Goal: Complete application form

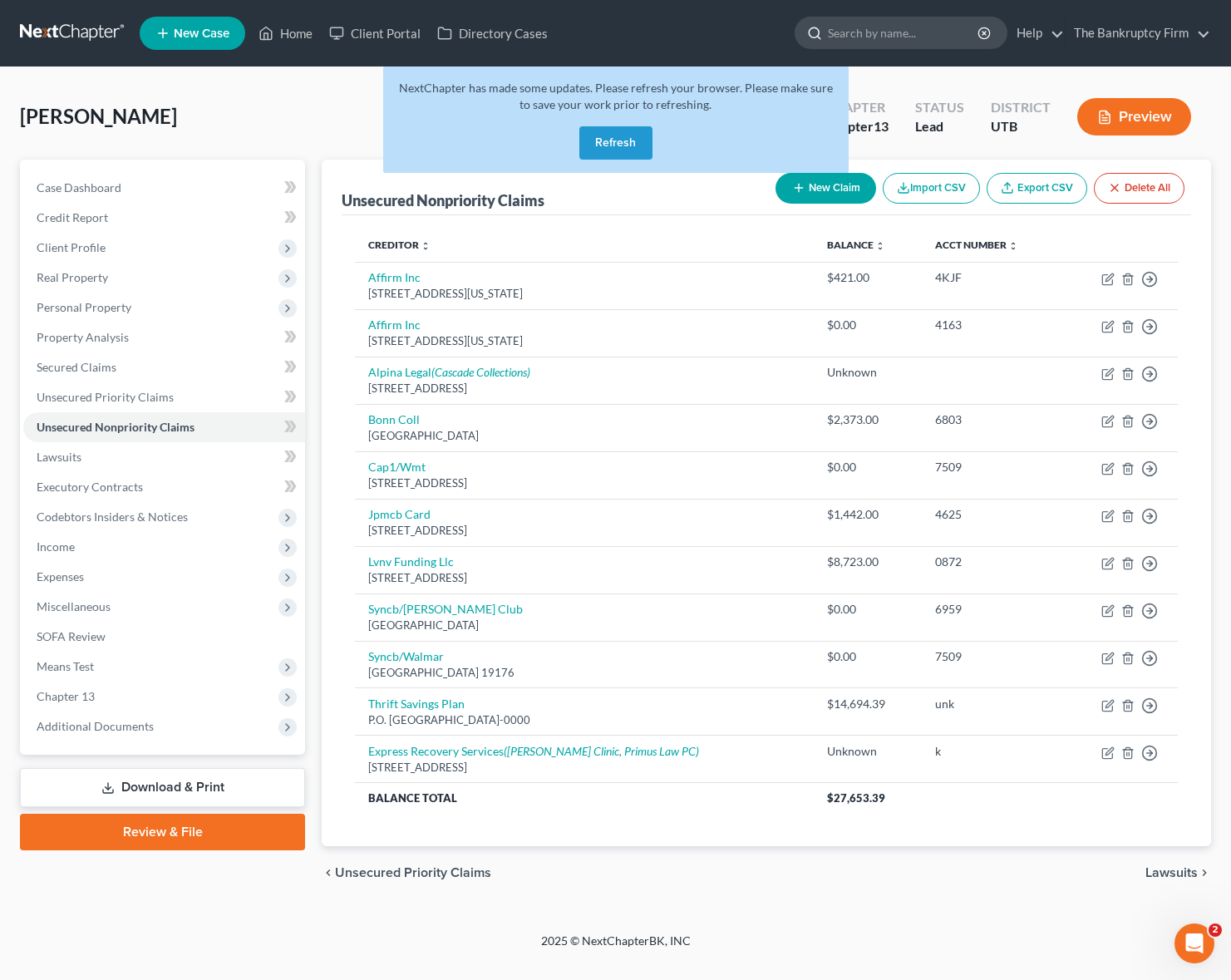
click at [889, 31] on input "search" at bounding box center [904, 33] width 152 height 31
click at [614, 144] on button "Refresh" at bounding box center [616, 143] width 73 height 34
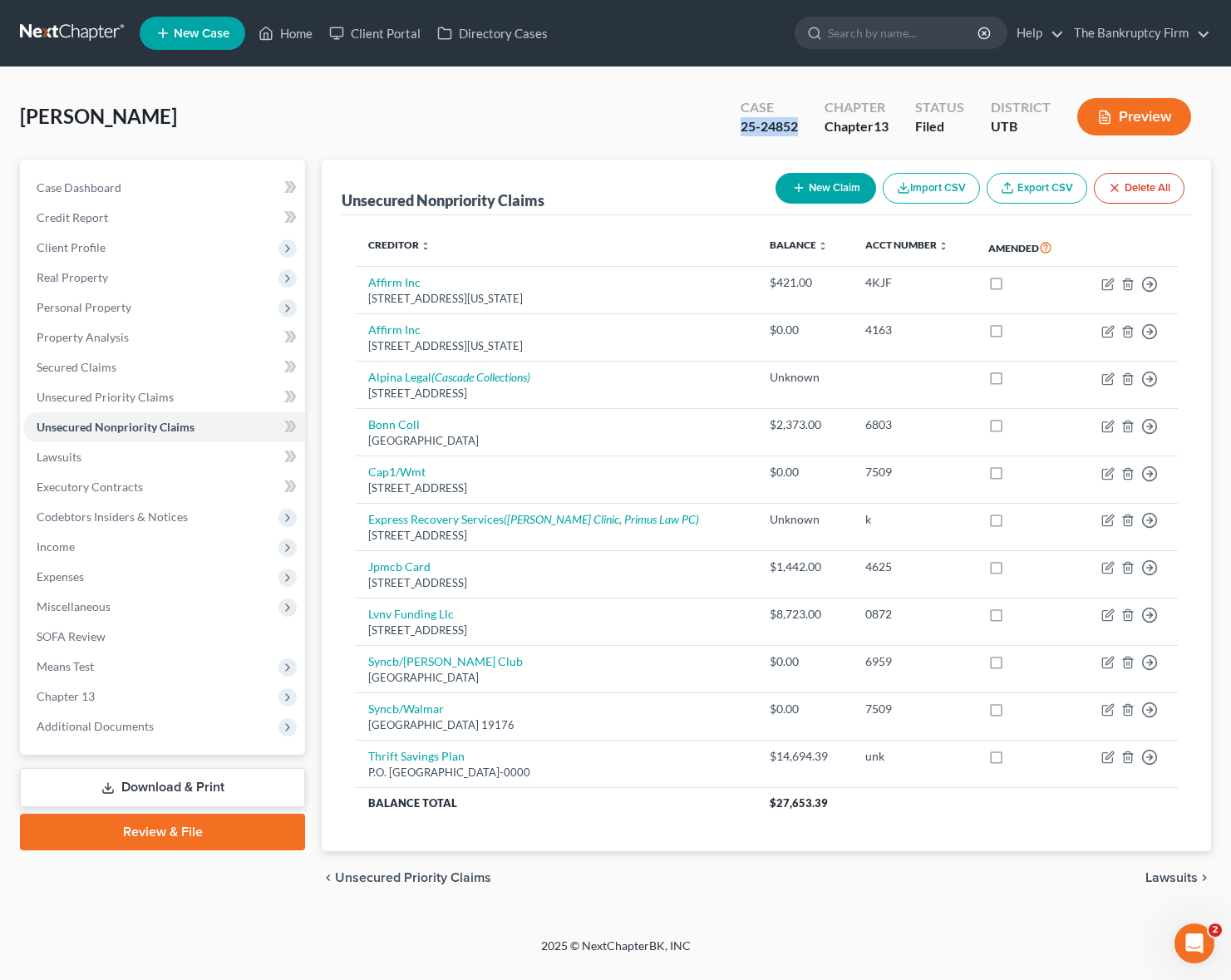
drag, startPoint x: 740, startPoint y: 125, endPoint x: 794, endPoint y: 126, distance: 54.0
click at [794, 126] on div "25-24852" at bounding box center [769, 127] width 57 height 19
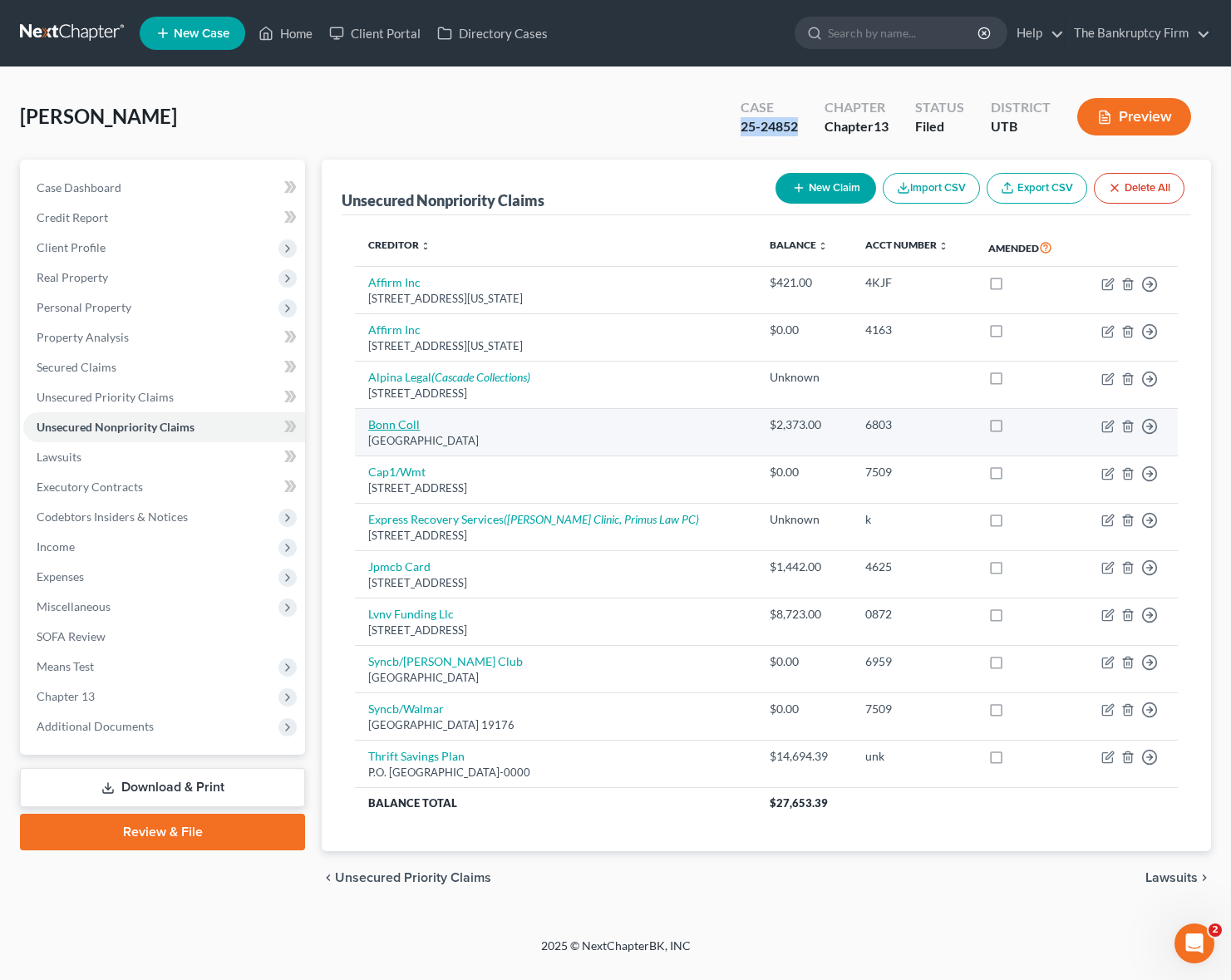
click at [401, 423] on link "Bonn Coll" at bounding box center [394, 424] width 51 height 14
select select "46"
select select "0"
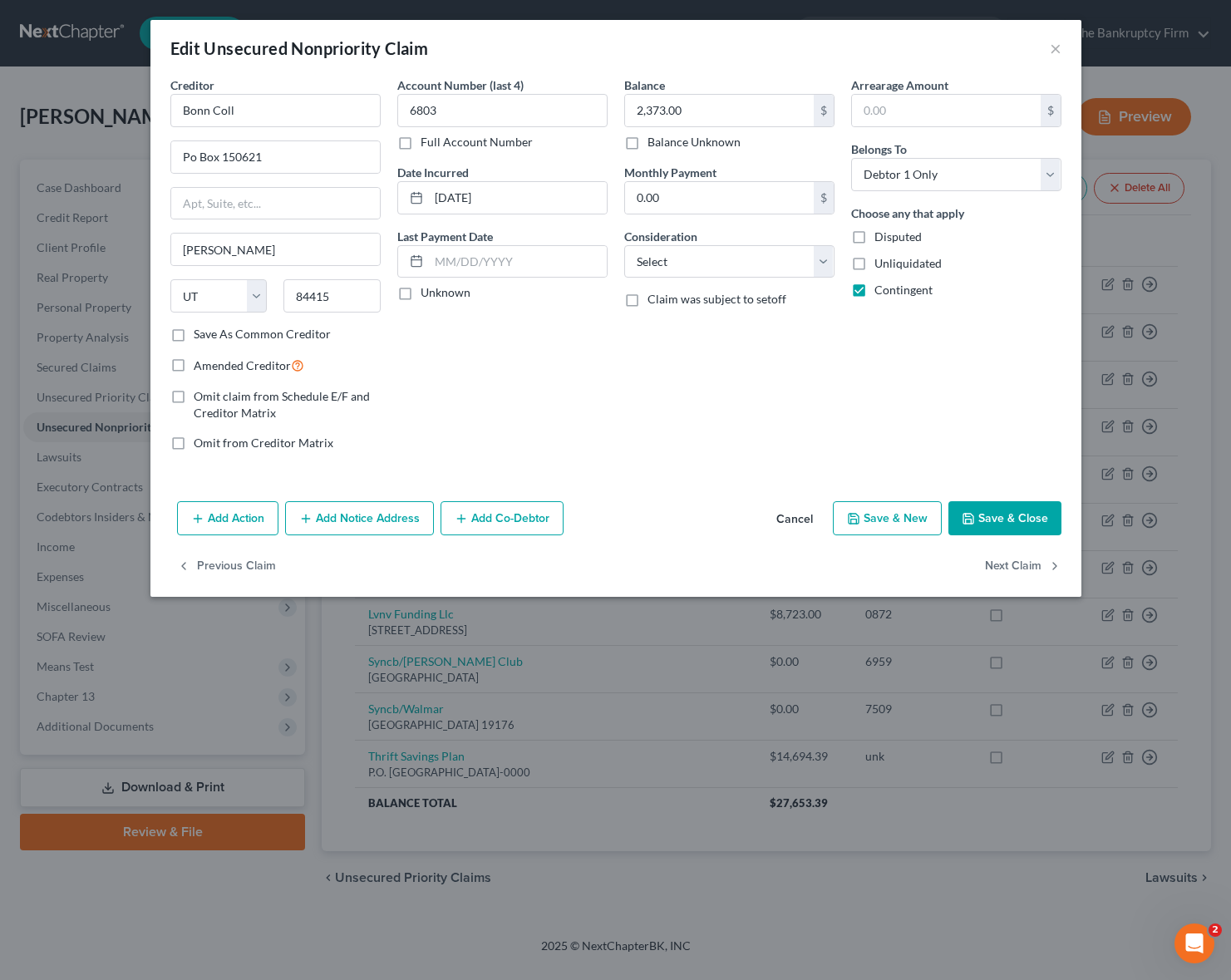
click at [1022, 521] on button "Save & Close" at bounding box center [1005, 519] width 113 height 35
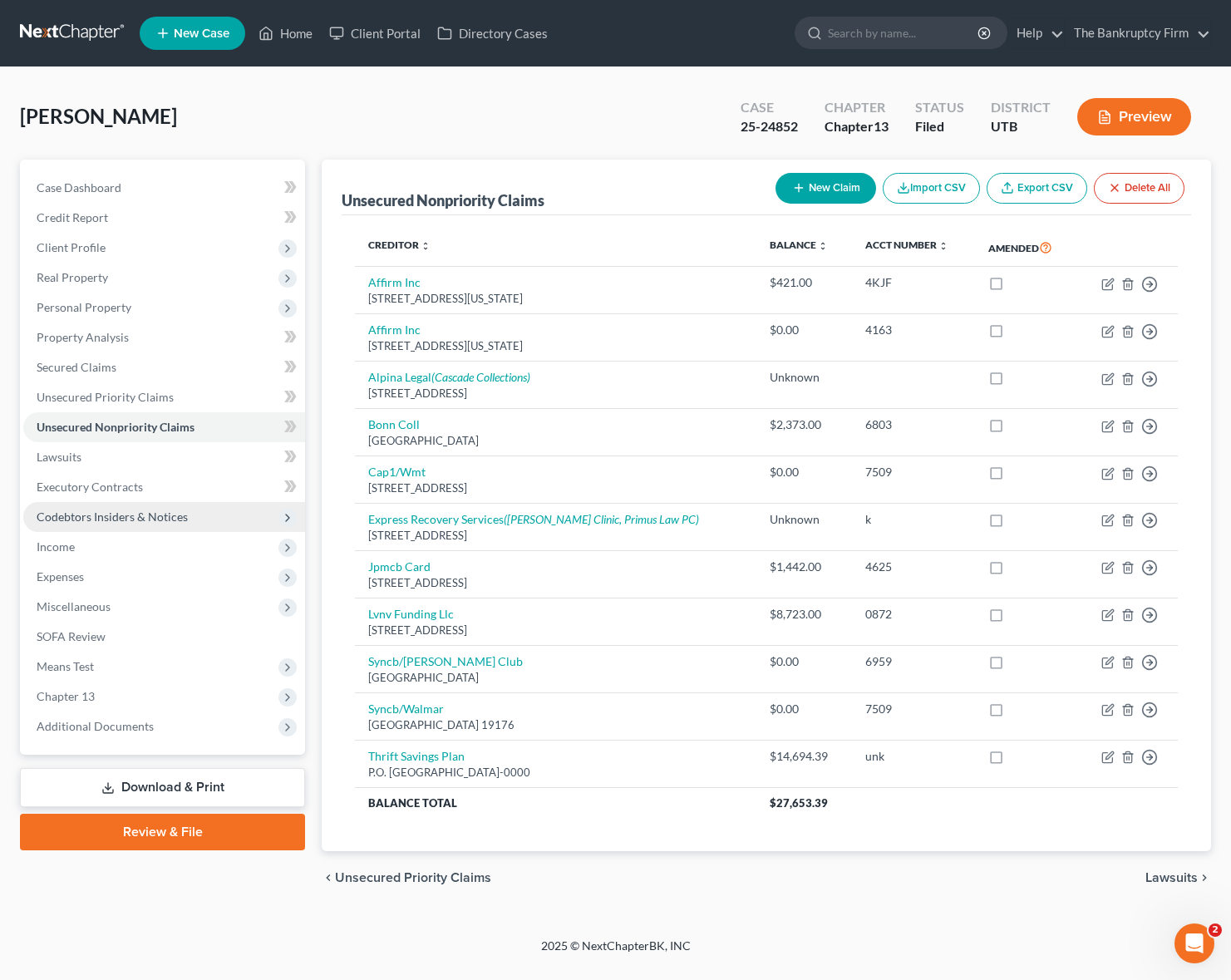
click at [122, 513] on span "Codebtors Insiders & Notices" at bounding box center [111, 517] width 151 height 14
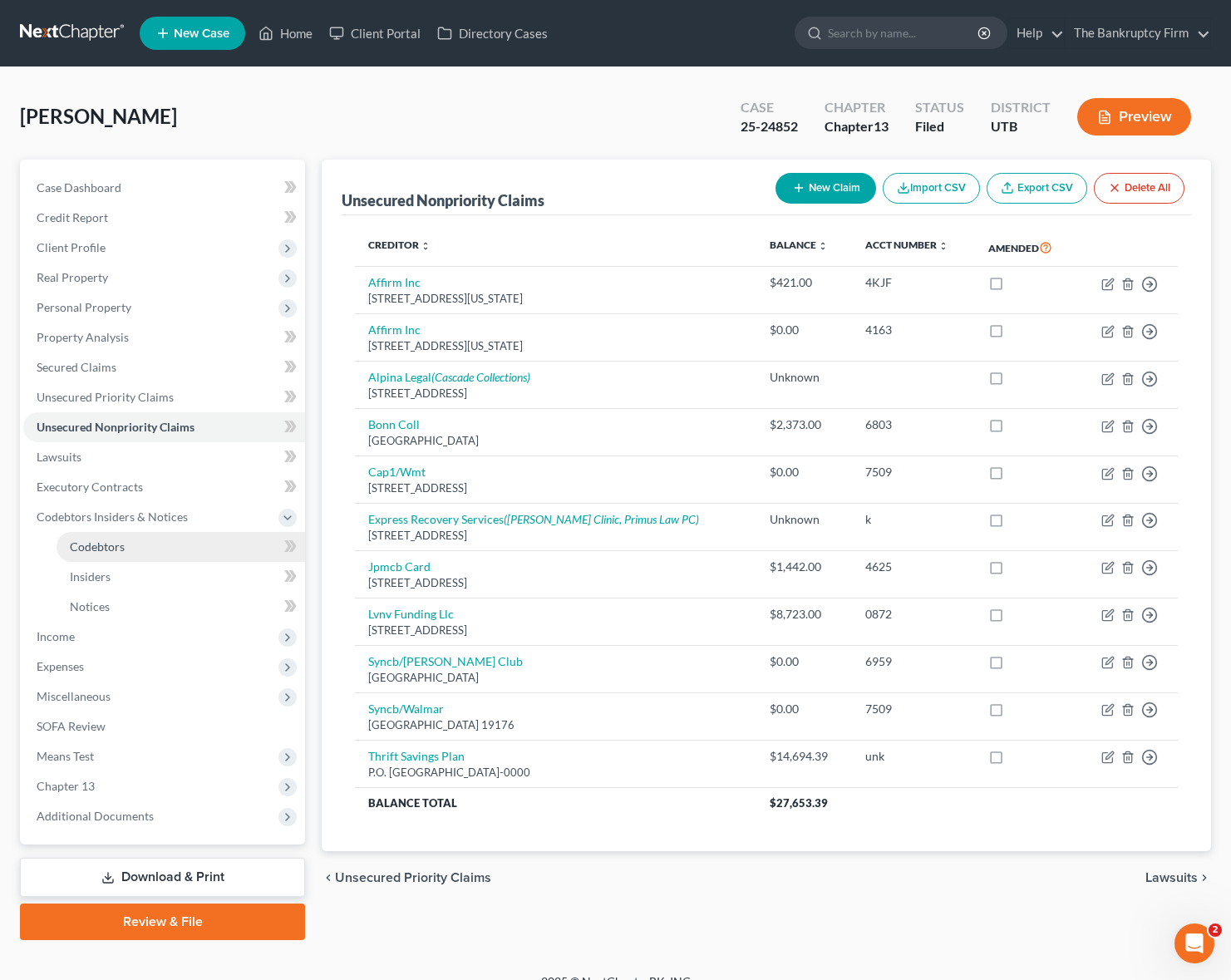
click at [123, 543] on span "Codebtors" at bounding box center [97, 546] width 55 height 14
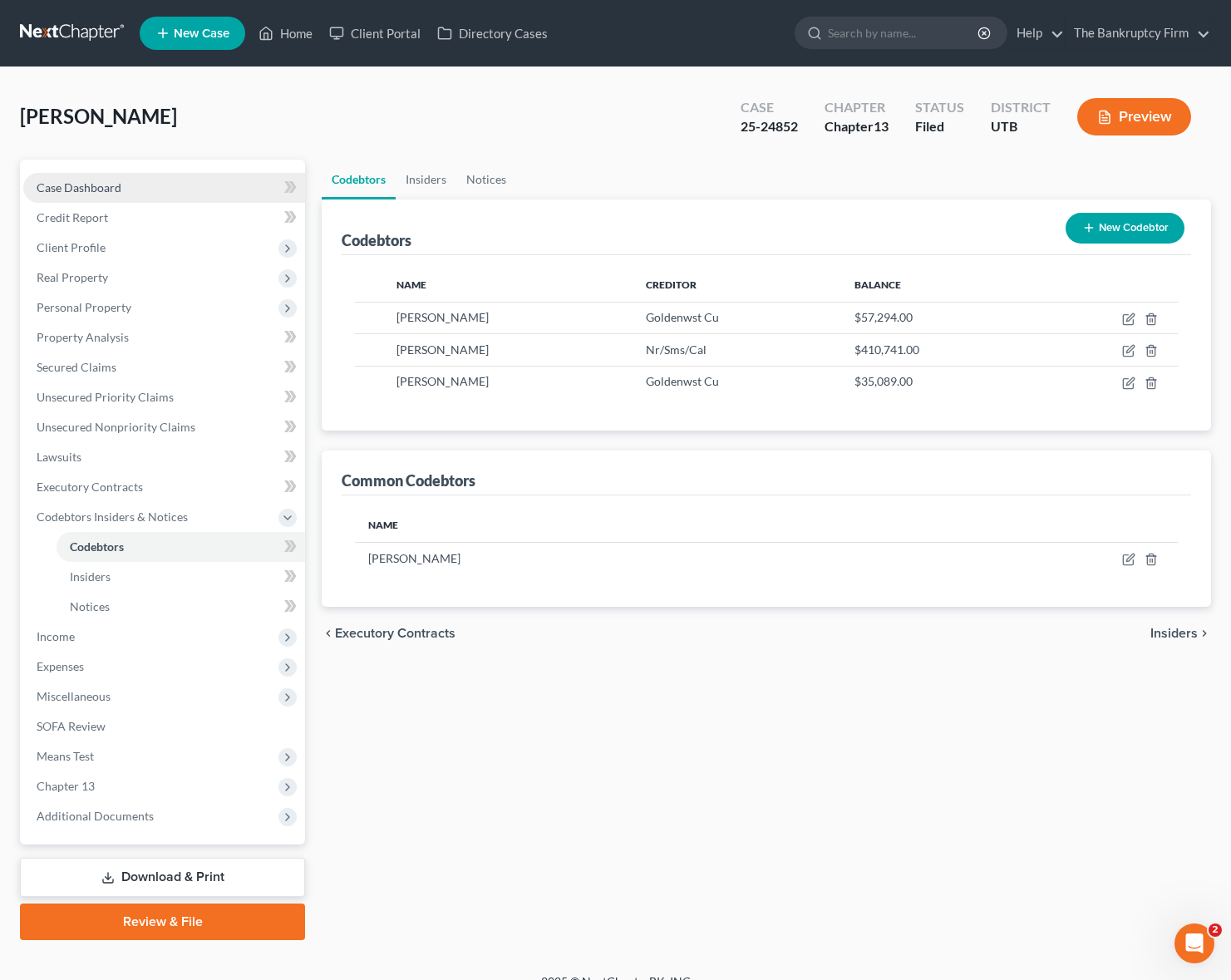
click at [71, 180] on span "Case Dashboard" at bounding box center [79, 187] width 85 height 14
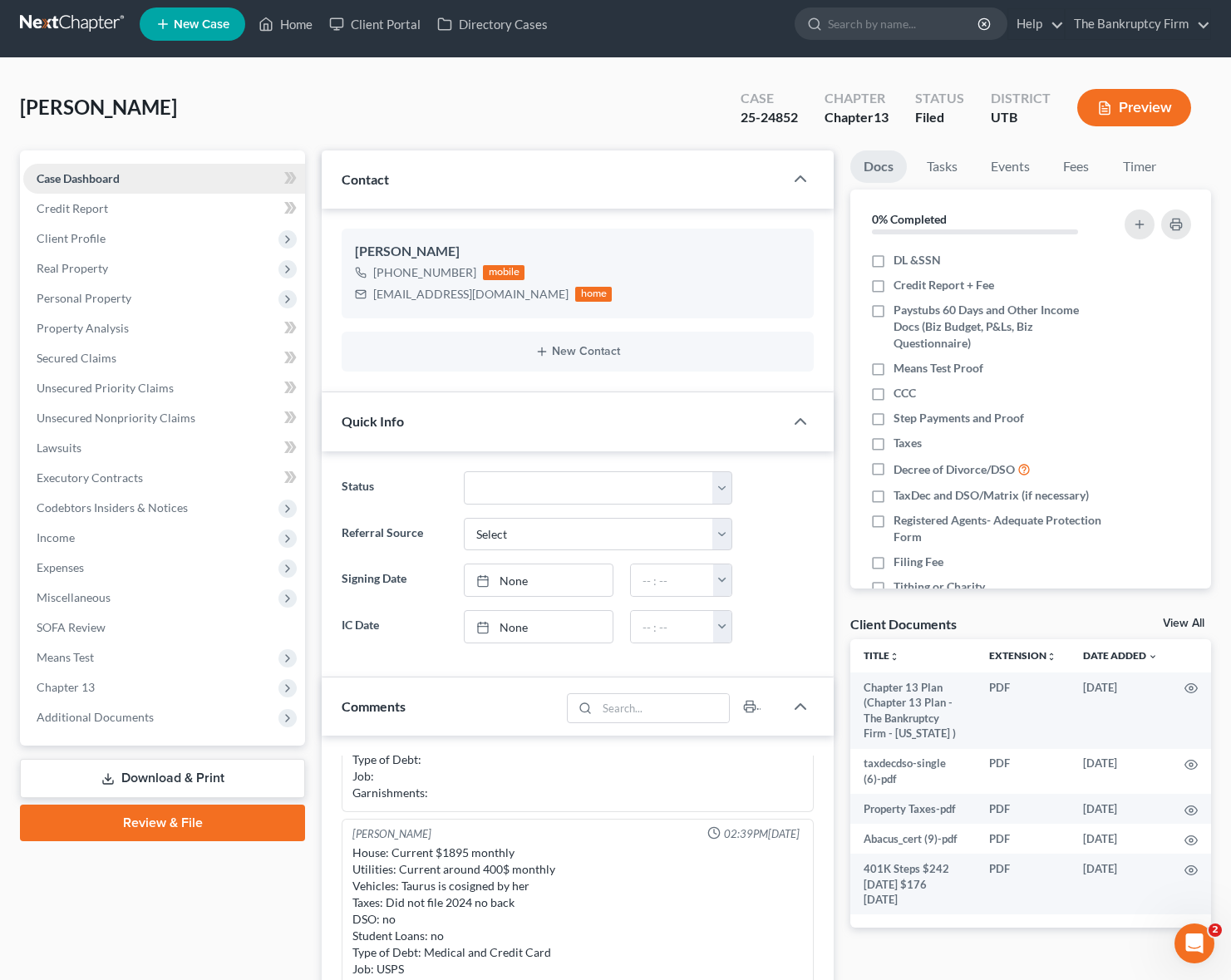
scroll to position [8, 0]
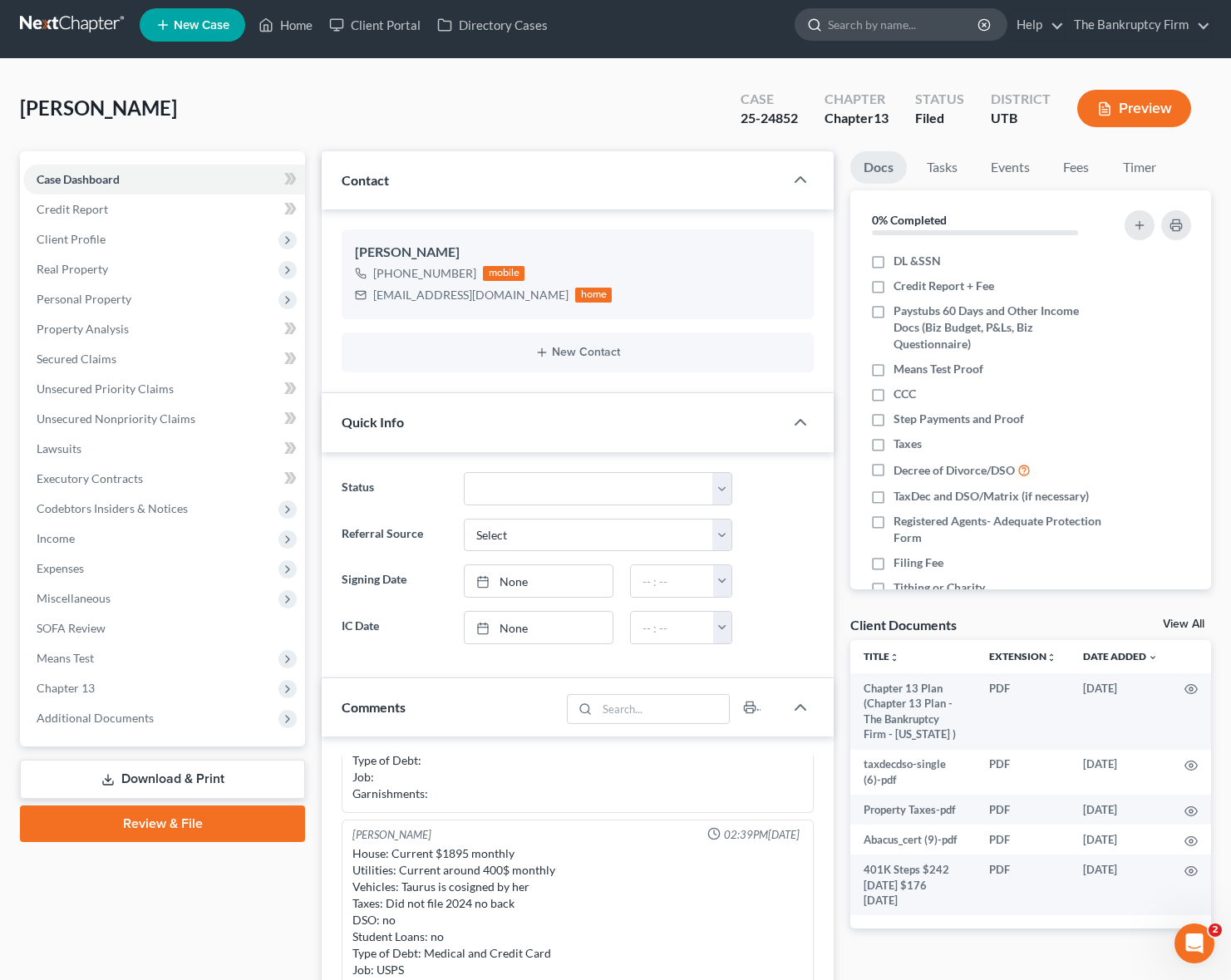
click at [900, 31] on input "search" at bounding box center [904, 24] width 152 height 31
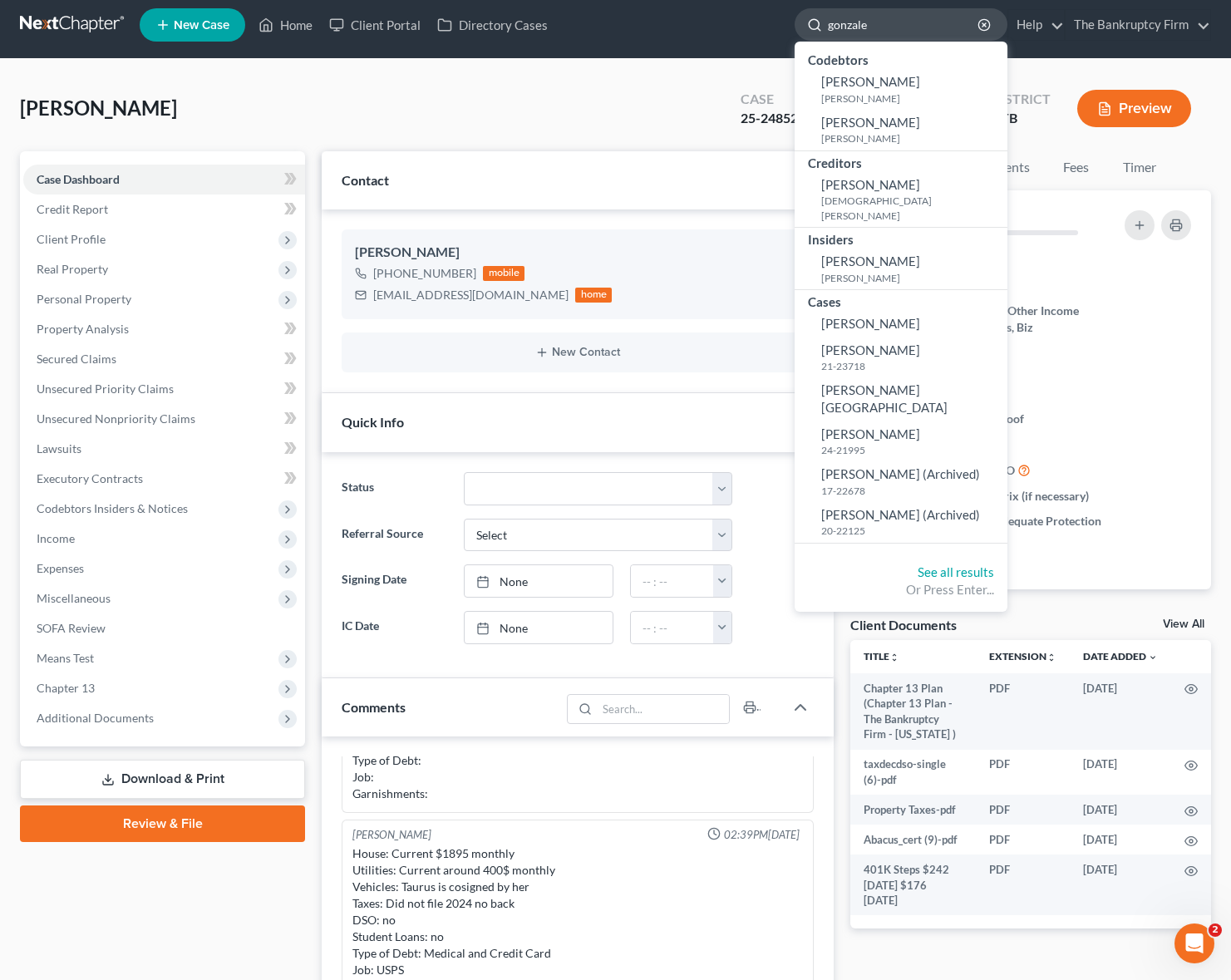
type input "[PERSON_NAME]"
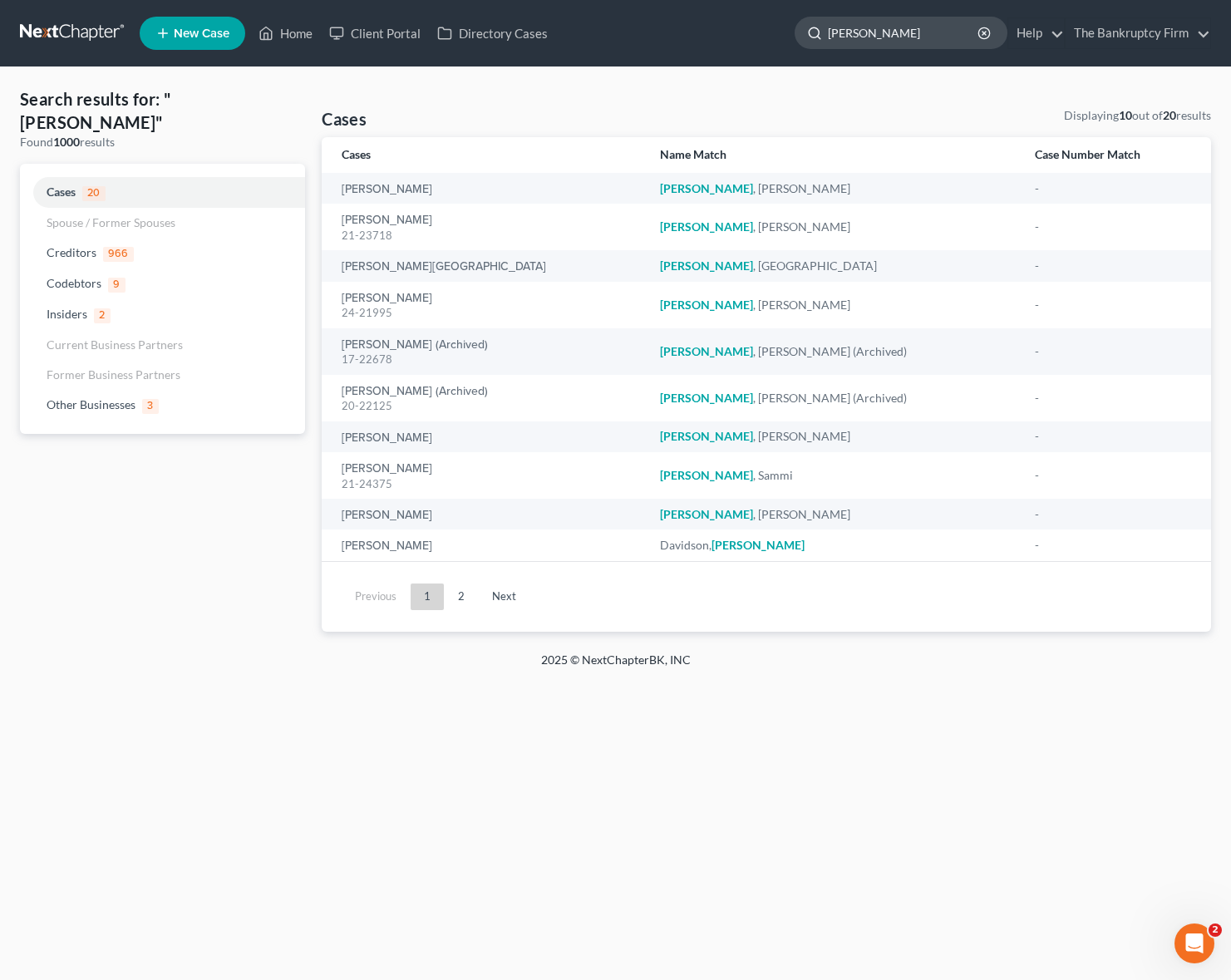
click at [895, 35] on input "[PERSON_NAME]" at bounding box center [904, 33] width 152 height 31
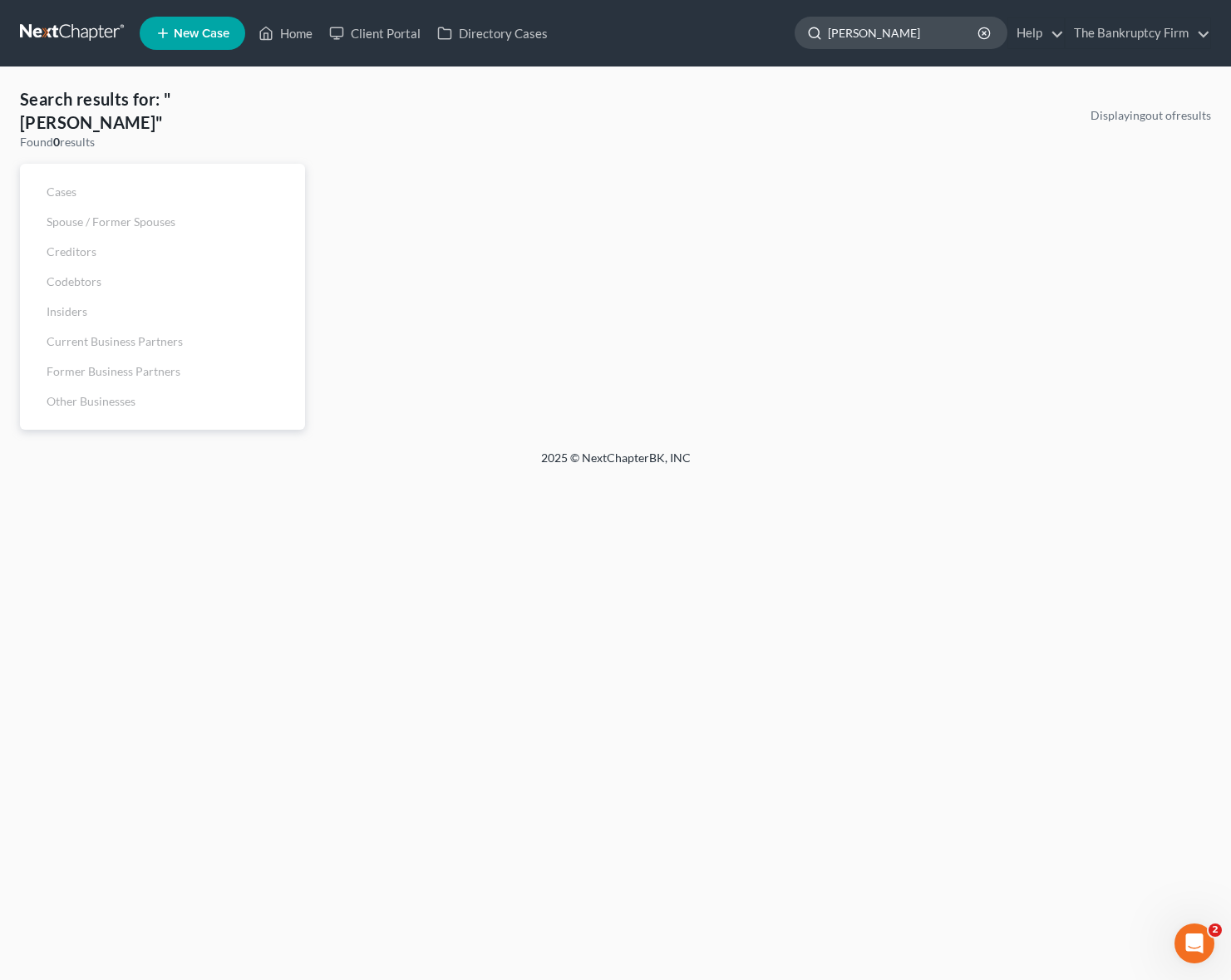
click at [914, 41] on input "[PERSON_NAME]" at bounding box center [904, 33] width 152 height 31
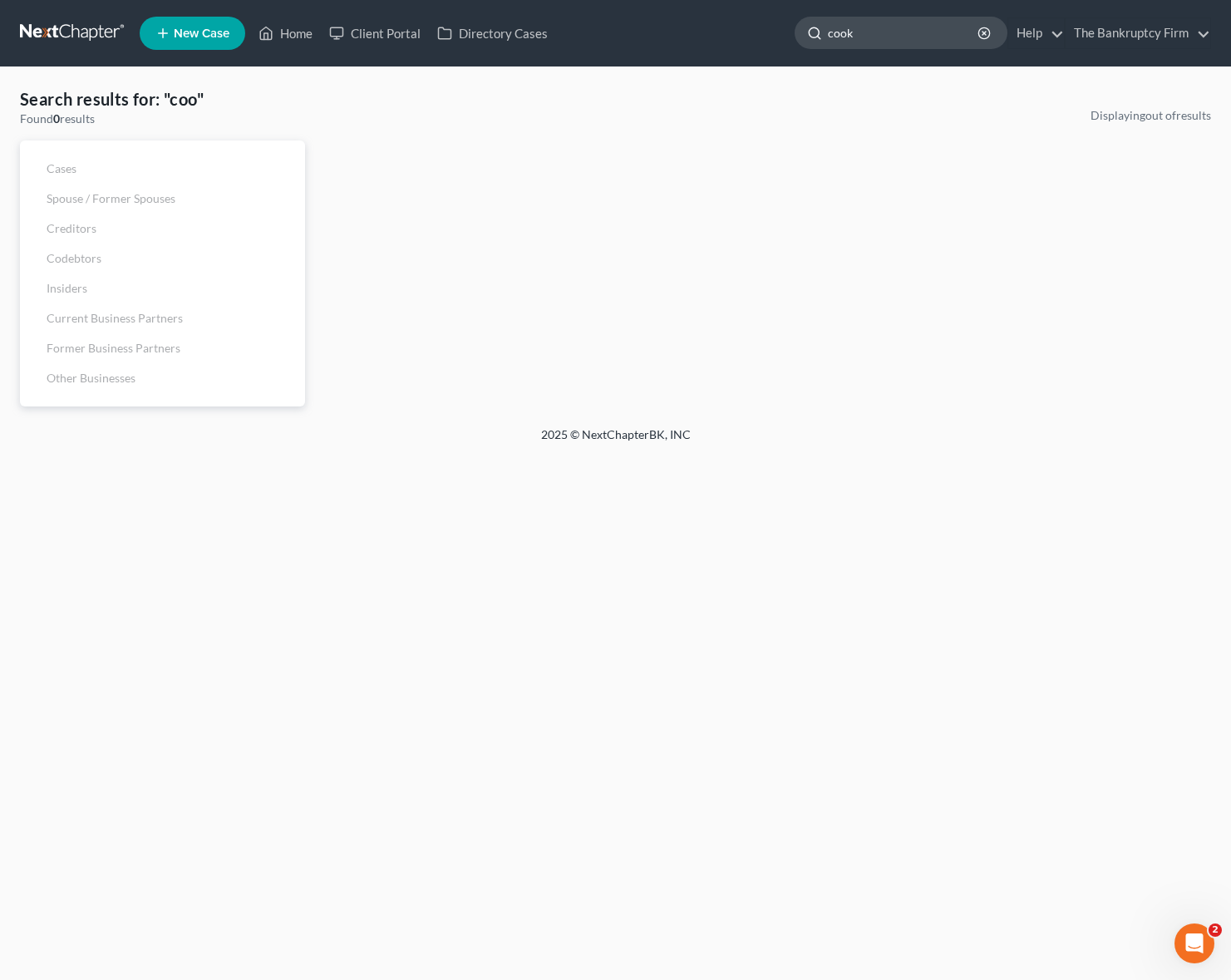
type input "cook"
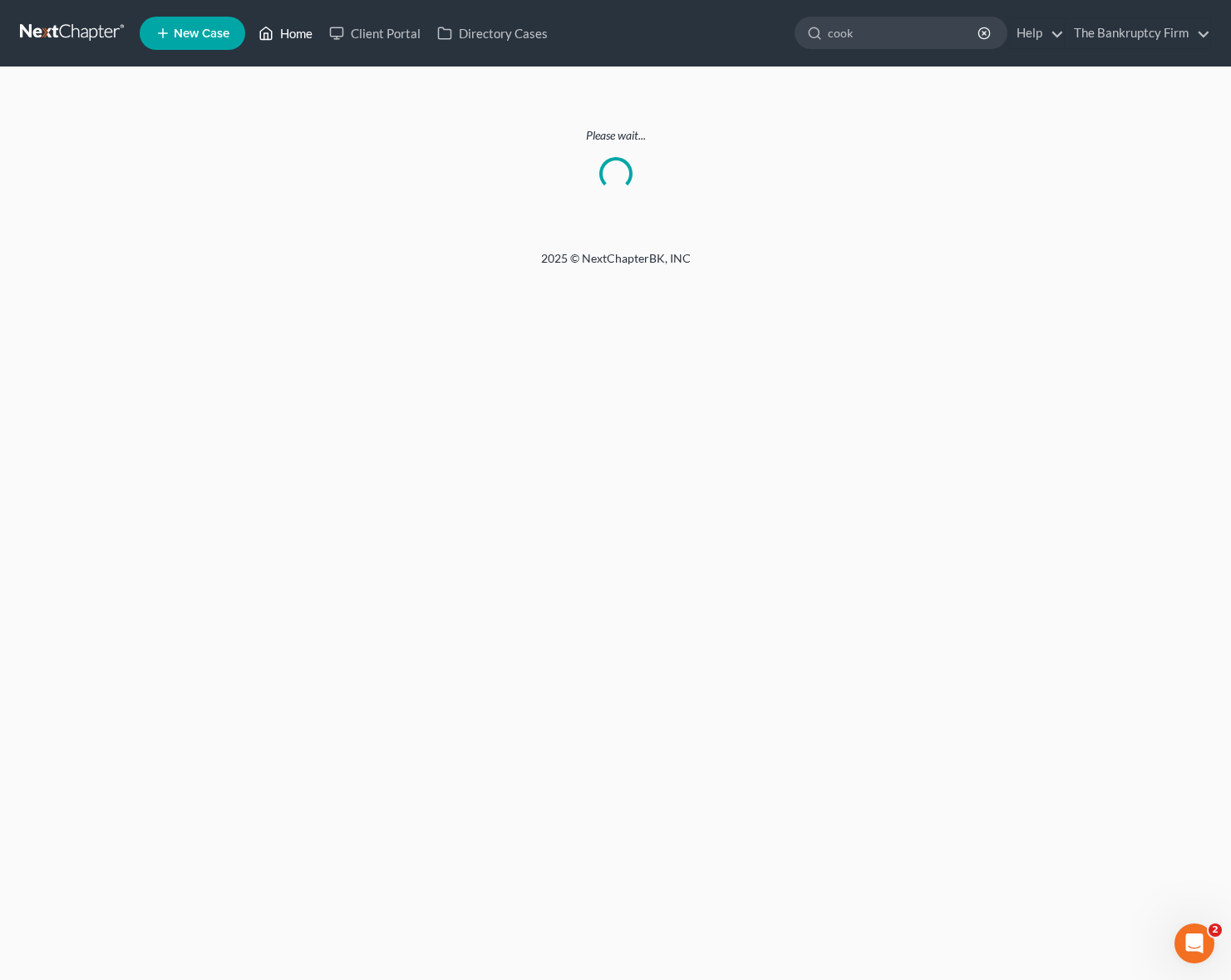
click at [282, 29] on link "Home" at bounding box center [285, 34] width 71 height 30
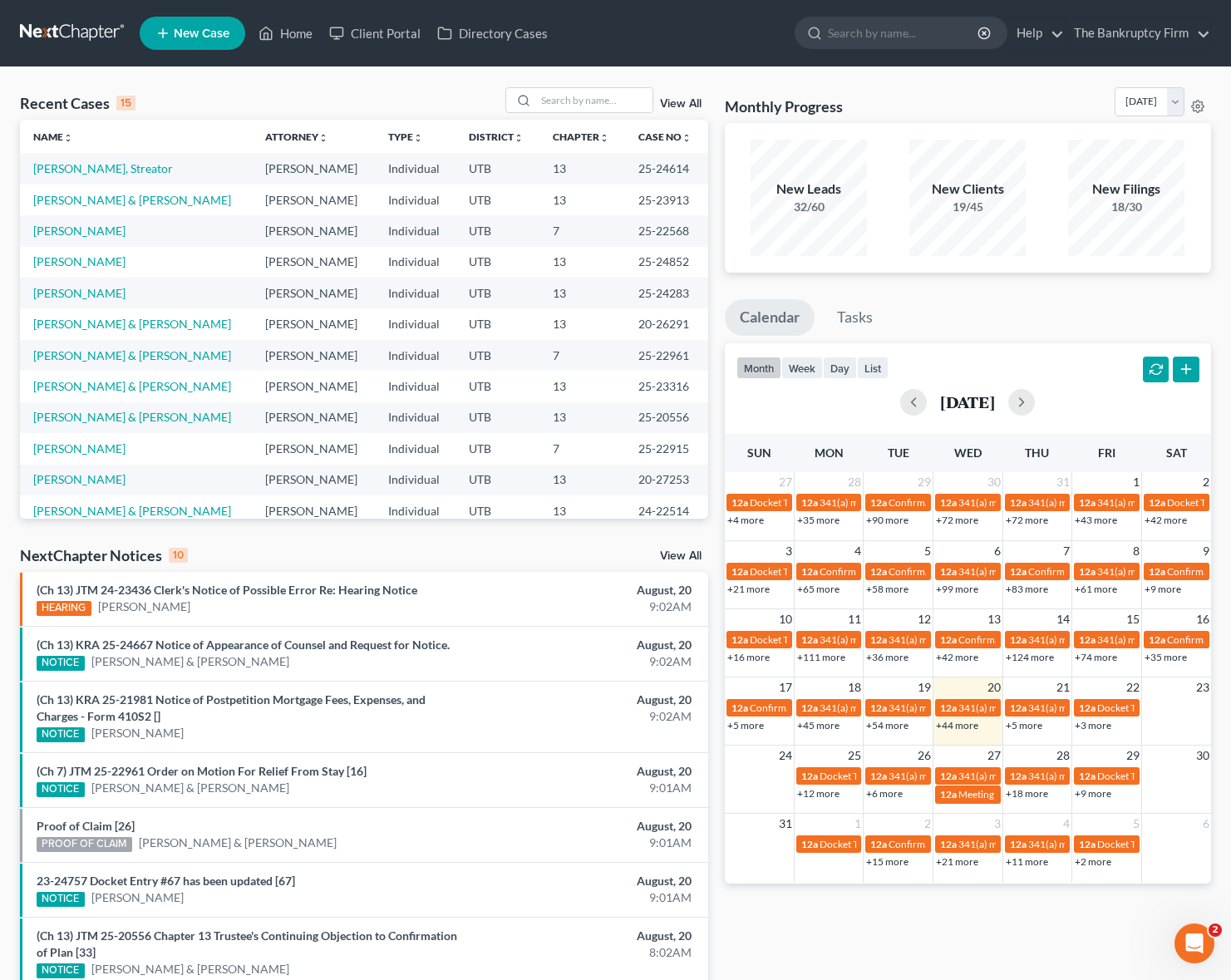
click at [690, 104] on link "View All" at bounding box center [680, 103] width 42 height 11
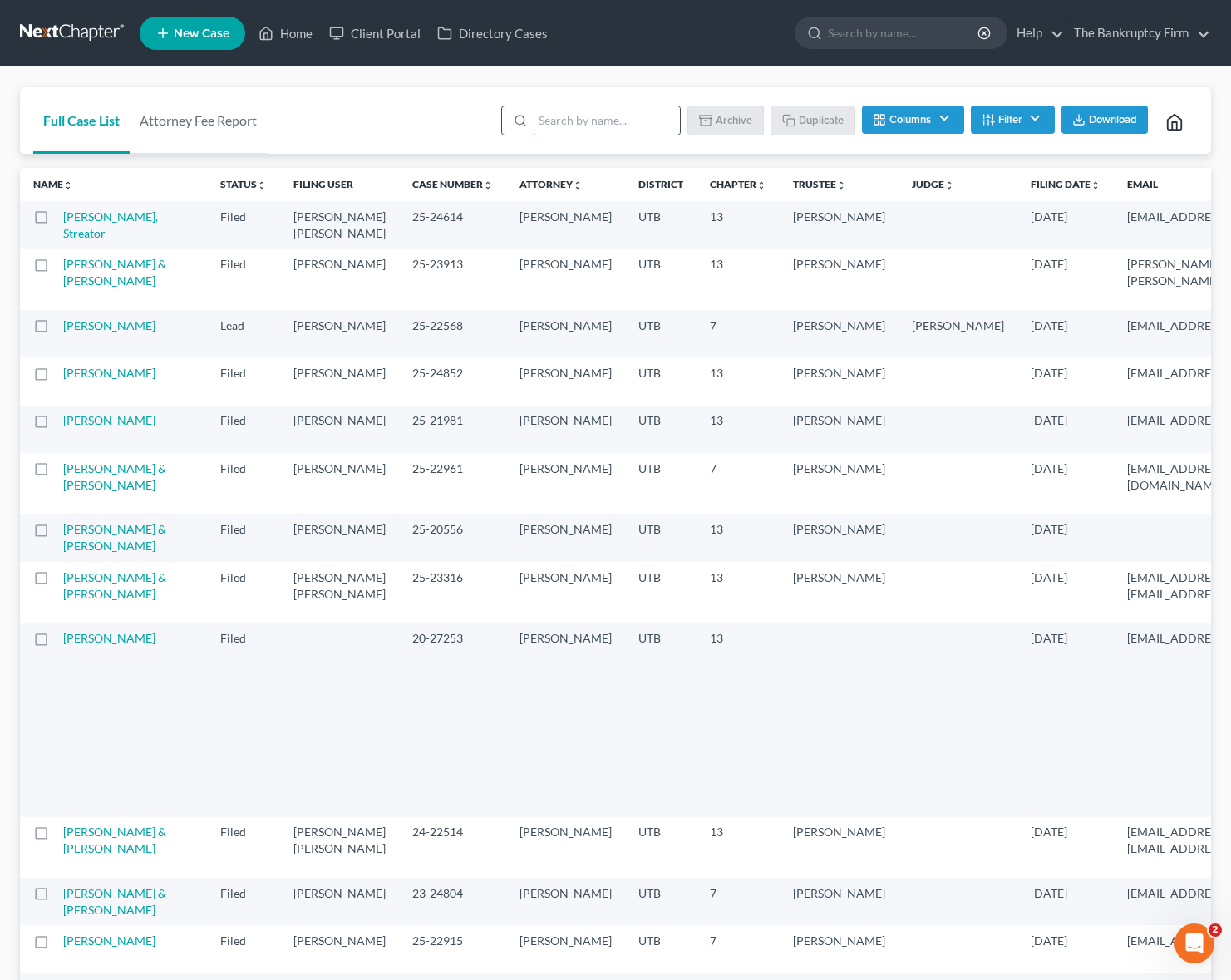
click at [619, 115] on input "search" at bounding box center [606, 120] width 147 height 28
click at [564, 125] on input "search" at bounding box center [606, 120] width 147 height 28
type input "cook"
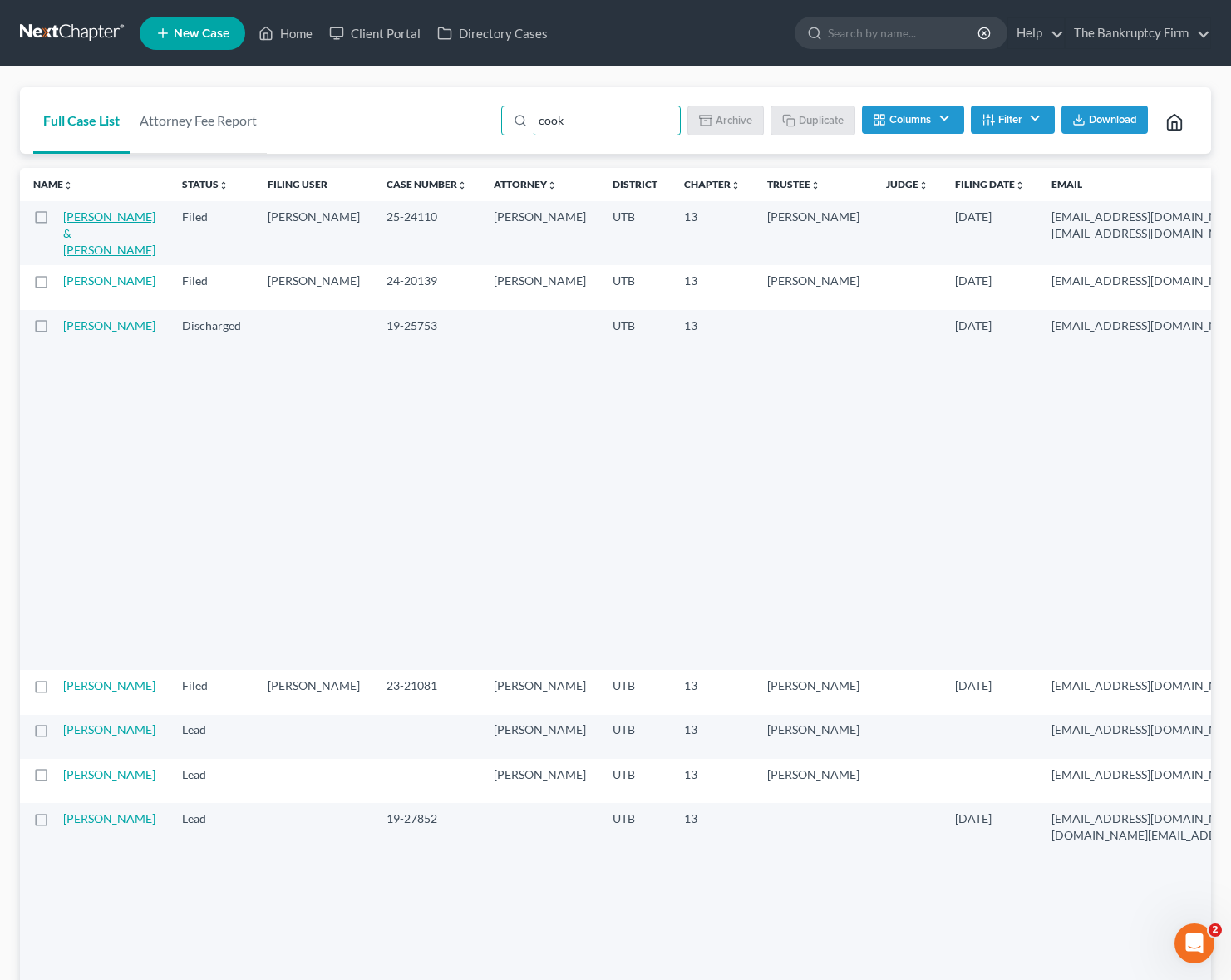
click at [77, 227] on link "[PERSON_NAME] & [PERSON_NAME]" at bounding box center [109, 233] width 92 height 48
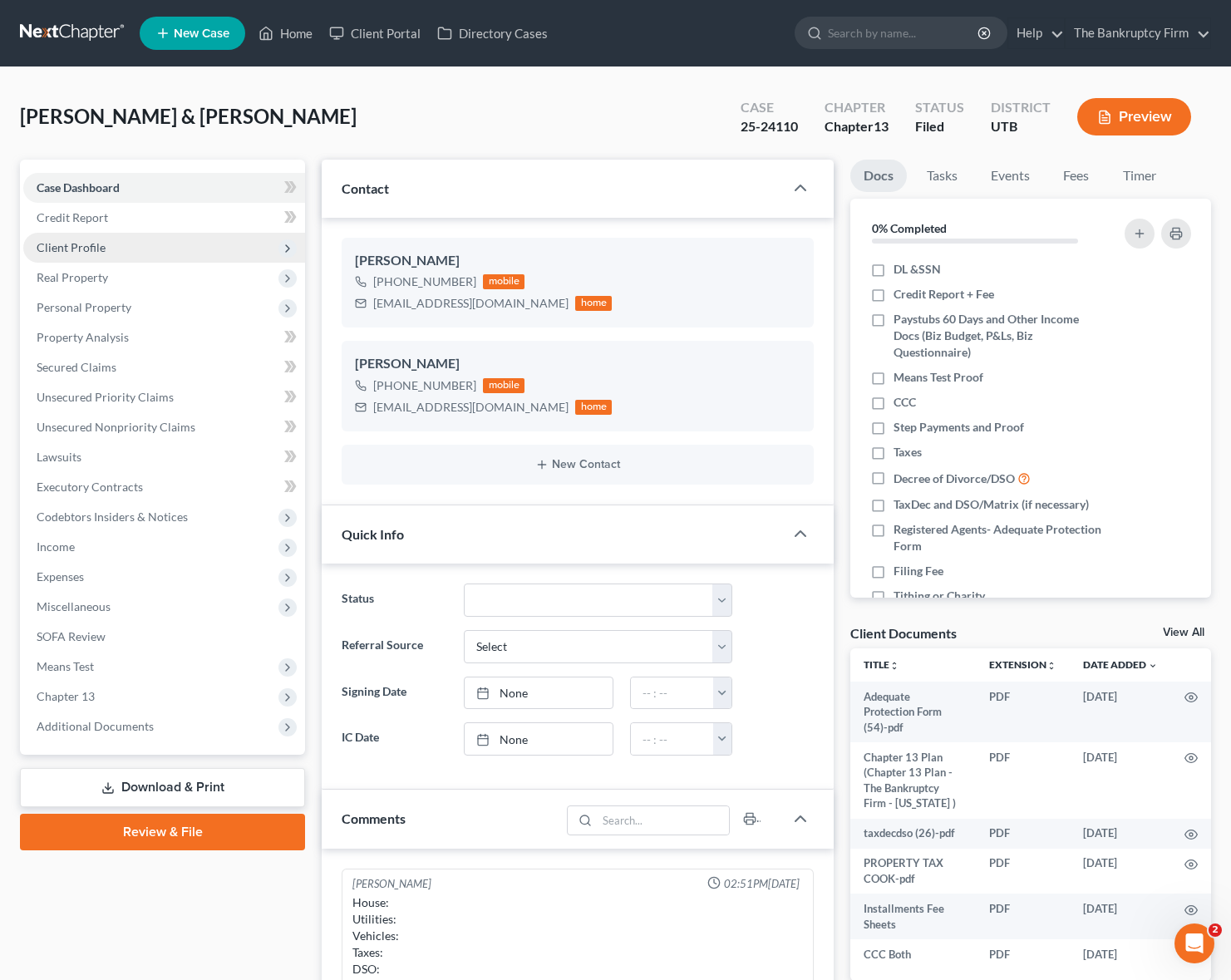
scroll to position [33, 0]
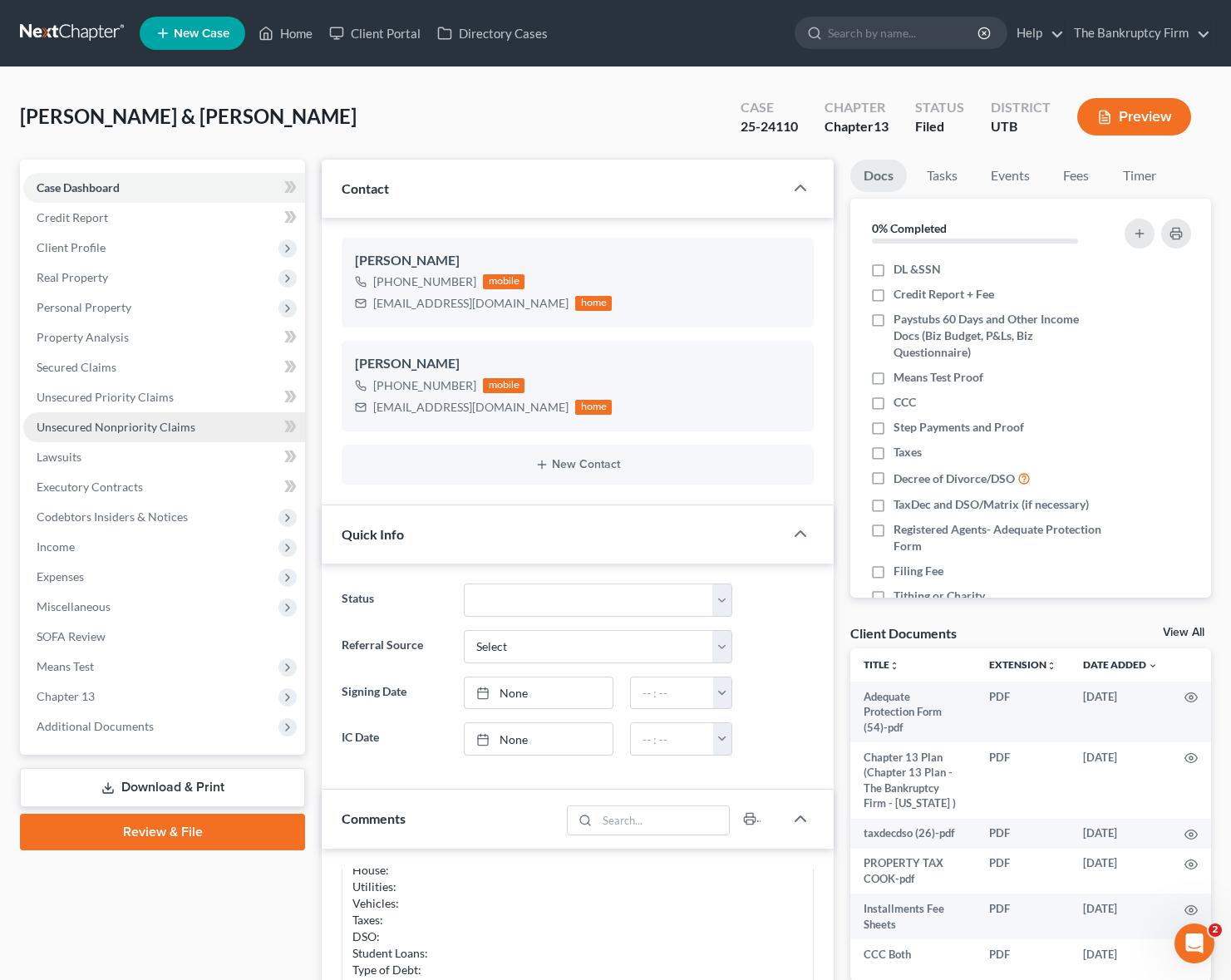
click at [133, 420] on span "Unsecured Nonpriority Claims" at bounding box center [116, 427] width 159 height 14
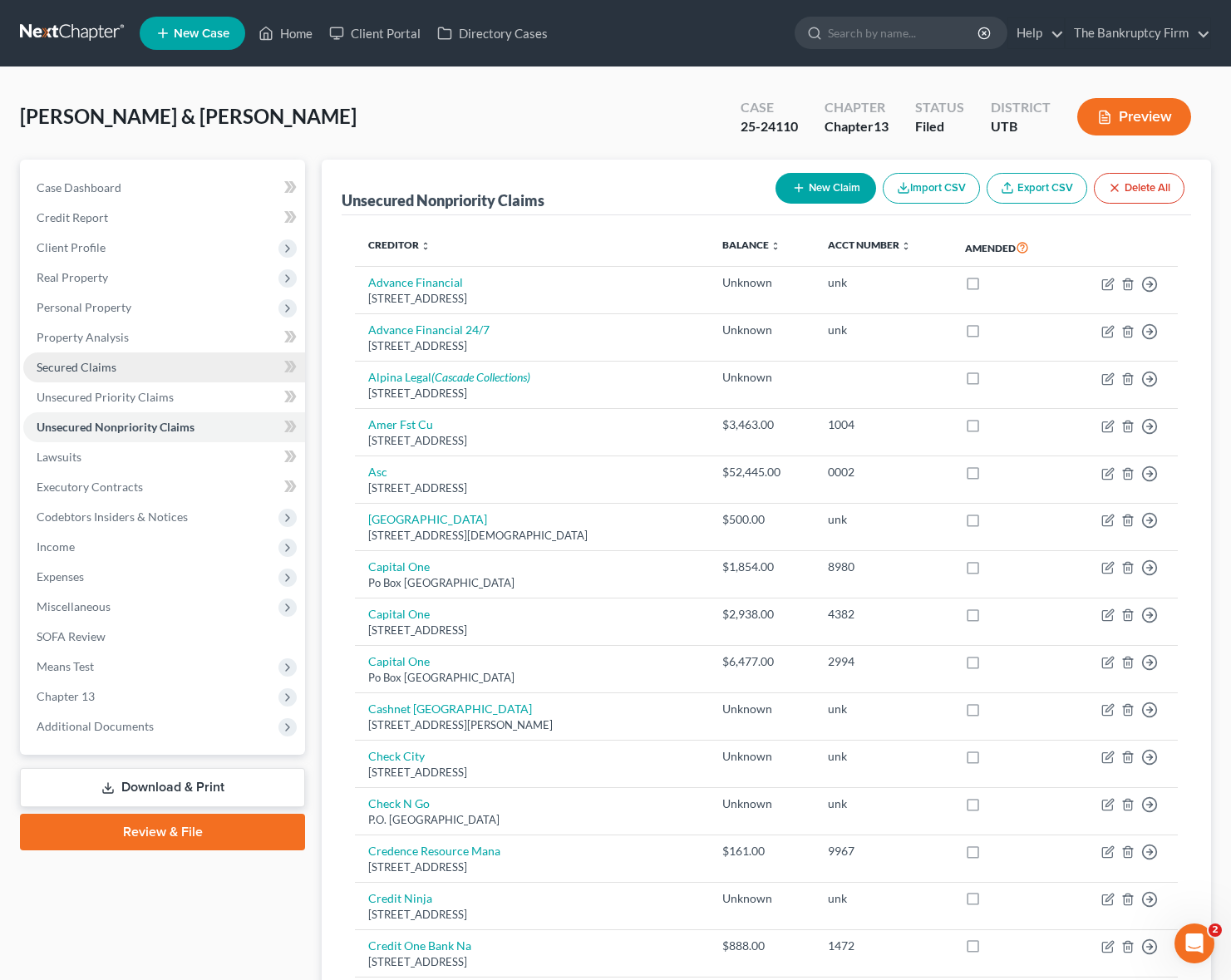
click at [105, 357] on link "Secured Claims" at bounding box center [163, 368] width 282 height 30
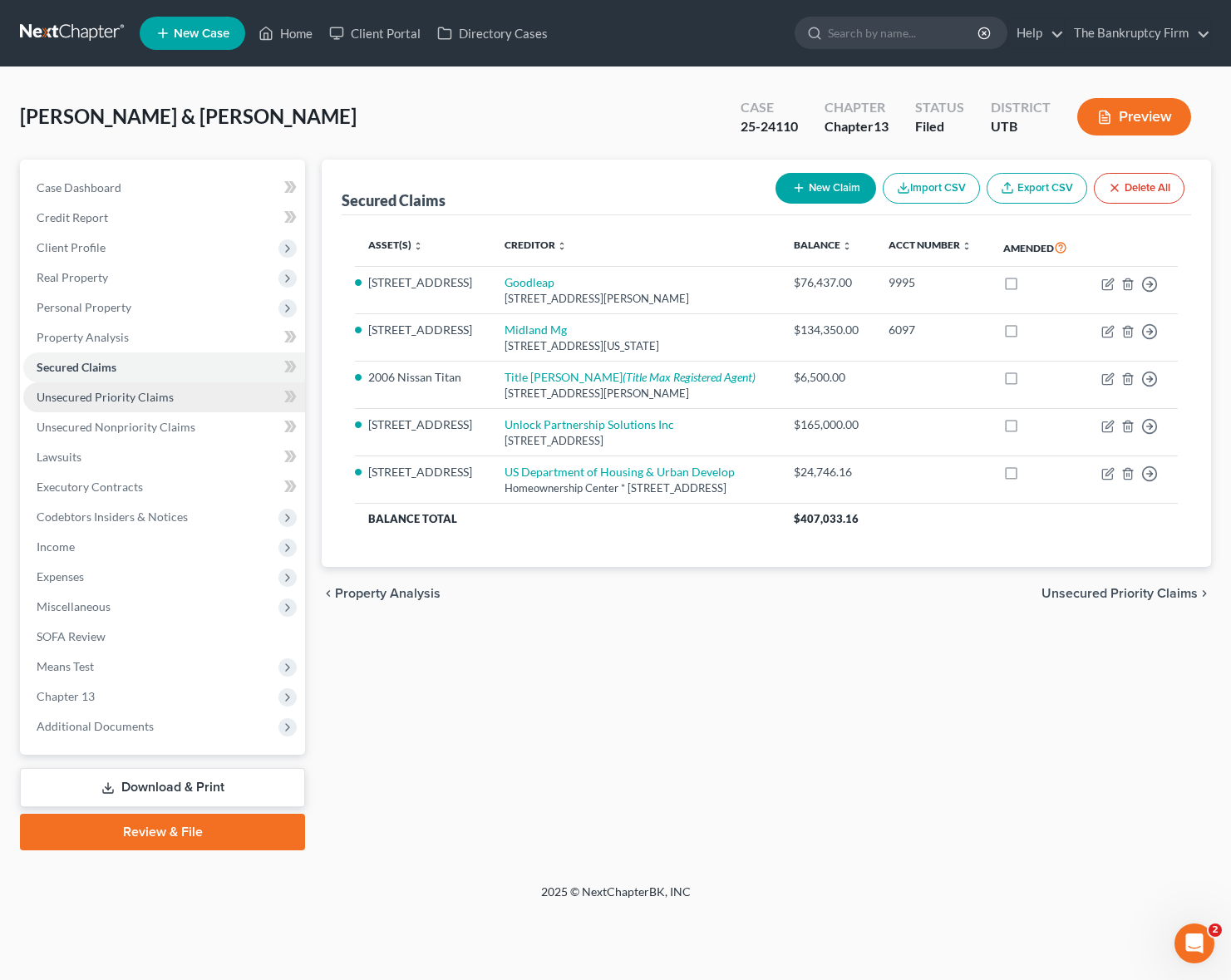
click at [117, 397] on span "Unsecured Priority Claims" at bounding box center [104, 397] width 137 height 14
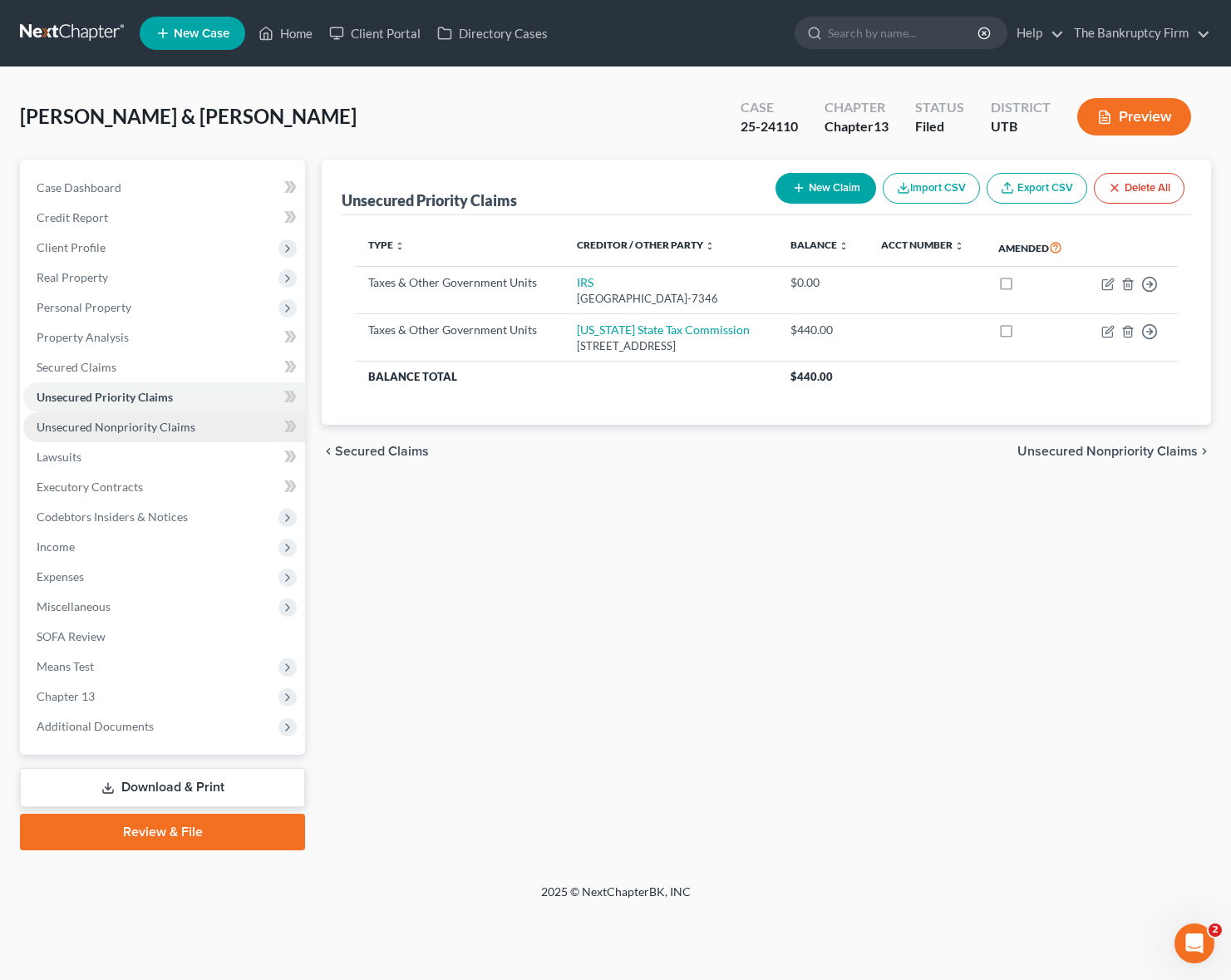
click at [136, 426] on span "Unsecured Nonpriority Claims" at bounding box center [116, 427] width 159 height 14
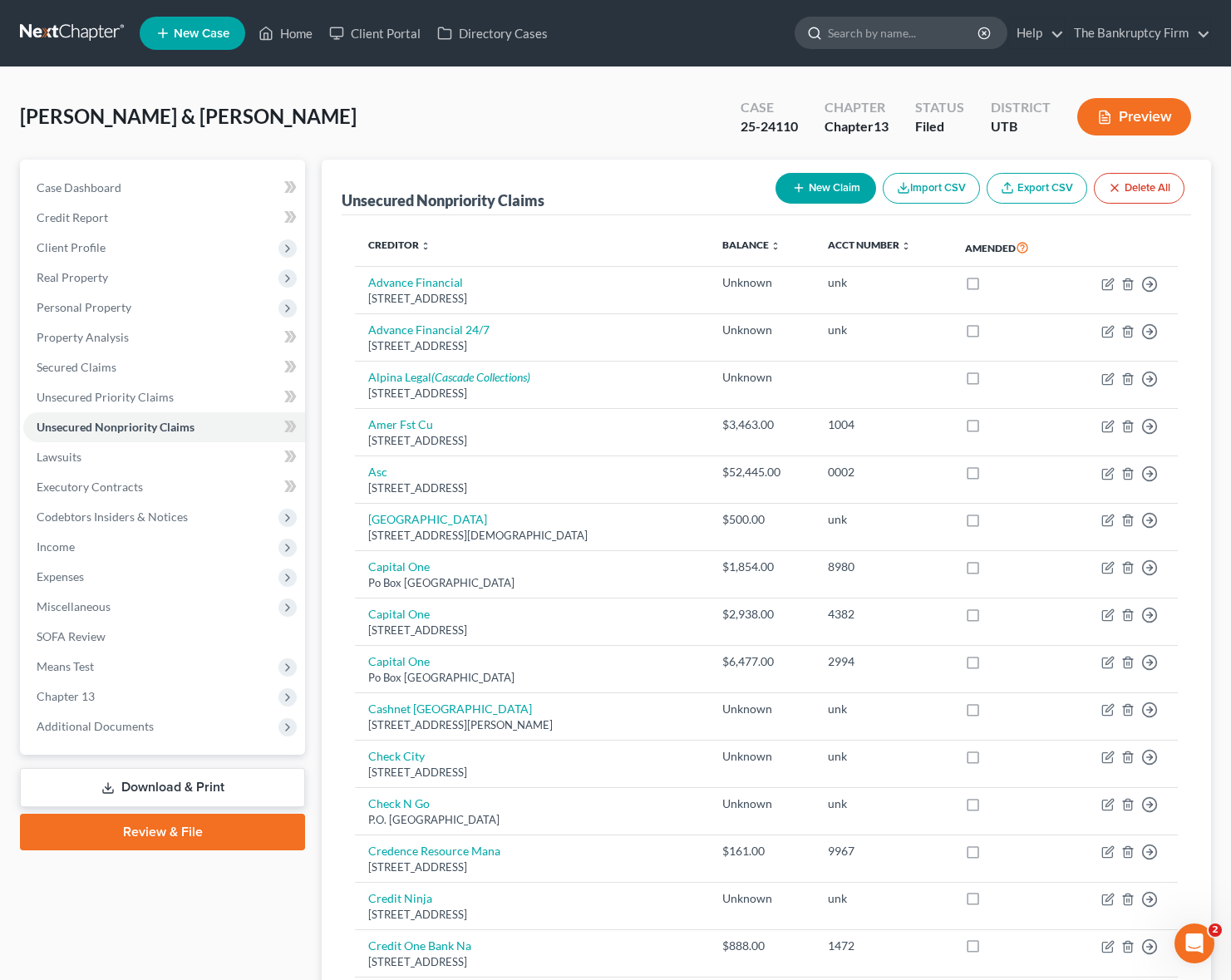
click at [902, 34] on input "search" at bounding box center [904, 33] width 152 height 31
type input "[PERSON_NAME]"
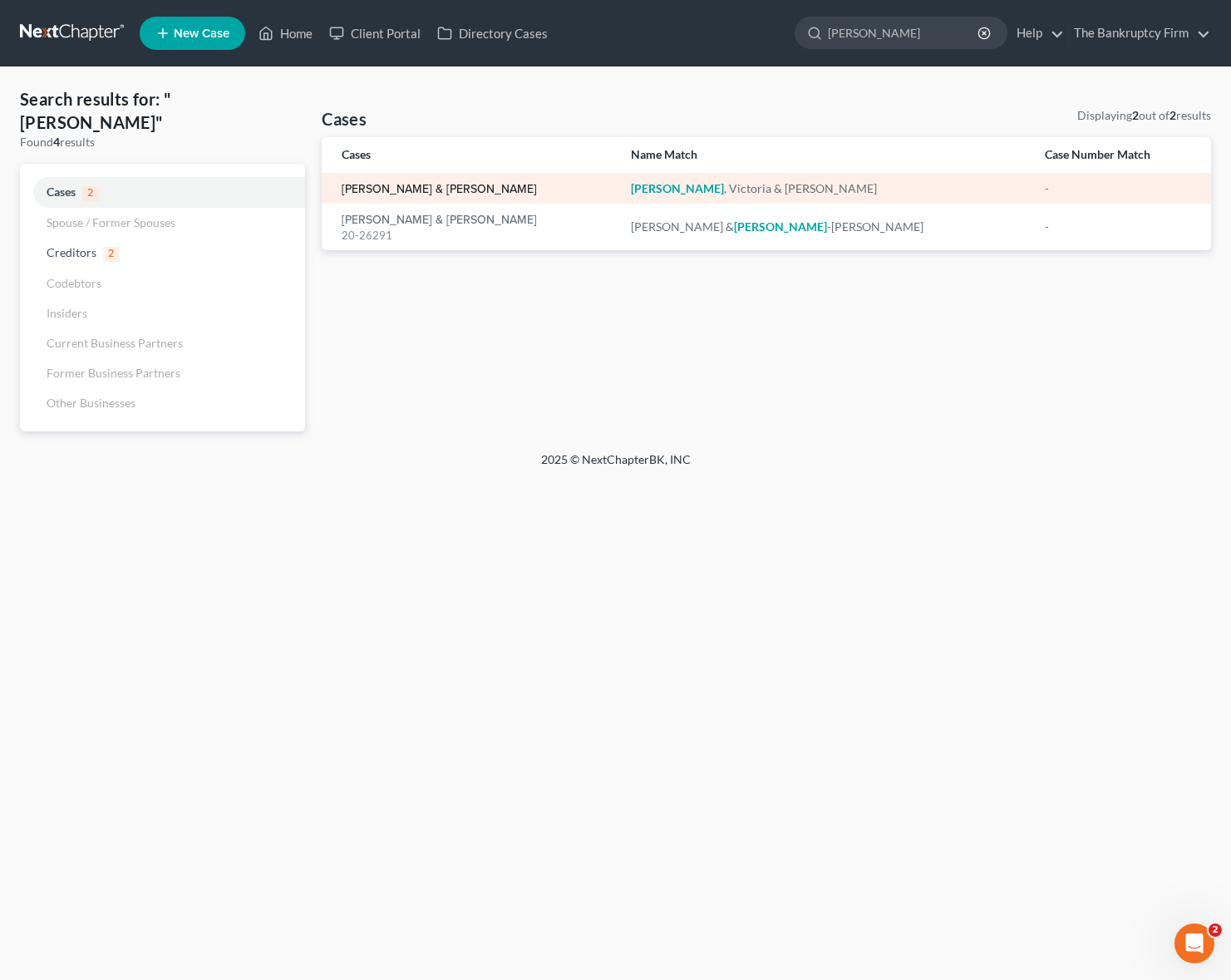
click at [407, 185] on link "[PERSON_NAME] & [PERSON_NAME]" at bounding box center [439, 189] width 195 height 11
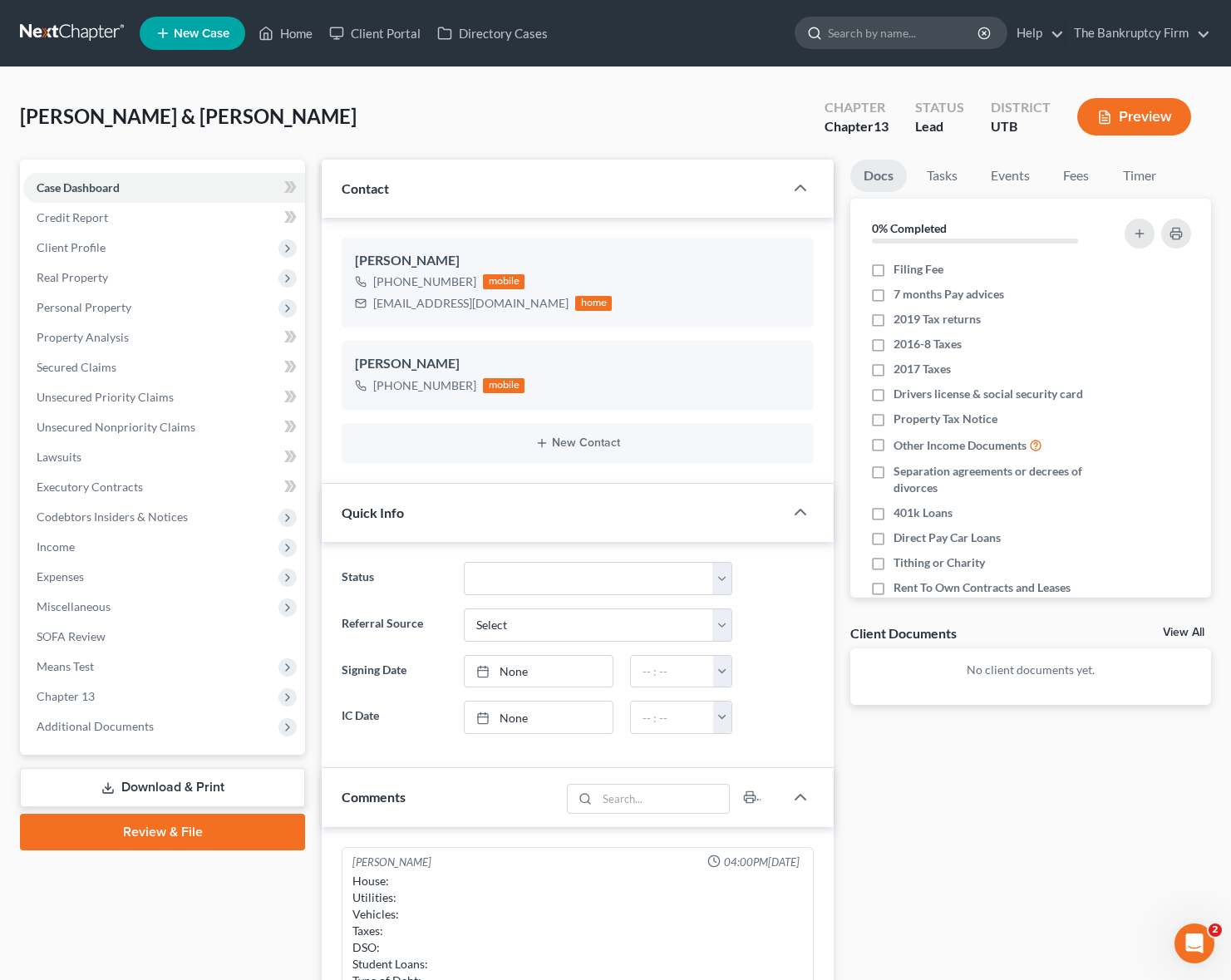
click at [887, 32] on input "search" at bounding box center [904, 33] width 152 height 31
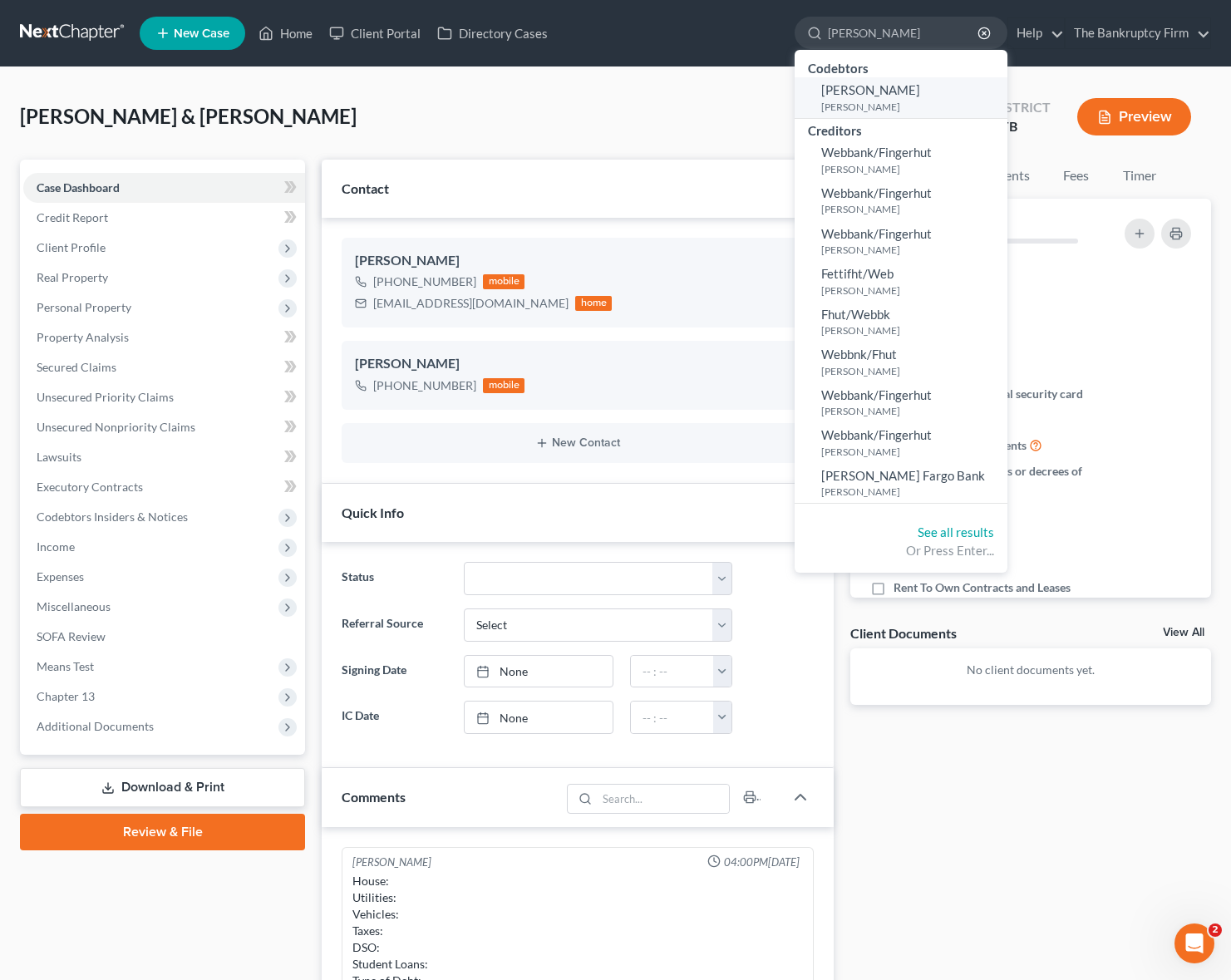
type input "[PERSON_NAME]"
click at [855, 102] on small "[PERSON_NAME]" at bounding box center [912, 107] width 182 height 14
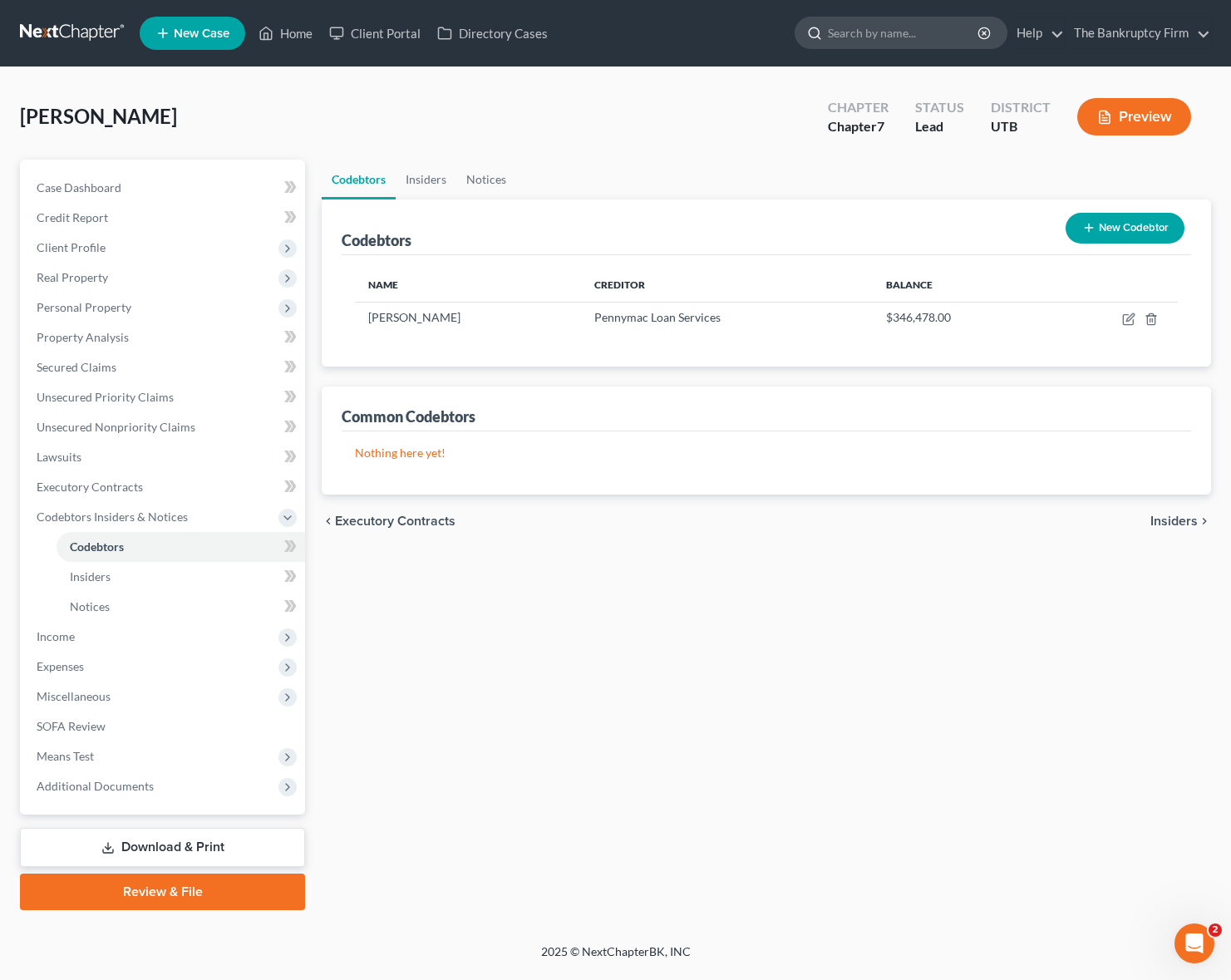
click at [843, 40] on input "search" at bounding box center [904, 33] width 152 height 31
click at [847, 39] on input "search" at bounding box center [904, 33] width 152 height 31
click at [873, 39] on input "search" at bounding box center [904, 33] width 152 height 31
type input "skyler"
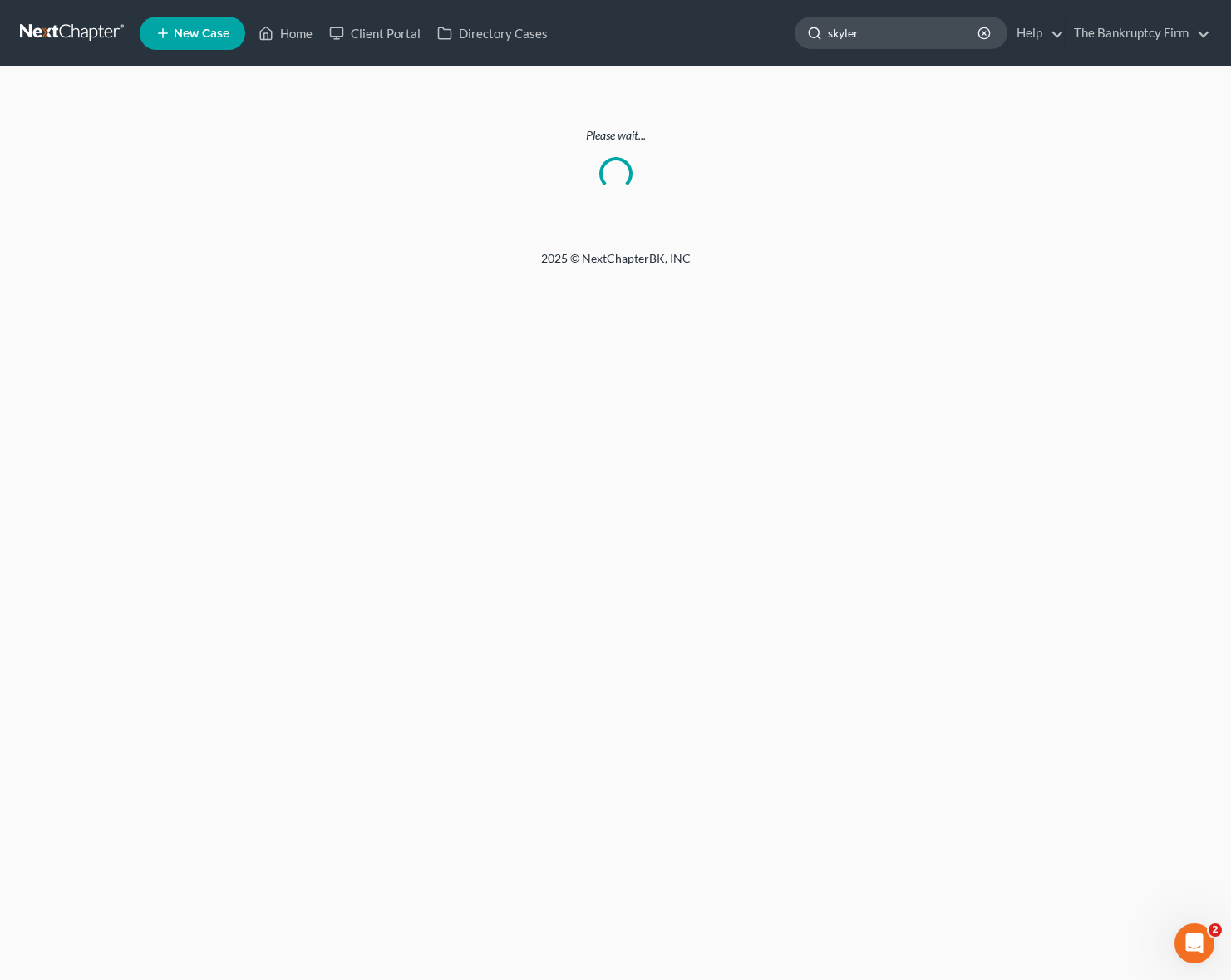
click at [887, 27] on input "skyler" at bounding box center [904, 33] width 152 height 31
type input "[PERSON_NAME]"
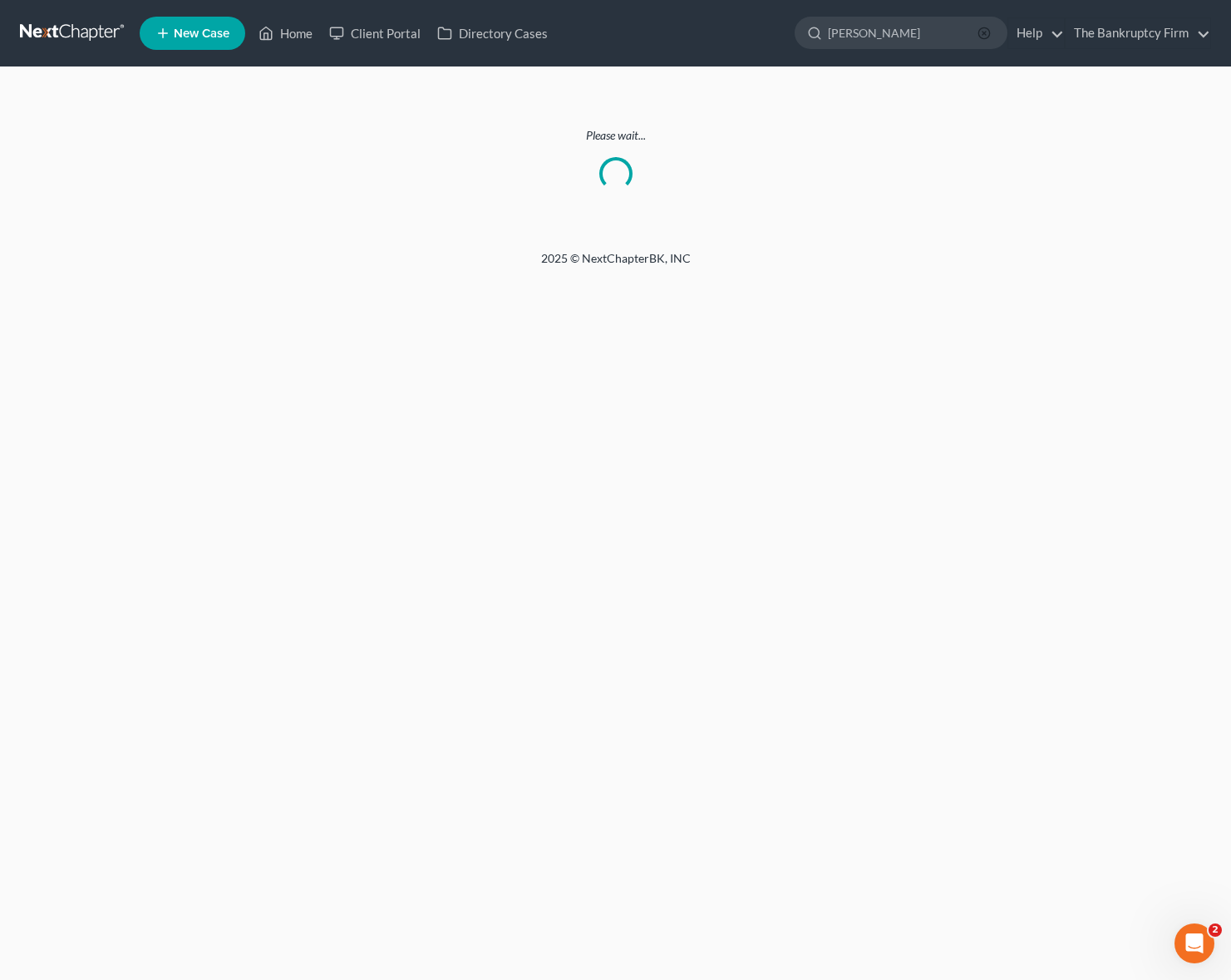
click at [985, 29] on icon "button" at bounding box center [984, 33] width 13 height 13
click at [289, 34] on link "Home" at bounding box center [285, 34] width 71 height 30
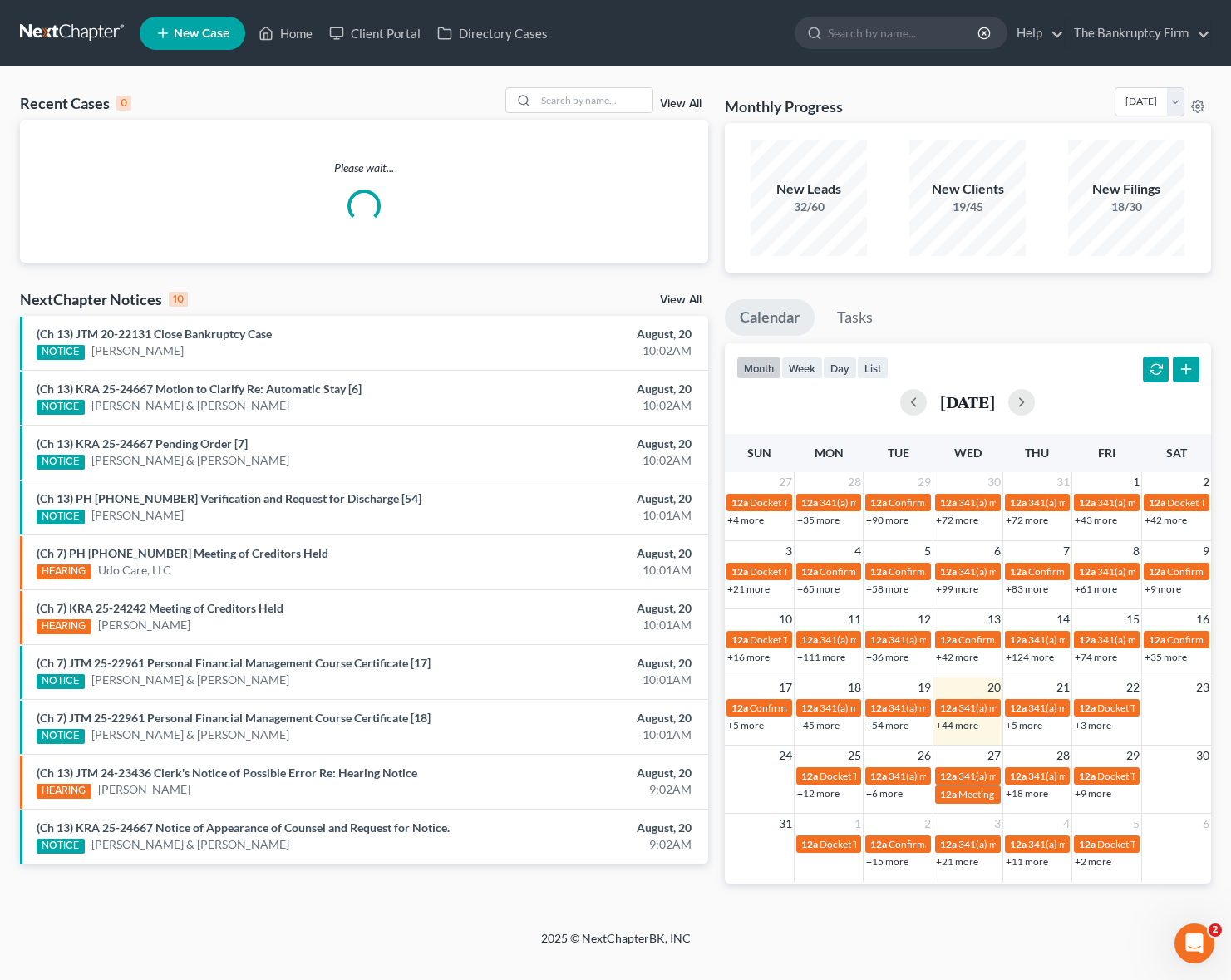
click at [688, 101] on link "View All" at bounding box center [680, 103] width 42 height 11
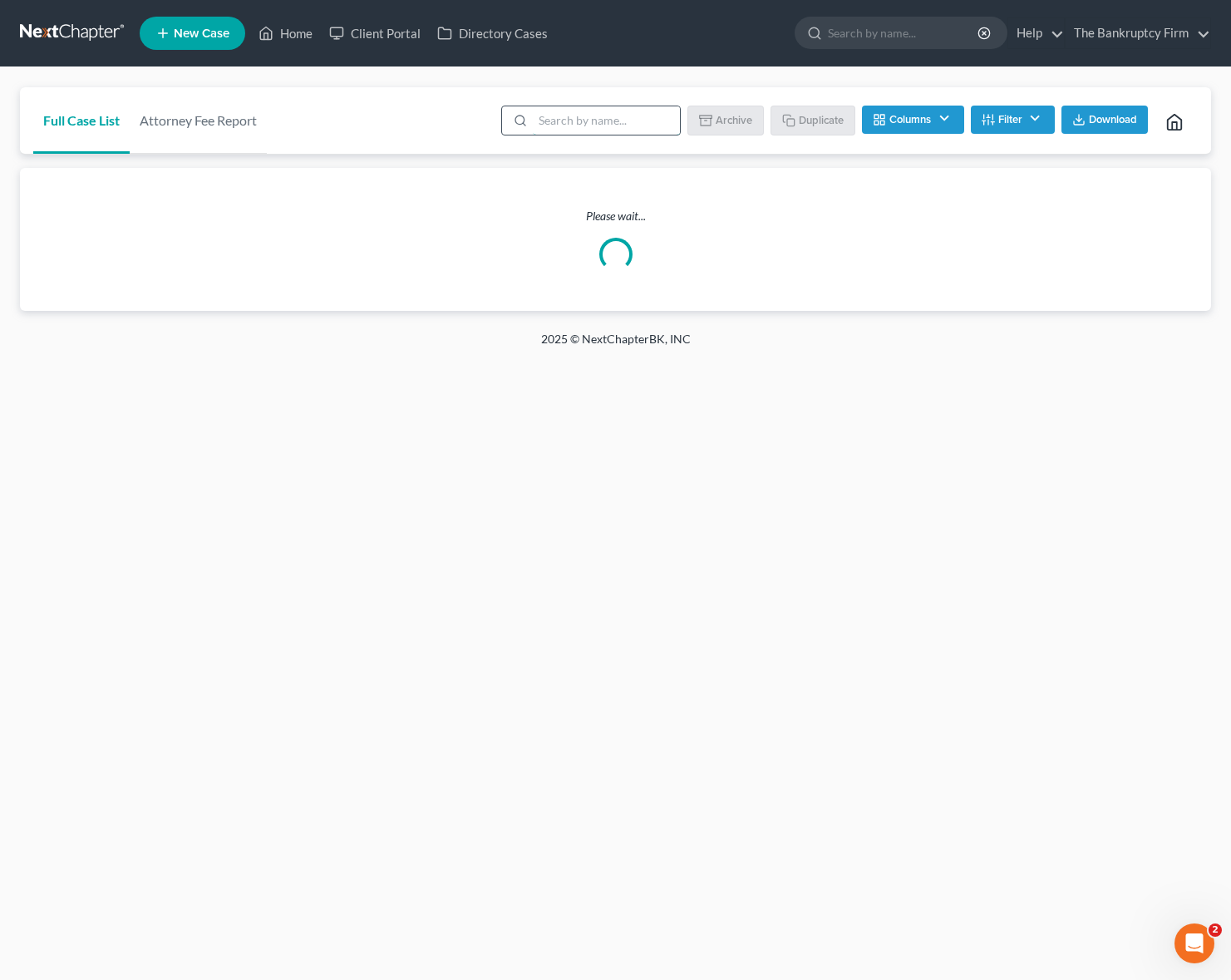
click at [612, 126] on input "search" at bounding box center [606, 120] width 147 height 28
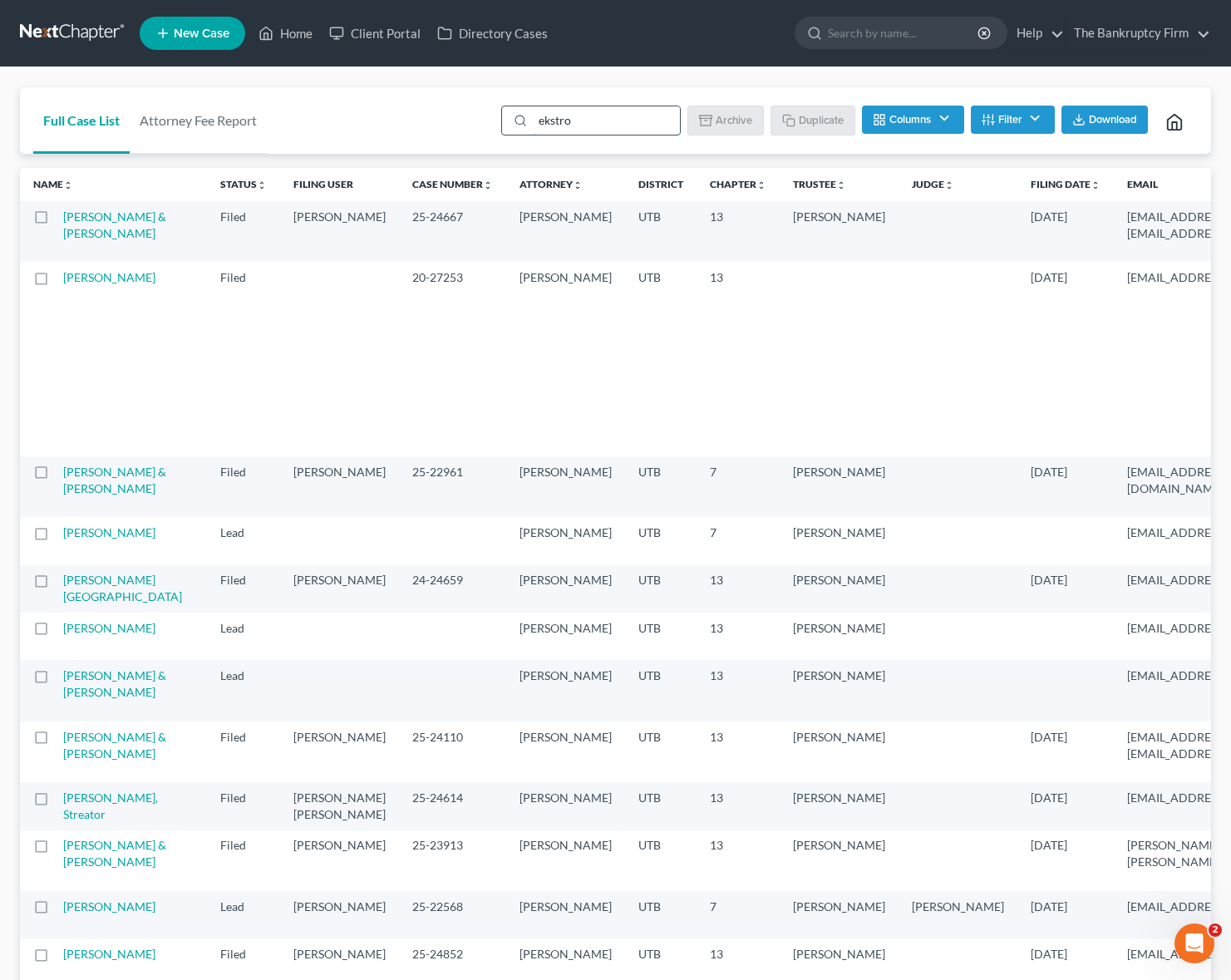
type input "[PERSON_NAME]"
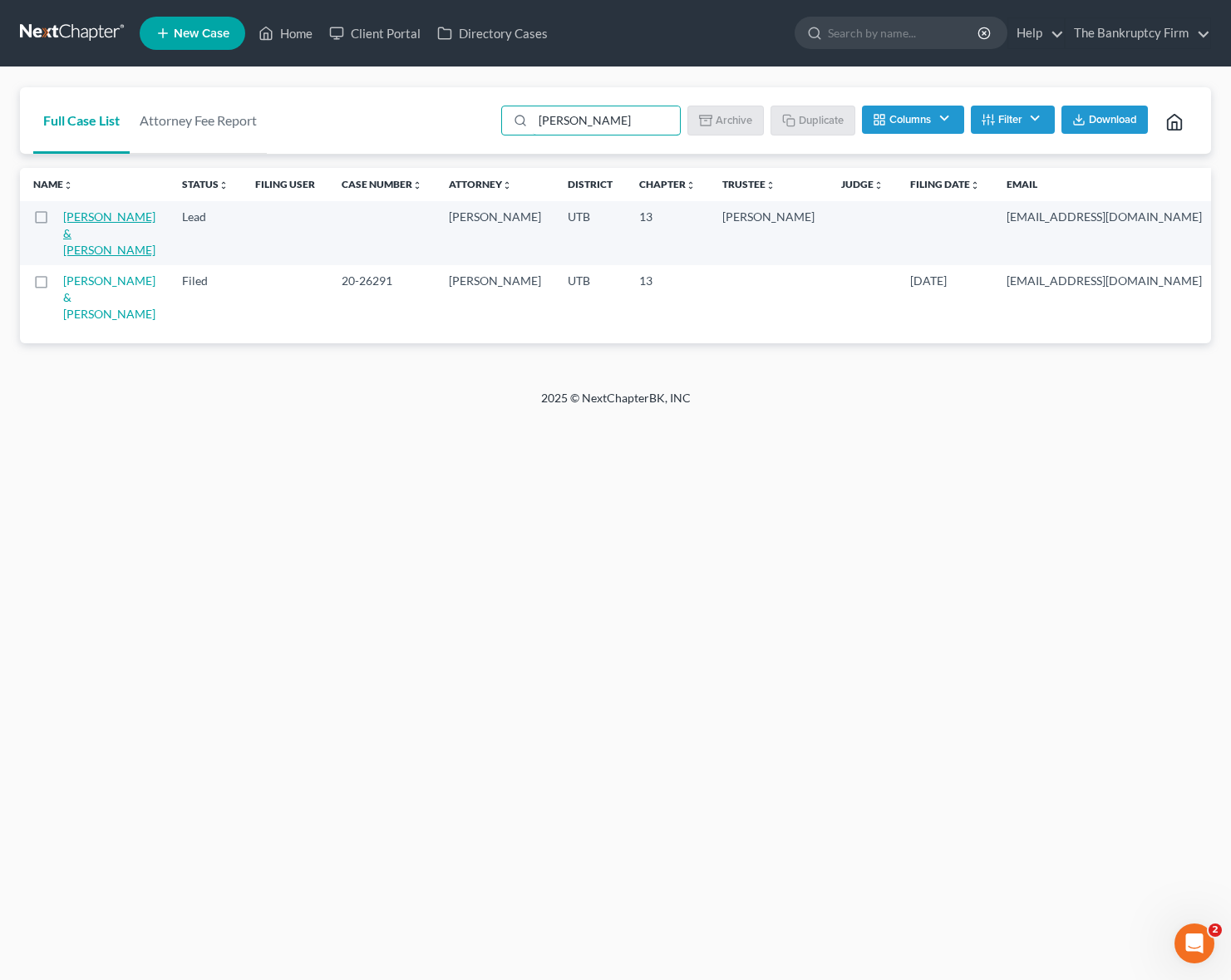
click at [87, 232] on link "[PERSON_NAME] & [PERSON_NAME]" at bounding box center [109, 233] width 92 height 48
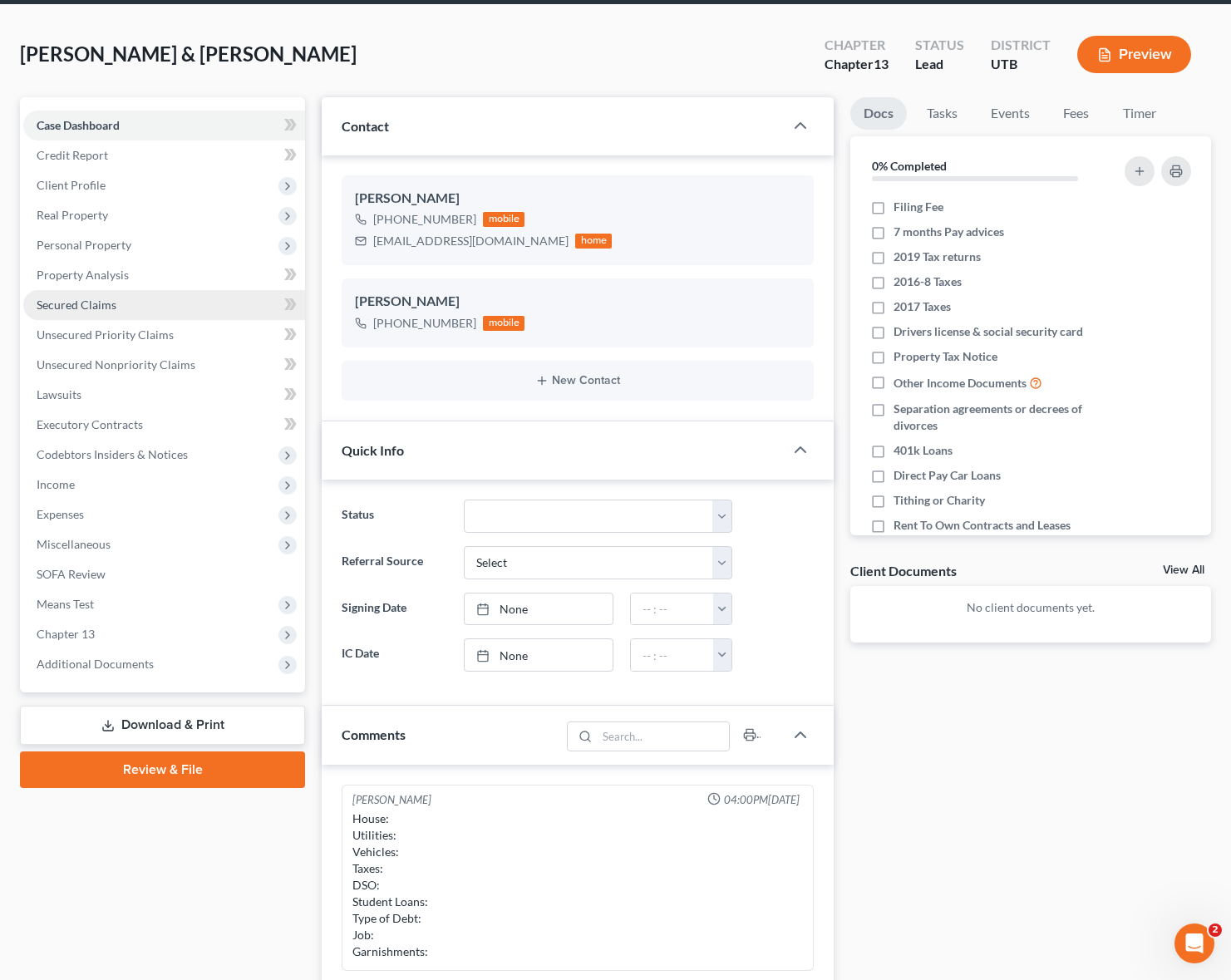
scroll to position [63, 0]
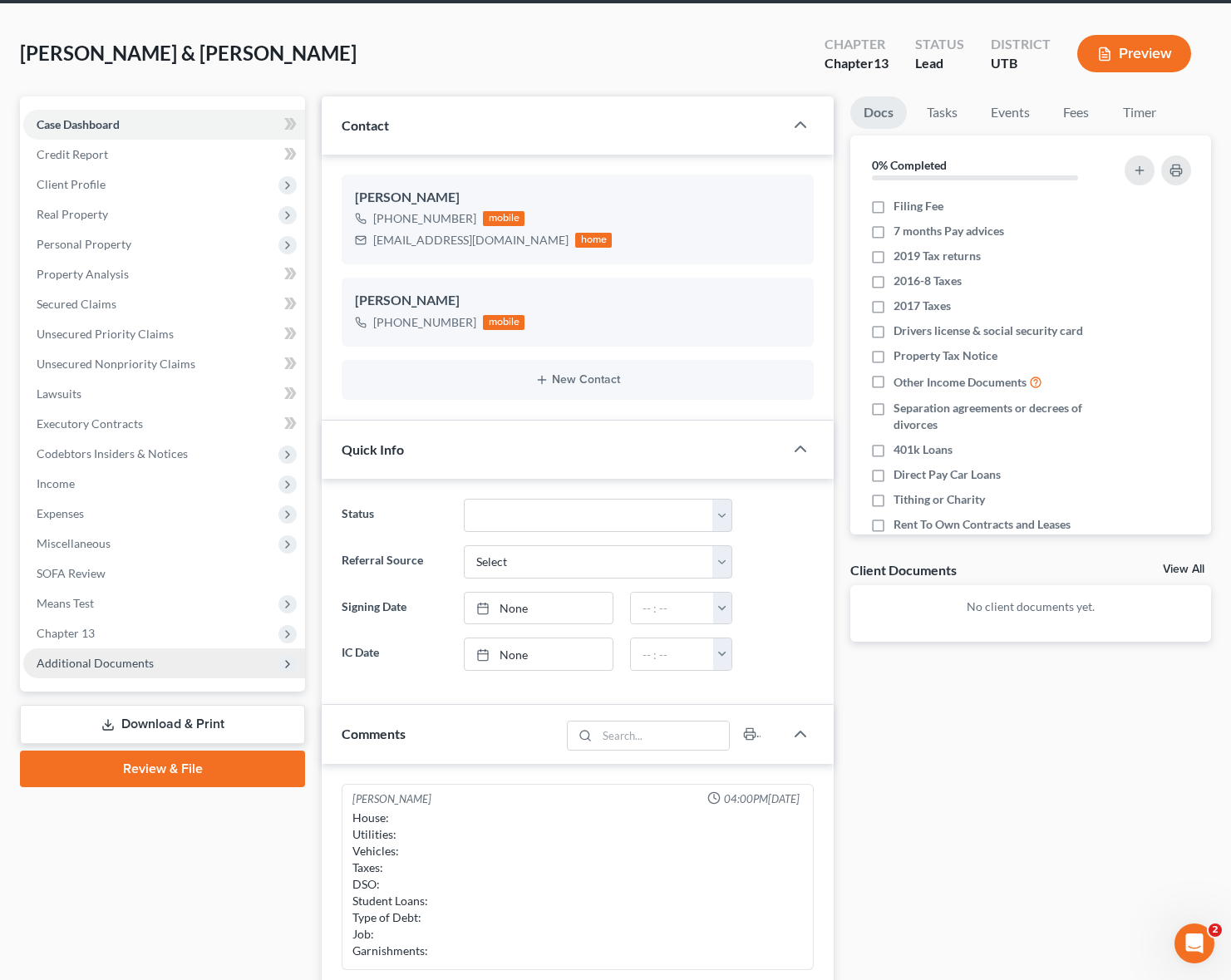
click at [150, 669] on span "Additional Documents" at bounding box center [163, 664] width 282 height 30
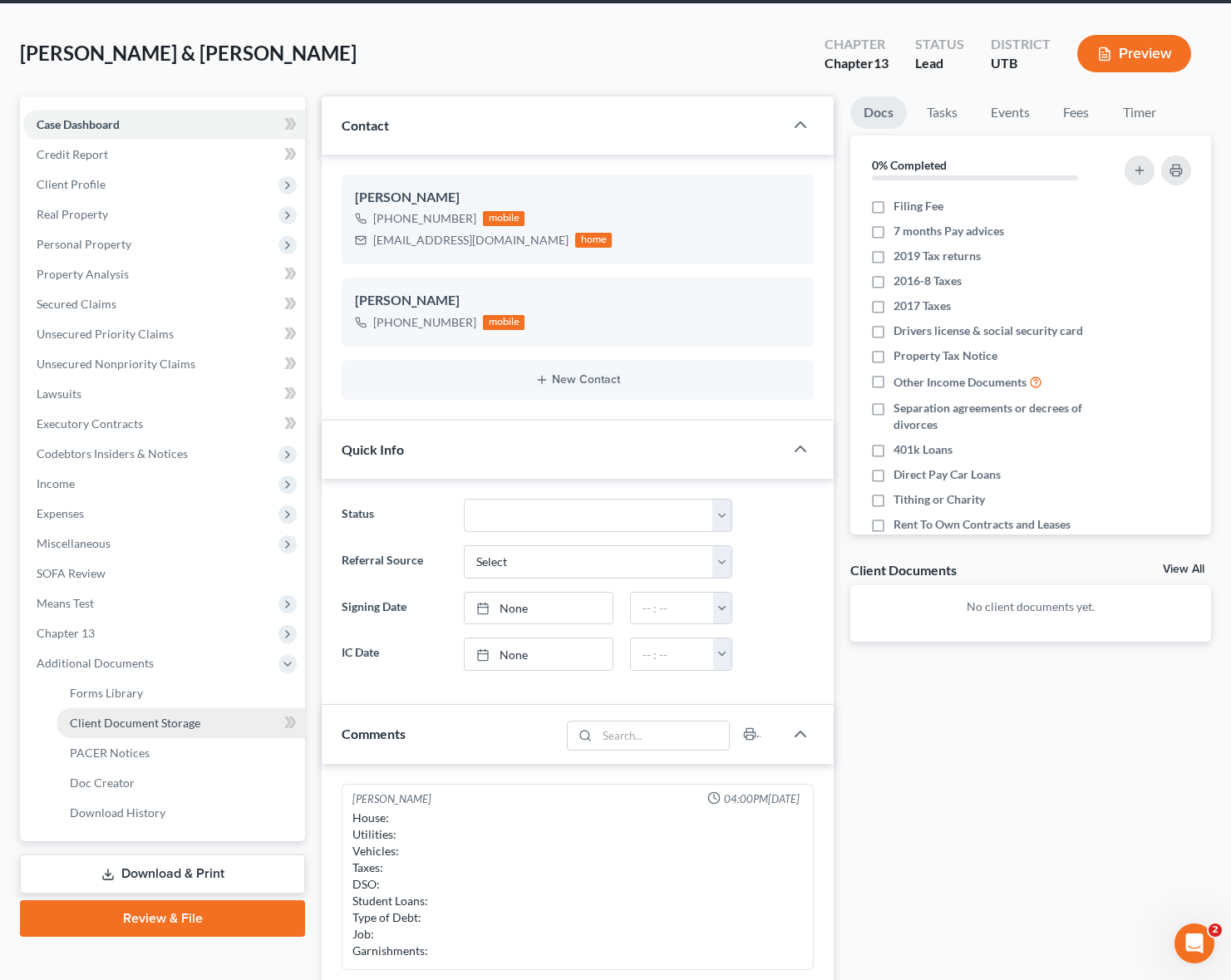
click at [202, 730] on link "Client Document Storage" at bounding box center [180, 723] width 248 height 30
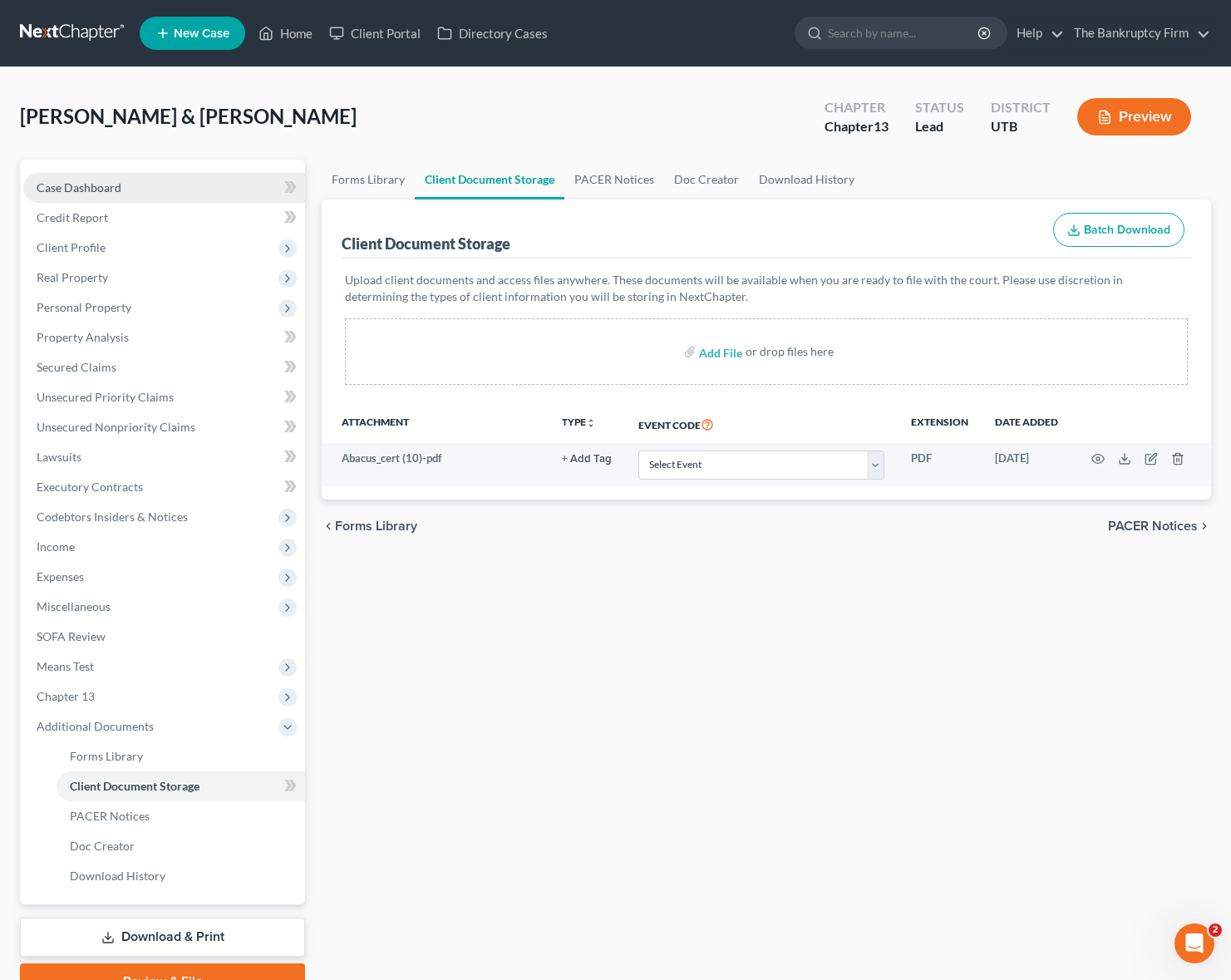
click at [110, 199] on link "Case Dashboard" at bounding box center [163, 188] width 282 height 30
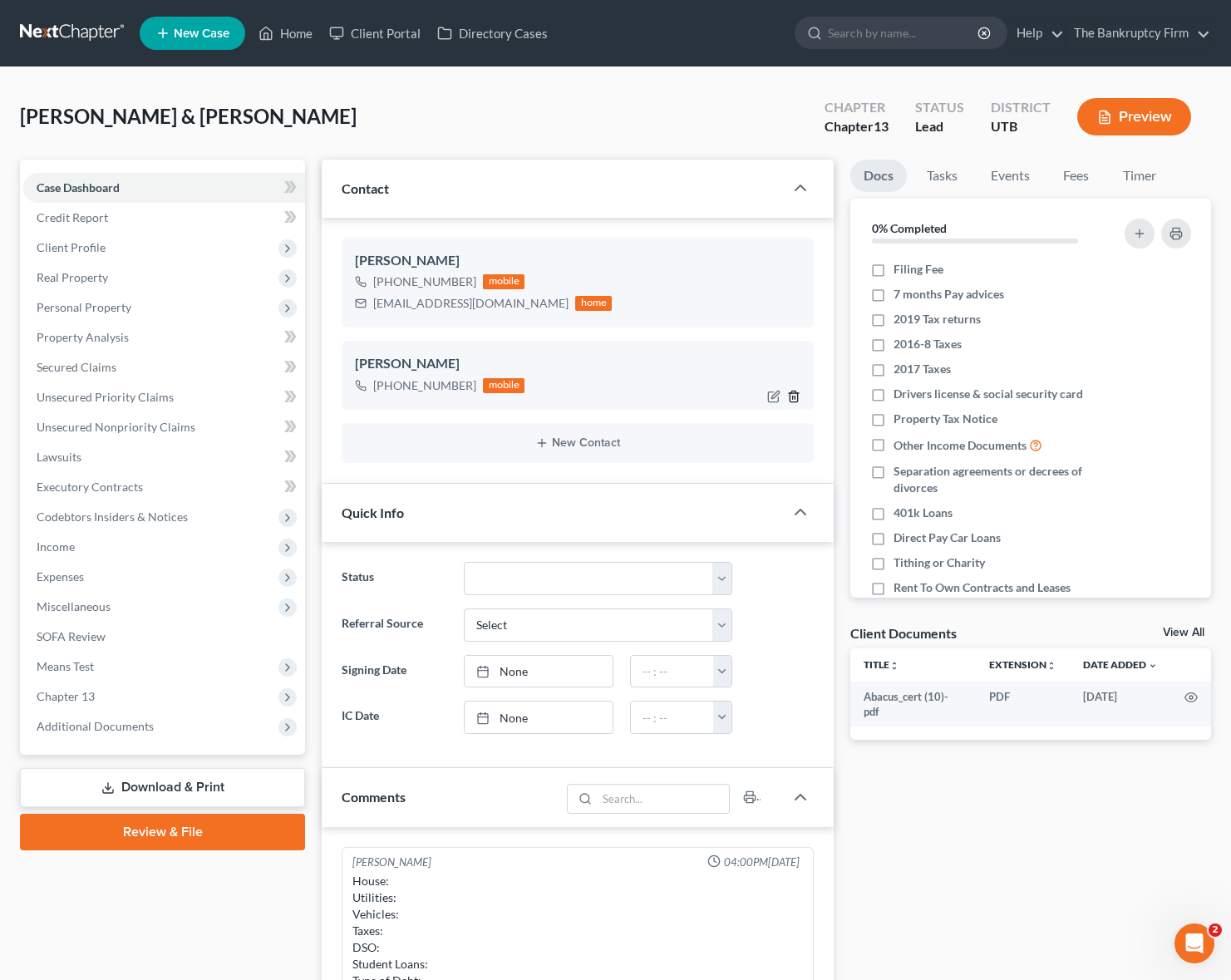
click at [795, 395] on icon "button" at bounding box center [794, 396] width 13 height 13
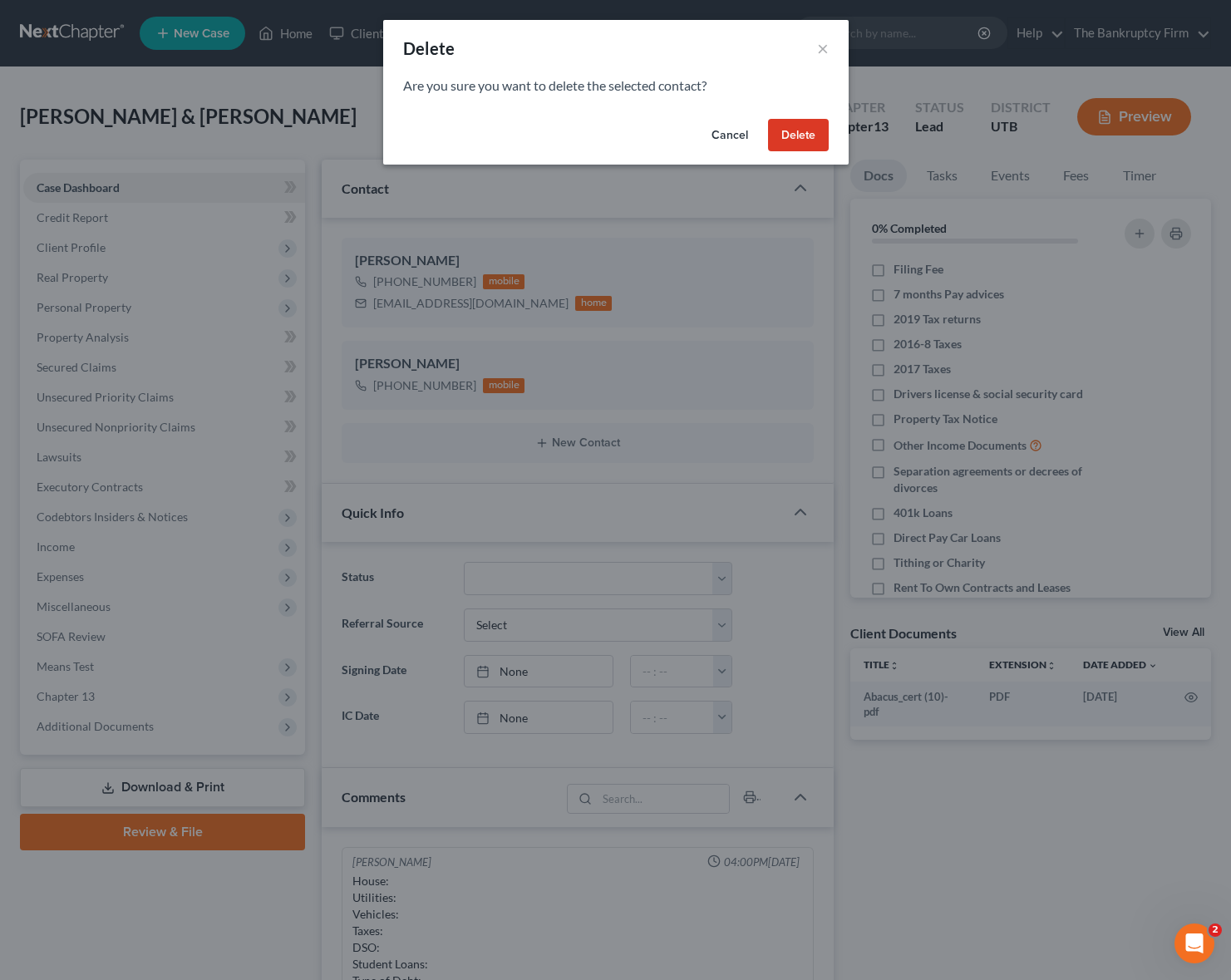
click at [800, 133] on button "Delete" at bounding box center [798, 135] width 61 height 34
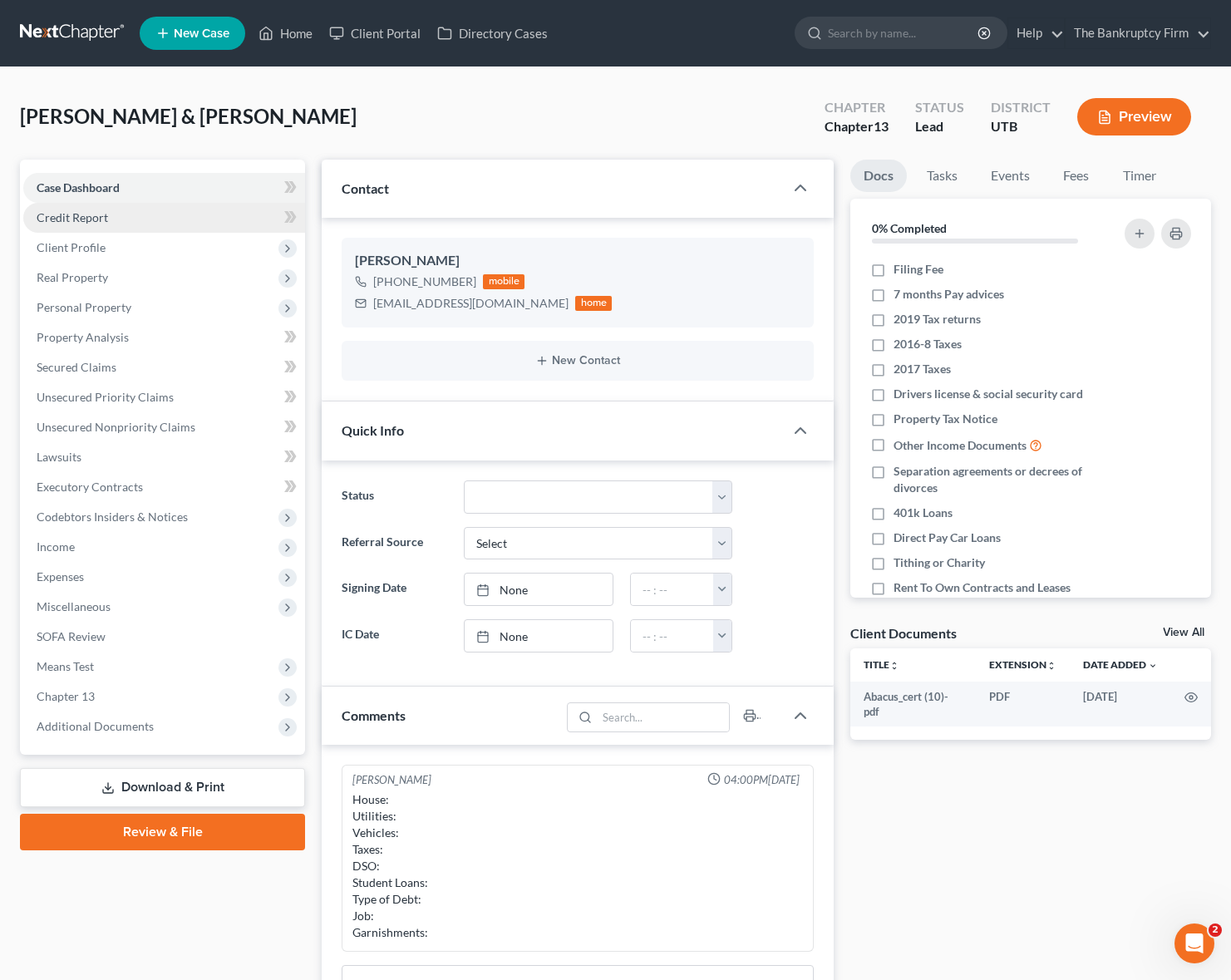
click at [134, 211] on link "Credit Report" at bounding box center [163, 217] width 282 height 30
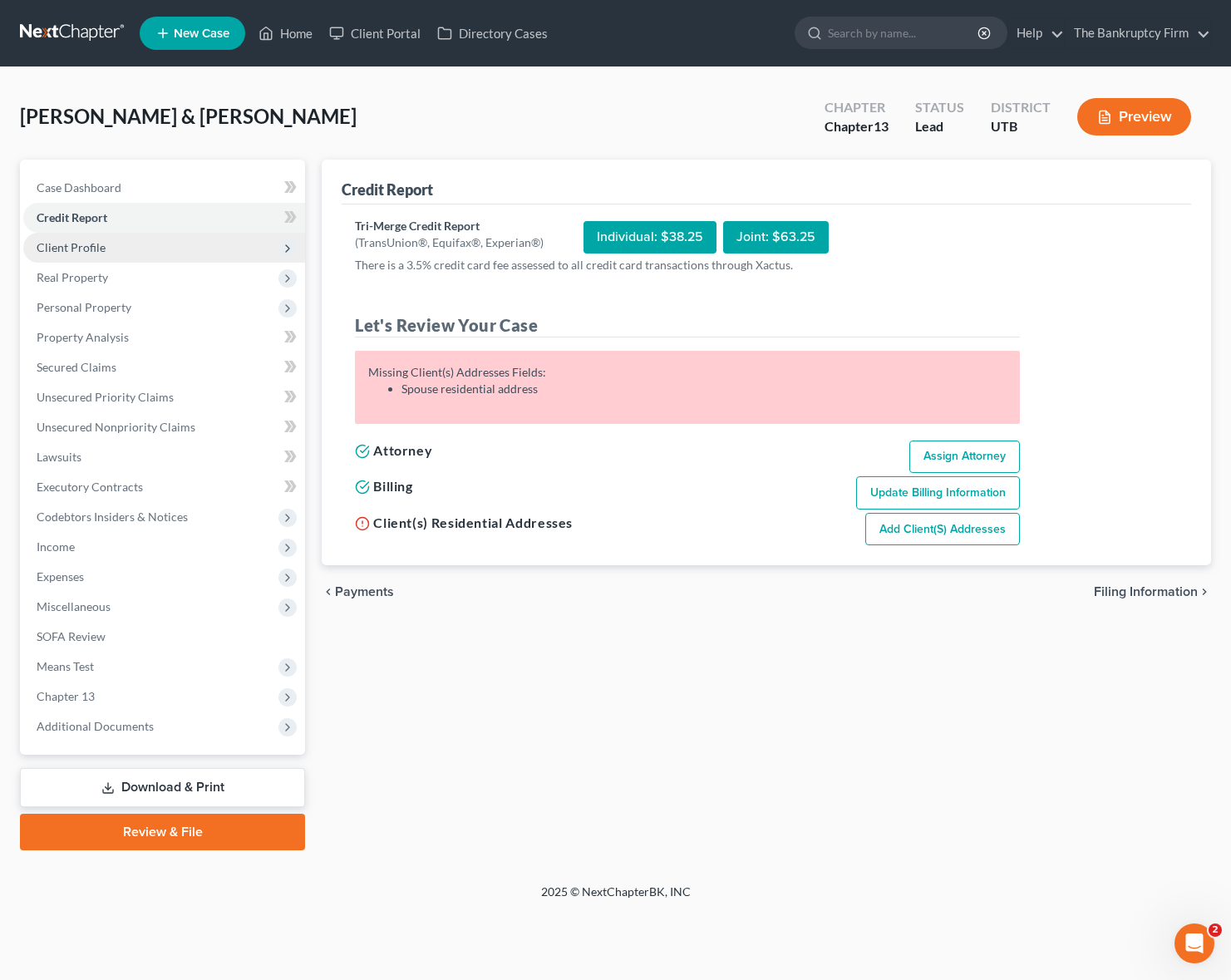
click at [95, 241] on span "Client Profile" at bounding box center [71, 247] width 69 height 14
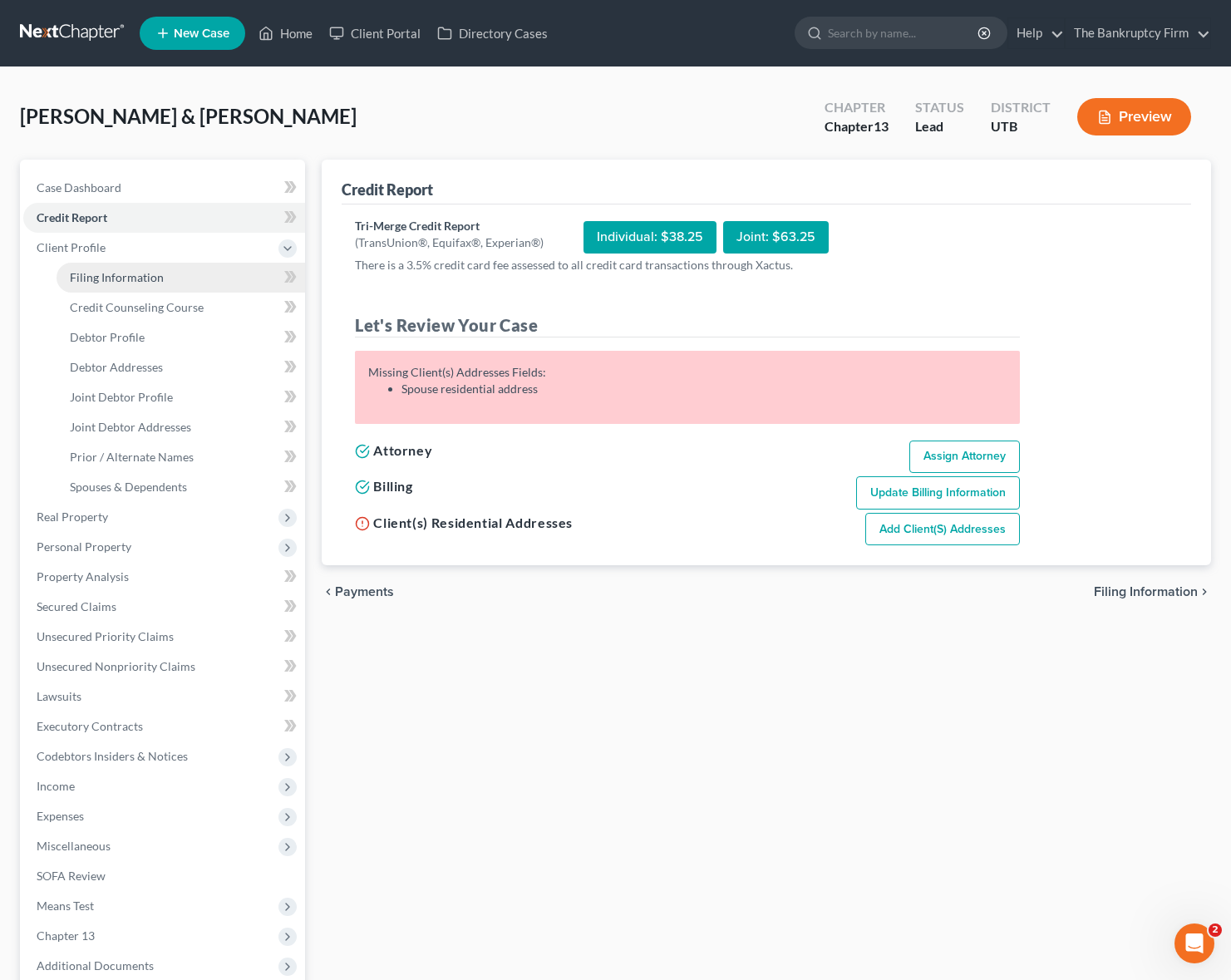
click at [166, 272] on link "Filing Information" at bounding box center [180, 277] width 248 height 30
select select "1"
select select "3"
select select "81"
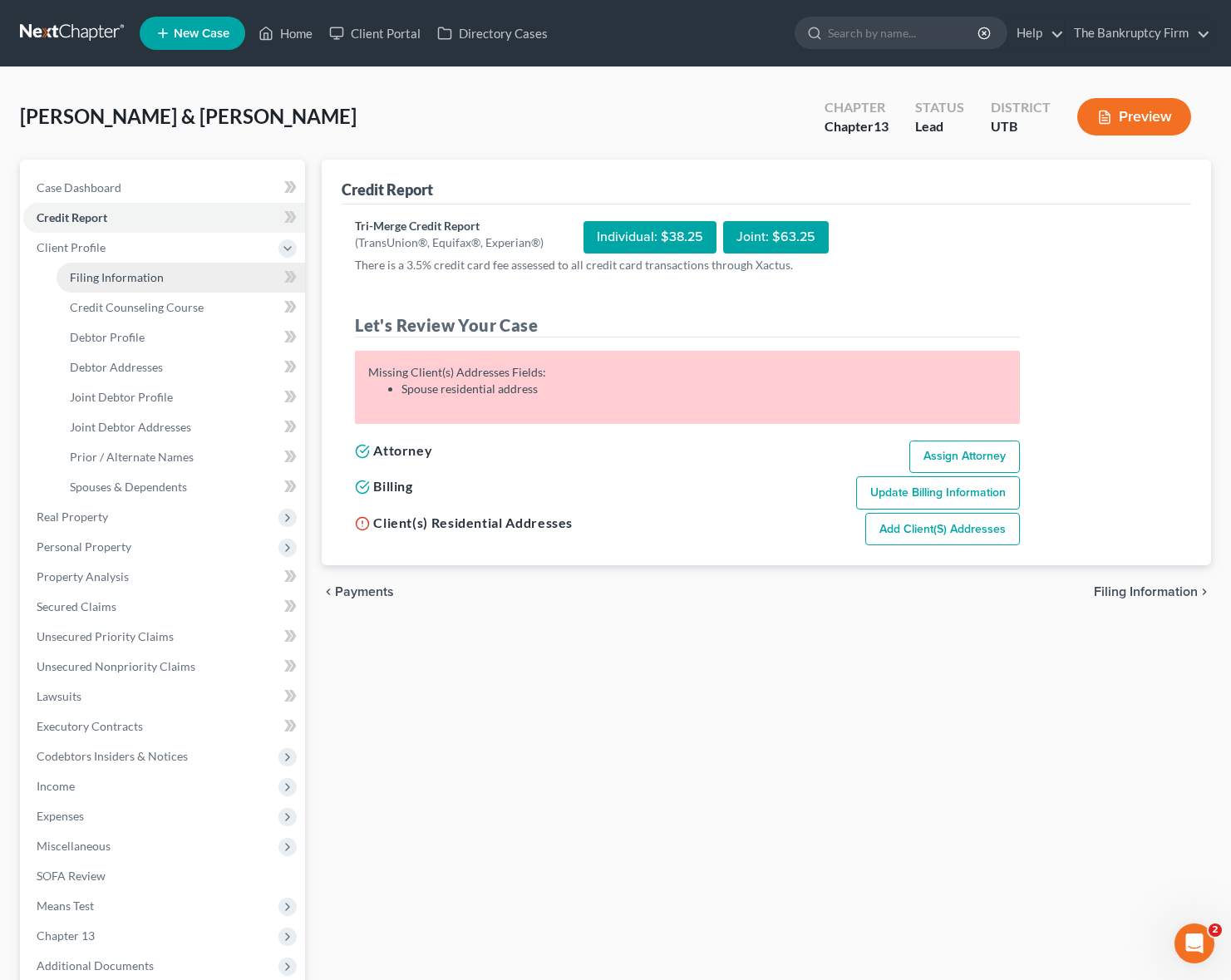
select select "0"
select select "46"
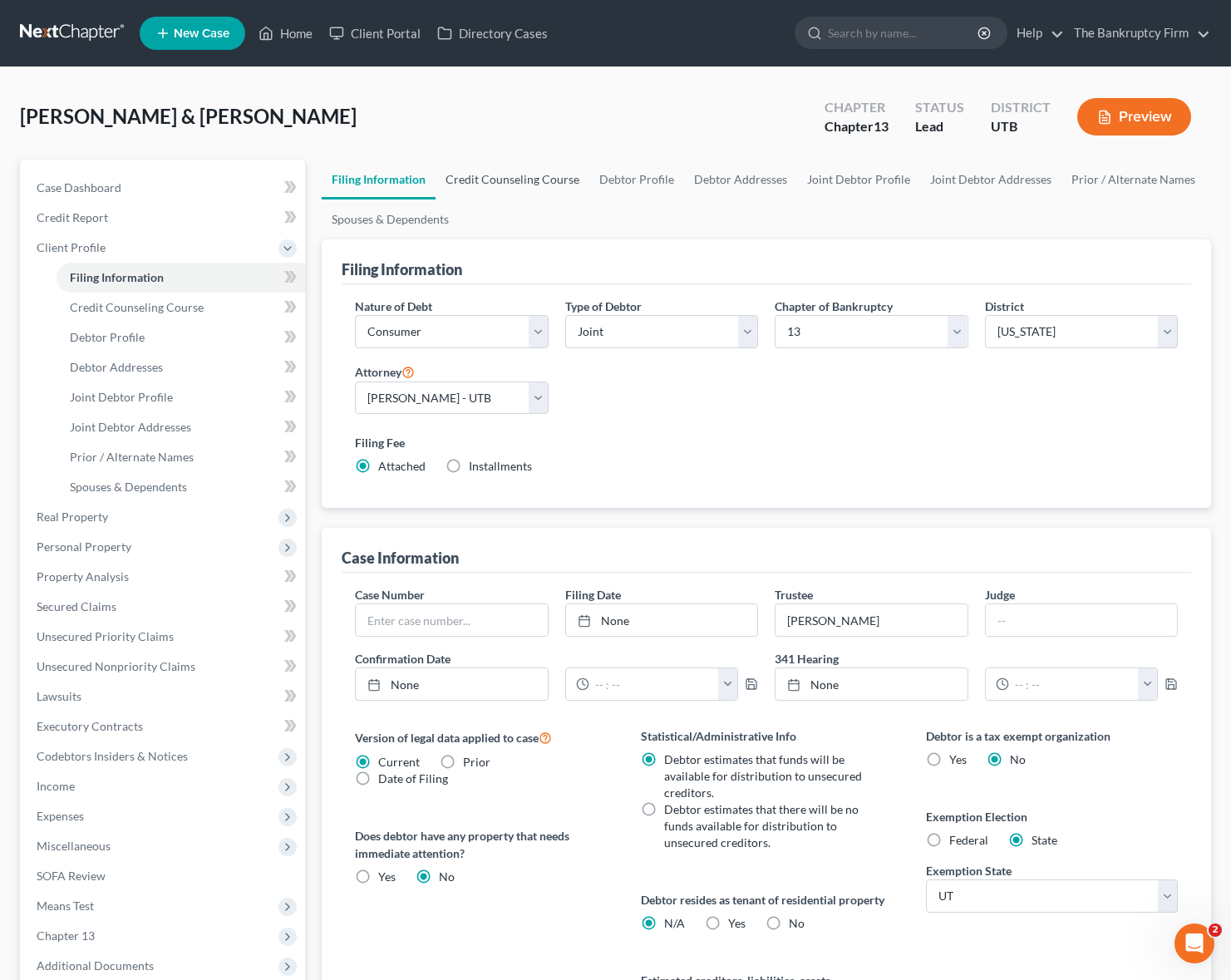
click at [505, 178] on link "Credit Counseling Course" at bounding box center [513, 179] width 154 height 40
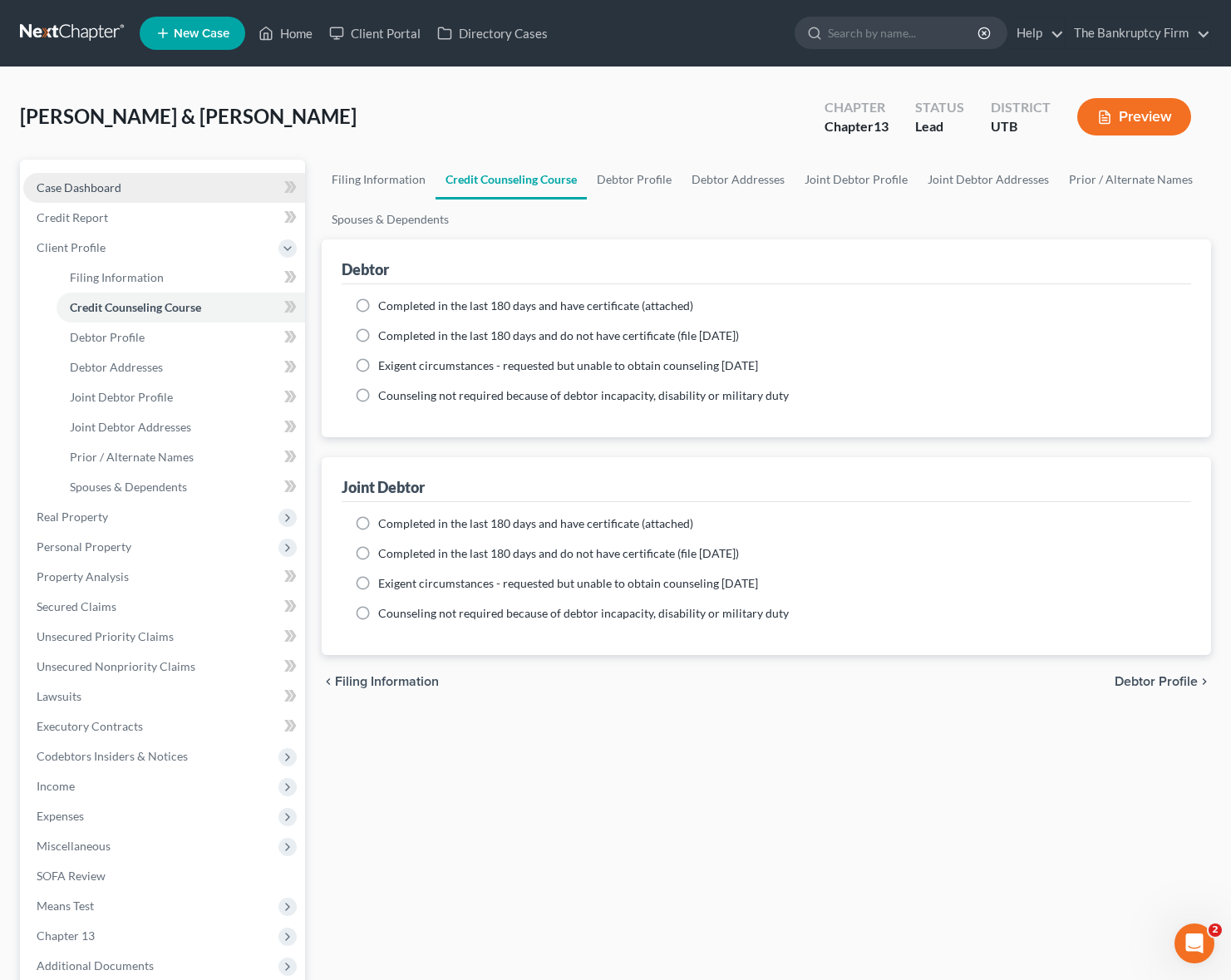
click at [95, 188] on span "Case Dashboard" at bounding box center [79, 187] width 85 height 14
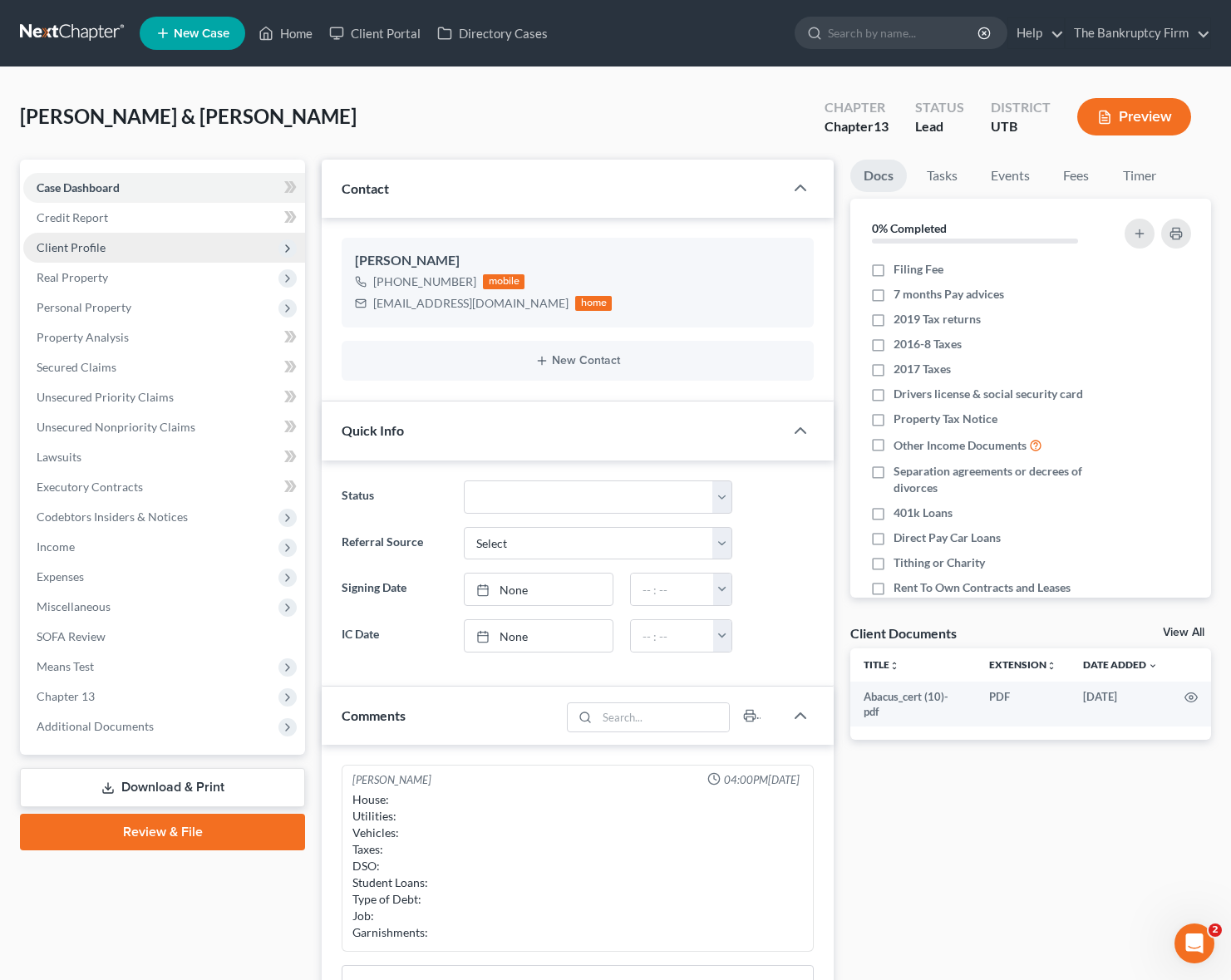
click at [100, 253] on span "Client Profile" at bounding box center [71, 247] width 69 height 14
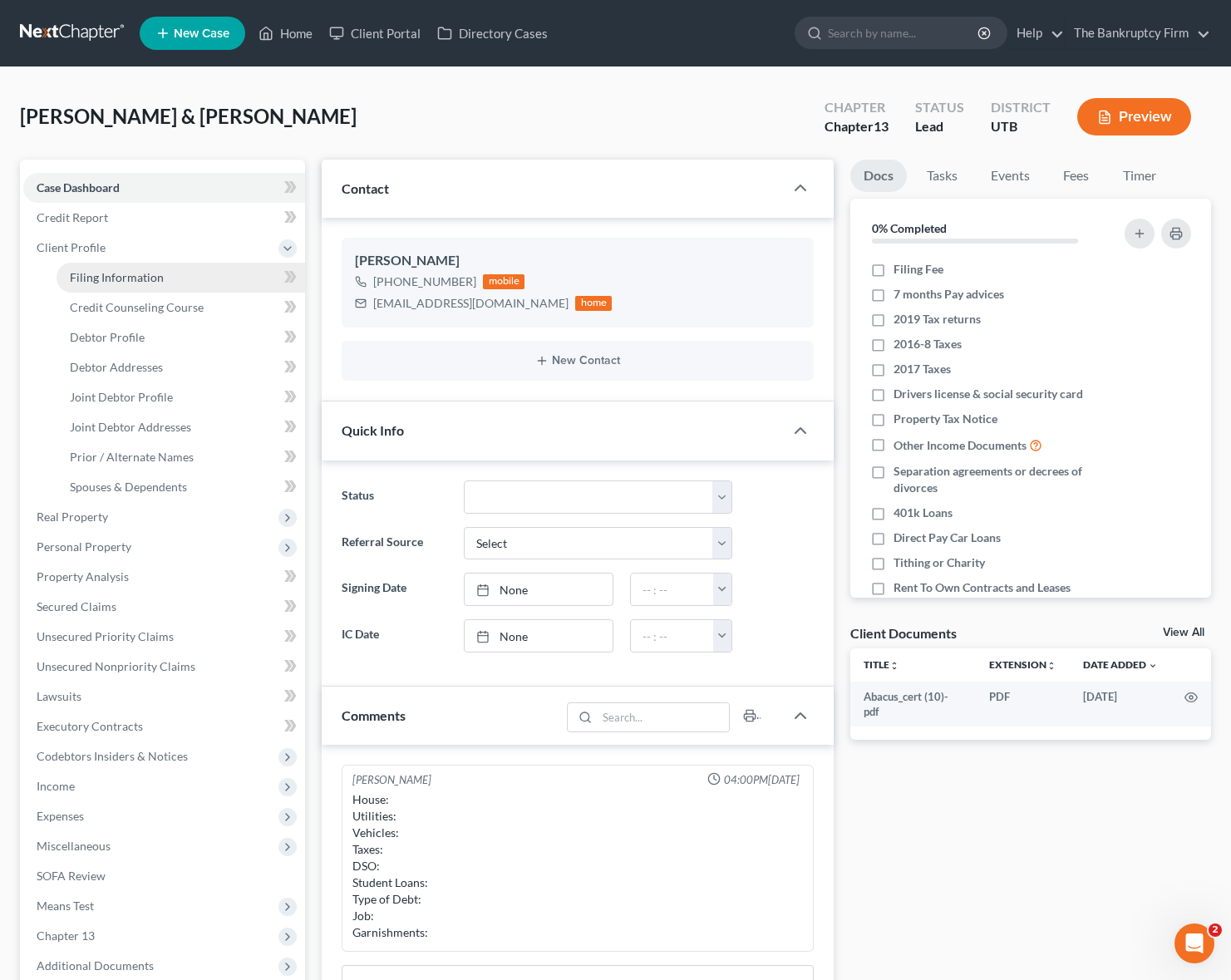
click at [120, 282] on span "Filing Information" at bounding box center [117, 277] width 94 height 14
select select "1"
select select "3"
select select "81"
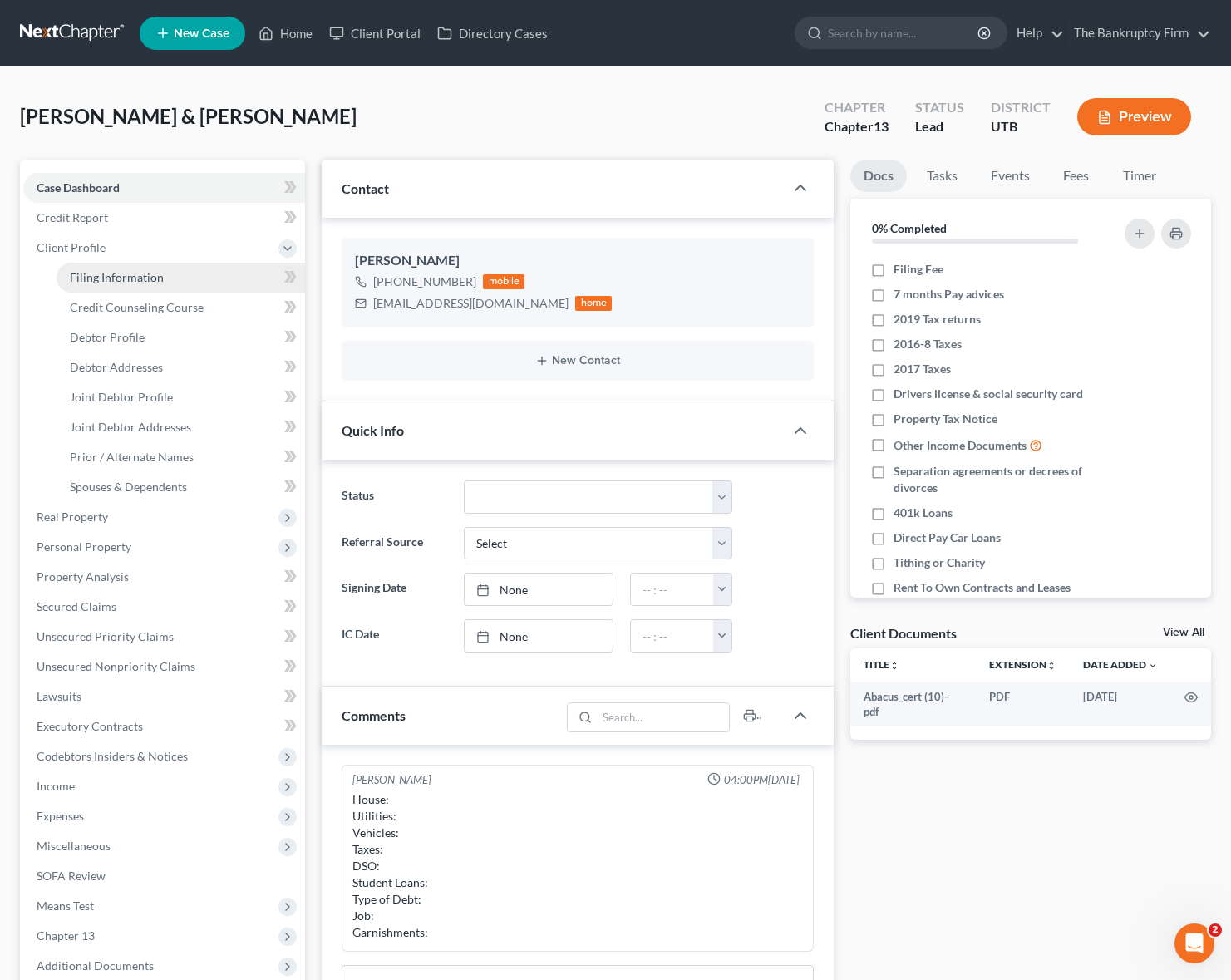
select select "0"
select select "46"
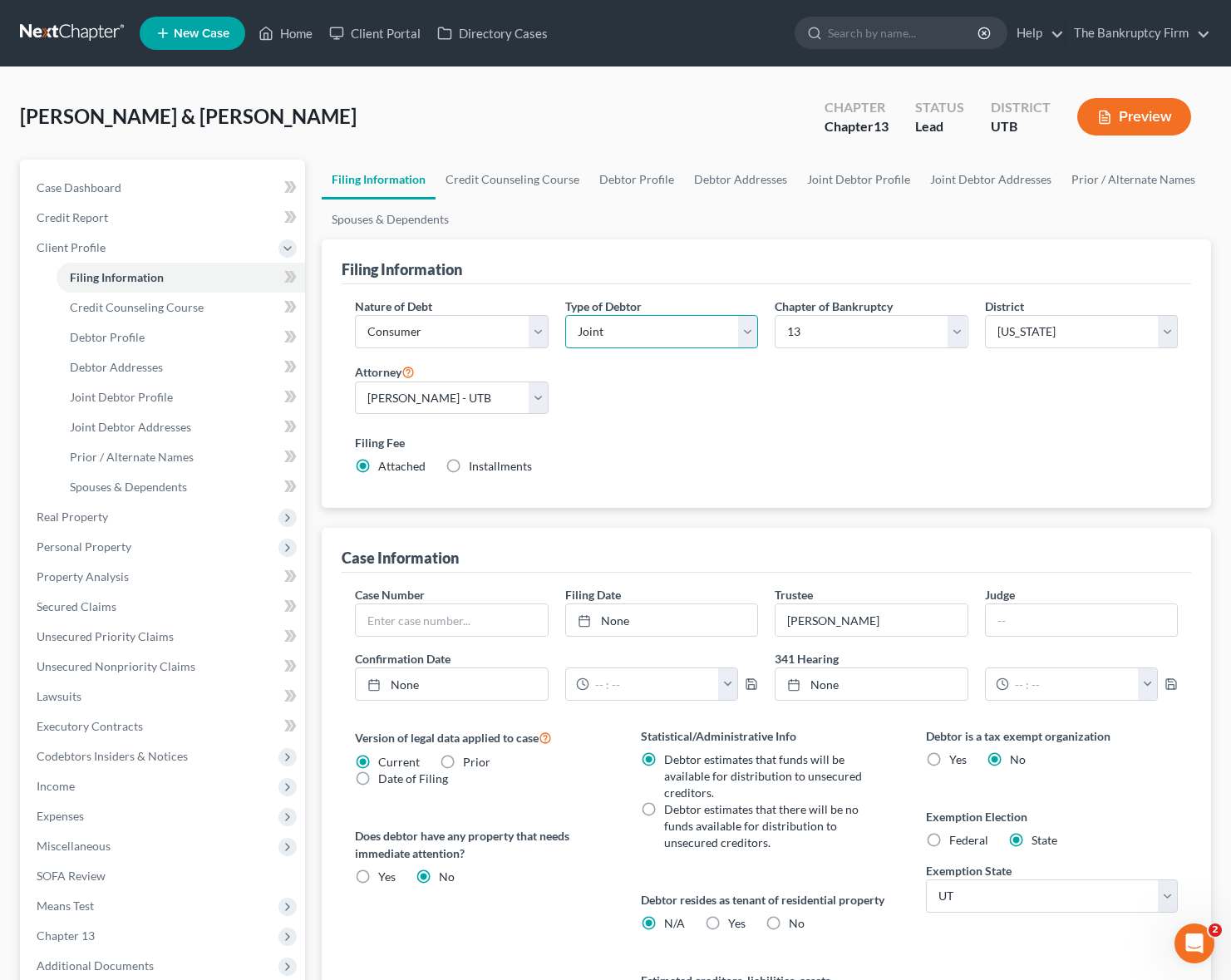
click at [733, 330] on select "Select Individual Joint" at bounding box center [662, 331] width 193 height 34
select select "0"
click at [566, 315] on select "Select Individual Joint" at bounding box center [662, 331] width 193 height 34
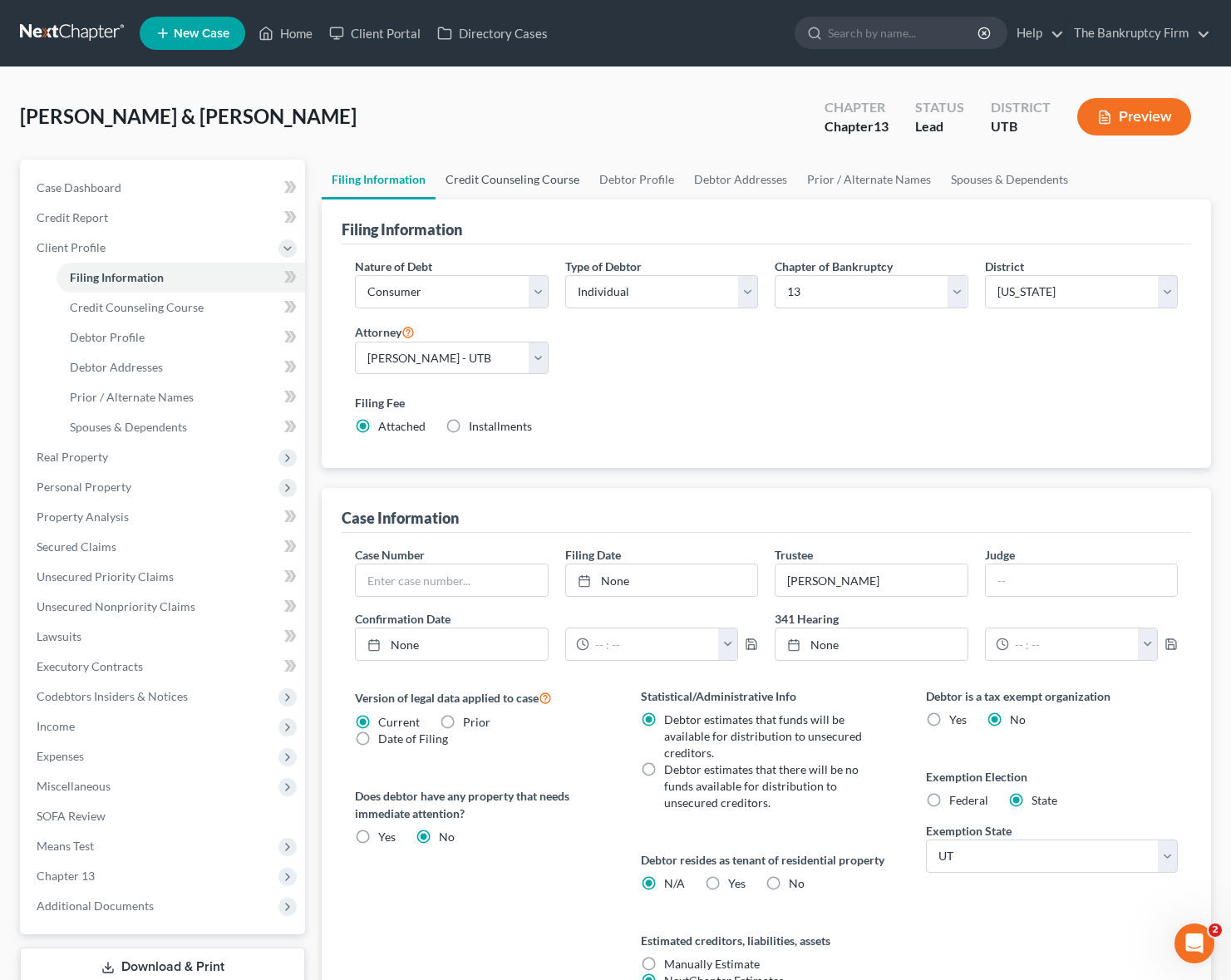
click at [508, 175] on link "Credit Counseling Course" at bounding box center [513, 179] width 154 height 40
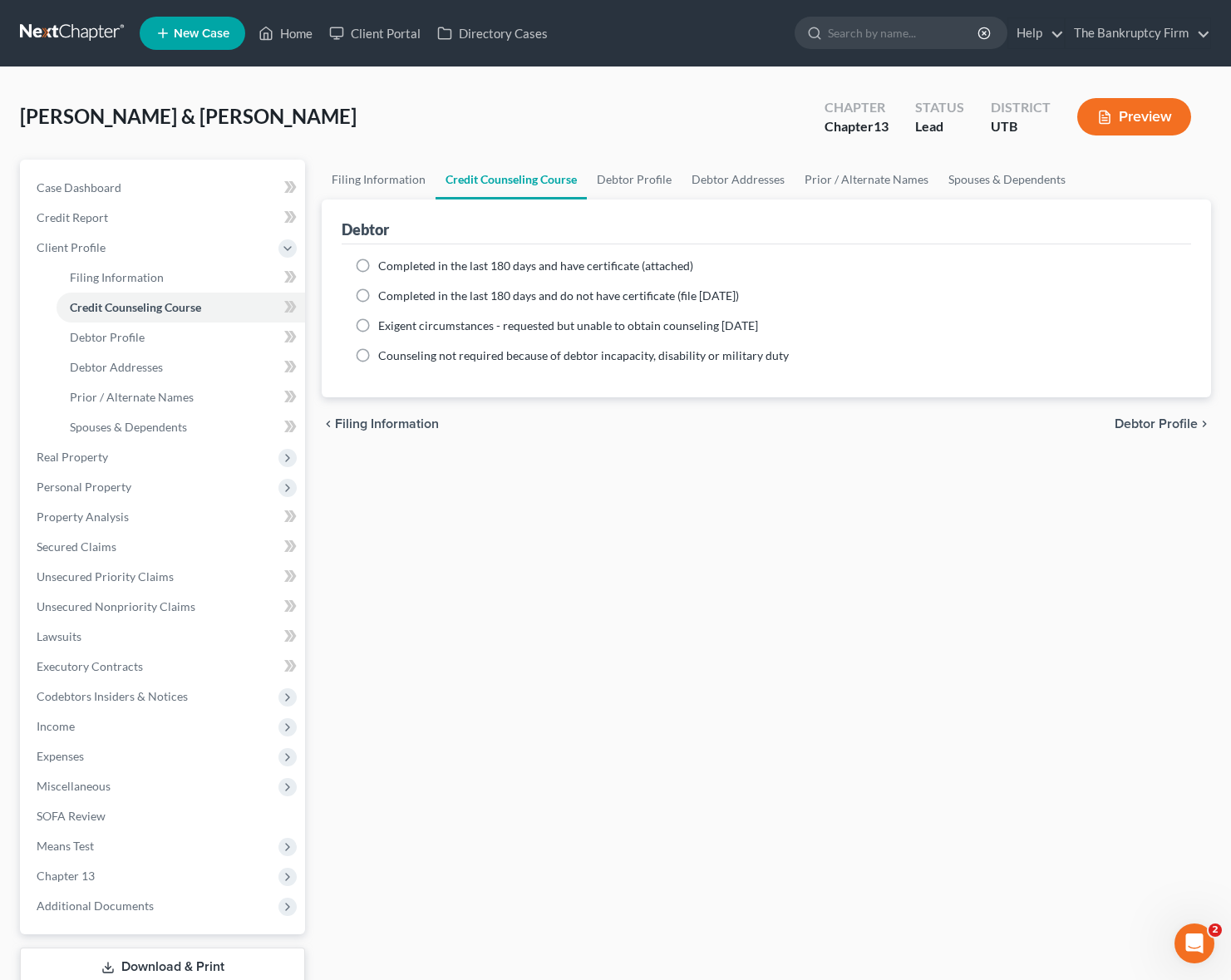
click at [378, 265] on label "Completed in the last 180 days and have certificate (attached)" at bounding box center [536, 266] width 315 height 17
click at [384, 265] on input "Completed in the last 180 days and have certificate (attached)" at bounding box center [390, 263] width 11 height 11
radio input "true"
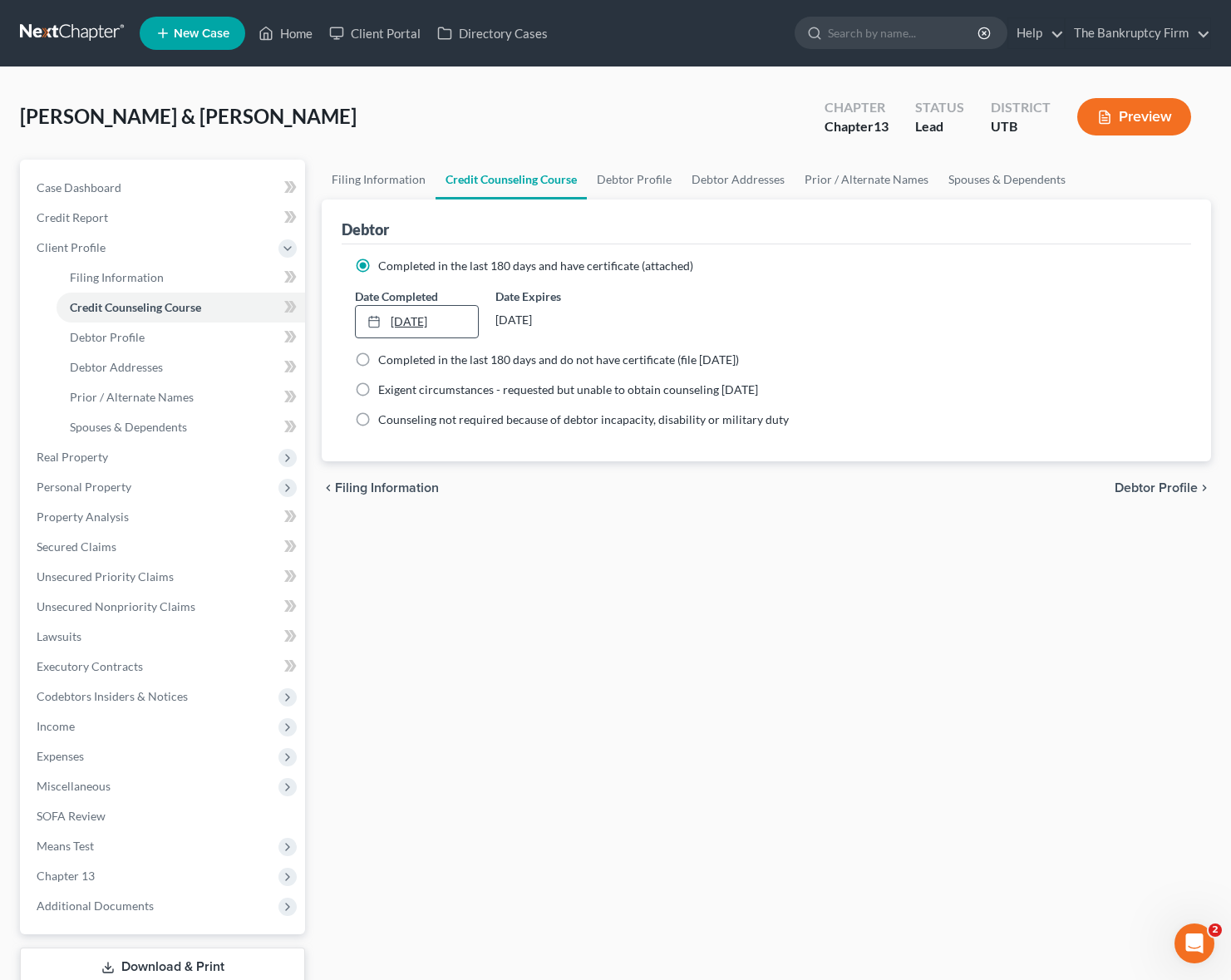
click at [421, 315] on link "[DATE]" at bounding box center [416, 322] width 121 height 32
click at [638, 174] on link "Debtor Profile" at bounding box center [634, 179] width 95 height 40
select select "2"
select select "3"
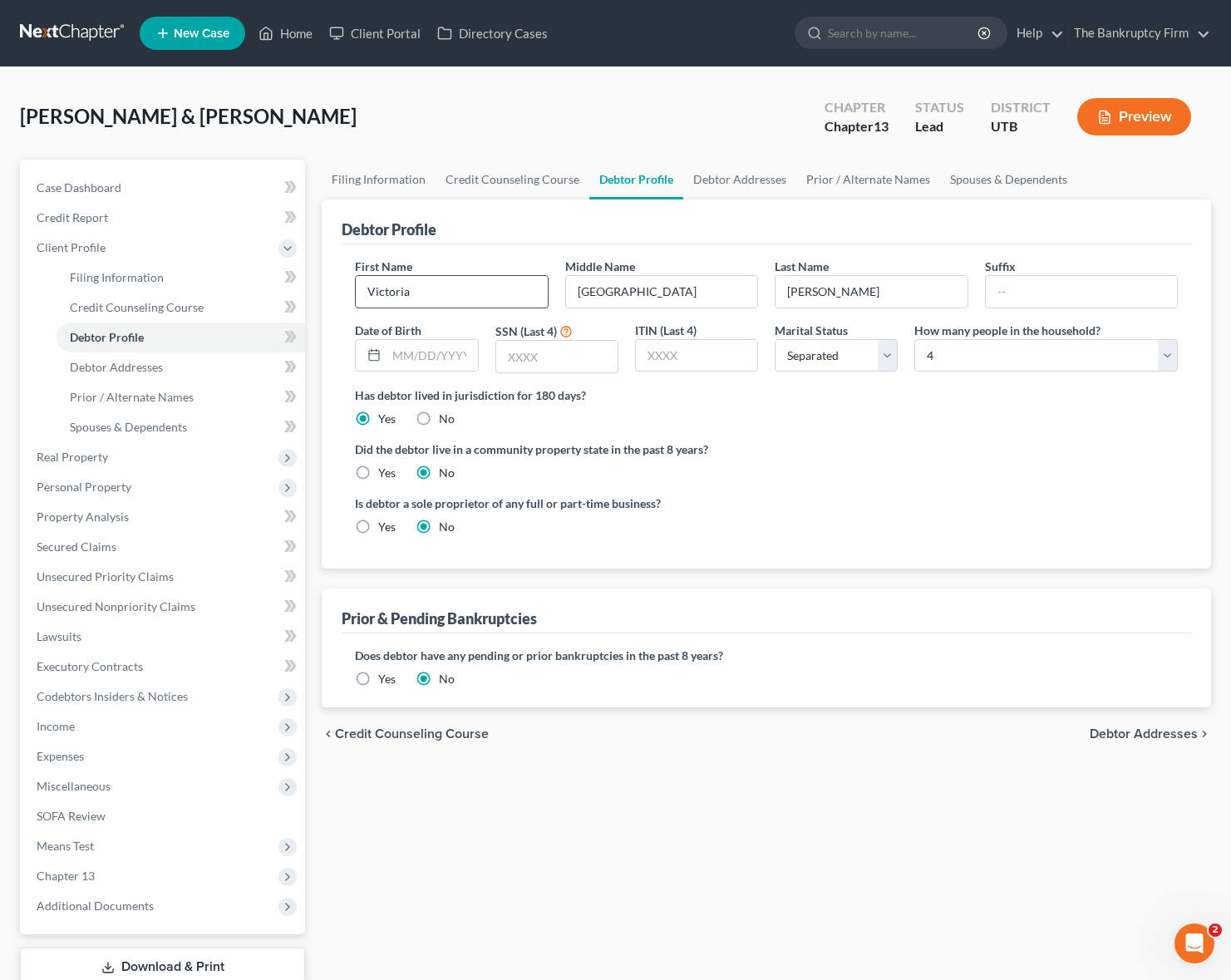
click at [440, 293] on input "Victoria" at bounding box center [452, 292] width 191 height 32
click at [717, 293] on input "[GEOGRAPHIC_DATA]" at bounding box center [661, 292] width 191 height 32
click at [886, 296] on input "[PERSON_NAME]" at bounding box center [870, 292] width 191 height 32
click at [431, 361] on input "text" at bounding box center [431, 356] width 91 height 32
type input "[DATE]"
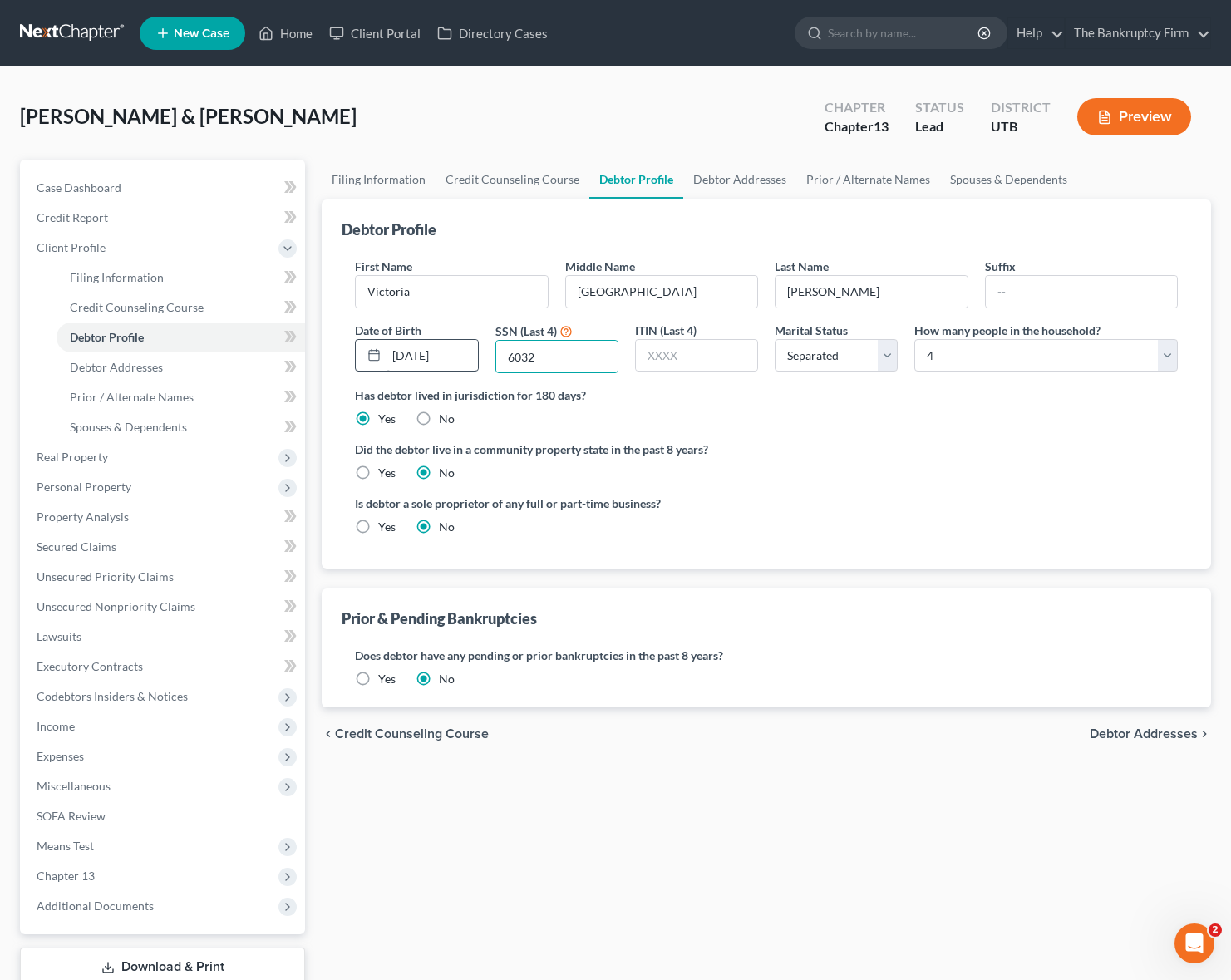
type input "6032"
click at [887, 353] on select "Select Single Married Separated Divorced Widowed" at bounding box center [836, 356] width 123 height 34
select select "3"
click at [775, 339] on select "Select Single Married Separated Divorced Widowed" at bounding box center [836, 356] width 123 height 34
click at [1167, 354] on select "Select 1 2 3 4 5 6 7 8 9 10 11 12 13 14 15 16 17 18 19 20" at bounding box center [1046, 356] width 263 height 34
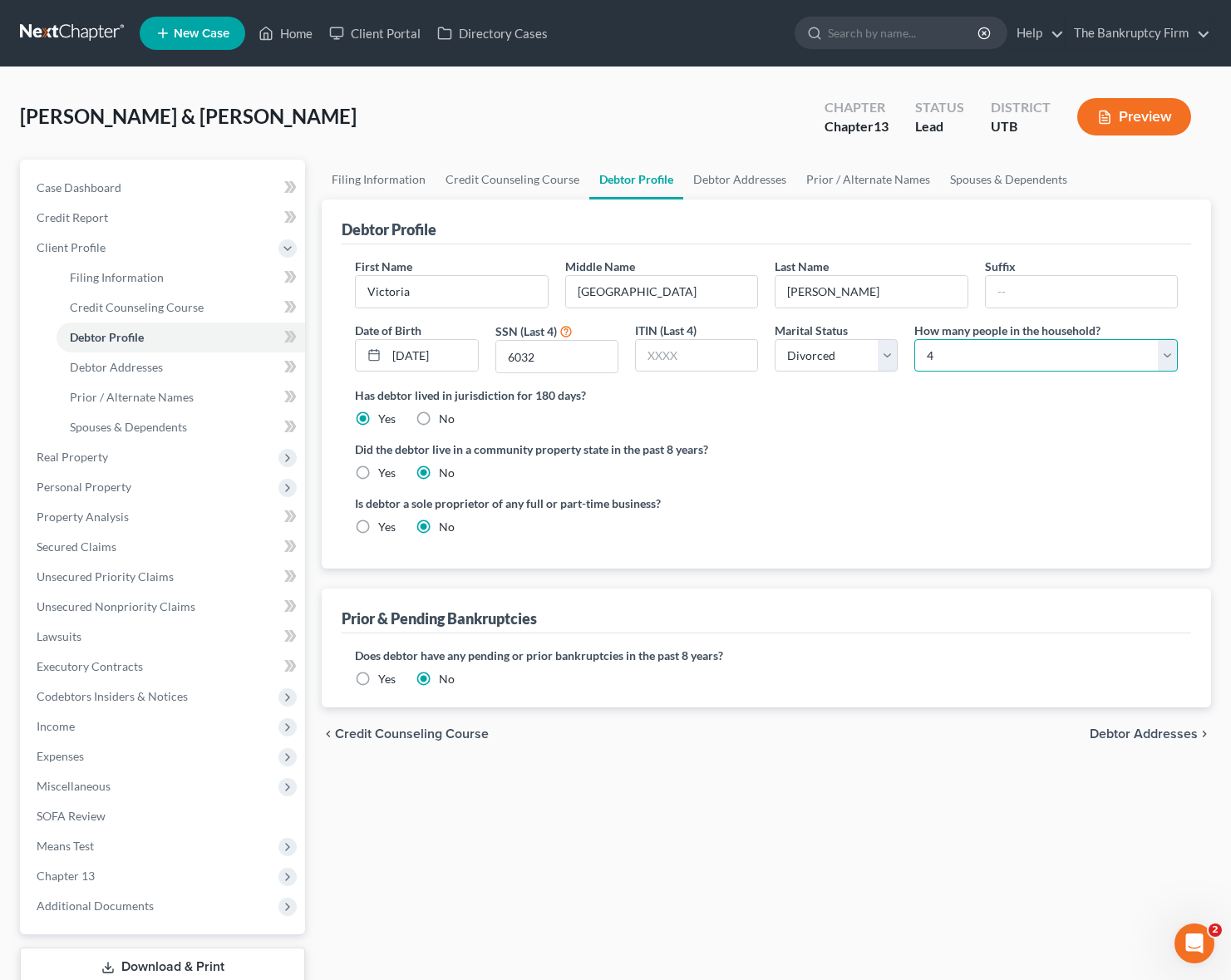
select select "2"
click at [915, 339] on select "Select 1 2 3 4 5 6 7 8 9 10 11 12 13 14 15 16 17 18 19 20" at bounding box center [1046, 356] width 263 height 34
click at [738, 174] on link "Debtor Addresses" at bounding box center [740, 179] width 113 height 40
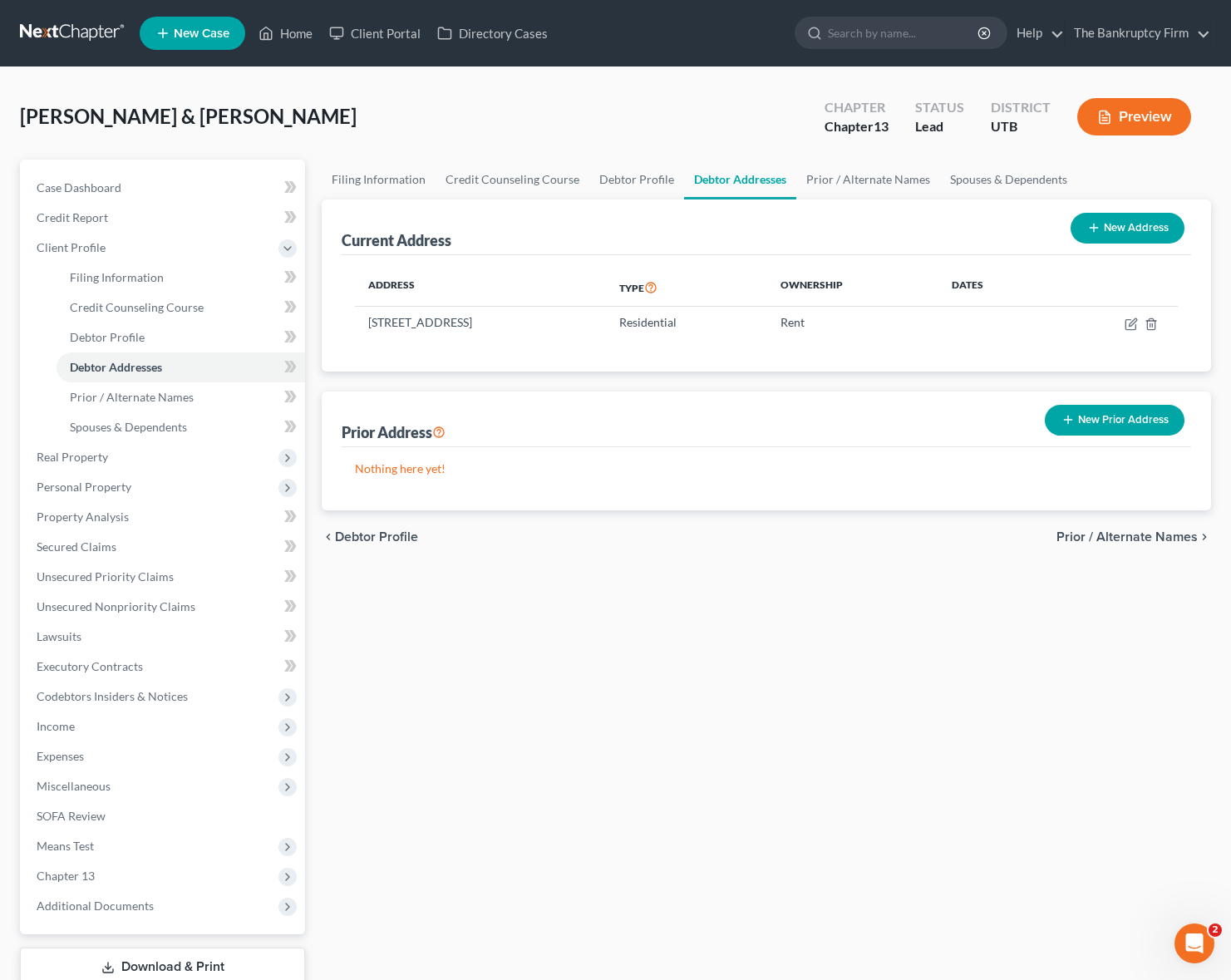
click at [1121, 221] on button "New Address" at bounding box center [1127, 228] width 114 height 31
select select "0"
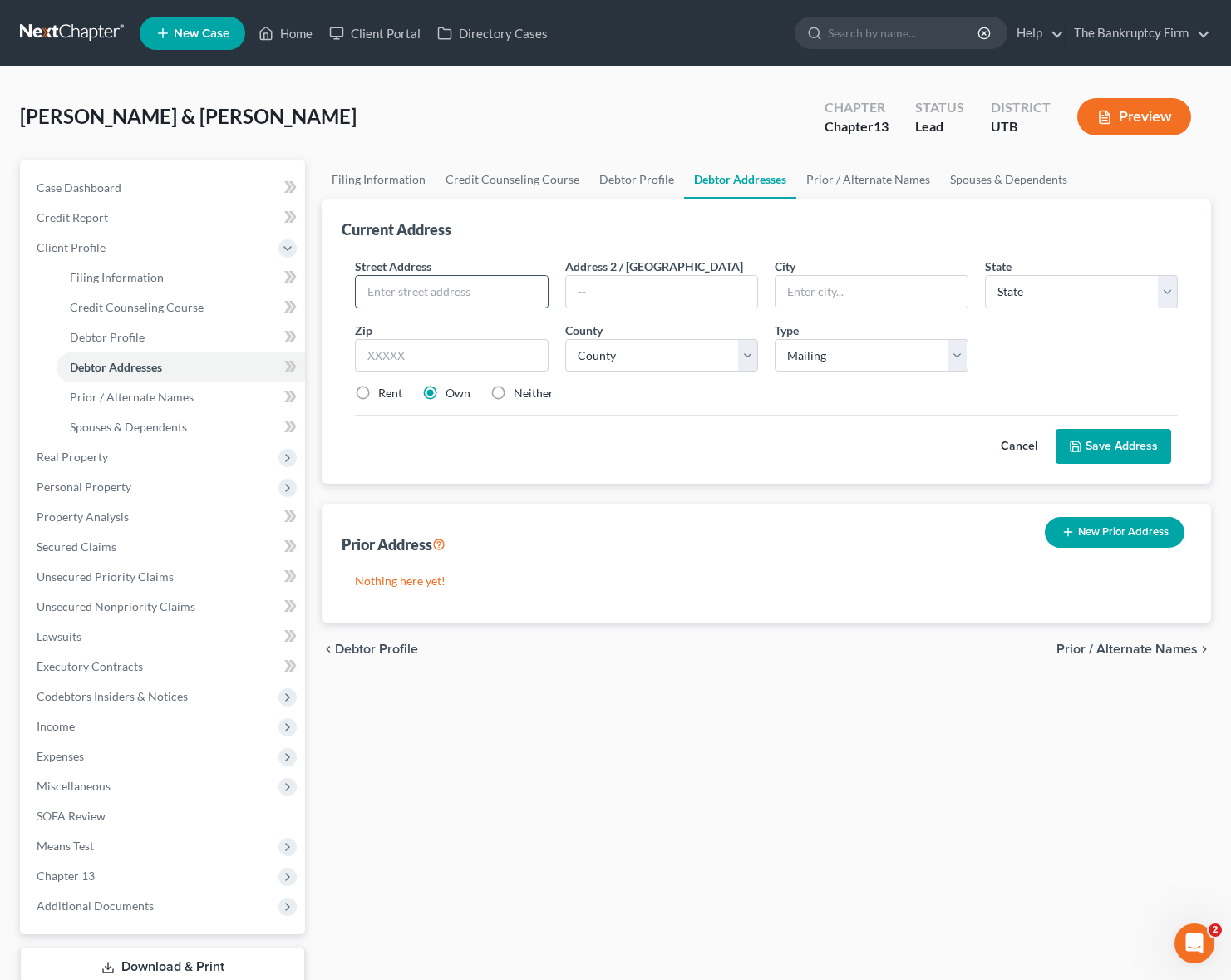
click at [387, 294] on input "text" at bounding box center [452, 292] width 191 height 32
type input "730 EAst 1200 North"
type input "[PERSON_NAME]"
select select "46"
type input "84404"
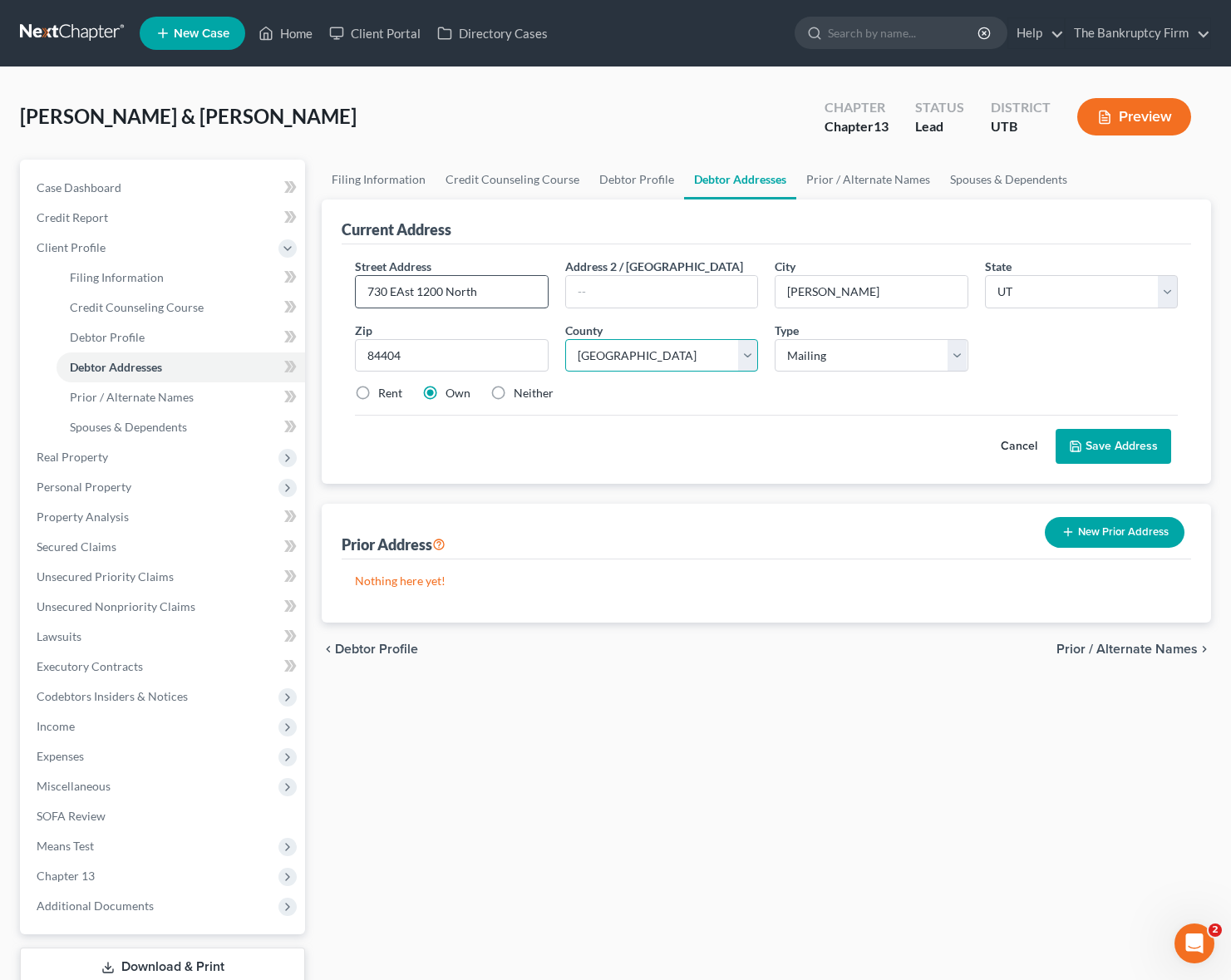
select select "28"
click at [844, 354] on select "Select Mailing Rental Business" at bounding box center [871, 356] width 193 height 34
click at [775, 339] on select "Select Mailing Rental Business" at bounding box center [871, 356] width 193 height 34
click at [1138, 451] on button "Save Address" at bounding box center [1113, 446] width 116 height 35
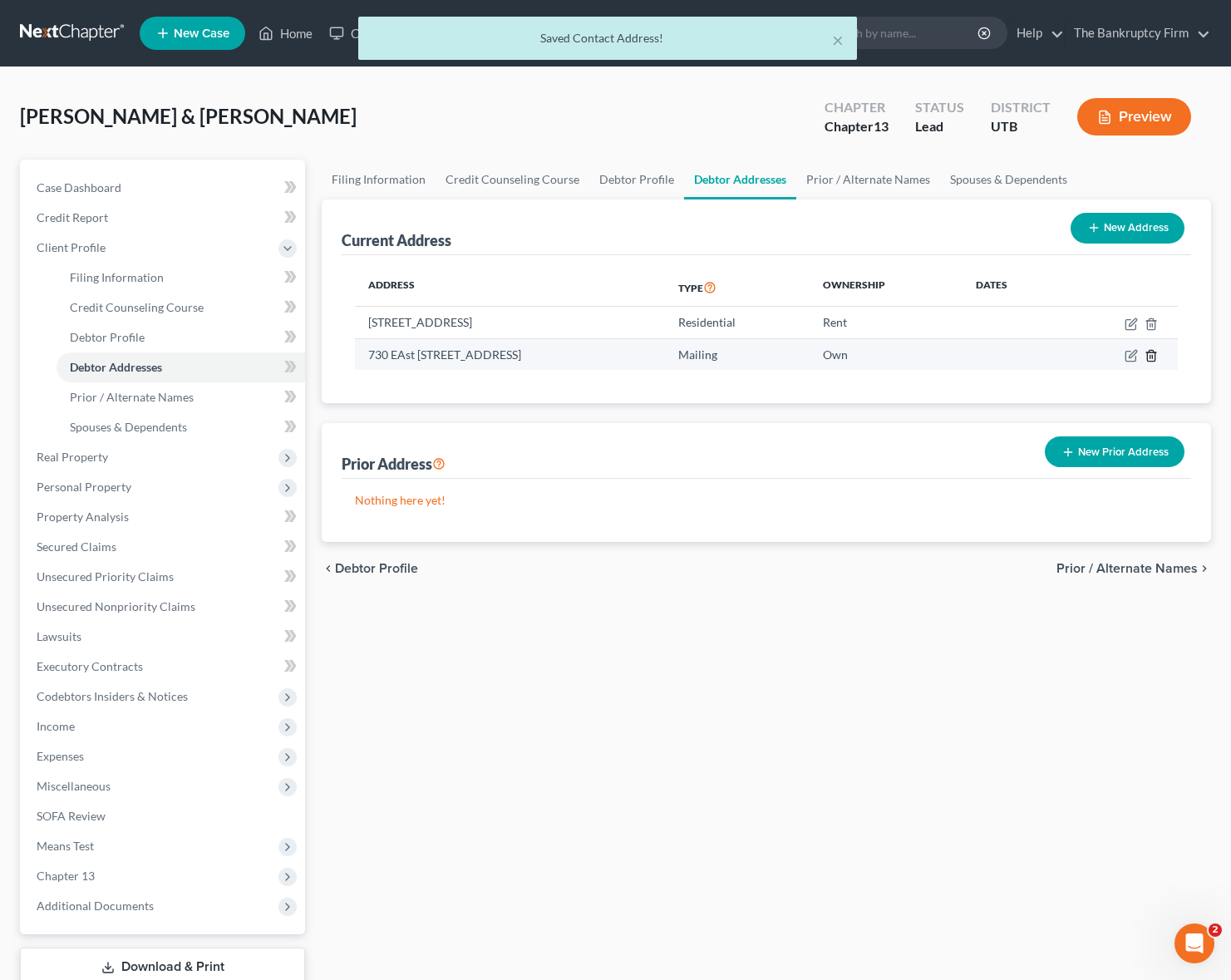
click at [1152, 356] on icon "button" at bounding box center [1151, 355] width 13 height 13
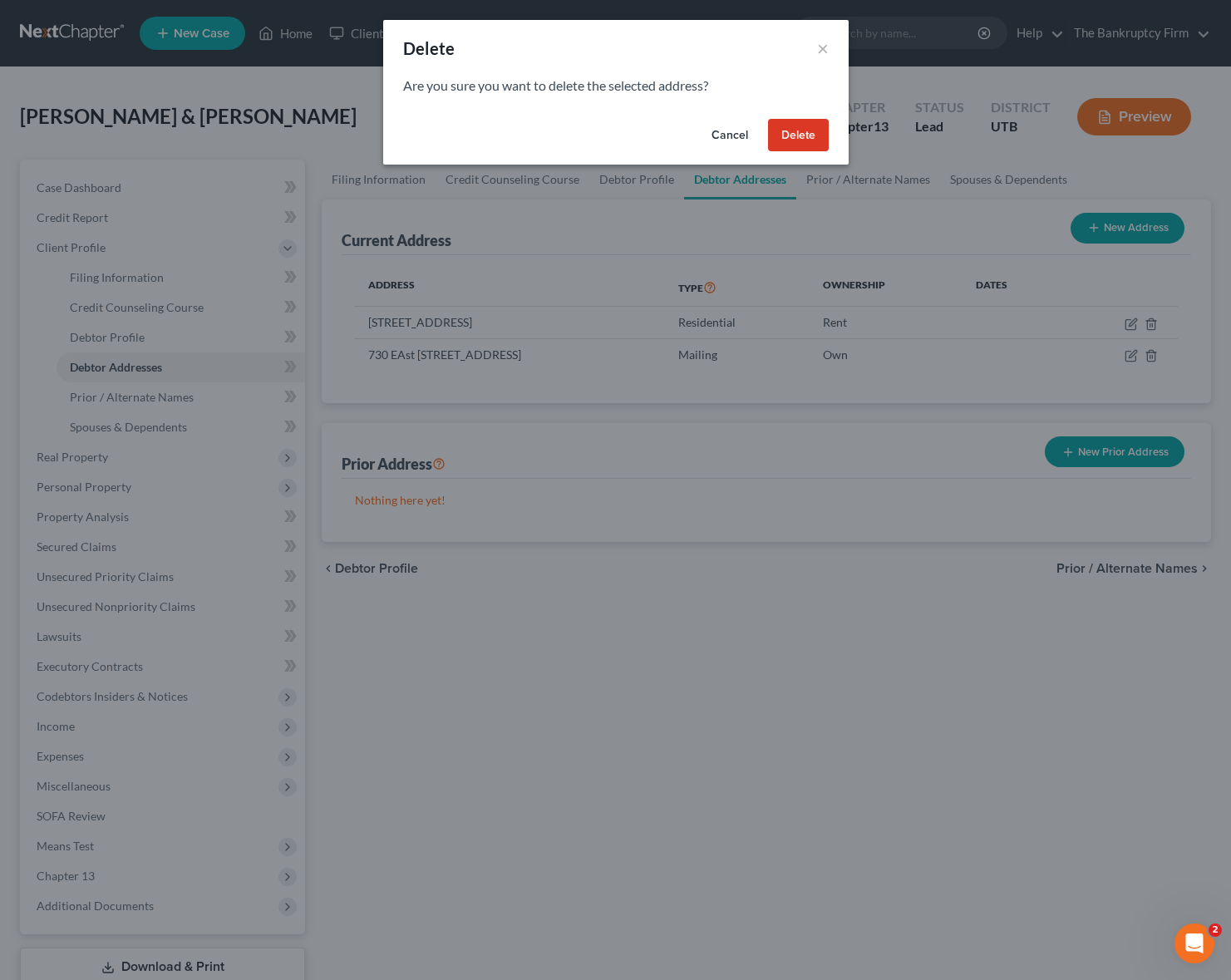
click at [786, 136] on button "Delete" at bounding box center [798, 135] width 61 height 34
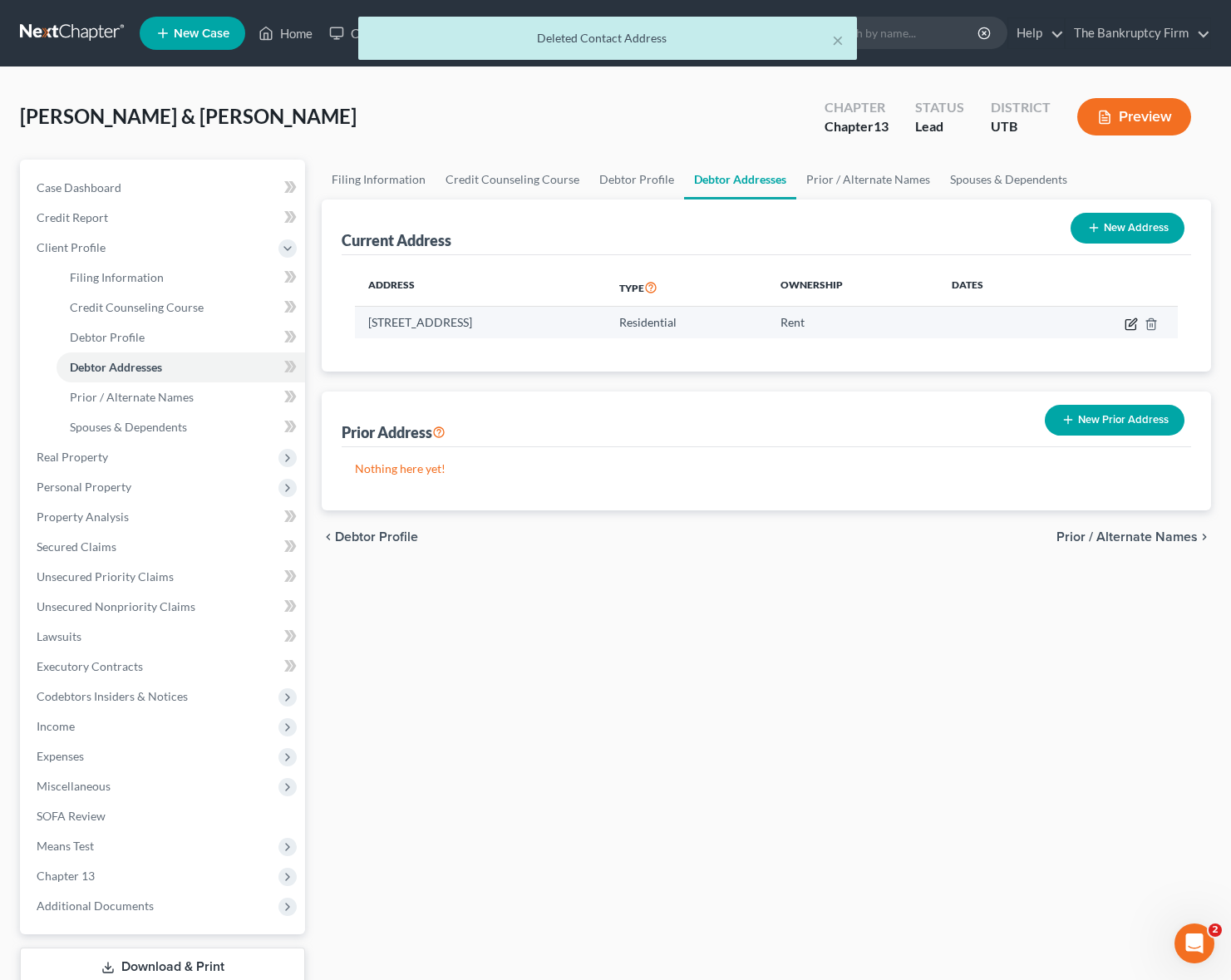
click at [1130, 322] on icon "button" at bounding box center [1132, 322] width 7 height 7
select select "46"
select select "28"
select select "0"
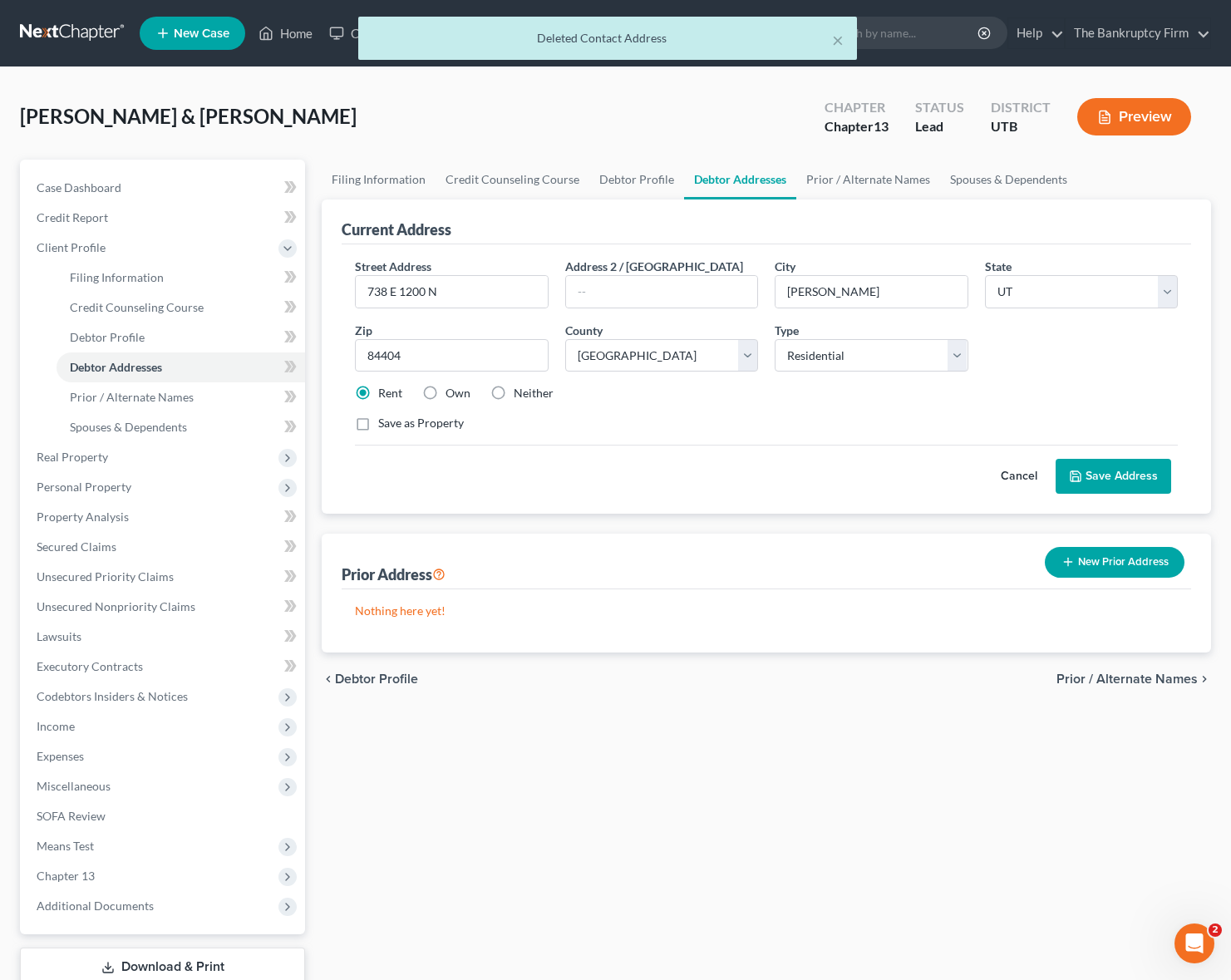
click at [1109, 482] on button "Save Address" at bounding box center [1113, 476] width 116 height 35
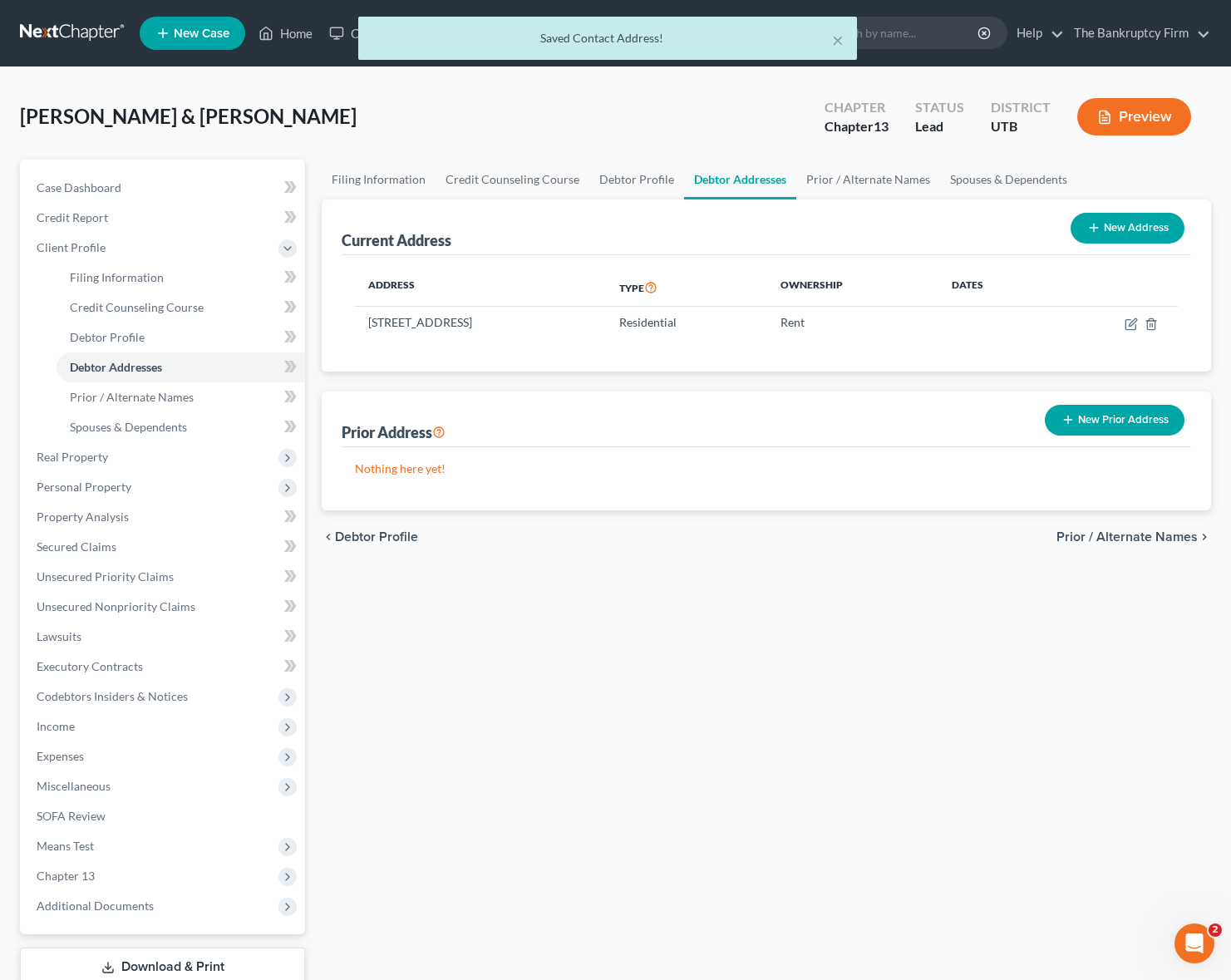
click at [1144, 414] on button "New Prior Address" at bounding box center [1114, 420] width 140 height 31
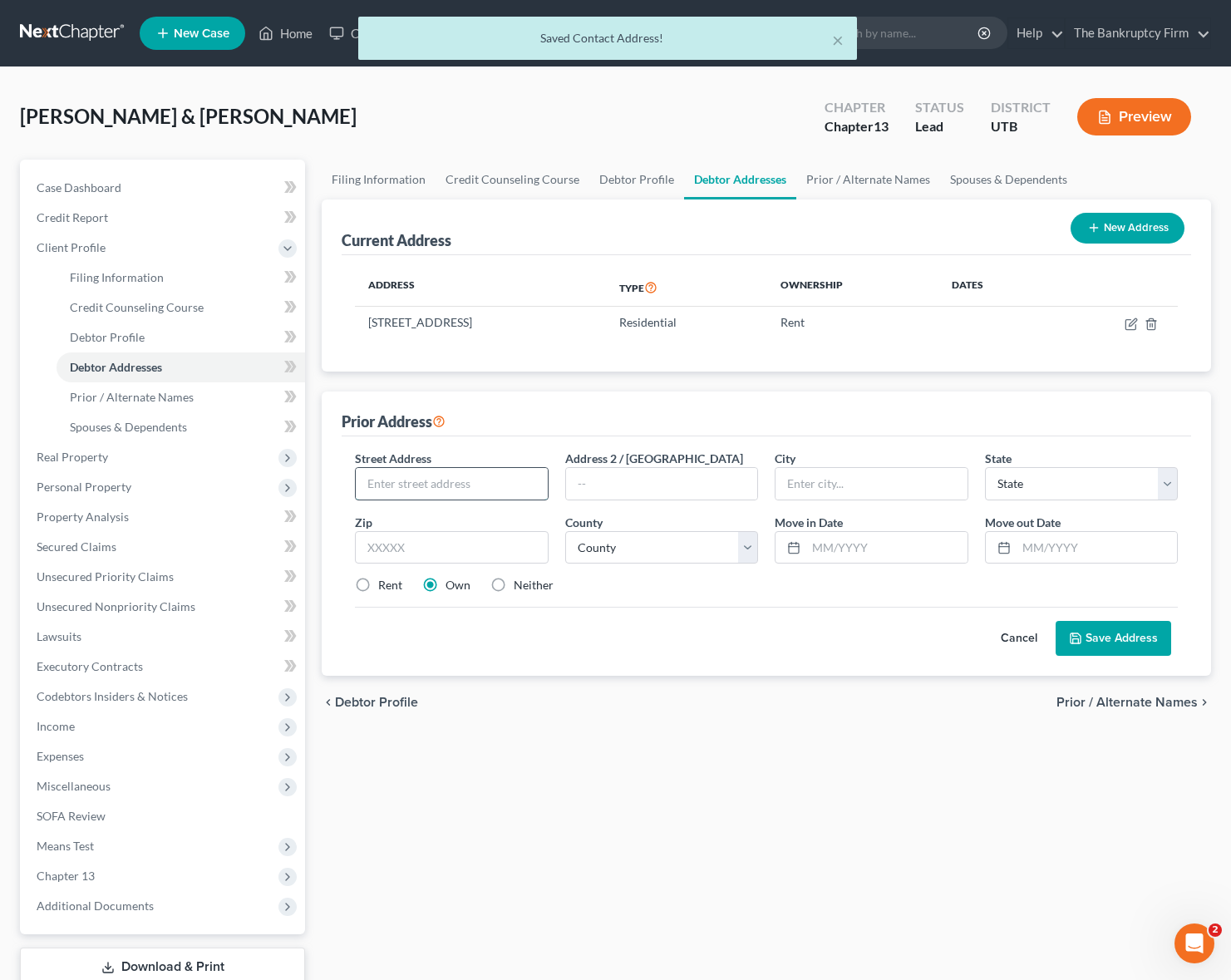
click at [453, 482] on input "text" at bounding box center [452, 484] width 191 height 32
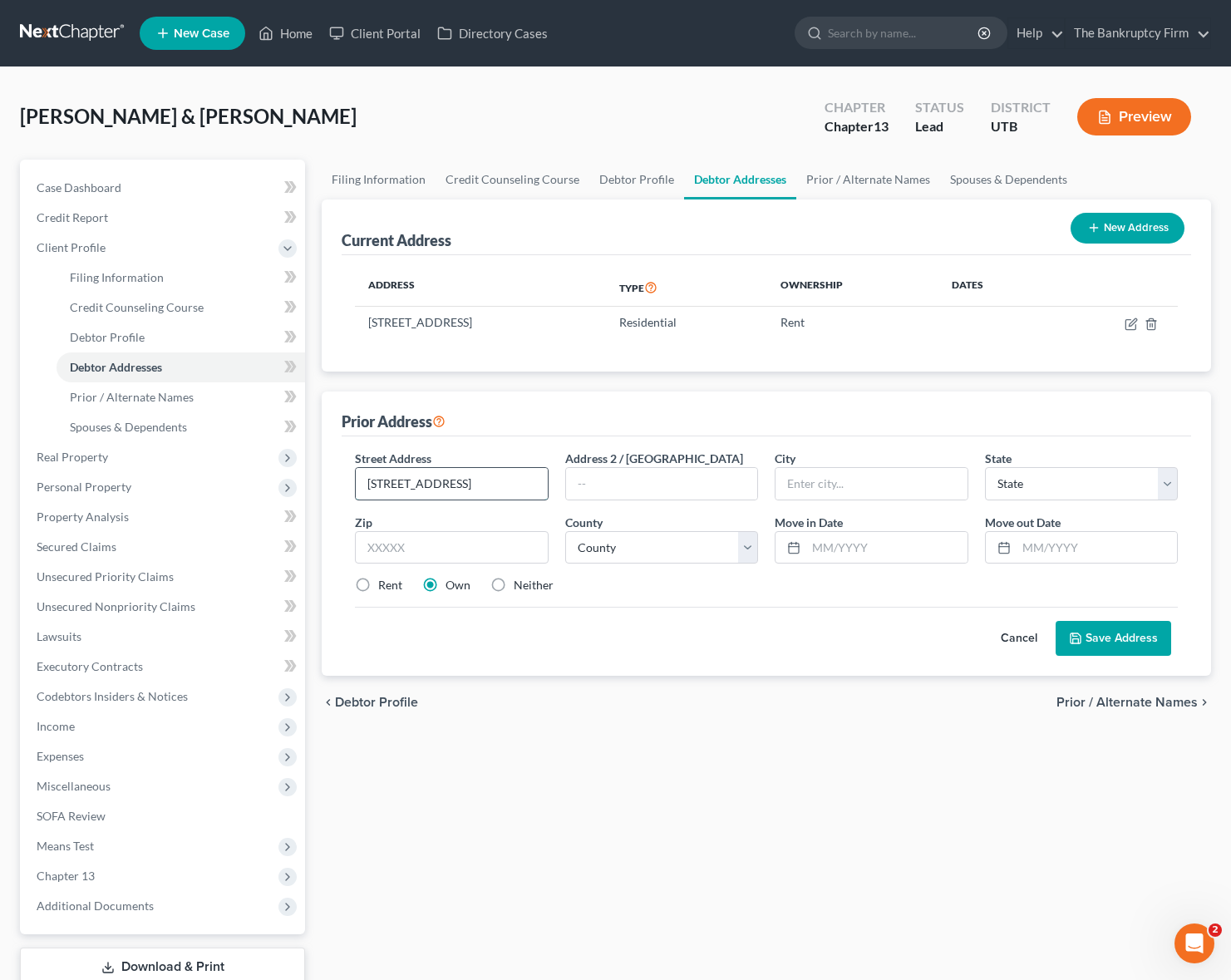
type input "[STREET_ADDRESS]"
type input "Trailer 302"
type input "[PERSON_NAME]"
select select "46"
type input "84401"
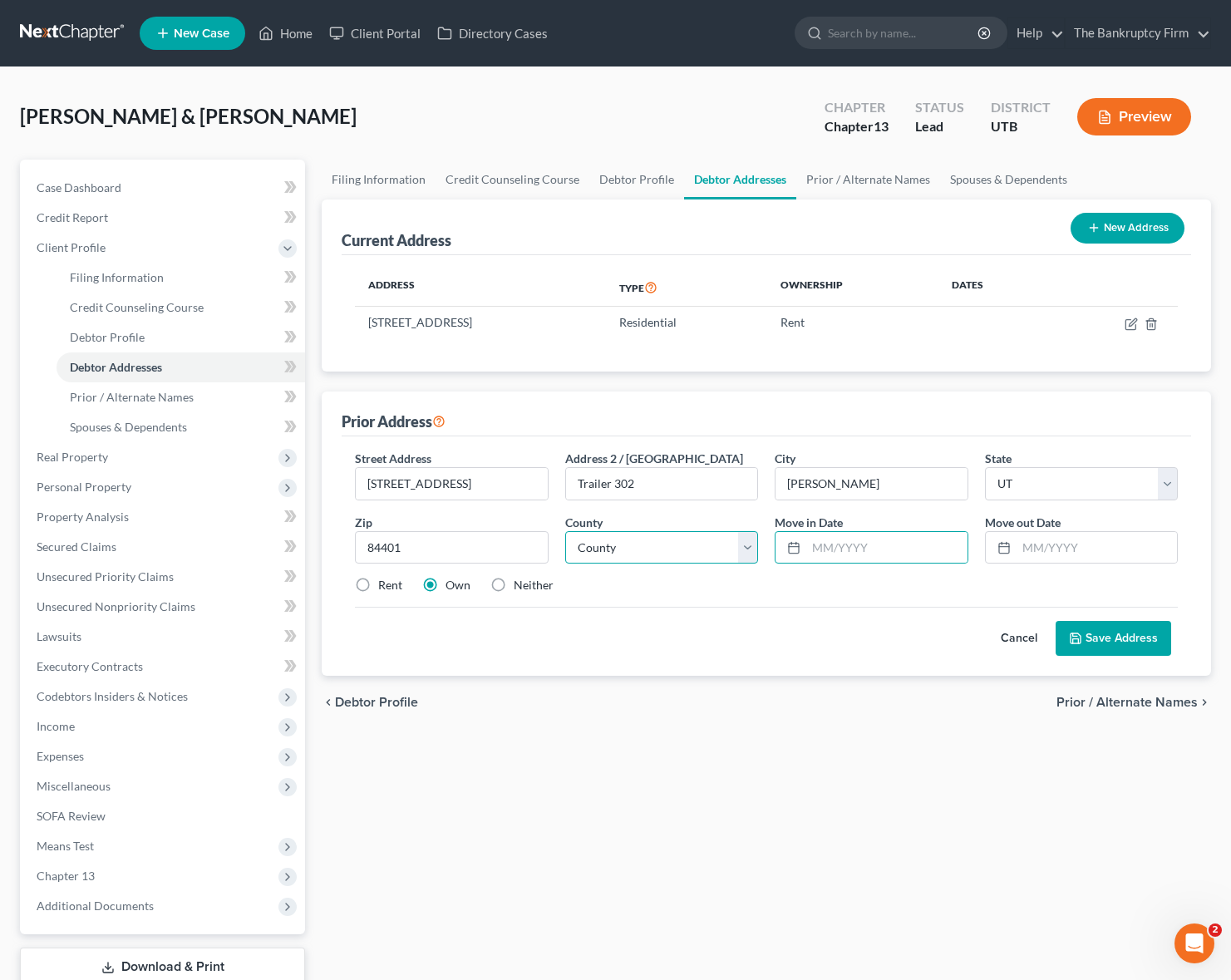
click at [653, 541] on select "County [GEOGRAPHIC_DATA] [GEOGRAPHIC_DATA] [GEOGRAPHIC_DATA] [GEOGRAPHIC_DATA] …" at bounding box center [662, 548] width 193 height 34
select select "28"
click at [566, 531] on select "County [GEOGRAPHIC_DATA] [GEOGRAPHIC_DATA] [GEOGRAPHIC_DATA] [GEOGRAPHIC_DATA] …" at bounding box center [662, 548] width 193 height 34
click at [858, 548] on input "text" at bounding box center [886, 548] width 161 height 32
type input "A"
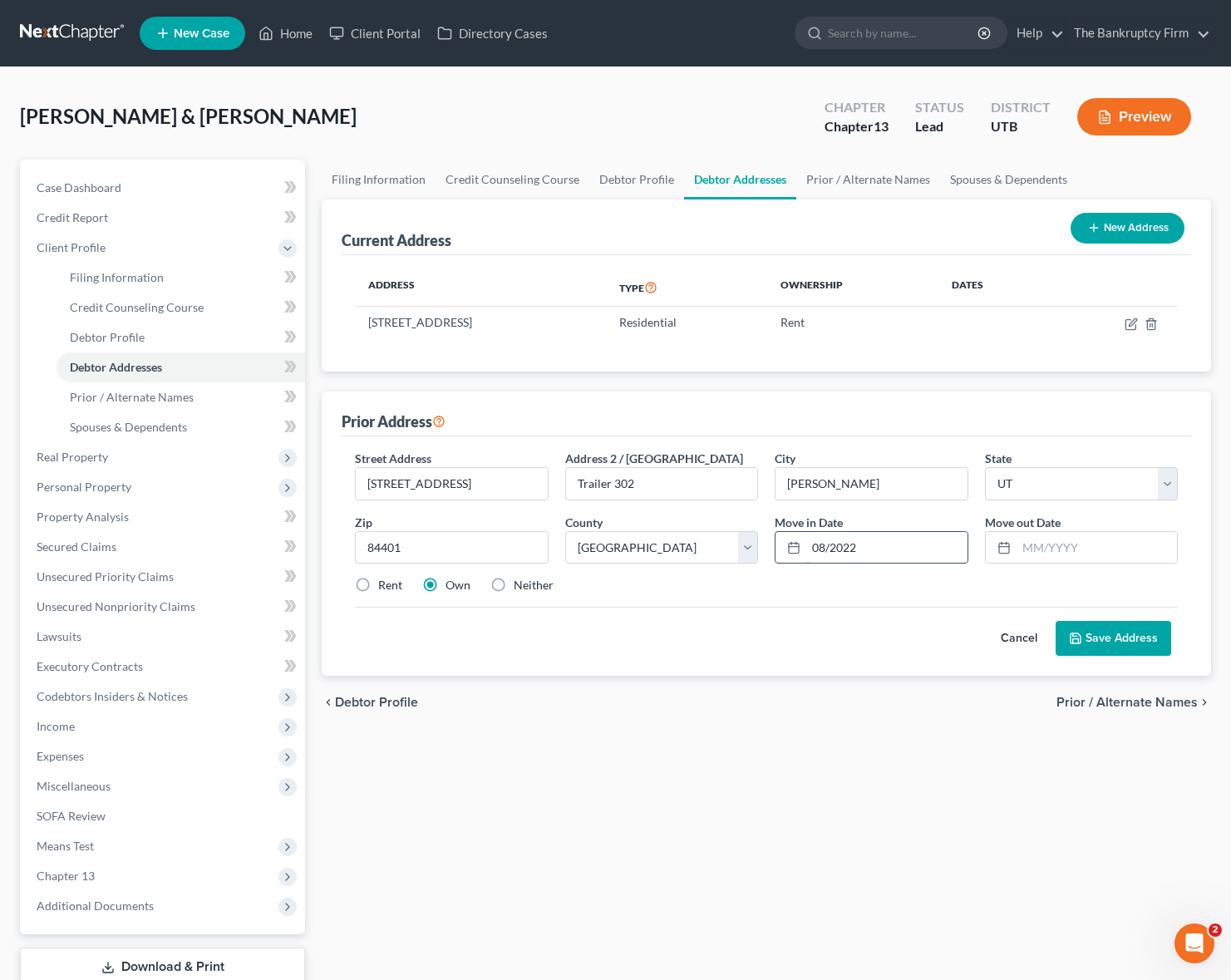
type input "08/2022"
drag, startPoint x: 1106, startPoint y: 551, endPoint x: 970, endPoint y: 551, distance: 136.0
click at [970, 551] on div "Street Address * [STREET_ADDRESS] * [PERSON_NAME][GEOGRAPHIC_DATA] * State [US_…" at bounding box center [766, 528] width 840 height 158
type input "03/2024"
click at [1118, 640] on button "Save Address" at bounding box center [1113, 639] width 116 height 35
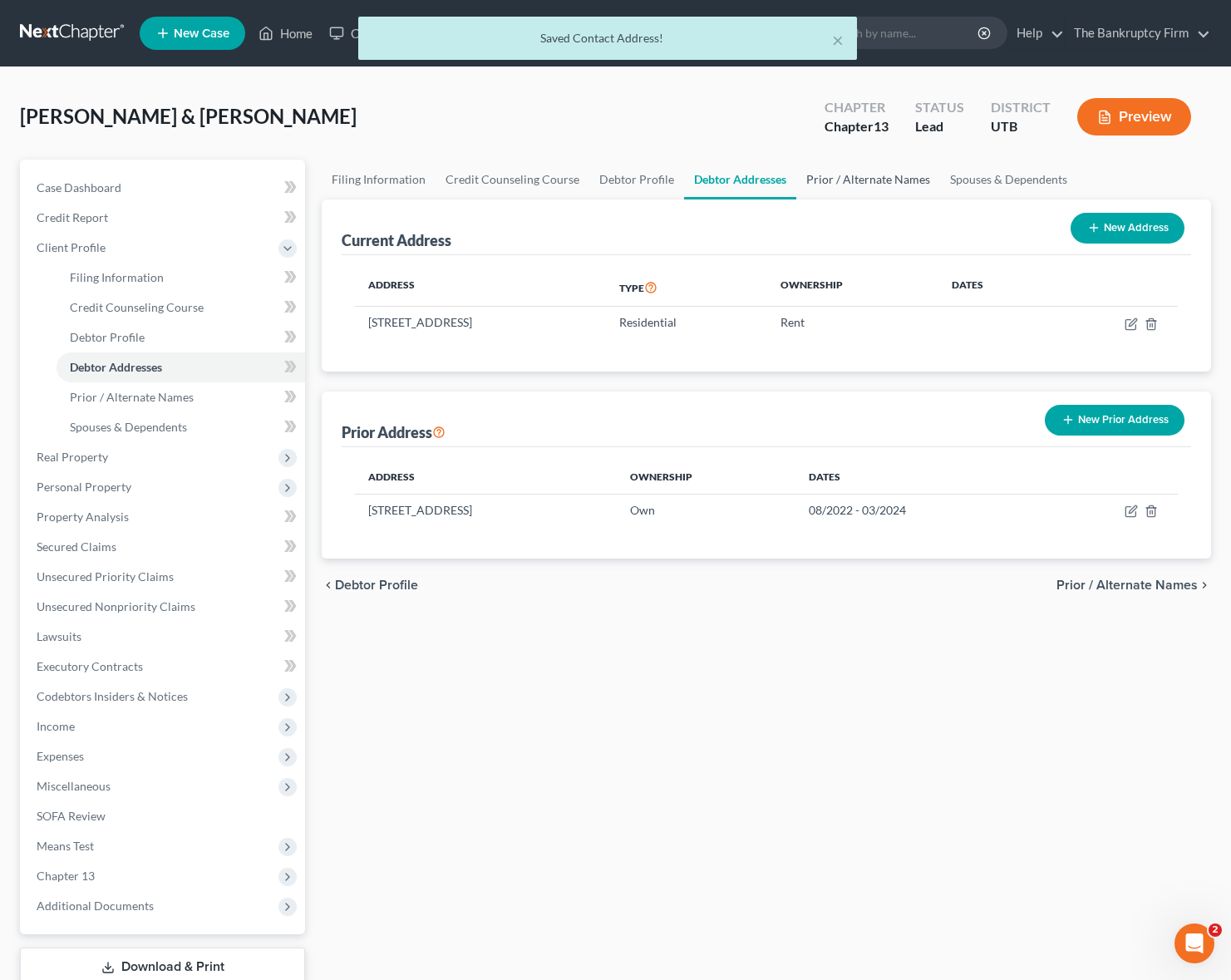
click at [889, 172] on link "Prior / Alternate Names" at bounding box center [868, 179] width 144 height 40
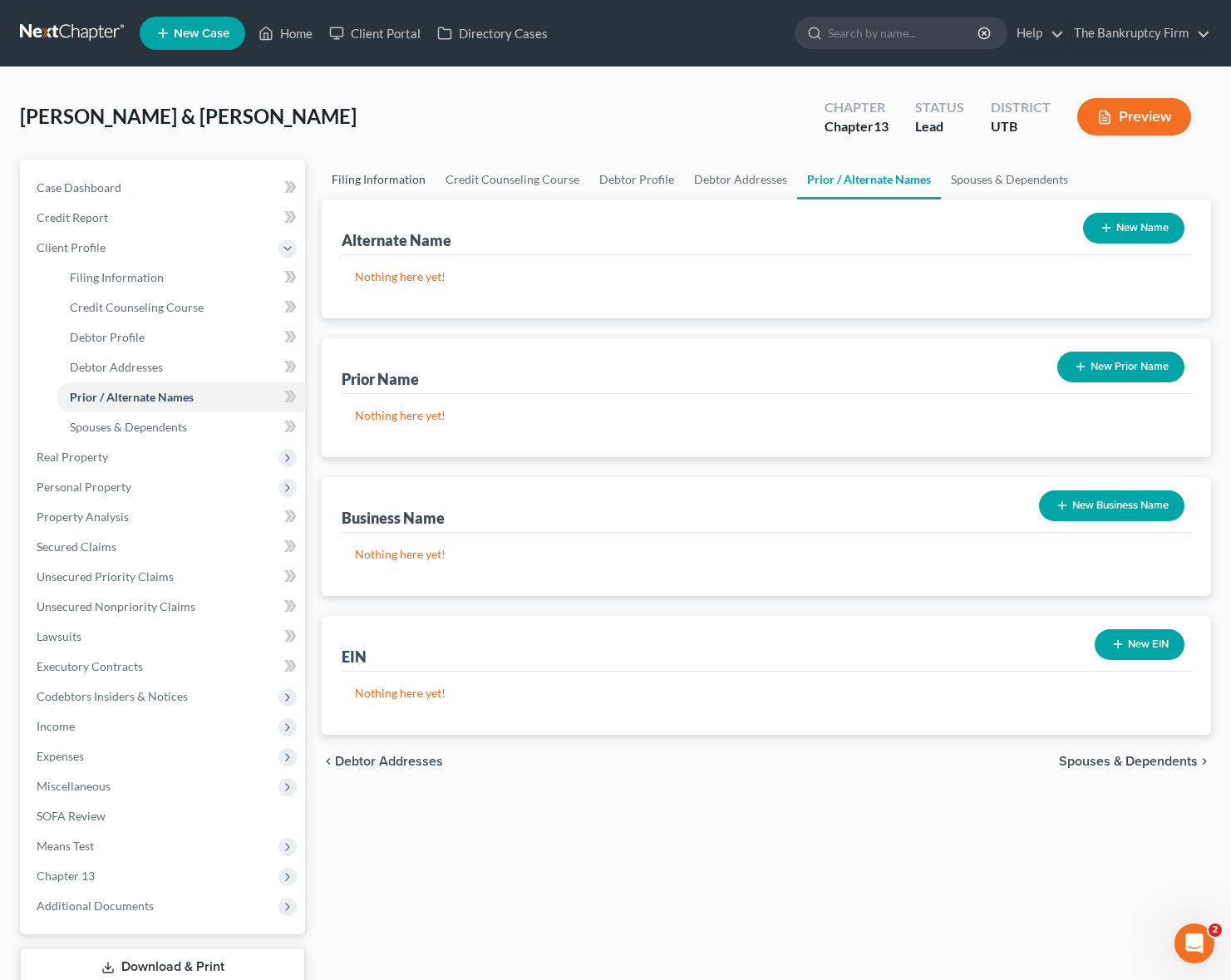
click at [401, 179] on link "Filing Information" at bounding box center [378, 179] width 114 height 40
select select "1"
select select "0"
select select "3"
select select "81"
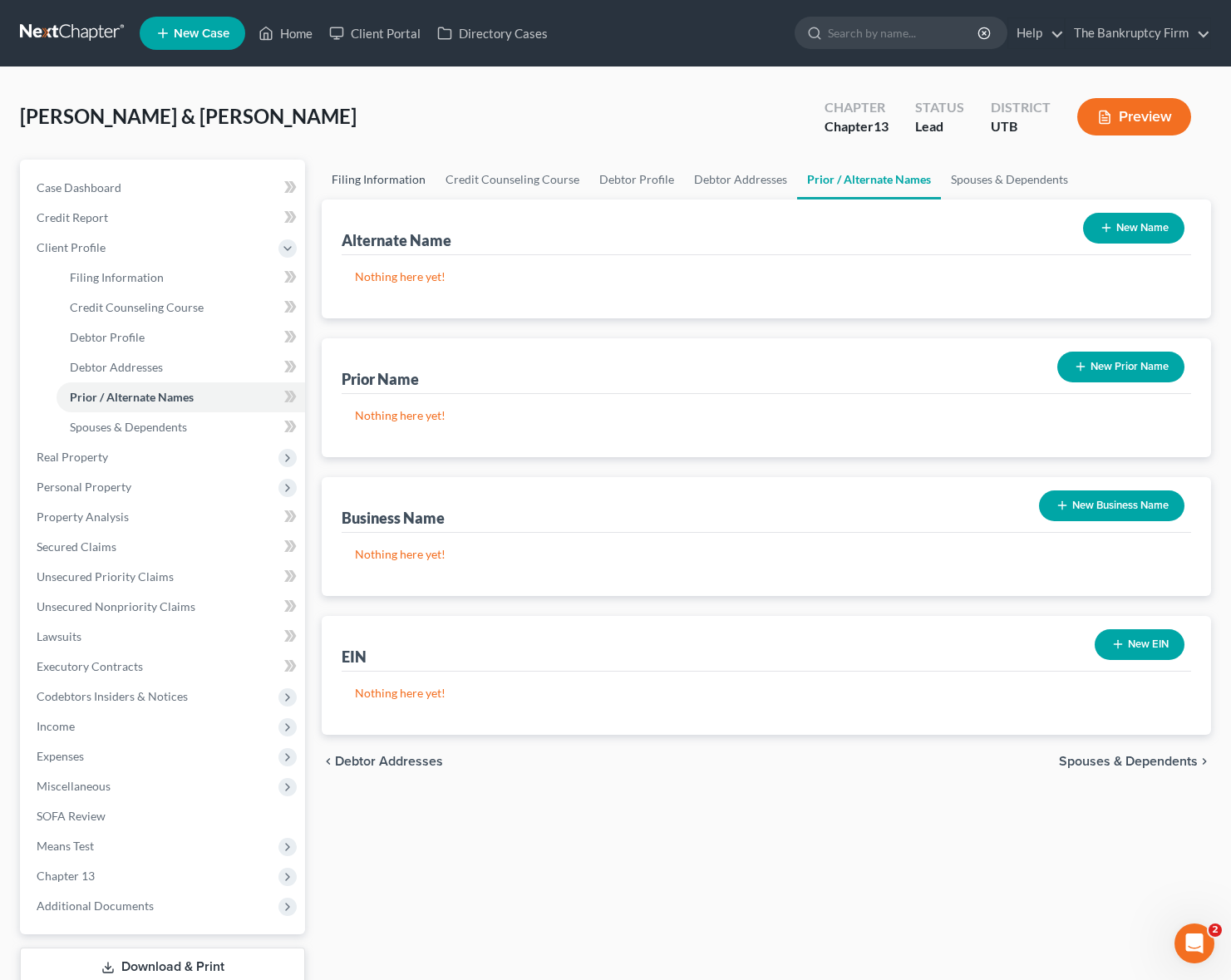
select select "0"
select select "46"
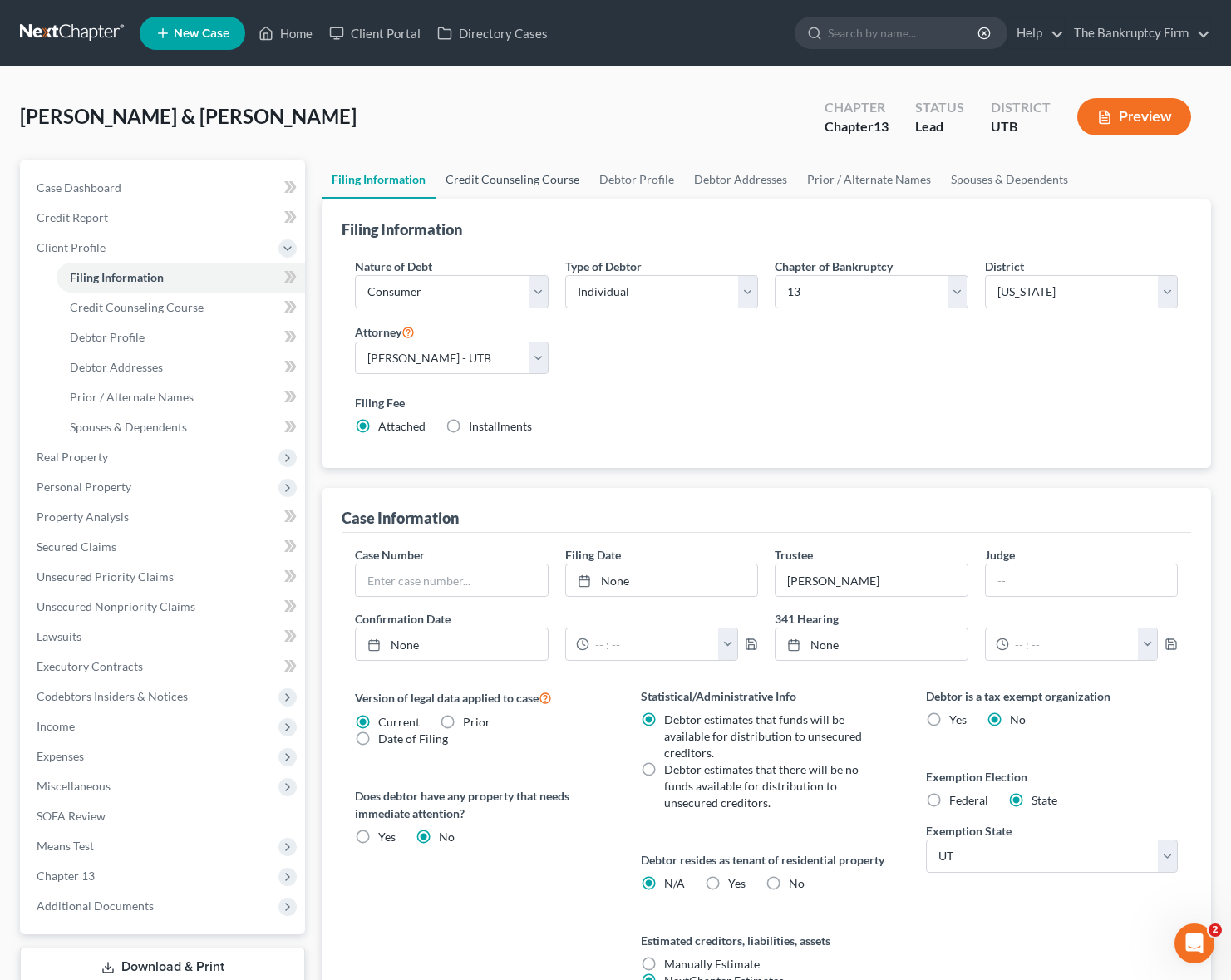
click at [536, 175] on link "Credit Counseling Course" at bounding box center [513, 179] width 154 height 40
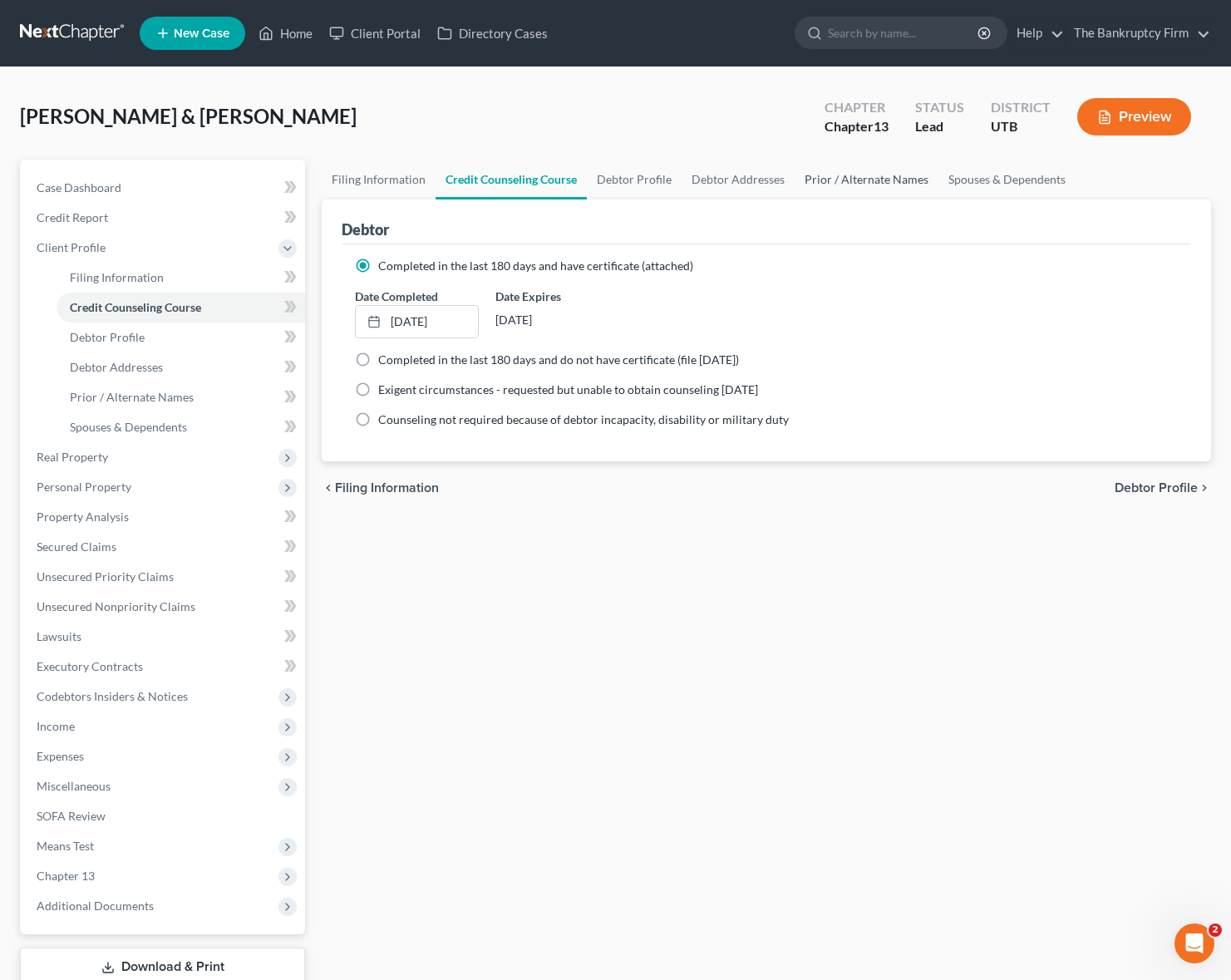
click at [900, 180] on link "Prior / Alternate Names" at bounding box center [866, 179] width 144 height 40
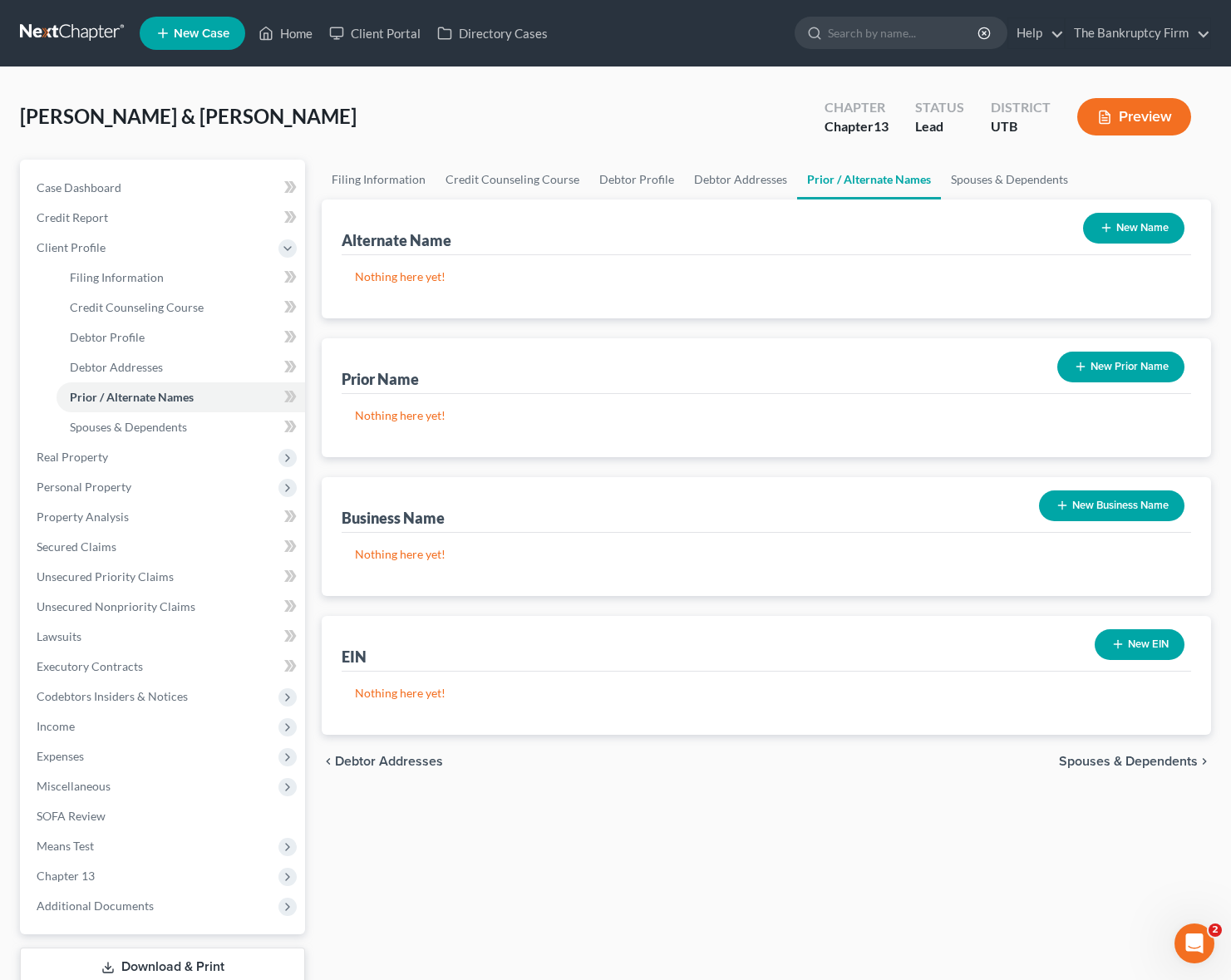
click at [1096, 367] on button "New Prior Name" at bounding box center [1121, 367] width 127 height 31
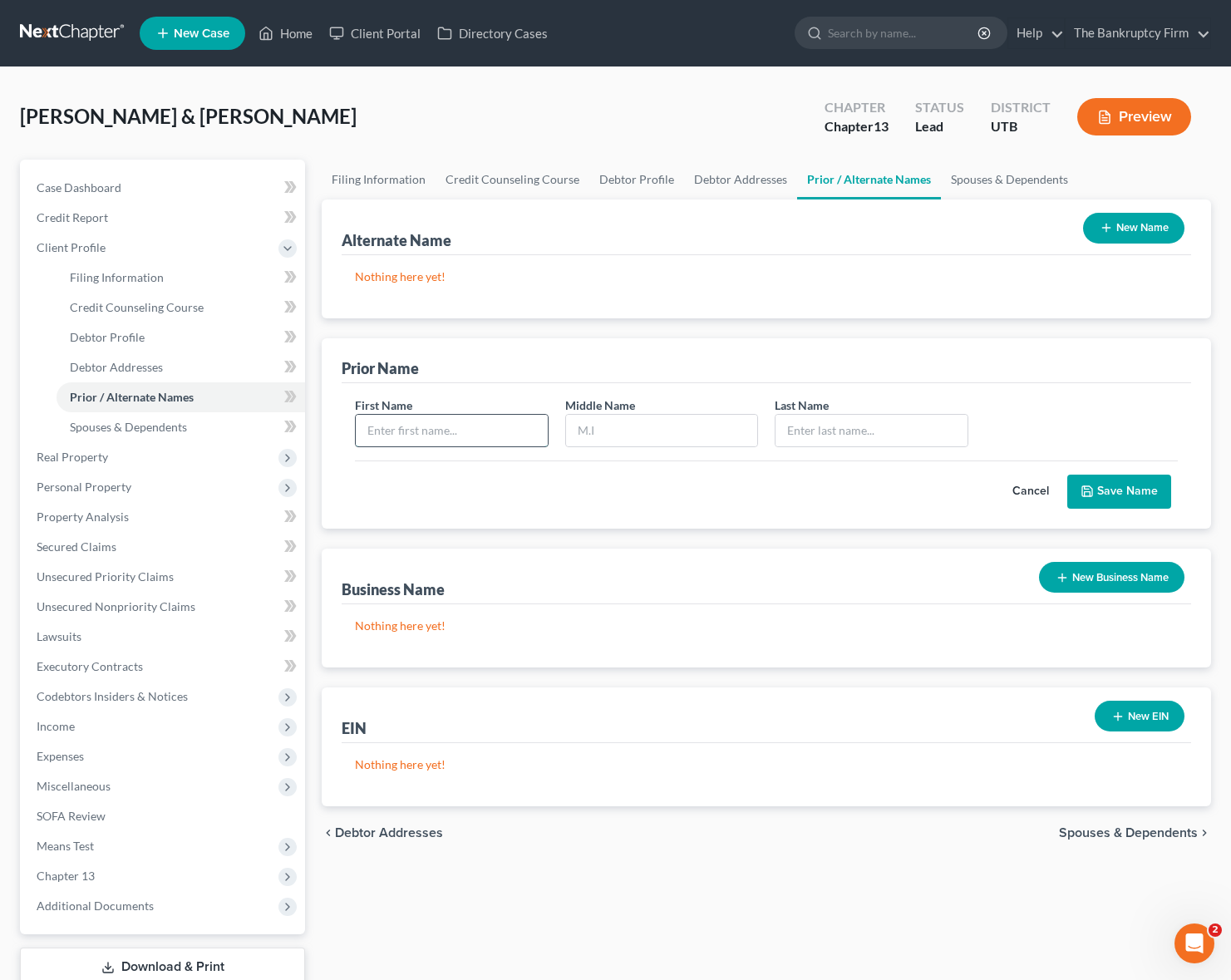
click at [408, 438] on input "text" at bounding box center [452, 430] width 191 height 32
type input "Victoria"
type input "[PERSON_NAME]"
click at [1131, 495] on button "Save Name" at bounding box center [1120, 492] width 104 height 35
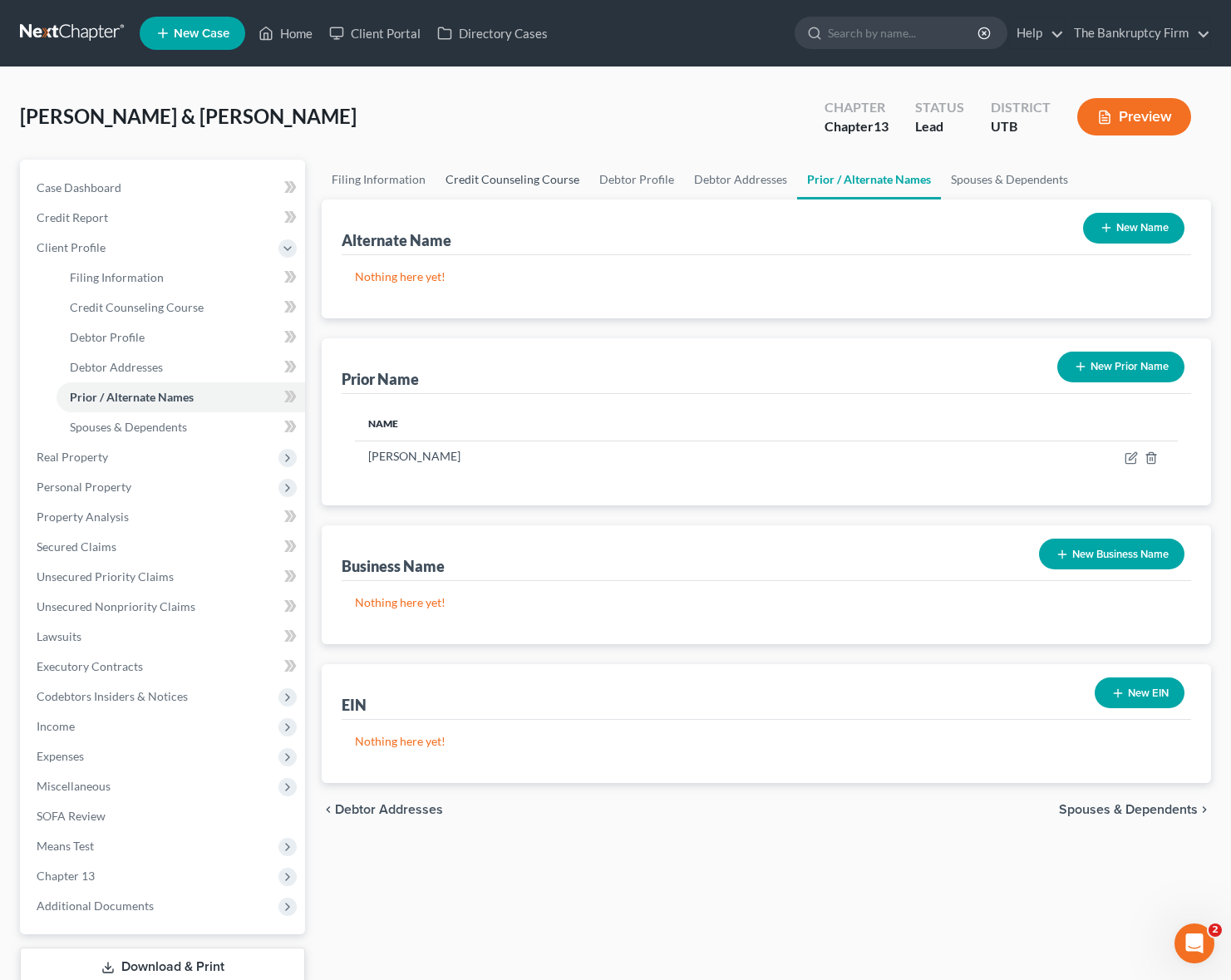
click at [551, 180] on link "Credit Counseling Course" at bounding box center [513, 179] width 154 height 40
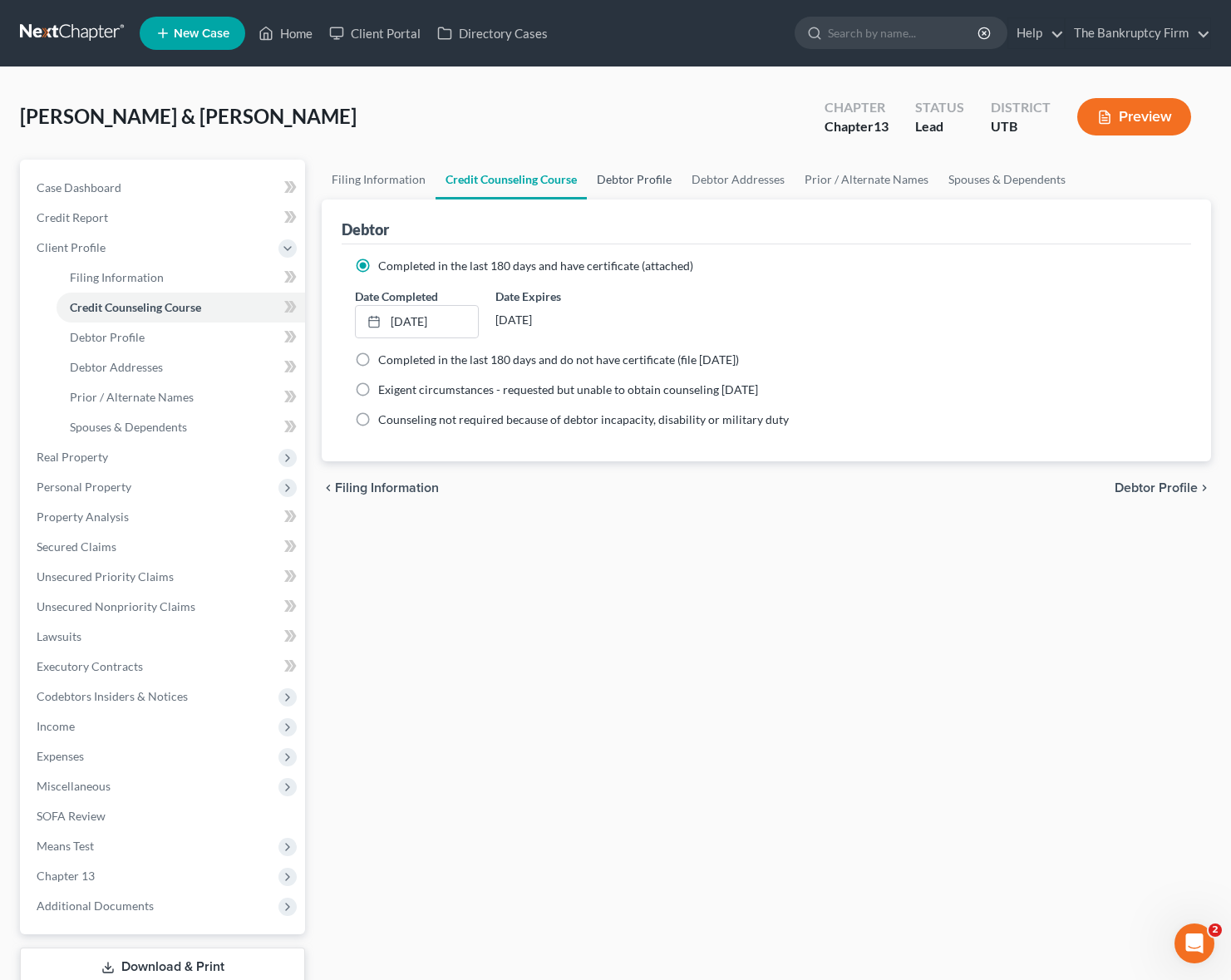
click at [646, 178] on link "Debtor Profile" at bounding box center [634, 179] width 95 height 40
select select "3"
select select "2"
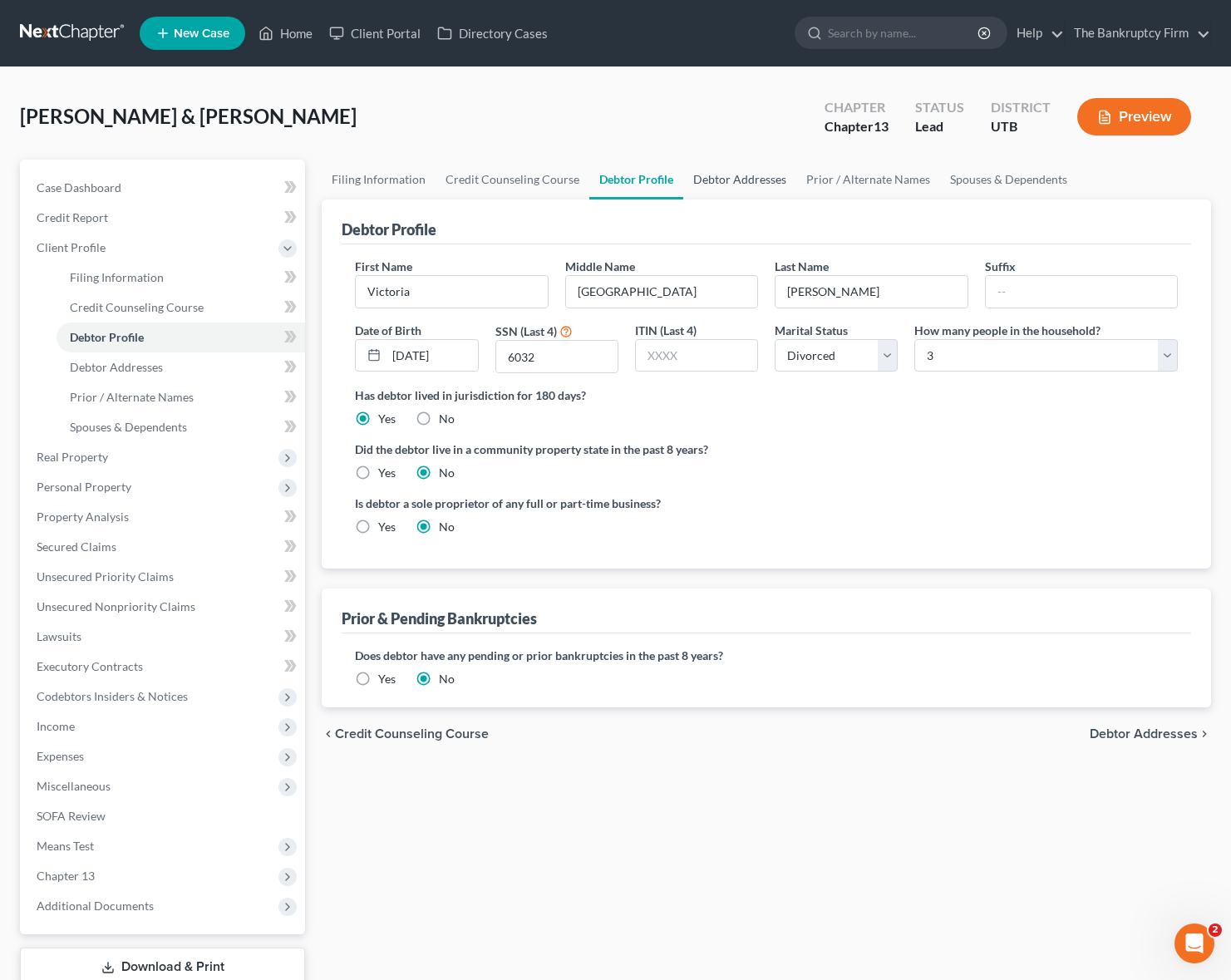
click at [737, 179] on link "Debtor Addresses" at bounding box center [740, 179] width 113 height 40
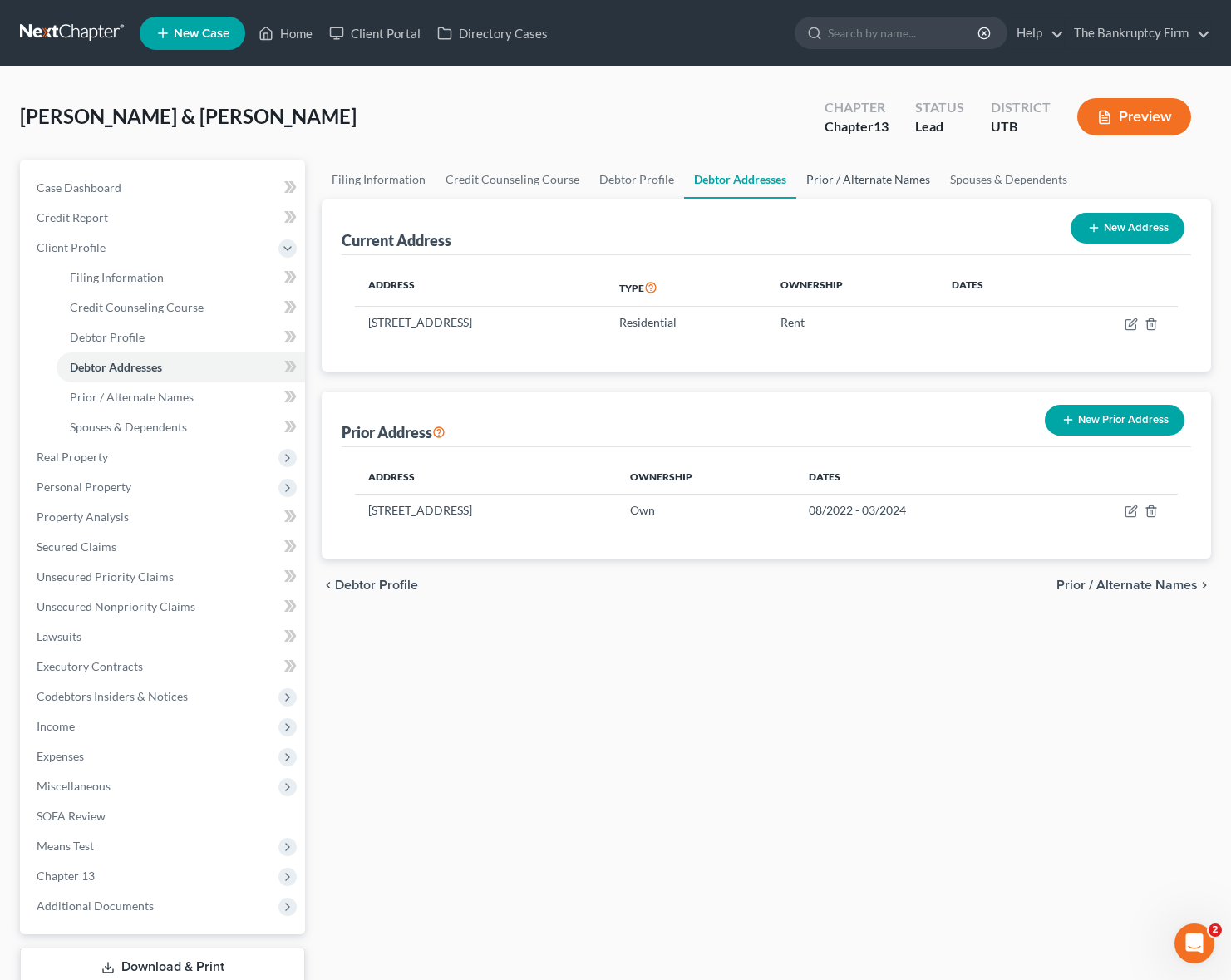
drag, startPoint x: 853, startPoint y: 174, endPoint x: 918, endPoint y: 178, distance: 65.1
click at [855, 174] on link "Prior / Alternate Names" at bounding box center [868, 179] width 144 height 40
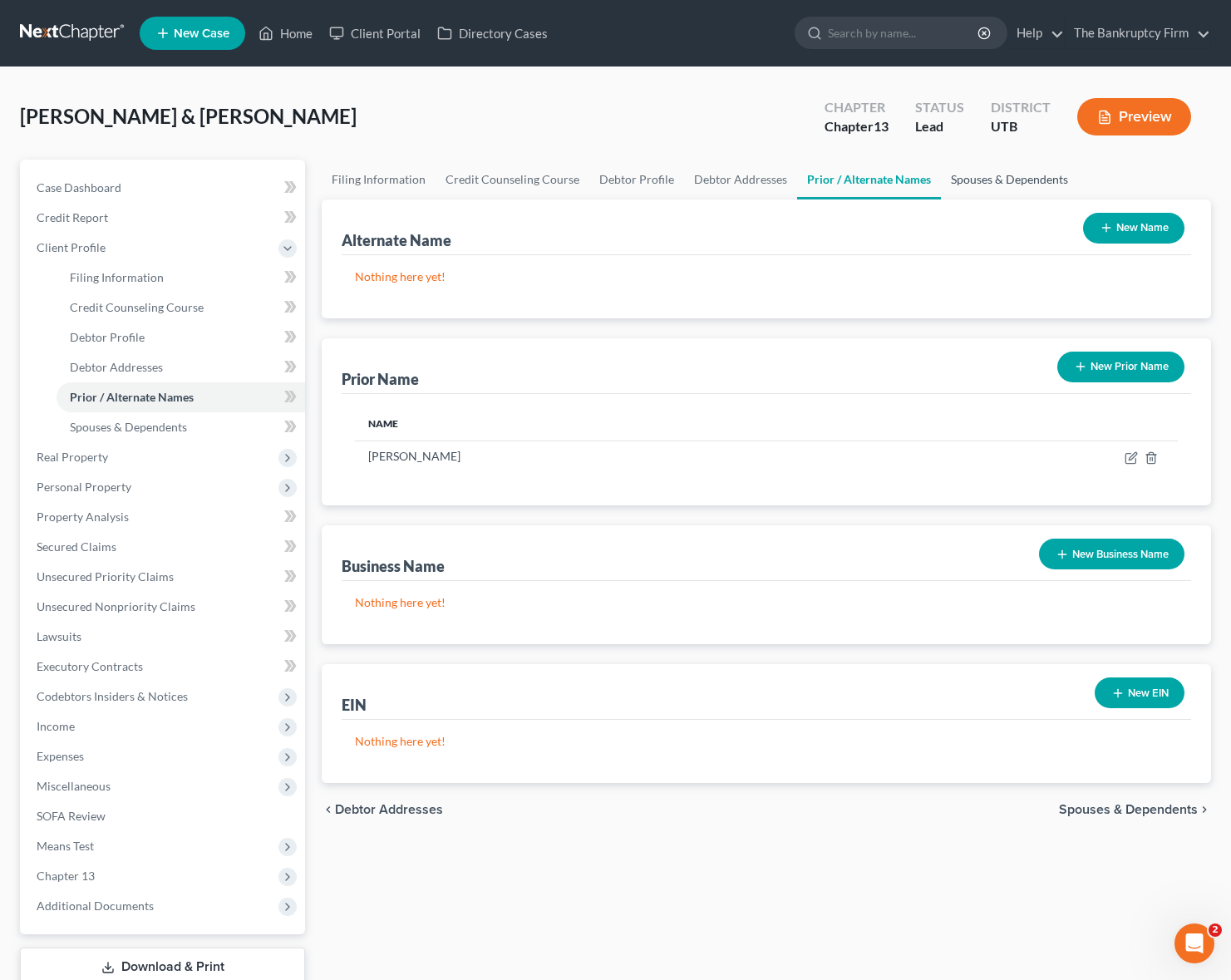
click at [1001, 175] on link "Spouses & Dependents" at bounding box center [1009, 179] width 137 height 40
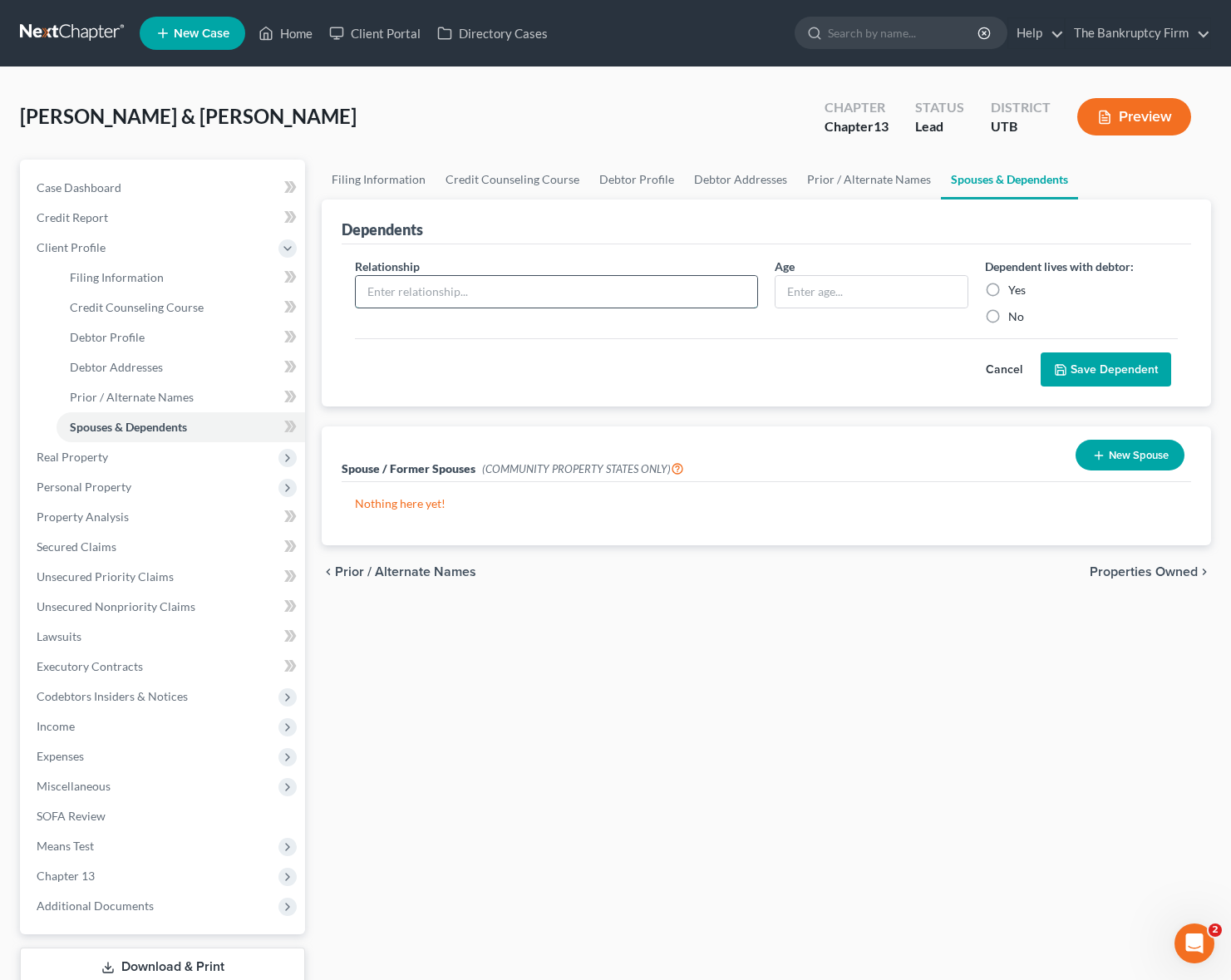
click at [524, 290] on input "text" at bounding box center [557, 292] width 401 height 32
type input "Son"
type input "1"
click at [852, 300] on input "1" at bounding box center [870, 292] width 191 height 32
type input "2"
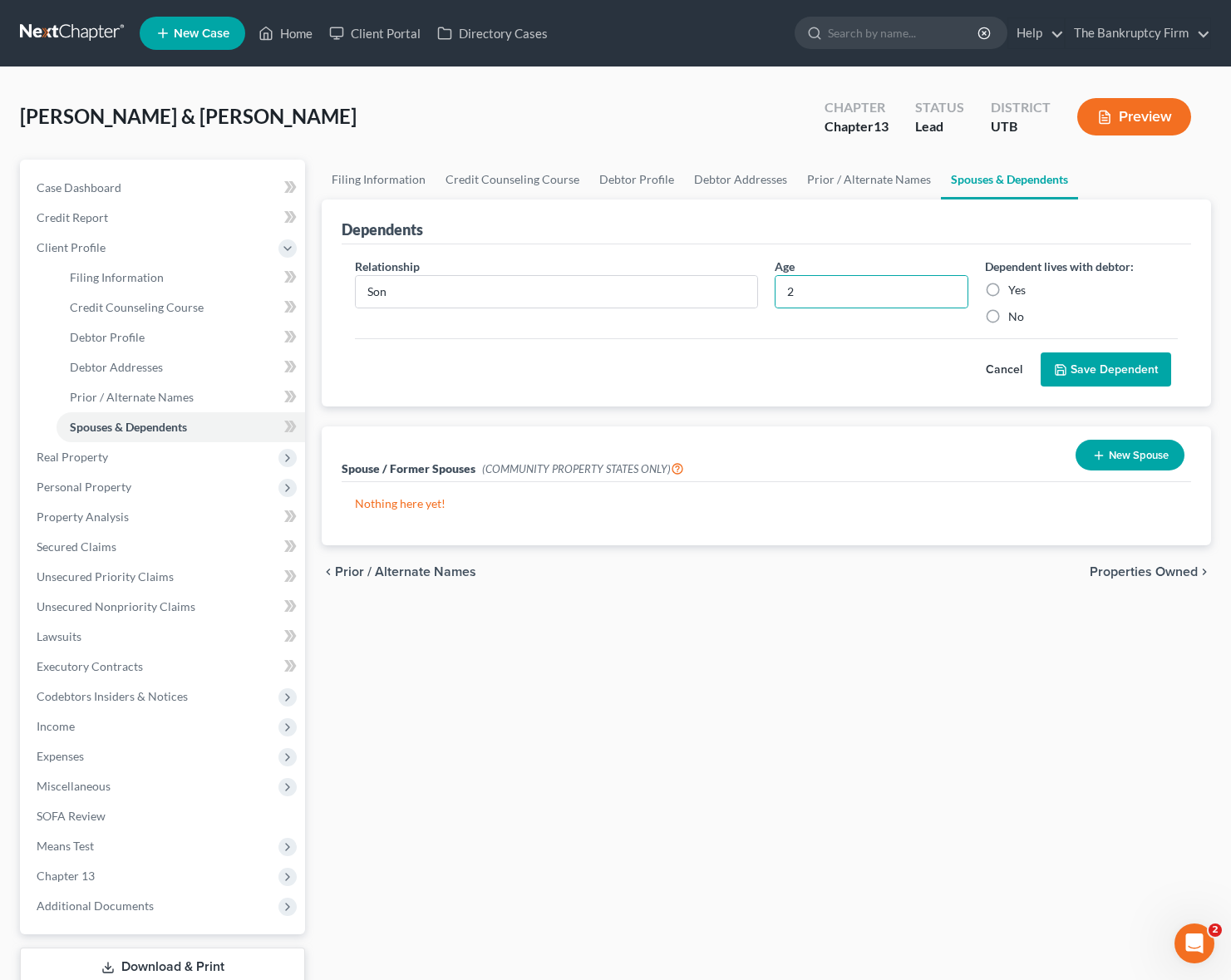
click at [1008, 289] on label "Yes" at bounding box center [1017, 290] width 18 height 17
click at [1014, 289] on input "Yes" at bounding box center [1020, 287] width 11 height 11
radio input "true"
click at [1099, 370] on button "Save Dependent" at bounding box center [1106, 370] width 131 height 35
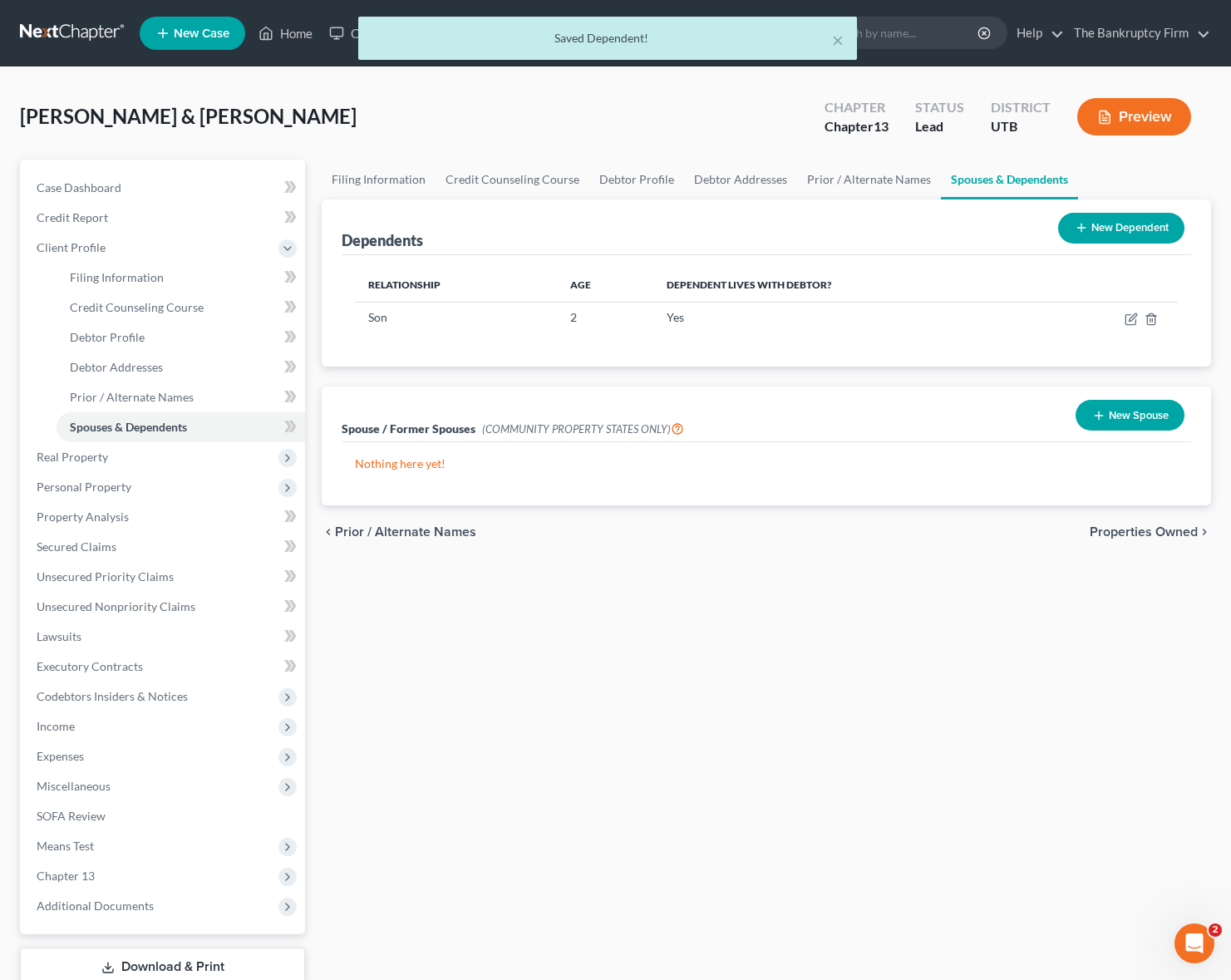
click at [1123, 237] on button "New Dependent" at bounding box center [1121, 228] width 126 height 31
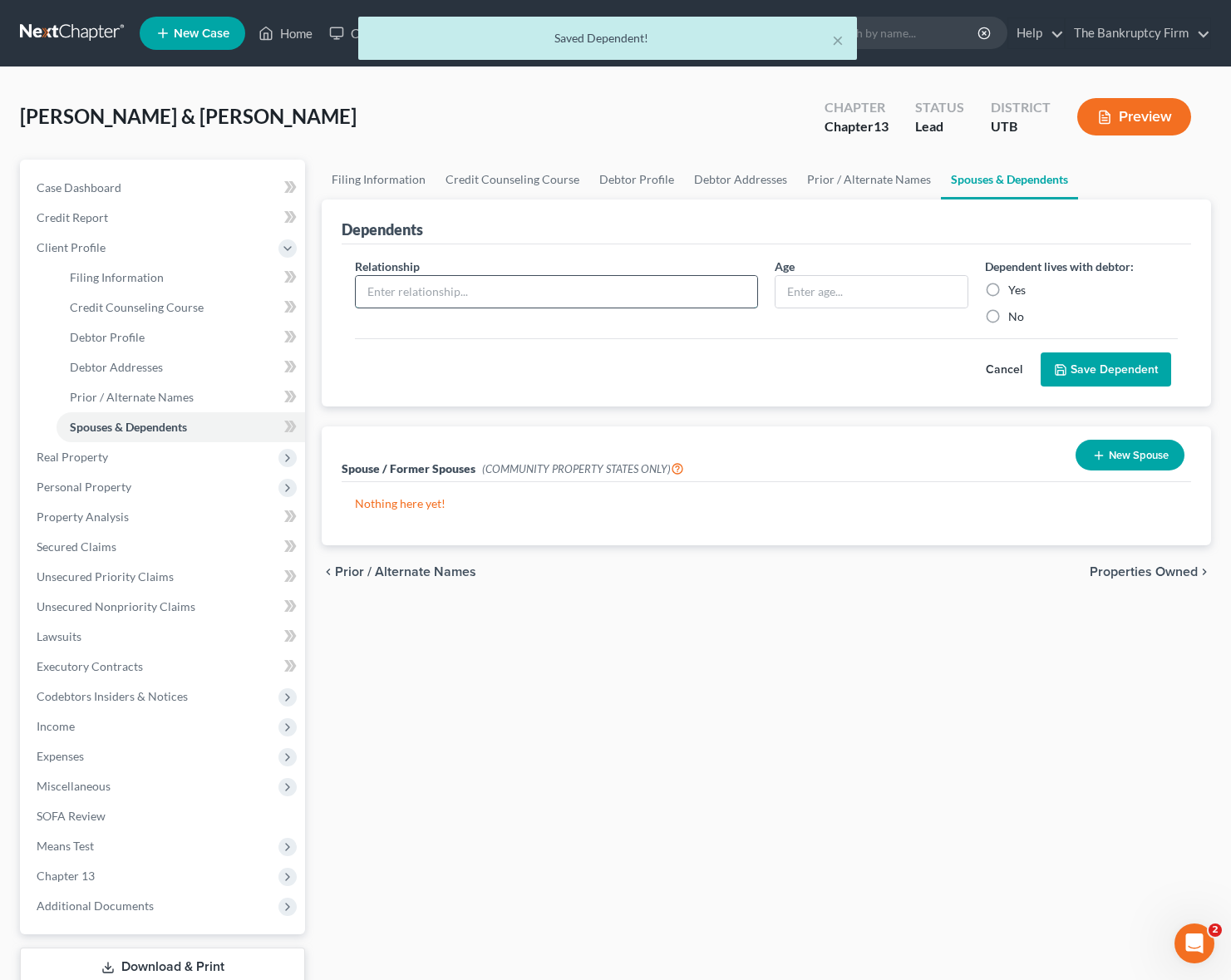
click at [466, 294] on input "text" at bounding box center [557, 292] width 401 height 32
type input "Daughter"
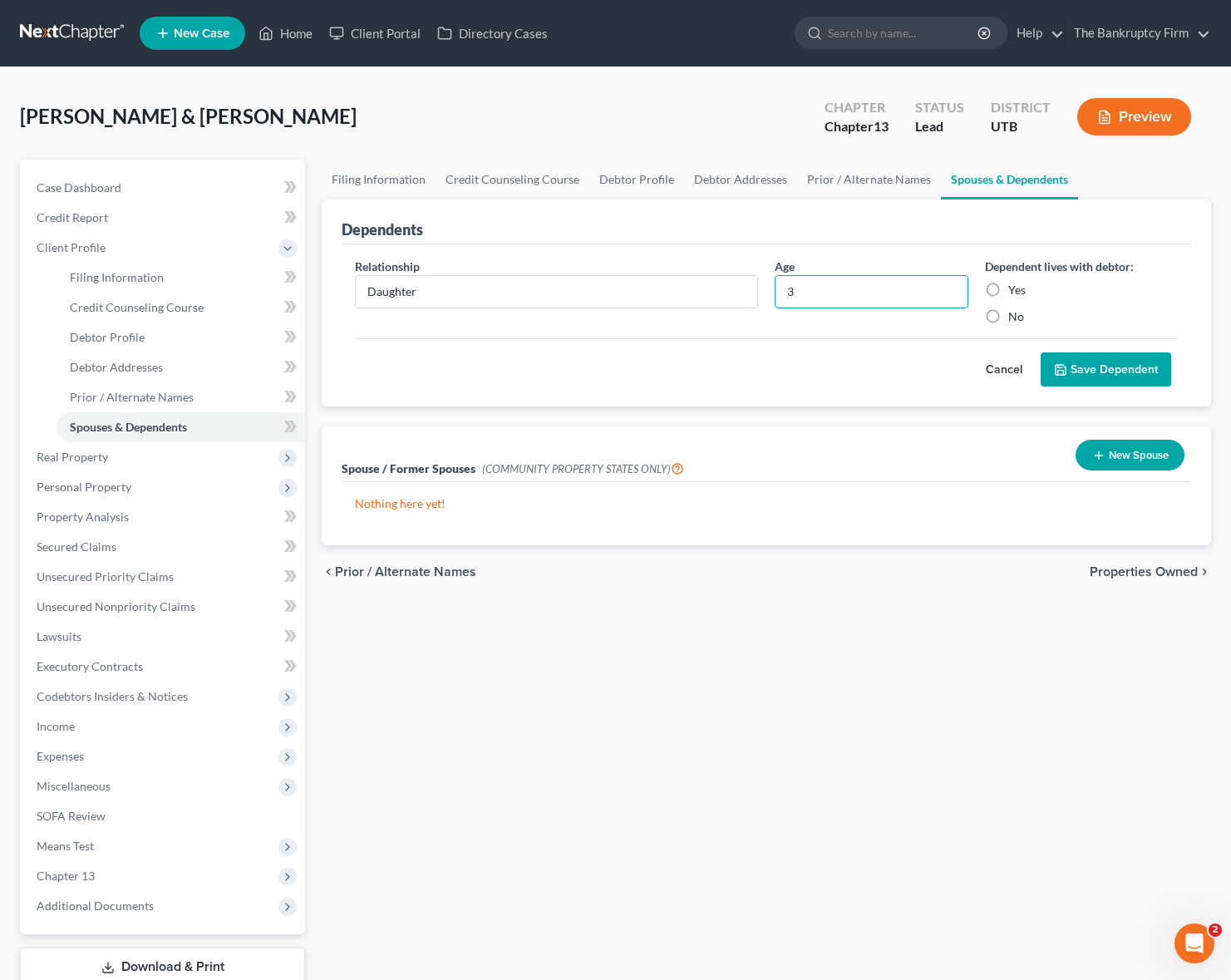
type input "3"
click at [1008, 286] on label "Yes" at bounding box center [1017, 290] width 18 height 17
click at [1014, 286] on input "Yes" at bounding box center [1020, 287] width 11 height 11
radio input "true"
drag, startPoint x: 1128, startPoint y: 355, endPoint x: 1119, endPoint y: 355, distance: 9.0
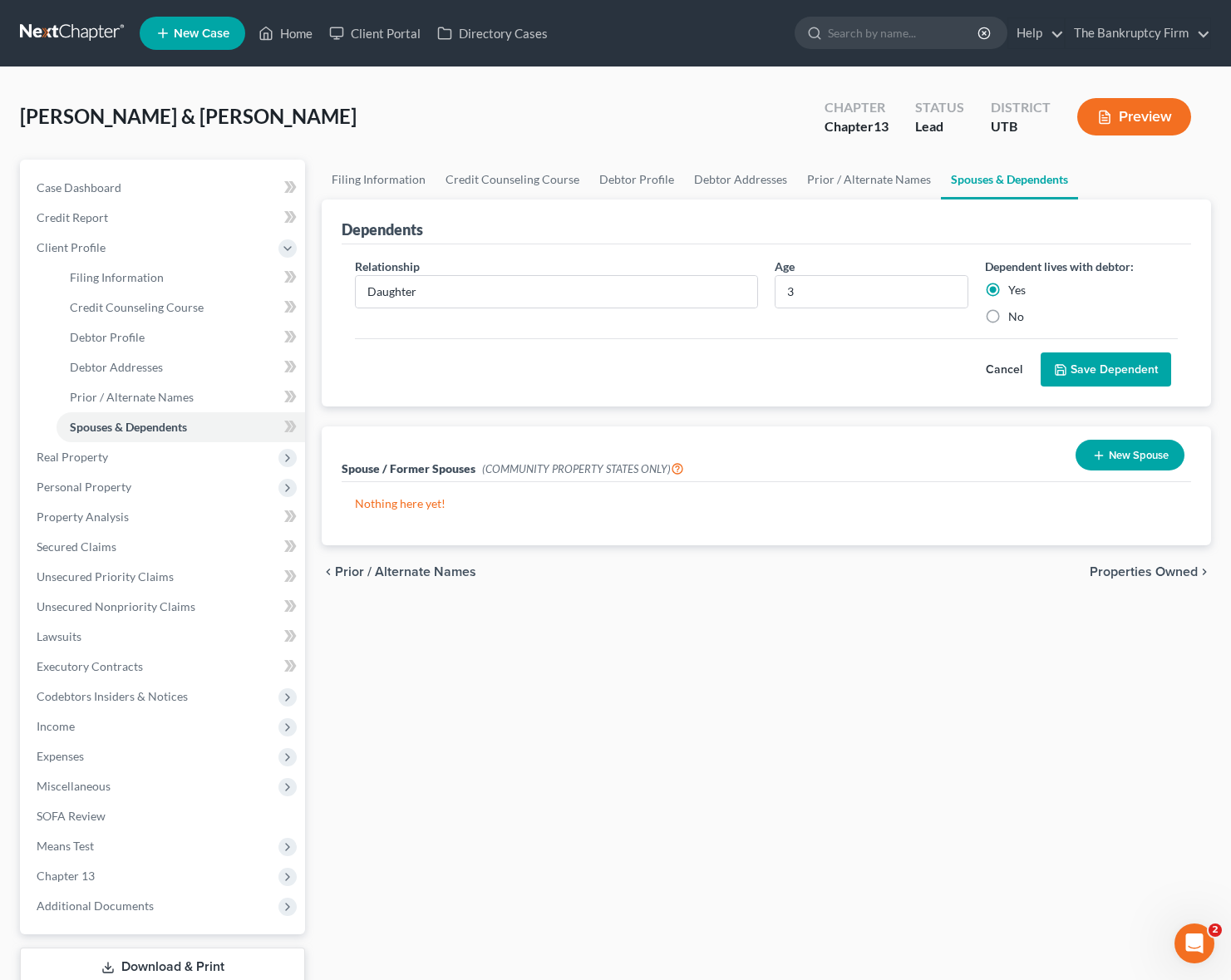
click at [1127, 355] on button "Save Dependent" at bounding box center [1106, 370] width 131 height 35
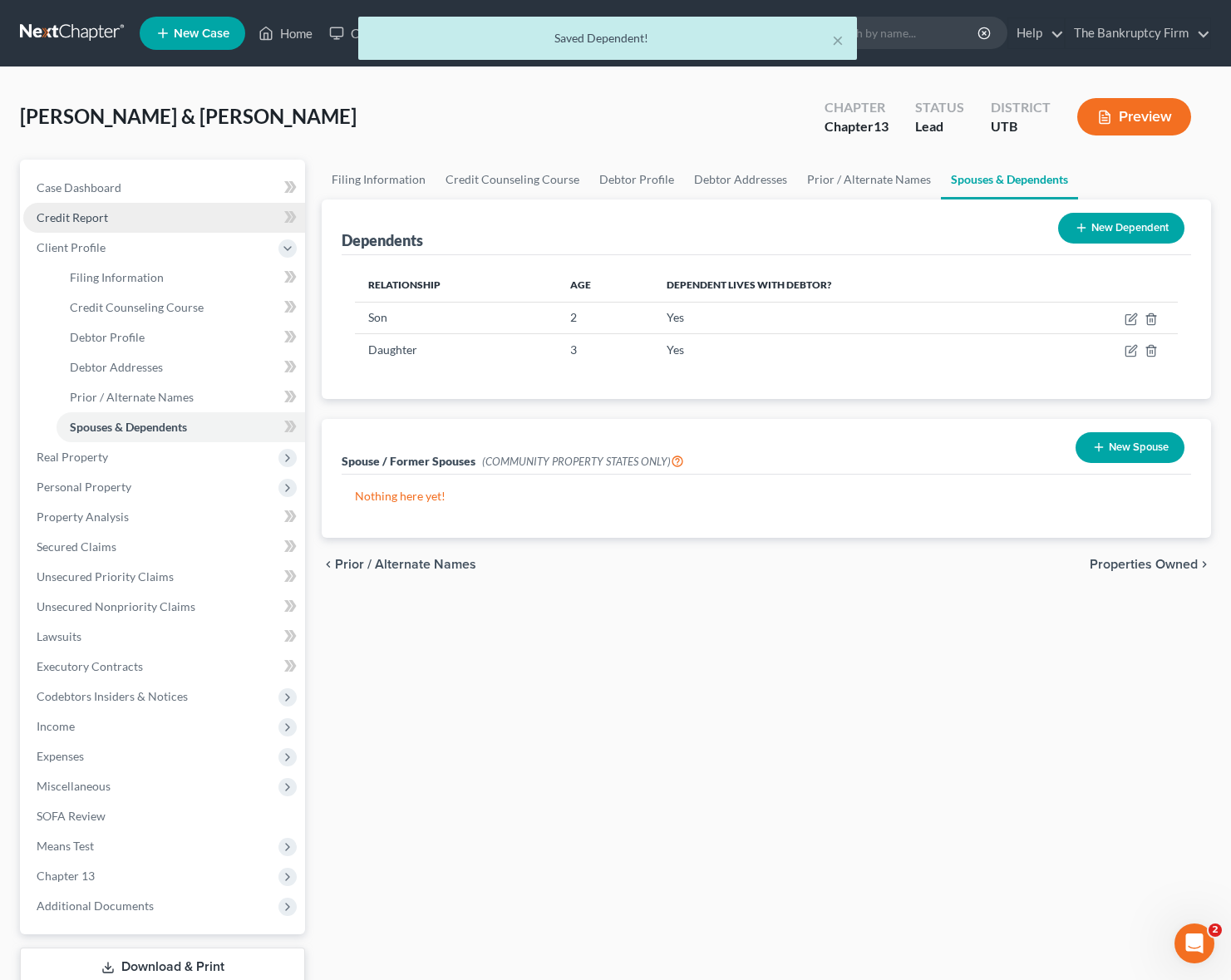
click at [95, 214] on span "Credit Report" at bounding box center [72, 217] width 72 height 14
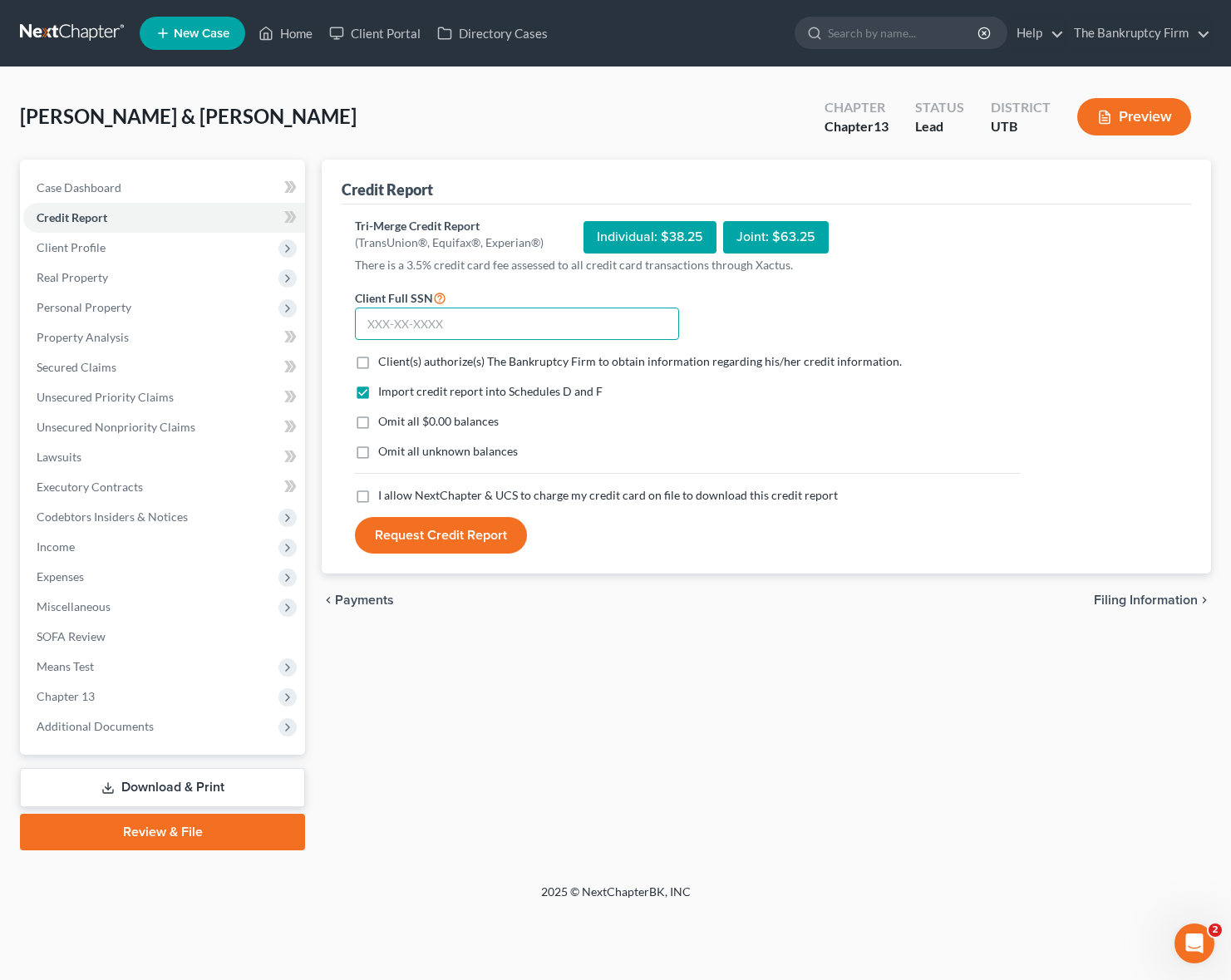
click at [440, 323] on input "text" at bounding box center [517, 324] width 324 height 34
drag, startPoint x: 358, startPoint y: 361, endPoint x: 372, endPoint y: 356, distance: 14.9
click at [378, 361] on label "Client(s) authorize(s) The Bankruptcy Firm to obtain information regarding his/…" at bounding box center [640, 361] width 524 height 17
click at [384, 361] on input "Client(s) authorize(s) The Bankruptcy Firm to obtain information regarding his/…" at bounding box center [390, 359] width 11 height 11
checkbox input "true"
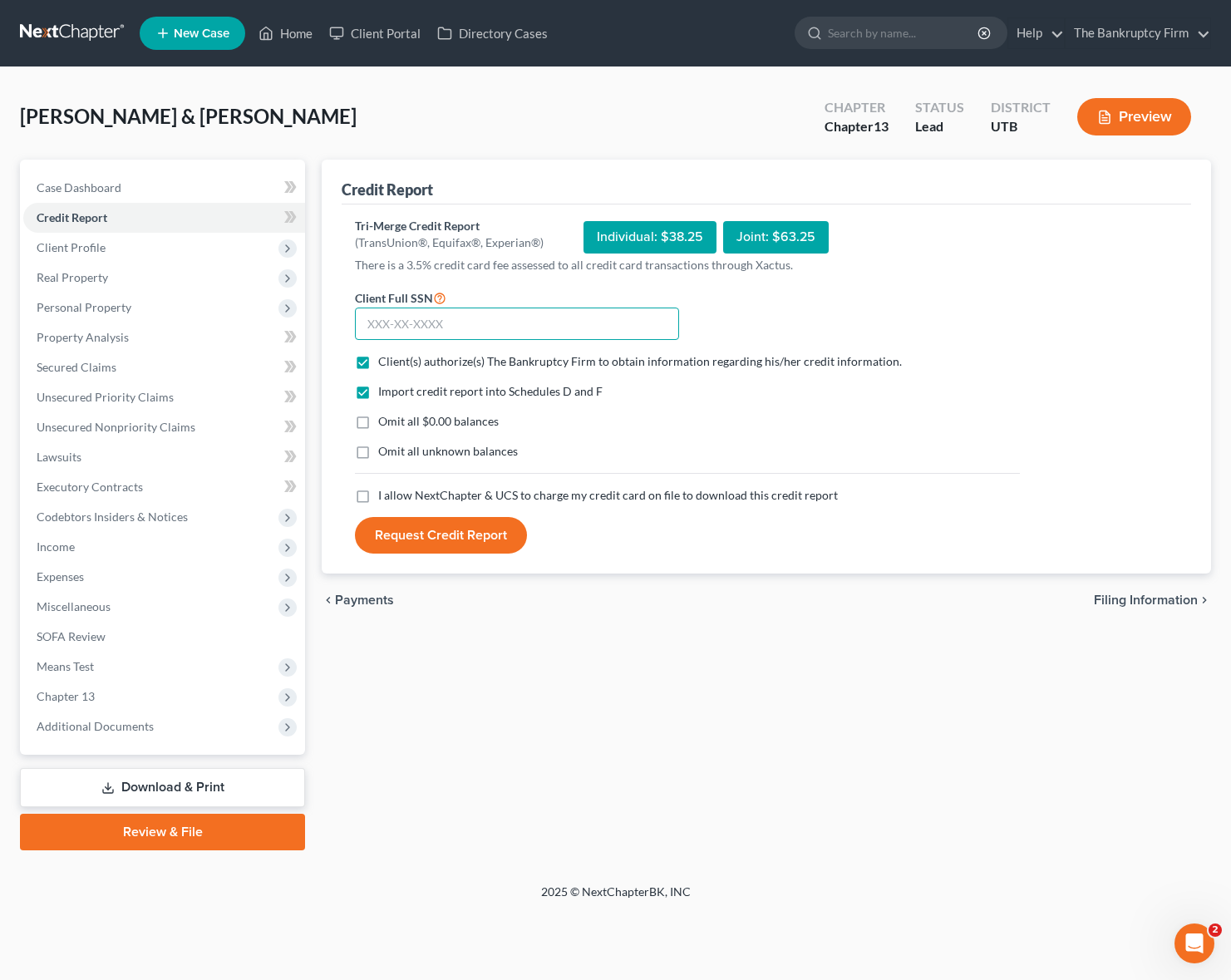
click at [388, 324] on input "text" at bounding box center [517, 324] width 324 height 34
type input "646-54-6032"
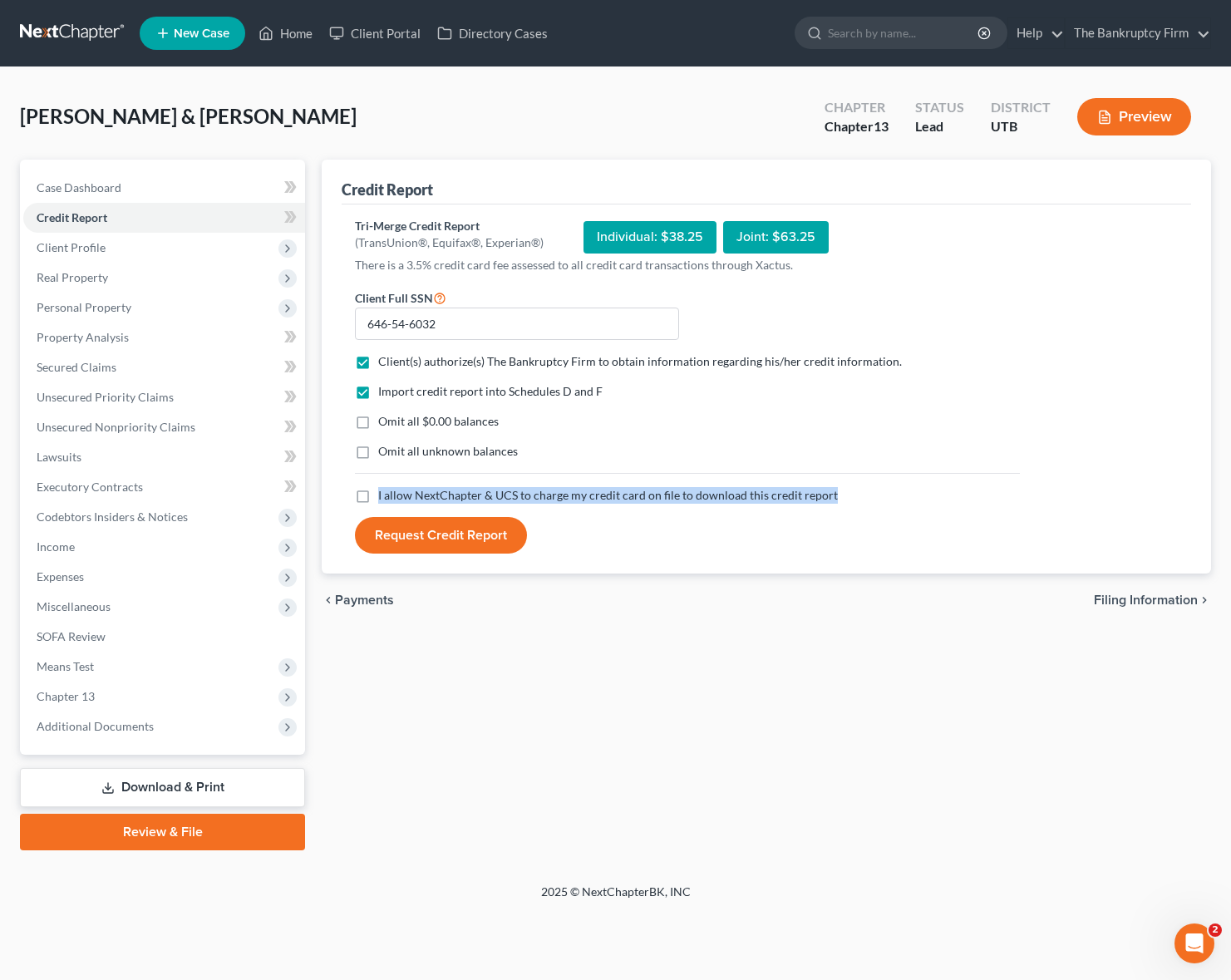
drag, startPoint x: 355, startPoint y: 491, endPoint x: 391, endPoint y: 519, distance: 45.6
click at [378, 492] on label "I allow NextChapter & UCS to charge my credit card on file to download this cre…" at bounding box center [608, 495] width 460 height 17
drag, startPoint x: 358, startPoint y: 498, endPoint x: 398, endPoint y: 524, distance: 47.7
click at [378, 499] on label "I allow NextChapter & UCS to charge my credit card on file to download this cre…" at bounding box center [608, 495] width 460 height 17
click at [384, 498] on input "I allow NextChapter & UCS to charge my credit card on file to download this cre…" at bounding box center [390, 492] width 11 height 11
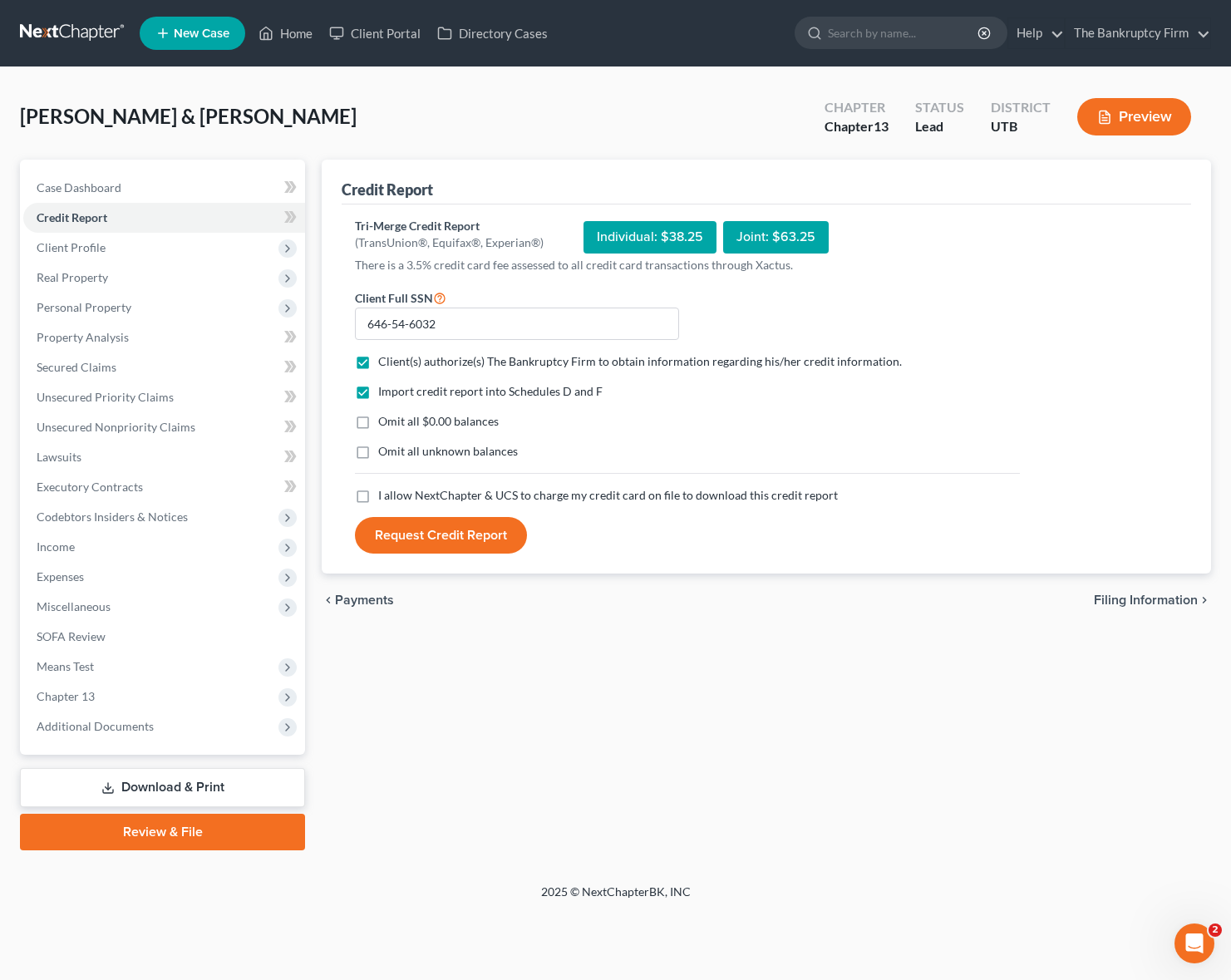
checkbox input "true"
click at [425, 536] on button "Request Credit Report" at bounding box center [441, 535] width 172 height 36
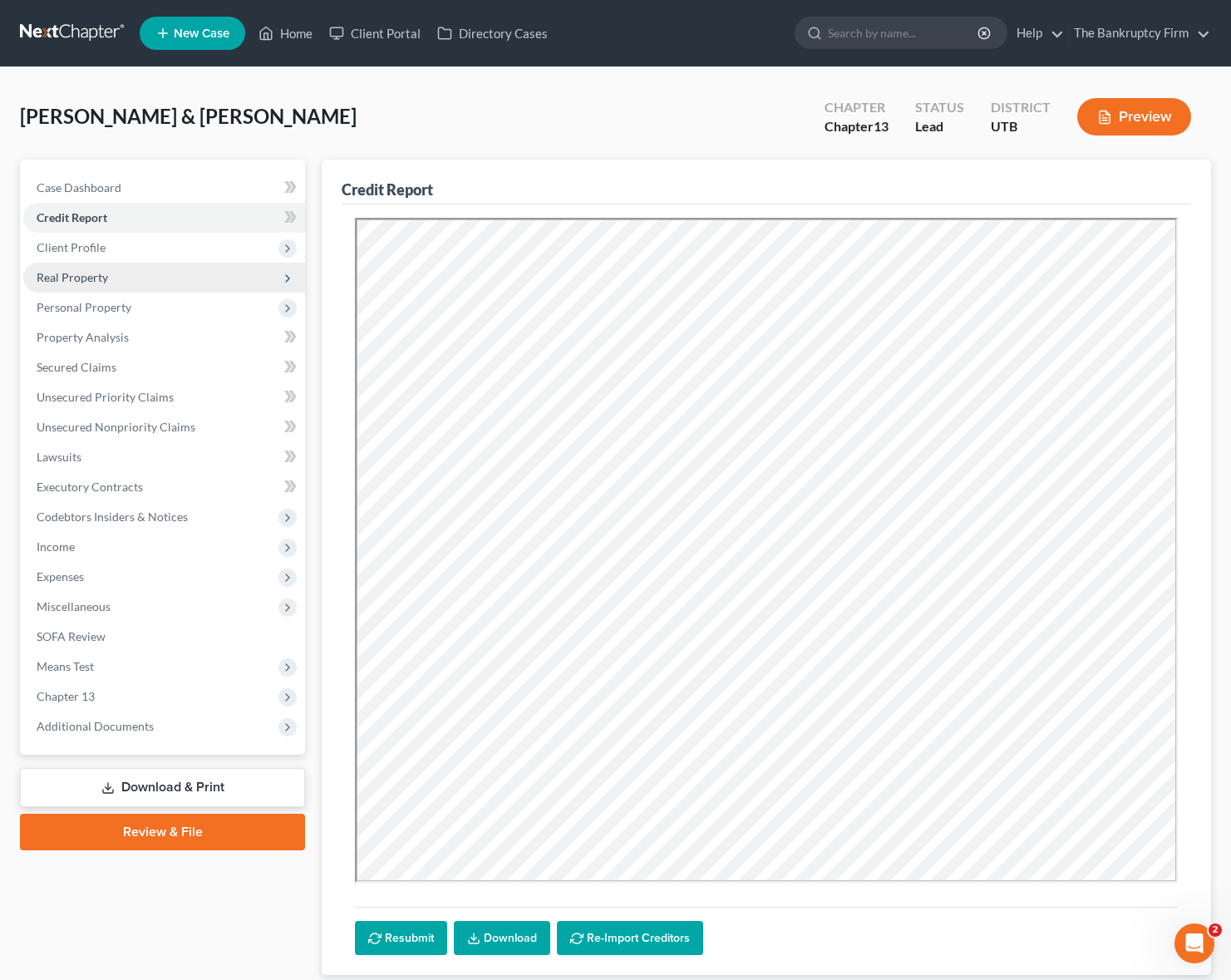
click at [172, 279] on span "Real Property" at bounding box center [163, 277] width 282 height 30
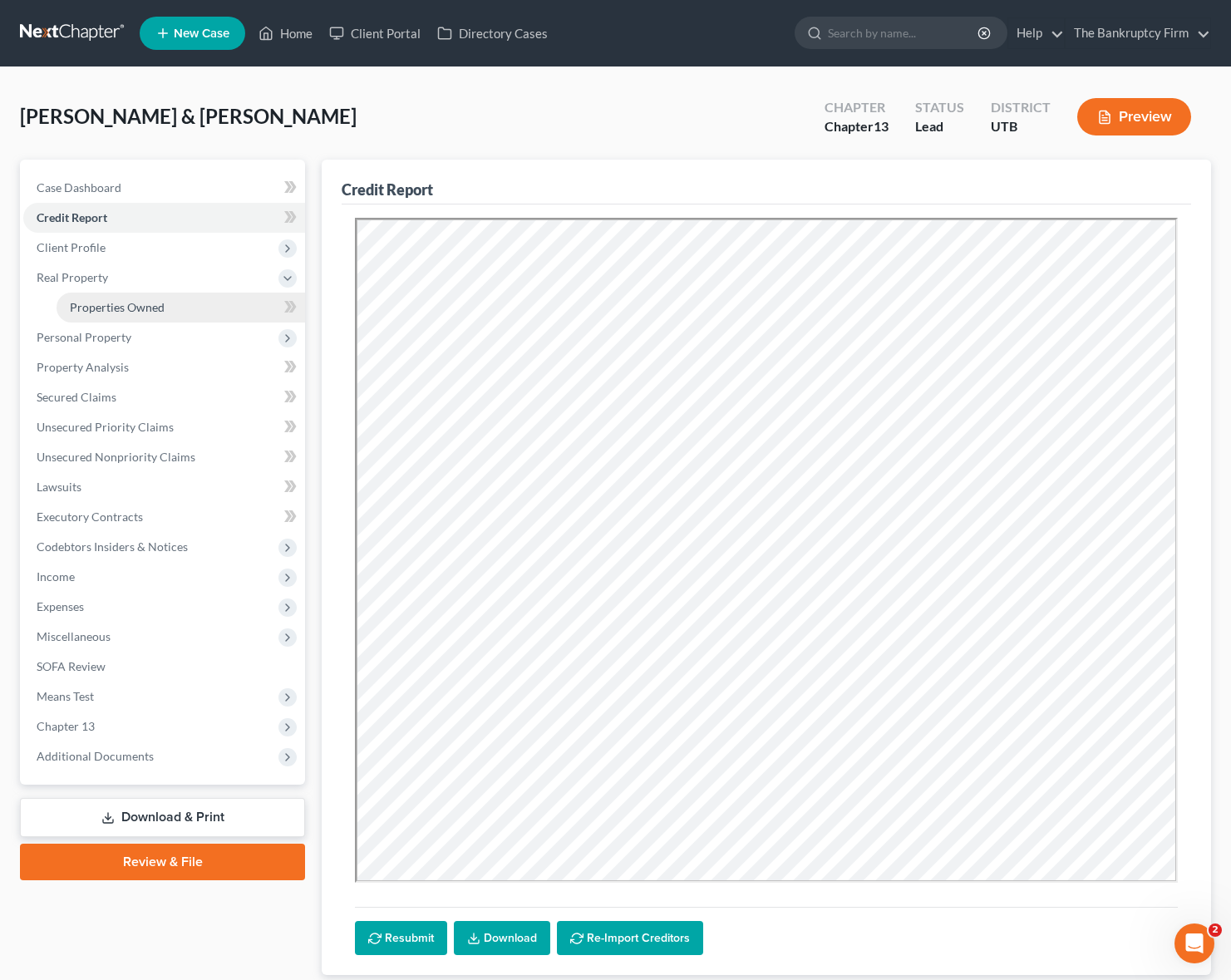
click at [173, 304] on link "Properties Owned" at bounding box center [180, 308] width 248 height 30
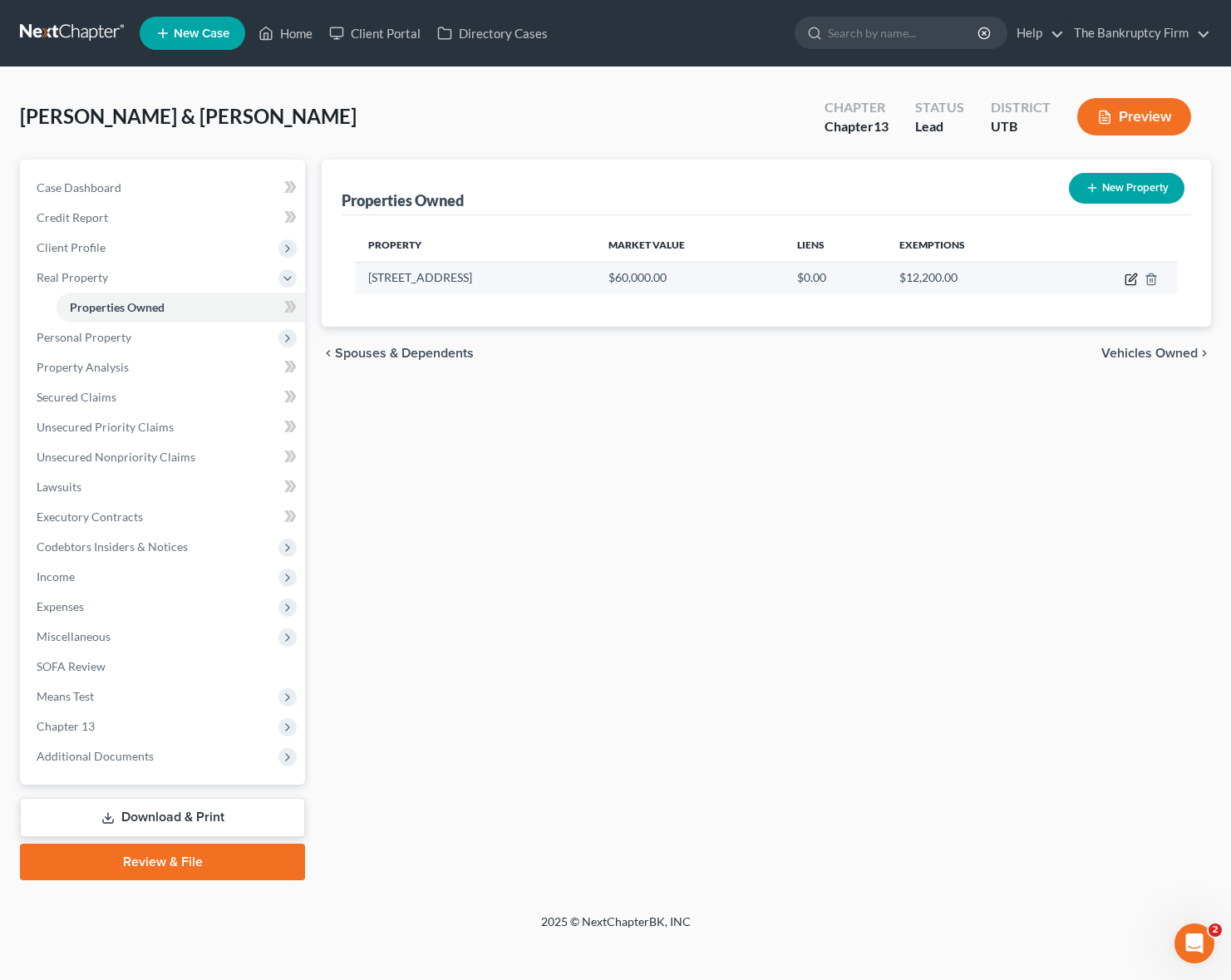
click at [1128, 275] on icon "button" at bounding box center [1130, 278] width 13 height 13
select select "46"
select select "28"
select select "2"
select select "0"
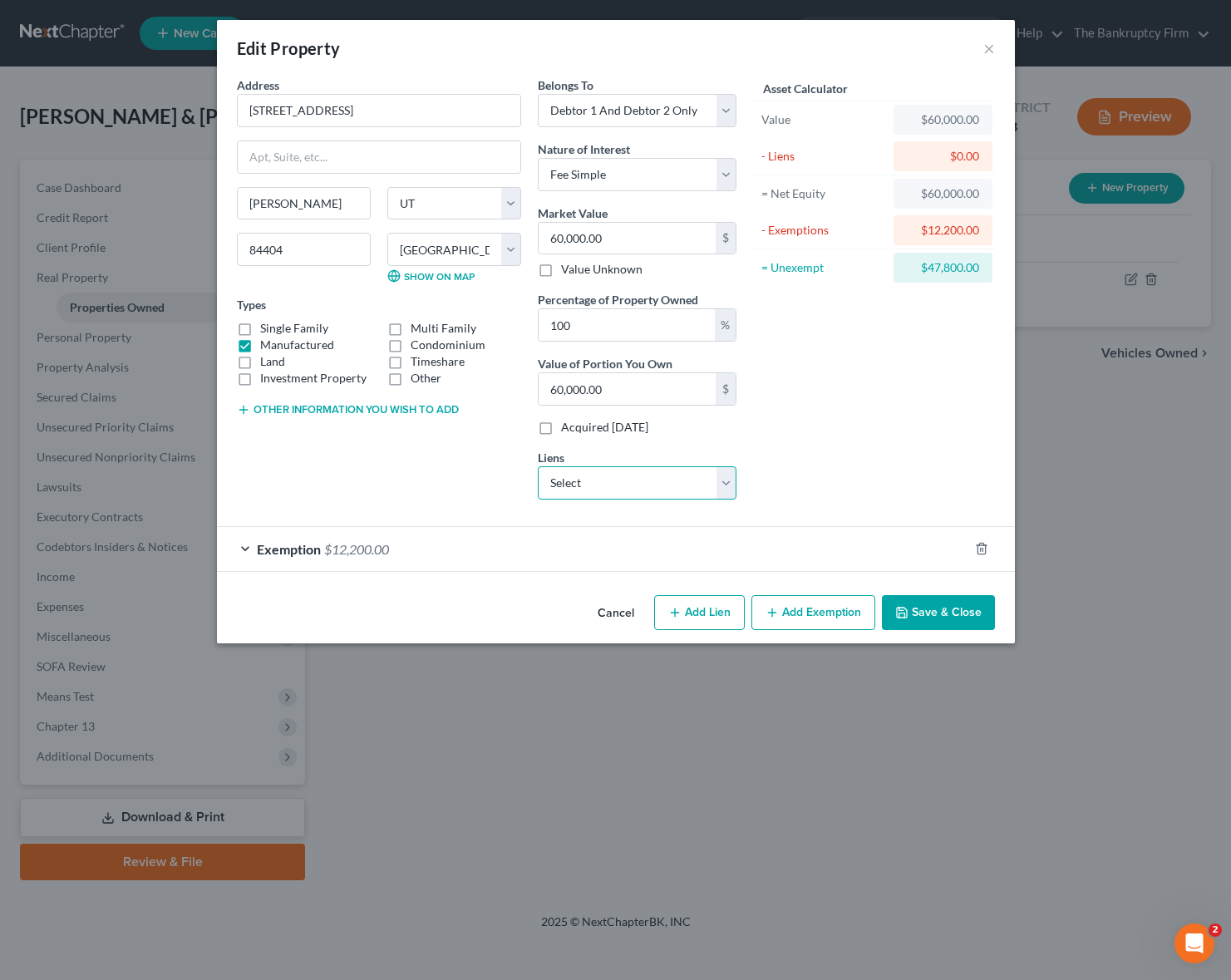
click at [726, 482] on select "Select 21st Mortgage Corp - $83,066.00 Amer Fst Cu - $43,160.00 Goldenwst Cu - …" at bounding box center [637, 483] width 199 height 34
click at [934, 610] on button "Save & Close" at bounding box center [938, 612] width 113 height 35
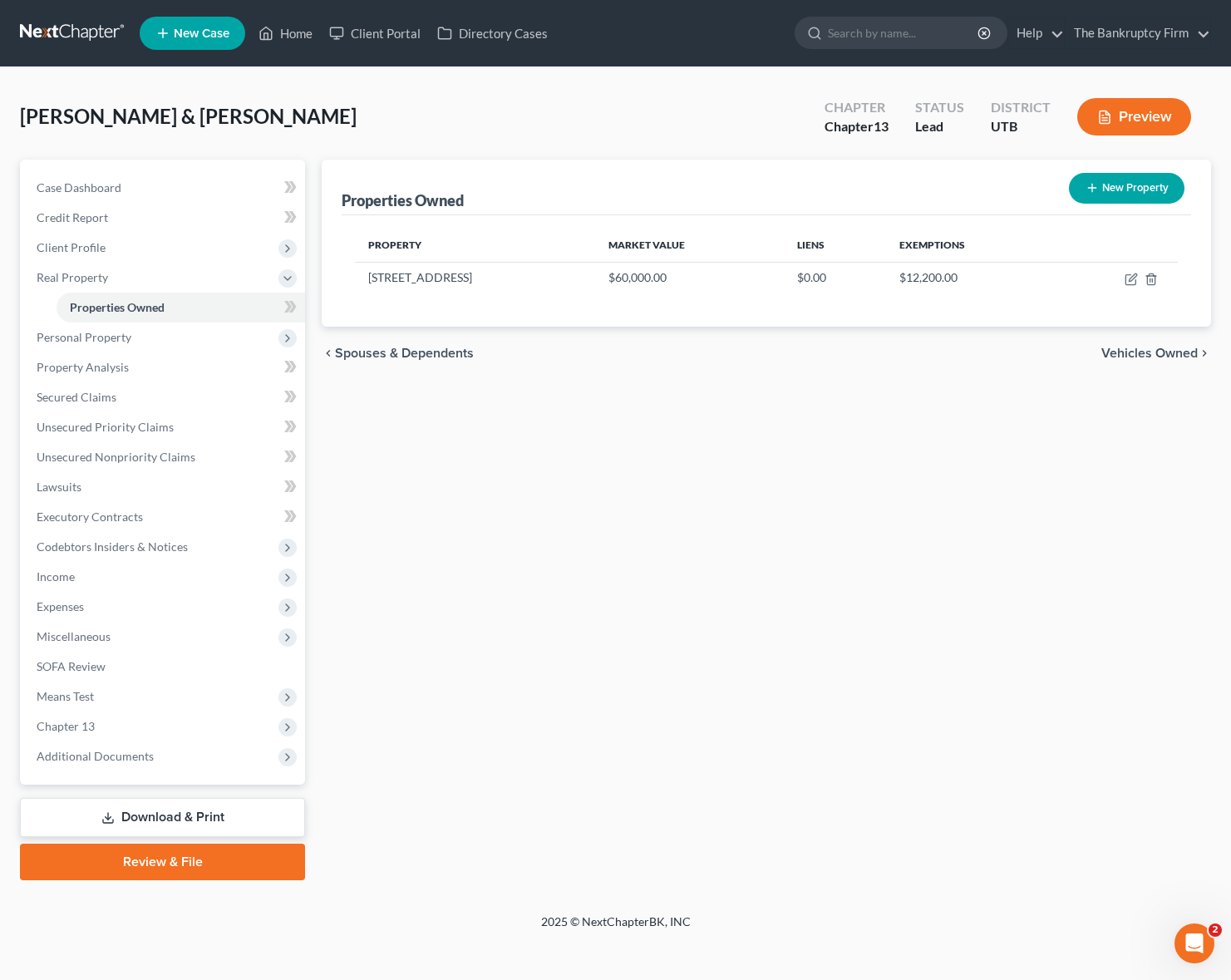
click at [703, 424] on div "Properties Owned New Property Property Market Value Liens Exemptions [STREET_AD…" at bounding box center [766, 520] width 906 height 720
click at [179, 334] on span "Personal Property" at bounding box center [163, 338] width 282 height 30
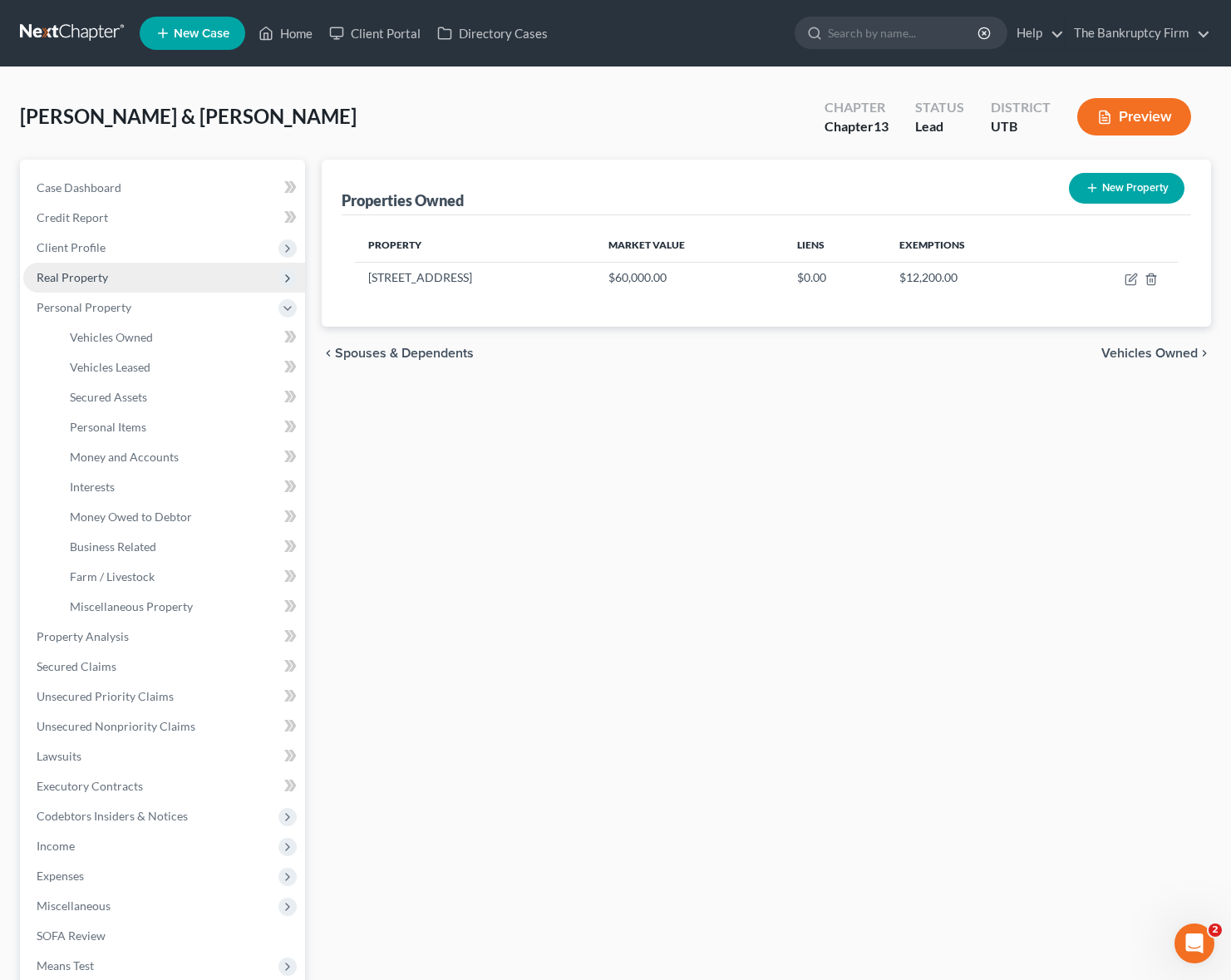
click at [116, 277] on span "Real Property" at bounding box center [163, 277] width 282 height 30
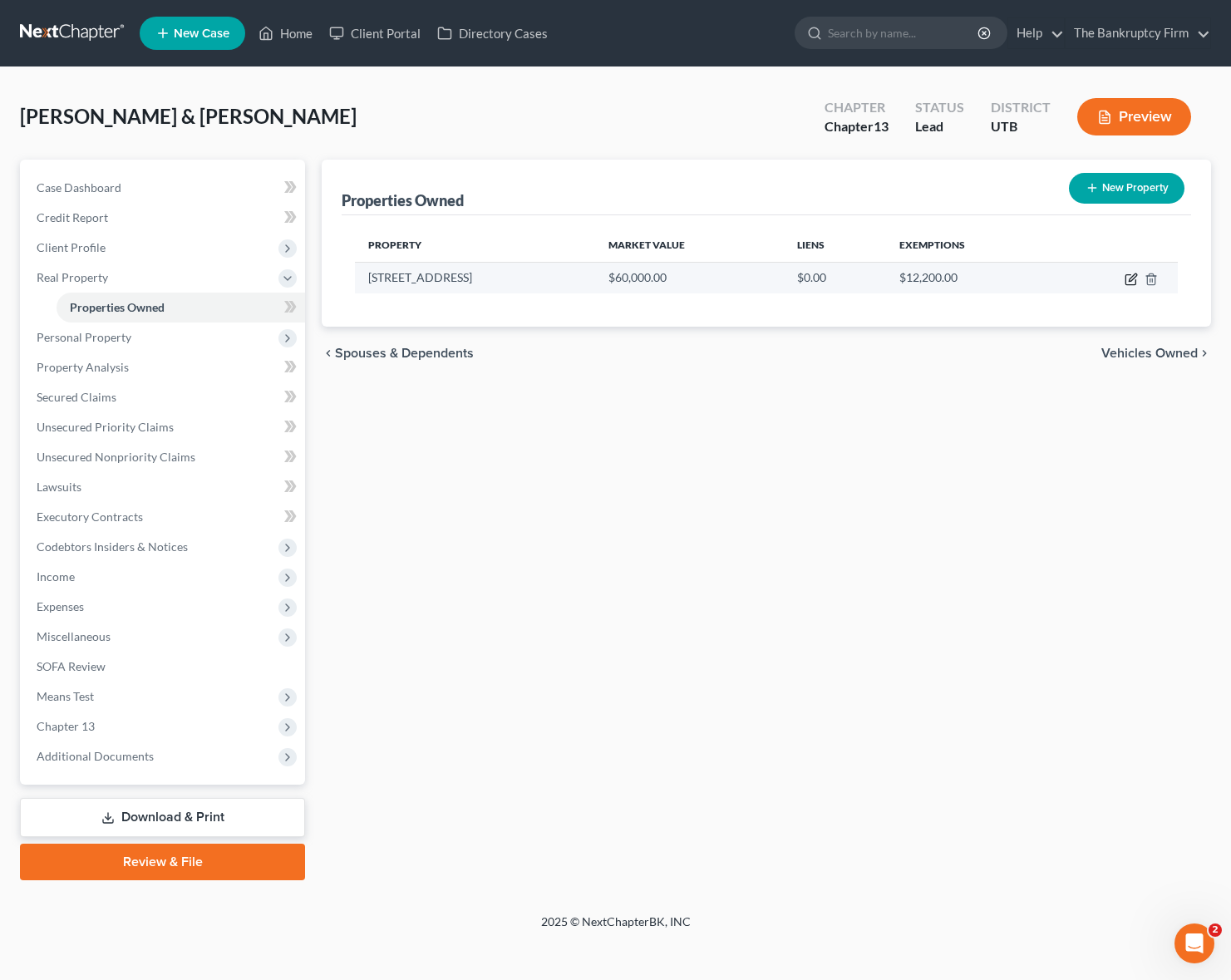
click at [1133, 279] on icon "button" at bounding box center [1130, 278] width 13 height 13
select select "46"
select select "28"
select select "2"
select select "0"
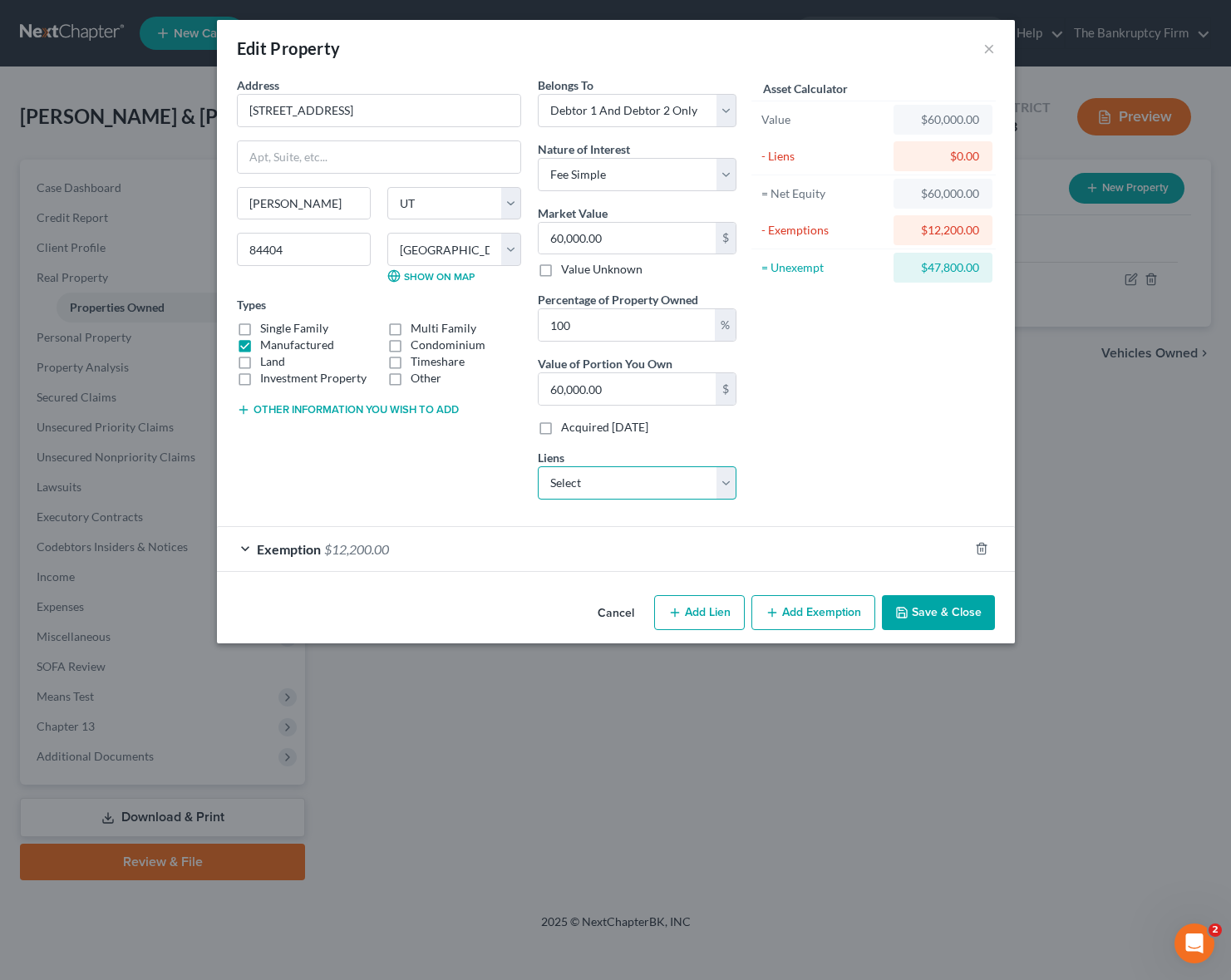
click at [728, 483] on select "Select 21st Mortgage Corp - $83,066.00 Amer Fst Cu - $43,160.00 Goldenwst Cu - …" at bounding box center [637, 483] width 199 height 34
select select "0"
click at [538, 467] on select "Select 21st Mortgage Corp - $83,066.00 Amer Fst Cu - $43,160.00 Goldenwst Cu - …" at bounding box center [637, 483] width 199 height 34
select select
select select "44"
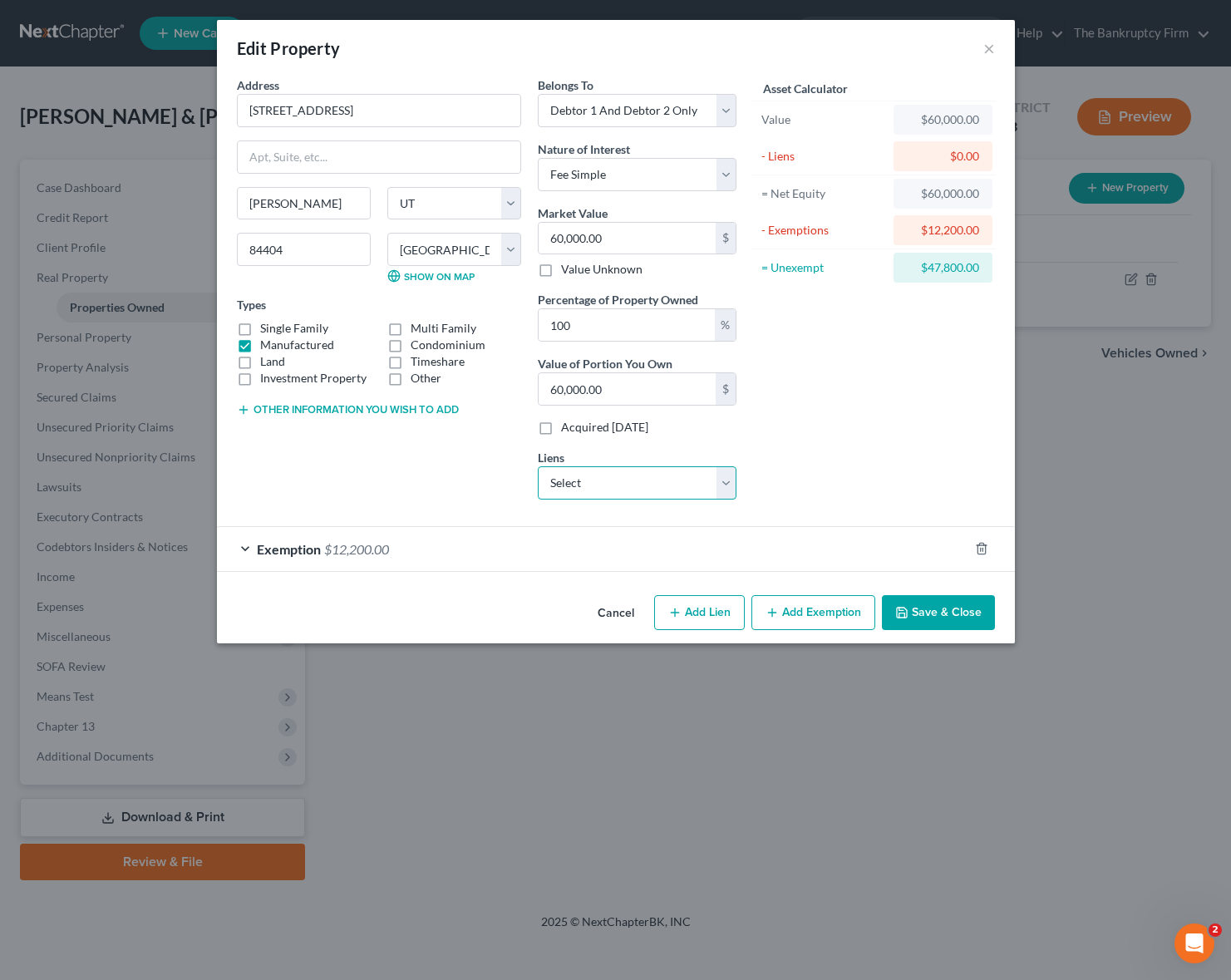
select select "0"
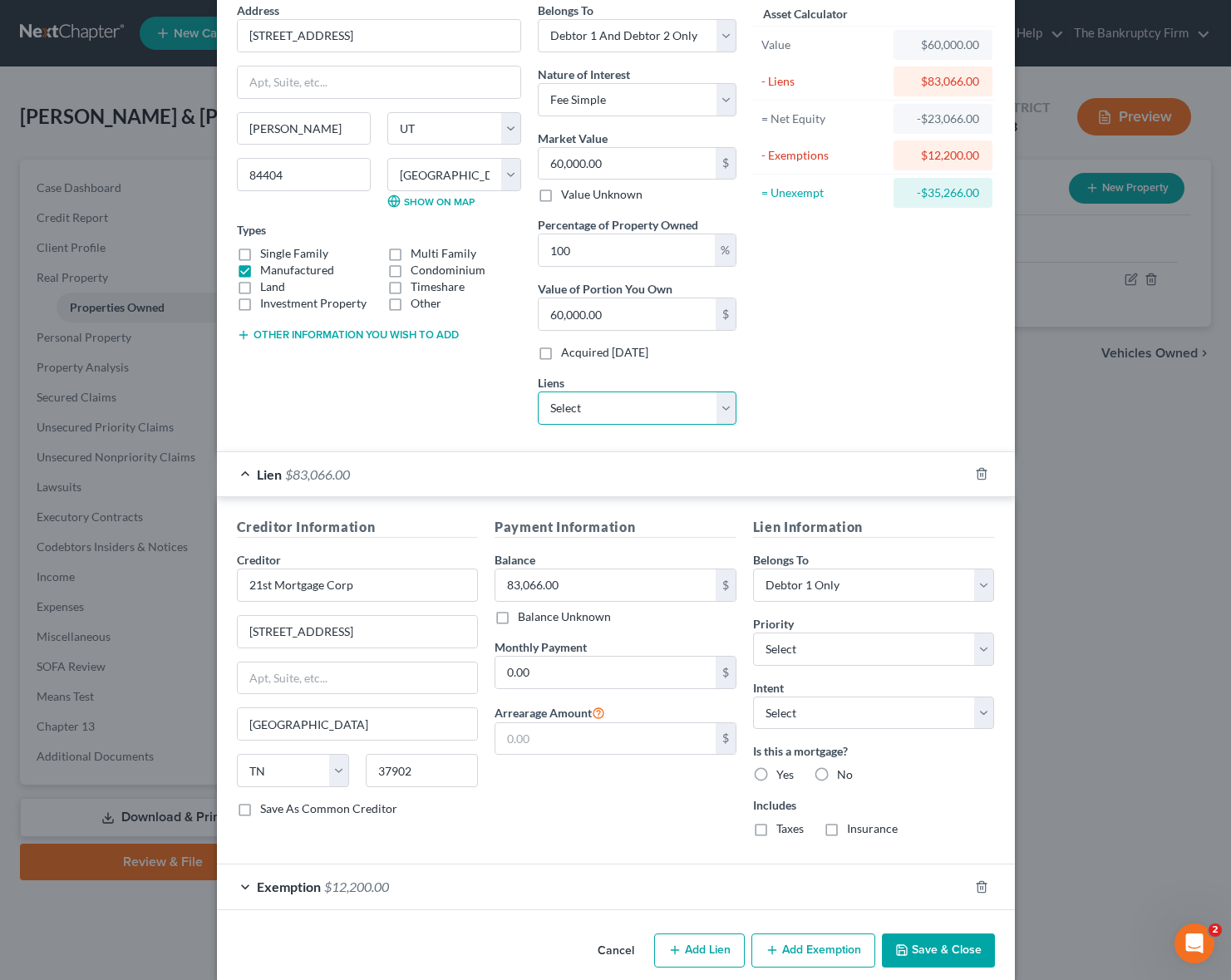
scroll to position [95, 0]
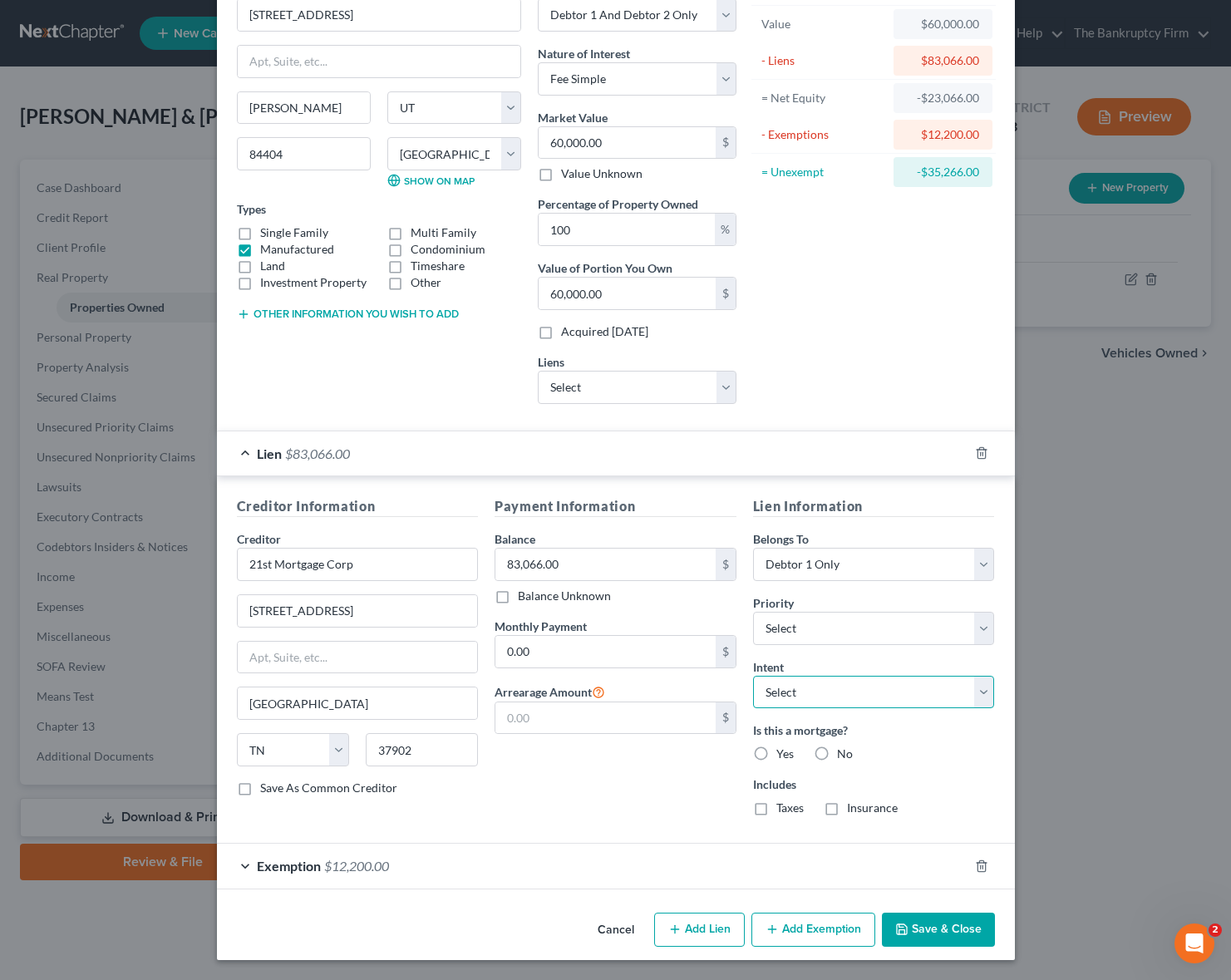
click at [859, 689] on select "Select Surrender Redeem Reaffirm Avoid Other" at bounding box center [874, 693] width 242 height 34
select select "0"
click at [753, 676] on select "Select Surrender Redeem Reaffirm Avoid Other" at bounding box center [874, 693] width 242 height 34
click at [915, 622] on select "Select 1st 2nd 3rd 4th 5th 6th 7th 8th 9th 10th 11th 12th 13th 14th 15th 16th 1…" at bounding box center [874, 628] width 242 height 34
select select "0"
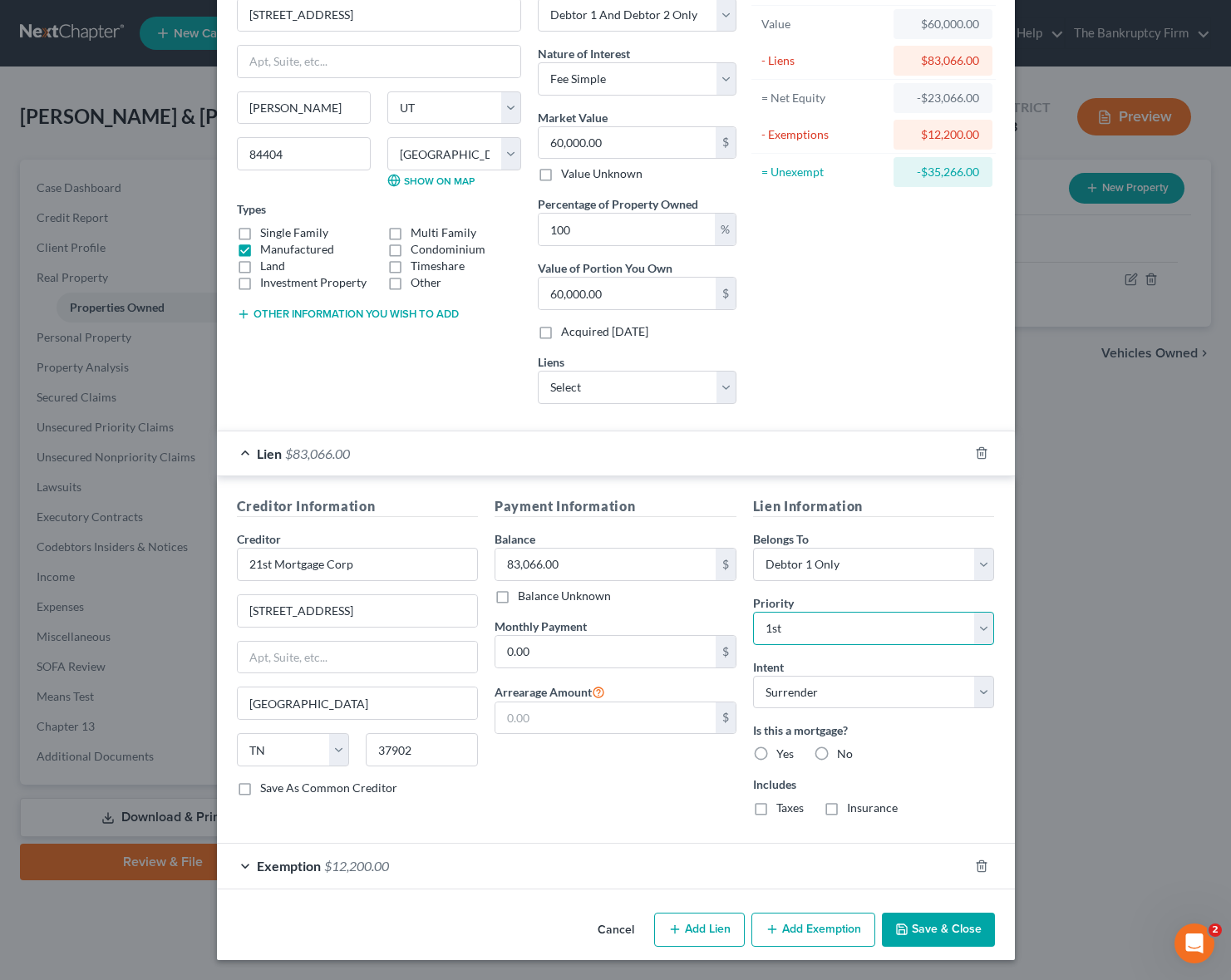
click at [753, 612] on select "Select 1st 2nd 3rd 4th 5th 6th 7th 8th 9th 10th 11th 12th 13th 14th 15th 16th 1…" at bounding box center [874, 628] width 242 height 34
click at [776, 751] on label "Yes" at bounding box center [785, 754] width 18 height 17
click at [783, 751] on input "Yes" at bounding box center [788, 751] width 11 height 11
radio input "true"
click at [776, 752] on label "Yes" at bounding box center [785, 754] width 18 height 17
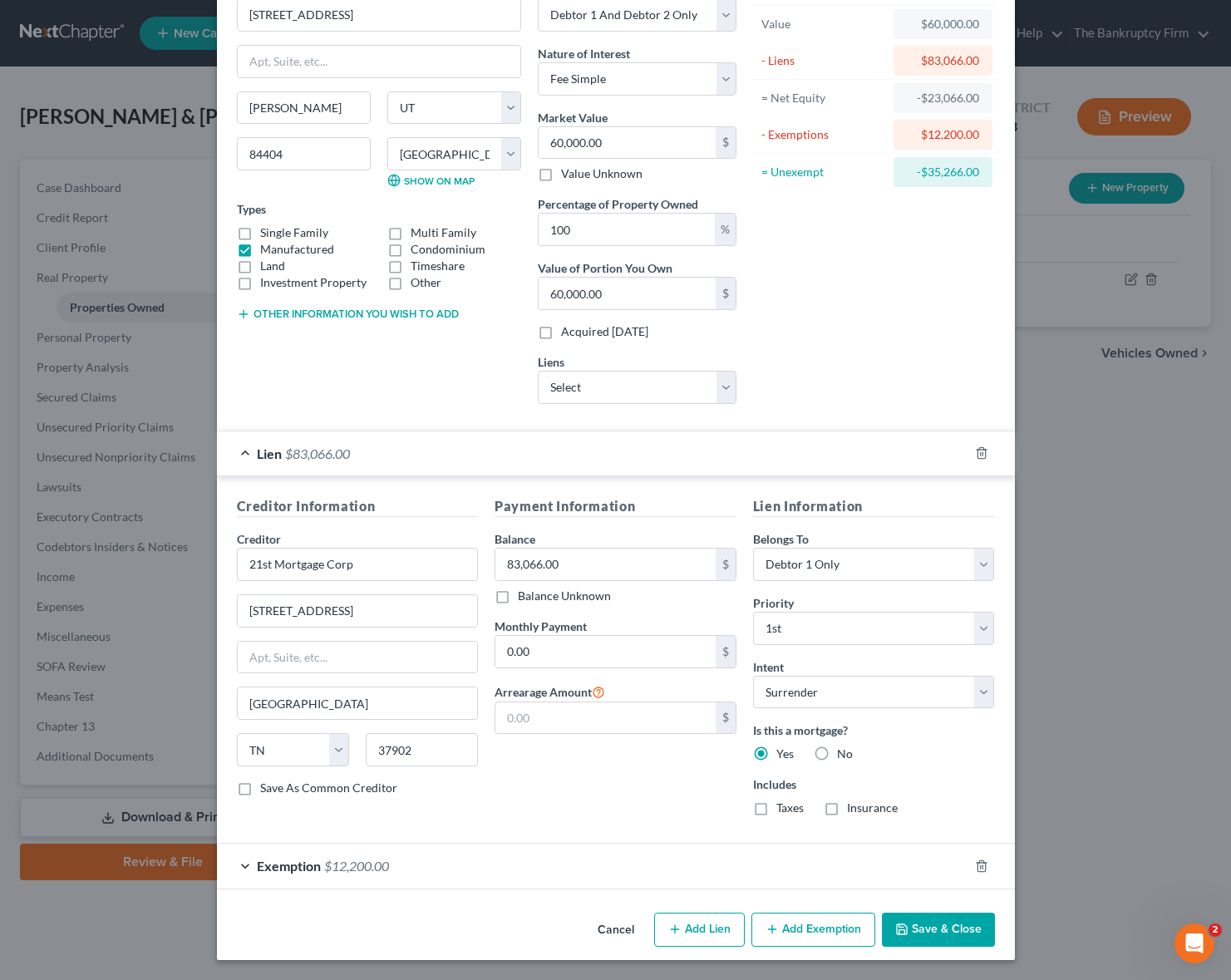
click at [783, 752] on input "Yes" at bounding box center [788, 751] width 11 height 11
click at [837, 753] on label "No" at bounding box center [845, 754] width 16 height 17
click at [844, 753] on input "No" at bounding box center [849, 751] width 11 height 11
radio input "true"
radio input "false"
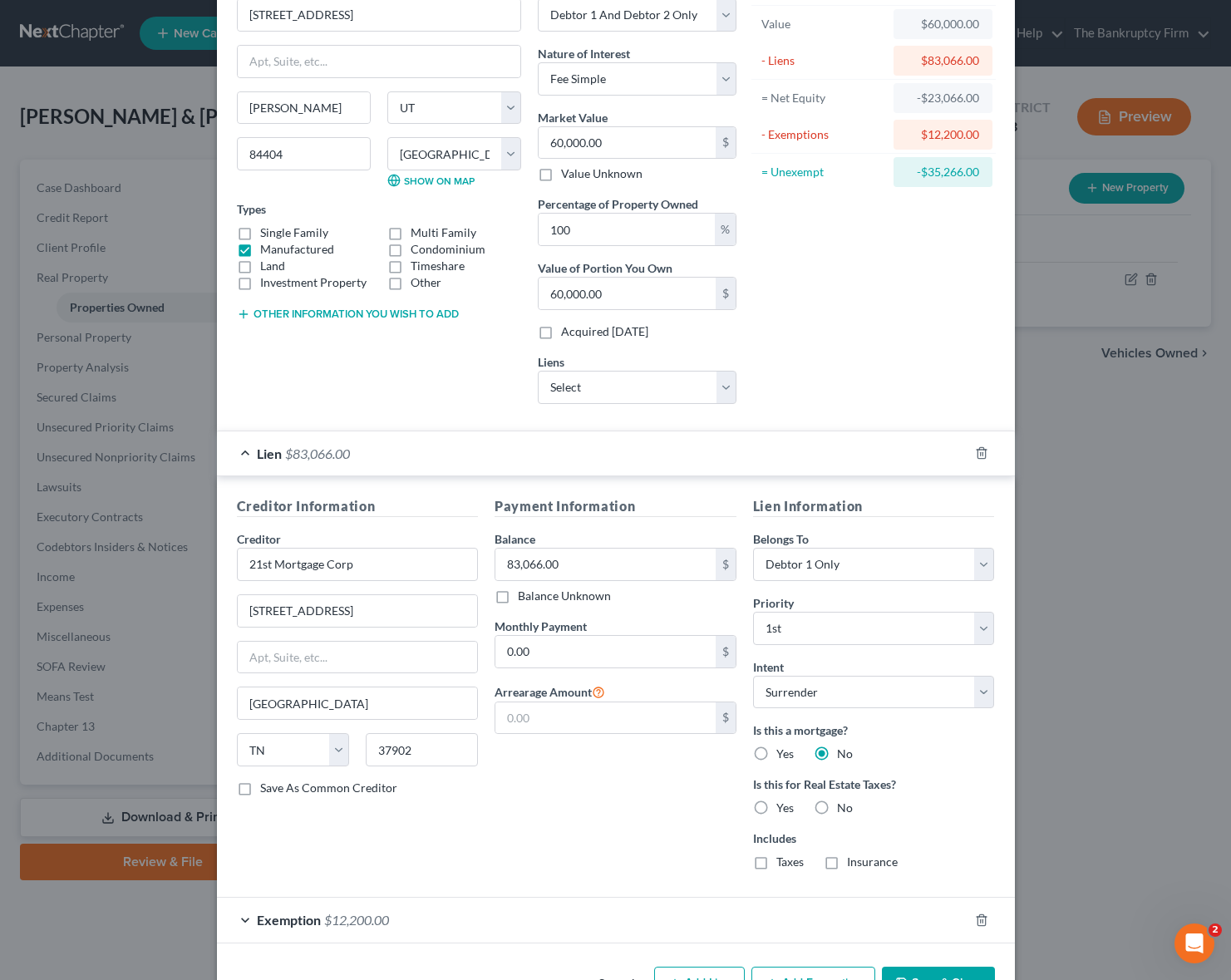
click at [837, 807] on label "No" at bounding box center [845, 808] width 16 height 17
click at [844, 807] on input "No" at bounding box center [849, 805] width 11 height 11
radio input "true"
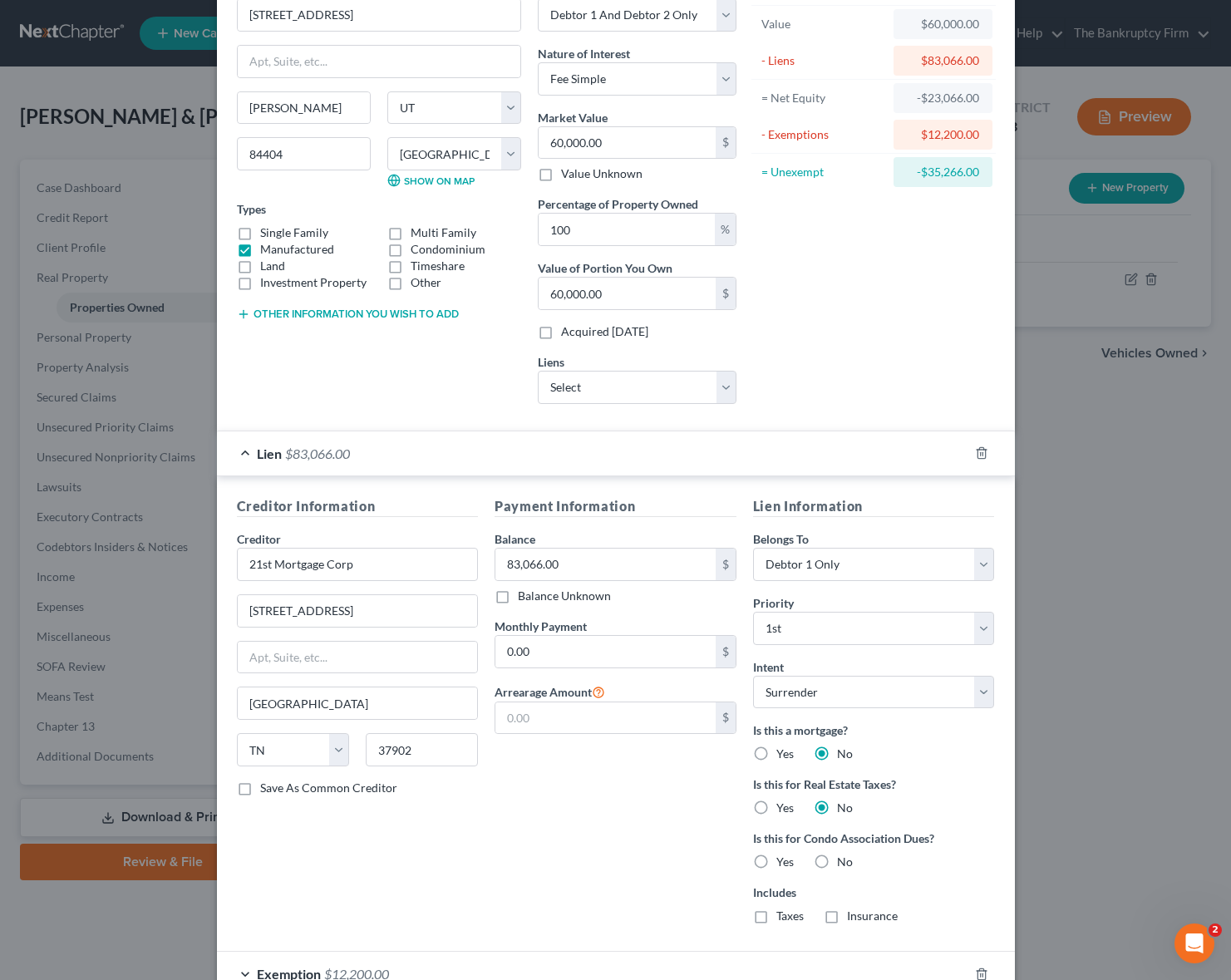
click at [837, 861] on label "No" at bounding box center [845, 862] width 16 height 17
click at [844, 861] on input "No" at bounding box center [849, 859] width 11 height 11
radio input "true"
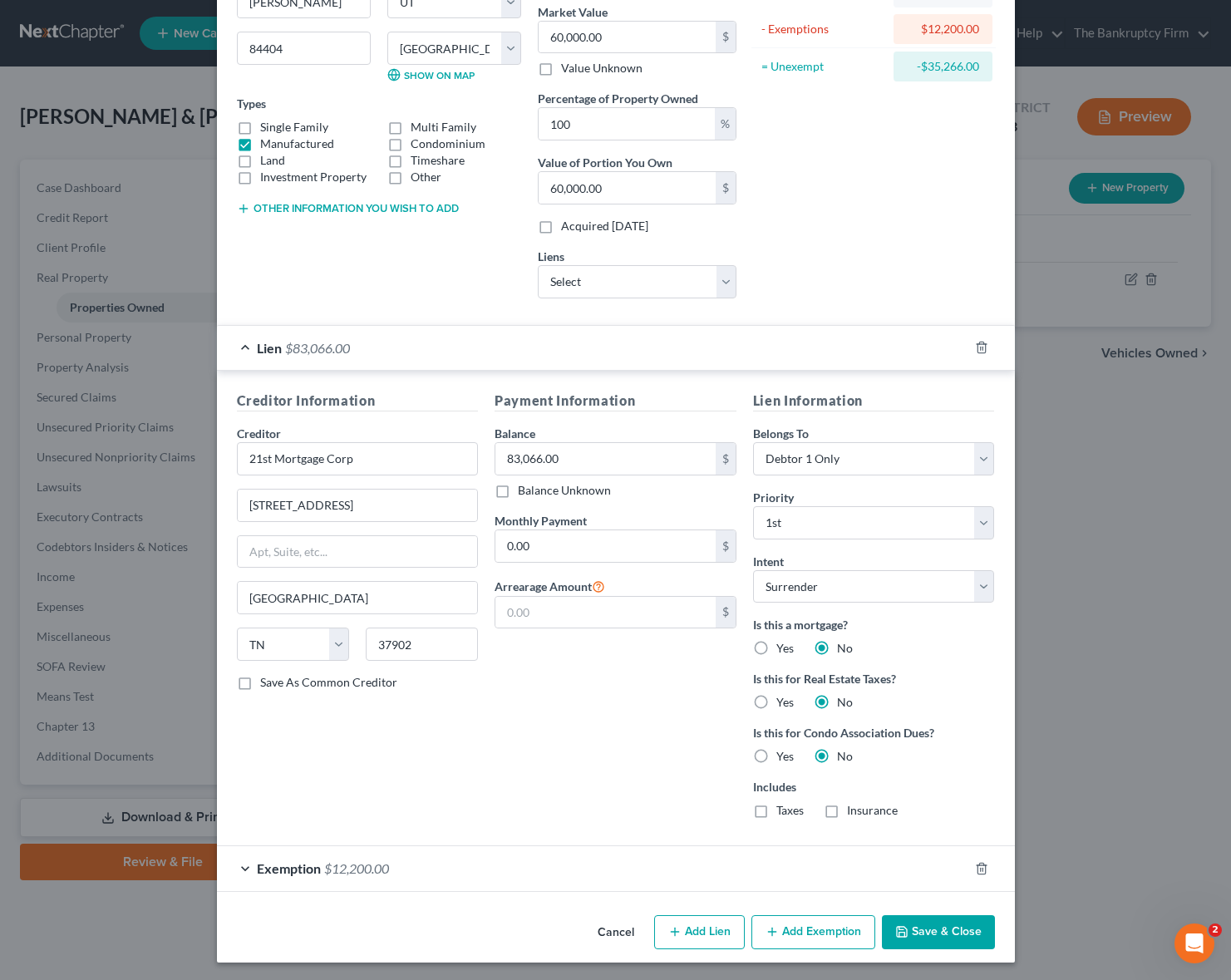
scroll to position [202, 0]
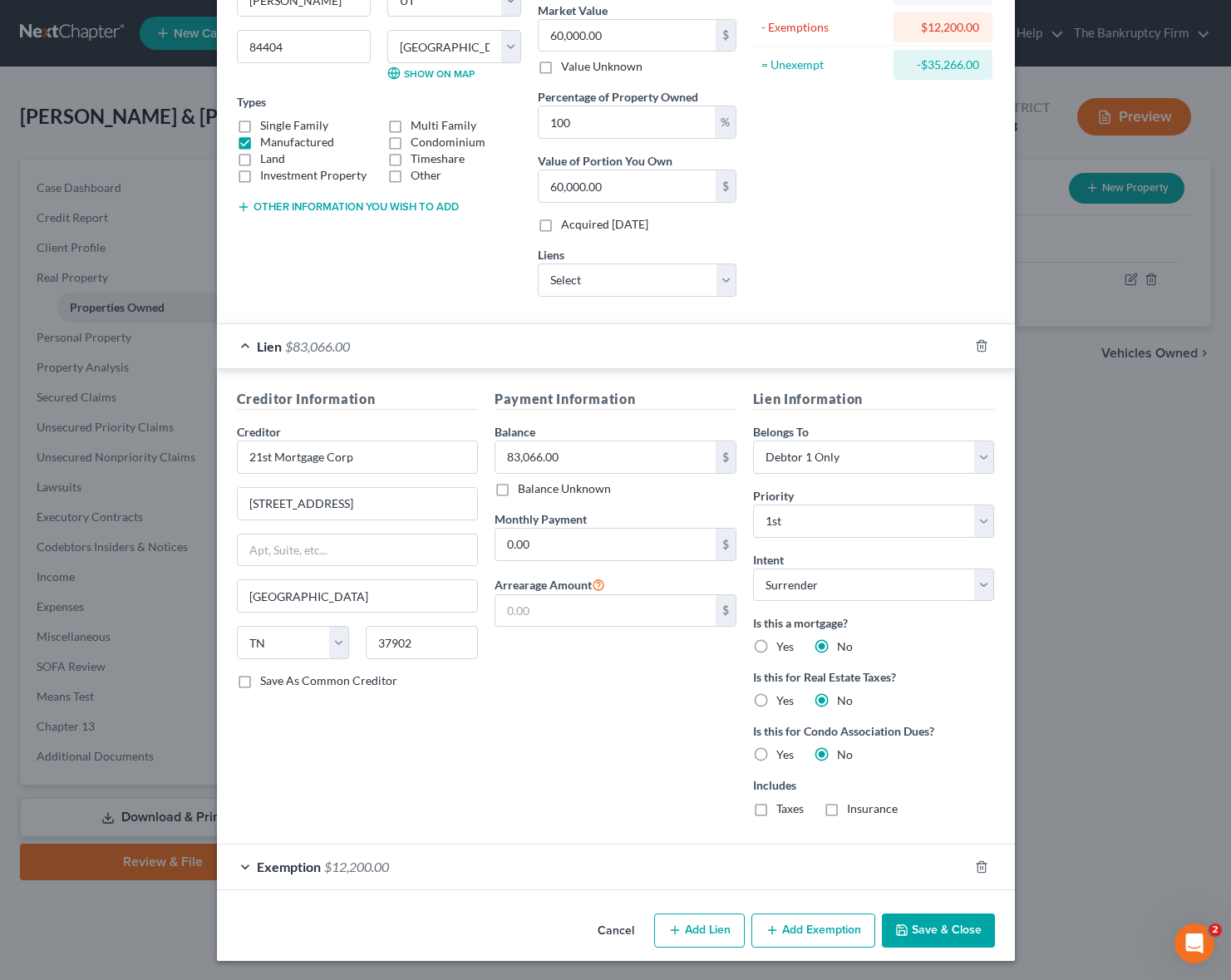
click at [931, 920] on button "Save & Close" at bounding box center [938, 931] width 113 height 35
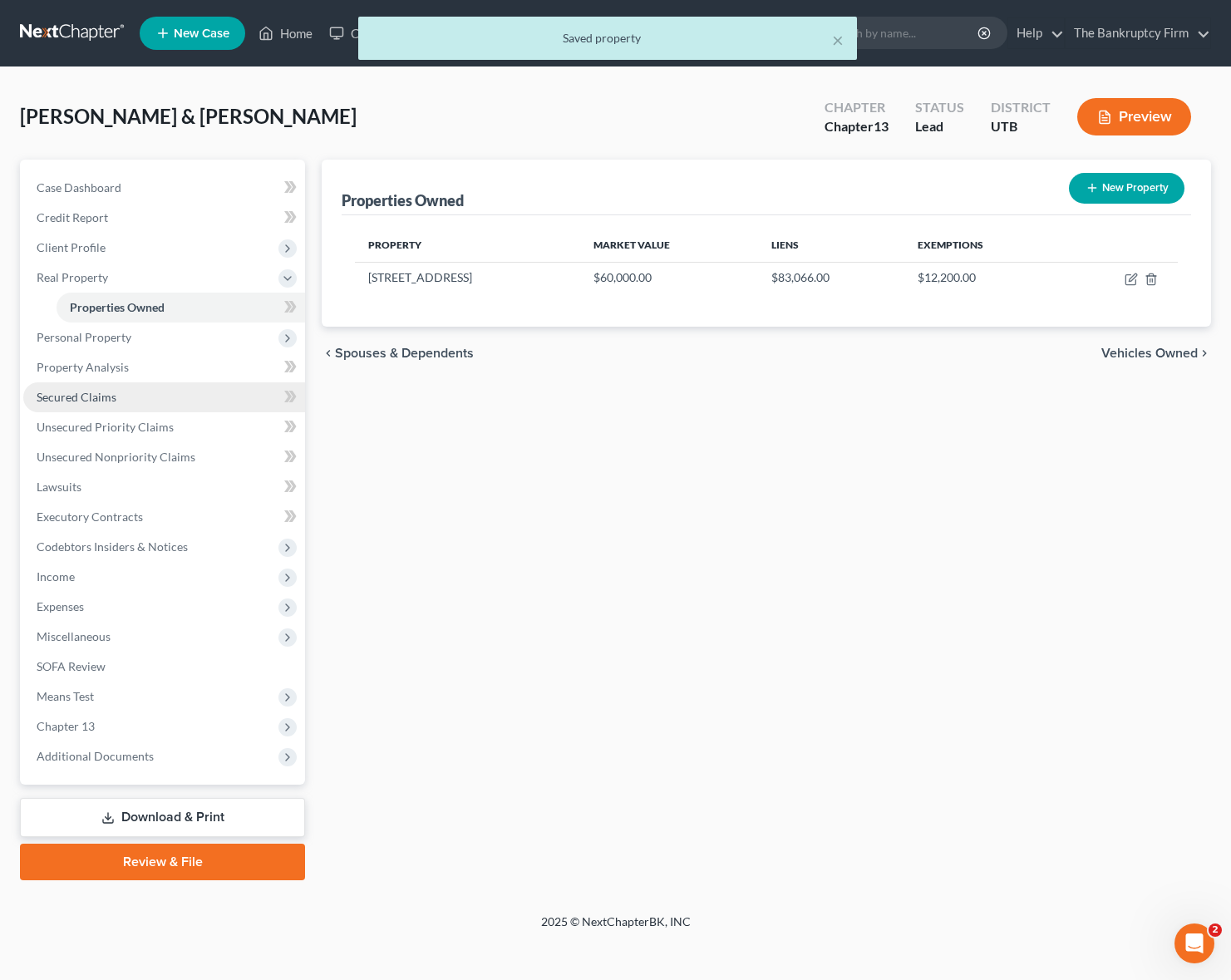
click at [103, 386] on link "Secured Claims" at bounding box center [163, 398] width 282 height 30
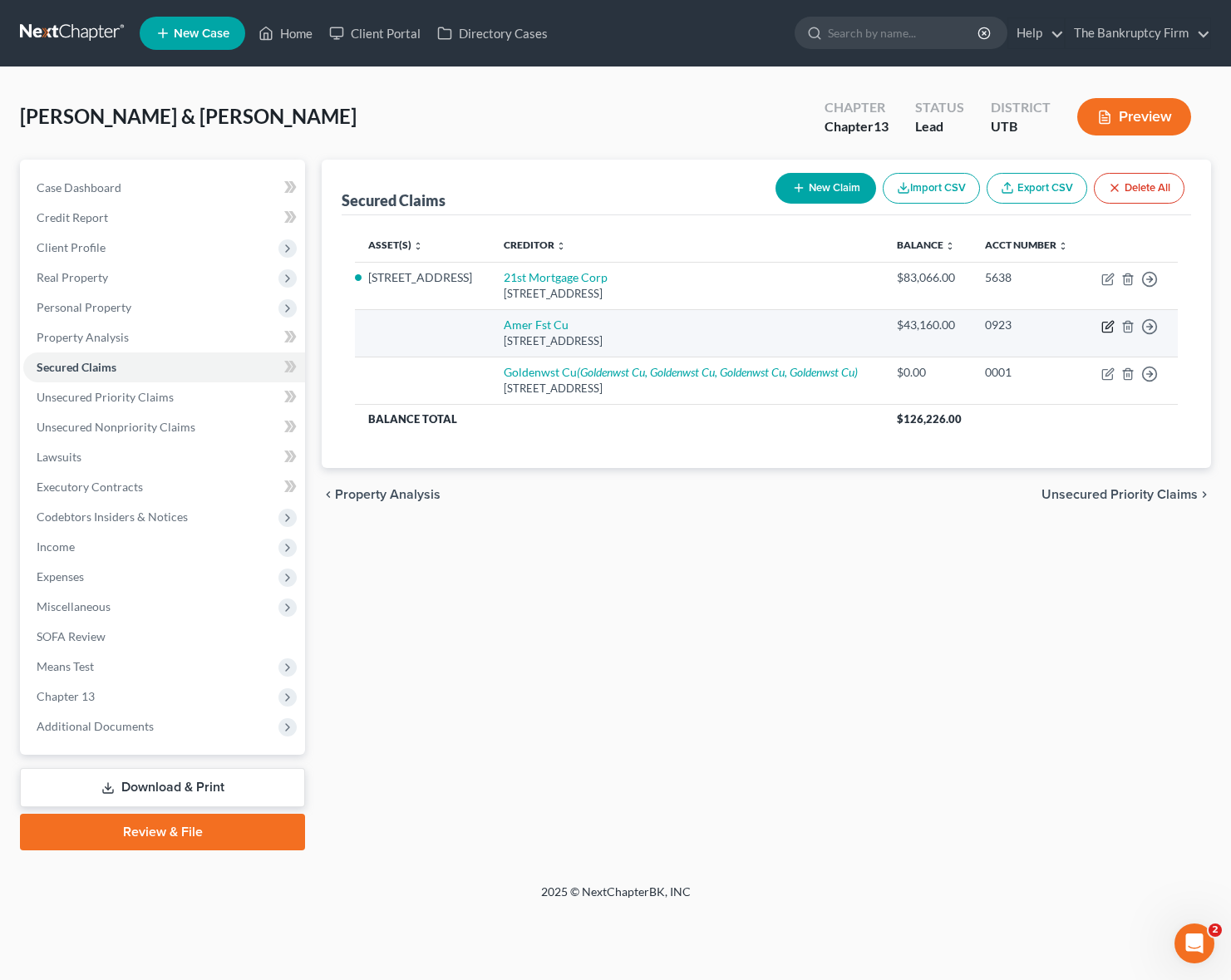
click at [1109, 324] on icon "button" at bounding box center [1109, 324] width 7 height 7
select select "46"
select select "0"
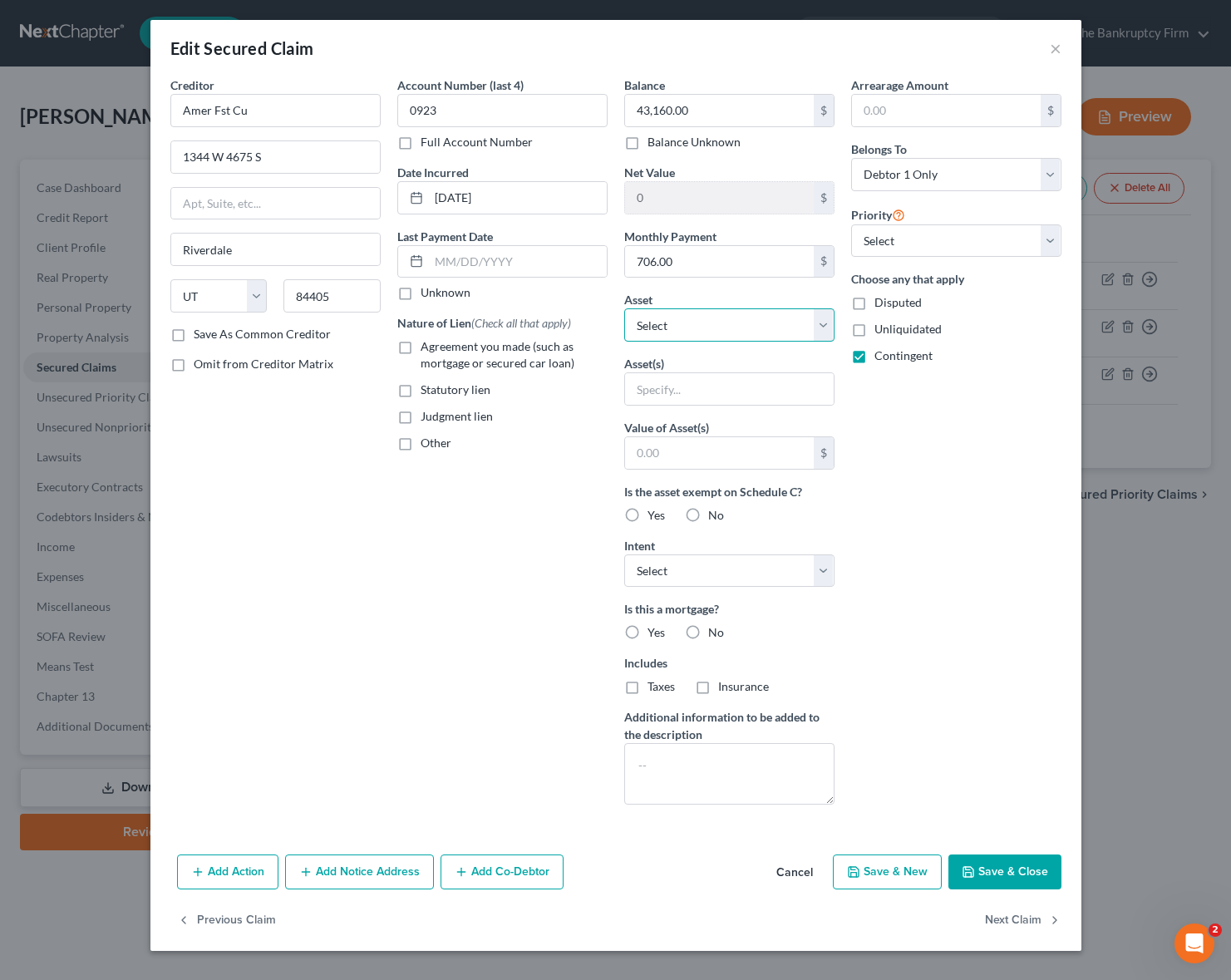
click at [828, 324] on select "Select Other Multiple Assets [STREET_ADDRESS] - $60000.0 Clothing - Clothing - …" at bounding box center [729, 325] width 210 height 34
select select "7"
click at [624, 308] on select "Select Other Multiple Assets [STREET_ADDRESS] - $60000.0 Clothing - Clothing - …" at bounding box center [729, 325] width 210 height 34
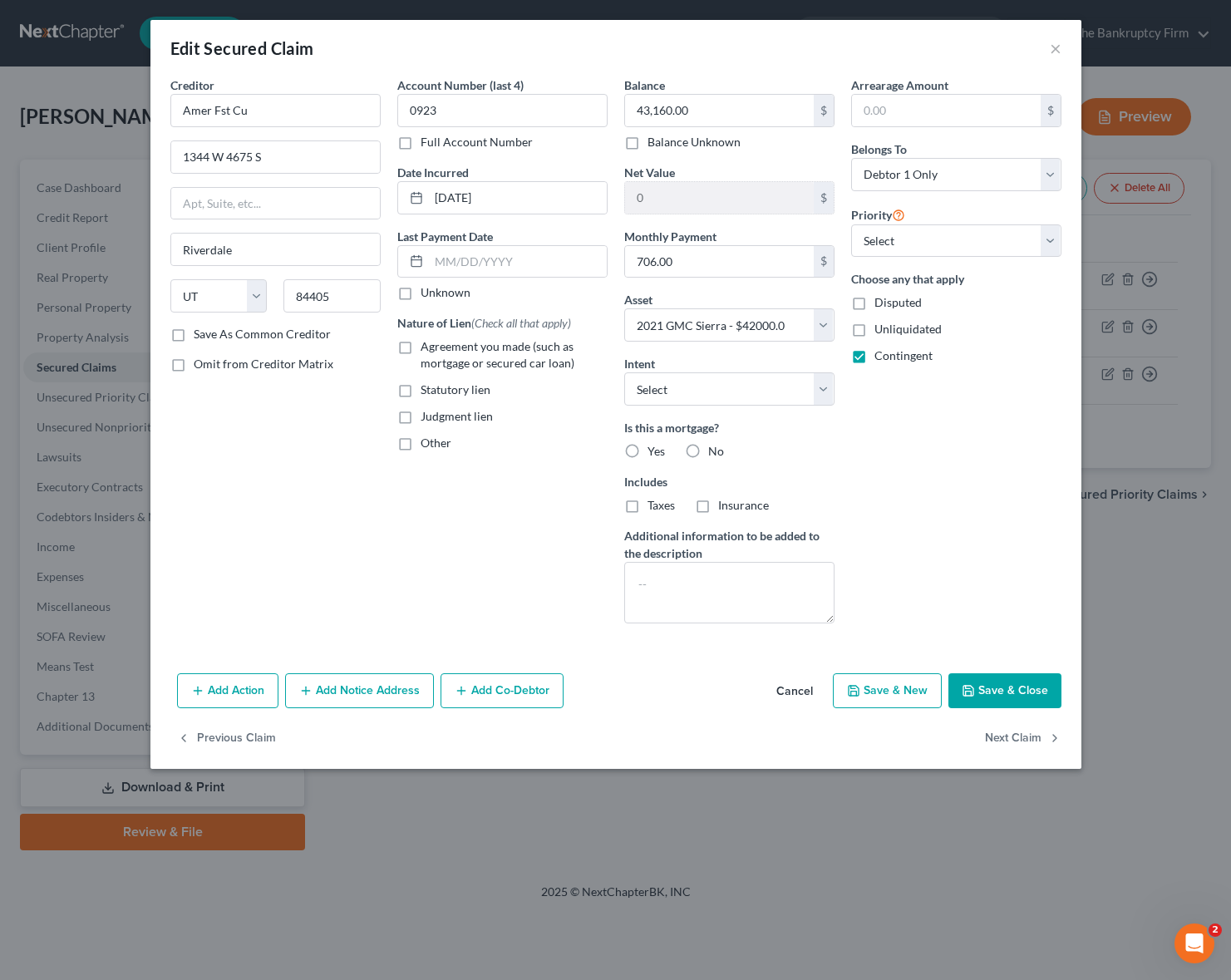
click at [1020, 693] on button "Save & Close" at bounding box center [1005, 691] width 113 height 35
select select
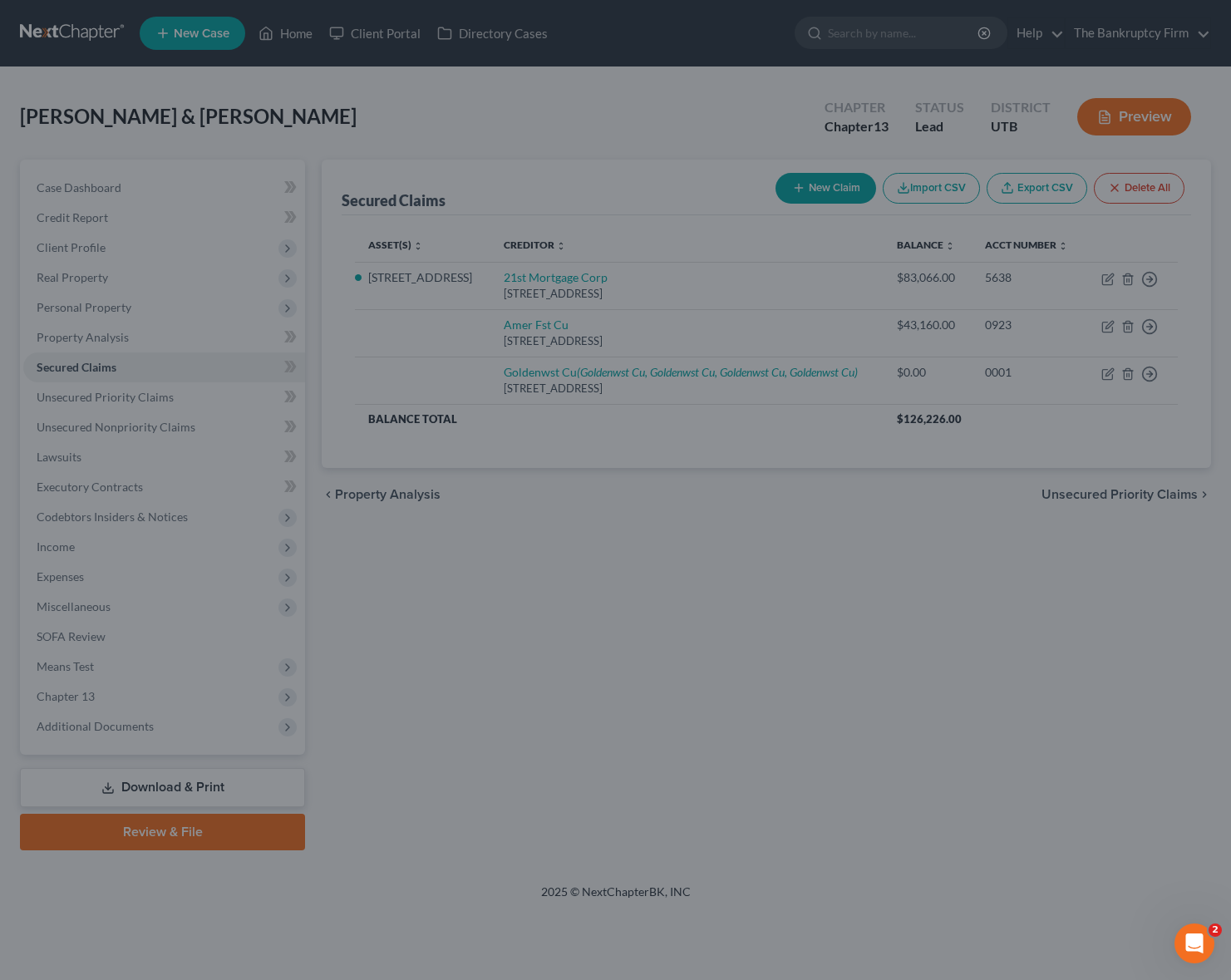
type input "-1,160.00"
select select "7"
type input "0"
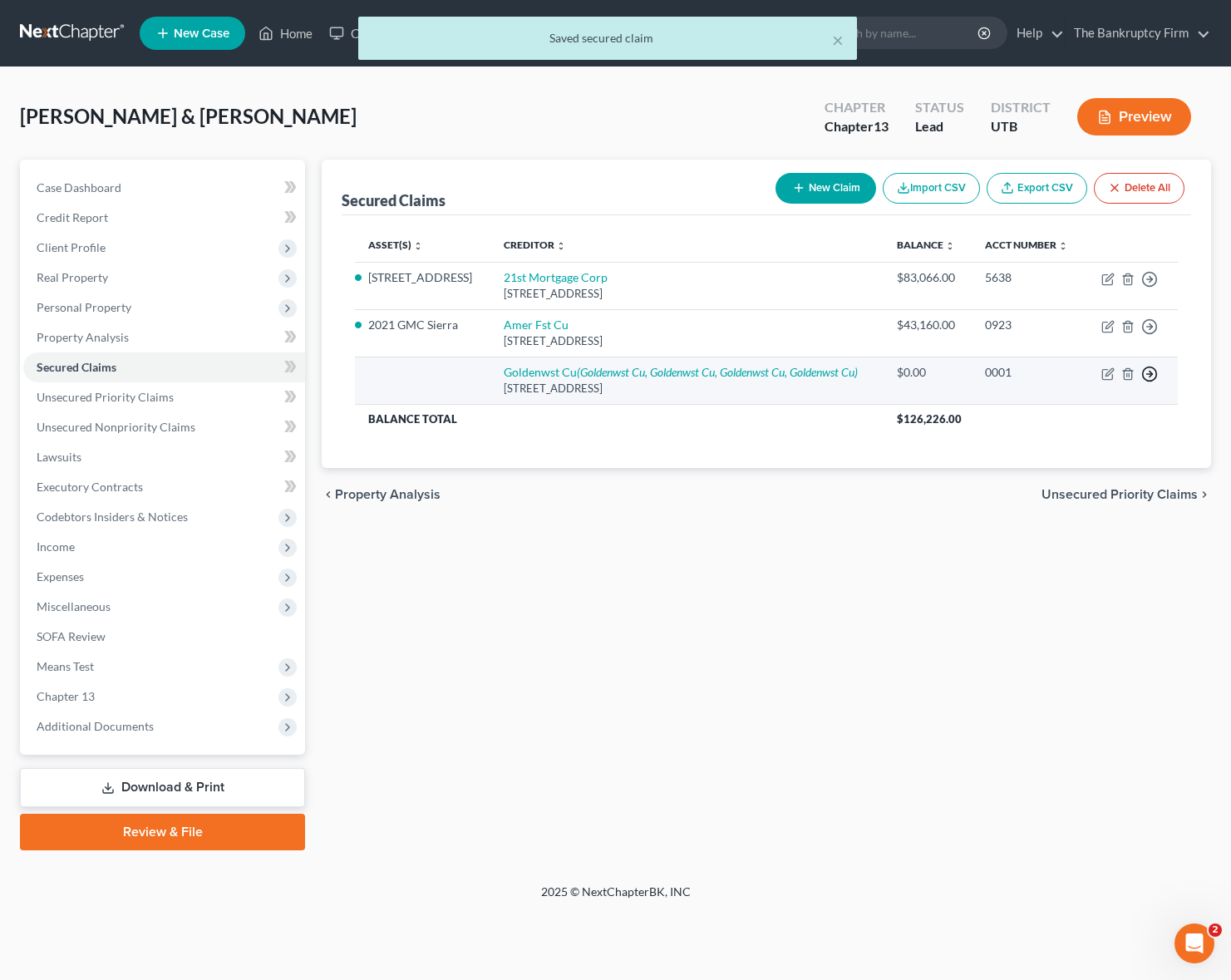
click at [1149, 287] on icon "button" at bounding box center [1149, 279] width 17 height 17
click at [1054, 413] on link "Move to F" at bounding box center [1073, 414] width 139 height 28
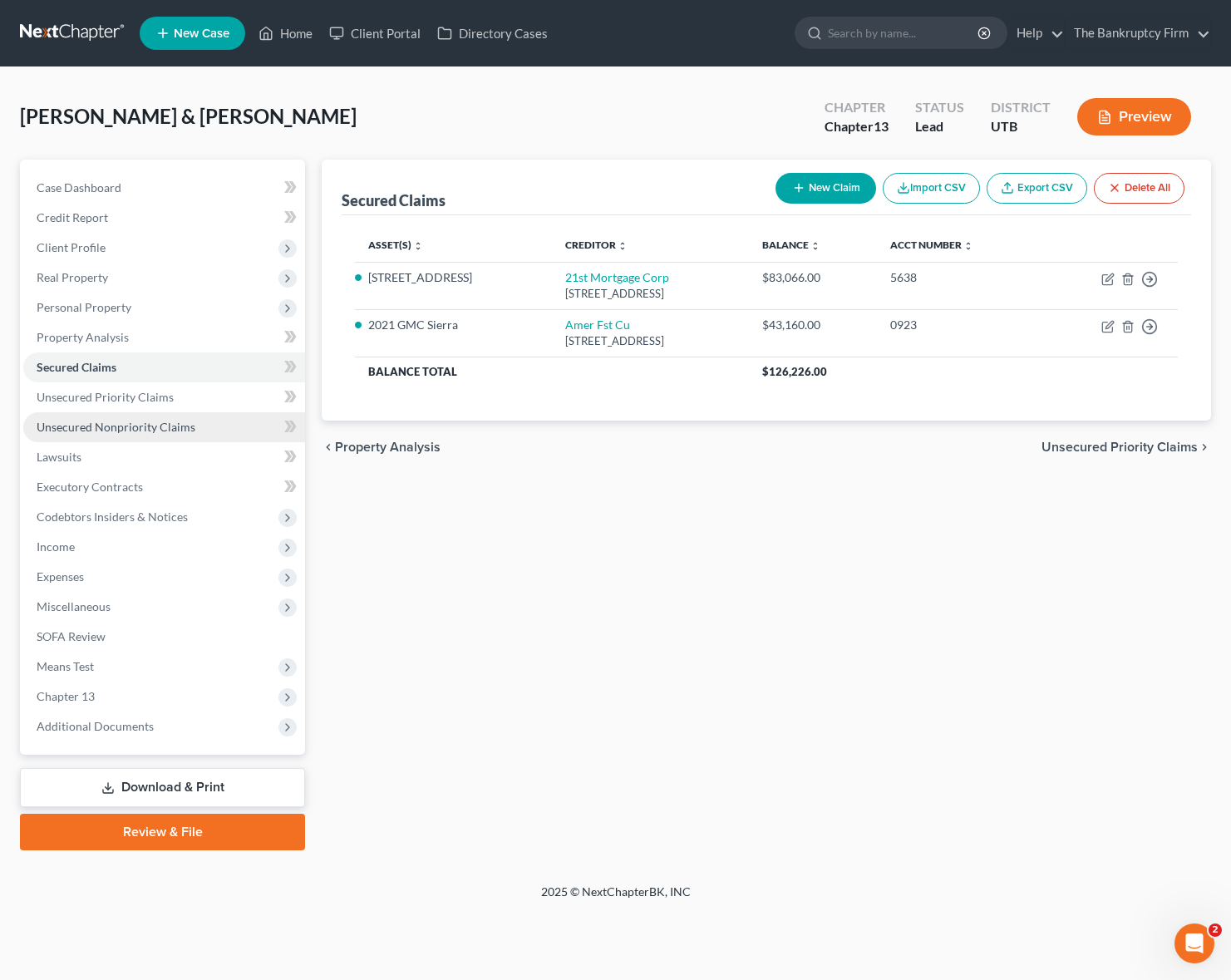
click at [89, 432] on span "Unsecured Nonpriority Claims" at bounding box center [116, 427] width 159 height 14
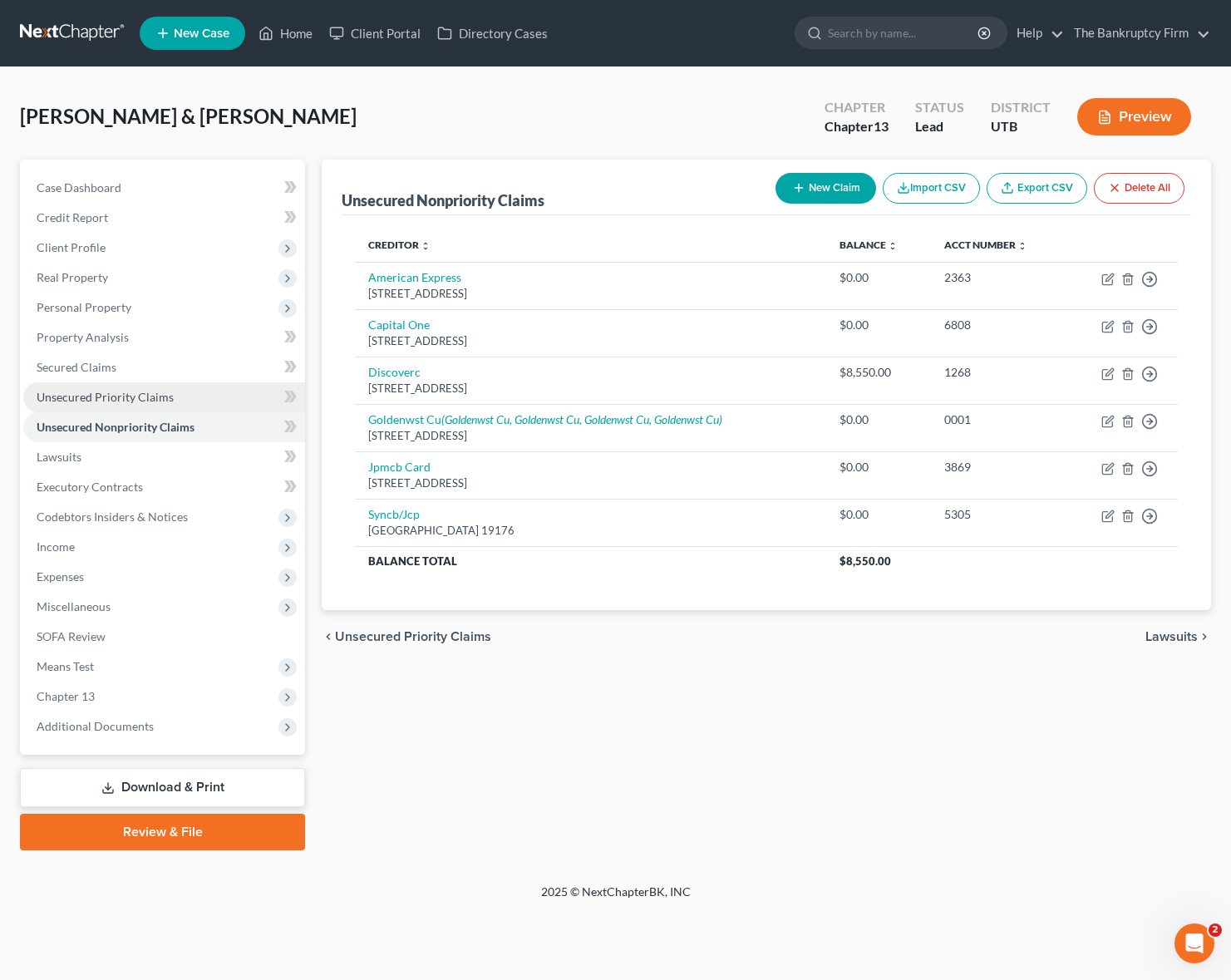
click at [85, 393] on span "Unsecured Priority Claims" at bounding box center [104, 397] width 137 height 14
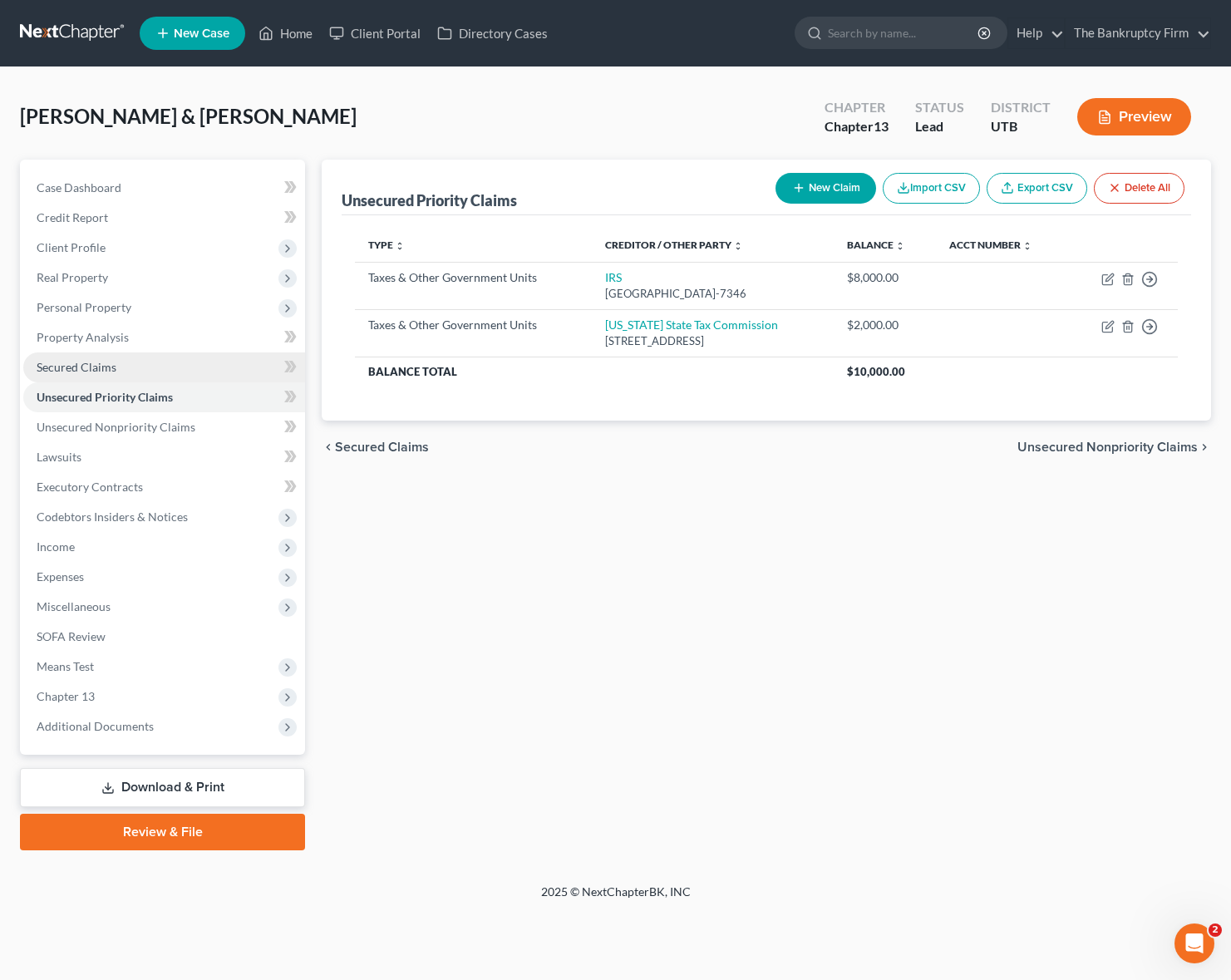
click at [79, 364] on span "Secured Claims" at bounding box center [76, 367] width 80 height 14
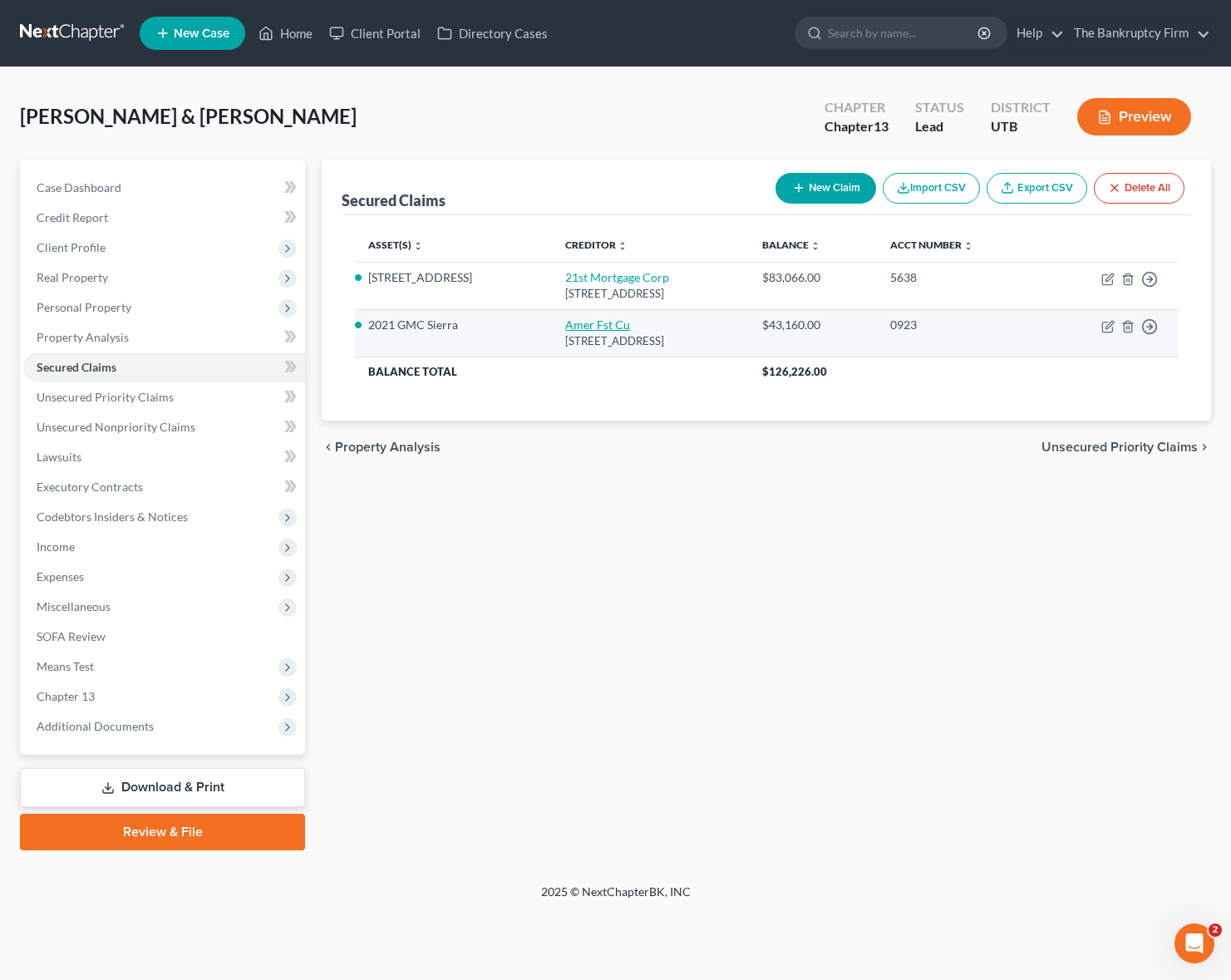
click at [581, 325] on link "Amer Fst Cu" at bounding box center [597, 324] width 65 height 14
select select "46"
select select "0"
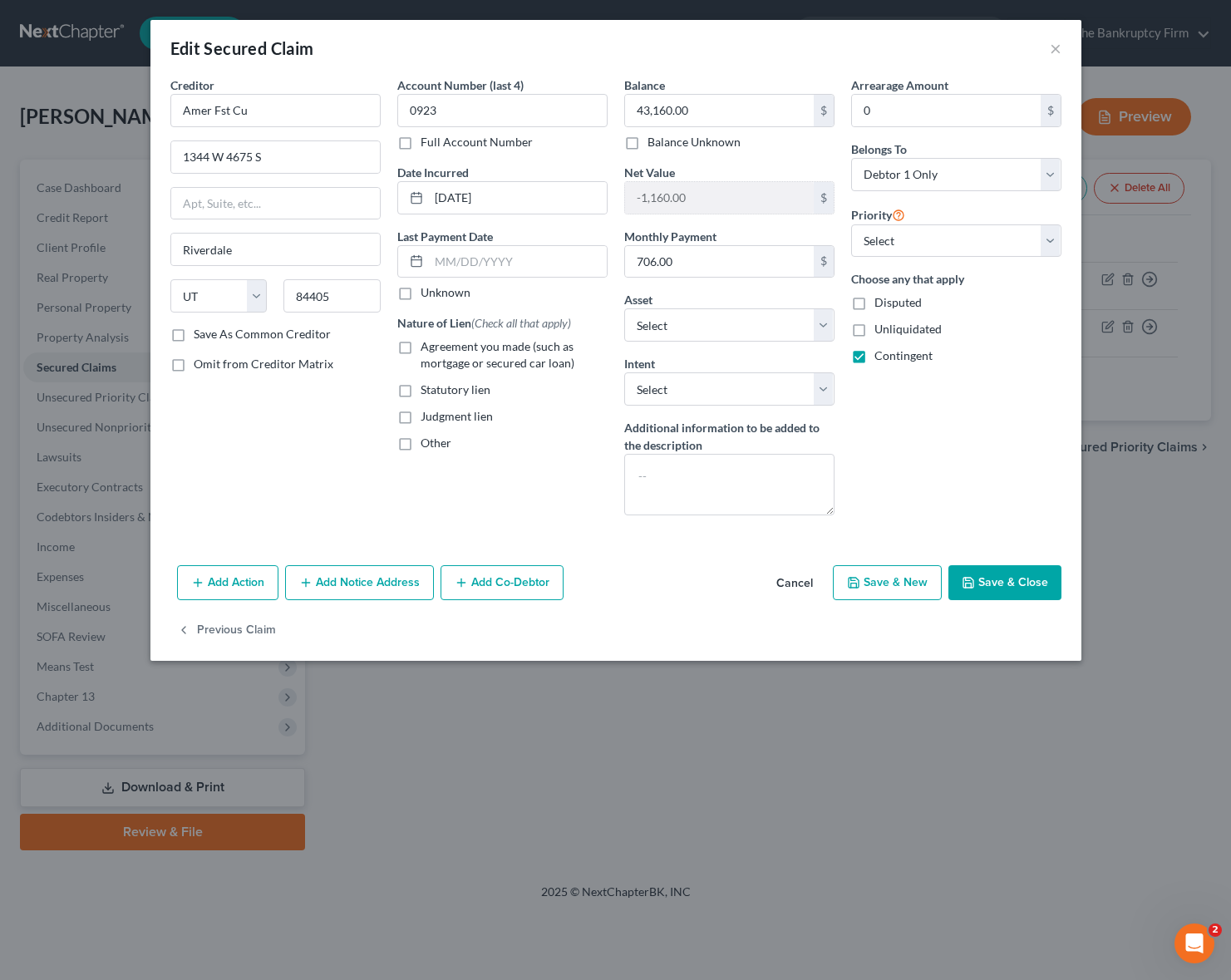
click at [1018, 583] on button "Save & Close" at bounding box center [1005, 583] width 113 height 35
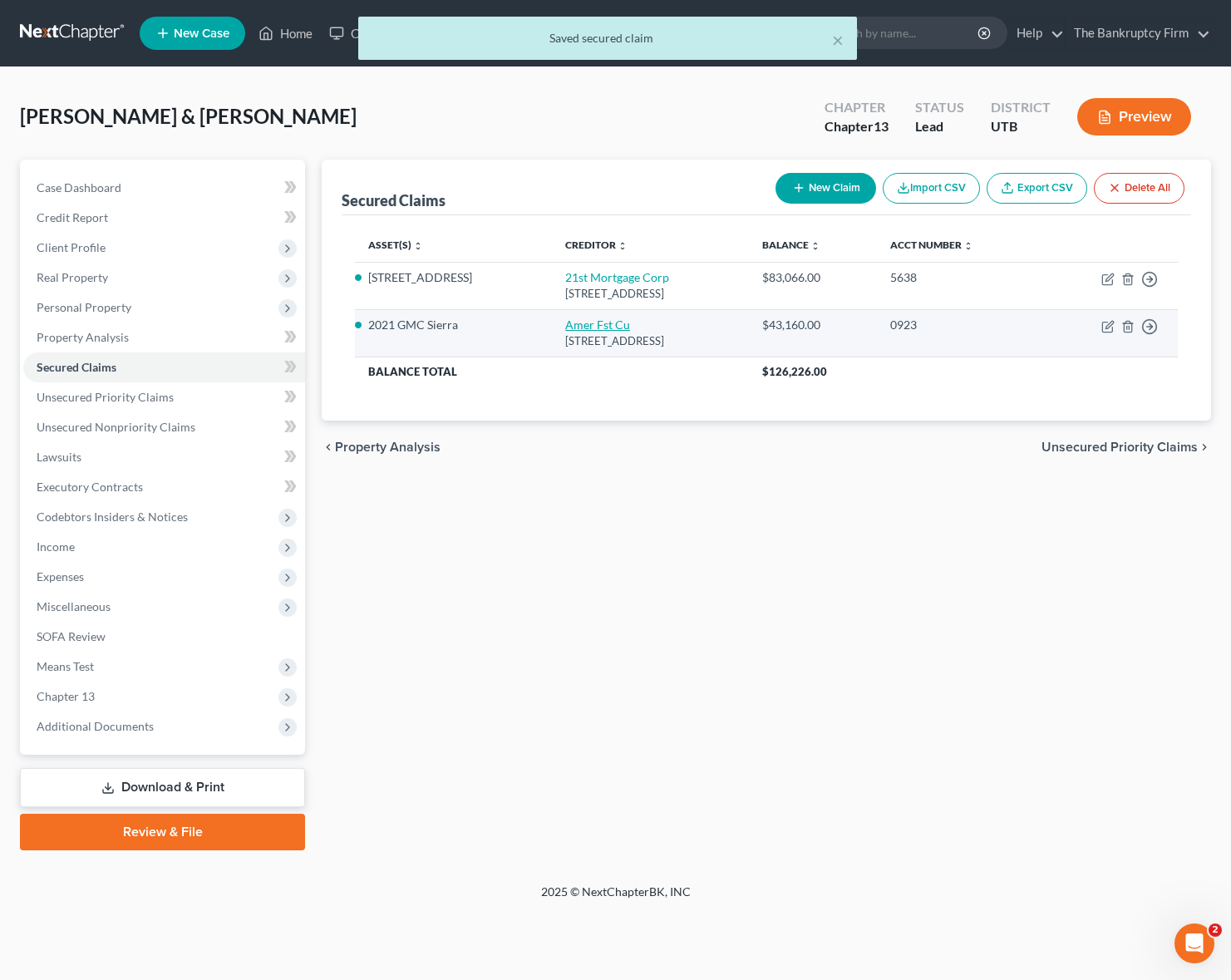
click at [589, 327] on link "Amer Fst Cu" at bounding box center [597, 324] width 65 height 14
select select "46"
select select "0"
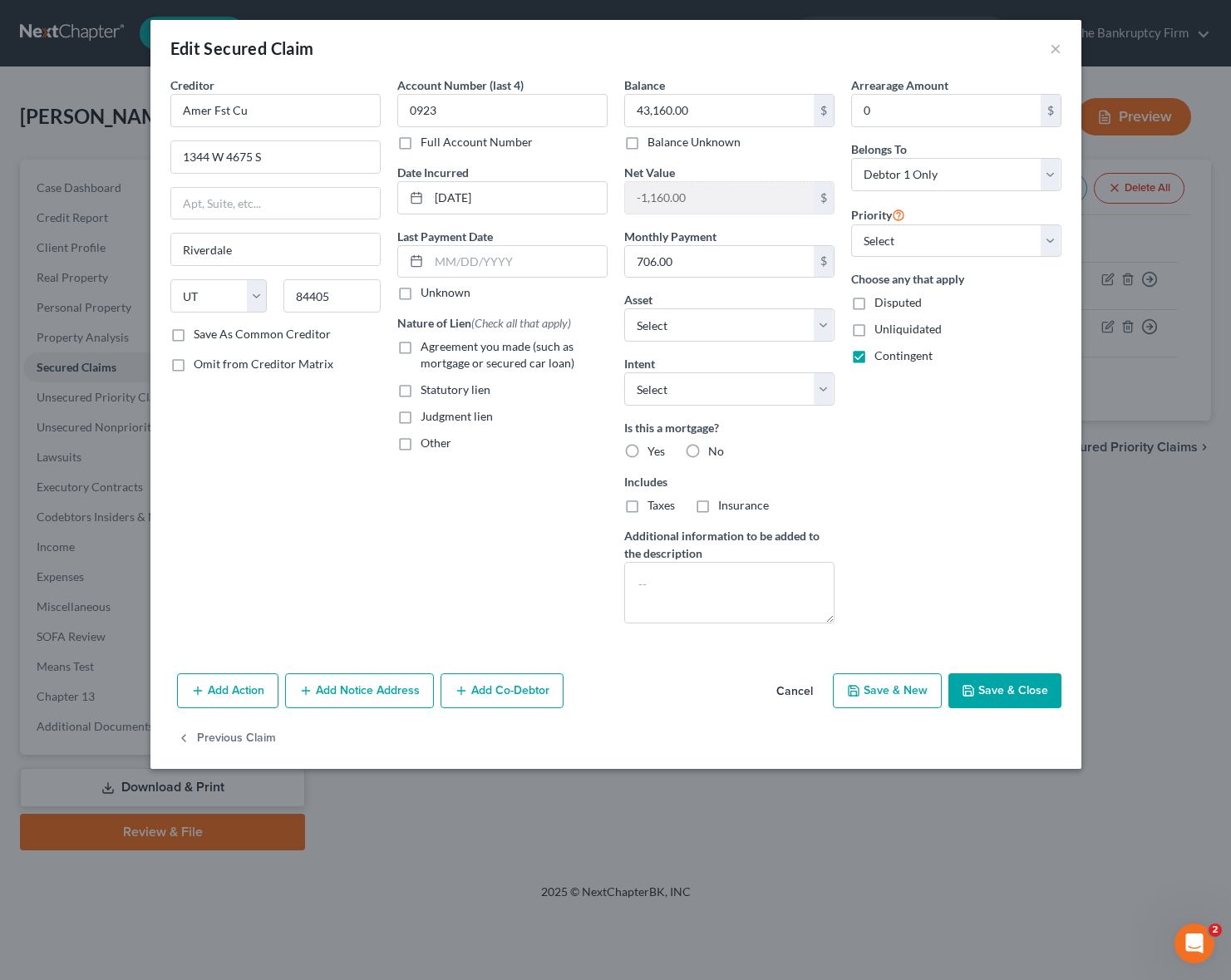
click at [378, 698] on button "Add Notice Address" at bounding box center [360, 691] width 148 height 35
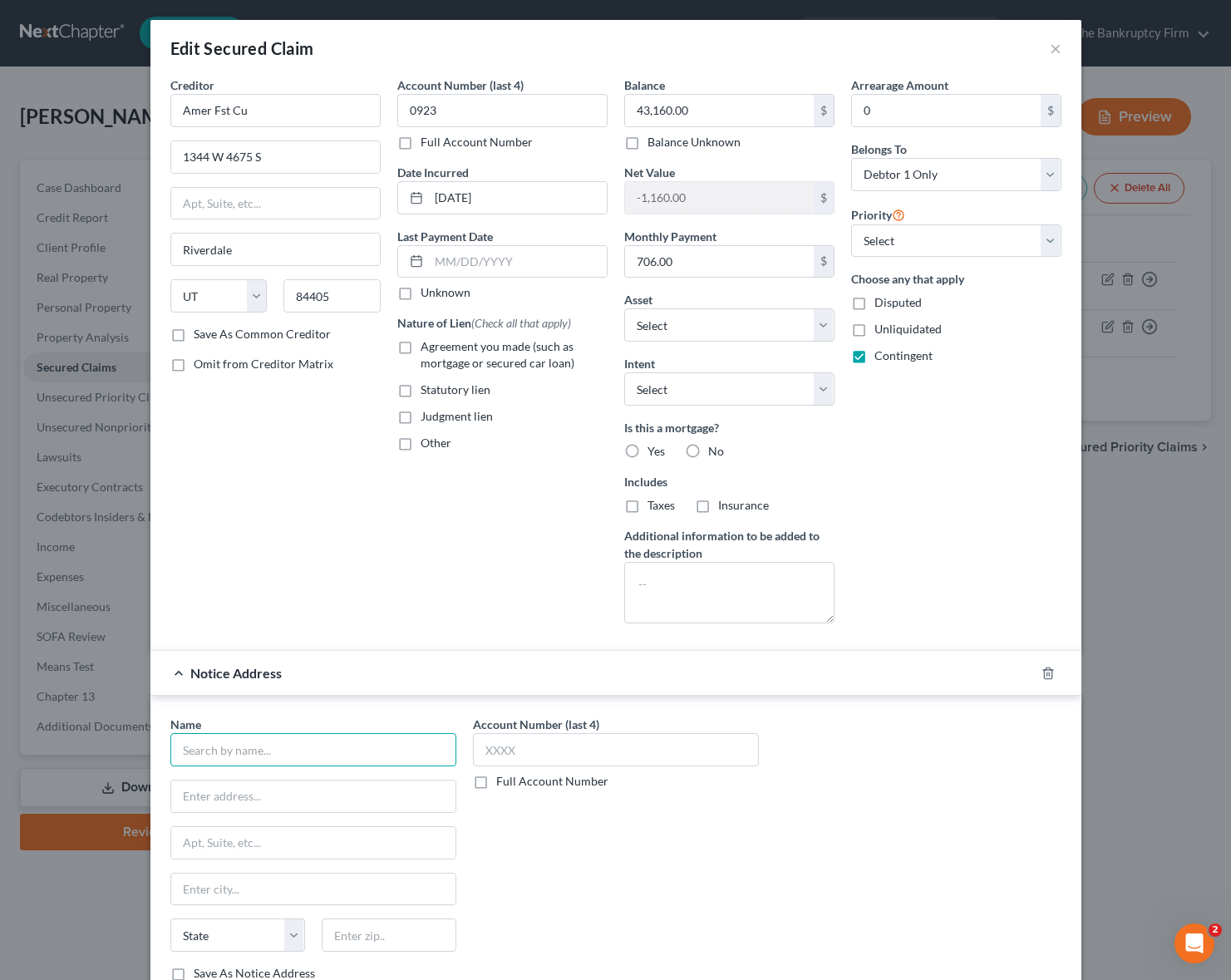
click at [300, 749] on input "text" at bounding box center [314, 750] width 286 height 34
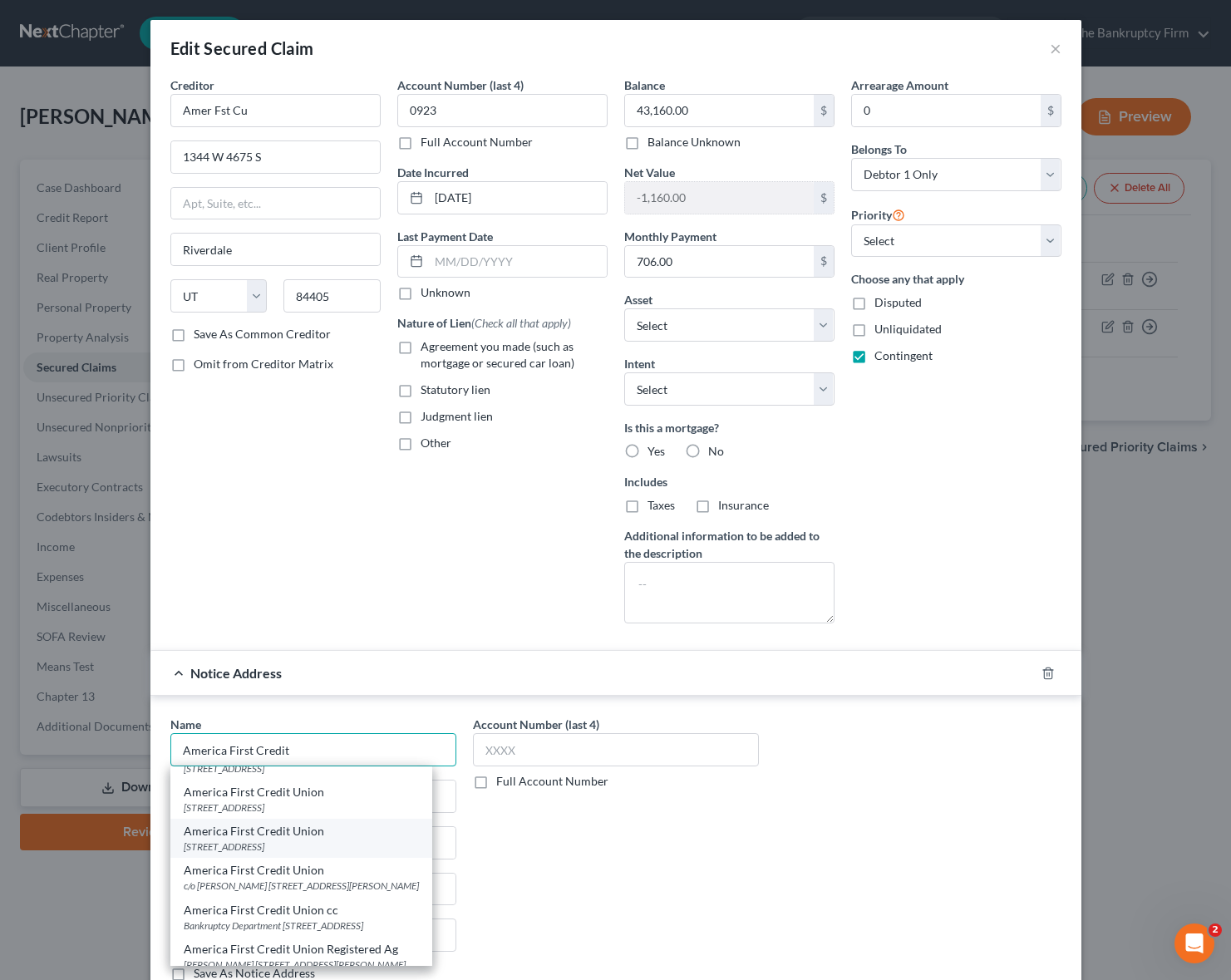
scroll to position [35, 0]
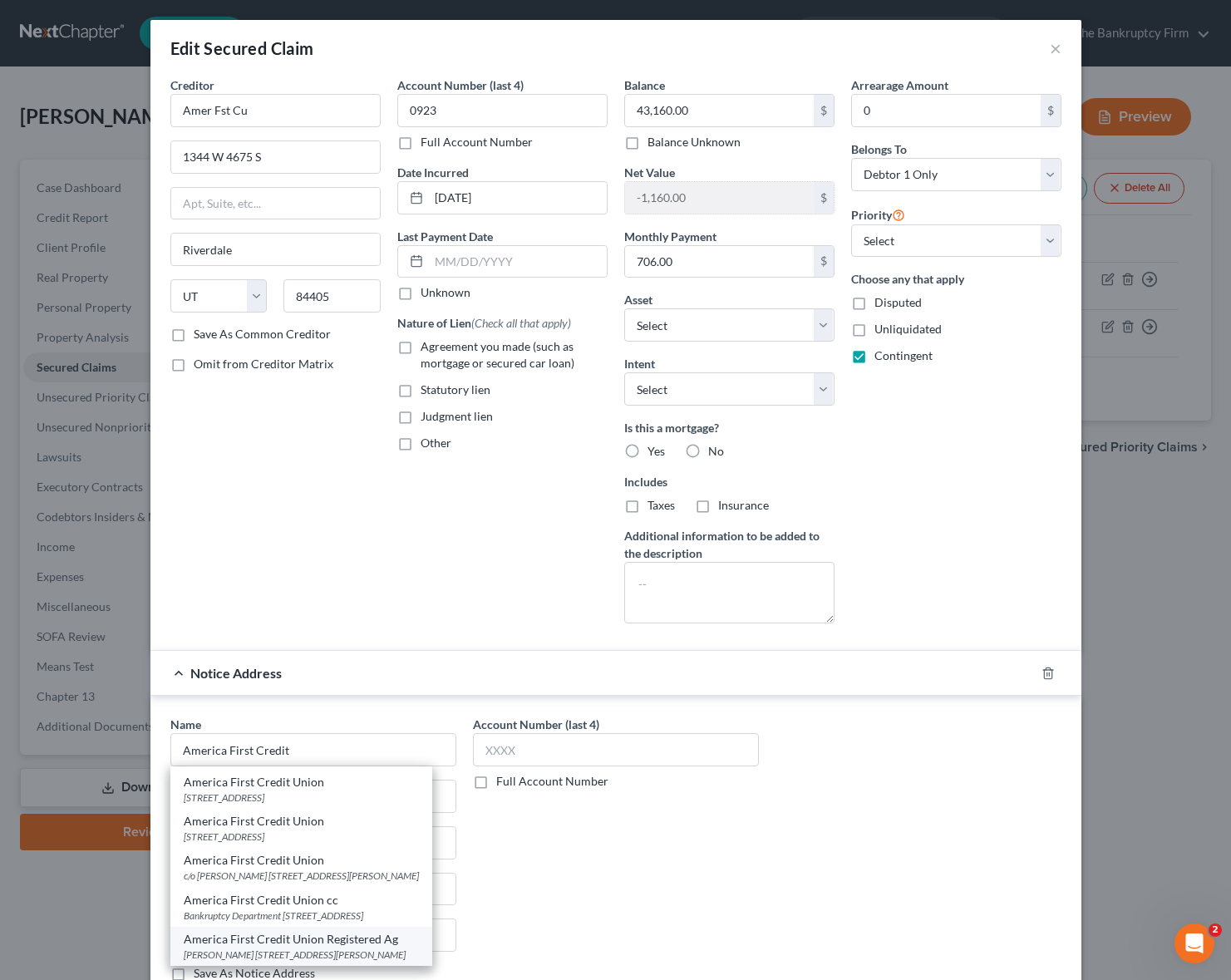
click at [360, 934] on div "America First Credit Union Registered Ag" at bounding box center [301, 938] width 235 height 17
type input "America First Credit Union Registered Ag"
type input "[PERSON_NAME]"
type input "4774 S 1300 W"
type input "[PERSON_NAME]"
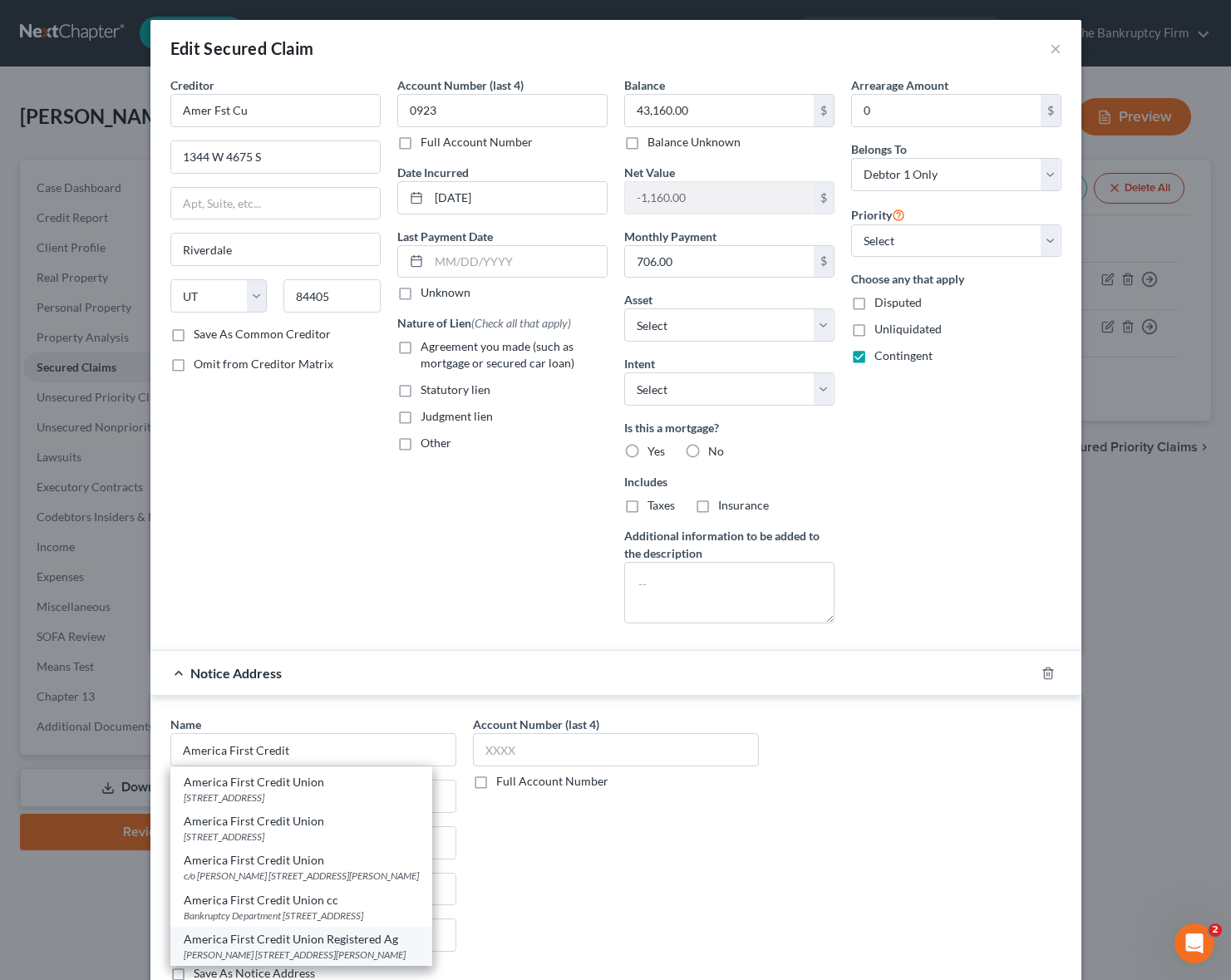
select select "46"
type input "84405-0000"
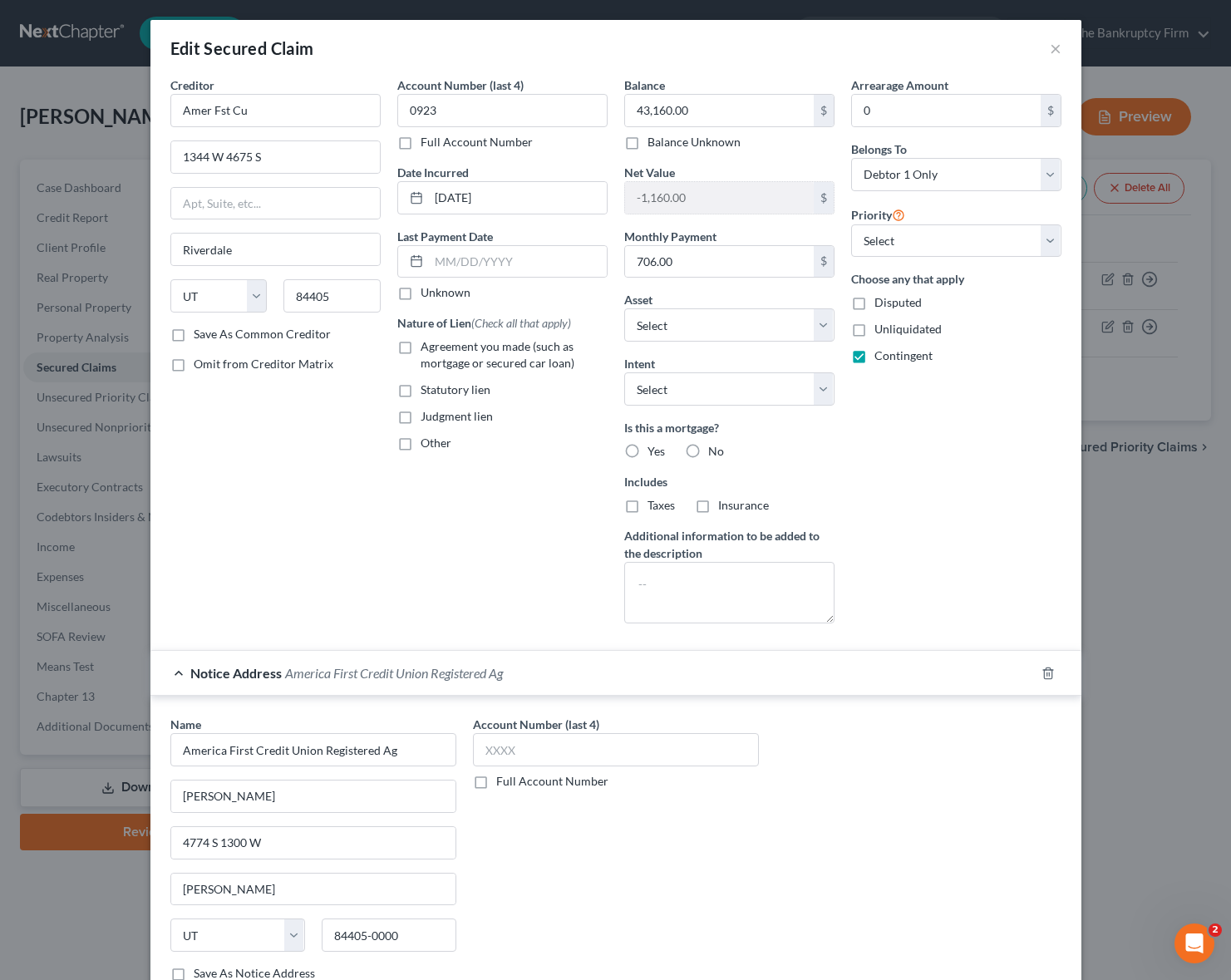
scroll to position [167, 0]
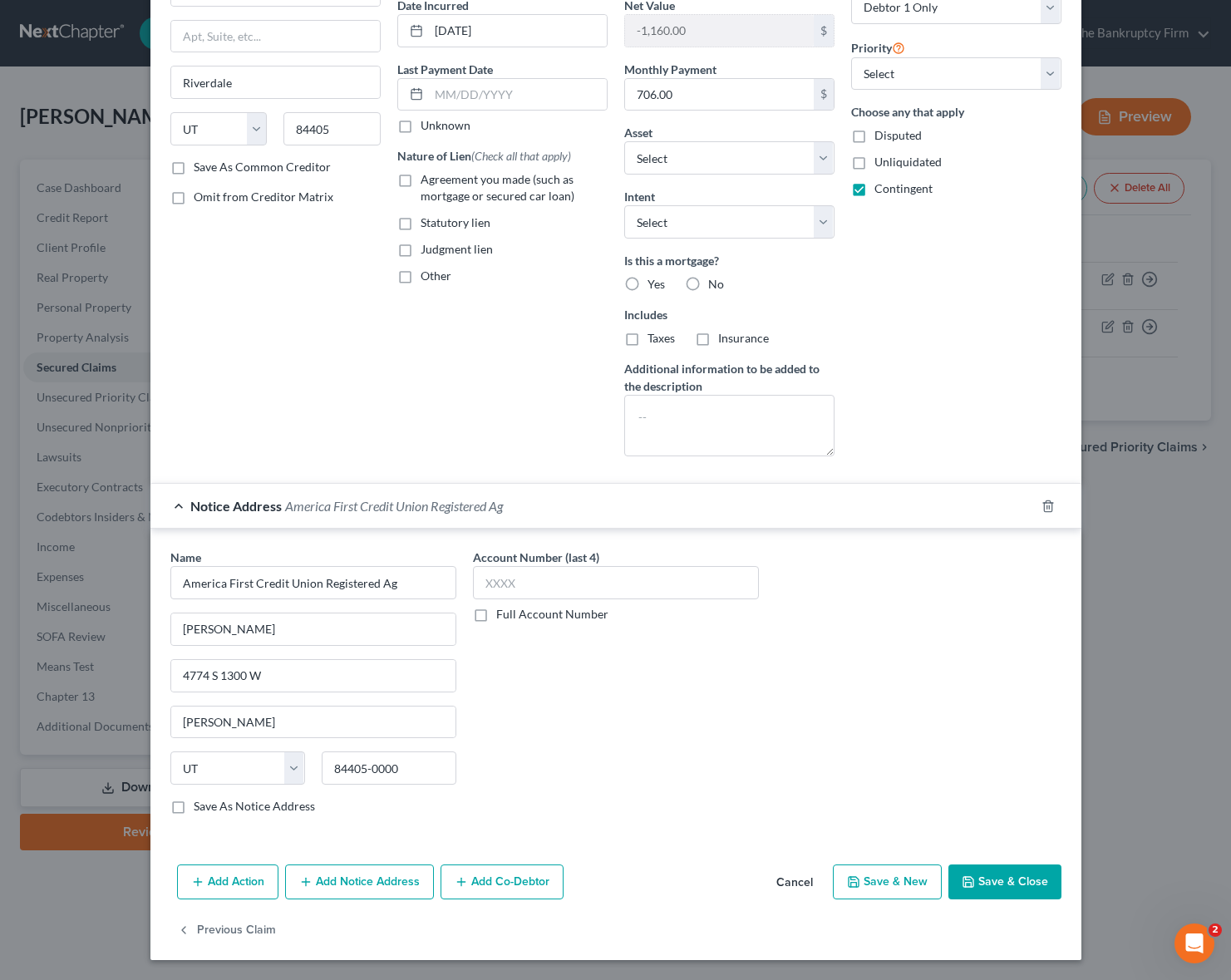
click at [1007, 878] on button "Save & Close" at bounding box center [1005, 882] width 113 height 35
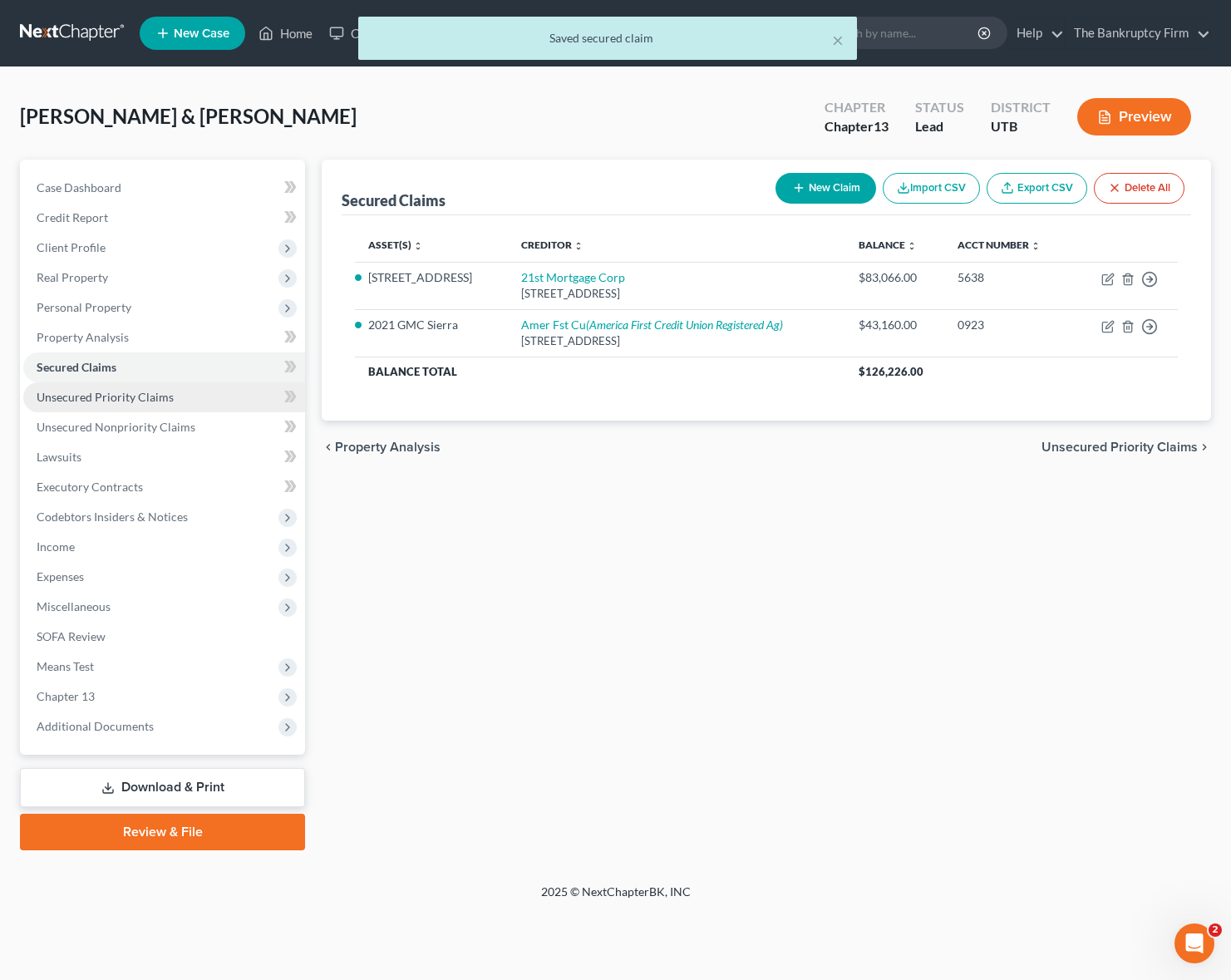
click at [112, 390] on span "Unsecured Priority Claims" at bounding box center [104, 397] width 137 height 14
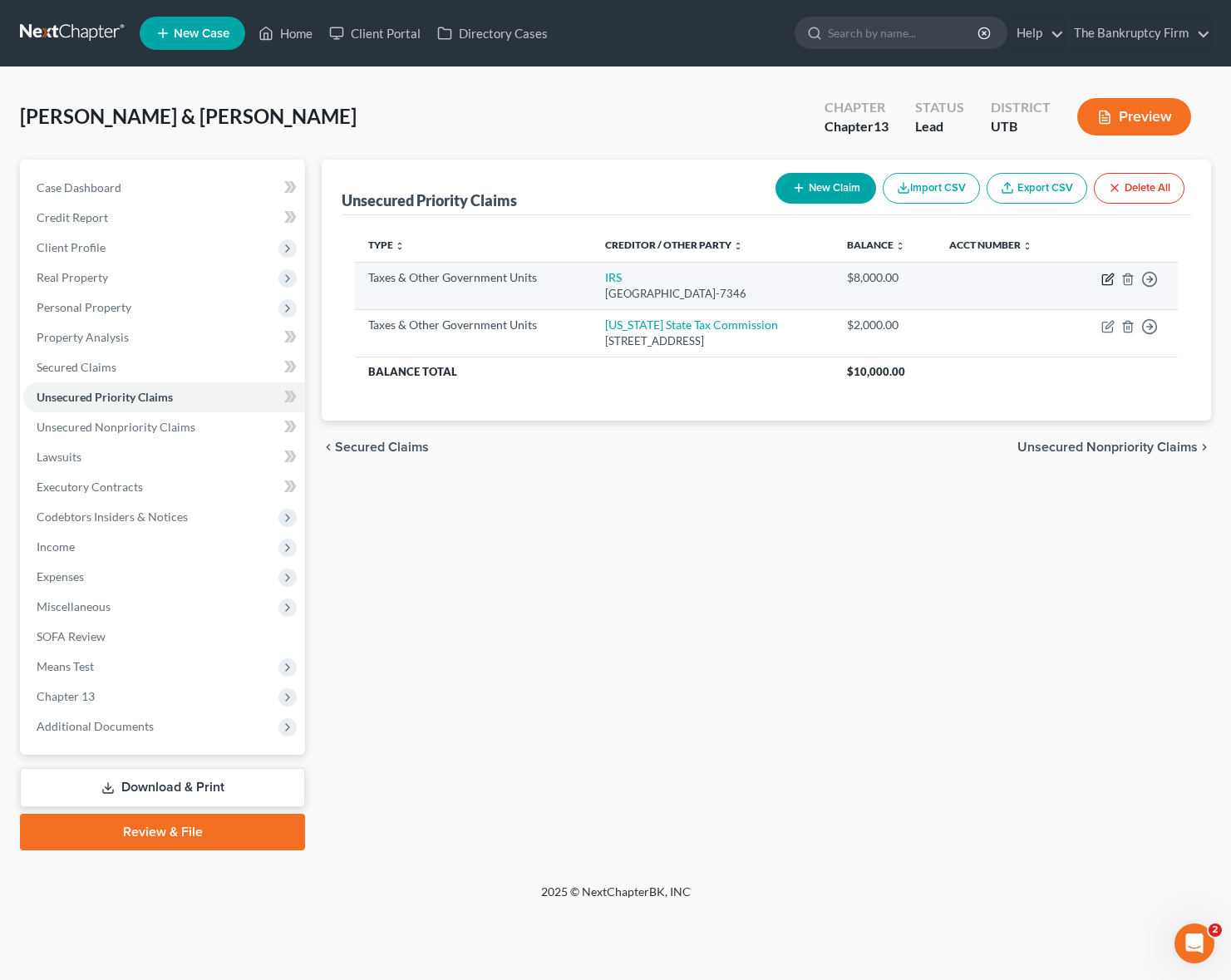
click at [1111, 274] on icon "button" at bounding box center [1107, 278] width 13 height 13
select select "0"
select select "39"
select select "0"
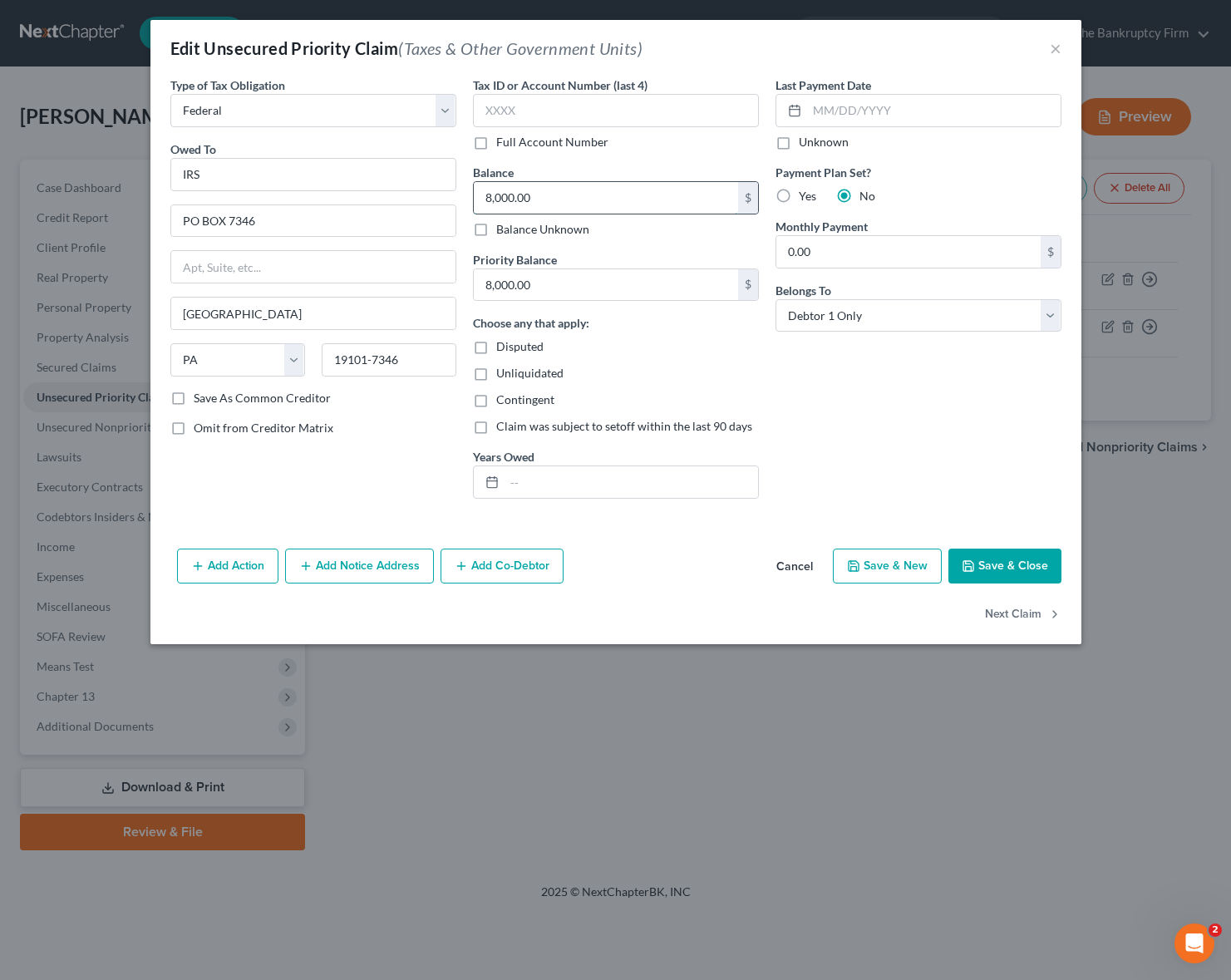
click at [582, 197] on input "8,000.00" at bounding box center [605, 198] width 264 height 32
click at [1035, 569] on button "Save & Close" at bounding box center [1005, 566] width 113 height 35
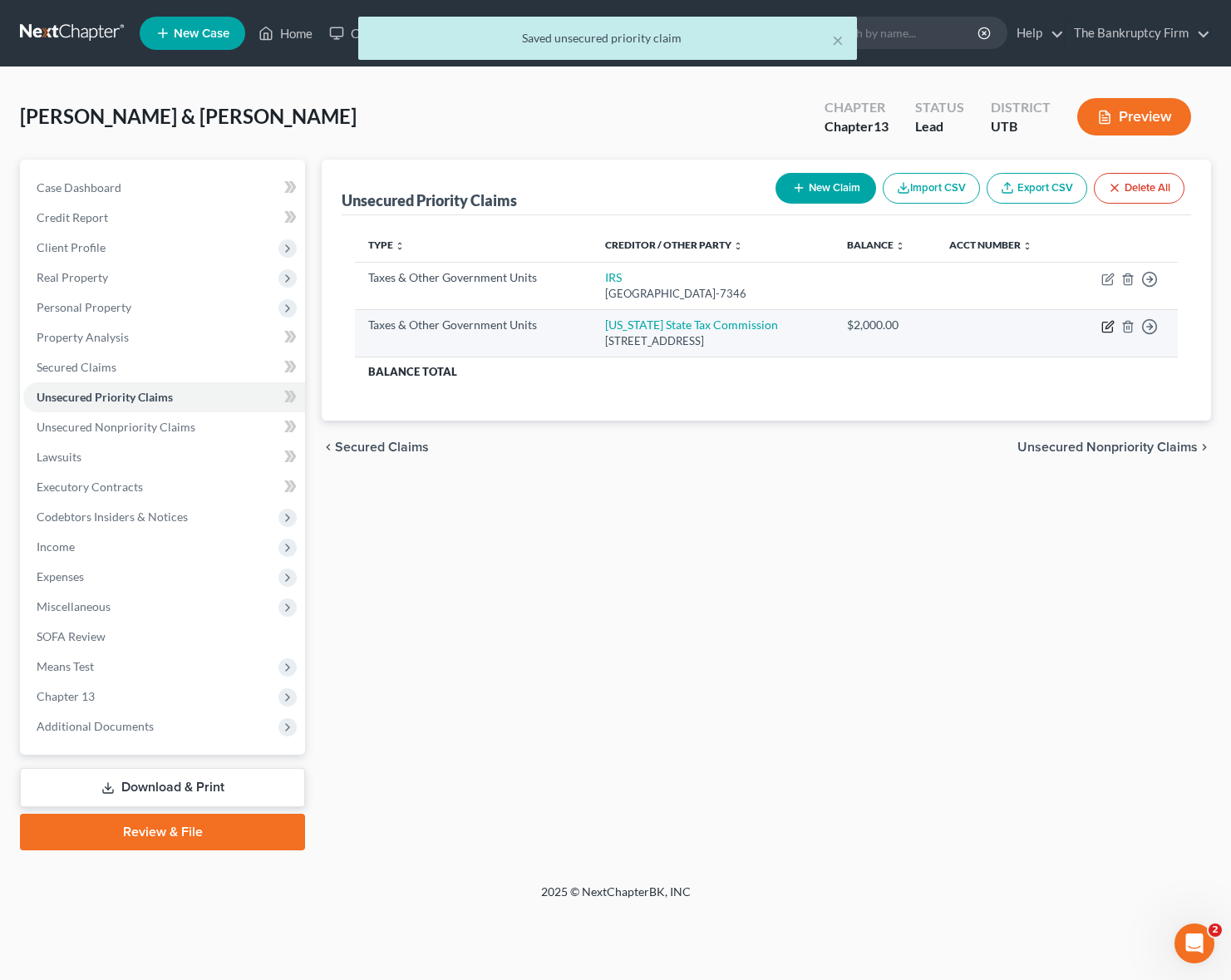
click at [1111, 324] on icon "button" at bounding box center [1109, 324] width 7 height 7
select select "2"
select select "46"
select select "0"
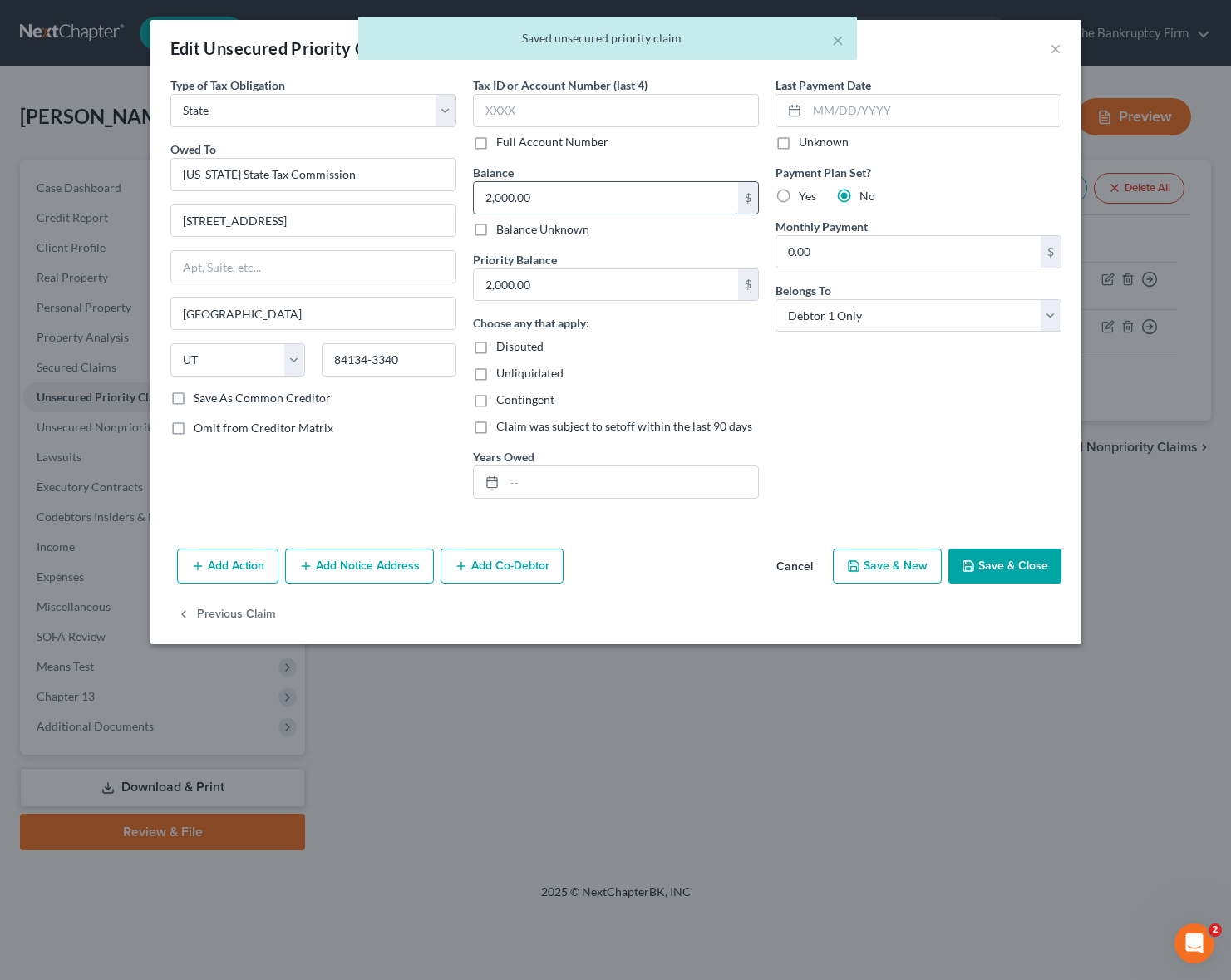
click at [554, 201] on input "2,000.00" at bounding box center [605, 198] width 264 height 32
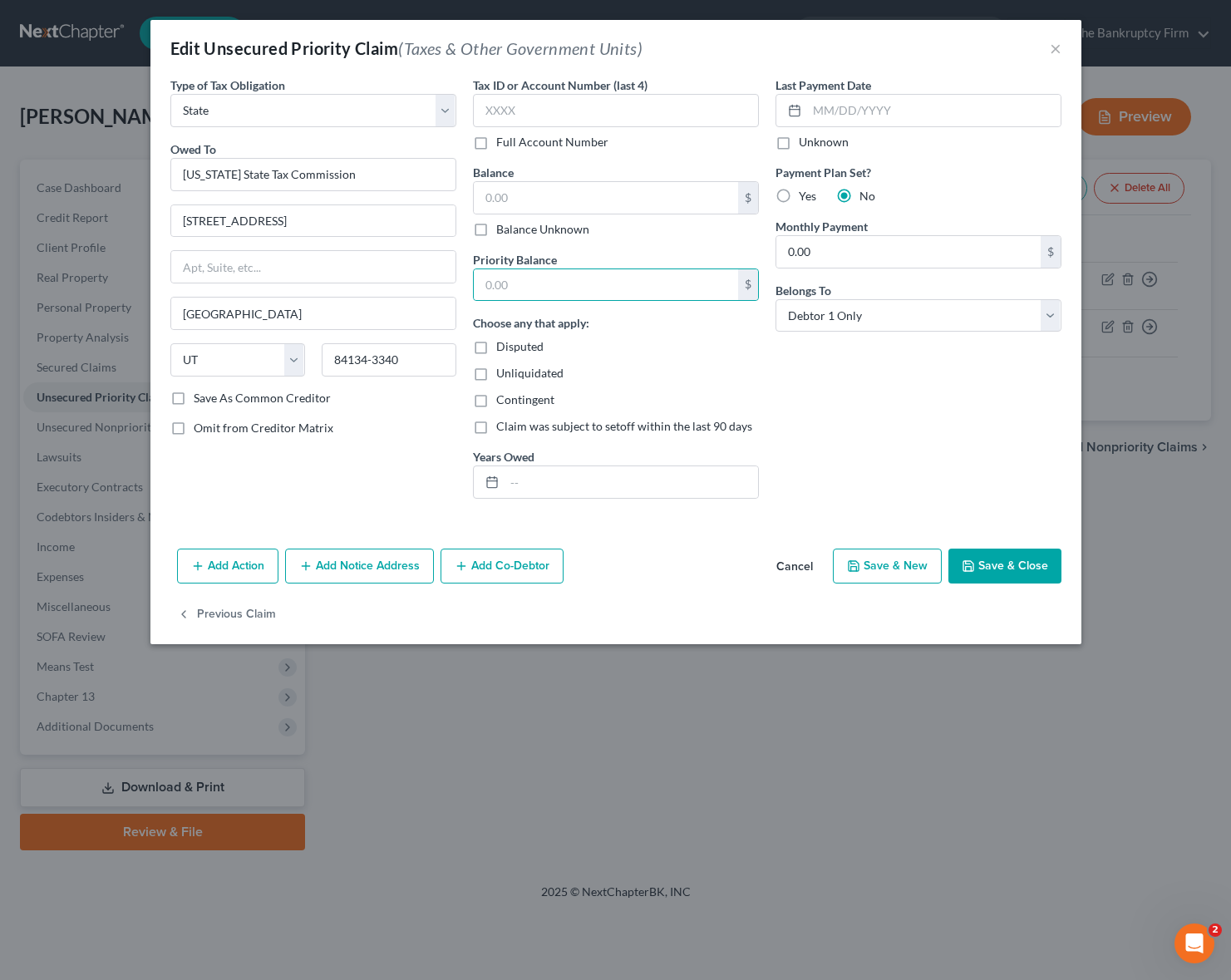
click at [992, 555] on button "Save & Close" at bounding box center [1005, 566] width 113 height 35
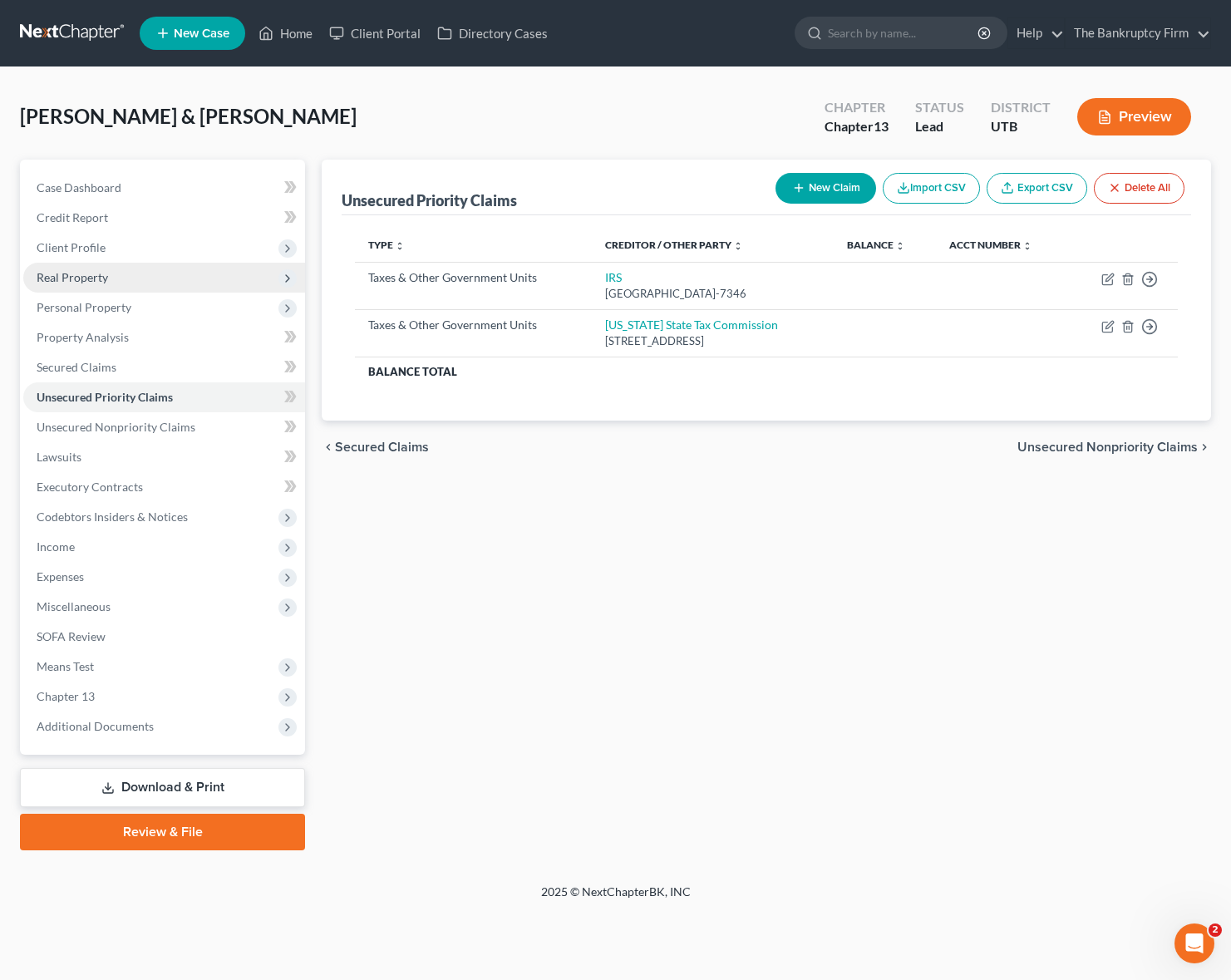
click at [82, 272] on span "Real Property" at bounding box center [72, 277] width 72 height 14
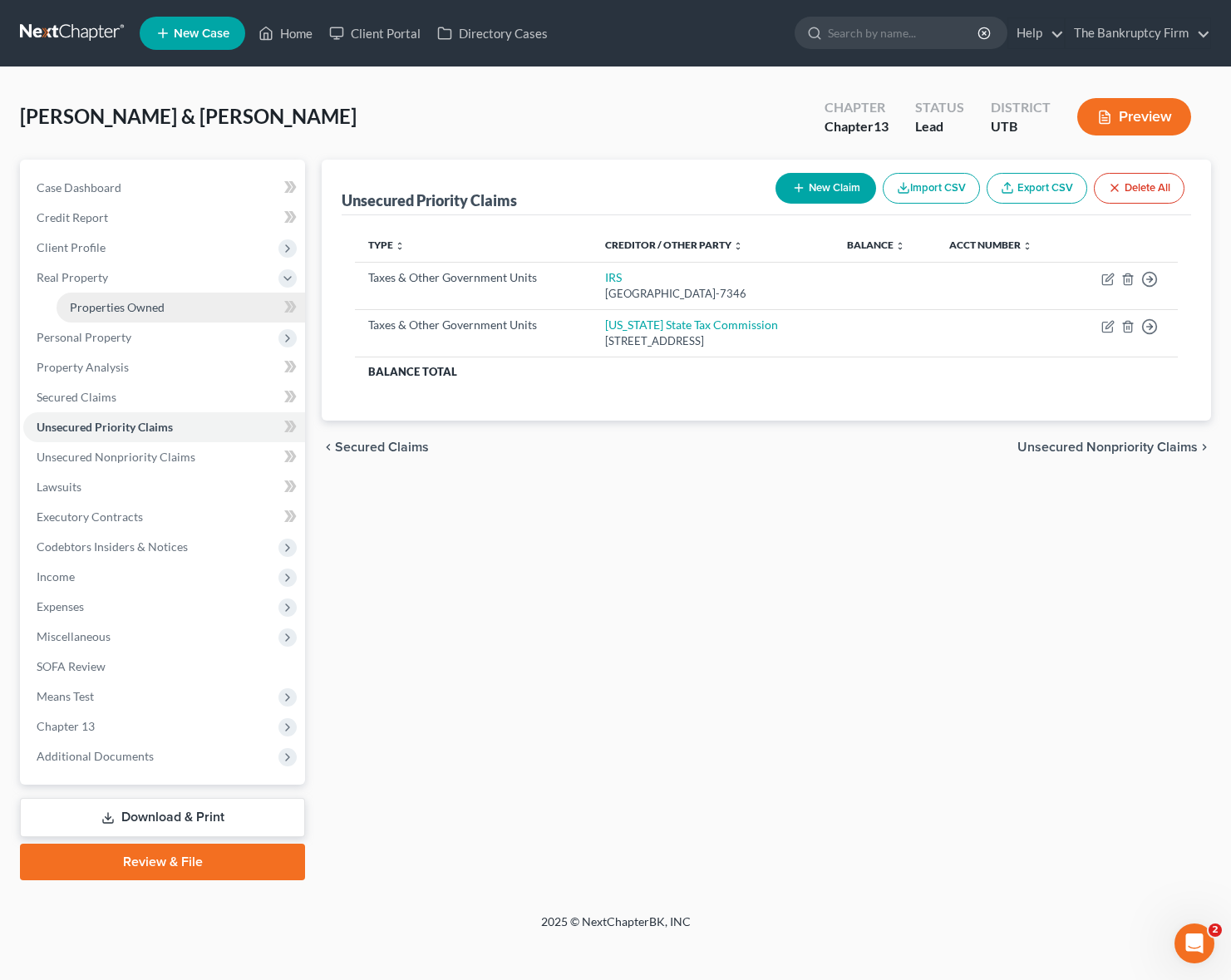
click at [118, 300] on span "Properties Owned" at bounding box center [117, 308] width 95 height 14
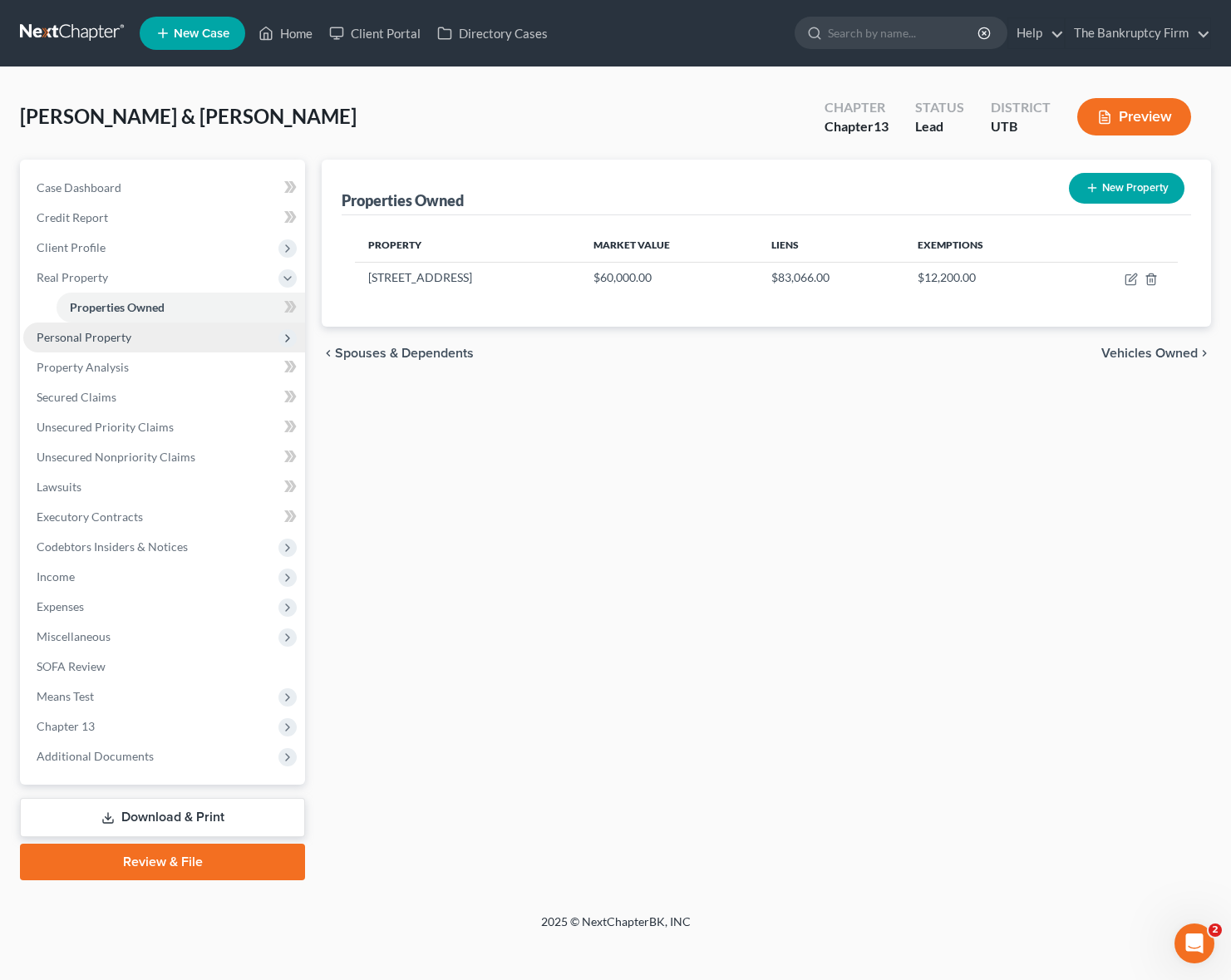
click at [107, 335] on span "Personal Property" at bounding box center [83, 337] width 95 height 14
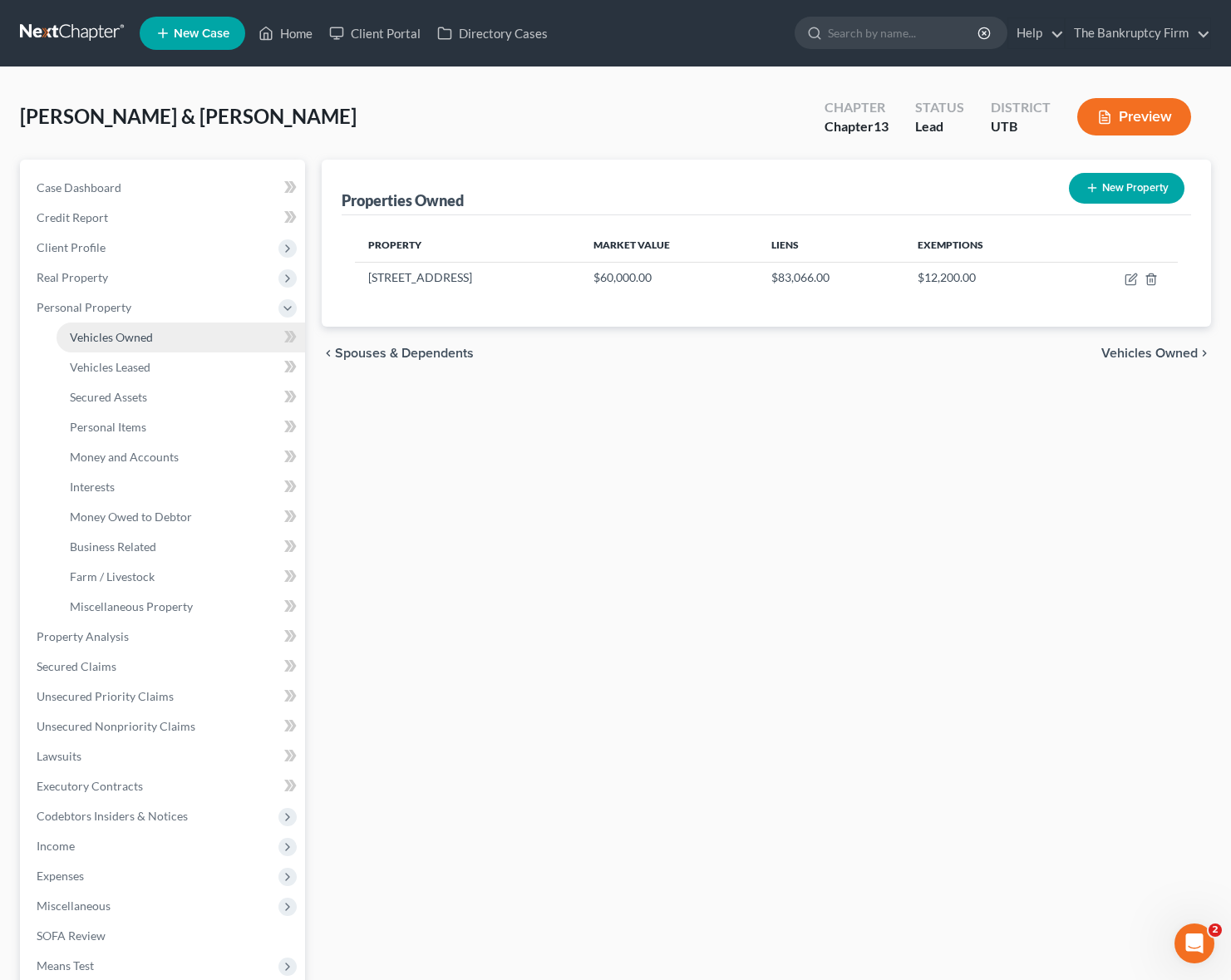
click at [133, 331] on span "Vehicles Owned" at bounding box center [111, 337] width 83 height 14
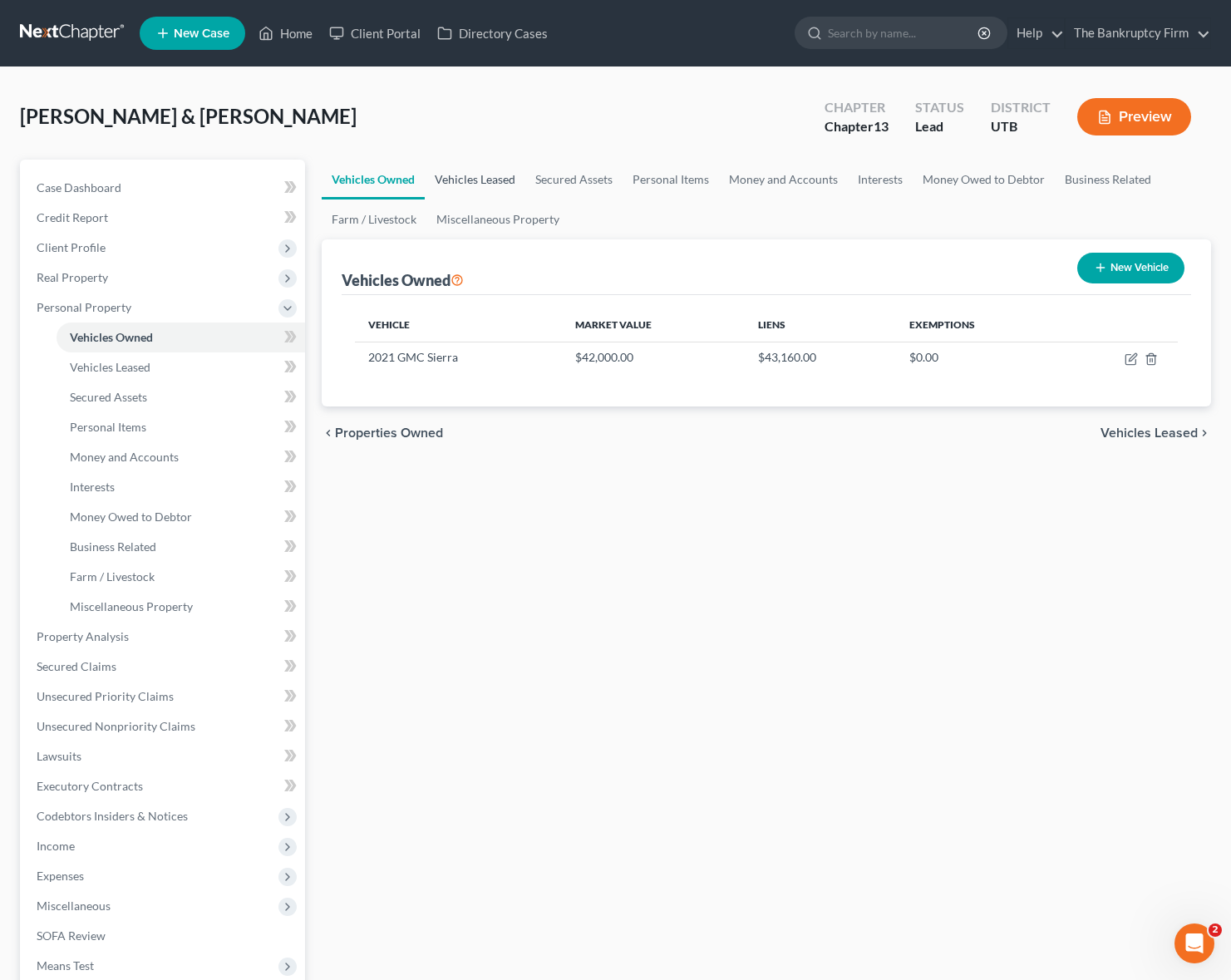
click at [482, 170] on link "Vehicles Leased" at bounding box center [475, 179] width 101 height 40
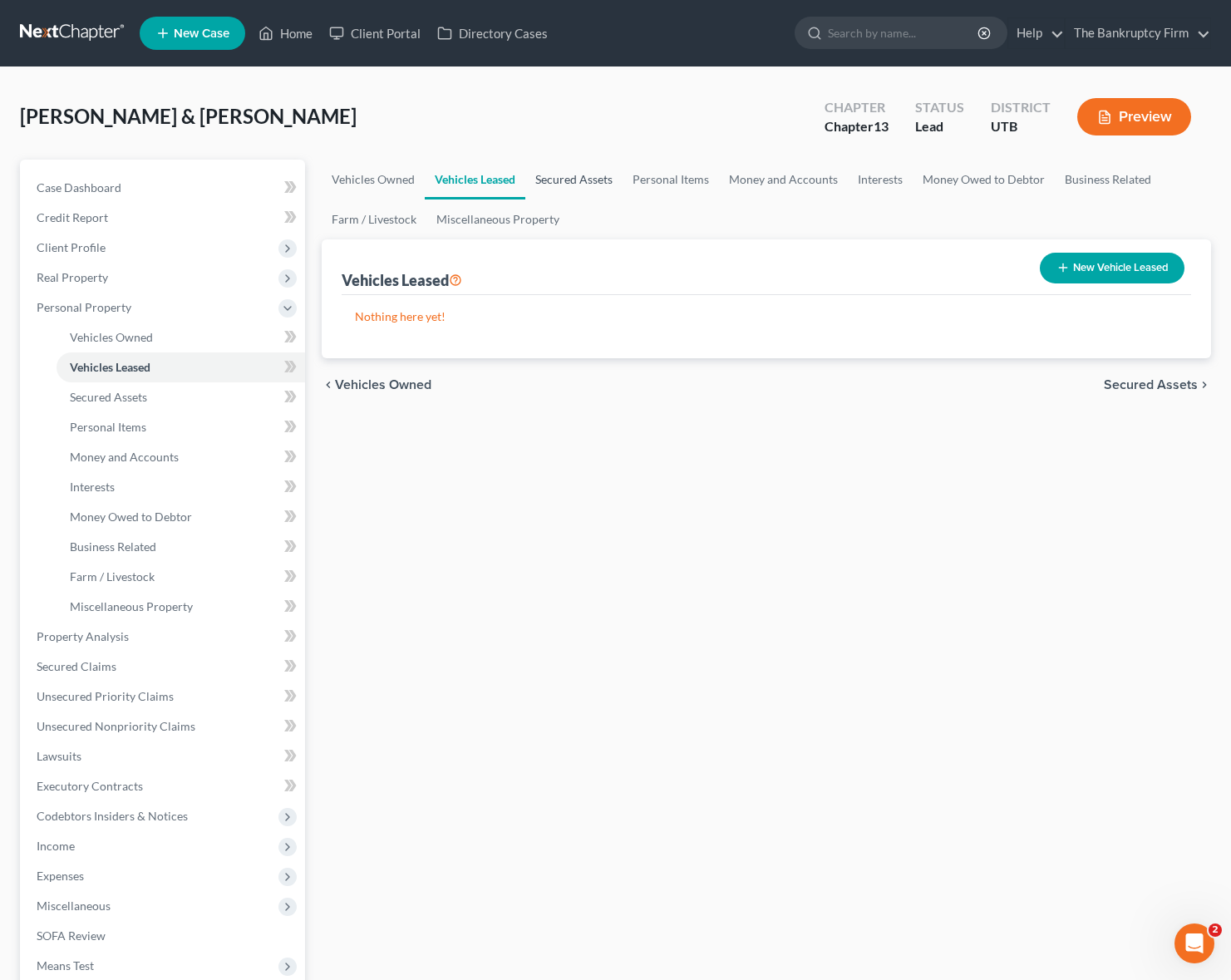
click at [577, 175] on link "Secured Assets" at bounding box center [574, 179] width 97 height 40
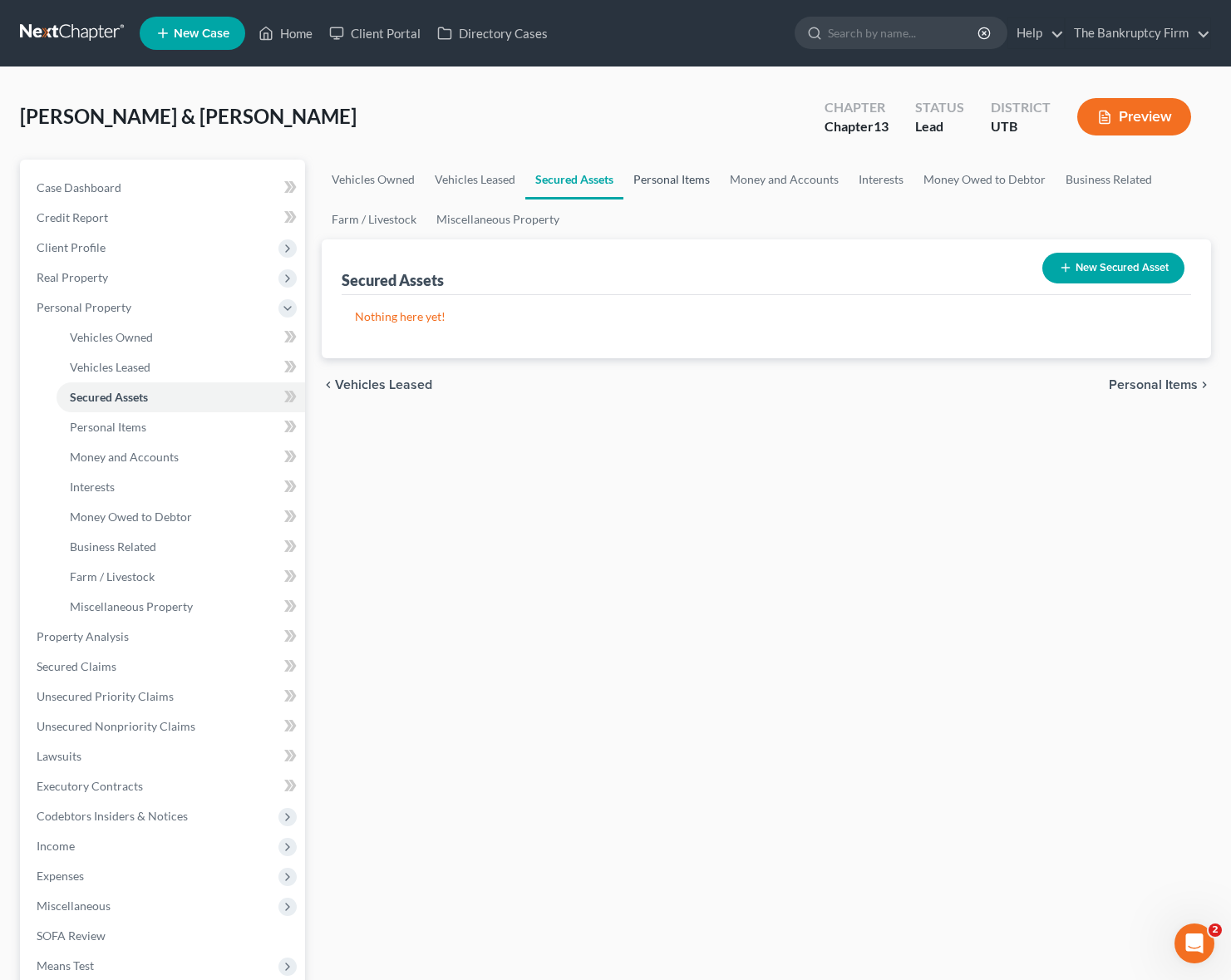
click at [672, 177] on link "Personal Items" at bounding box center [671, 179] width 96 height 40
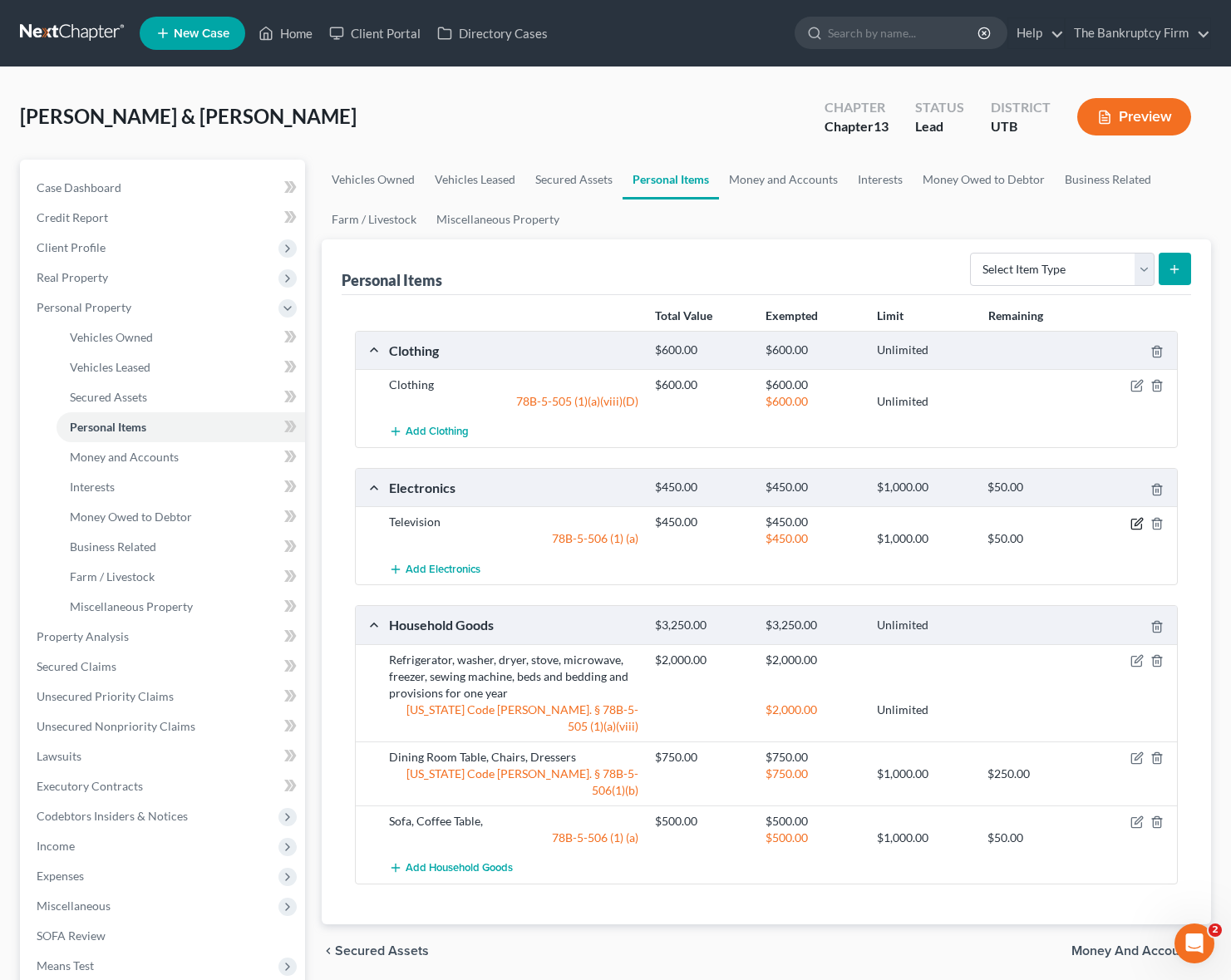
click at [1136, 523] on icon "button" at bounding box center [1138, 521] width 7 height 7
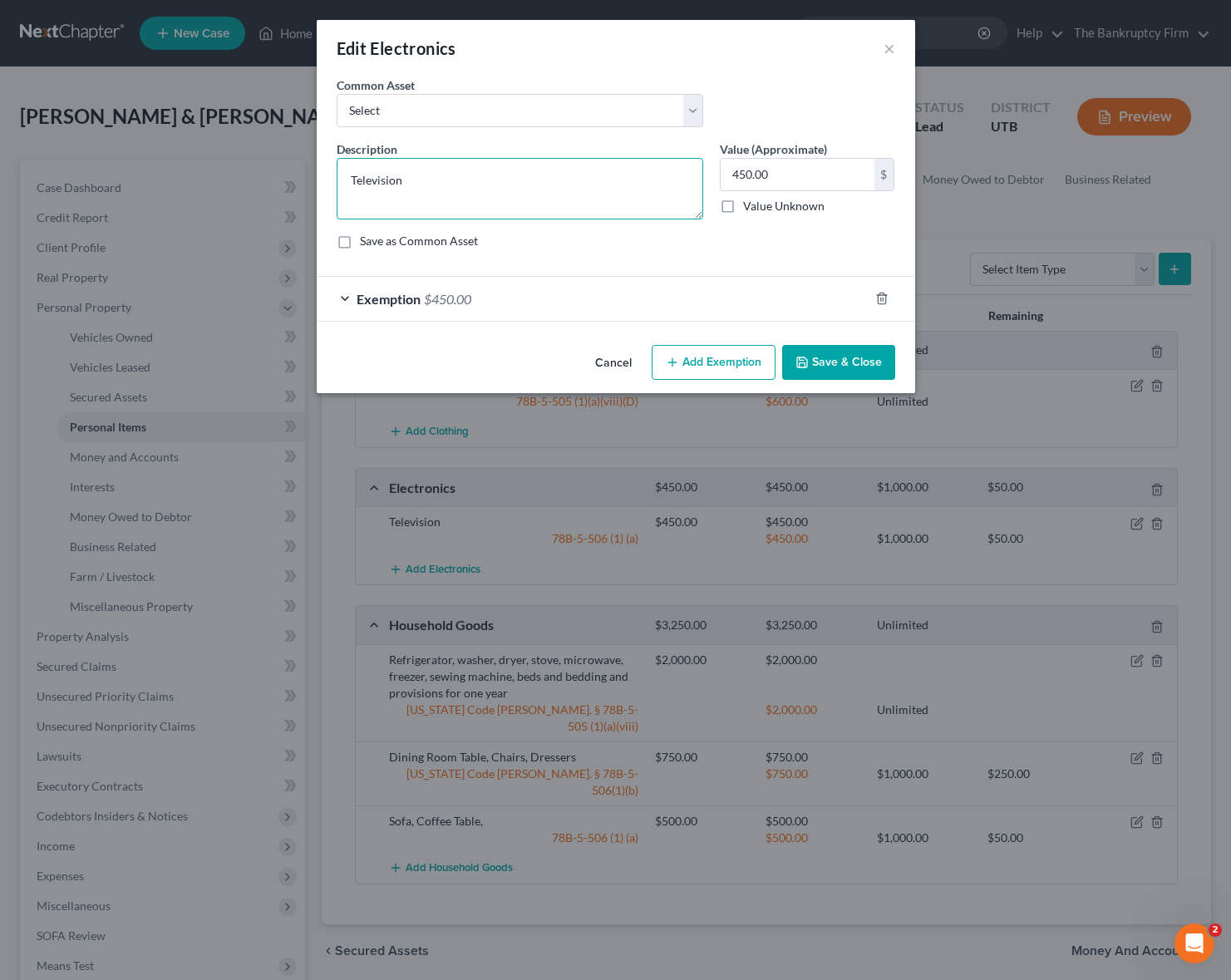
click at [422, 174] on textarea "Television" at bounding box center [520, 189] width 367 height 62
type textarea "T"
type textarea "Cell Phone"
type input "200"
click at [817, 348] on button "Save & Close" at bounding box center [839, 362] width 113 height 35
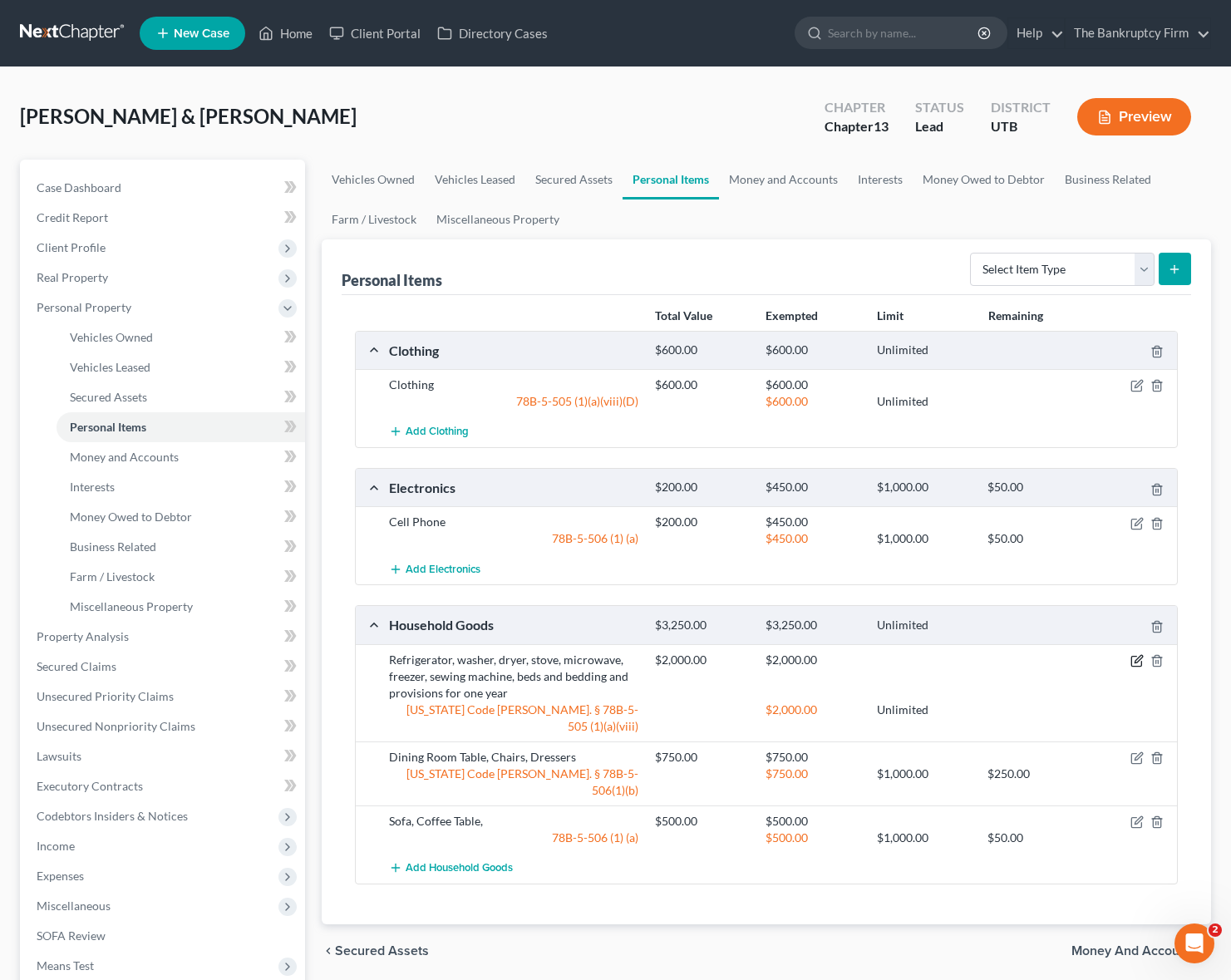
click at [1133, 659] on icon "button" at bounding box center [1136, 660] width 13 height 13
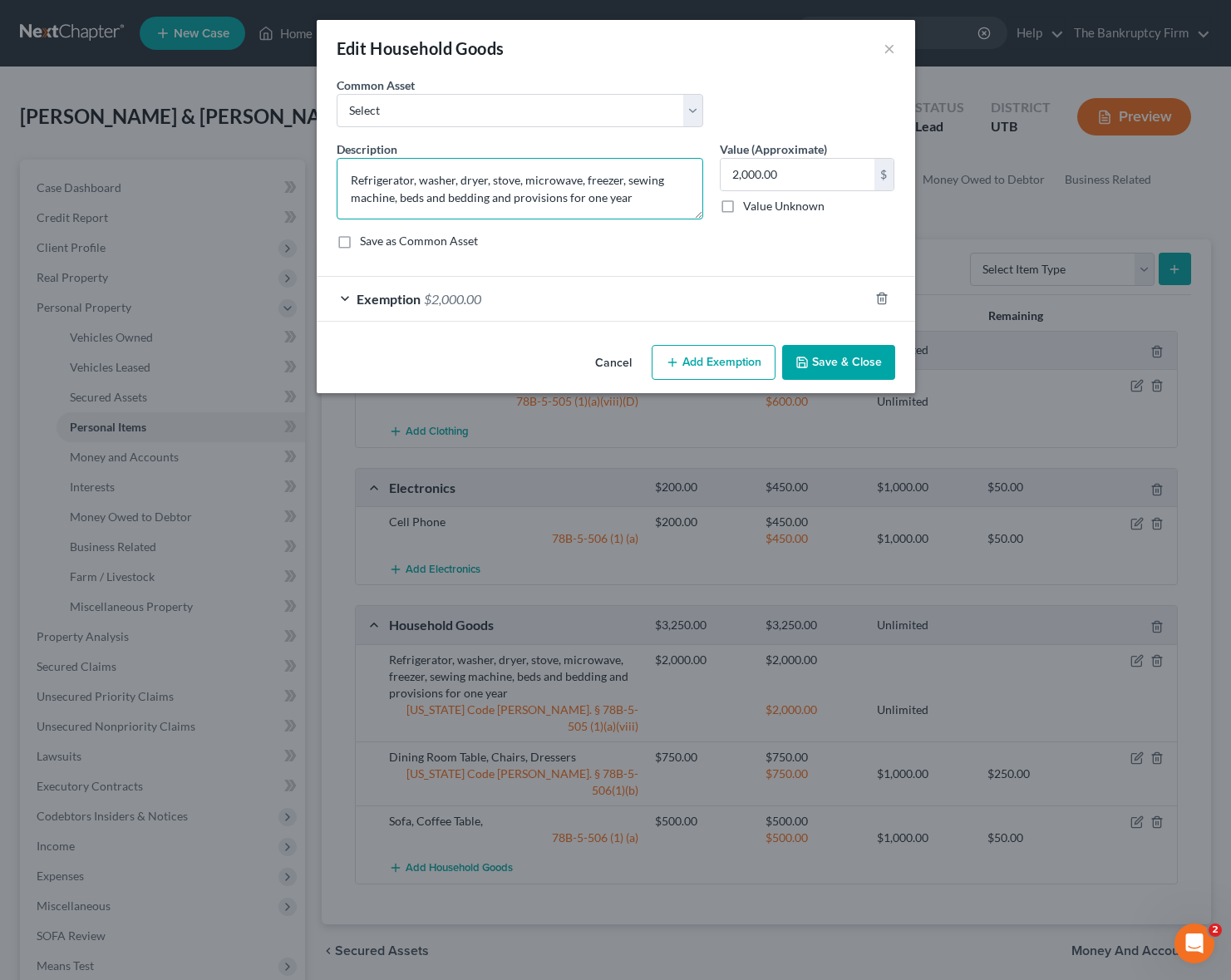
drag, startPoint x: 398, startPoint y: 202, endPoint x: 326, endPoint y: 179, distance: 75.6
click at [326, 179] on div "An exemption set must first be selected from the Filing Information section. Co…" at bounding box center [615, 208] width 598 height 262
type textarea "beds and bedding and provisions for one year"
click at [802, 166] on input "2,000.00" at bounding box center [797, 175] width 154 height 32
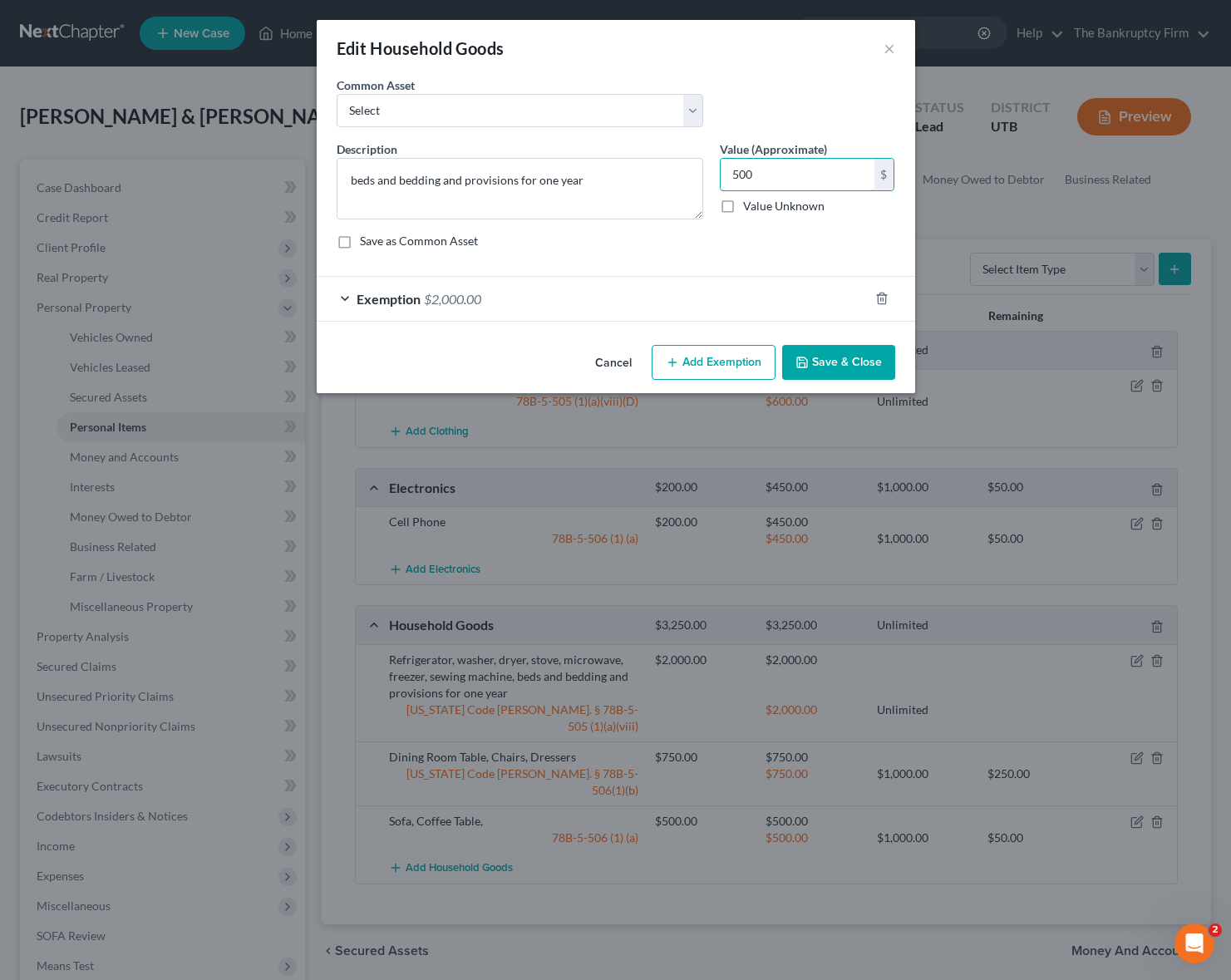
type input "500"
click at [844, 358] on button "Save & Close" at bounding box center [839, 362] width 113 height 35
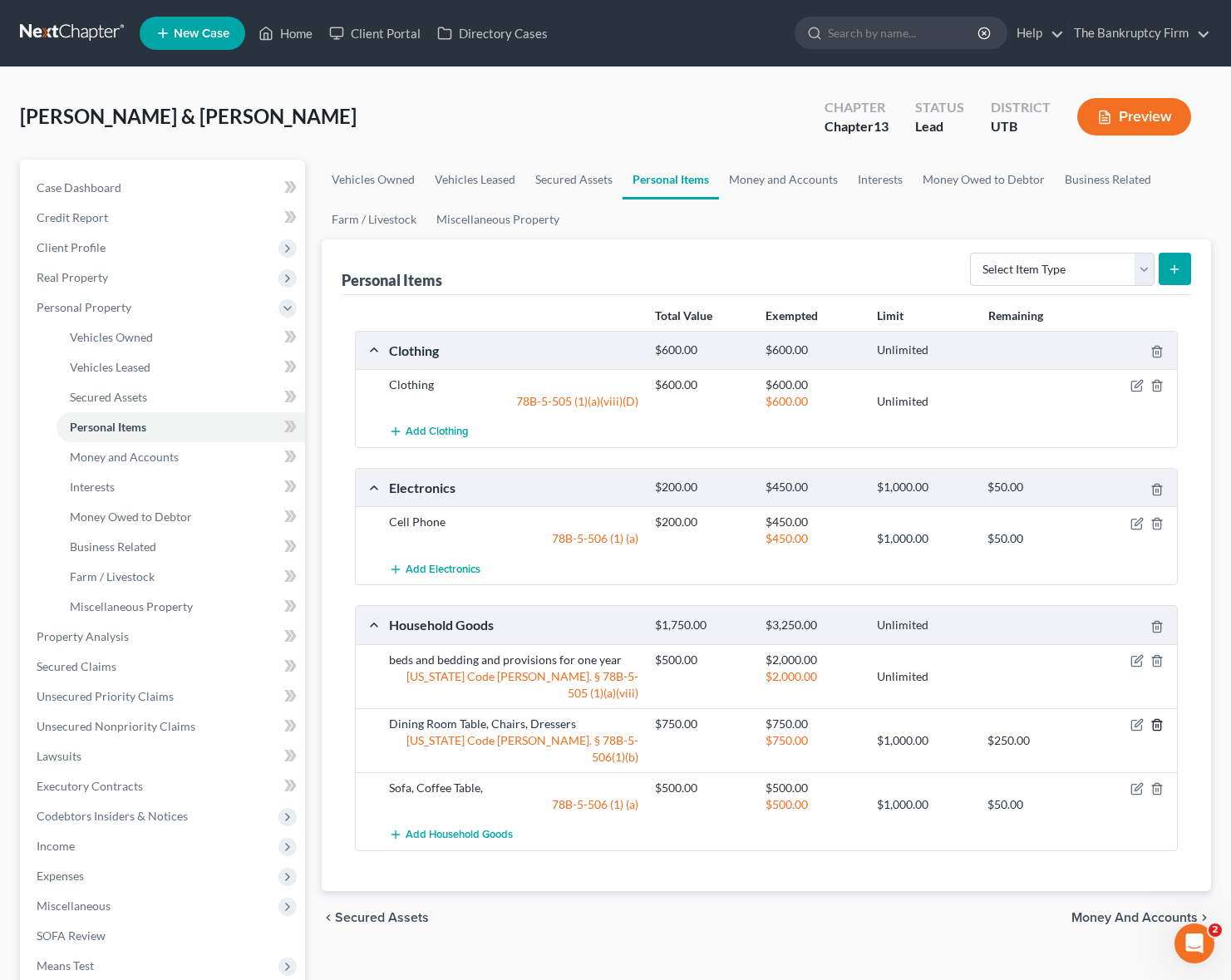
click at [1159, 718] on icon "button" at bounding box center [1157, 725] width 13 height 13
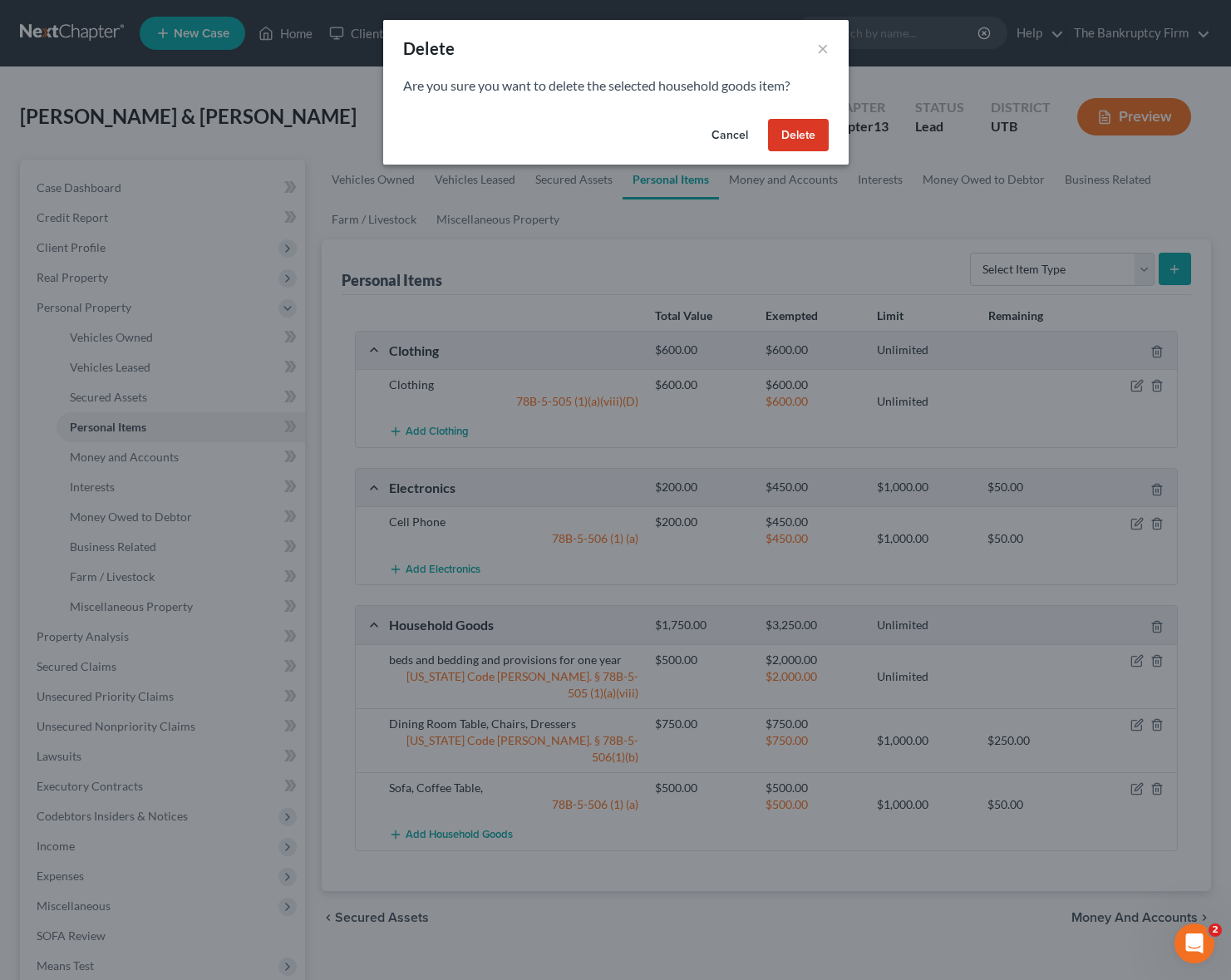
click at [805, 123] on button "Delete" at bounding box center [798, 135] width 61 height 34
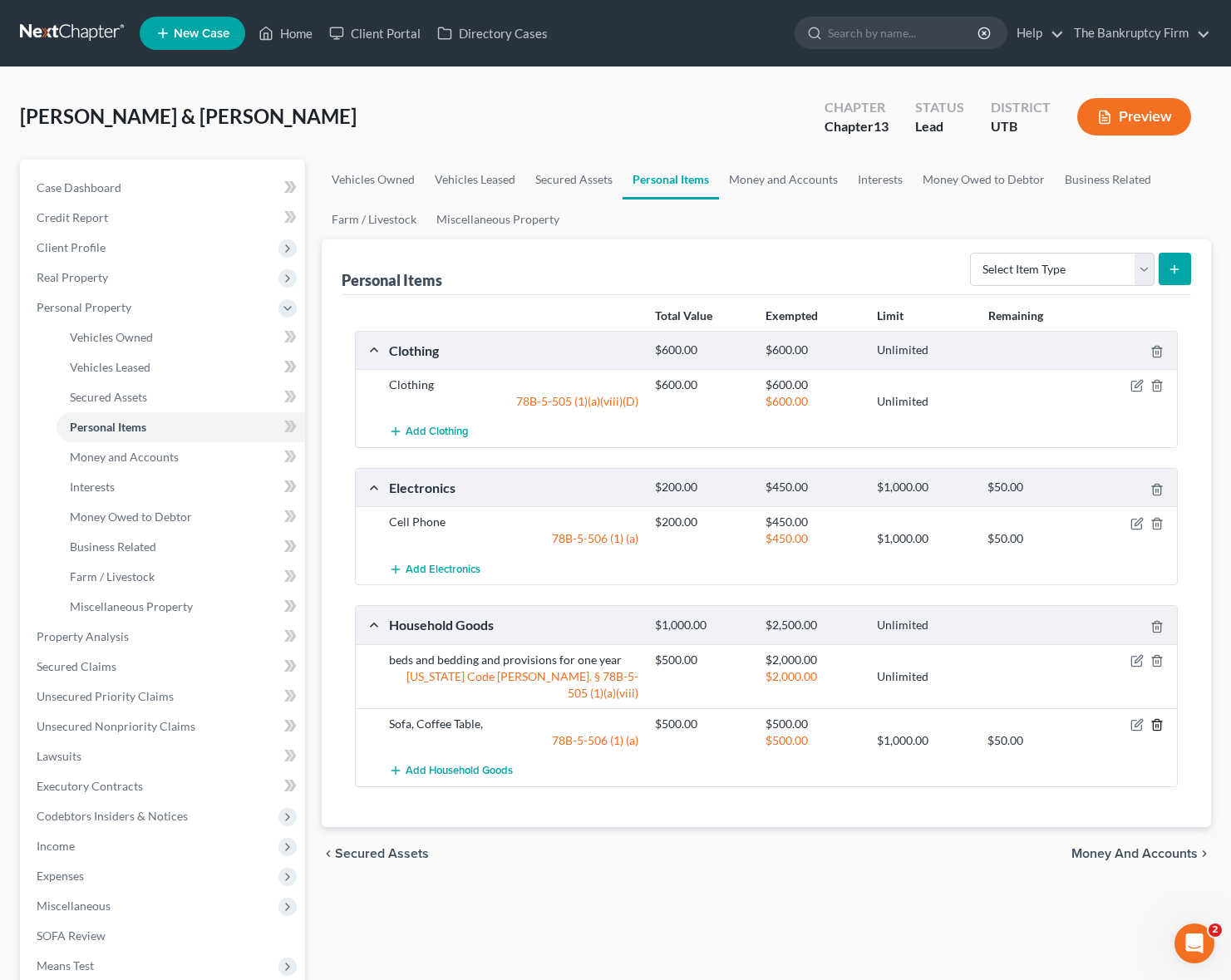
click at [1159, 718] on icon "button" at bounding box center [1157, 725] width 13 height 13
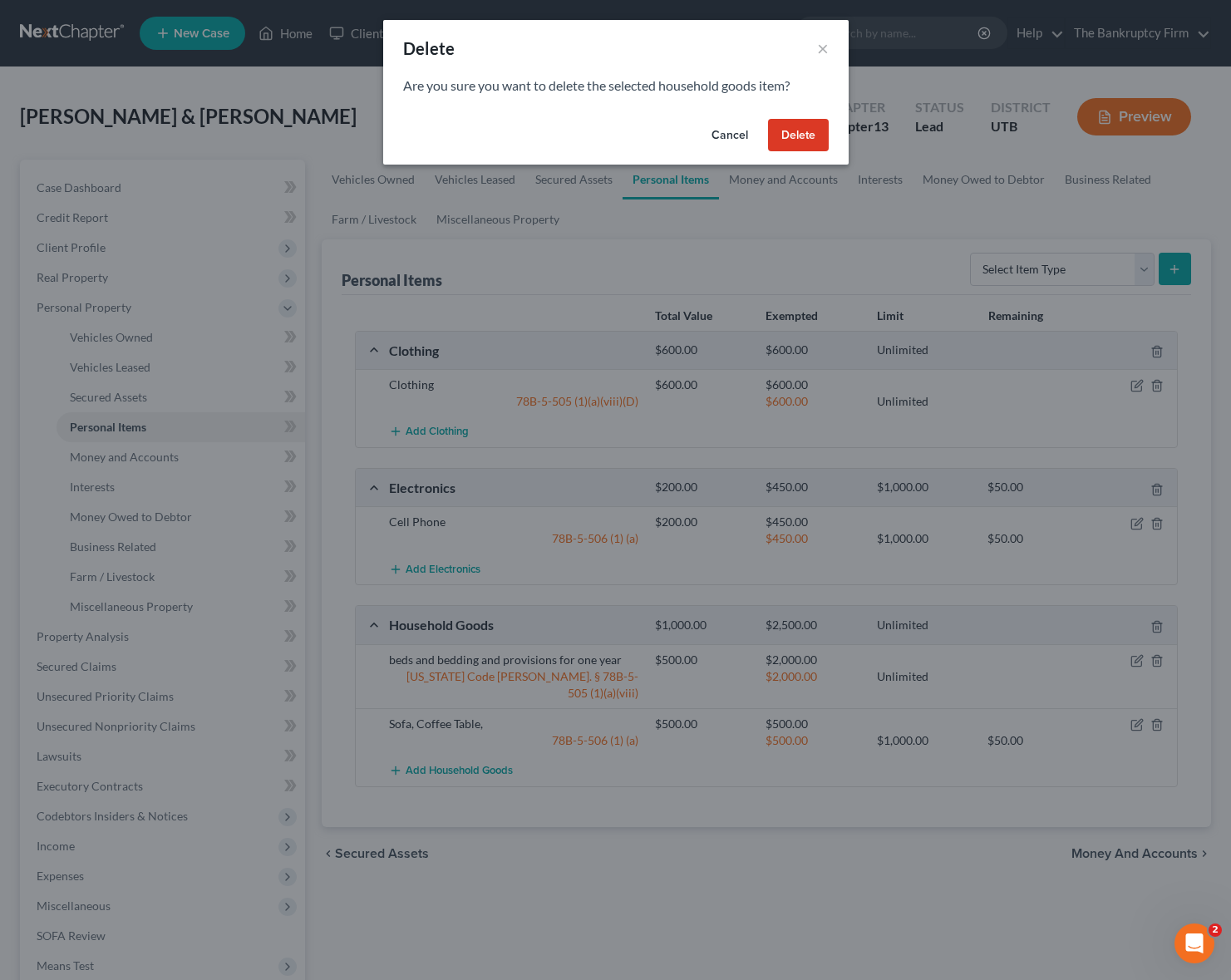
click at [789, 130] on button "Delete" at bounding box center [798, 135] width 61 height 34
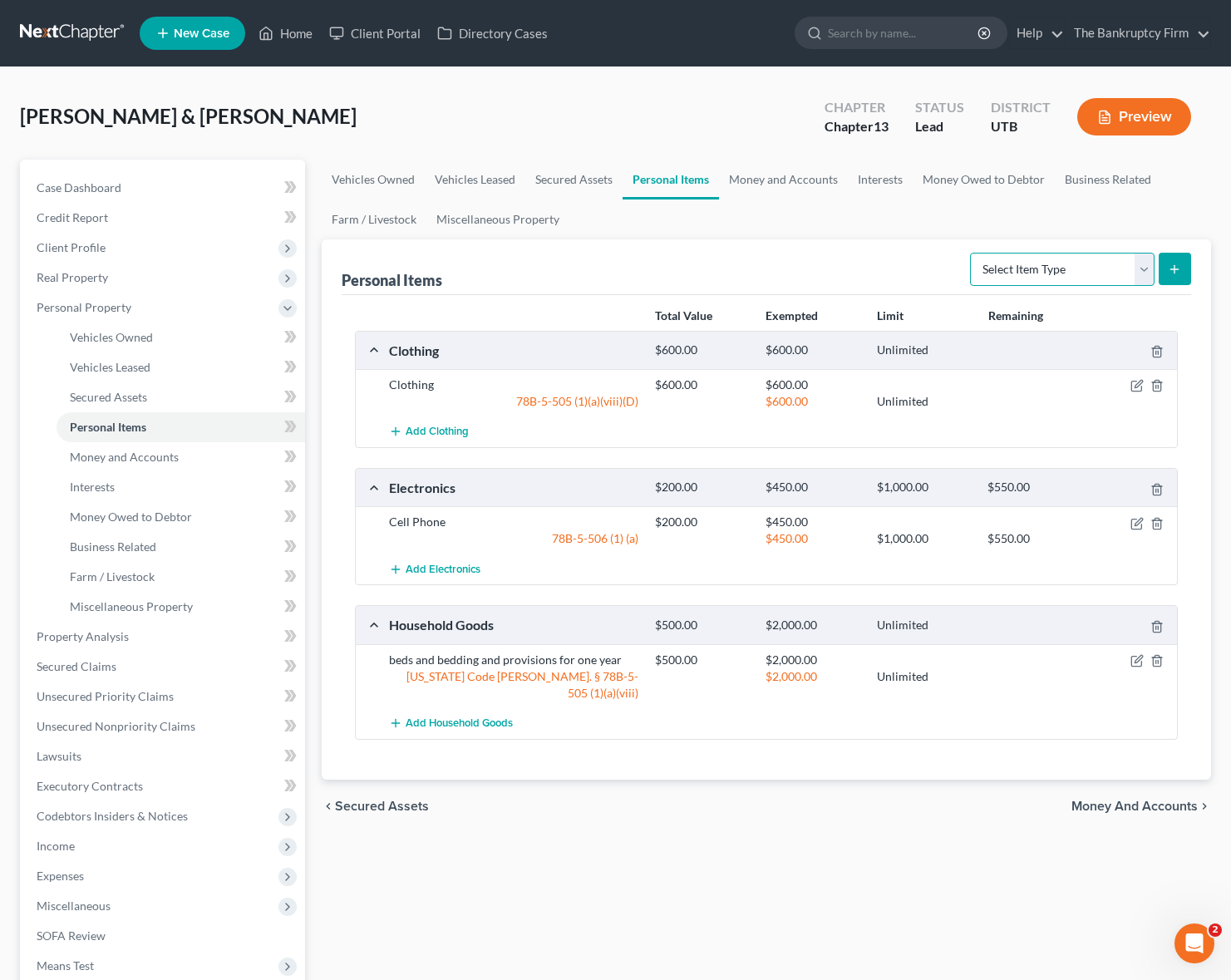
click at [1132, 271] on select "Select Item Type Clothing Collectibles Of Value Electronics Firearms Household …" at bounding box center [1062, 270] width 185 height 34
select select "pets"
click at [971, 253] on select "Select Item Type Clothing Collectibles Of Value Electronics Firearms Household …" at bounding box center [1062, 270] width 185 height 34
click at [1172, 262] on icon "submit" at bounding box center [1174, 269] width 13 height 13
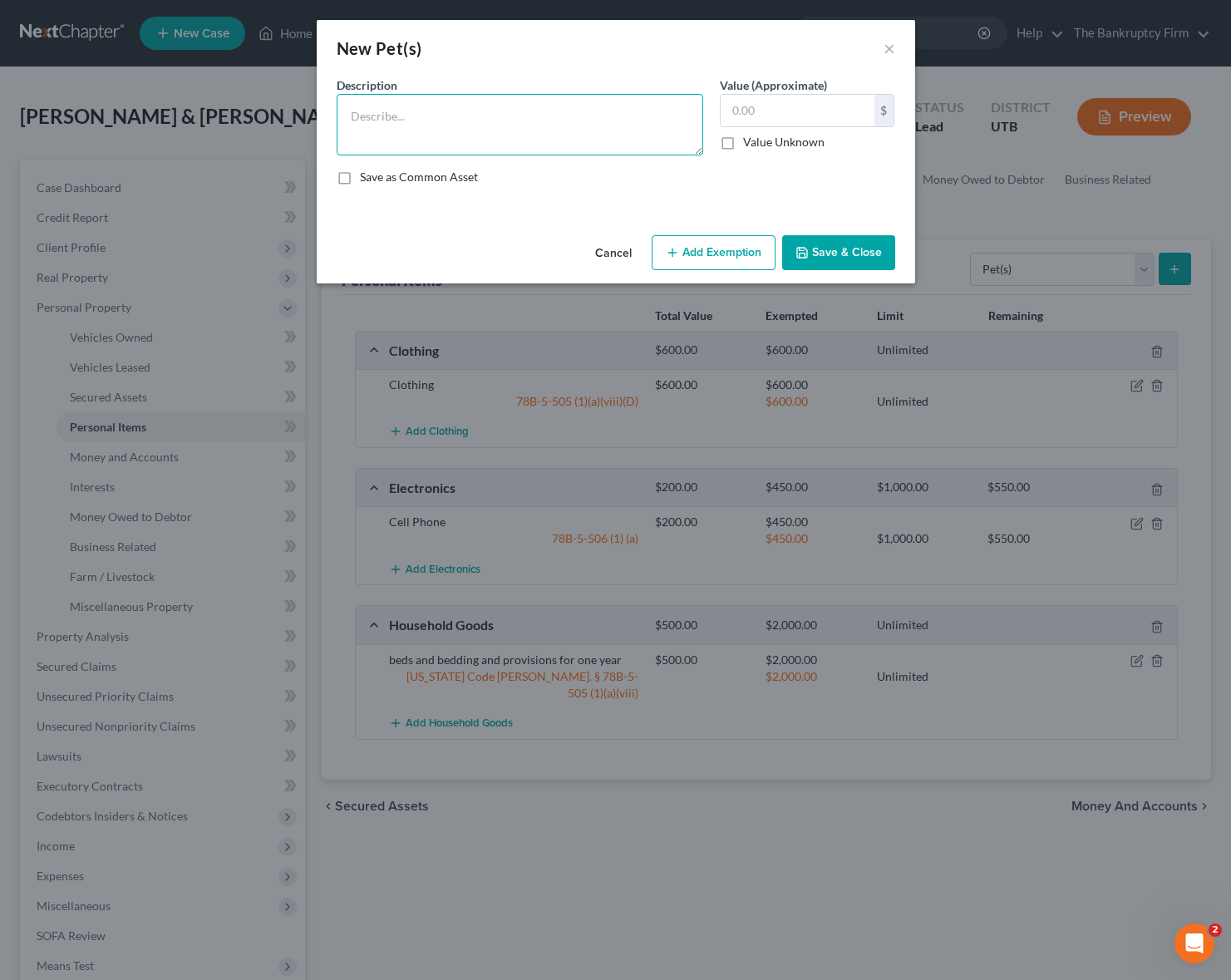
click at [415, 114] on textarea at bounding box center [520, 125] width 367 height 62
type textarea "Dog"
type input "50"
click at [729, 245] on button "Add Exemption" at bounding box center [713, 253] width 124 height 35
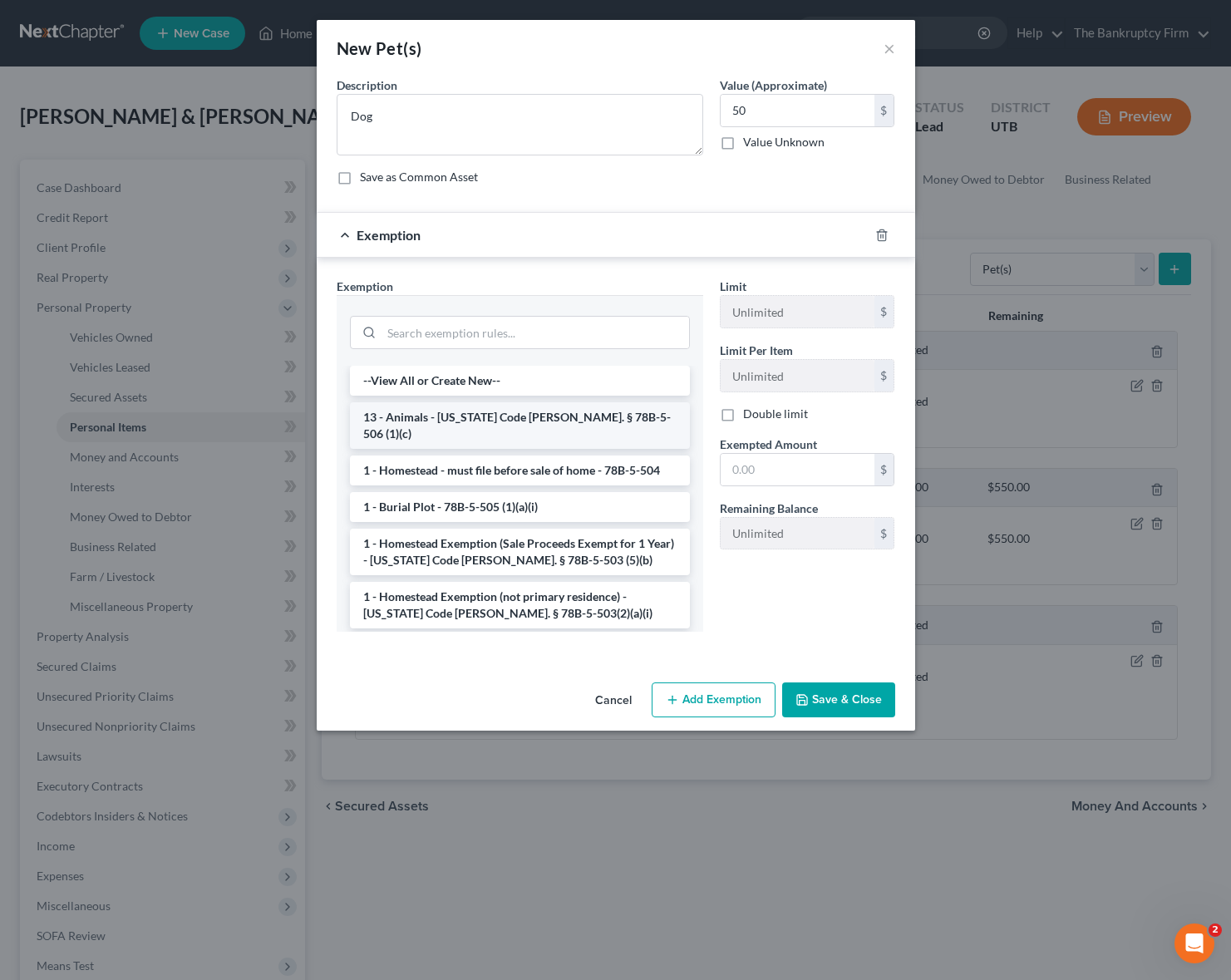
click at [455, 422] on li "13 - Animals - [US_STATE] Code [PERSON_NAME]. § 78B-5-506 (1)(c)" at bounding box center [520, 425] width 340 height 47
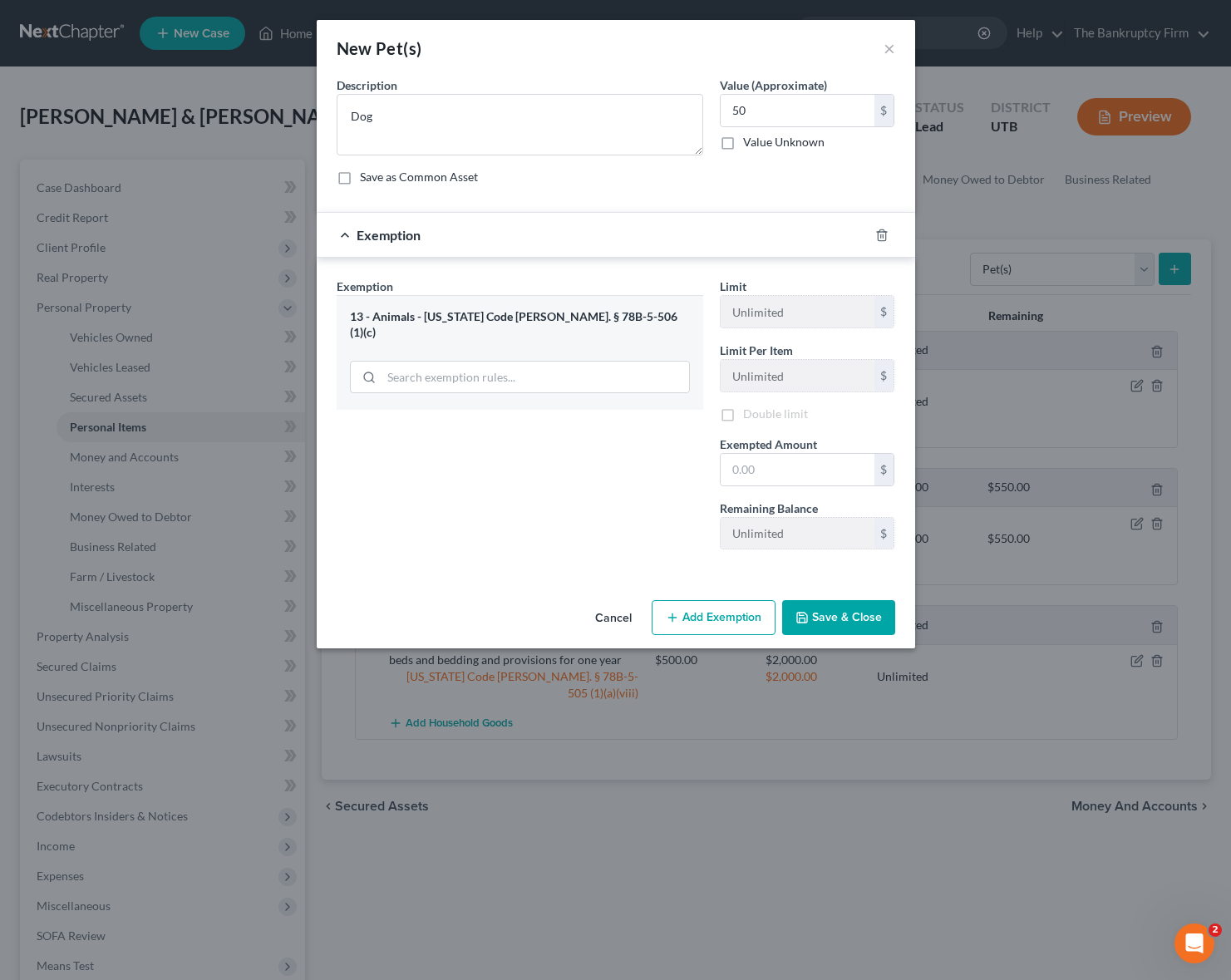
click at [454, 422] on div "Exemption Set must be selected for CA. Exemption * 13 - Animals - [US_STATE] Co…" at bounding box center [520, 420] width 384 height 285
click at [768, 478] on input "text" at bounding box center [797, 472] width 154 height 32
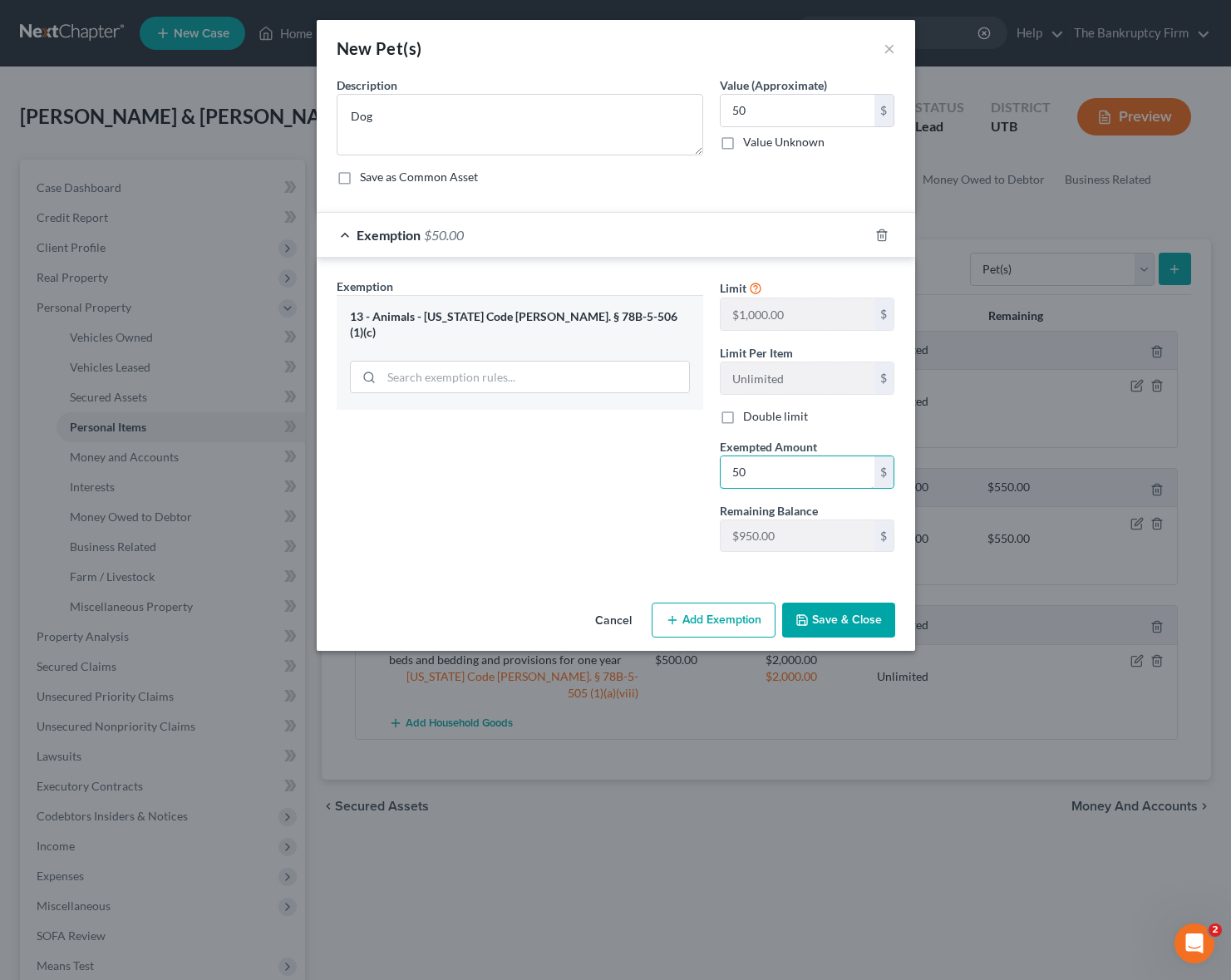
type input "50"
click at [492, 505] on div "Exemption Set must be selected for CA. Exemption * 13 - Animals - [US_STATE] Co…" at bounding box center [520, 421] width 384 height 287
click at [855, 625] on button "Save & Close" at bounding box center [839, 620] width 113 height 35
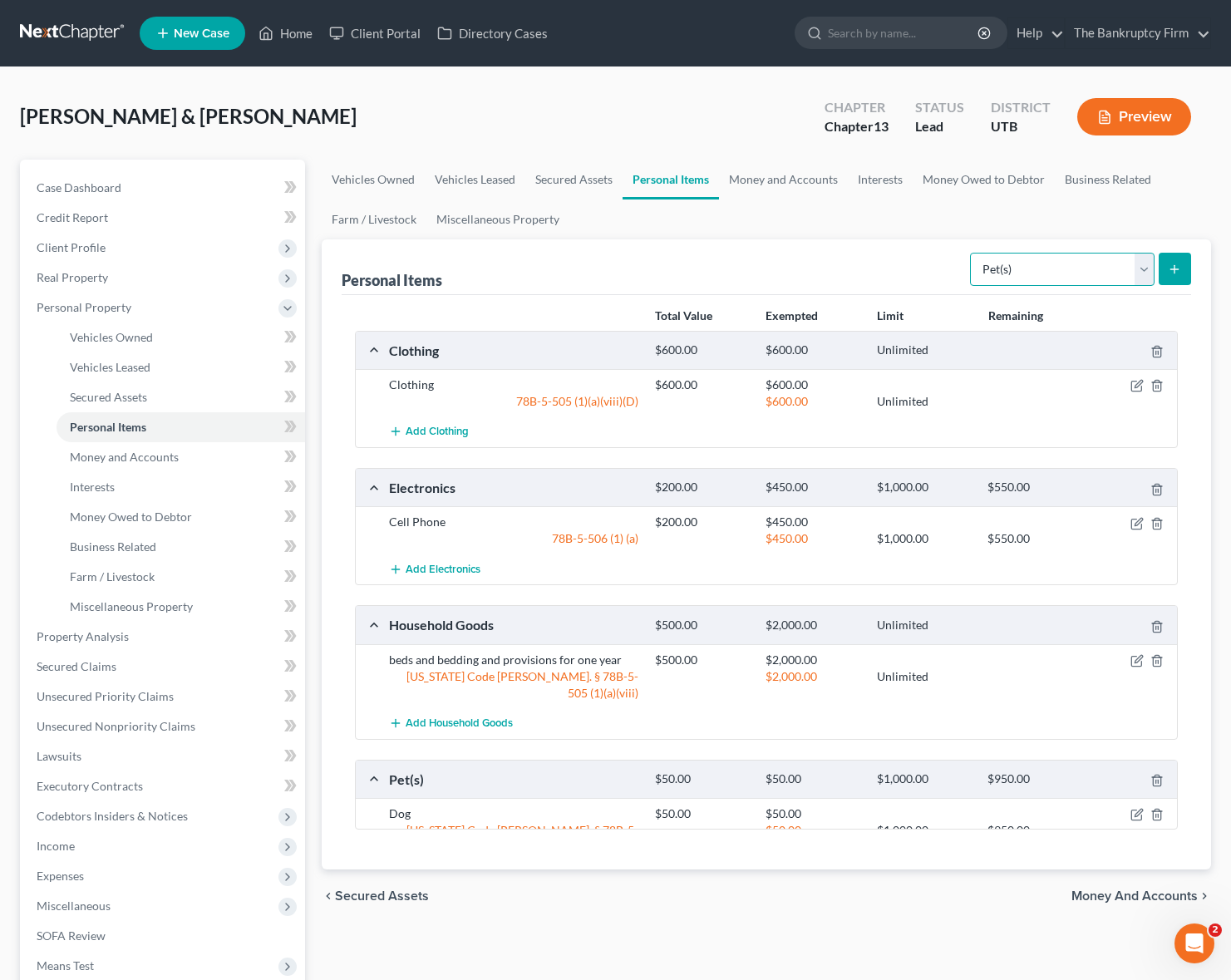
click at [1119, 260] on select "Select Item Type Clothing Collectibles Of Value Electronics Firearms Household …" at bounding box center [1062, 270] width 185 height 34
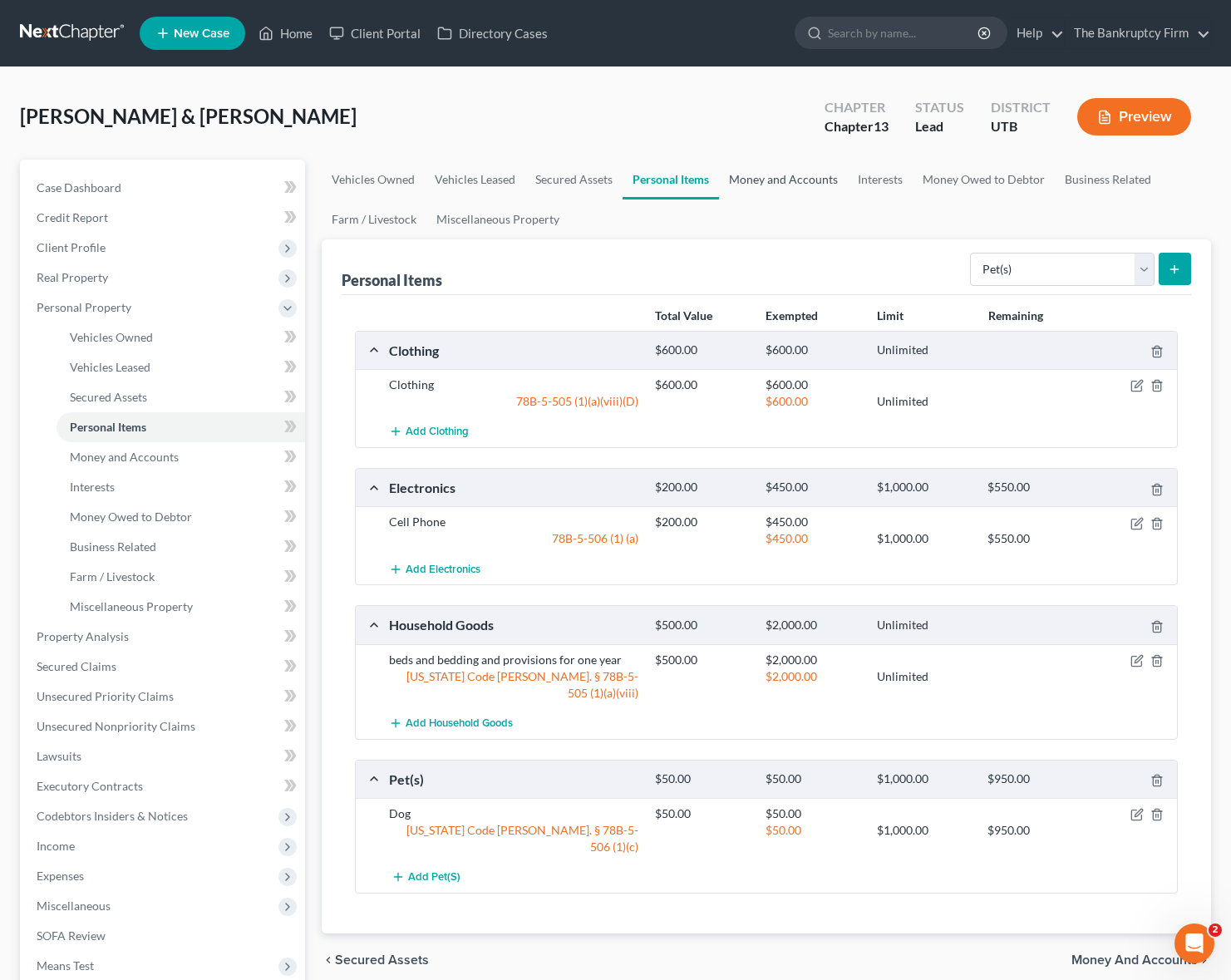
click at [778, 175] on link "Money and Accounts" at bounding box center [784, 179] width 129 height 40
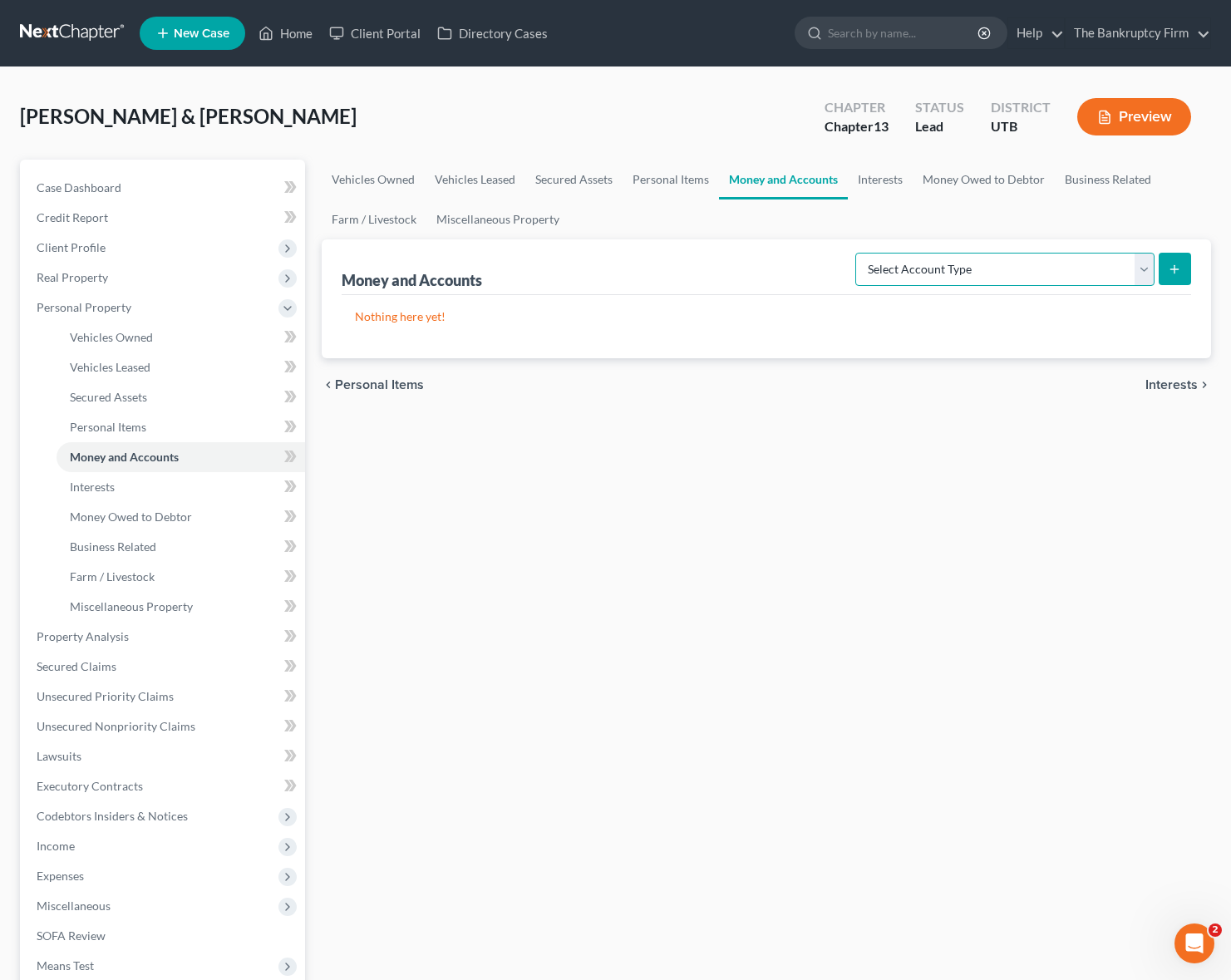
click at [1073, 258] on select "Select Account Type Brokerage Cash on Hand Certificates of Deposit Checking Acc…" at bounding box center [1005, 270] width 300 height 34
select select "checking"
click at [859, 253] on select "Select Account Type Brokerage Cash on Hand Certificates of Deposit Checking Acc…" at bounding box center [1005, 270] width 300 height 34
click at [1175, 259] on button "submit" at bounding box center [1174, 269] width 33 height 33
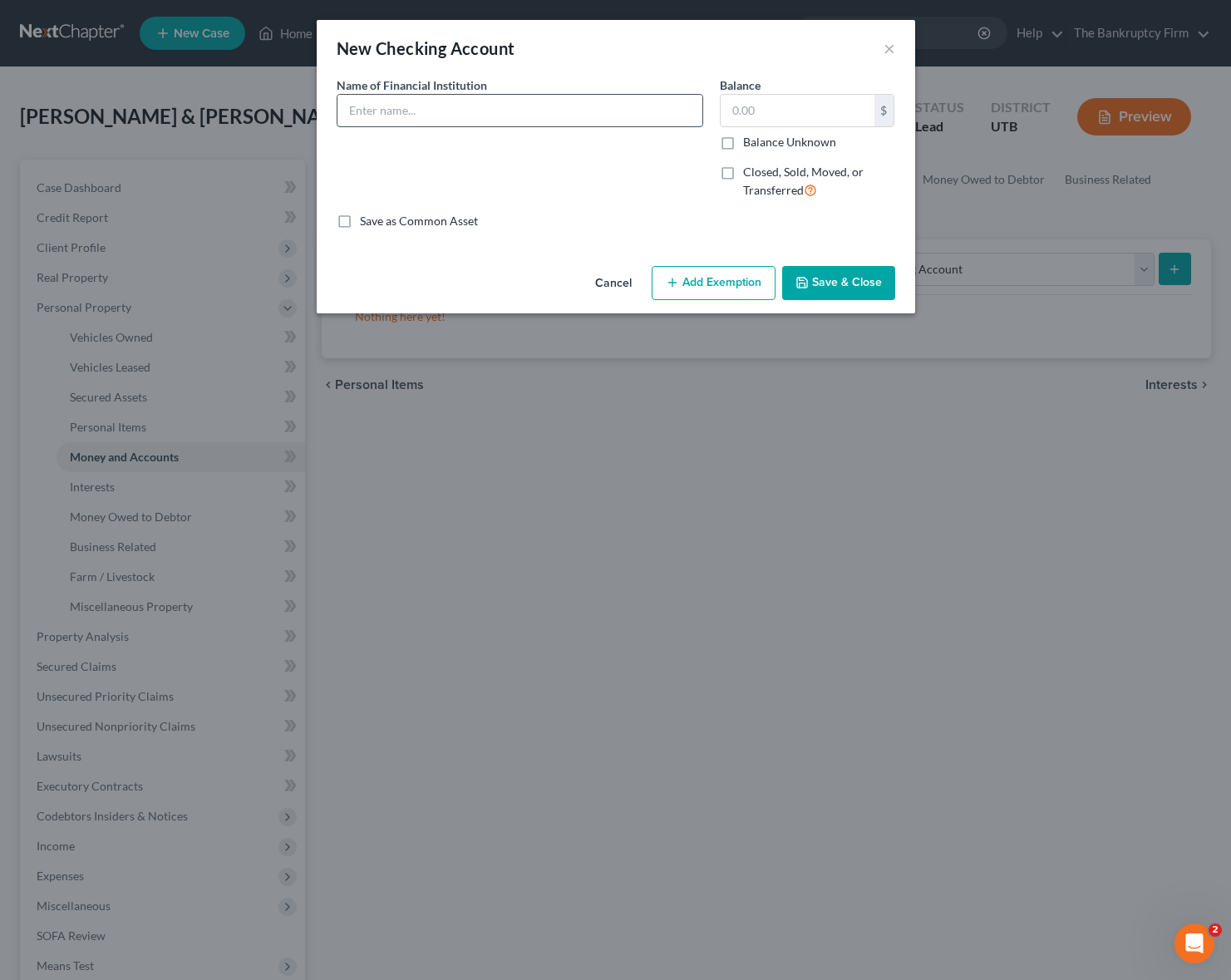
click at [412, 110] on input "text" at bounding box center [520, 110] width 365 height 32
drag, startPoint x: 364, startPoint y: 111, endPoint x: 533, endPoint y: 129, distance: 170.0
click at [533, 129] on div "Name of Financial Institution * GWCU" at bounding box center [520, 145] width 384 height 136
type input "Goldenwest Credit Union"
click at [832, 292] on button "Save & Close" at bounding box center [839, 284] width 113 height 35
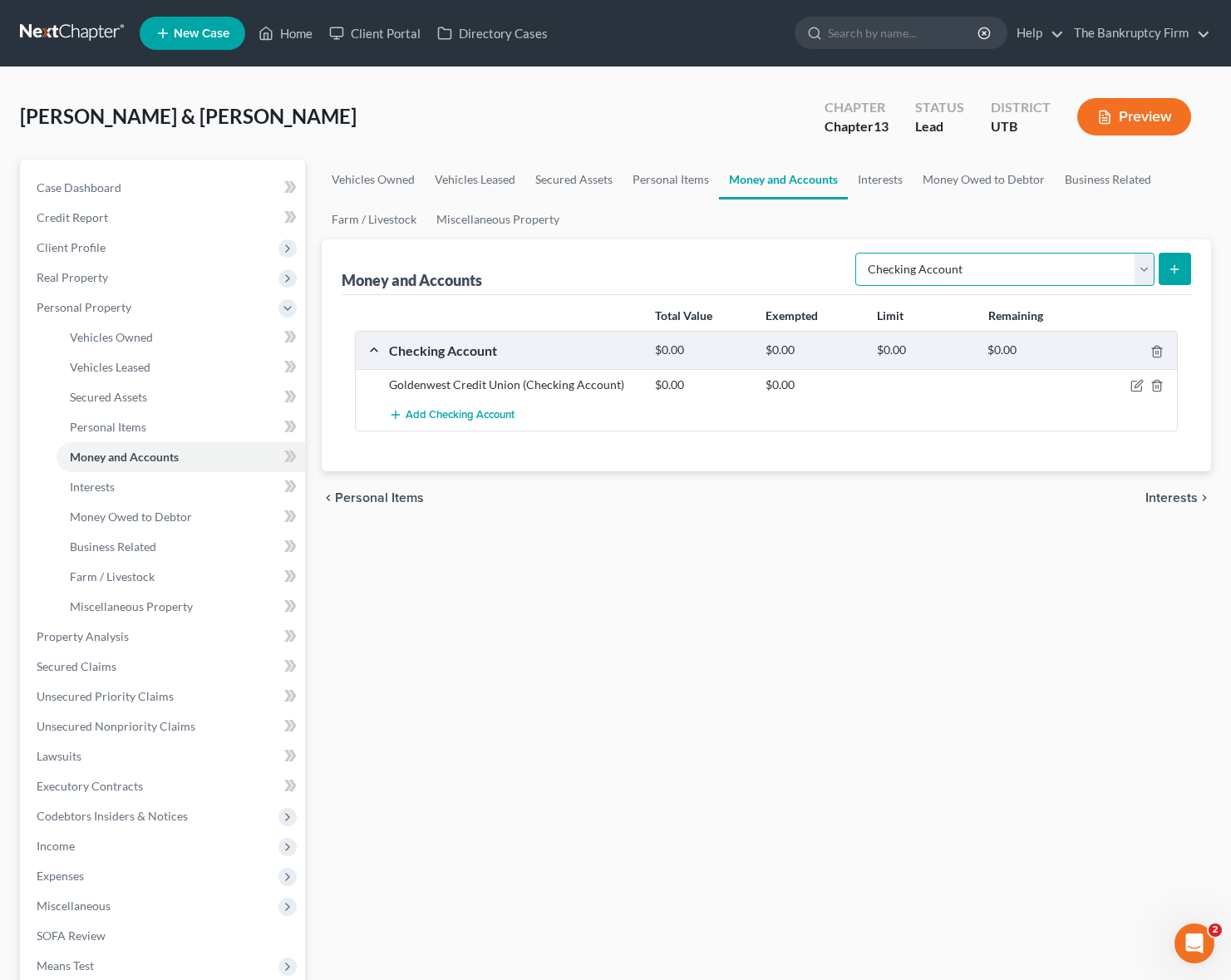
click at [1141, 266] on select "Select Account Type Brokerage Cash on Hand Certificates of Deposit Checking Acc…" at bounding box center [1005, 270] width 300 height 34
select select "savings"
click at [859, 253] on select "Select Account Type Brokerage Cash on Hand Certificates of Deposit Checking Acc…" at bounding box center [1005, 270] width 300 height 34
click at [1179, 263] on icon "submit" at bounding box center [1174, 269] width 13 height 13
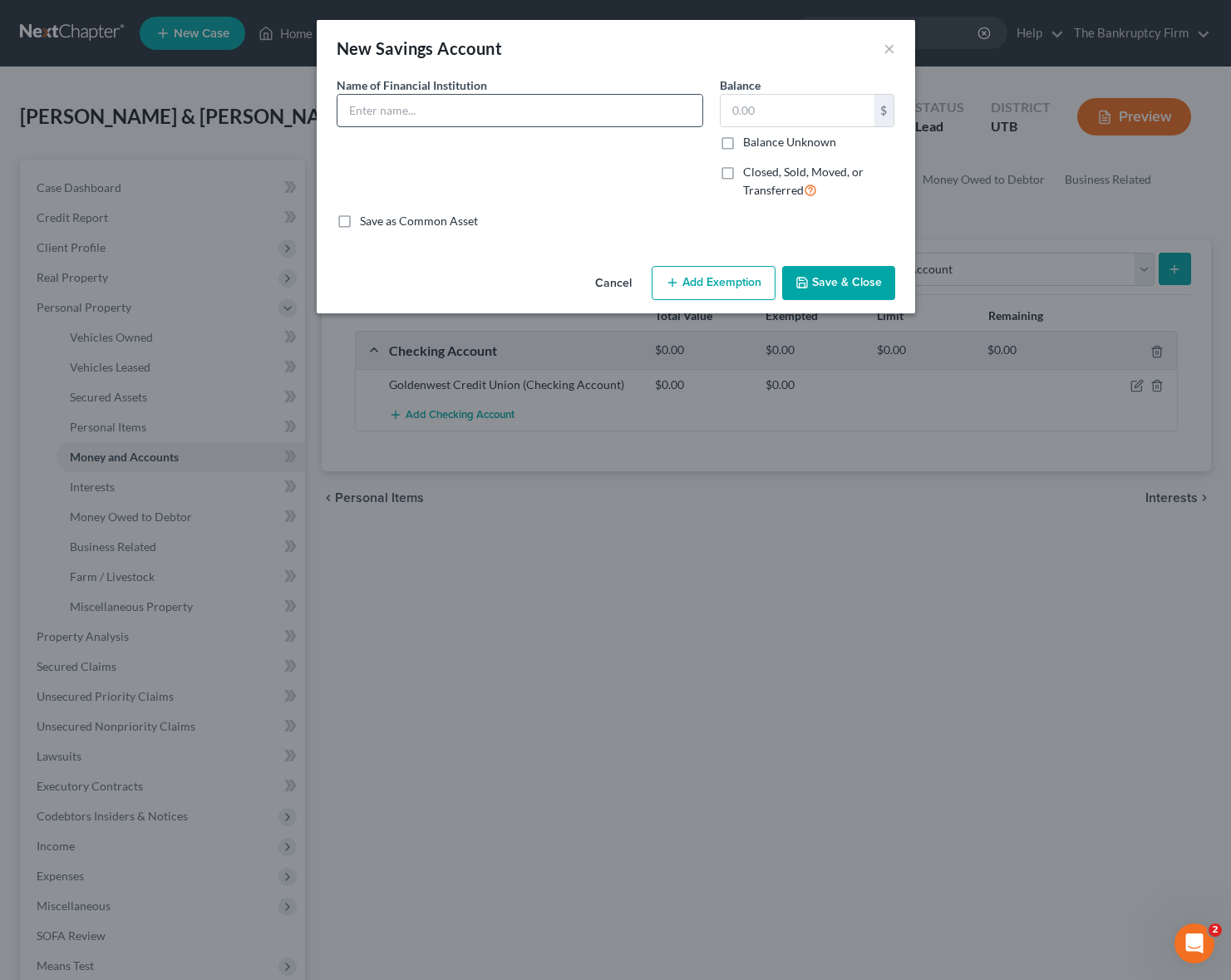
click at [499, 104] on input "text" at bounding box center [520, 110] width 365 height 32
type input "Goldenwest Credit Union"
click at [845, 281] on button "Save & Close" at bounding box center [839, 284] width 113 height 35
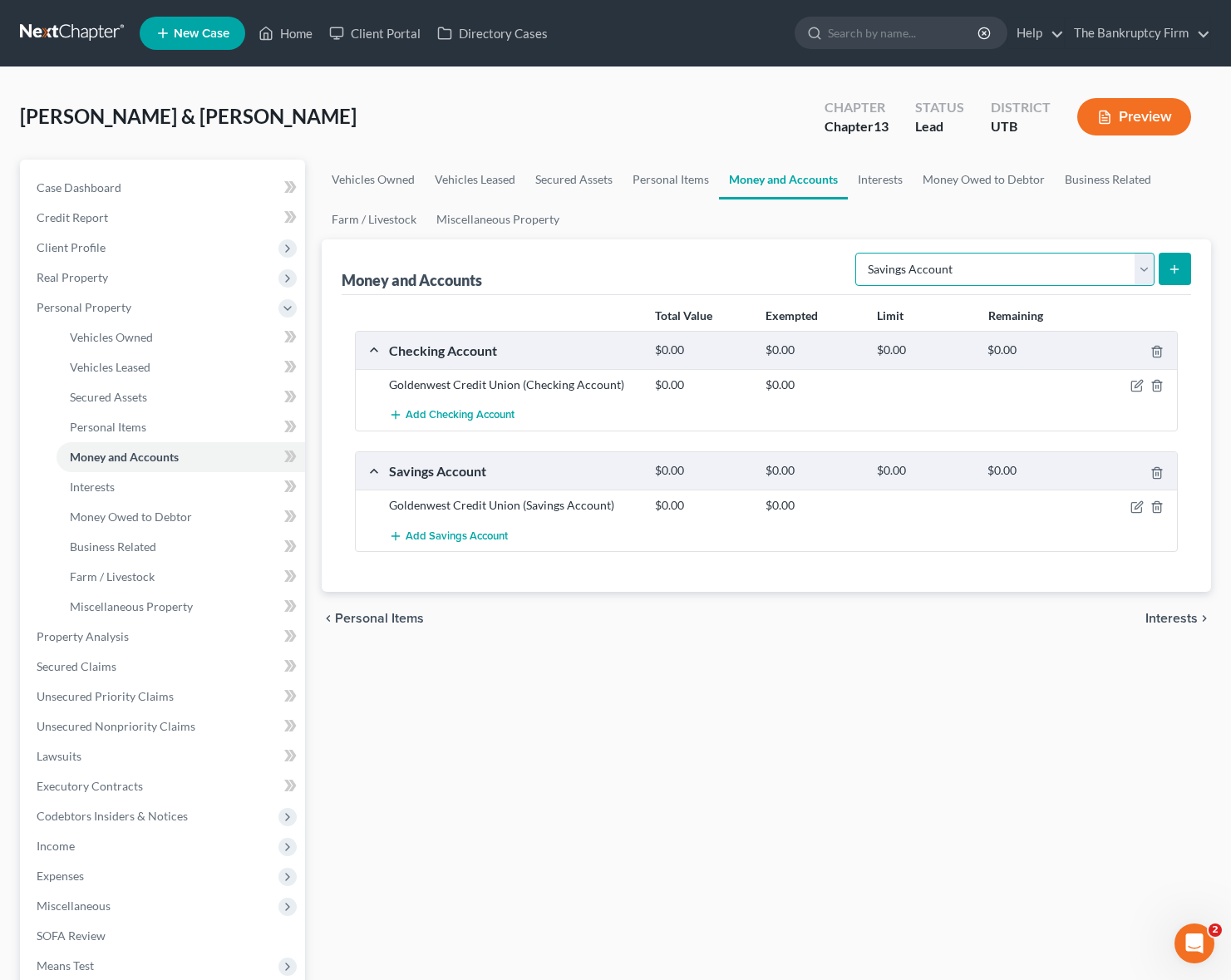
click at [1141, 269] on select "Select Account Type Brokerage Cash on Hand Certificates of Deposit Checking Acc…" at bounding box center [1005, 270] width 300 height 34
click at [82, 664] on span "Secured Claims" at bounding box center [76, 666] width 80 height 14
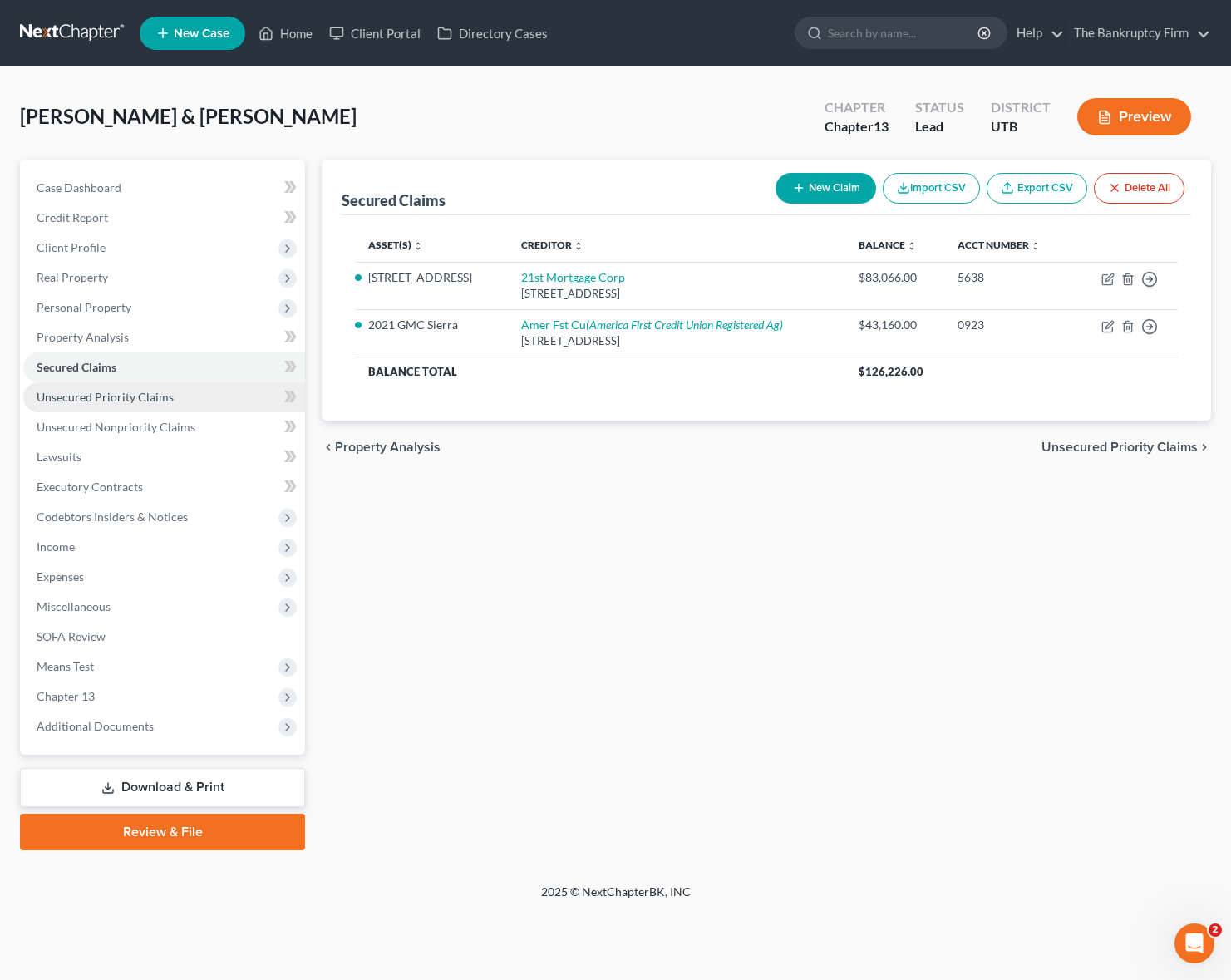
click at [131, 395] on span "Unsecured Priority Claims" at bounding box center [104, 397] width 137 height 14
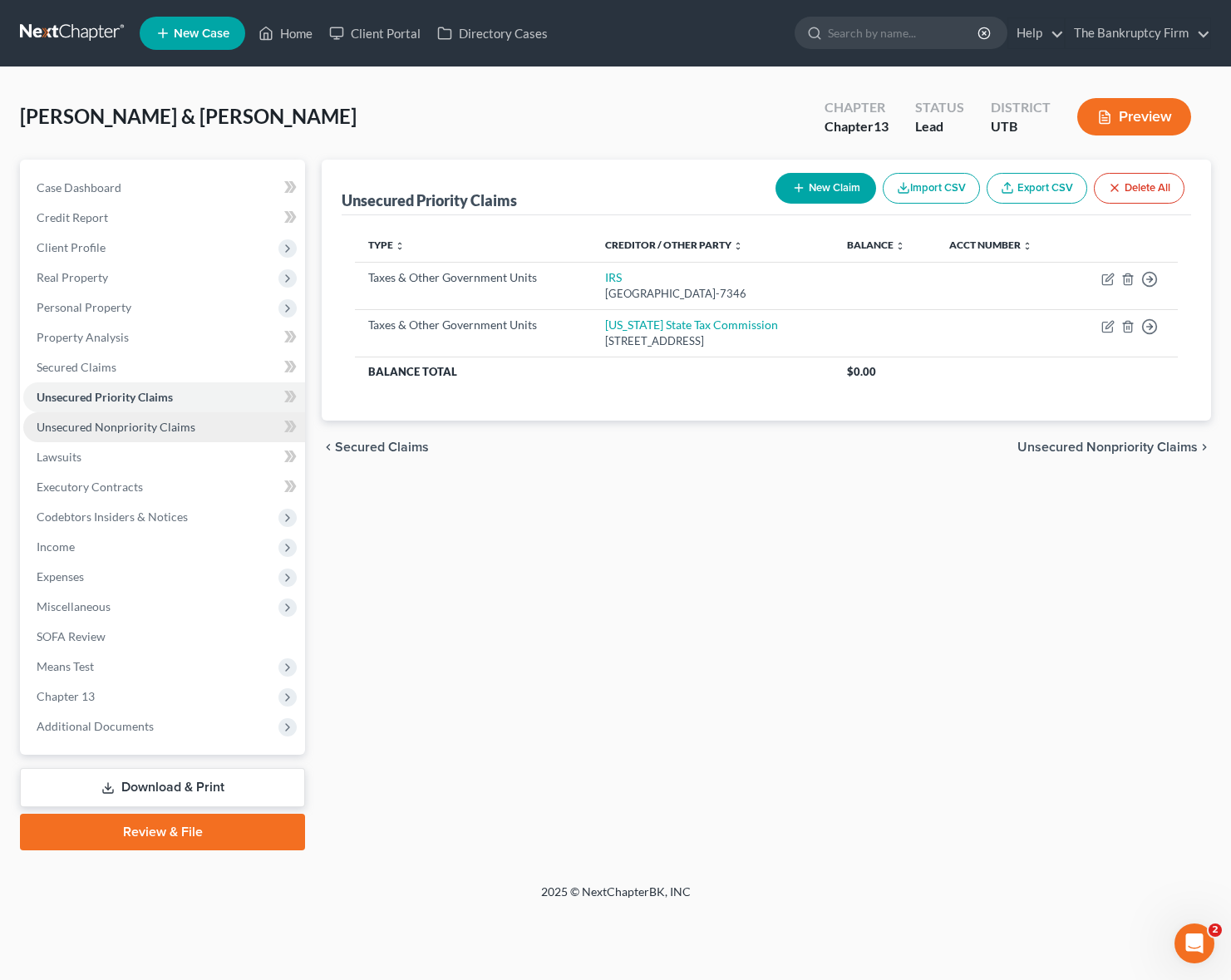
click at [149, 426] on span "Unsecured Nonpriority Claims" at bounding box center [116, 427] width 159 height 14
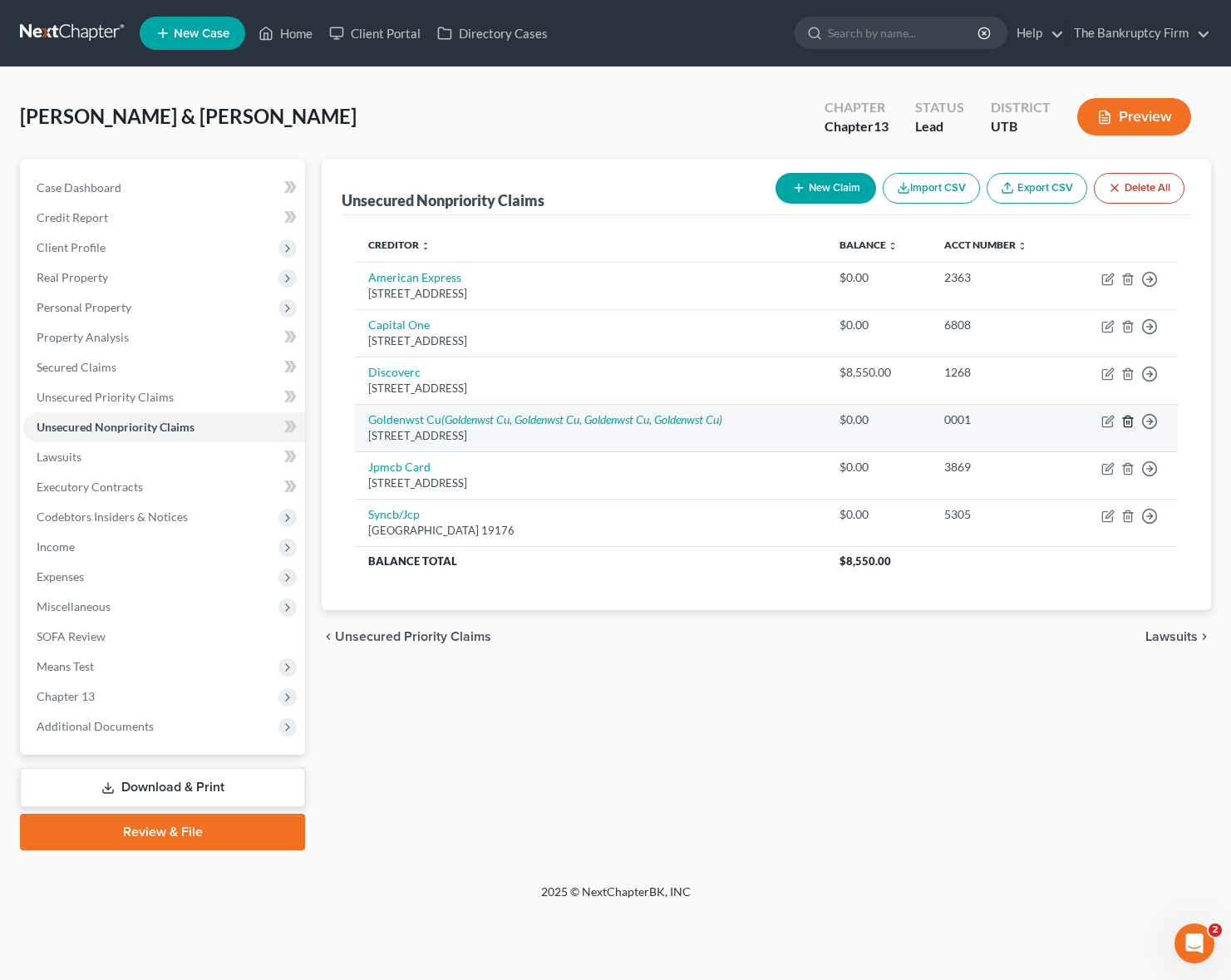
click at [1127, 422] on line "button" at bounding box center [1127, 422] width 0 height 4
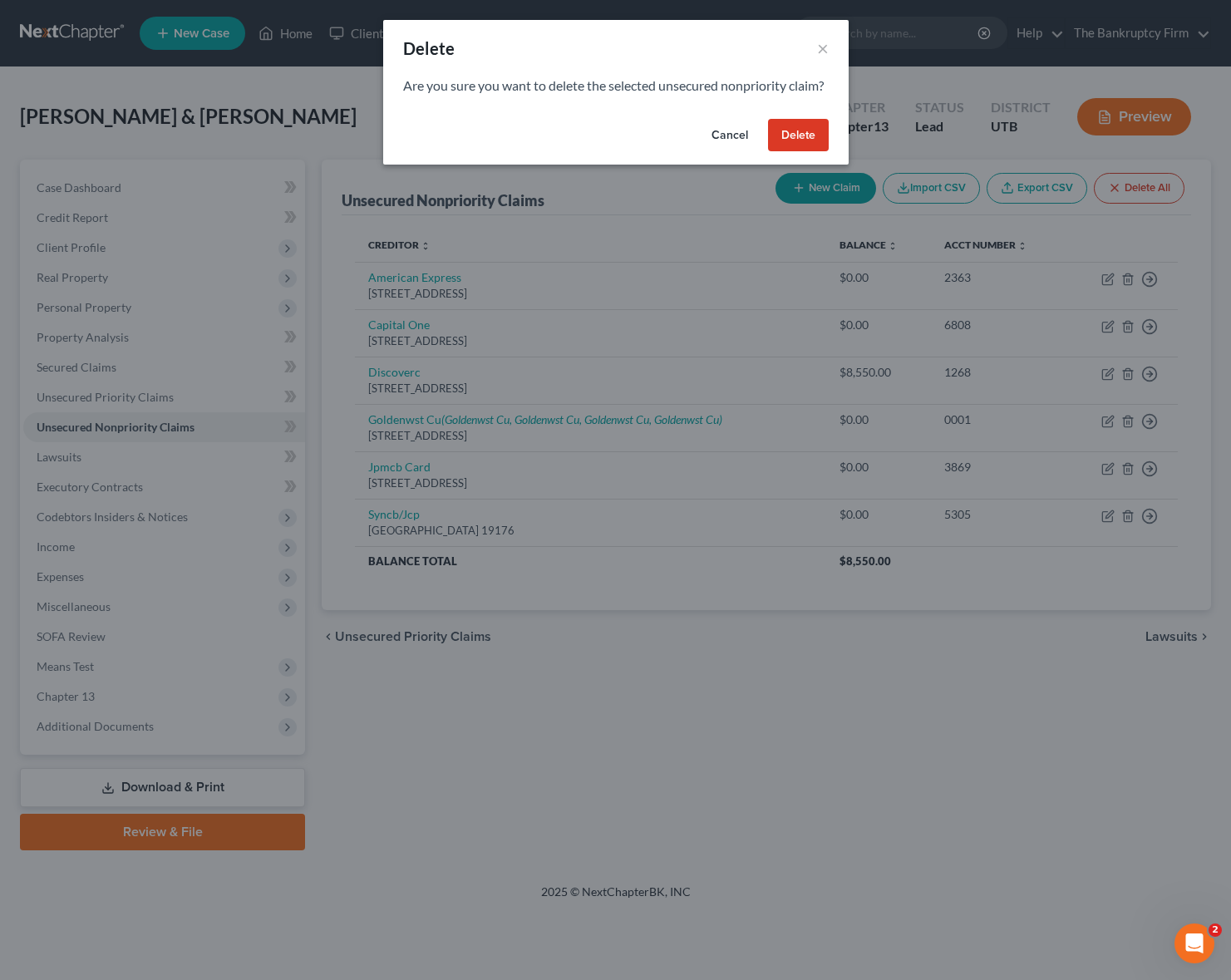
click at [807, 147] on button "Delete" at bounding box center [798, 135] width 61 height 34
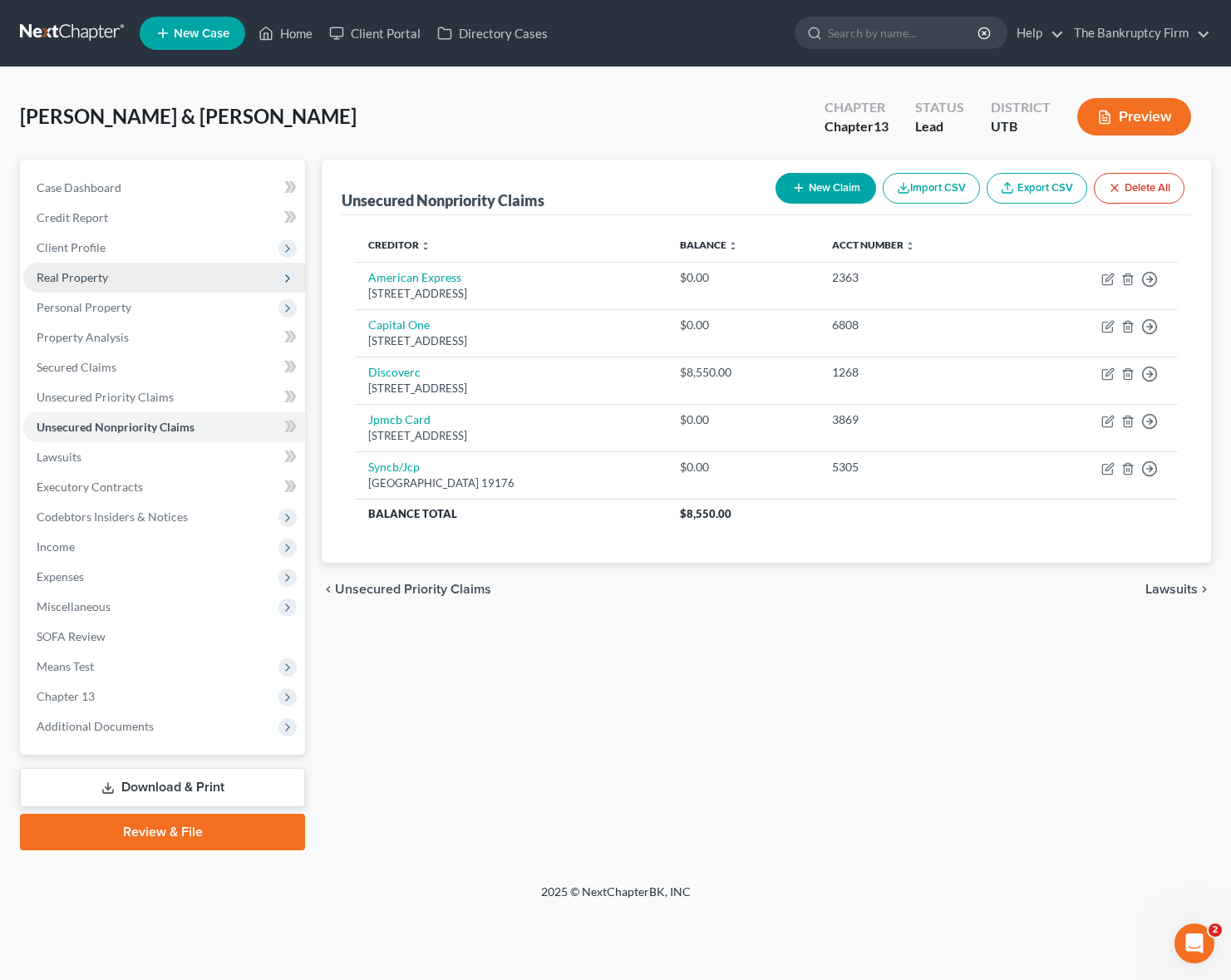
click at [91, 276] on span "Real Property" at bounding box center [72, 277] width 72 height 14
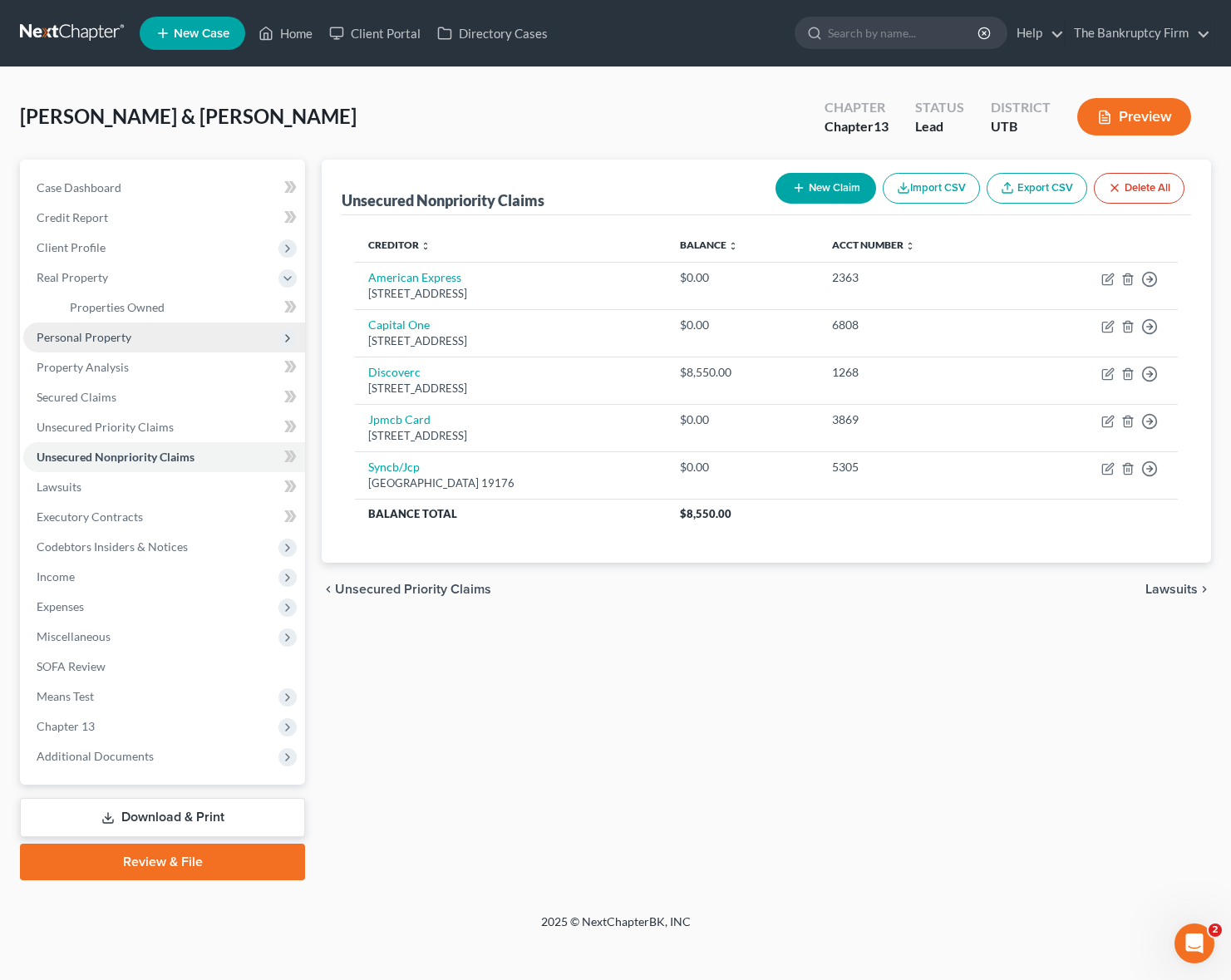
click at [121, 342] on span "Personal Property" at bounding box center [83, 337] width 95 height 14
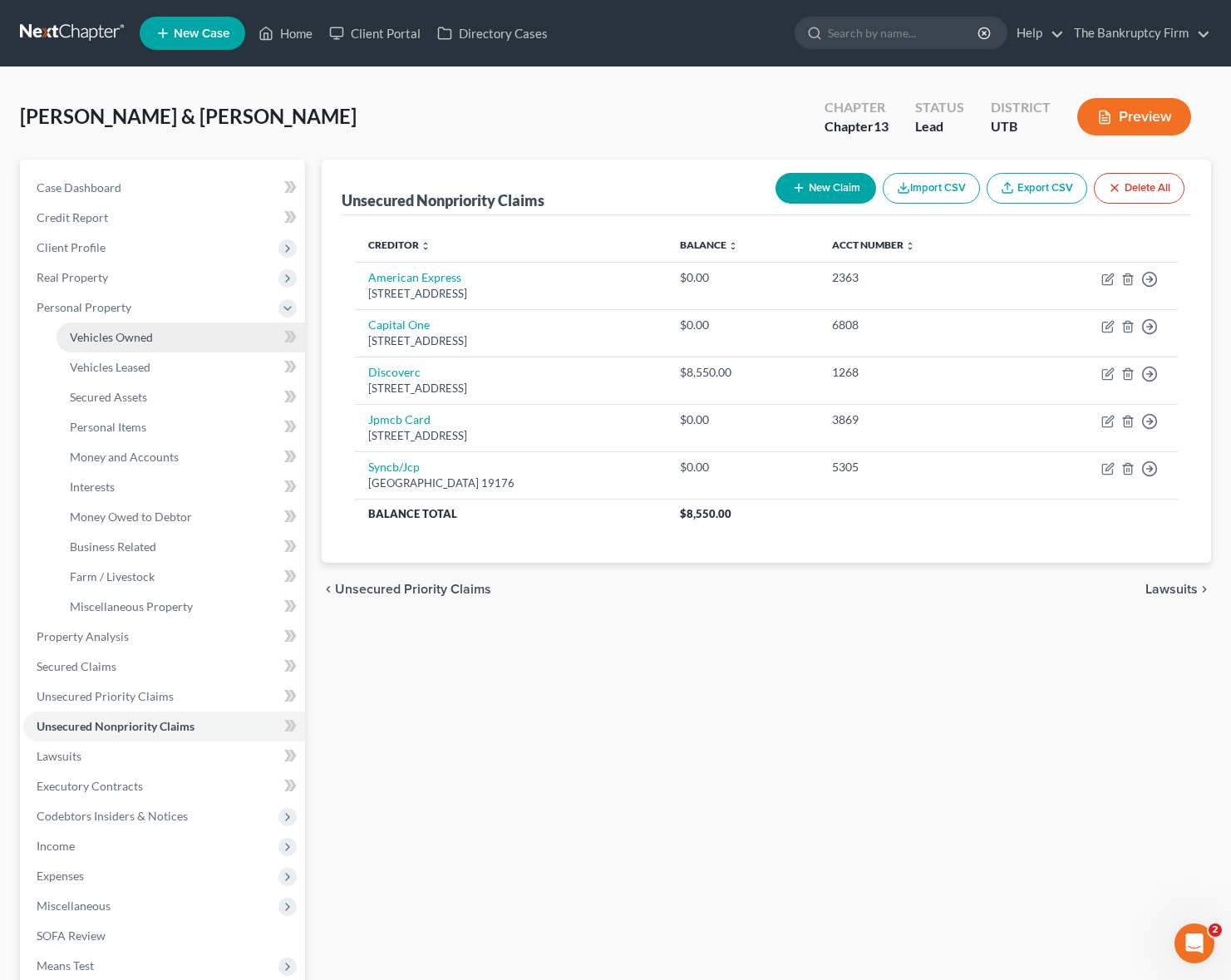
click at [125, 340] on span "Vehicles Owned" at bounding box center [111, 337] width 83 height 14
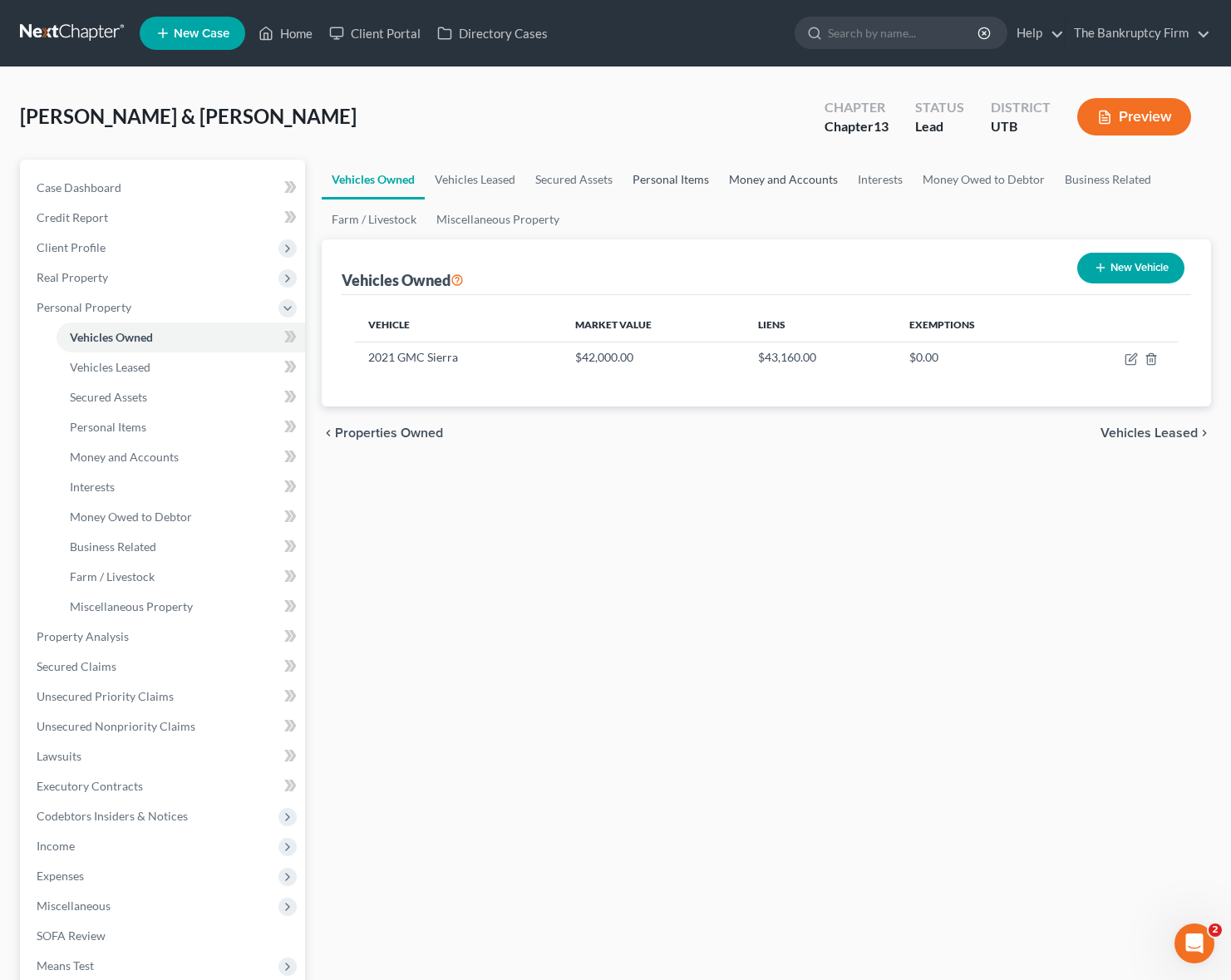
drag, startPoint x: 665, startPoint y: 179, endPoint x: 769, endPoint y: 170, distance: 104.4
click at [667, 179] on link "Personal Items" at bounding box center [670, 179] width 96 height 40
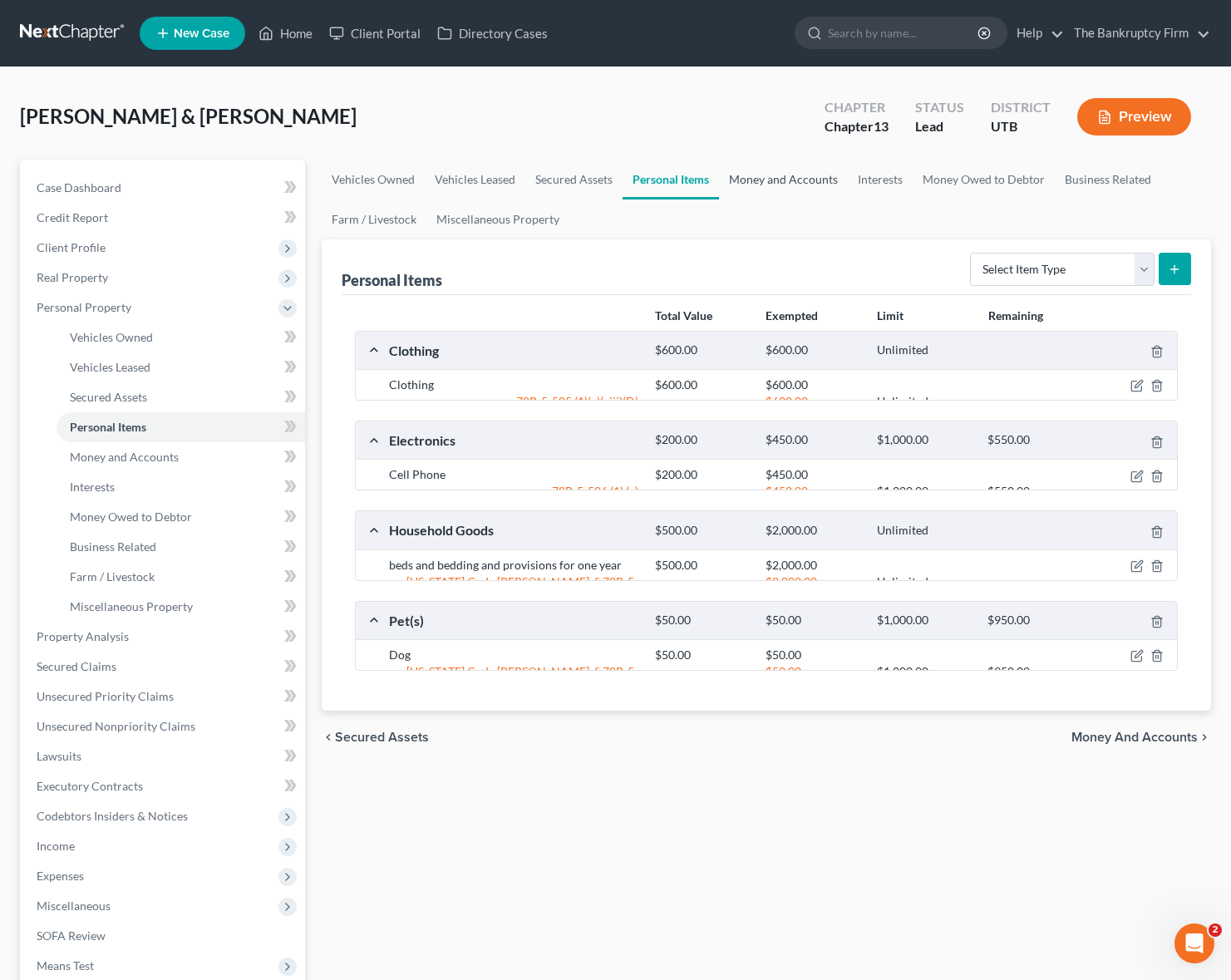
click at [803, 175] on link "Money and Accounts" at bounding box center [784, 179] width 129 height 40
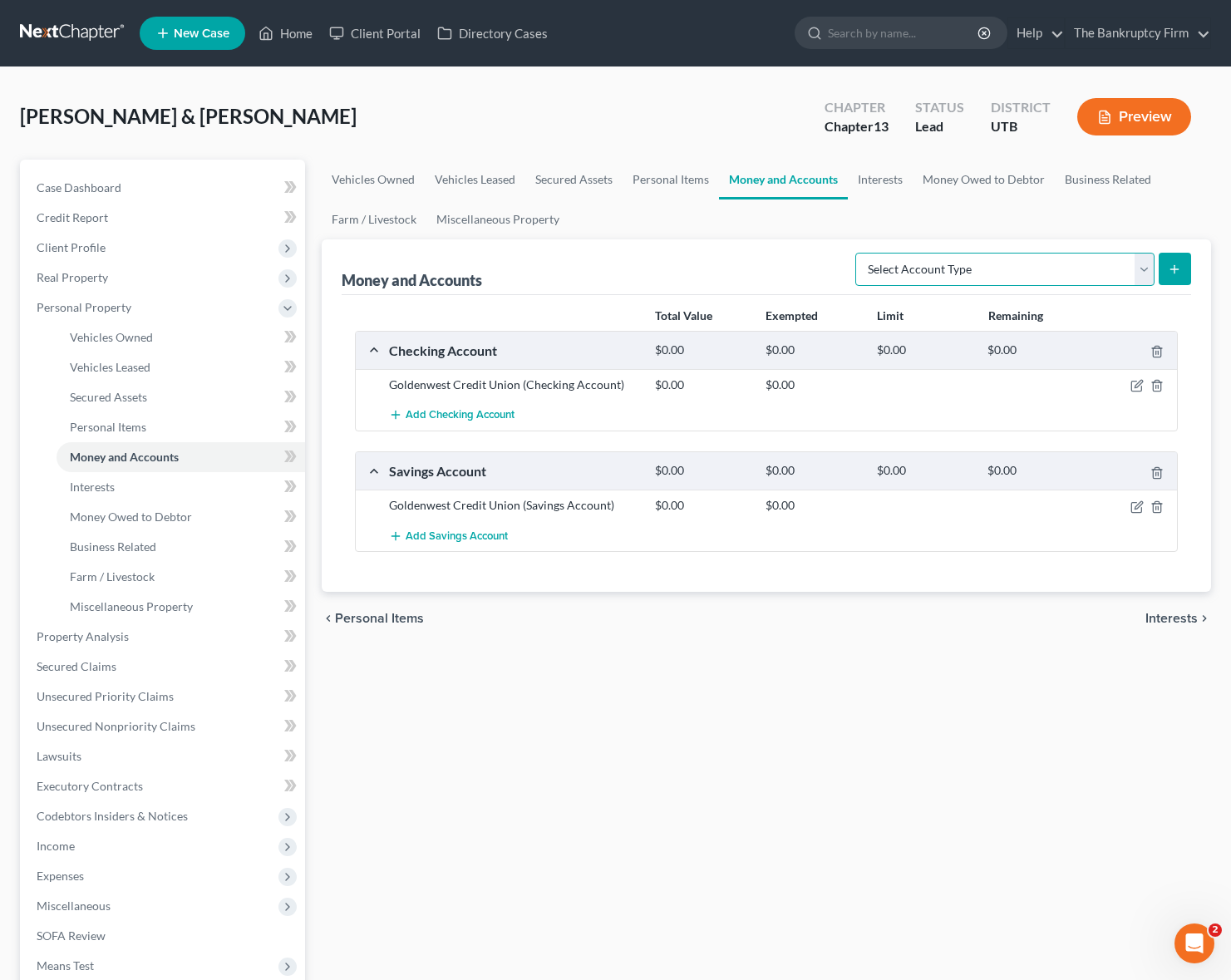
click at [1143, 259] on select "Select Account Type Brokerage Cash on Hand Certificates of Deposit Checking Acc…" at bounding box center [1005, 270] width 300 height 34
select select "checking"
click at [859, 253] on select "Select Account Type Brokerage Cash on Hand Certificates of Deposit Checking Acc…" at bounding box center [1005, 270] width 300 height 34
click at [1181, 267] on icon "submit" at bounding box center [1174, 269] width 13 height 13
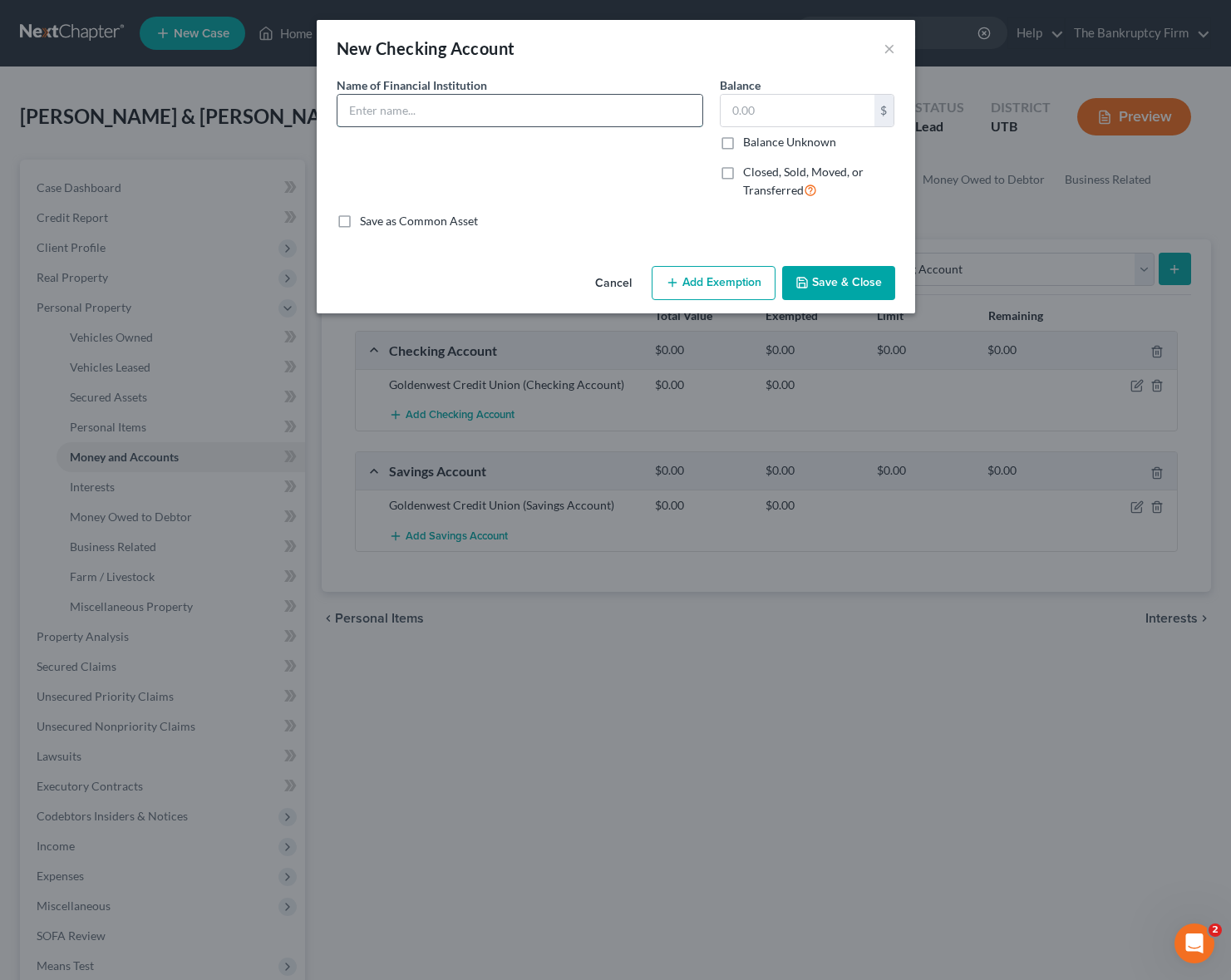
click at [468, 104] on input "text" at bounding box center [520, 110] width 365 height 32
type input "America First Credit Union"
click at [848, 278] on button "Save & Close" at bounding box center [839, 284] width 113 height 35
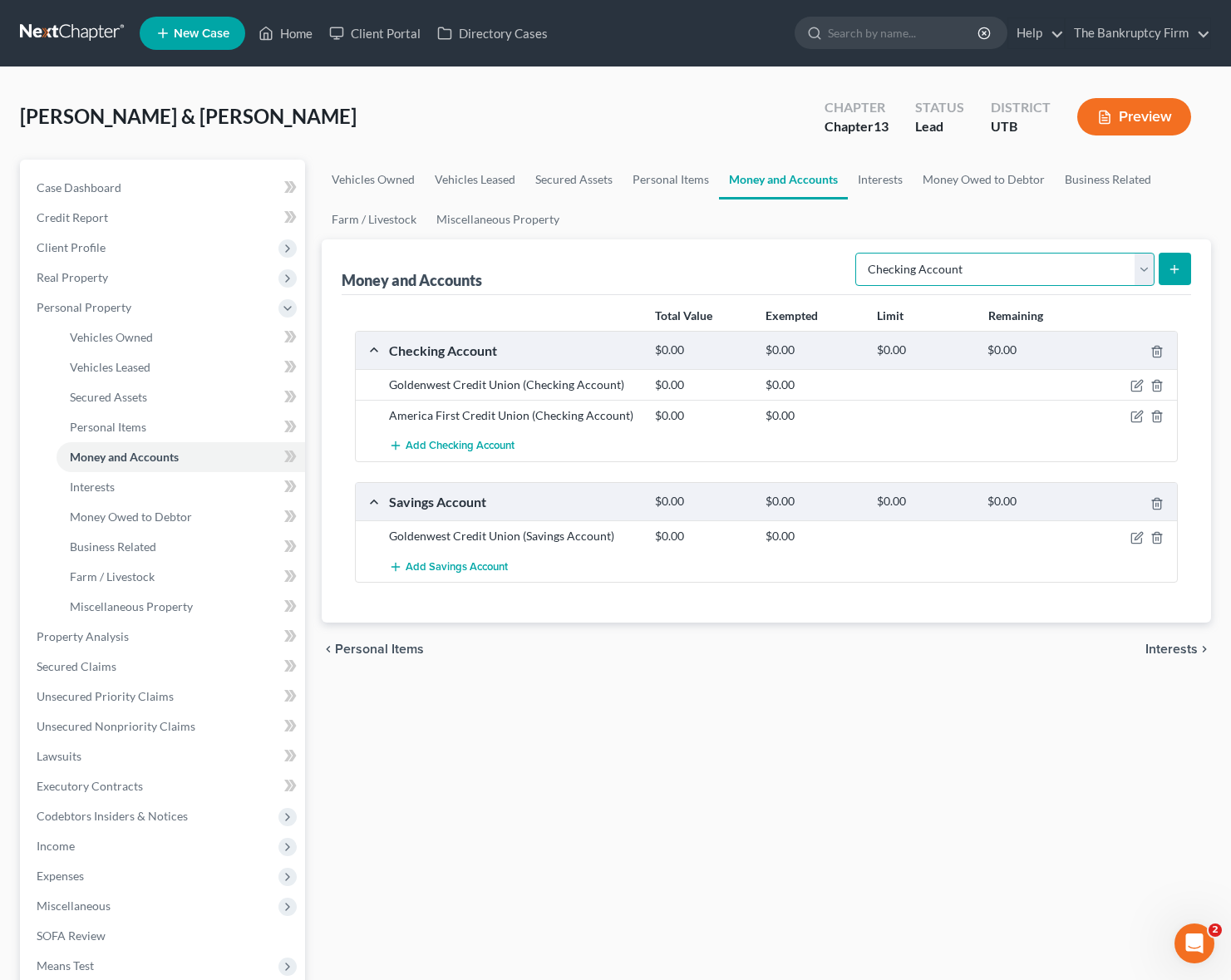
click at [1138, 270] on select "Select Account Type Brokerage Cash on Hand Certificates of Deposit Checking Acc…" at bounding box center [1005, 270] width 300 height 34
select select "savings"
click at [859, 253] on select "Select Account Type Brokerage Cash on Hand Certificates of Deposit Checking Acc…" at bounding box center [1005, 270] width 300 height 34
click at [1183, 270] on button "submit" at bounding box center [1174, 269] width 33 height 33
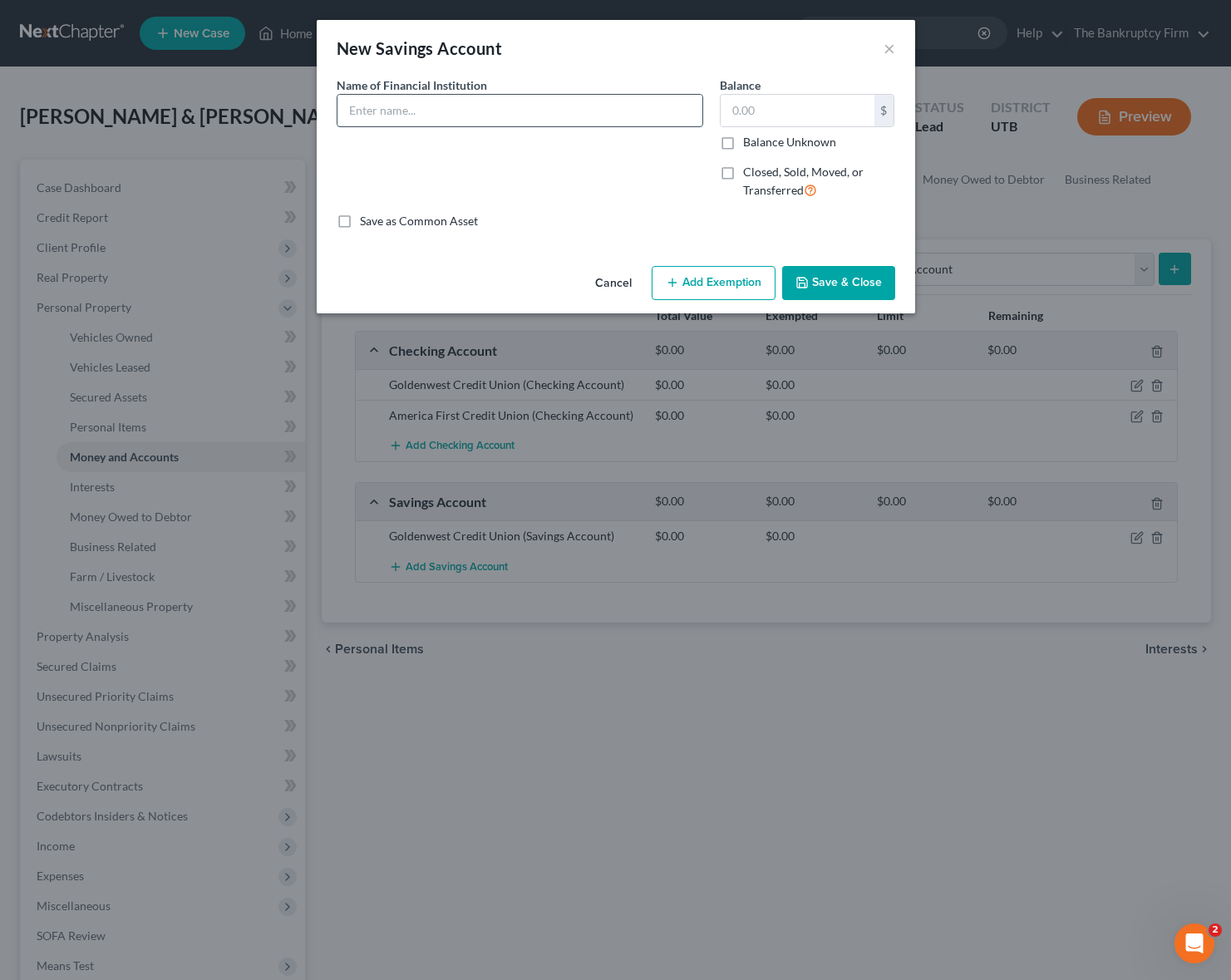
click at [458, 113] on input "text" at bounding box center [520, 110] width 365 height 32
click at [567, 110] on input "America First Credit Union" at bounding box center [520, 110] width 365 height 32
click at [489, 108] on input "America First Credit Union 3867" at bounding box center [520, 110] width 365 height 32
click at [596, 110] on input "America First Credit Union (3867" at bounding box center [520, 110] width 365 height 32
type input "America First Credit Union (3867)"
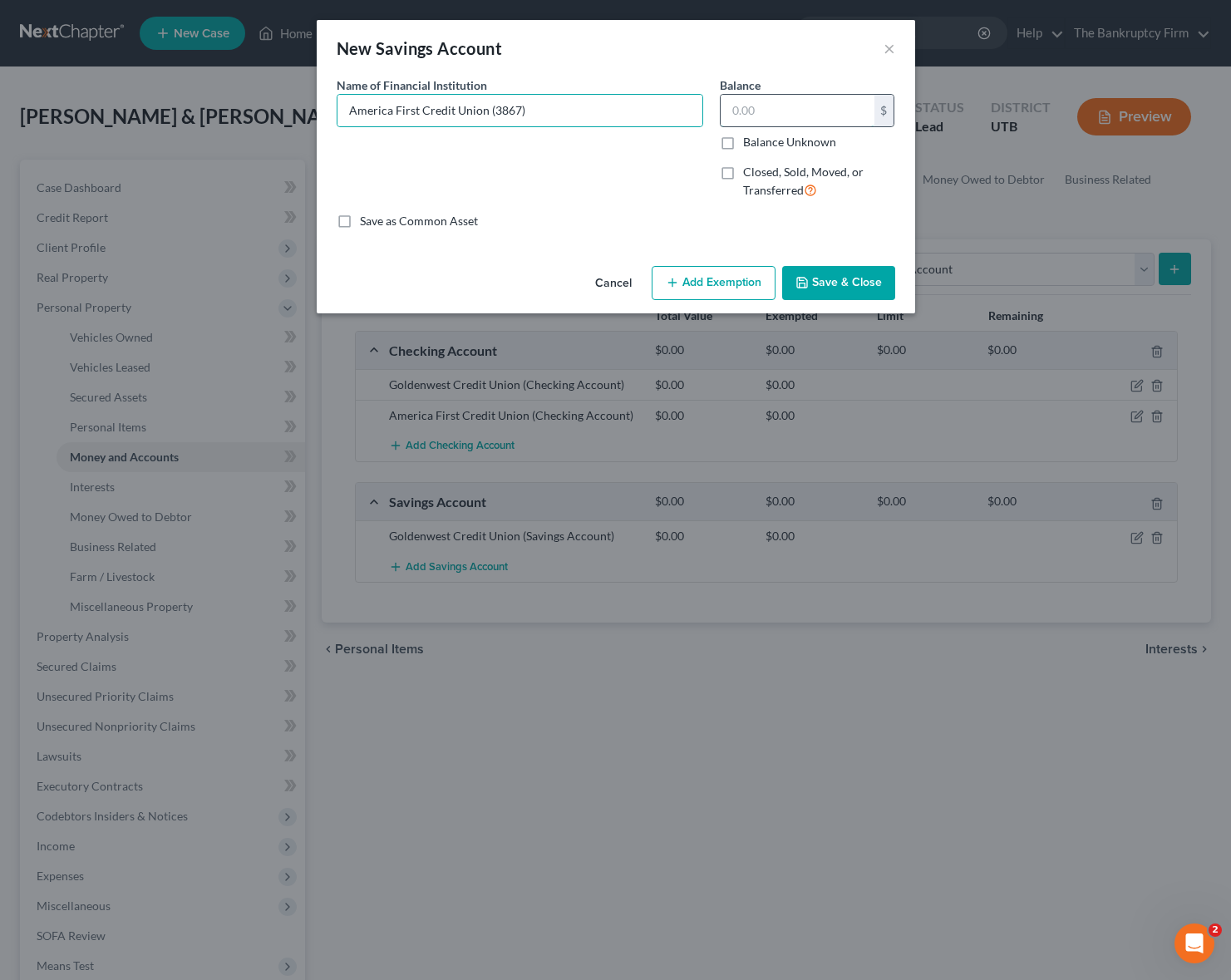
click at [791, 118] on input "text" at bounding box center [797, 110] width 154 height 32
type input "439.65"
click at [843, 285] on button "Save & Close" at bounding box center [839, 284] width 113 height 35
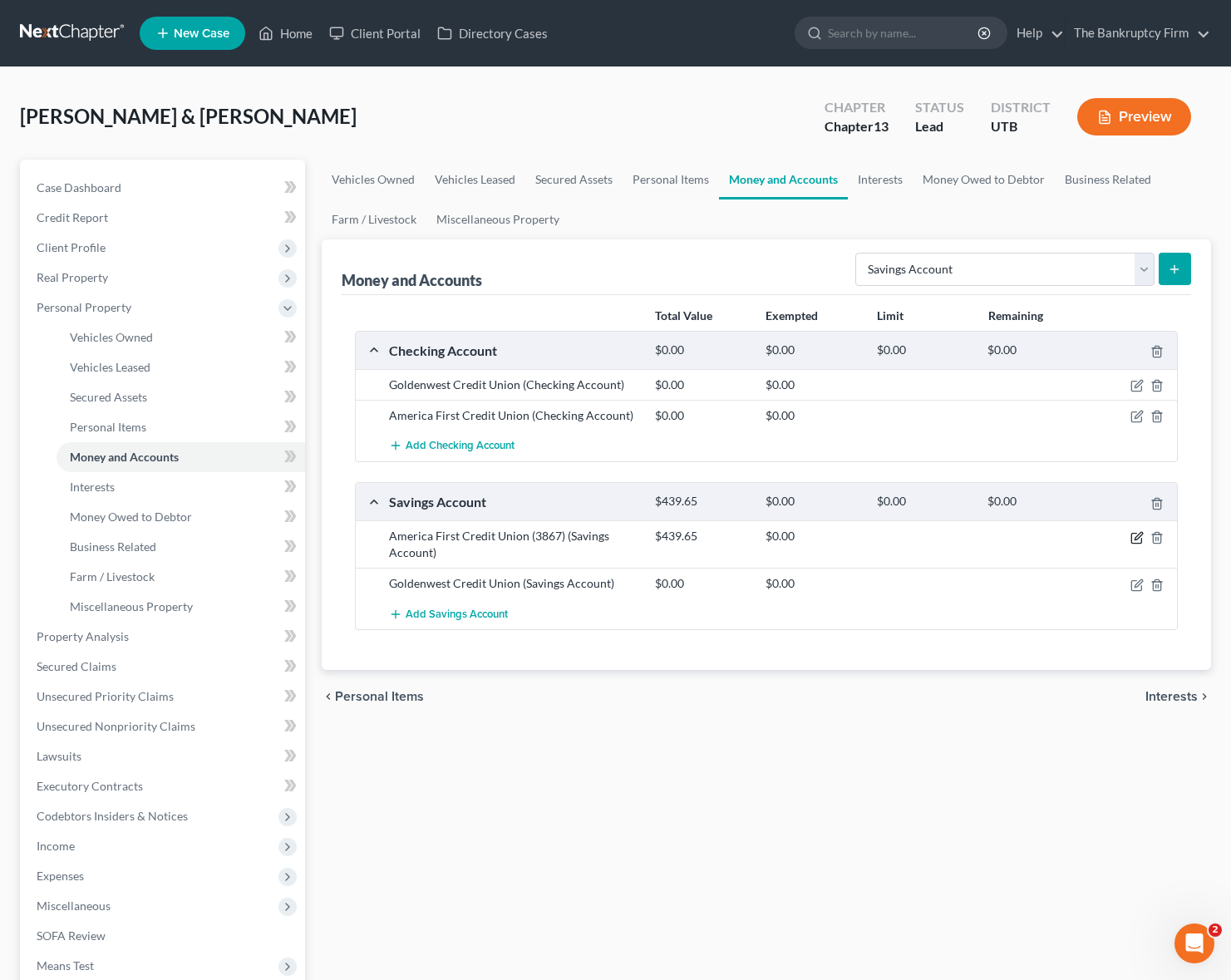
click at [1138, 538] on icon "button" at bounding box center [1138, 536] width 7 height 7
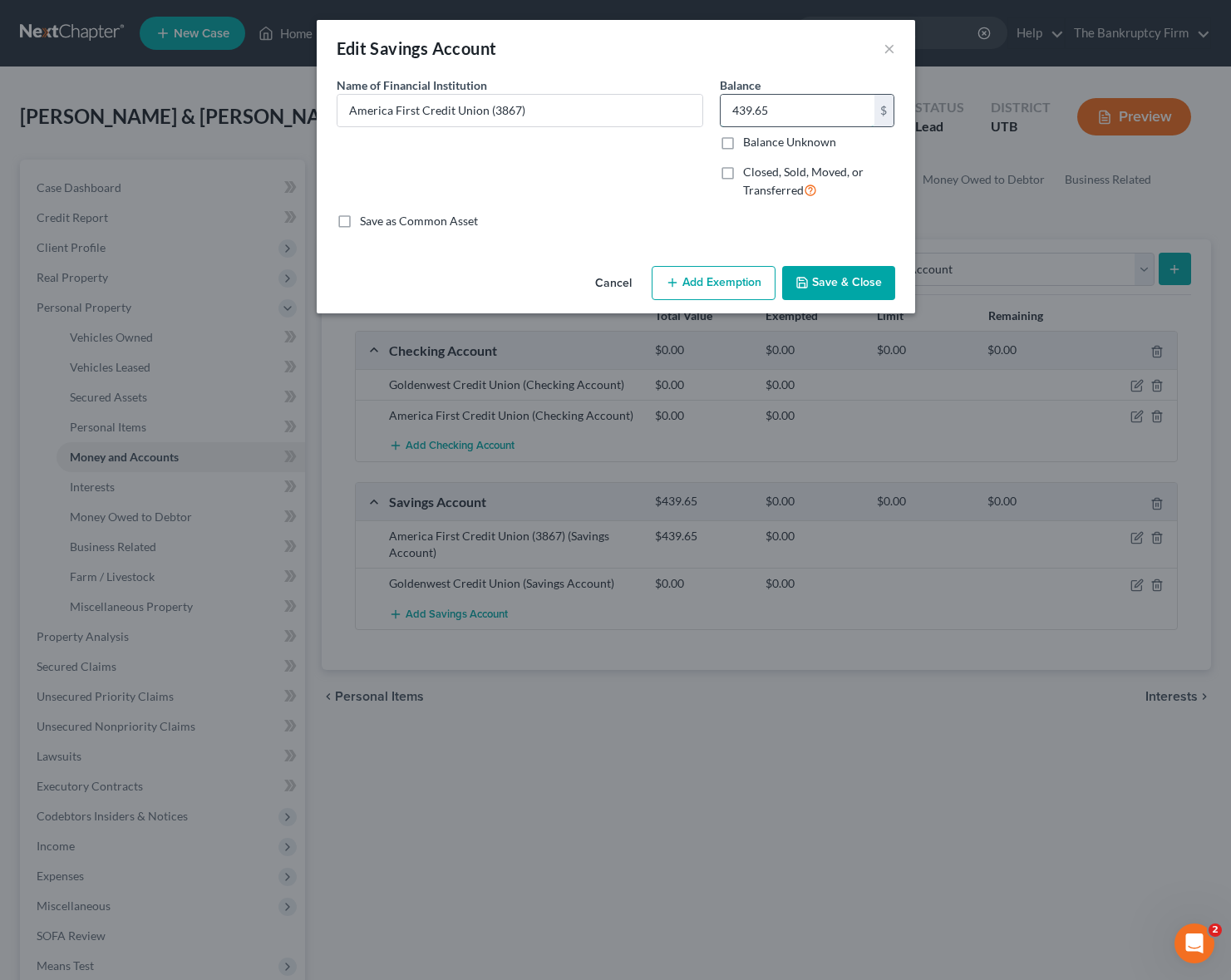
click at [796, 115] on input "439.65" at bounding box center [797, 110] width 154 height 32
type input "3,867"
click at [854, 281] on button "Save & Close" at bounding box center [839, 284] width 113 height 35
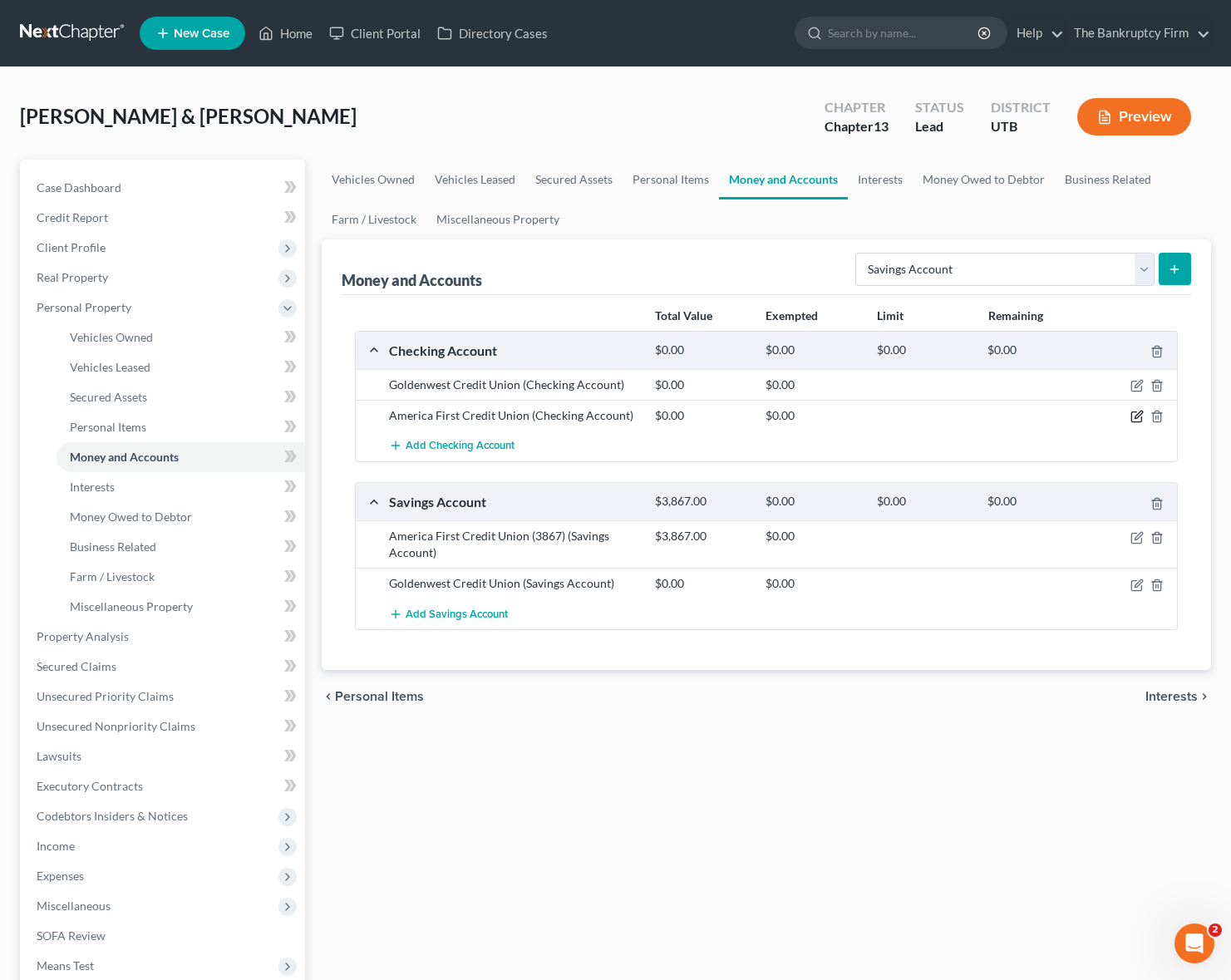
click at [1141, 413] on icon "button" at bounding box center [1138, 415] width 7 height 7
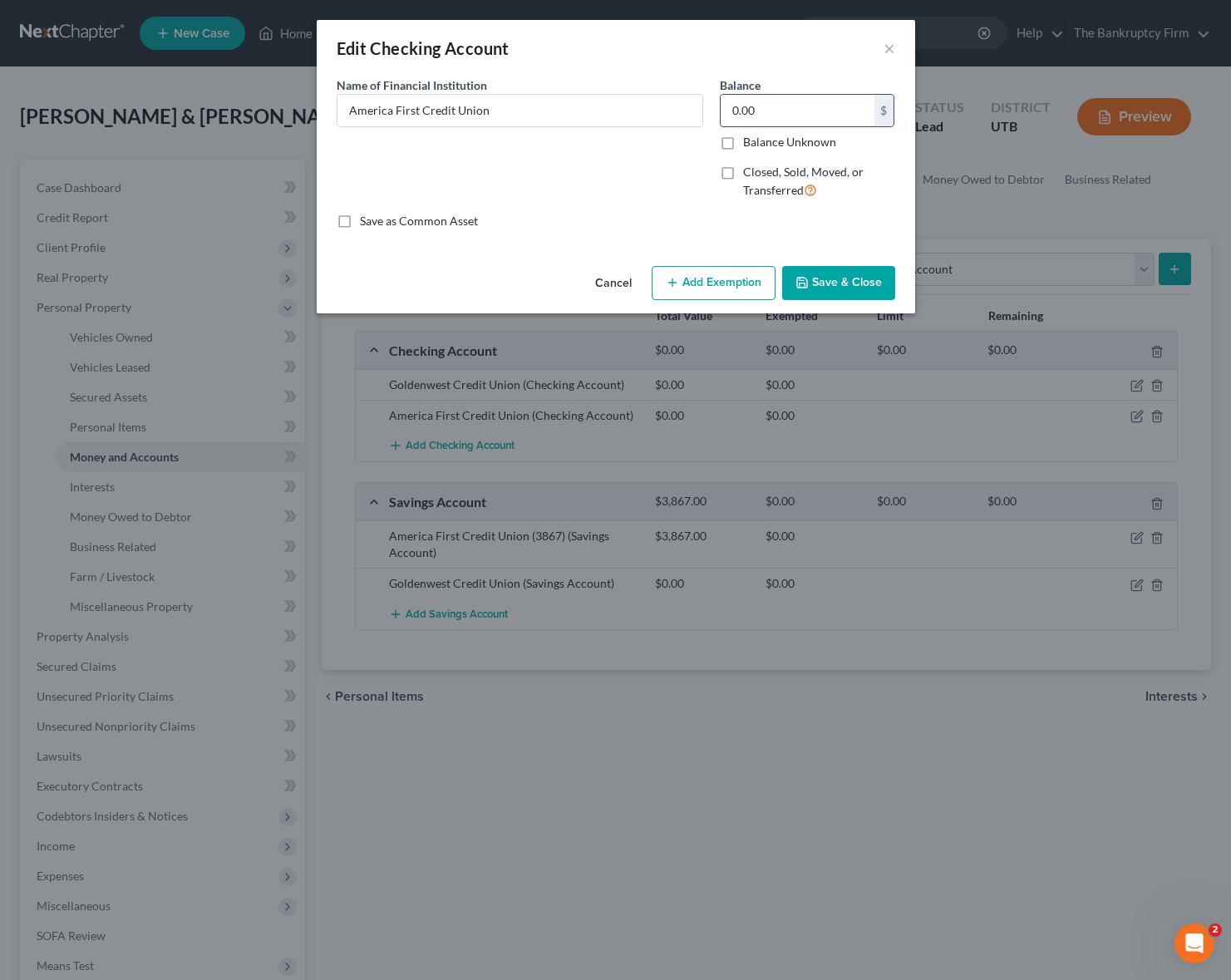
click at [789, 106] on input "0.00" at bounding box center [797, 110] width 154 height 32
type input "439.65"
click at [860, 283] on button "Save & Close" at bounding box center [839, 284] width 113 height 35
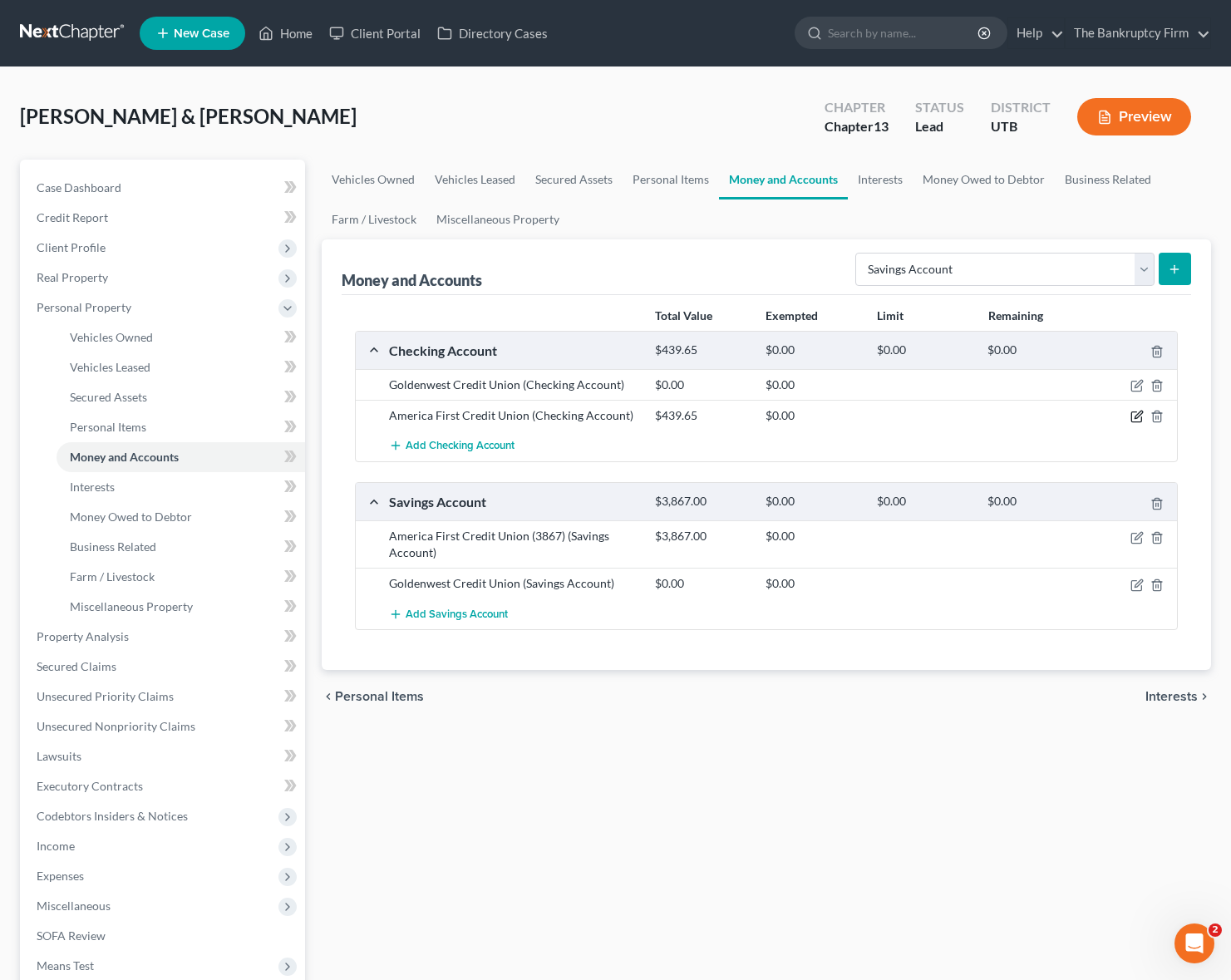
drag, startPoint x: 1138, startPoint y: 412, endPoint x: 1127, endPoint y: 412, distance: 11.0
click at [1136, 412] on icon "button" at bounding box center [1136, 416] width 13 height 13
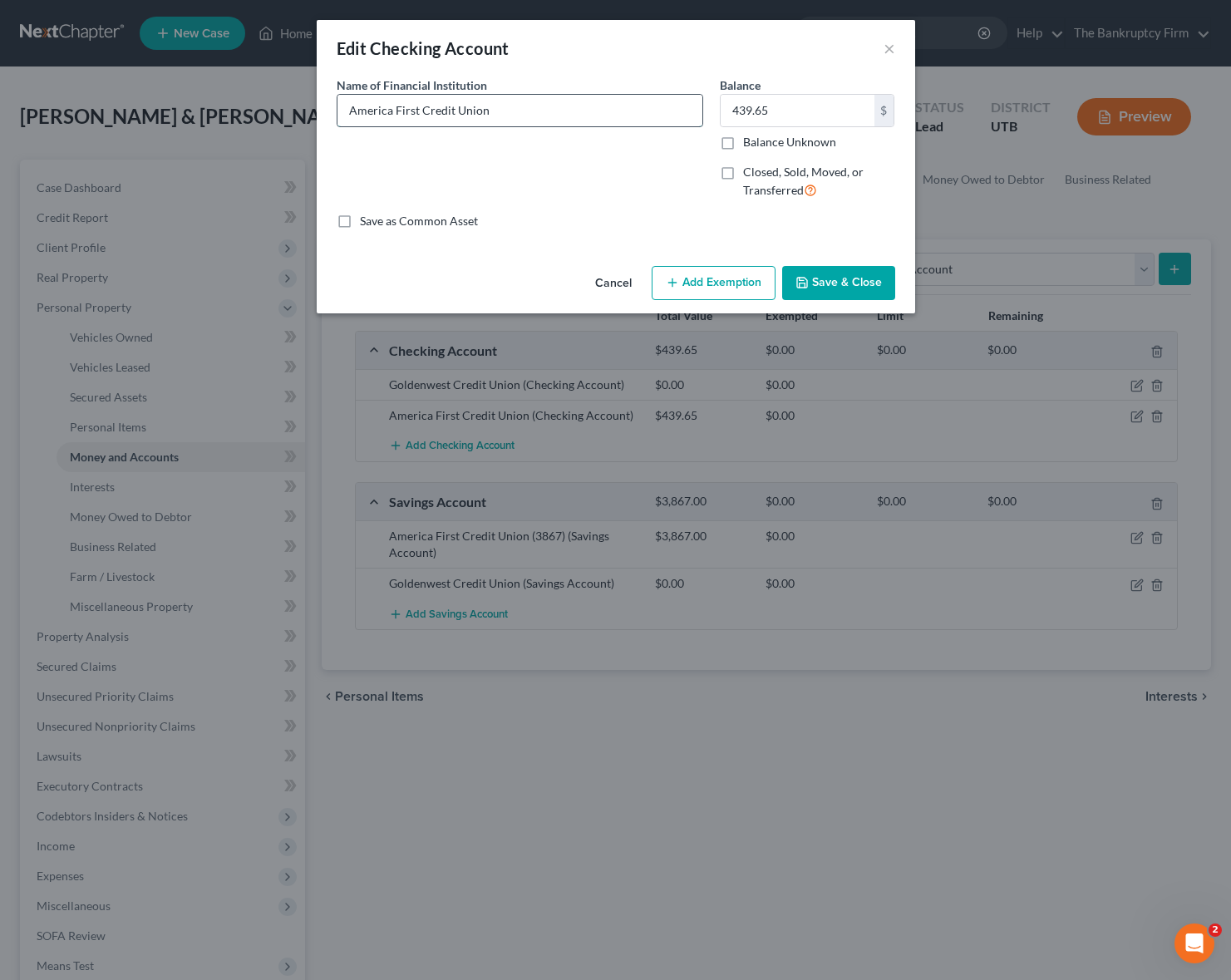
click at [518, 112] on input "America First Credit Union" at bounding box center [520, 110] width 365 height 32
type input "America First Credit Union (3867)"
click at [851, 273] on button "Save & Close" at bounding box center [839, 284] width 113 height 35
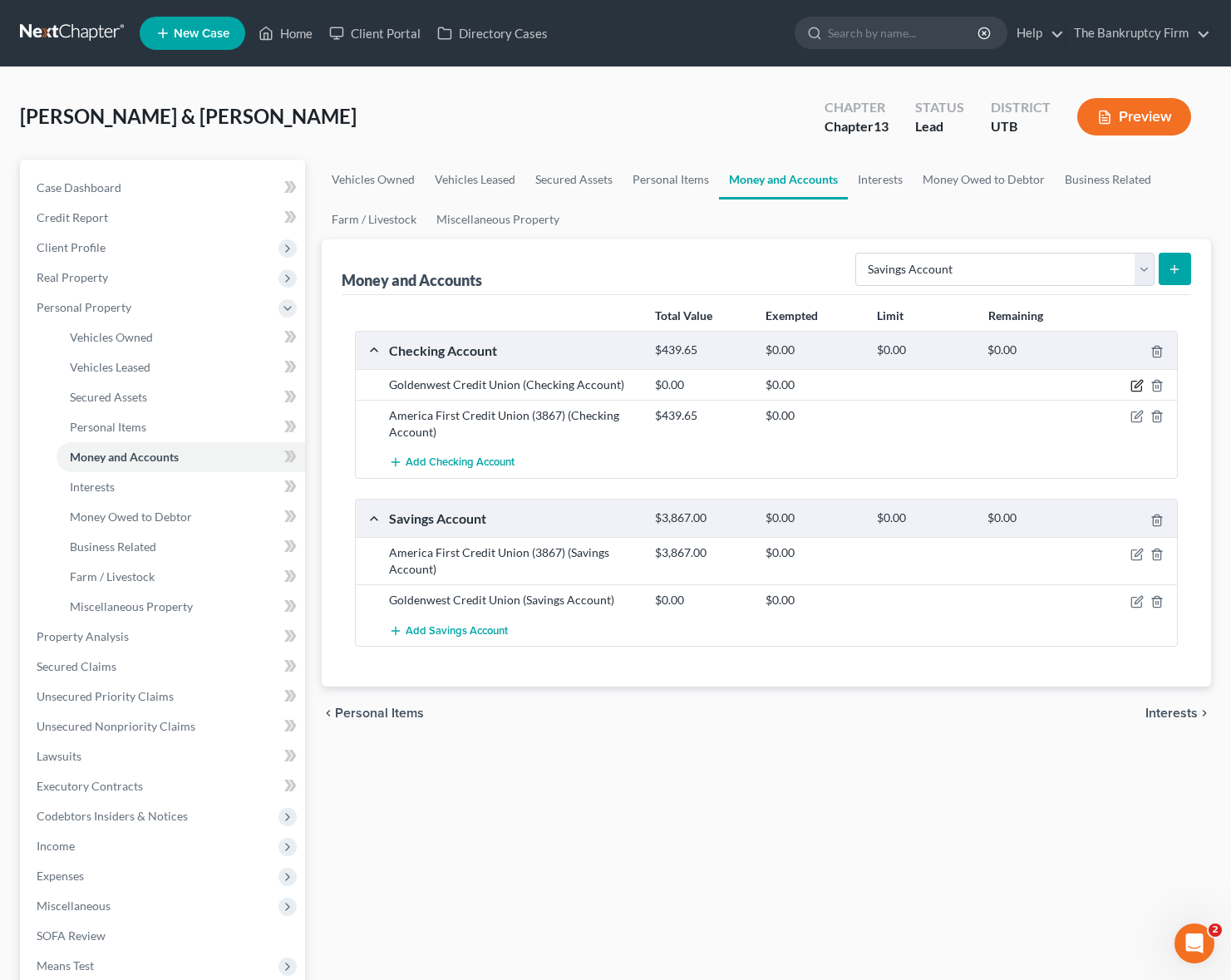
click at [1136, 385] on icon "button" at bounding box center [1136, 385] width 13 height 13
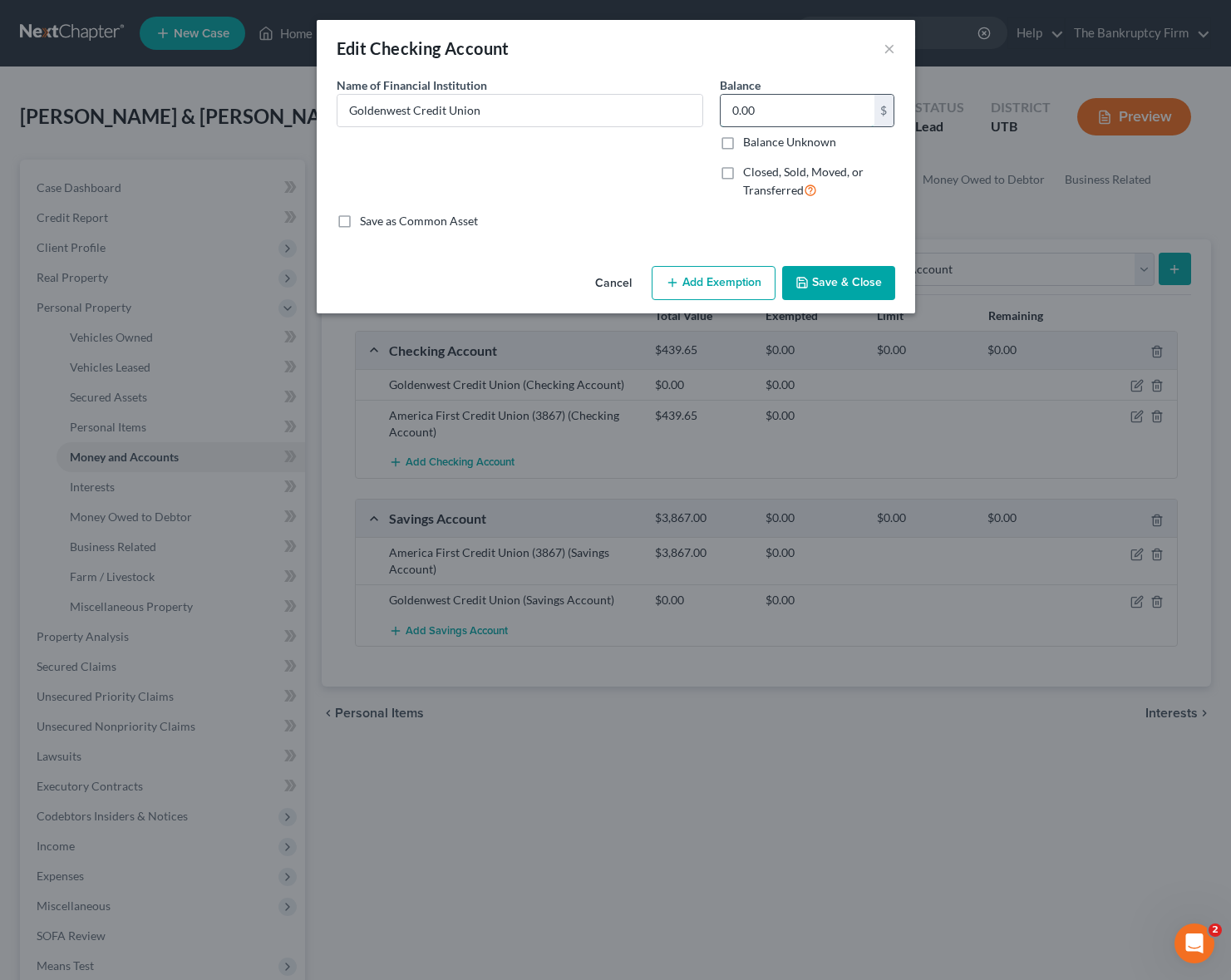
click at [776, 112] on input "0.00" at bounding box center [797, 110] width 154 height 32
type input "194.07"
click at [608, 114] on input "Goldenwest Credit Union" at bounding box center [520, 110] width 365 height 32
type input "Goldenwest Credit Union (0090)"
click at [857, 287] on button "Save & Close" at bounding box center [839, 284] width 113 height 35
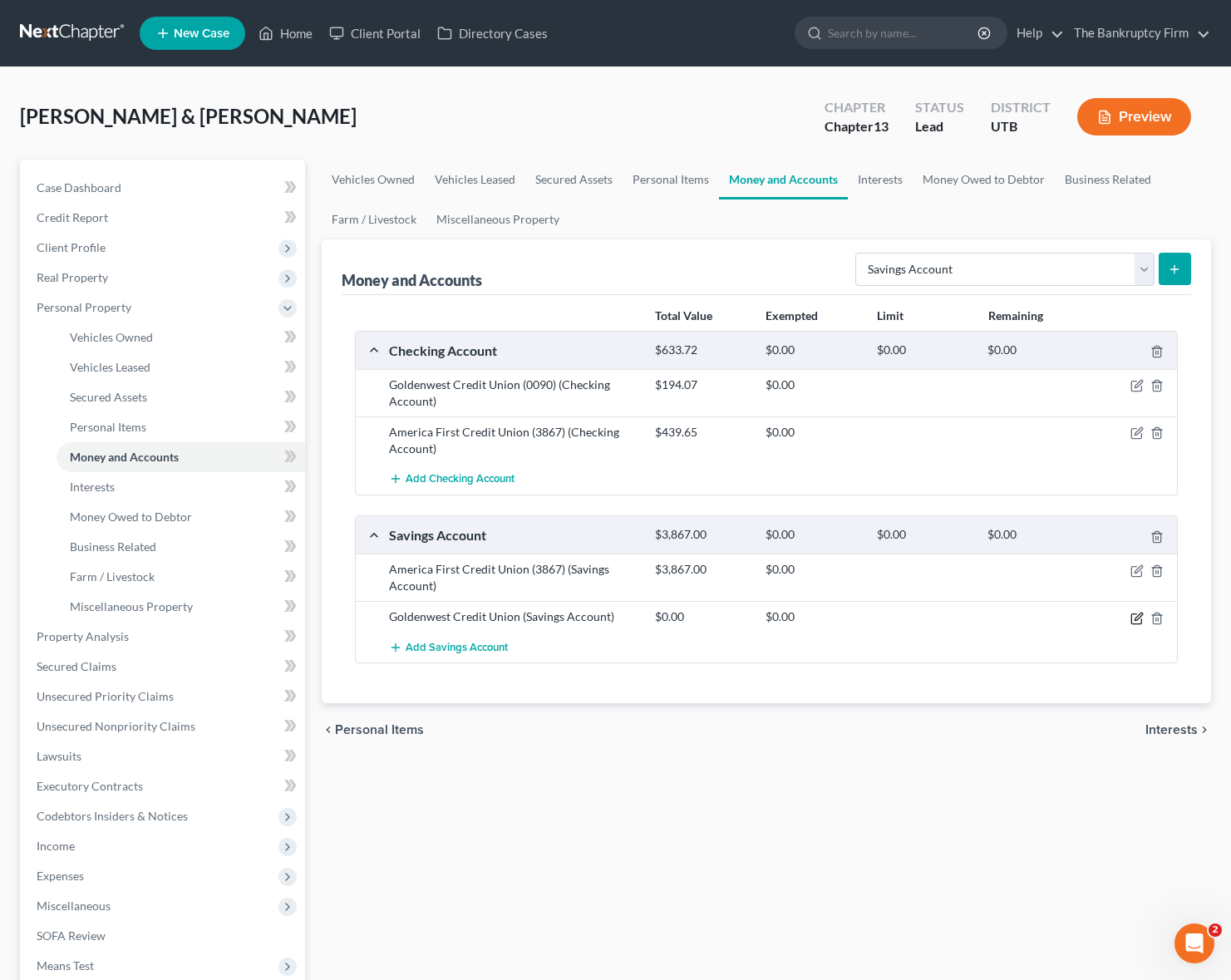
click at [1139, 619] on icon "button" at bounding box center [1136, 618] width 13 height 13
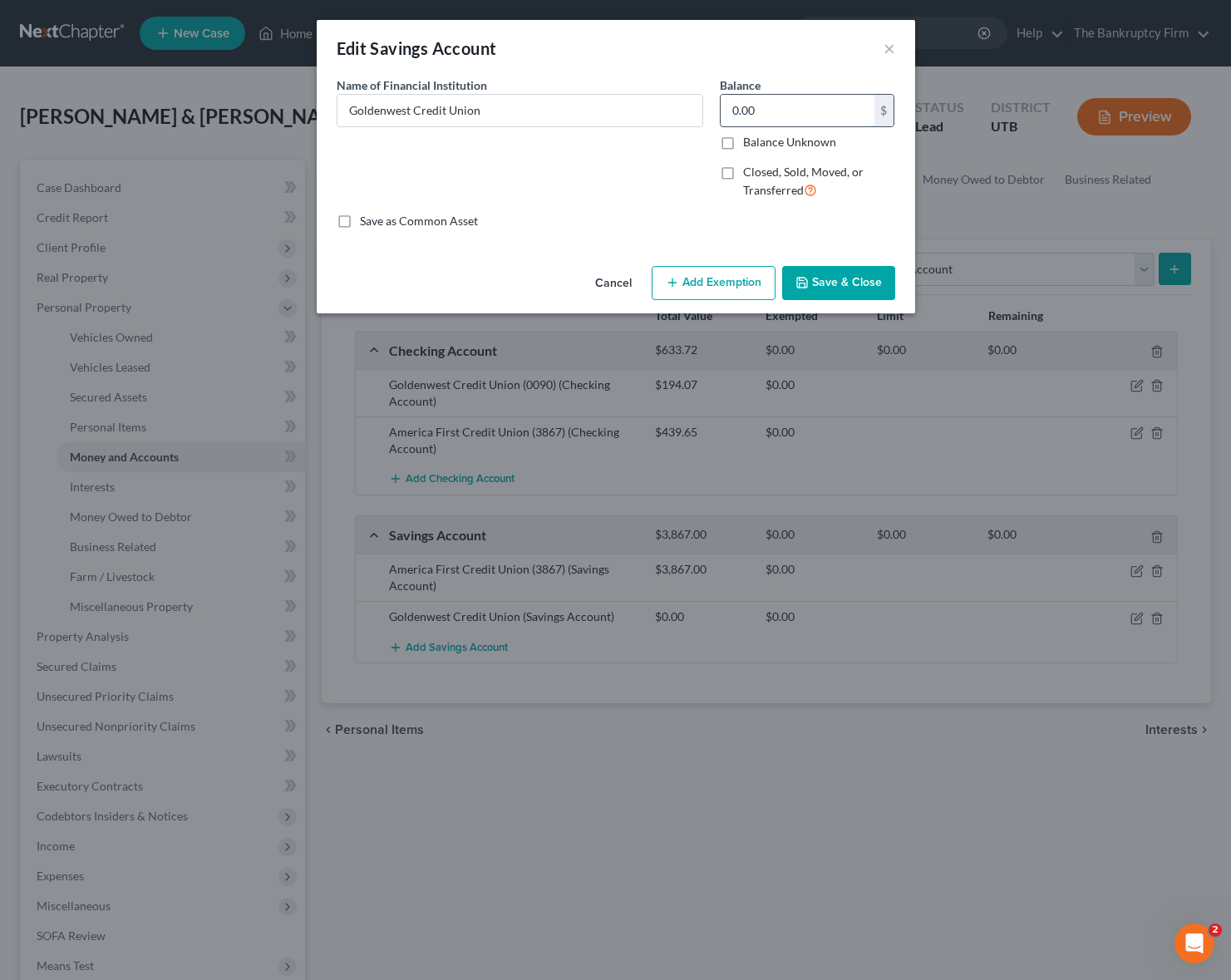
click at [775, 113] on input "0.00" at bounding box center [797, 110] width 154 height 32
type input "7.00"
click at [593, 109] on input "Goldenwest Credit Union" at bounding box center [520, 110] width 365 height 32
type input "Goldenwest Credit Union (0001)"
click at [862, 283] on button "Save & Close" at bounding box center [839, 284] width 113 height 35
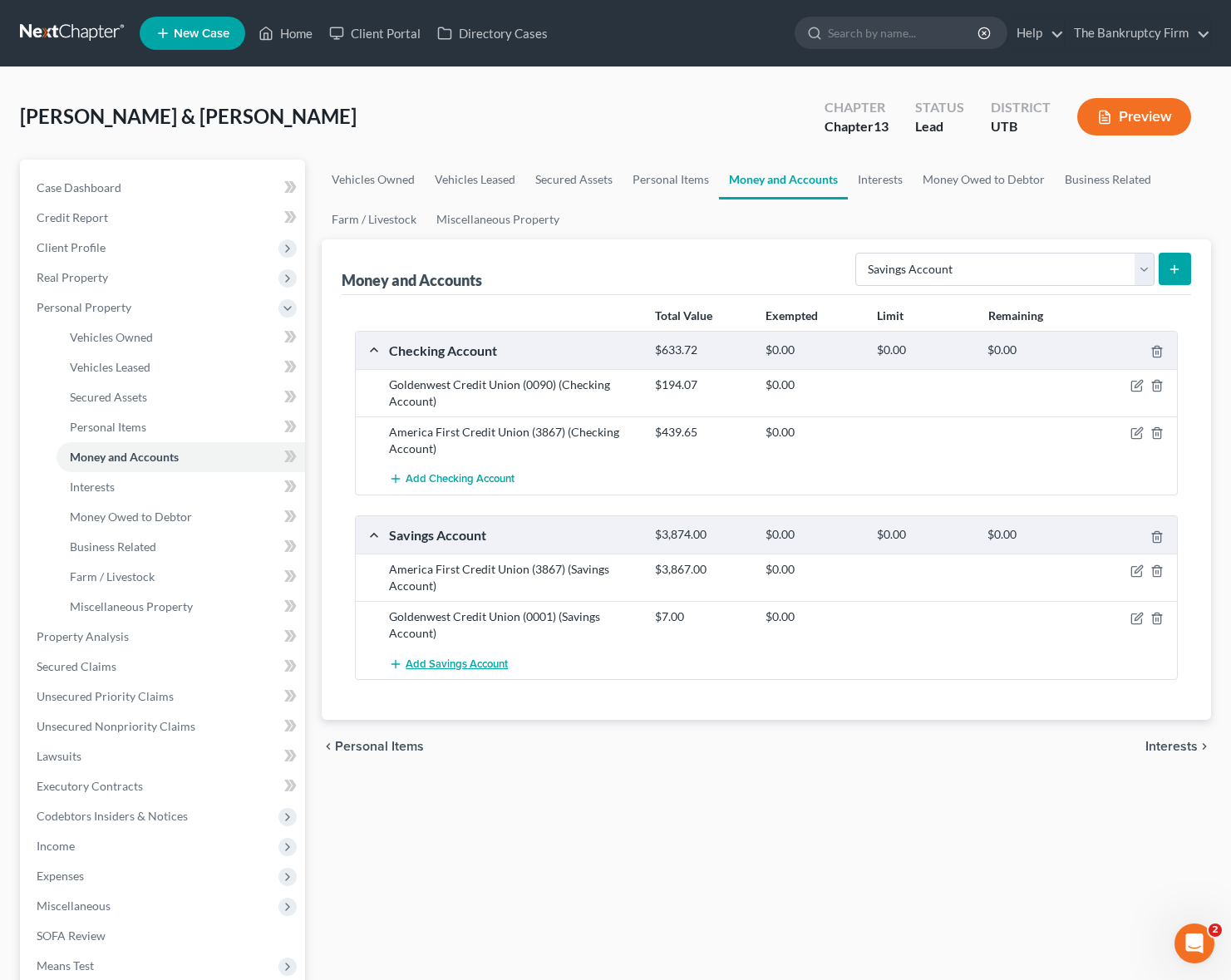
click at [455, 659] on span "Add Savings Account" at bounding box center [457, 664] width 103 height 13
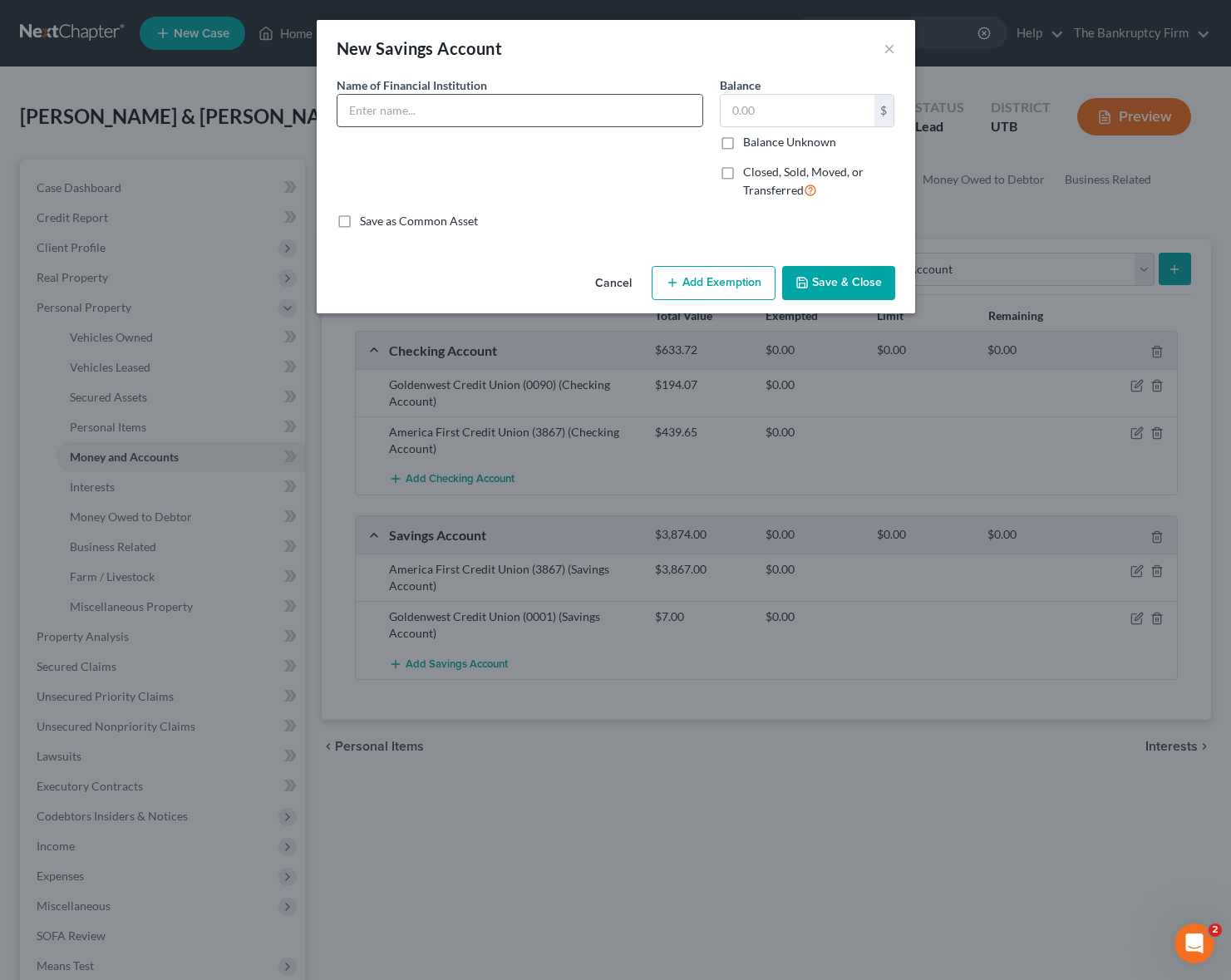
click at [454, 118] on input "text" at bounding box center [520, 110] width 365 height 32
type input "Goldenwest Credit Union (0039)"
type input "0.01"
click at [876, 284] on button "Save & Close" at bounding box center [839, 284] width 113 height 35
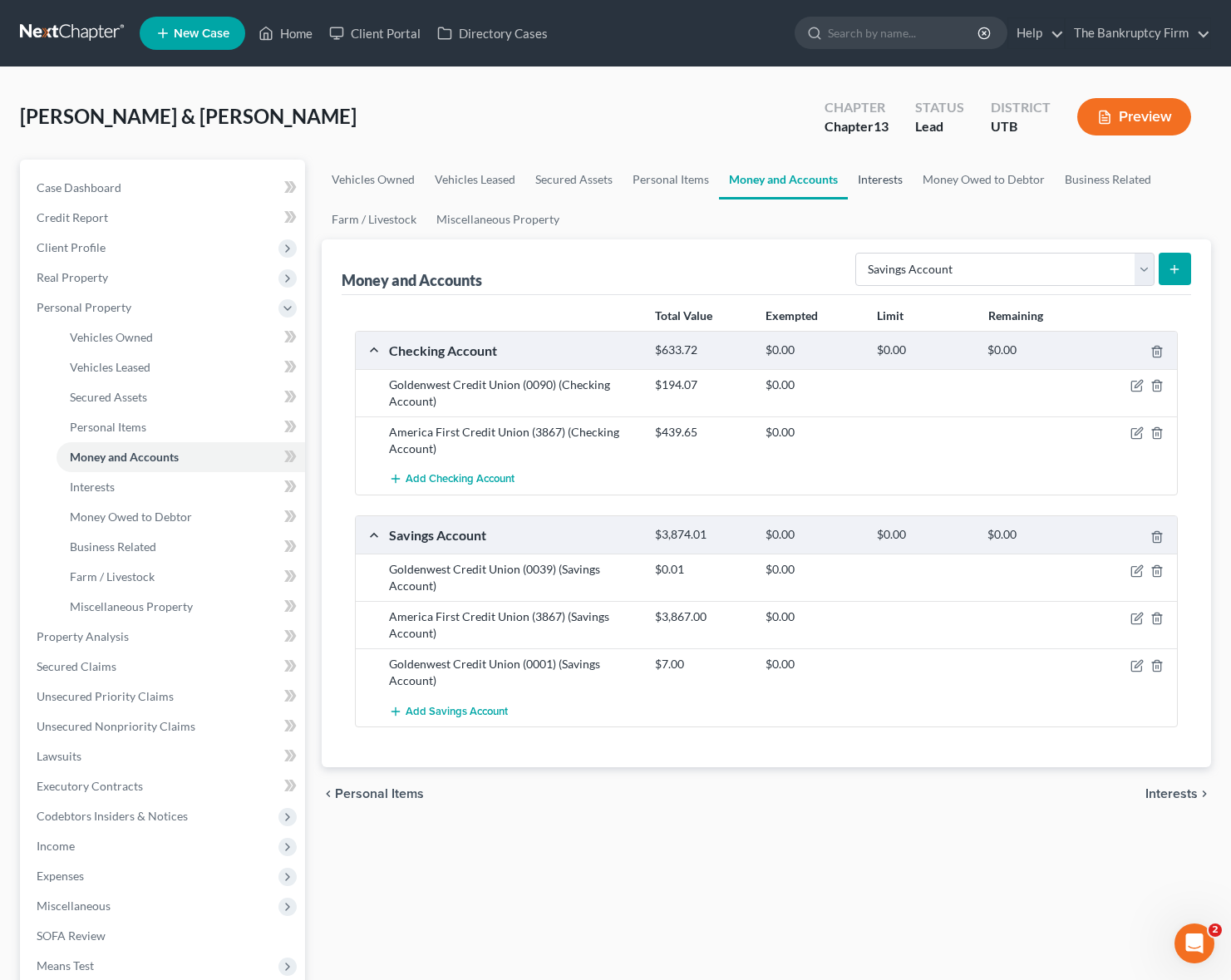
click at [887, 179] on link "Interests" at bounding box center [879, 179] width 65 height 40
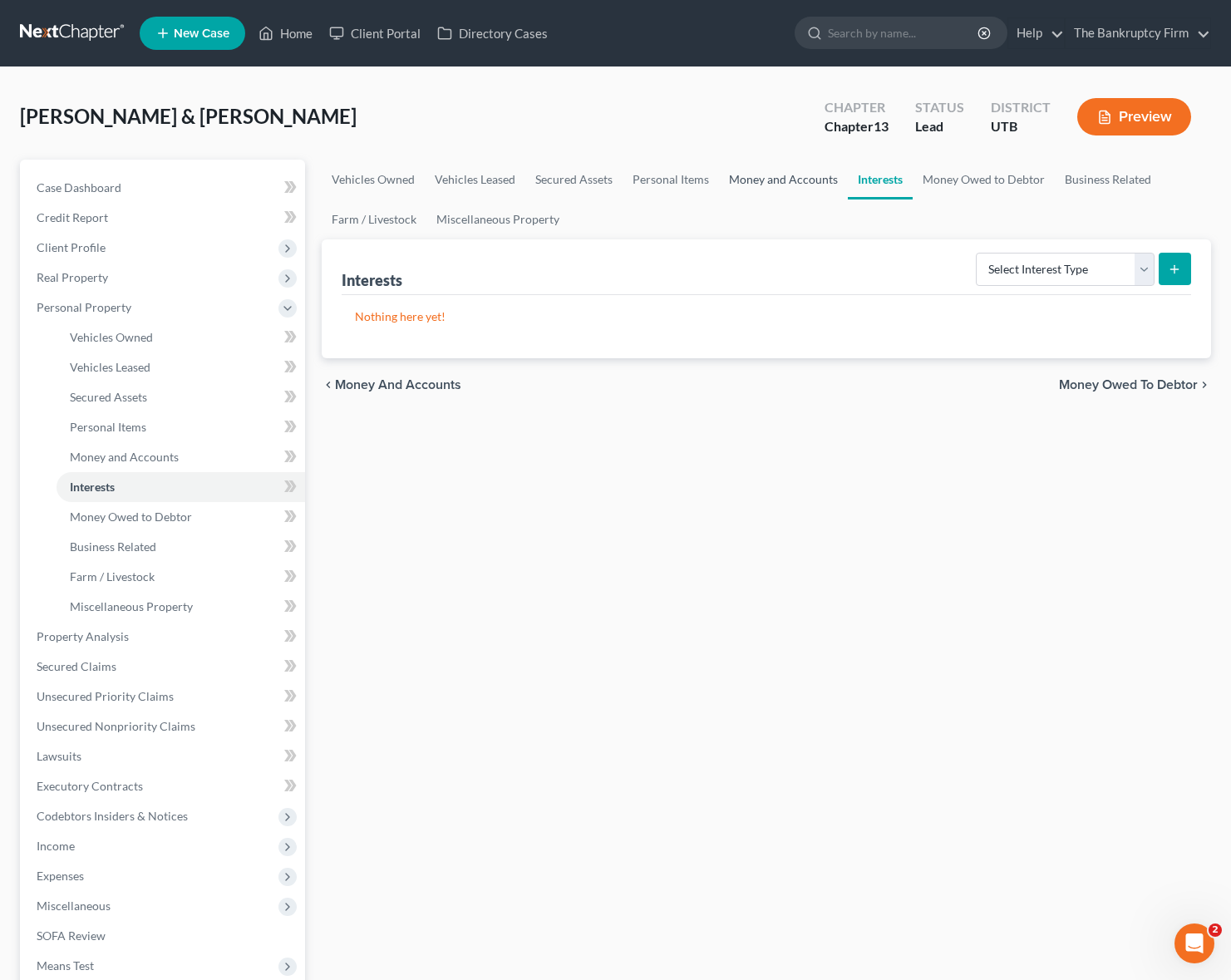
click at [807, 181] on link "Money and Accounts" at bounding box center [784, 179] width 129 height 40
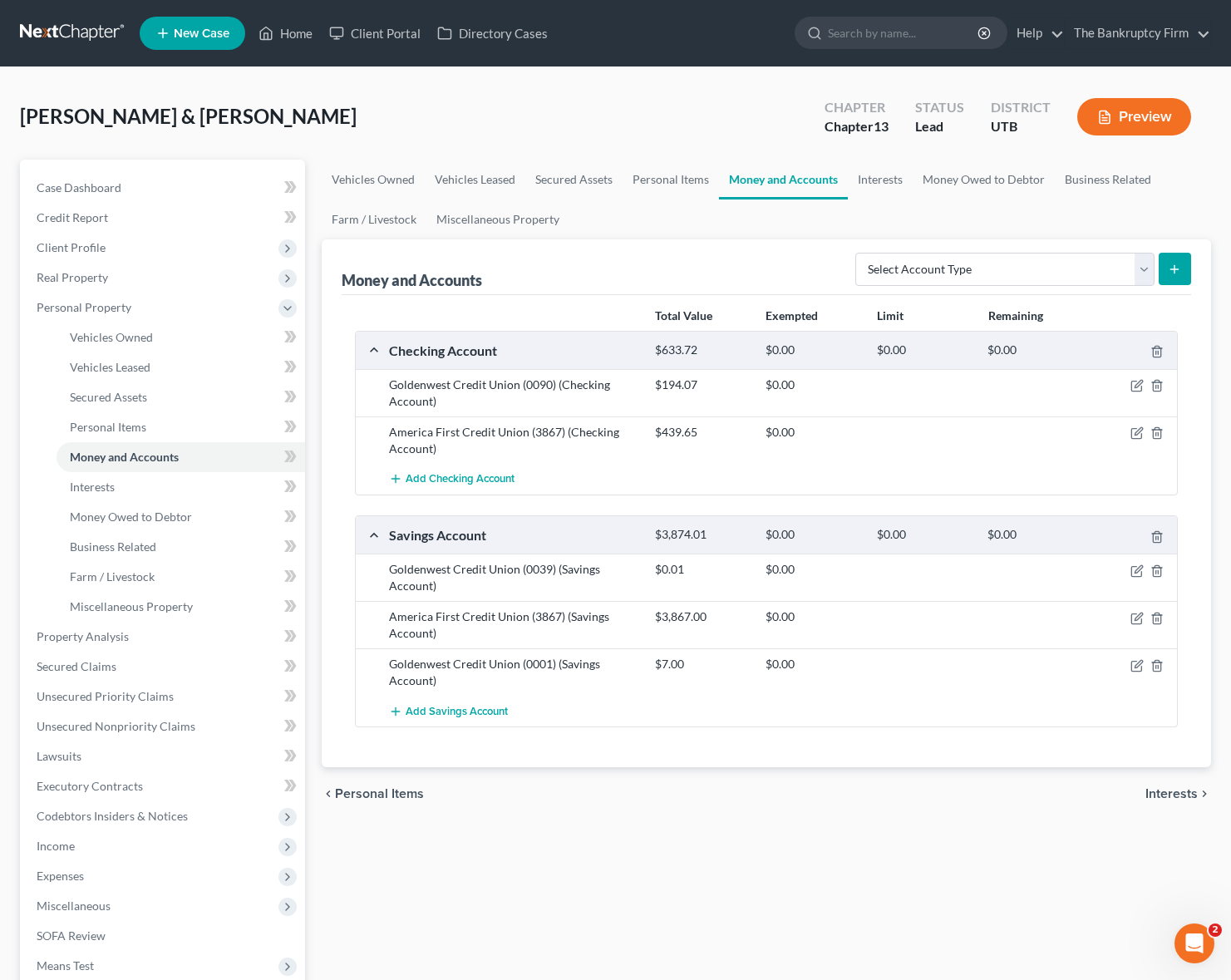
scroll to position [1, 0]
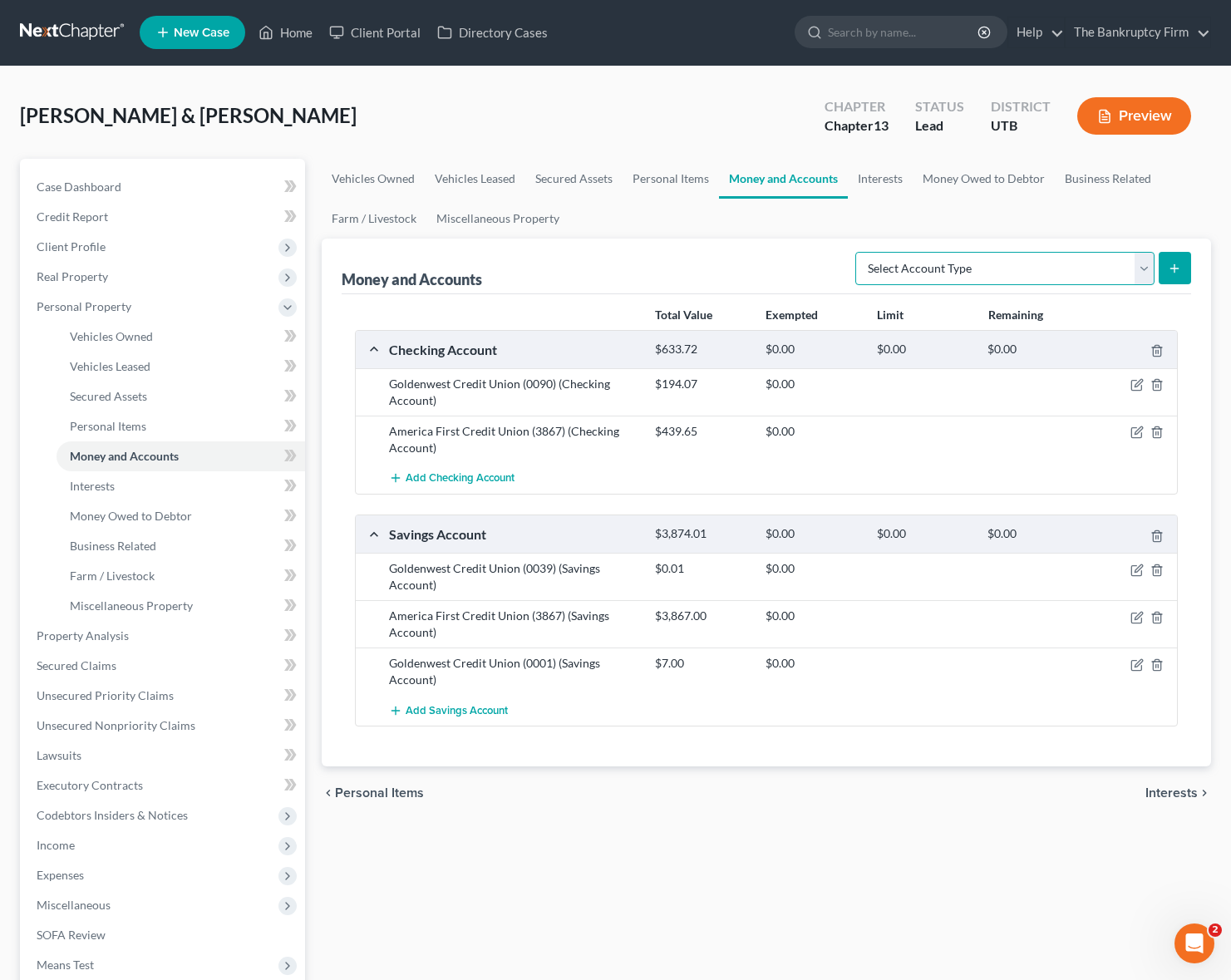
click at [969, 262] on select "Select Account Type Brokerage Cash on Hand Certificates of Deposit Checking Acc…" at bounding box center [1005, 269] width 300 height 34
click at [877, 182] on link "Interests" at bounding box center [879, 179] width 65 height 40
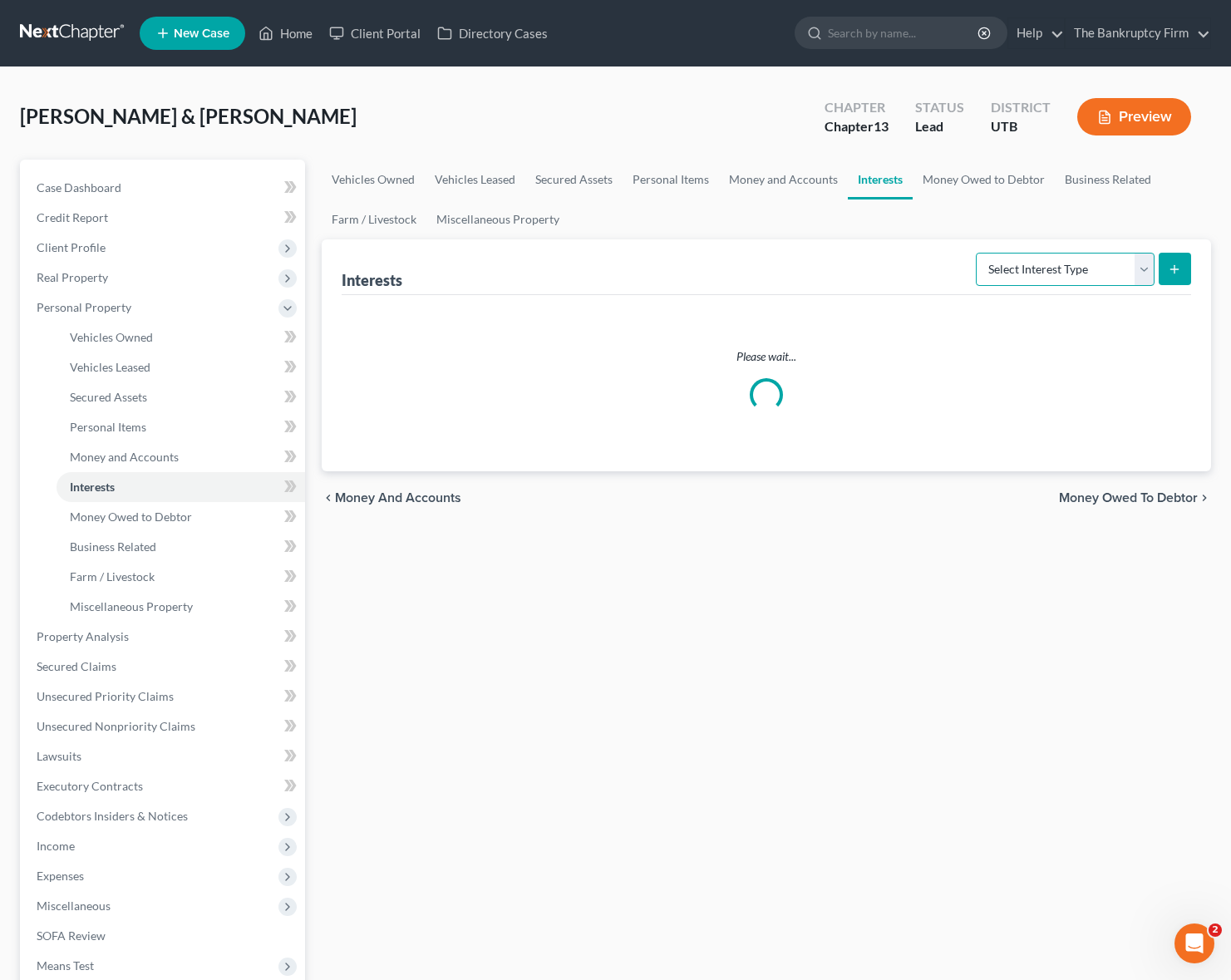
click at [1112, 267] on select "Select Interest Type 401K Annuity Bond Education IRA Government Bond Government…" at bounding box center [1065, 270] width 179 height 34
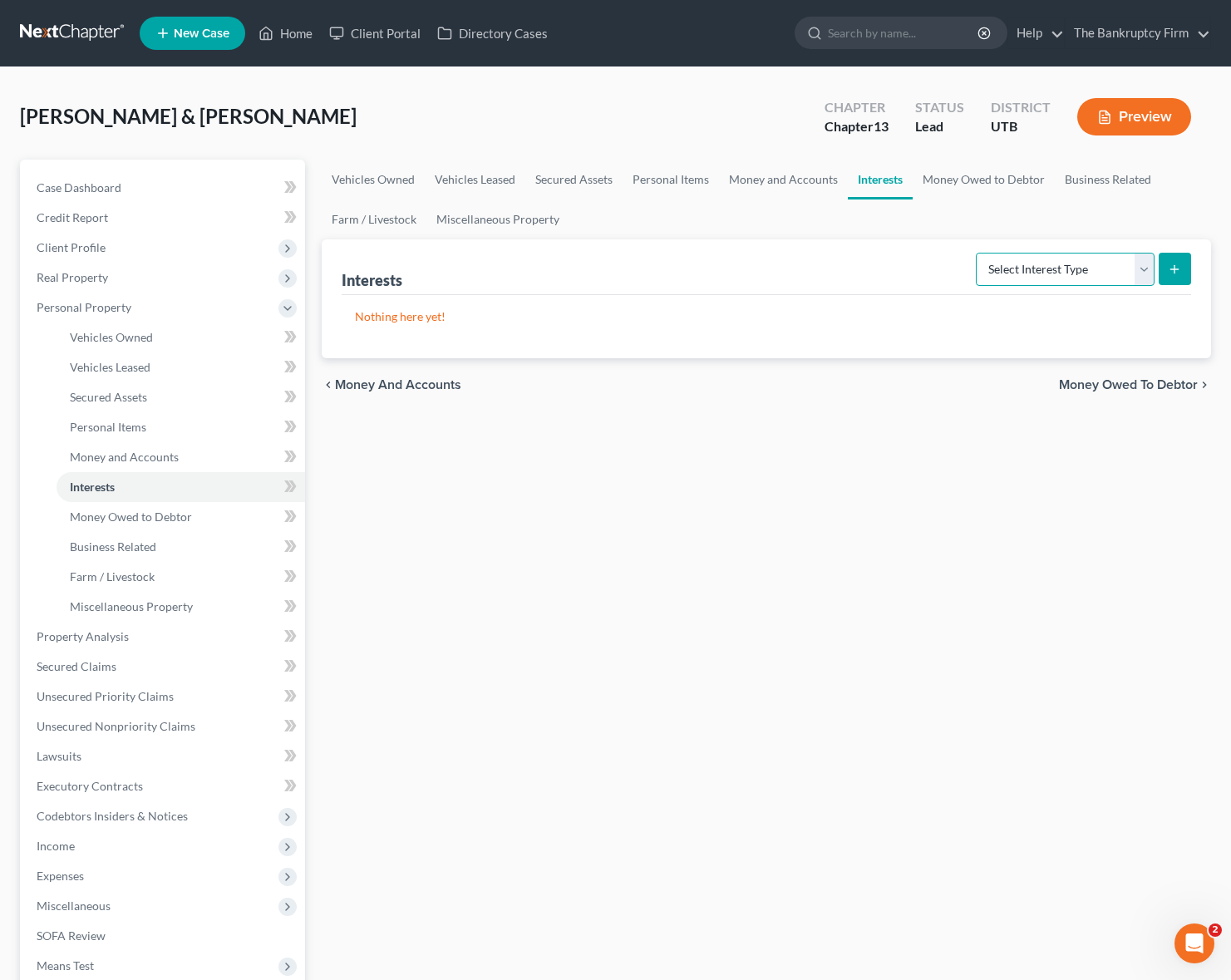
select select "401k"
click at [977, 253] on select "Select Interest Type 401K Annuity Bond Education IRA Government Bond Government…" at bounding box center [1065, 270] width 179 height 34
click at [1172, 270] on line "submit" at bounding box center [1174, 270] width 7 height 0
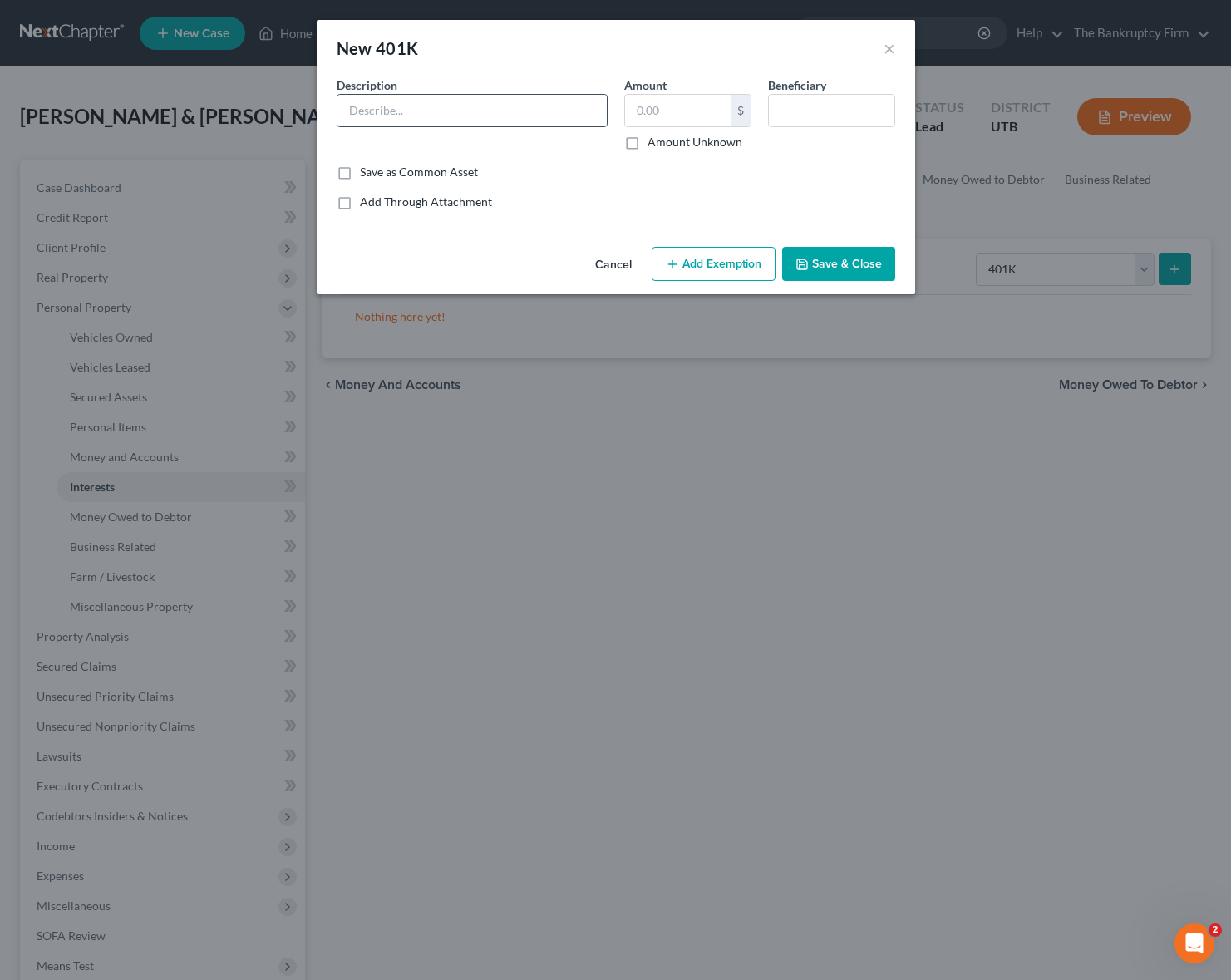
click at [419, 119] on input "text" at bounding box center [472, 110] width 270 height 32
type input "Fidelity"
type input "29,053.67"
click at [719, 266] on button "Add Exemption" at bounding box center [713, 264] width 124 height 35
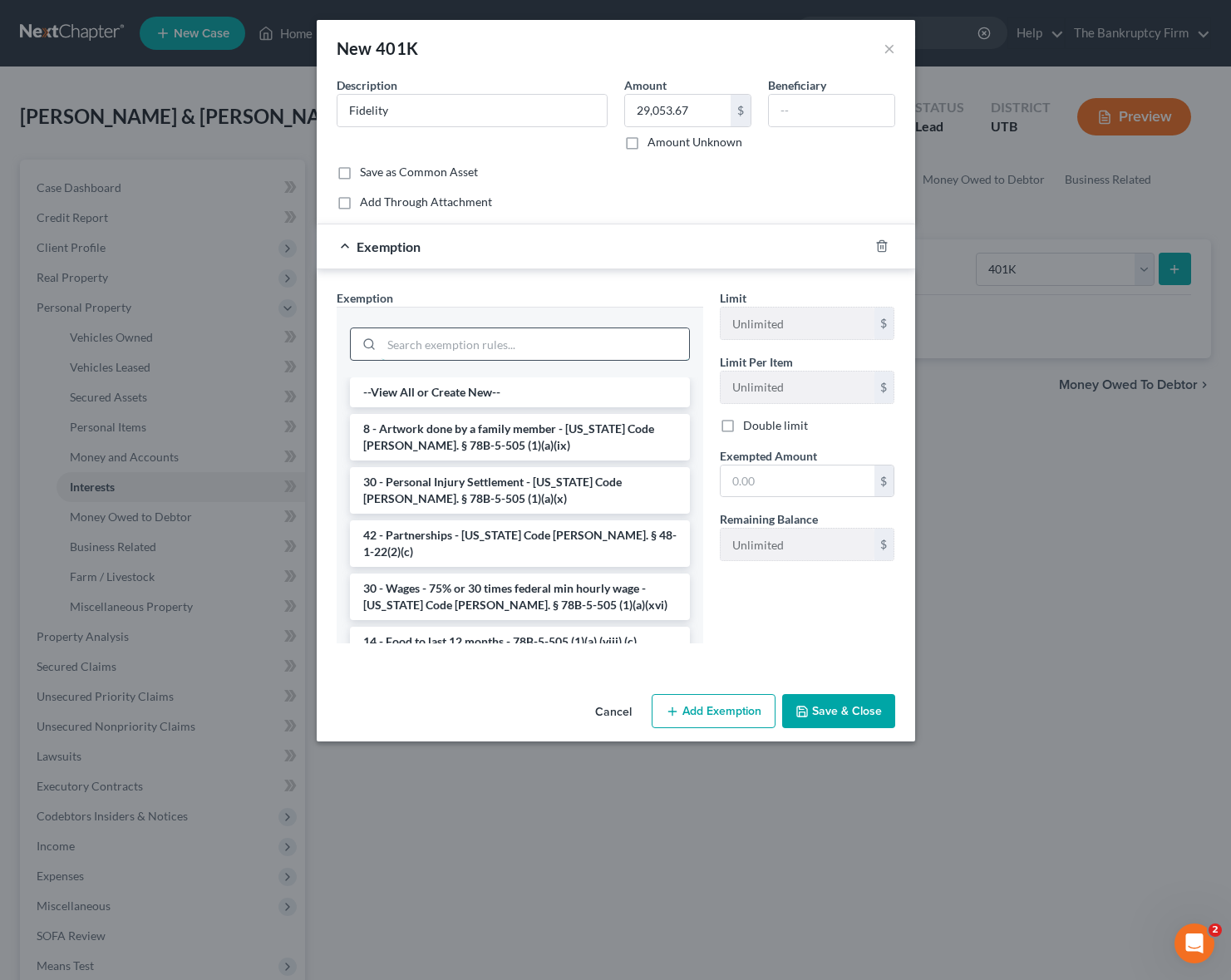
click at [425, 346] on input "search" at bounding box center [536, 344] width 308 height 32
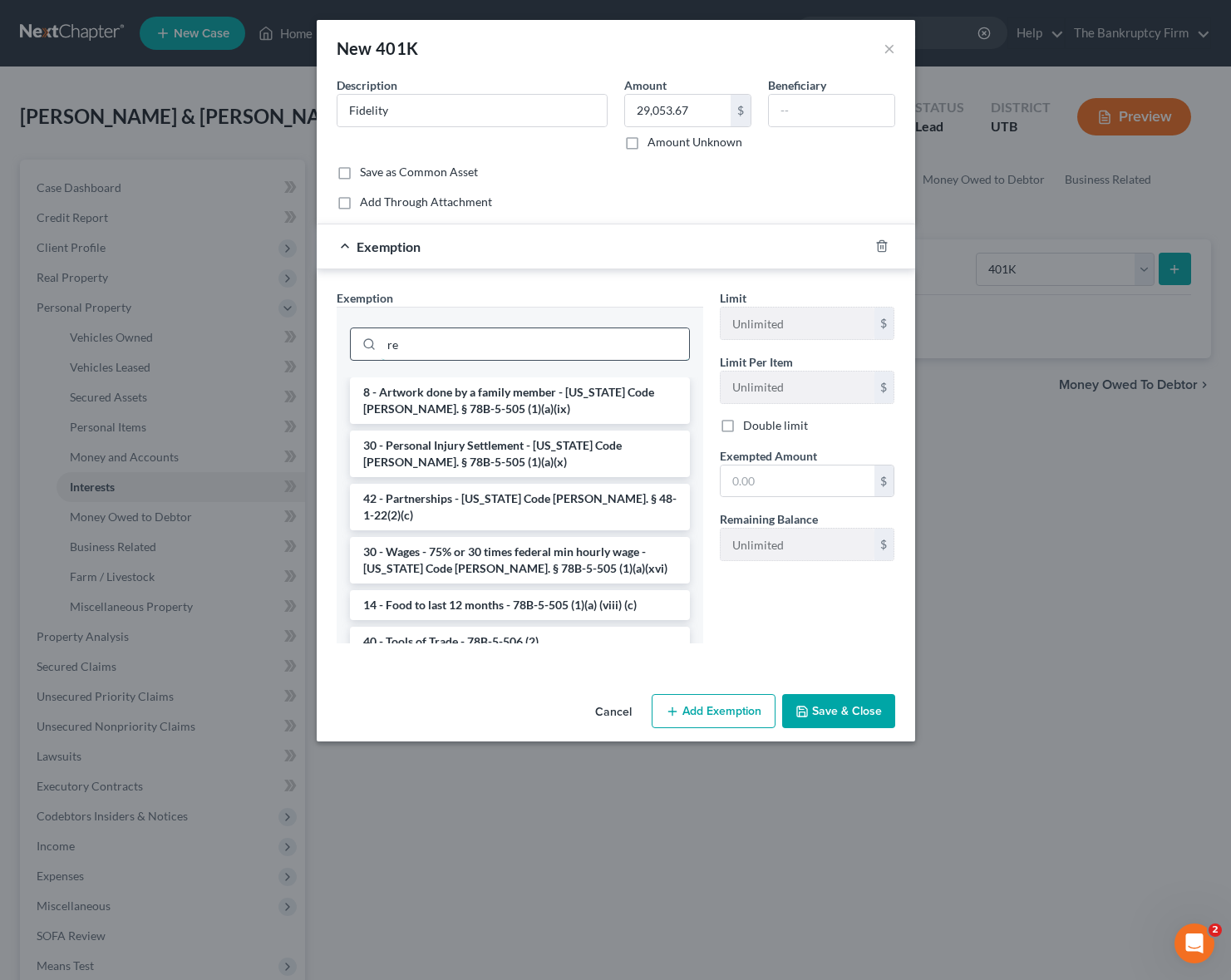
type input "r"
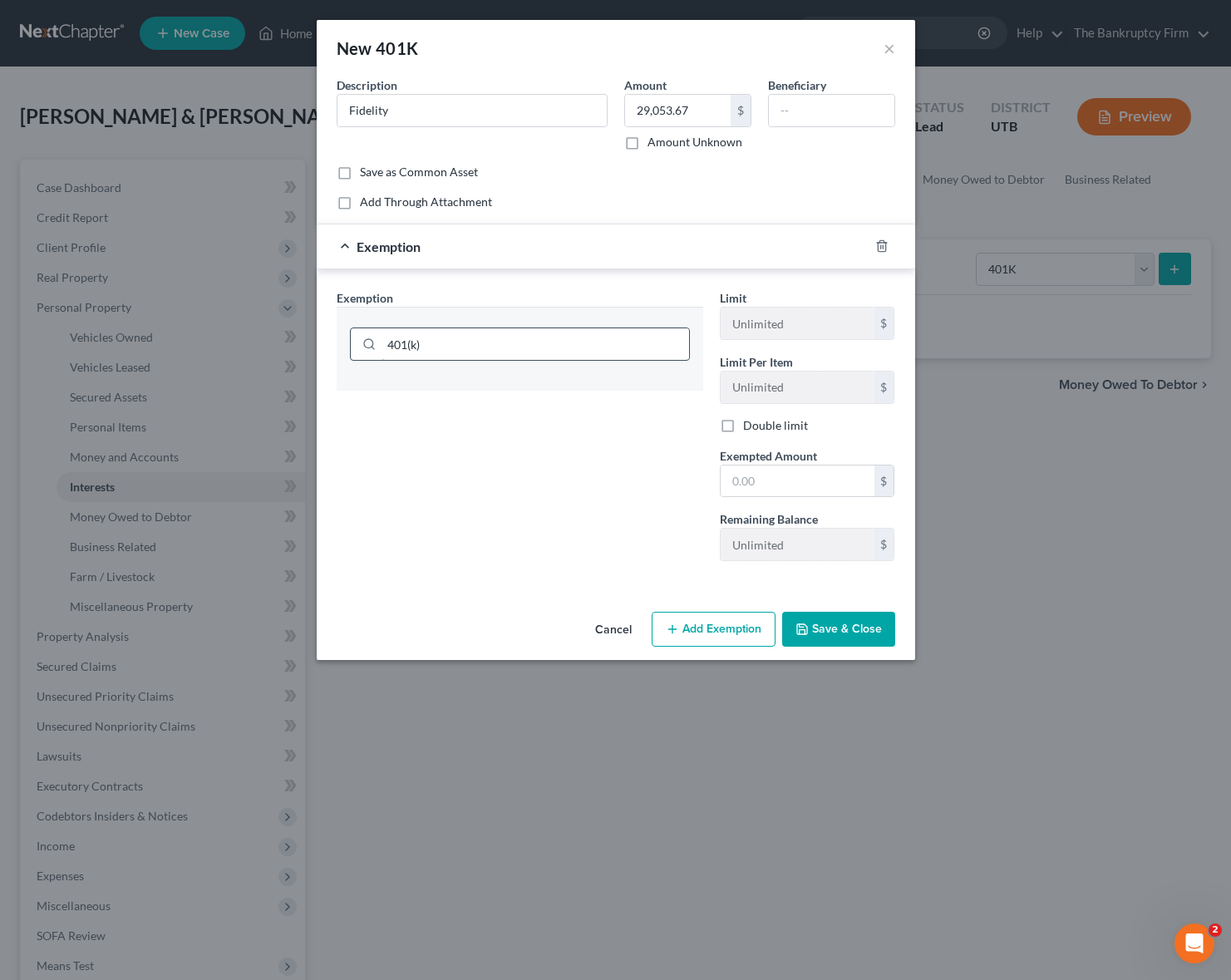
click at [438, 345] on input "401(k)" at bounding box center [536, 344] width 308 height 32
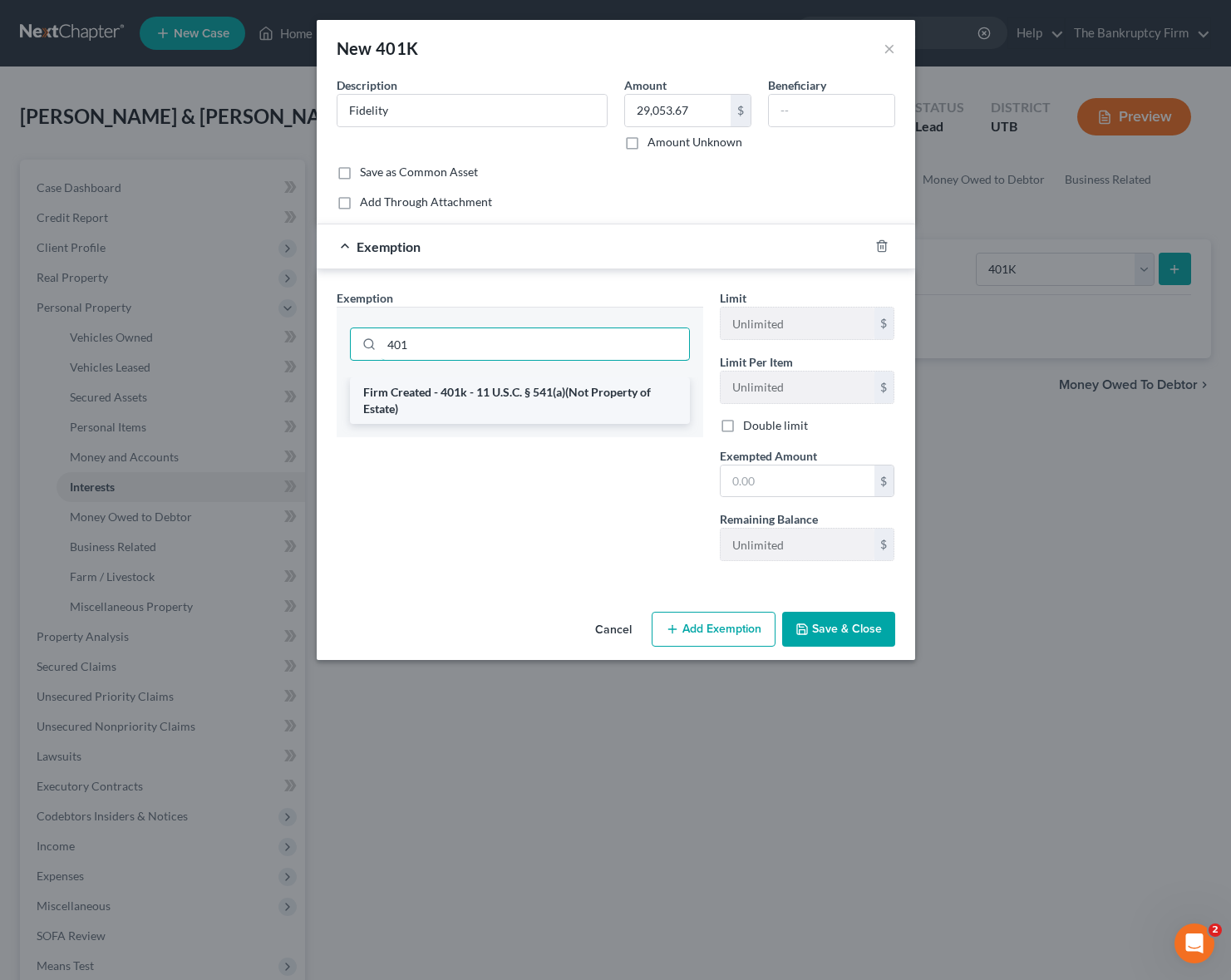
type input "401"
click at [540, 394] on li "Firm Created - 401k - 11 U.S.C. § 541(a)(Not Property of Estate)" at bounding box center [520, 400] width 340 height 47
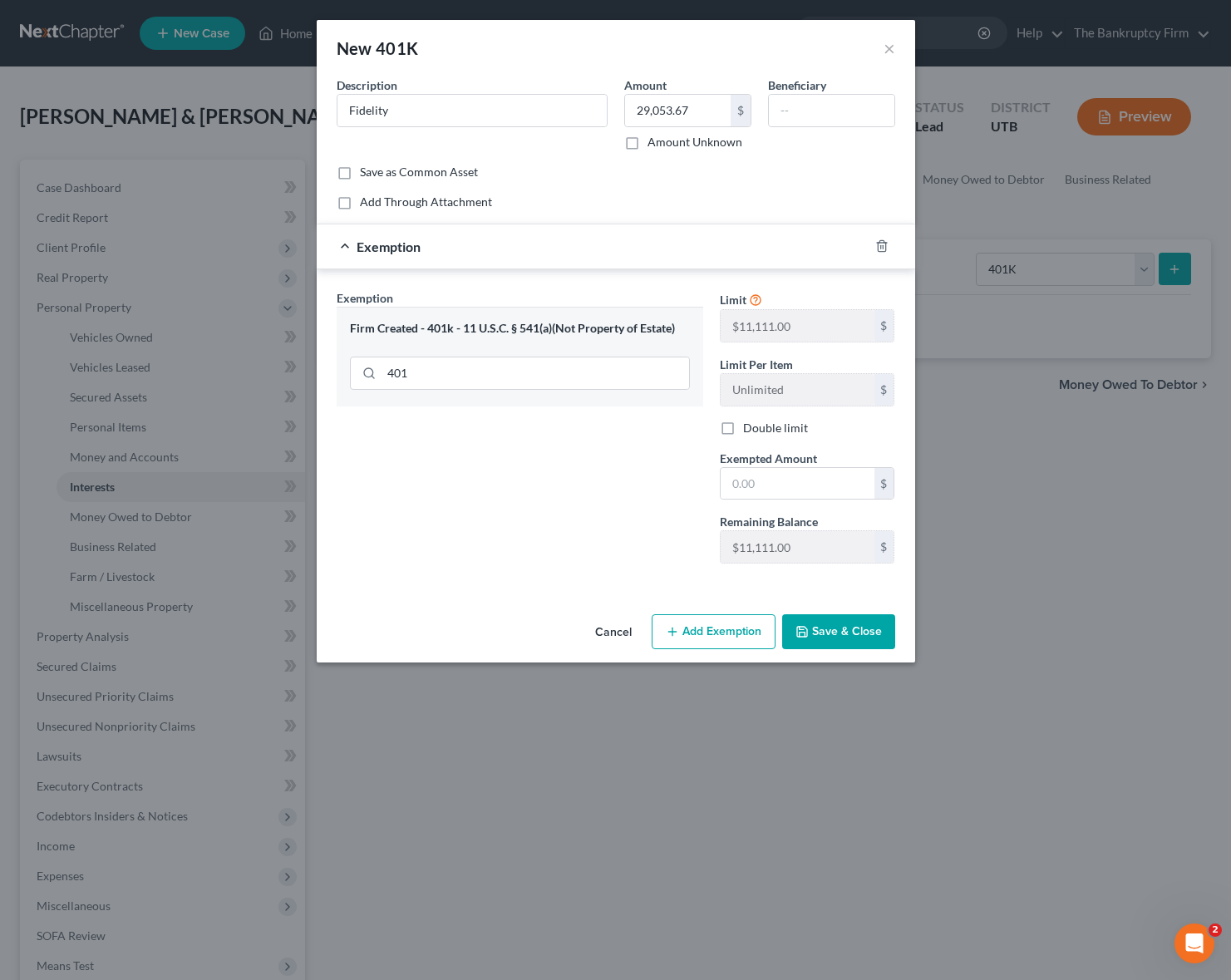
click at [853, 635] on button "Save & Close" at bounding box center [839, 632] width 113 height 35
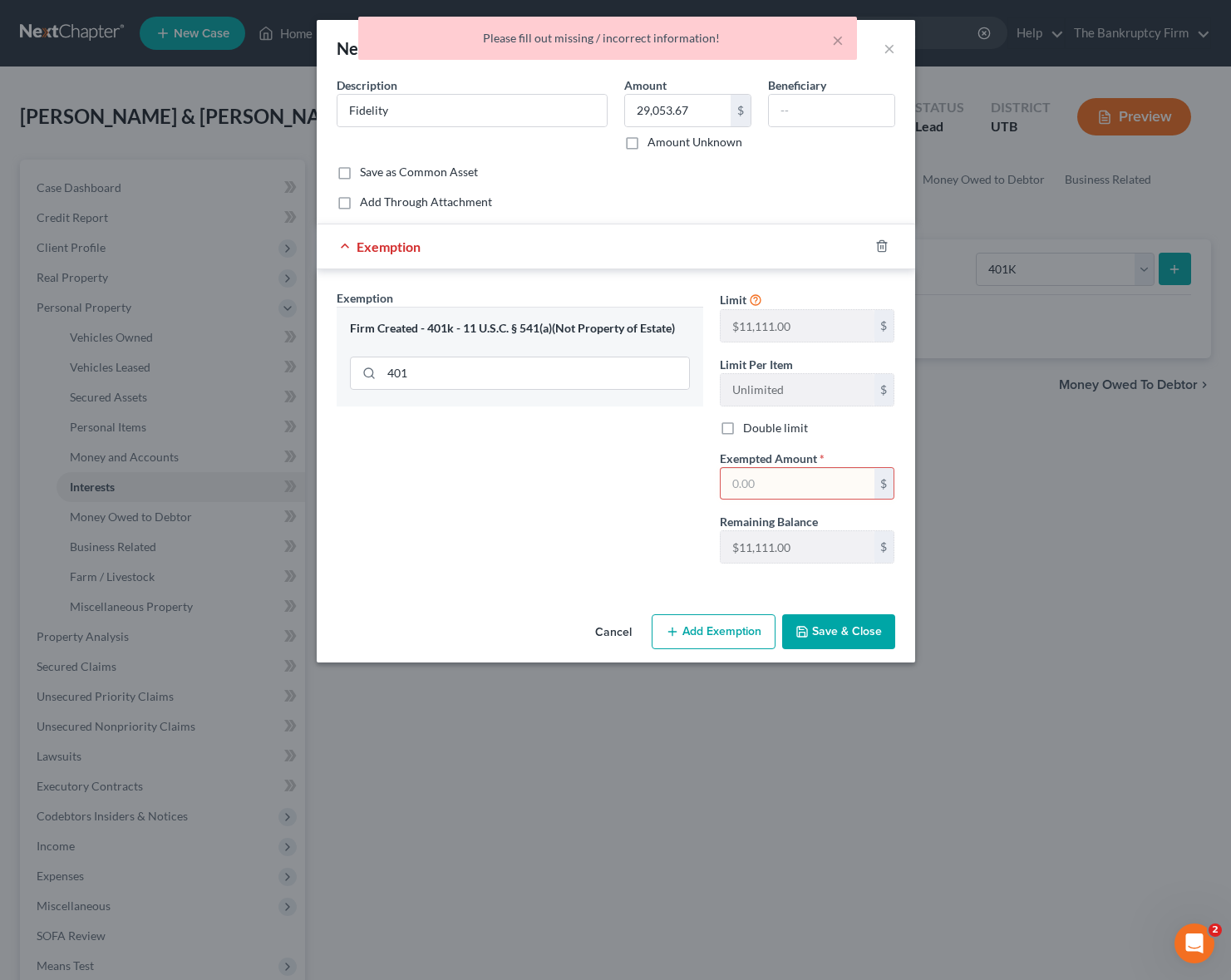
click at [775, 486] on input "text" at bounding box center [797, 484] width 154 height 32
type input "29,053.67"
click at [834, 621] on button "Save & Close" at bounding box center [839, 632] width 113 height 35
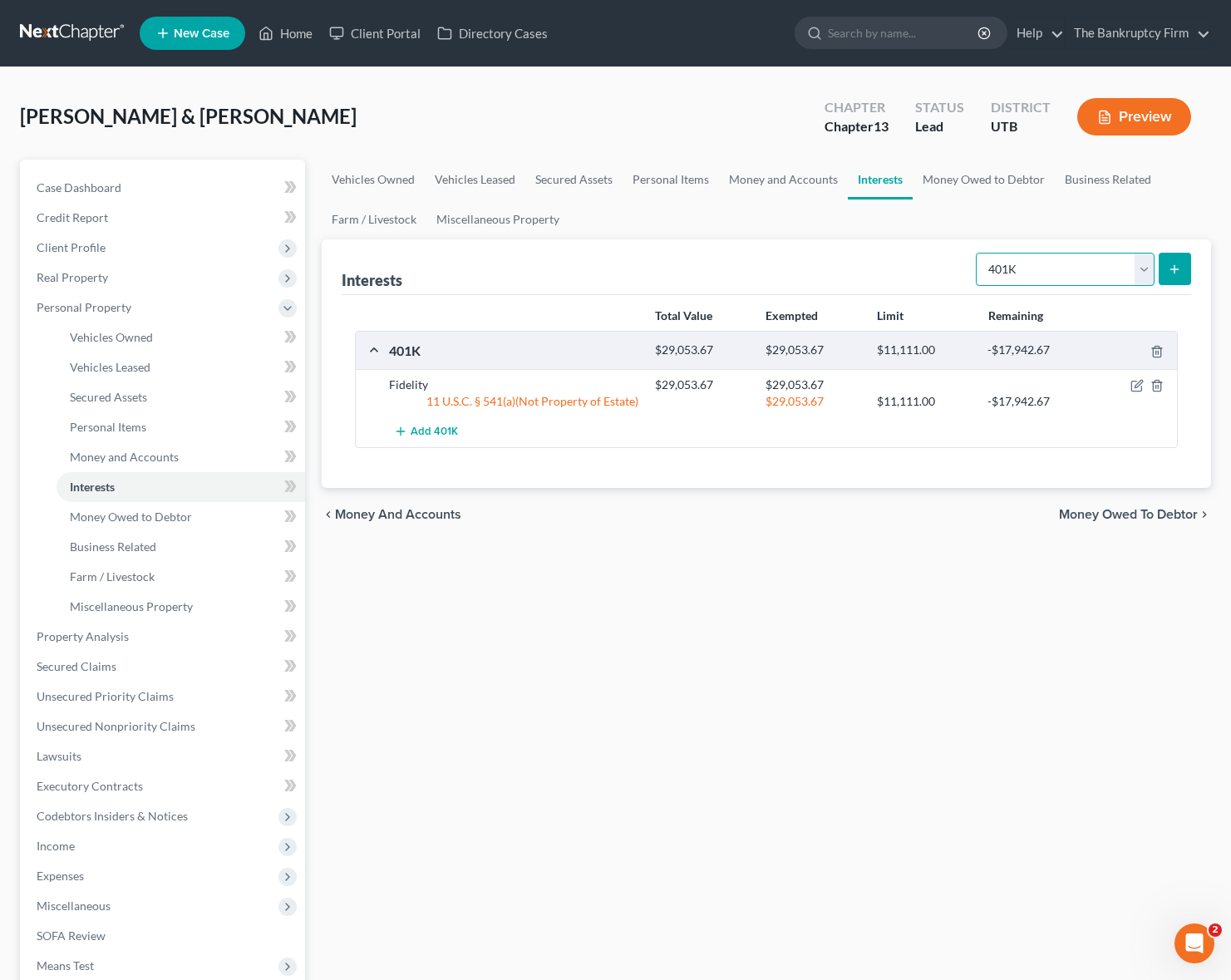
click at [1114, 271] on select "Select Interest Type 401K Annuity Bond Education IRA Government Bond Government…" at bounding box center [1065, 270] width 179 height 34
click at [980, 179] on link "Money Owed to Debtor" at bounding box center [984, 179] width 142 height 40
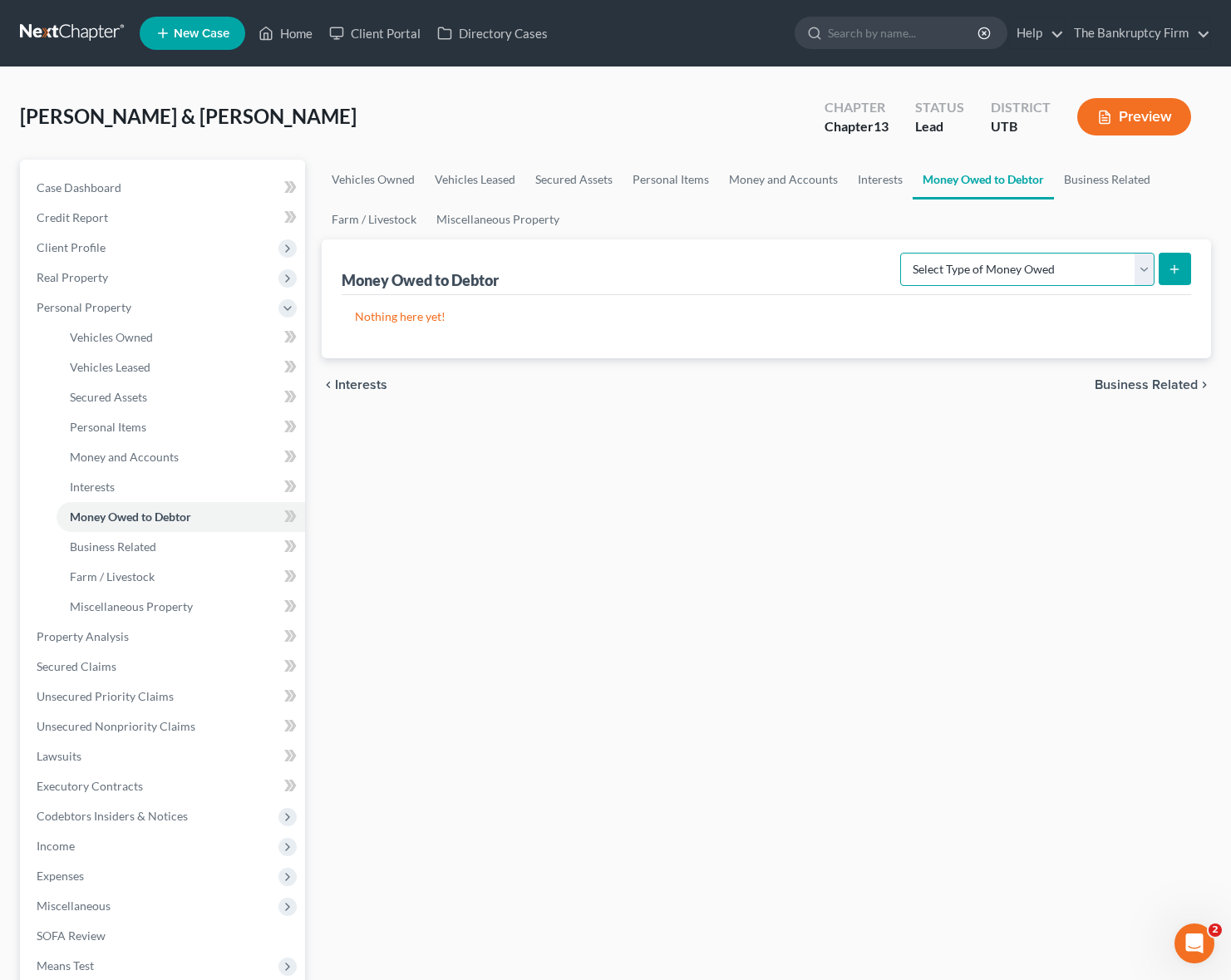
click at [1131, 272] on select "Select Type of Money Owed Accounts Receivable Alimony Child Support Claims Agai…" at bounding box center [1028, 270] width 255 height 34
select select "child_support"
click at [902, 253] on select "Select Type of Money Owed Accounts Receivable Alimony Child Support Claims Agai…" at bounding box center [1028, 270] width 255 height 34
click at [1171, 259] on button "submit" at bounding box center [1174, 269] width 33 height 33
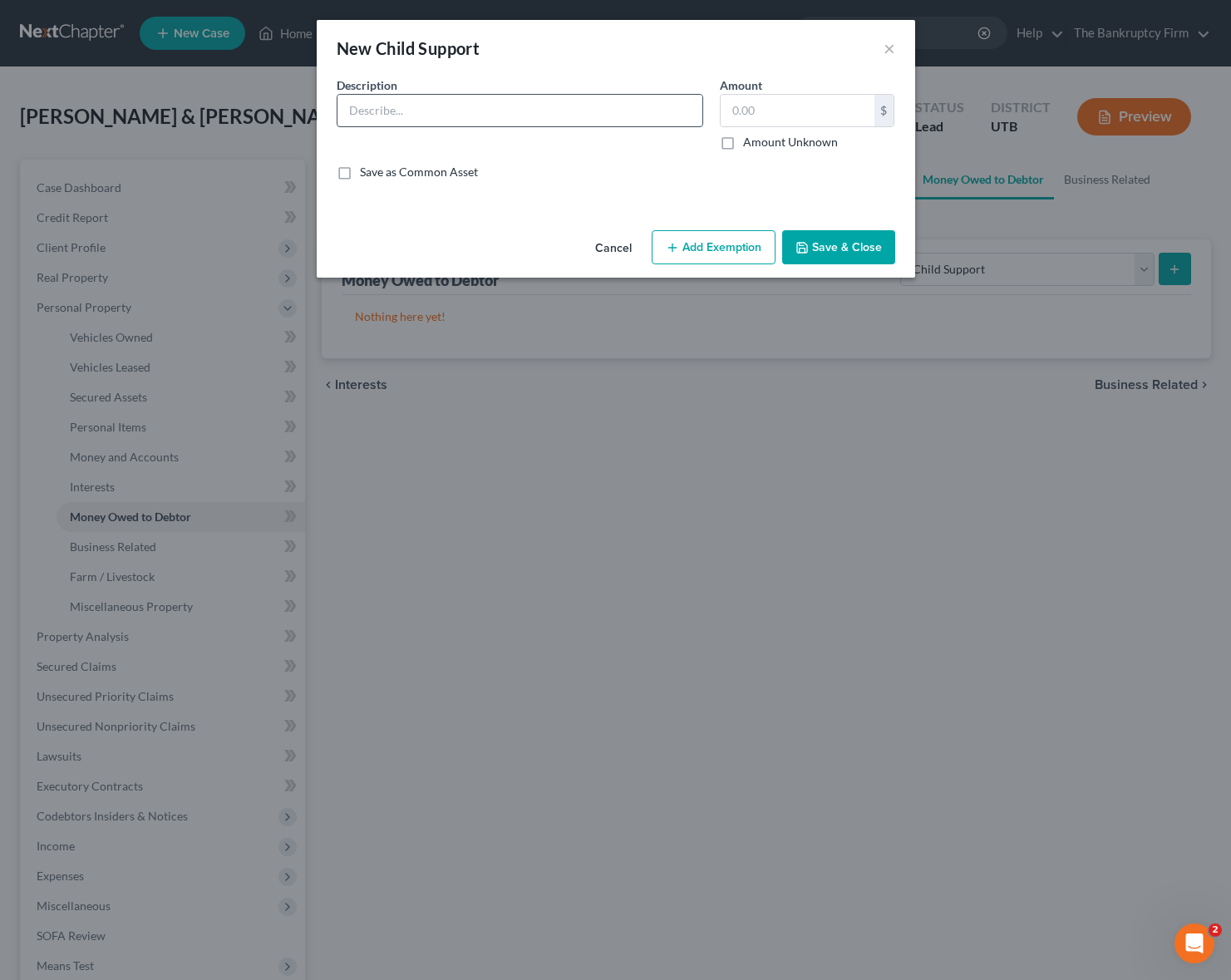
click at [536, 110] on input "text" at bounding box center [520, 110] width 365 height 32
type input "Child Support"
click at [771, 110] on input "text" at bounding box center [797, 110] width 154 height 32
type input "6"
drag, startPoint x: 726, startPoint y: 141, endPoint x: 717, endPoint y: 144, distance: 9.5
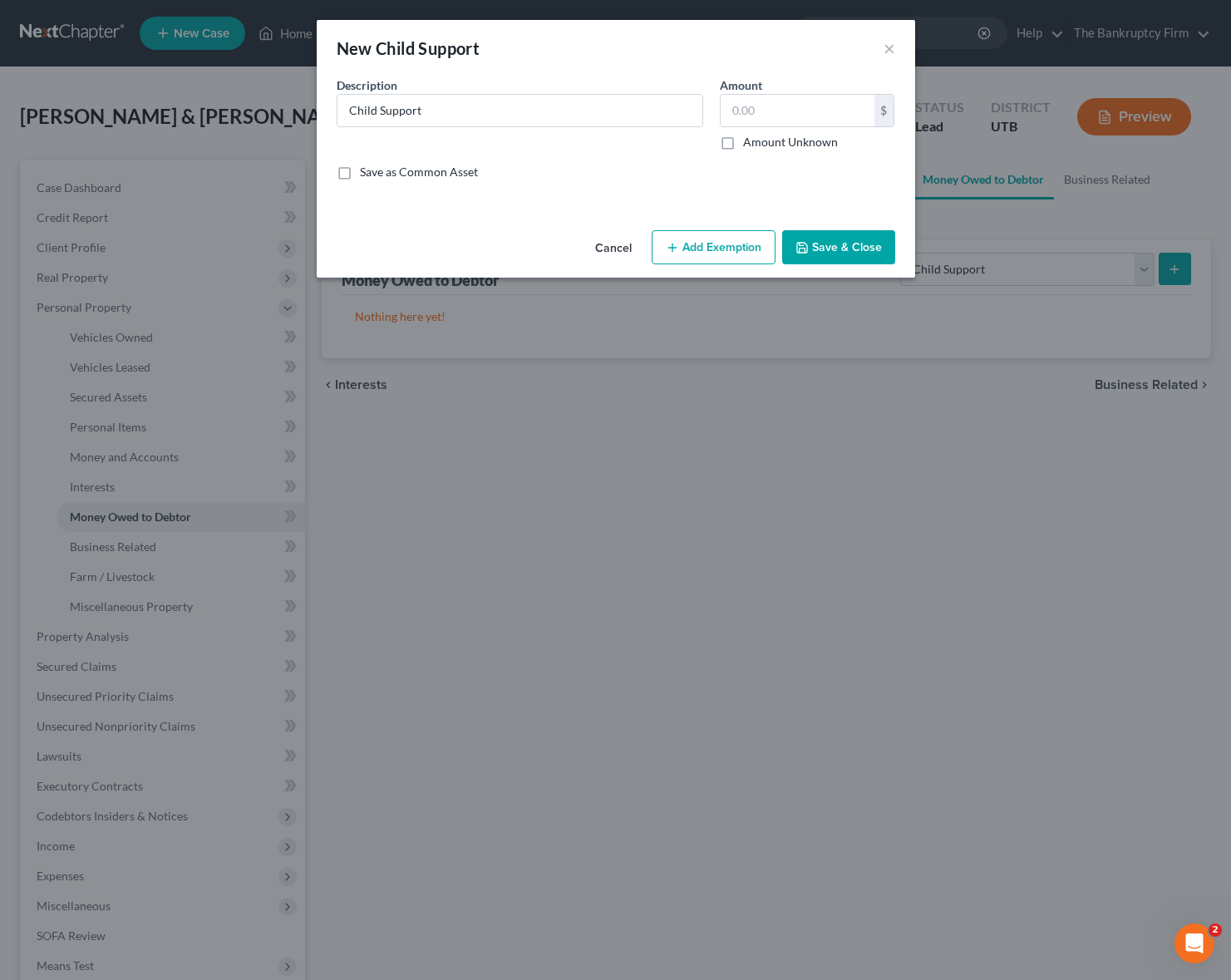
click at [743, 143] on label "Amount Unknown" at bounding box center [790, 141] width 95 height 17
click at [749, 143] on input "Amount Unknown" at bounding box center [755, 139] width 11 height 11
checkbox input "true"
type input "0.00"
click at [704, 245] on button "Add Exemption" at bounding box center [713, 248] width 124 height 35
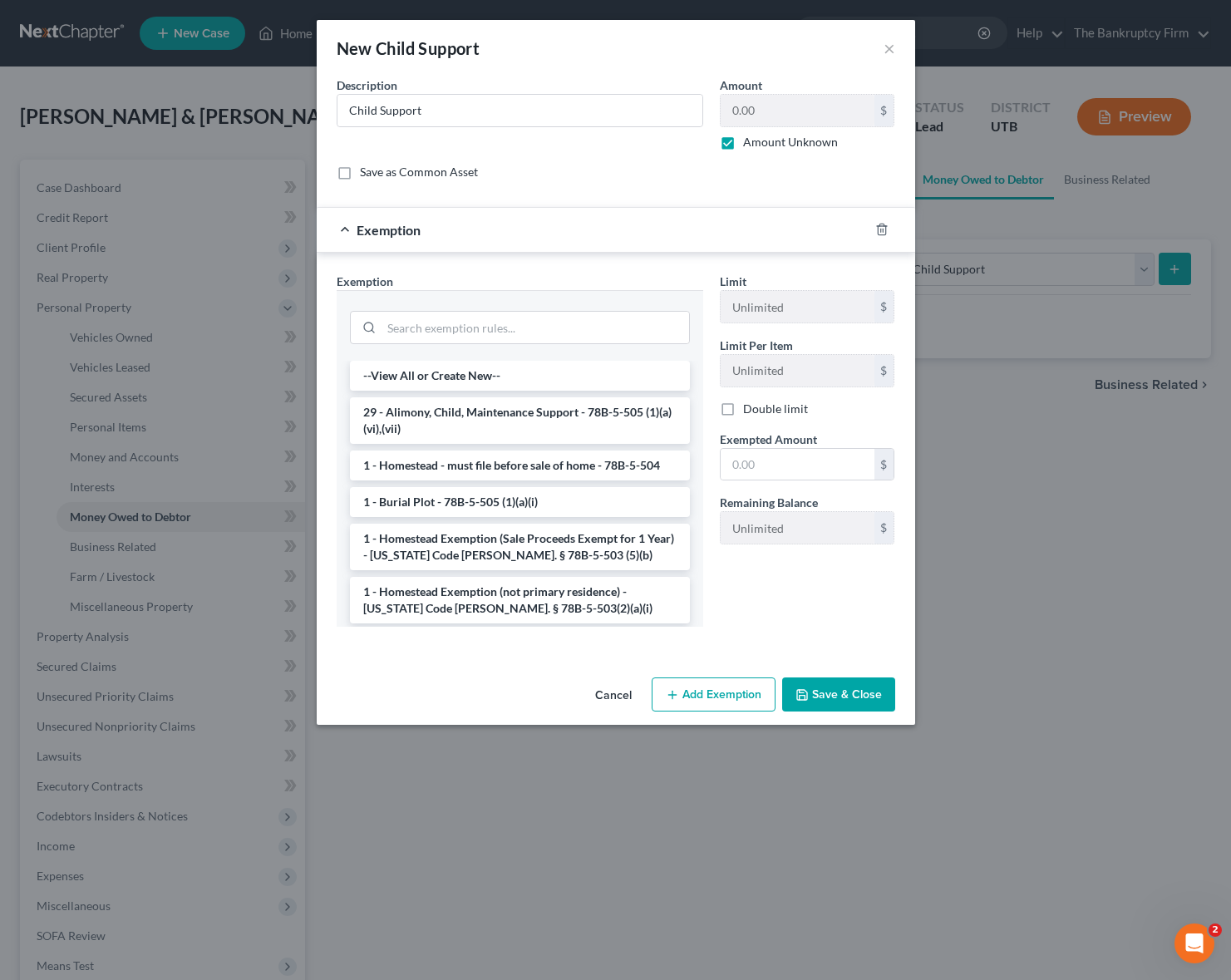
drag, startPoint x: 481, startPoint y: 412, endPoint x: 577, endPoint y: 399, distance: 96.9
click at [483, 411] on li "29 - Alimony, Child, Maintenance Support - 78B-5-505 (1)(a)(vi),(vii)" at bounding box center [520, 421] width 340 height 47
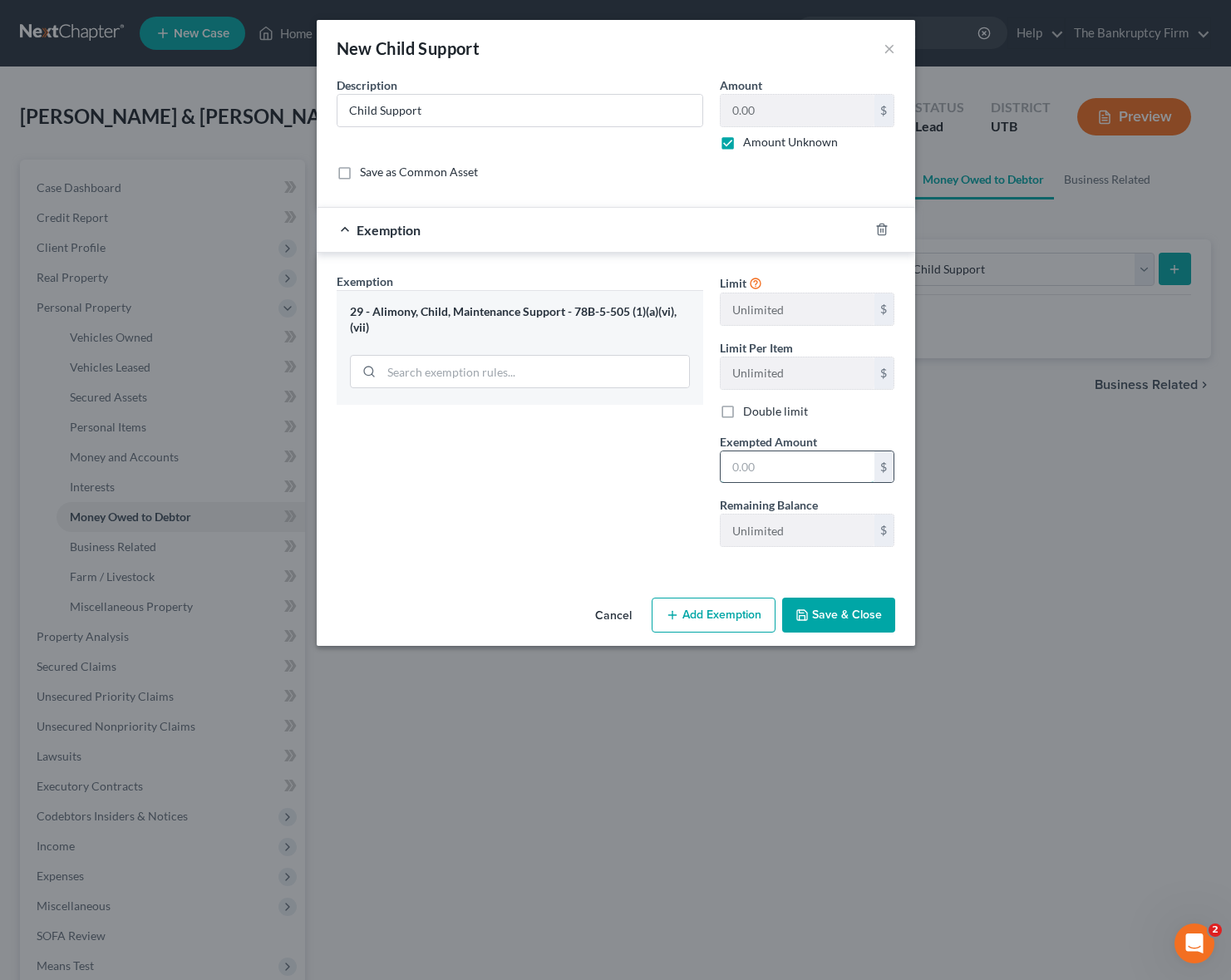
click at [774, 472] on input "text" at bounding box center [797, 467] width 154 height 32
click at [620, 454] on div "Exemption Set must be selected for CA. Exemption * 29 - Alimony, Child, Mainten…" at bounding box center [520, 415] width 384 height 287
click at [756, 456] on input "text" at bounding box center [797, 467] width 154 height 32
click at [599, 478] on div "Exemption Set must be selected for CA. Exemption * 29 - Alimony, Child, Mainten…" at bounding box center [520, 415] width 384 height 287
click at [858, 619] on button "Save & Close" at bounding box center [839, 615] width 113 height 35
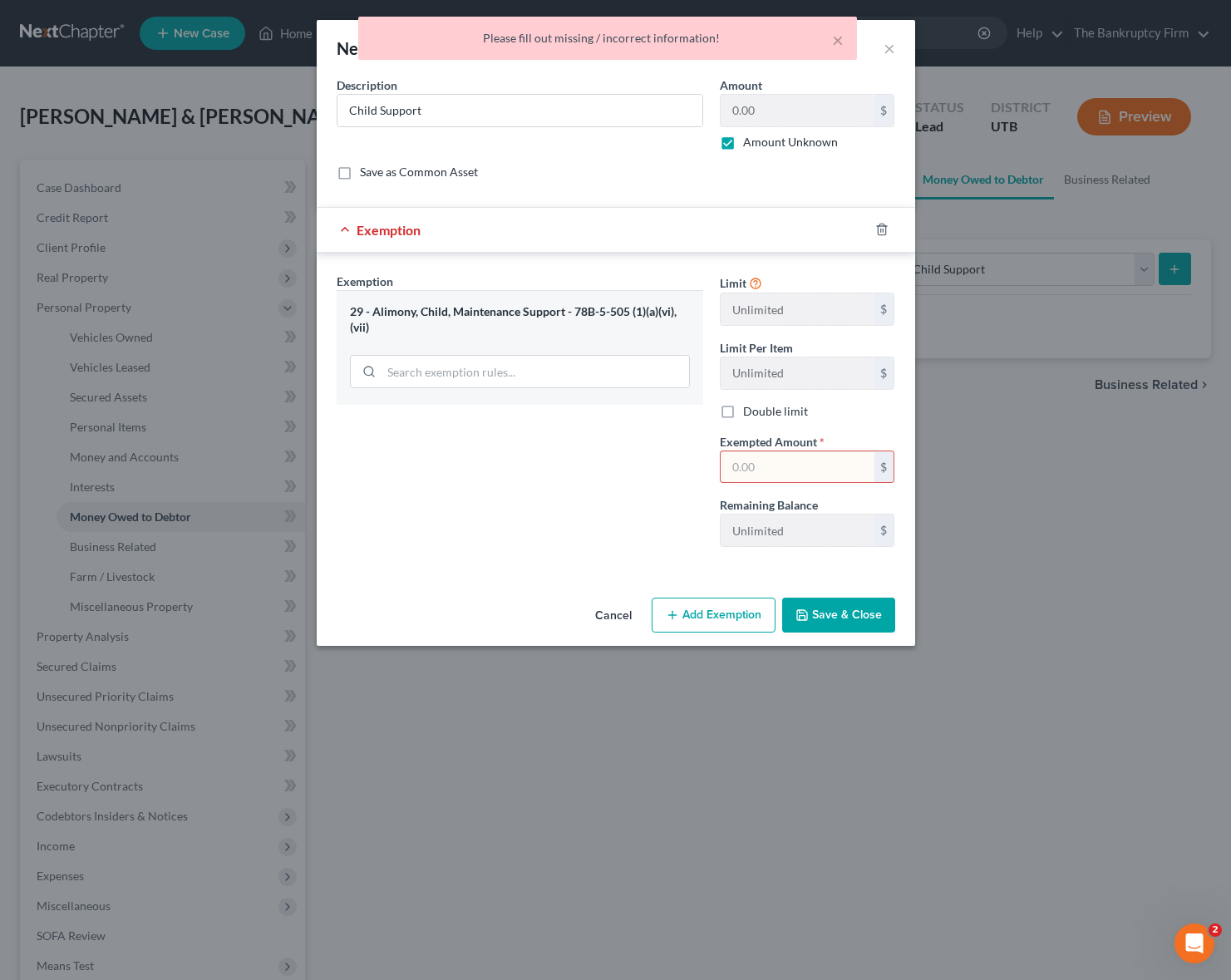
click at [816, 472] on input "text" at bounding box center [797, 467] width 154 height 32
type input "5,000"
click at [838, 607] on button "Save & Close" at bounding box center [839, 615] width 113 height 35
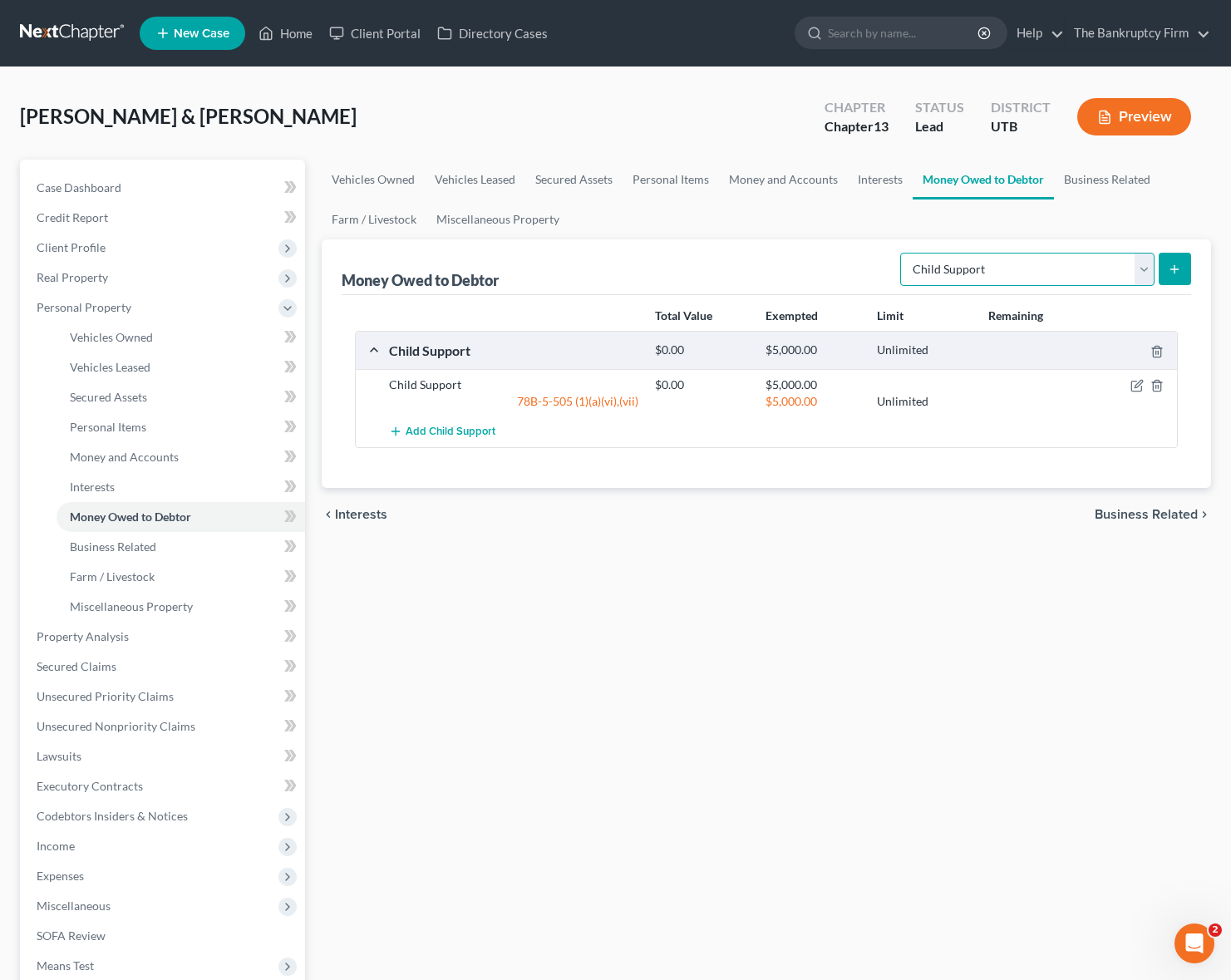
click at [1132, 266] on select "Select Type of Money Owed Accounts Receivable Alimony Child Support Claims Agai…" at bounding box center [1028, 270] width 255 height 34
click at [1109, 176] on link "Business Related" at bounding box center [1107, 179] width 106 height 40
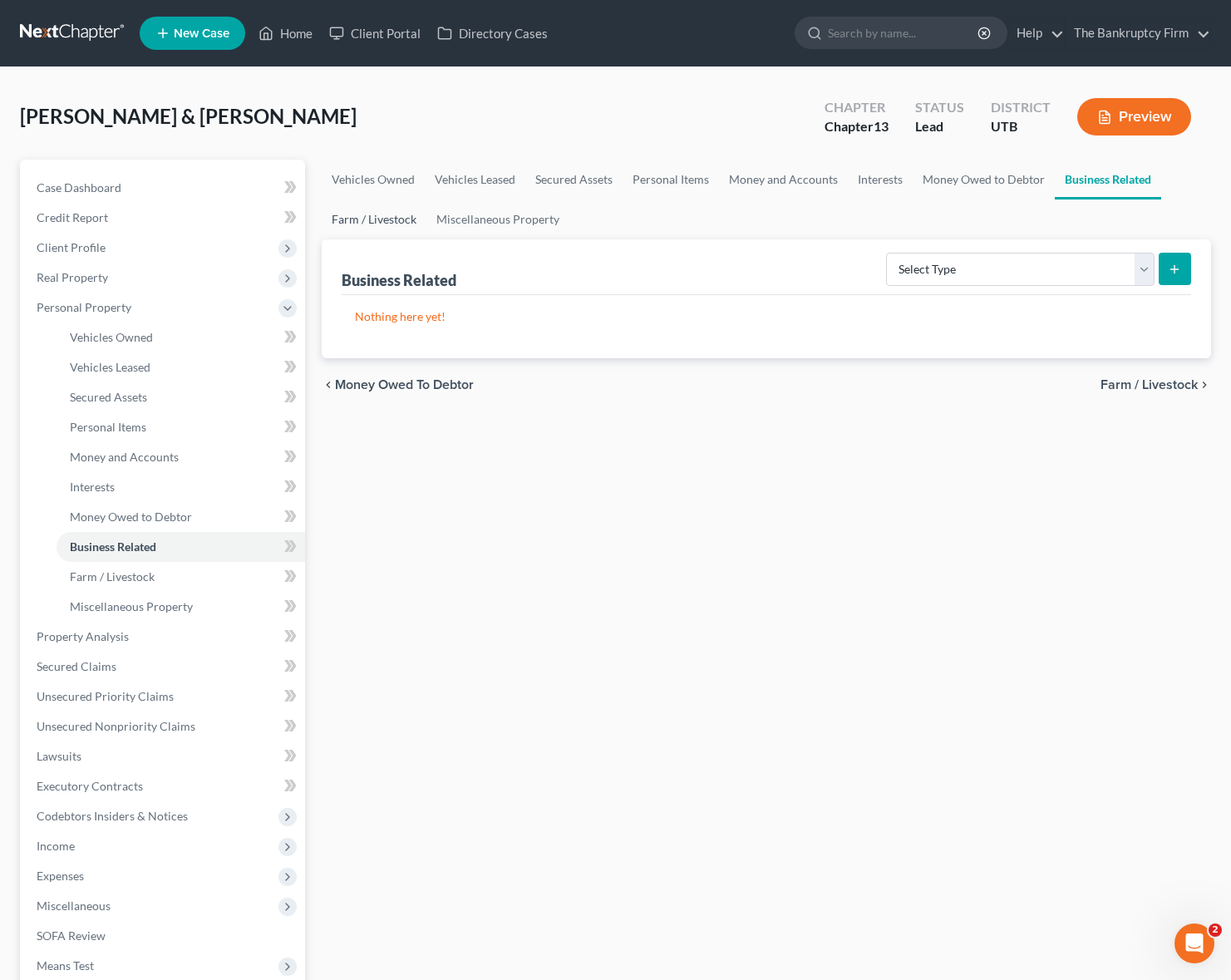
click at [376, 218] on link "Farm / Livestock" at bounding box center [374, 219] width 105 height 40
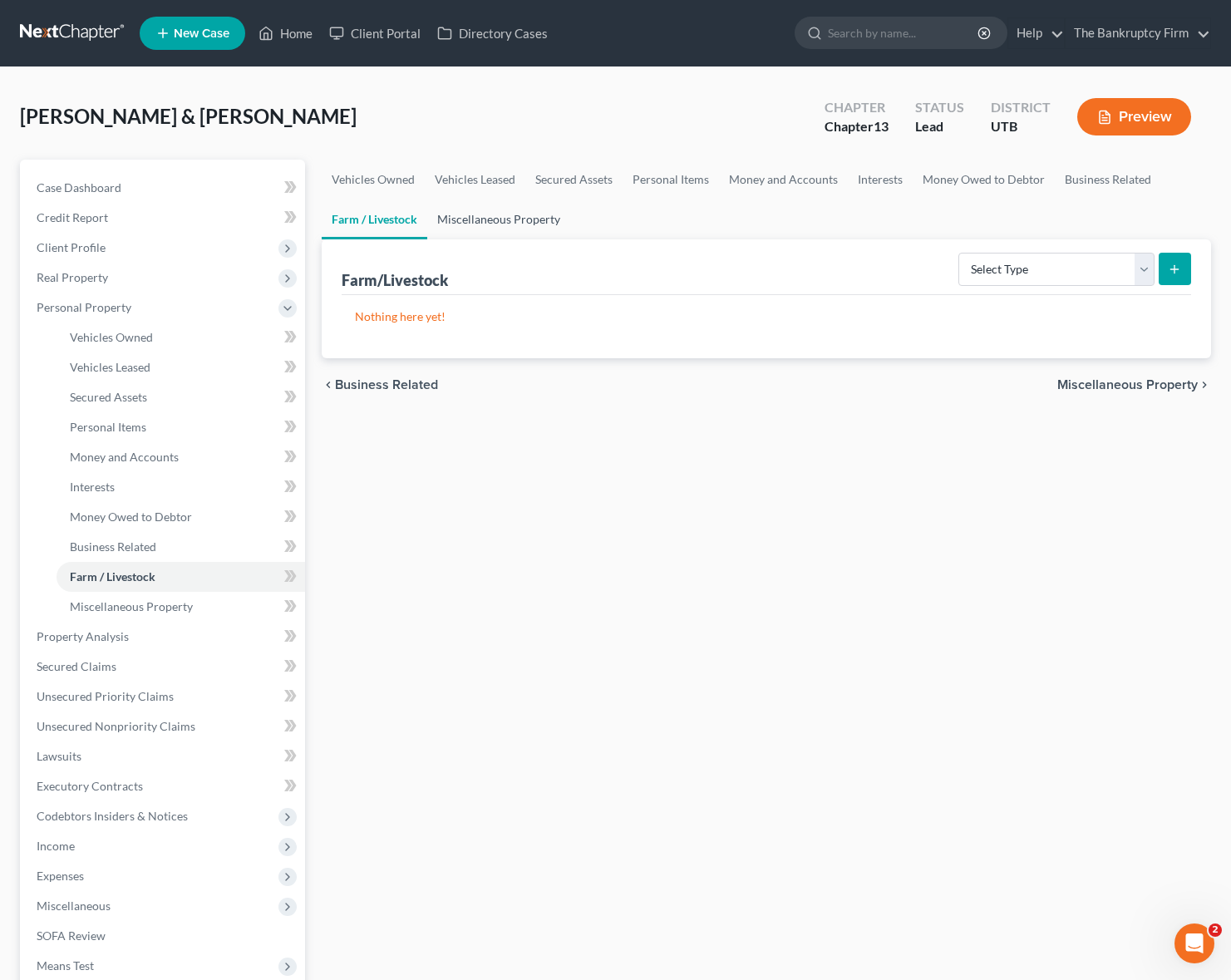
click at [511, 222] on link "Miscellaneous Property" at bounding box center [498, 219] width 143 height 40
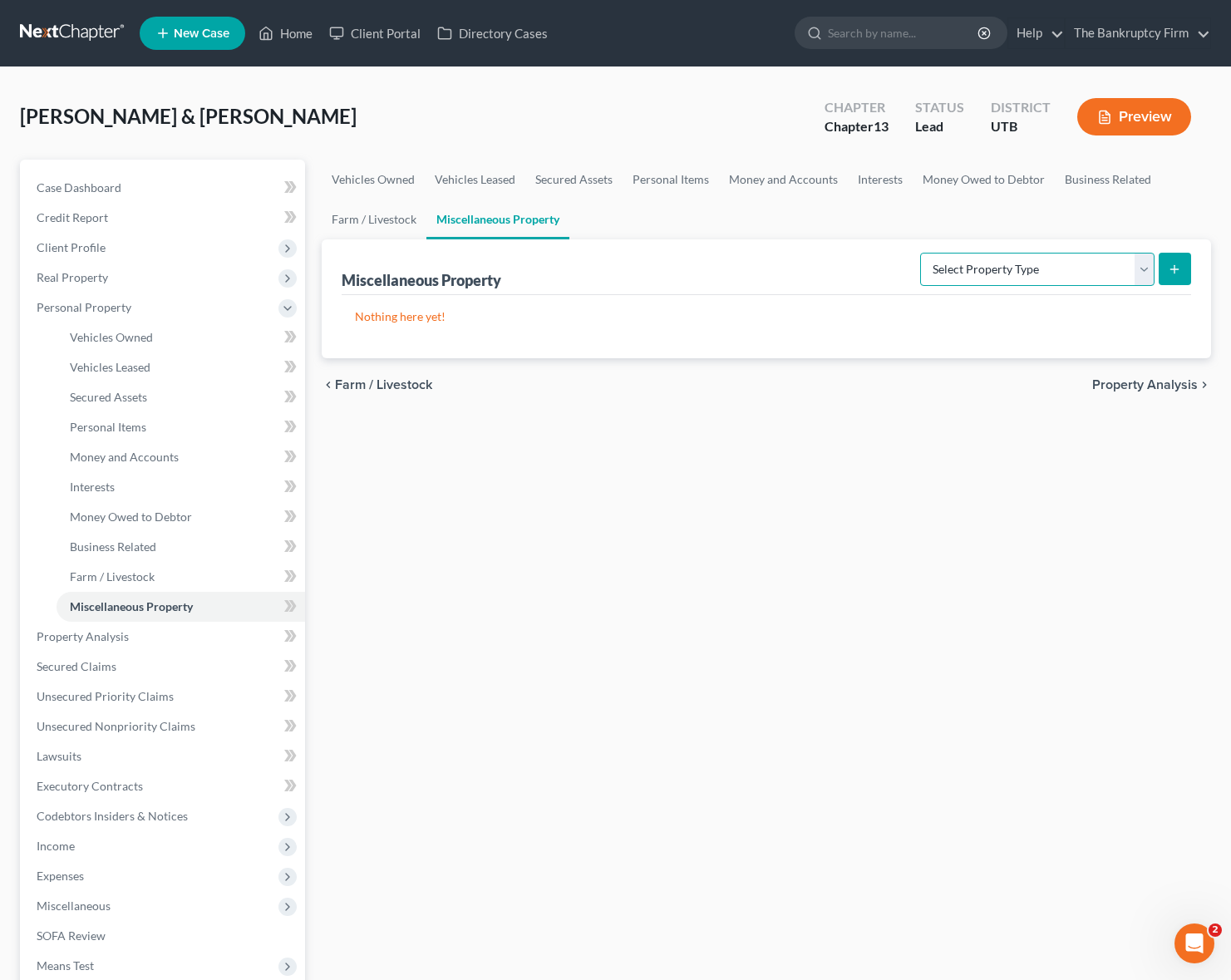
click at [1069, 264] on select "Select Property Type Assigned for Creditor Benefit [DATE] Holding for Another N…" at bounding box center [1037, 270] width 234 height 34
select select "holding_for_another"
click at [920, 253] on select "Select Property Type Assigned for Creditor Benefit [DATE] Holding for Another N…" at bounding box center [1037, 270] width 234 height 34
click at [1143, 268] on select "Select Property Type Assigned for Creditor Benefit [DATE] Holding for Another N…" at bounding box center [1037, 270] width 234 height 34
click at [1170, 263] on icon "submit" at bounding box center [1174, 269] width 13 height 13
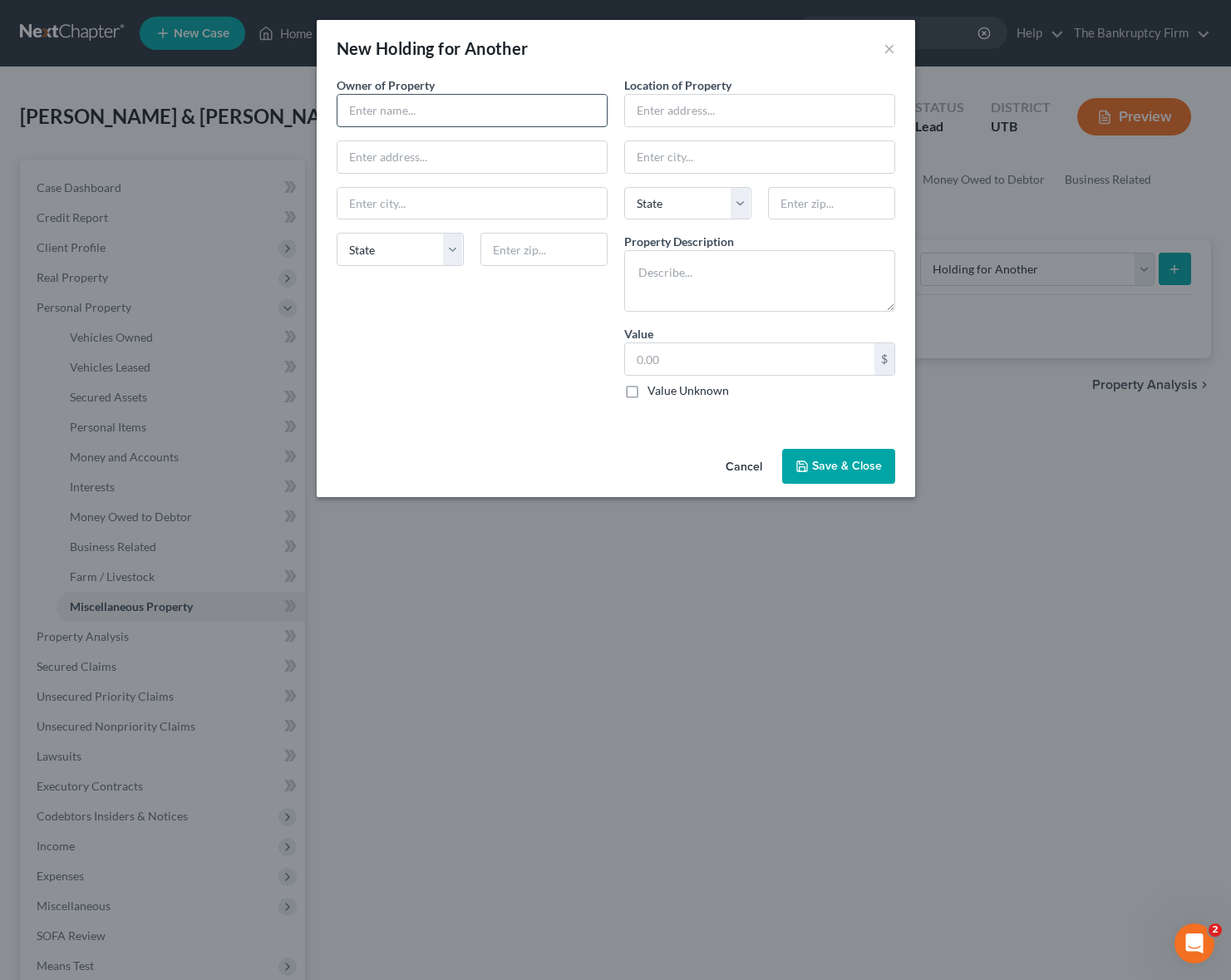
click at [435, 109] on input "text" at bounding box center [472, 110] width 270 height 32
type input "[PERSON_NAME]"
type input "738 E 1200 N"
type input "84404"
type input "[PERSON_NAME]"
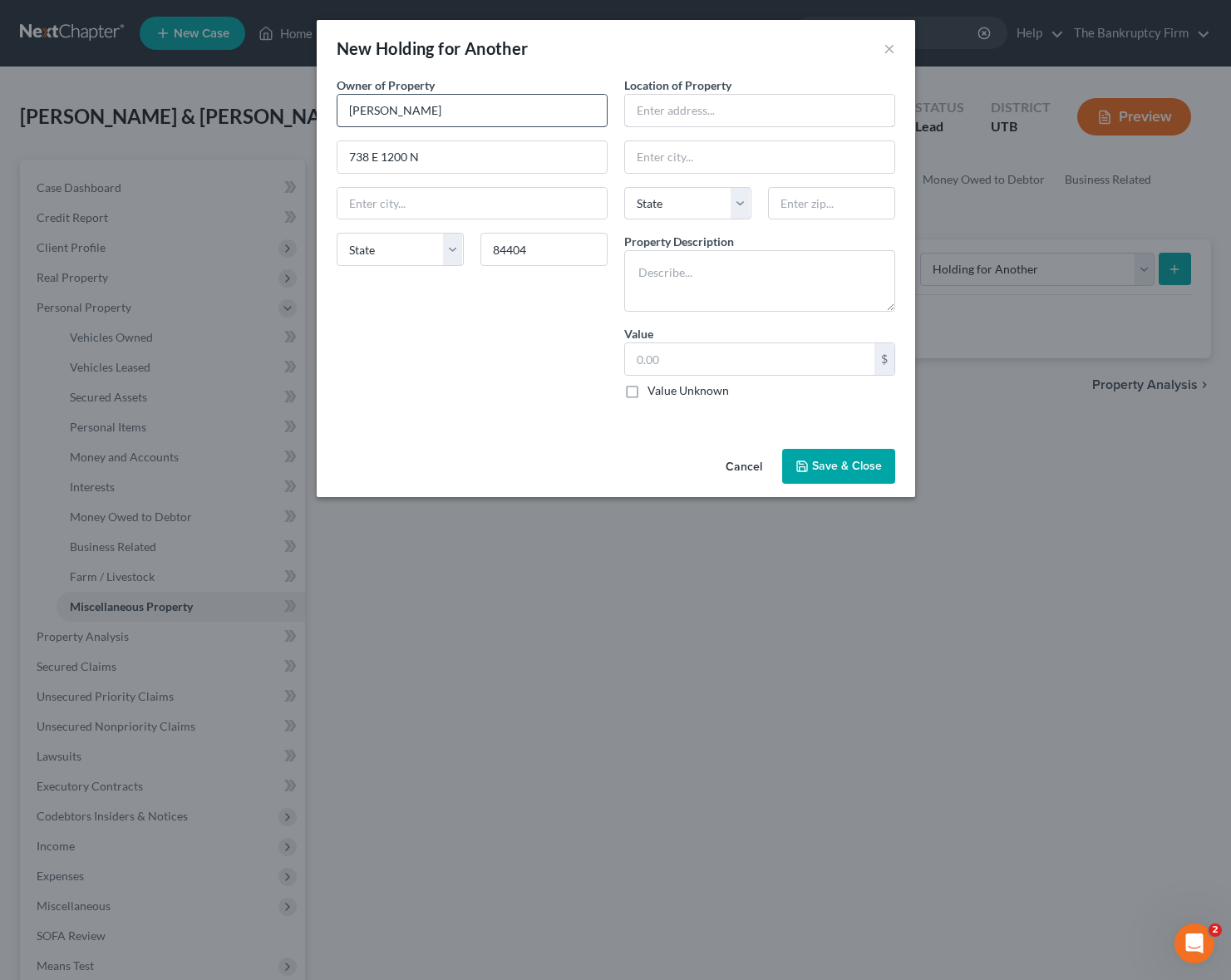
select select "46"
type input "738 E 1200 N"
type input "84404"
type input "[PERSON_NAME]"
select select "46"
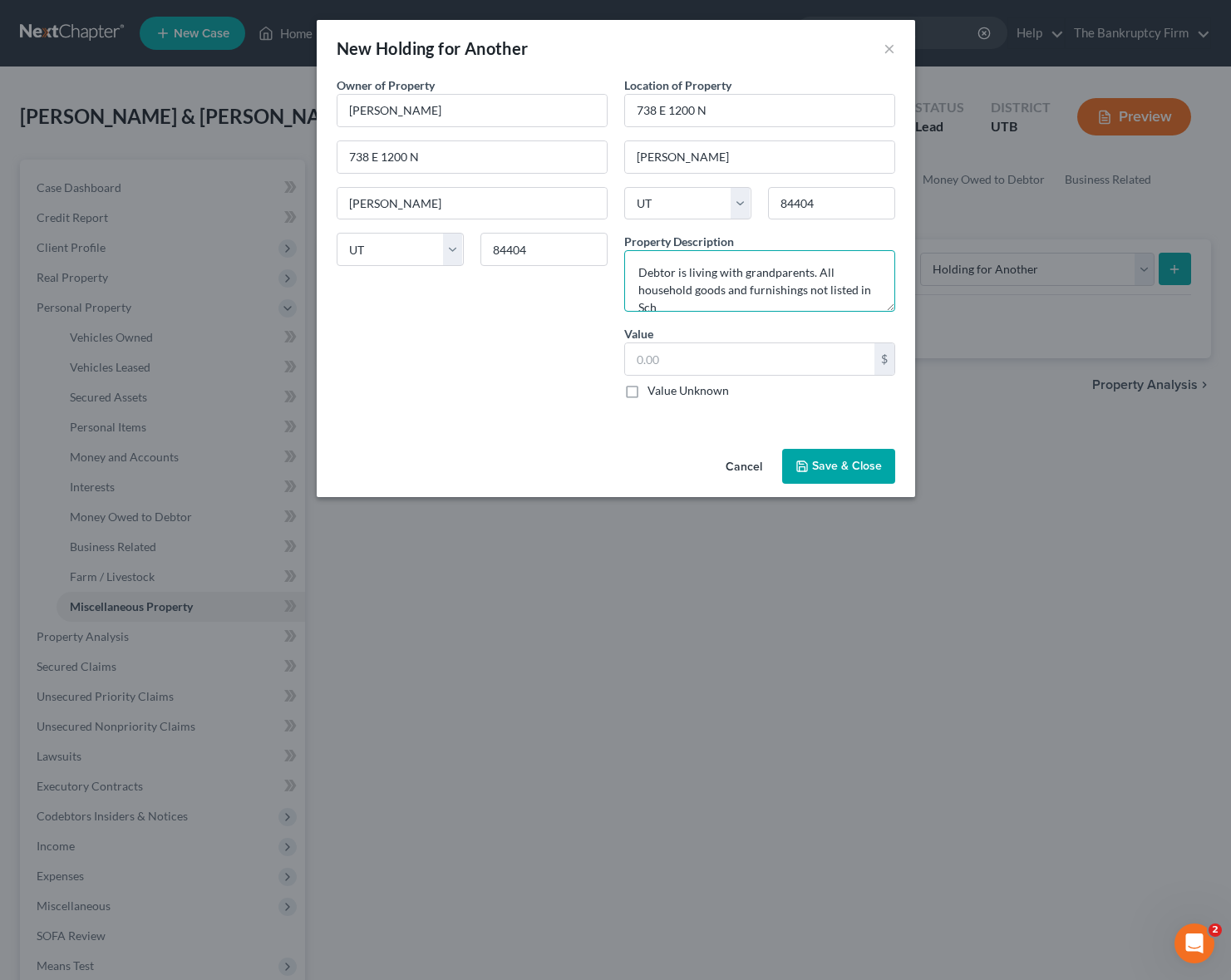
scroll to position [4, 0]
type textarea "Debtor is living with grandparents. All household goods and furnishings not lis…"
drag, startPoint x: 632, startPoint y: 391, endPoint x: 726, endPoint y: 424, distance: 99.6
click at [648, 391] on label "Value Unknown" at bounding box center [688, 391] width 81 height 17
click at [654, 391] on input "Value Unknown" at bounding box center [659, 388] width 11 height 11
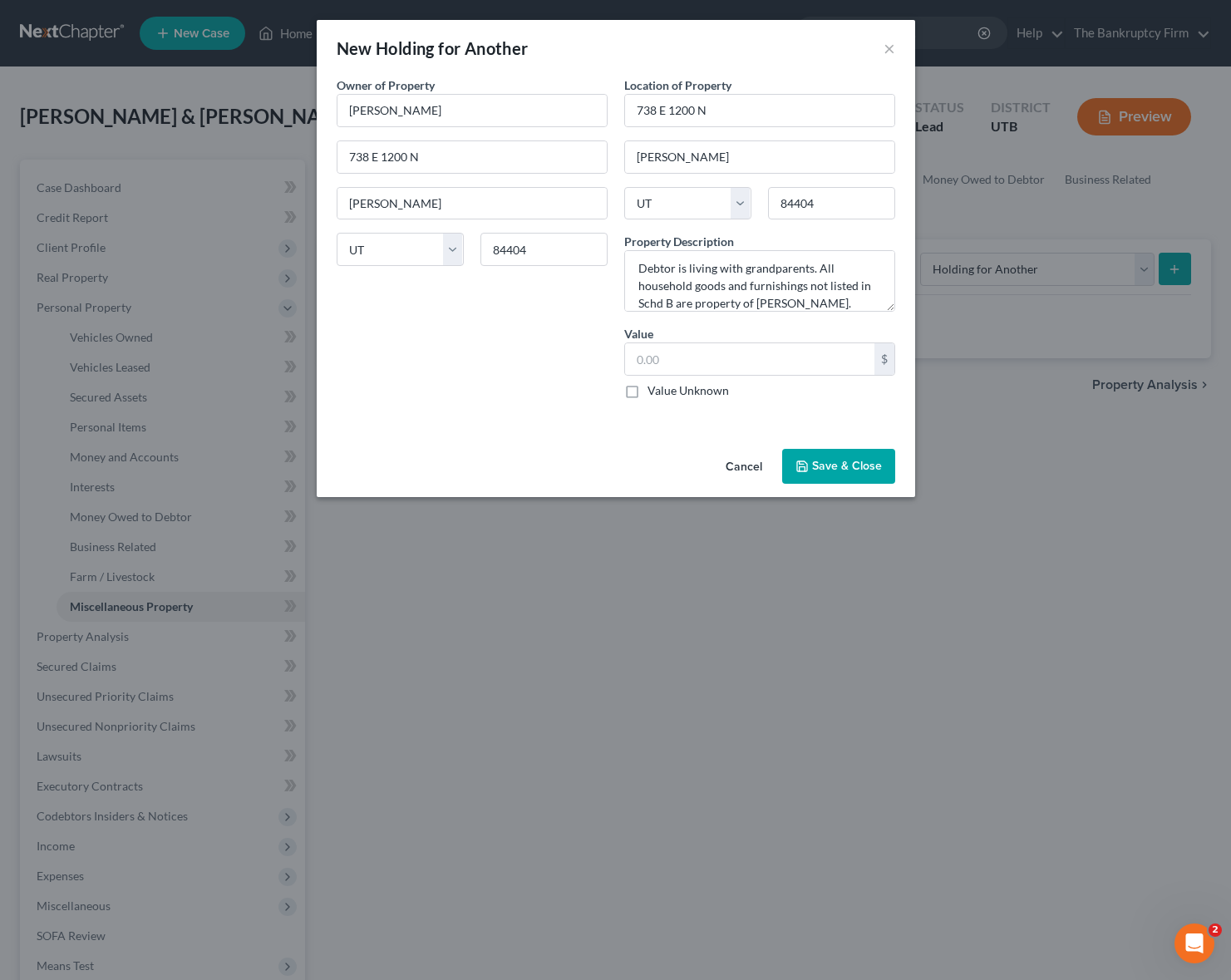
checkbox input "true"
type input "0.00"
click at [836, 459] on button "Save & Close" at bounding box center [839, 467] width 113 height 35
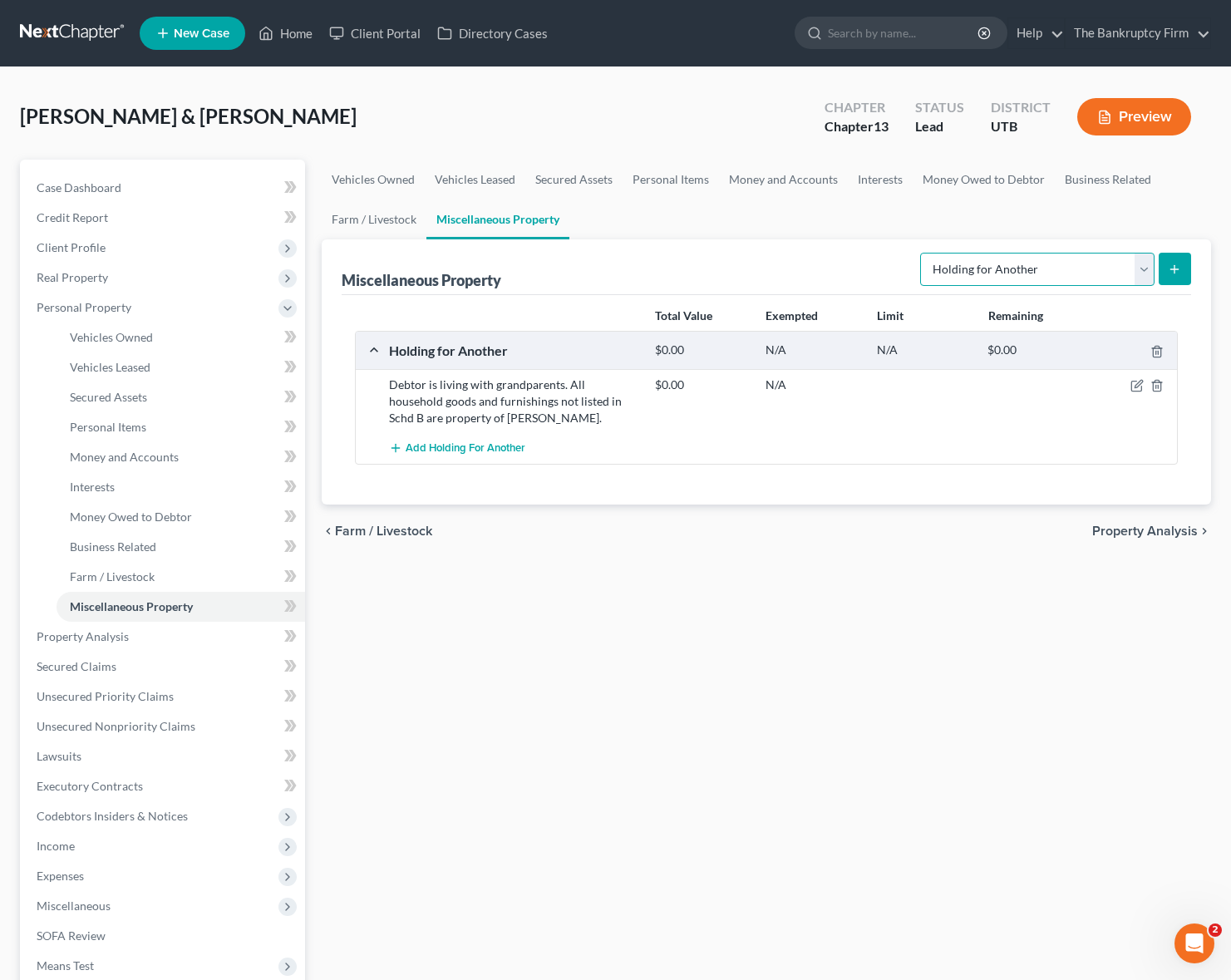
click at [1011, 268] on select "Select Property Type Assigned for Creditor Benefit [DATE] Holding for Another N…" at bounding box center [1037, 270] width 234 height 34
select select "stored_within_1_year"
click at [920, 253] on select "Select Property Type Assigned for Creditor Benefit [DATE] Holding for Another N…" at bounding box center [1037, 270] width 234 height 34
click at [1171, 270] on line "submit" at bounding box center [1174, 270] width 7 height 0
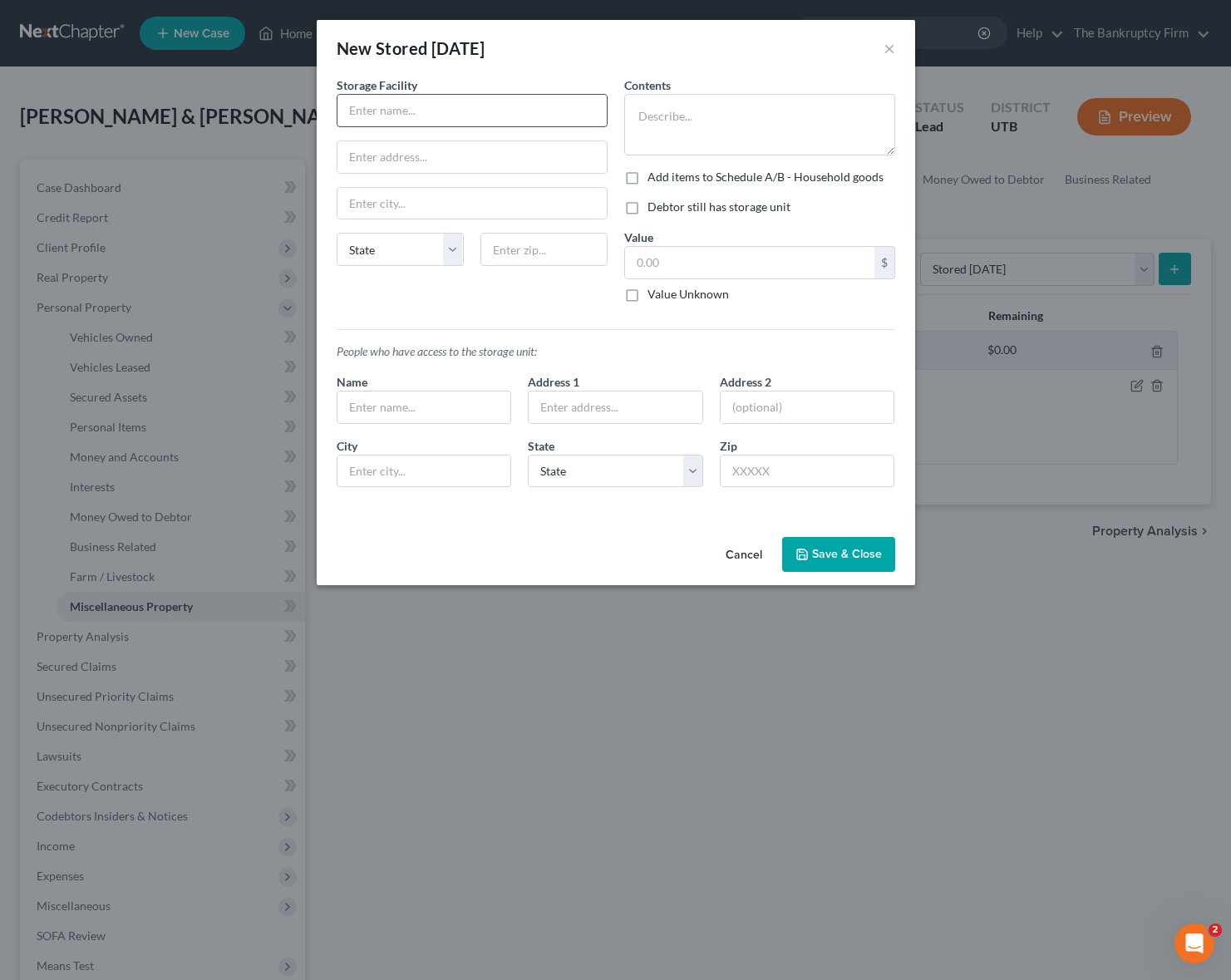
click at [463, 112] on input "text" at bounding box center [472, 110] width 270 height 32
click at [440, 105] on input "text" at bounding box center [472, 110] width 270 height 32
type input "Bach Self Storage"
type input "[STREET_ADDRESS][US_STATE]"
type input "84414"
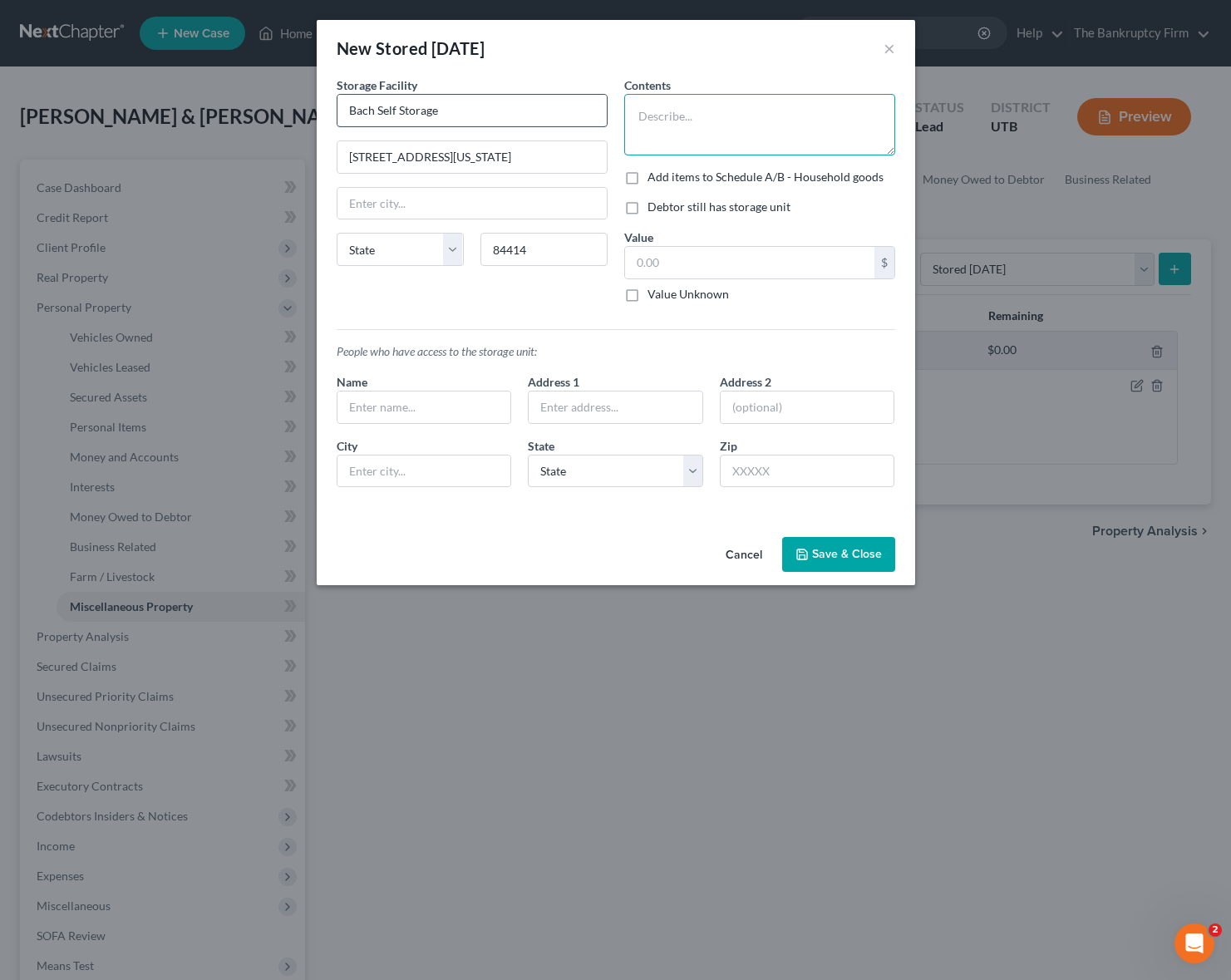
type input "[PERSON_NAME]"
select select "46"
click at [729, 122] on textarea at bounding box center [759, 125] width 271 height 62
click at [838, 117] on textarea "Clothing, kid's toys, stroller, keepsakes, Brother who is incarcerated property…" at bounding box center [759, 125] width 271 height 62
click at [829, 141] on textarea "Clothing, kid's toys, stroller, keepsakes, (Brother who is incarcerated propert…" at bounding box center [759, 125] width 271 height 62
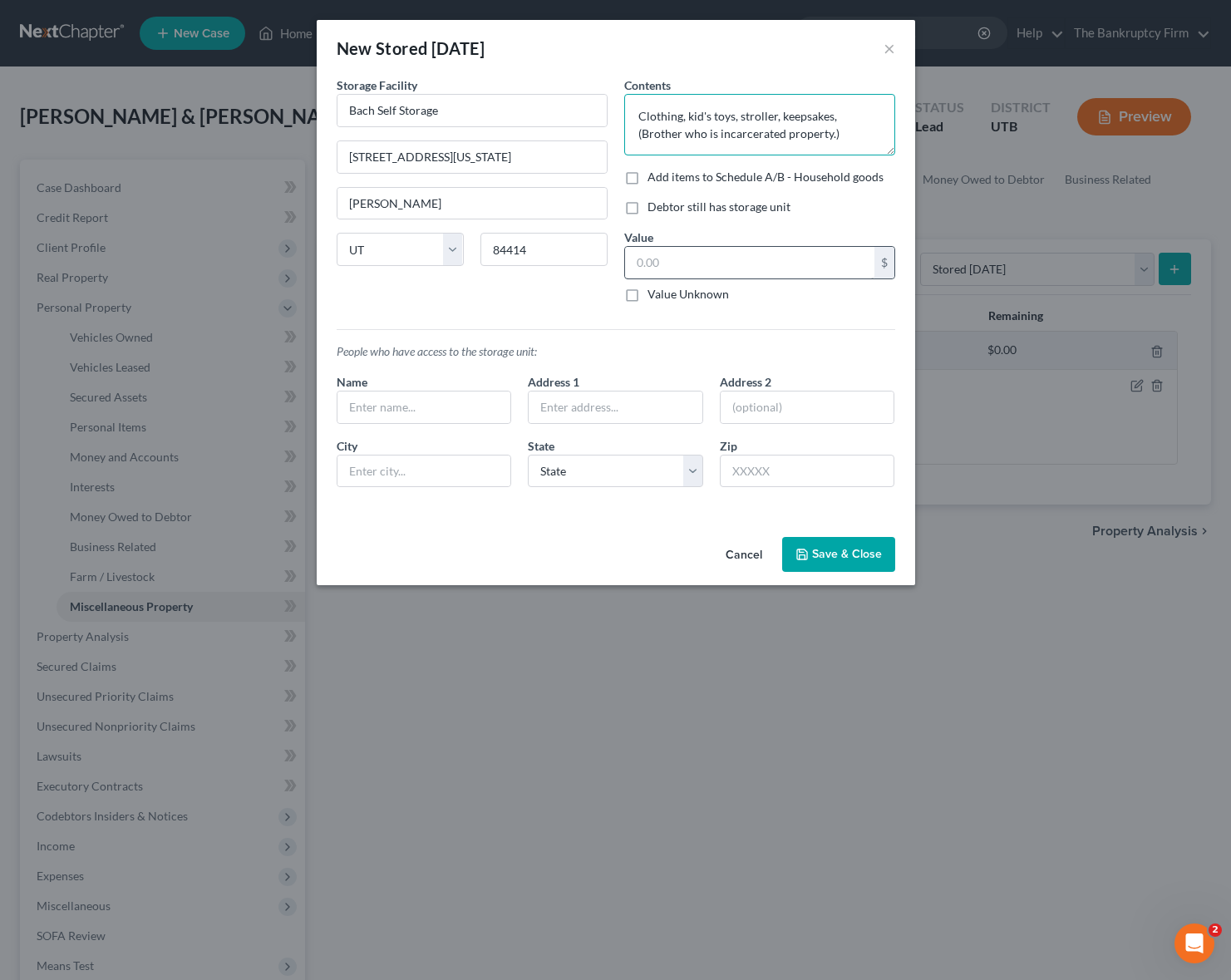
type textarea "Clothing, kid's toys, stroller, keepsakes, (Brother who is incarcerated propert…"
click at [726, 268] on input "text" at bounding box center [749, 262] width 249 height 32
click at [648, 296] on label "Value Unknown" at bounding box center [688, 294] width 81 height 17
click at [654, 296] on input "Value Unknown" at bounding box center [659, 292] width 11 height 11
checkbox input "true"
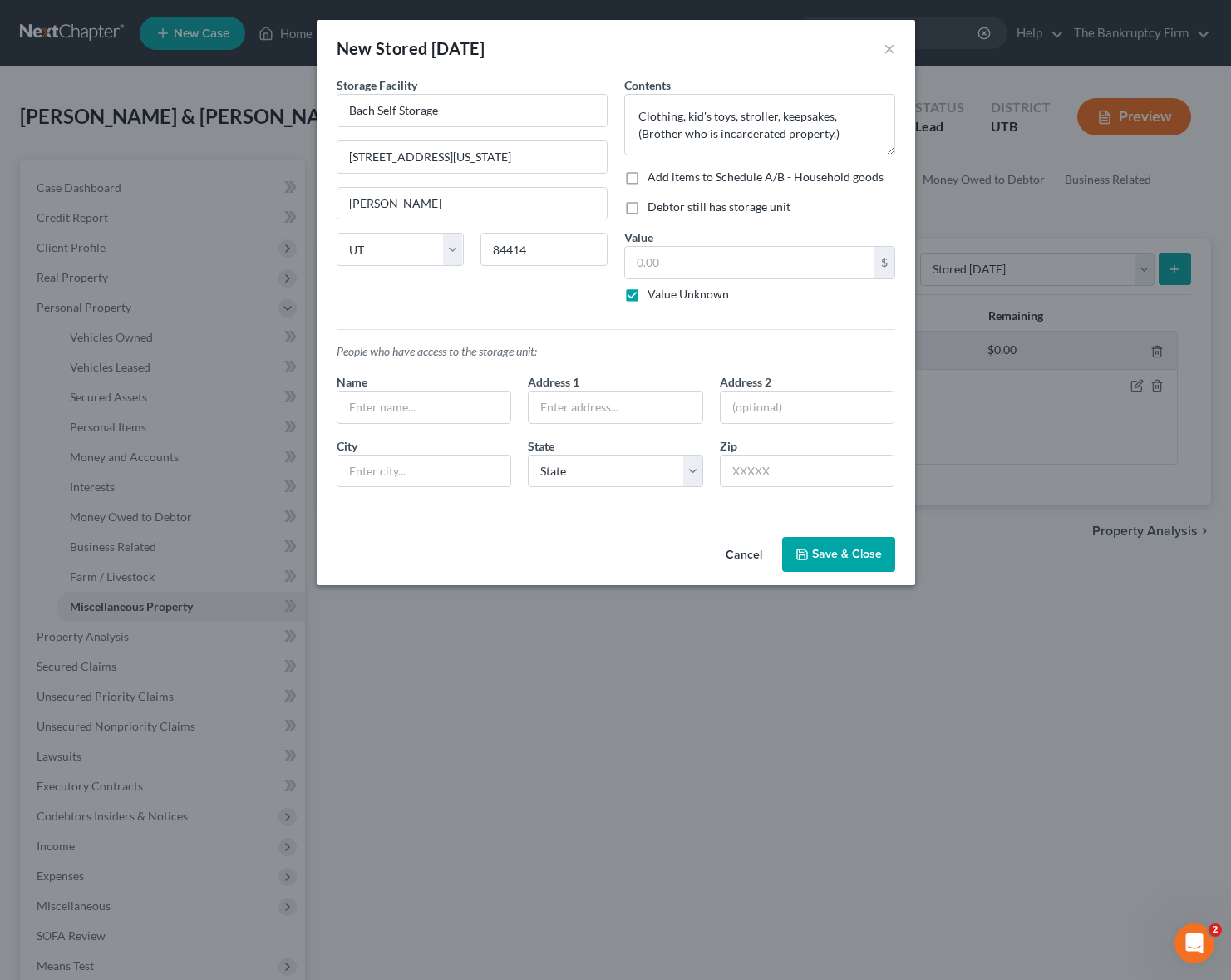
type input "0.00"
click at [689, 501] on div "New Stored [DATE] × An exemption set must first be selected from the Filing Inf…" at bounding box center [615, 303] width 598 height 566
click at [847, 551] on button "Save & Close" at bounding box center [839, 555] width 113 height 35
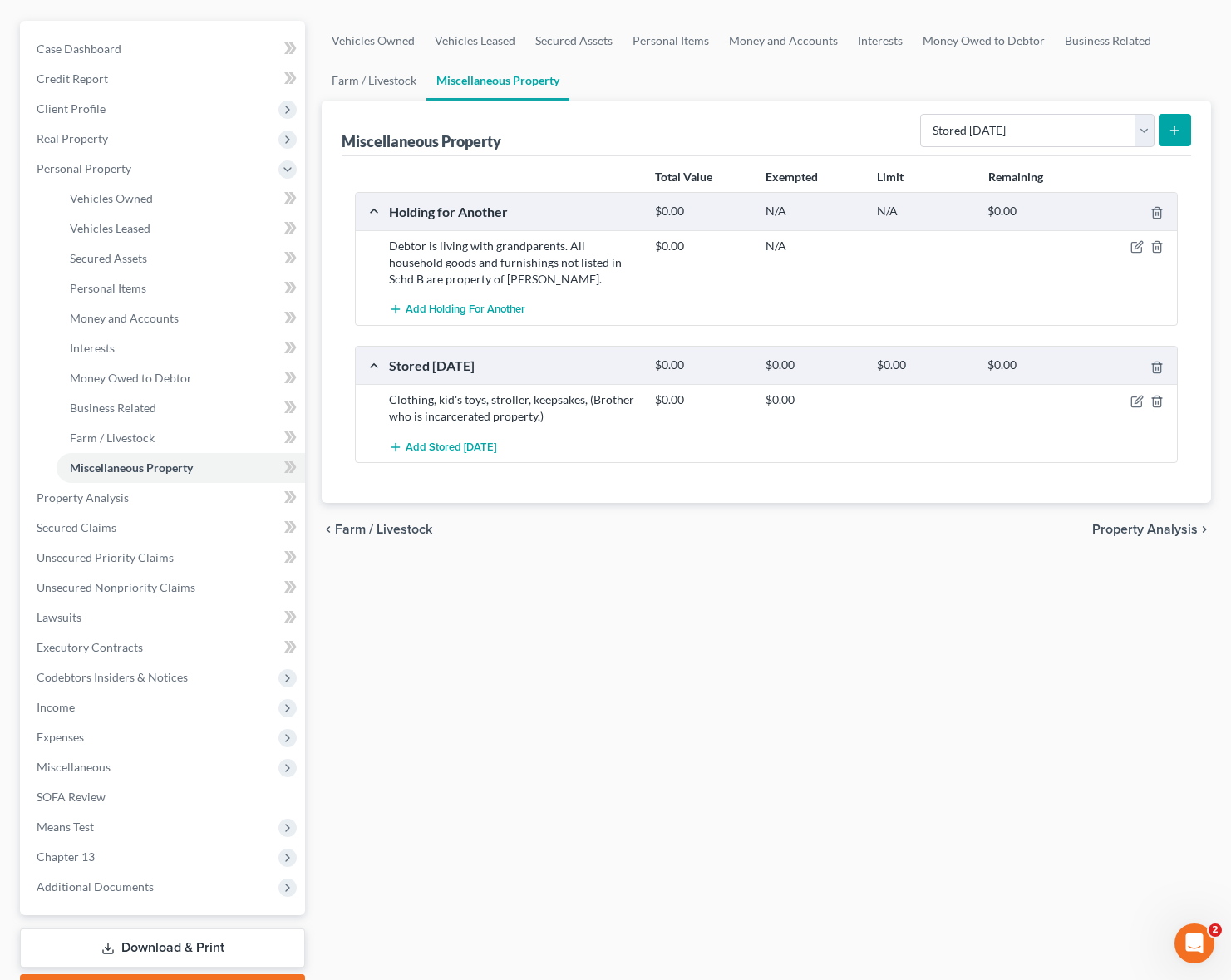
scroll to position [140, 0]
click at [112, 498] on span "Property Analysis" at bounding box center [82, 497] width 92 height 14
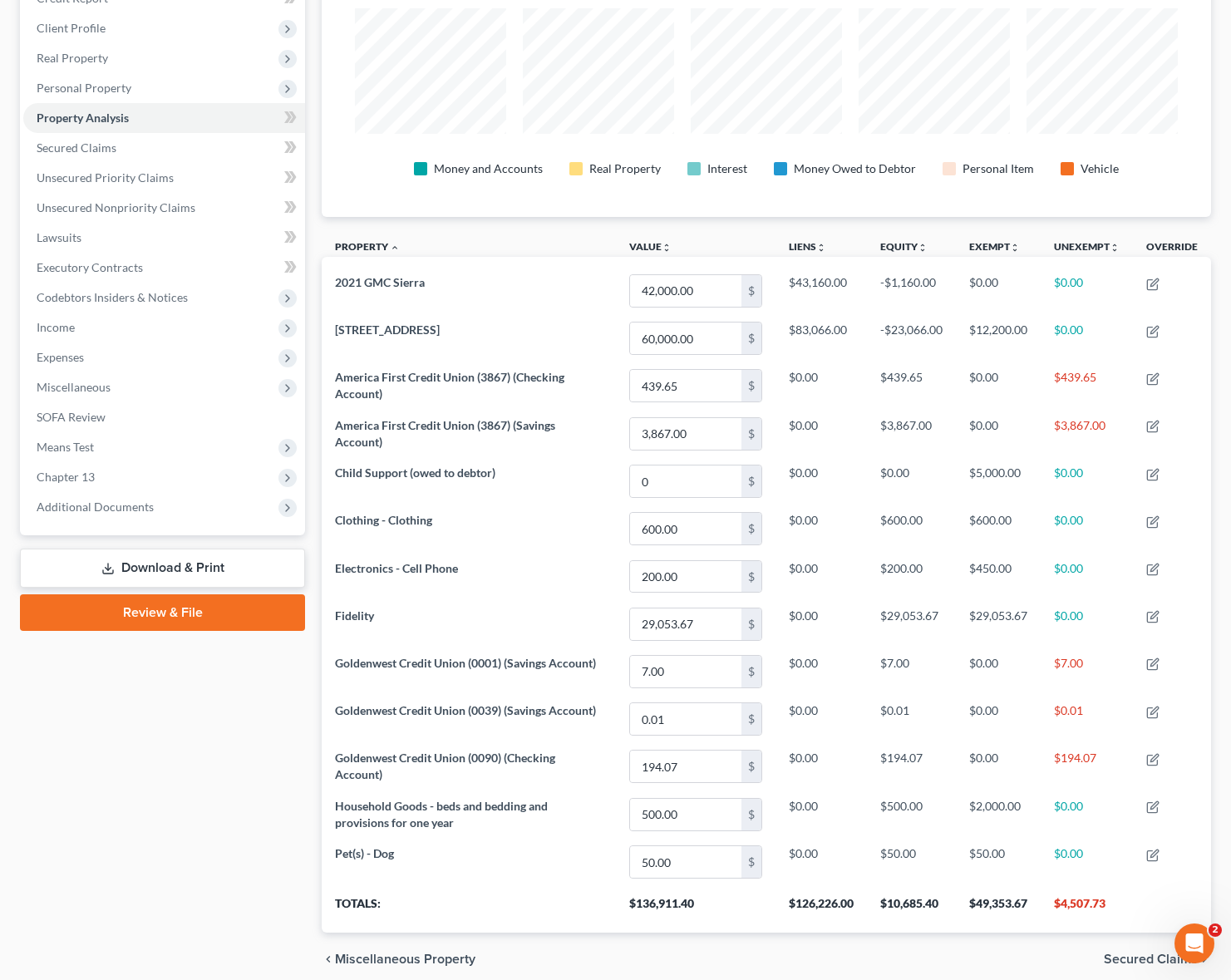
scroll to position [232, 0]
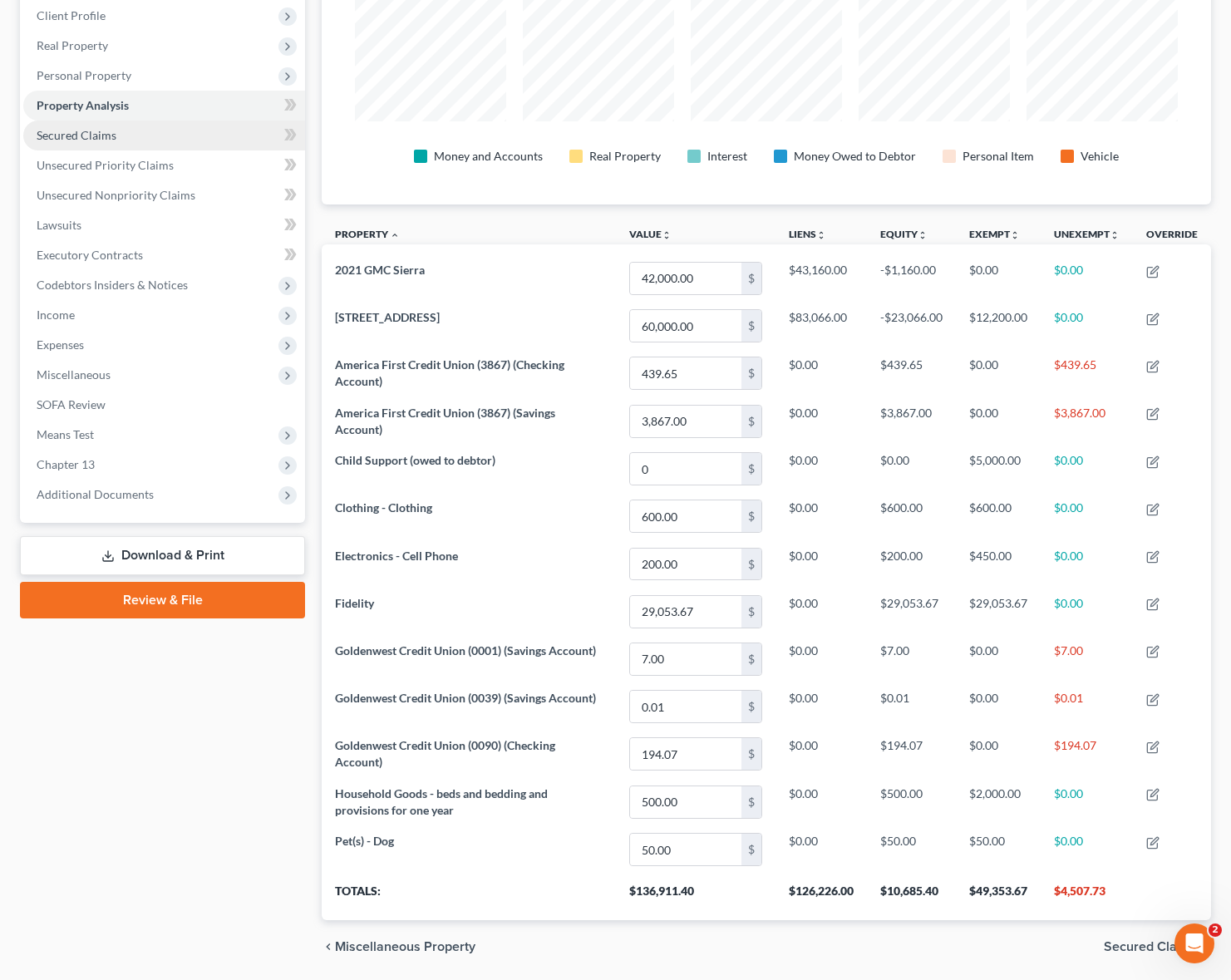
click at [118, 127] on link "Secured Claims" at bounding box center [163, 135] width 282 height 30
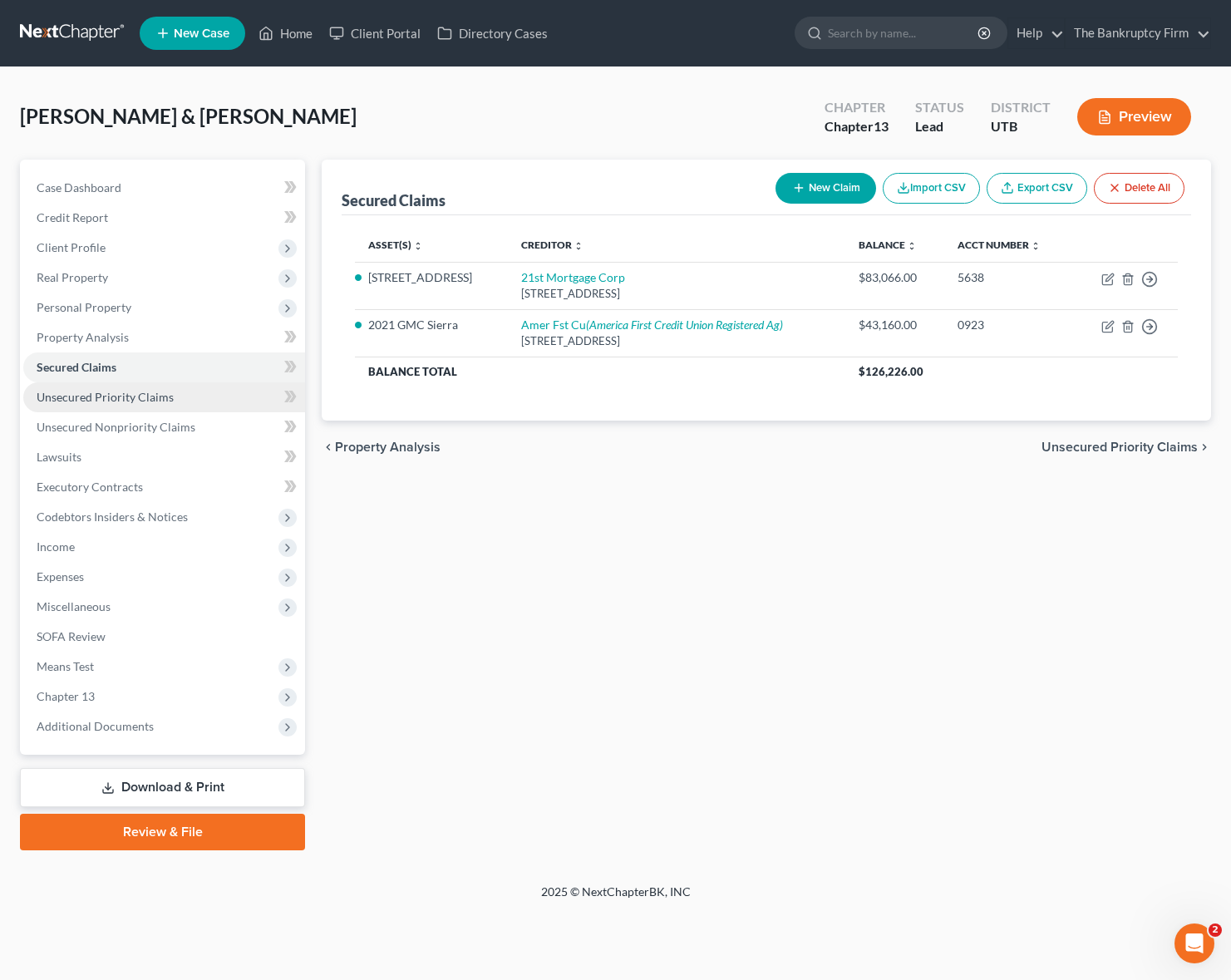
click at [140, 398] on span "Unsecured Priority Claims" at bounding box center [104, 397] width 137 height 14
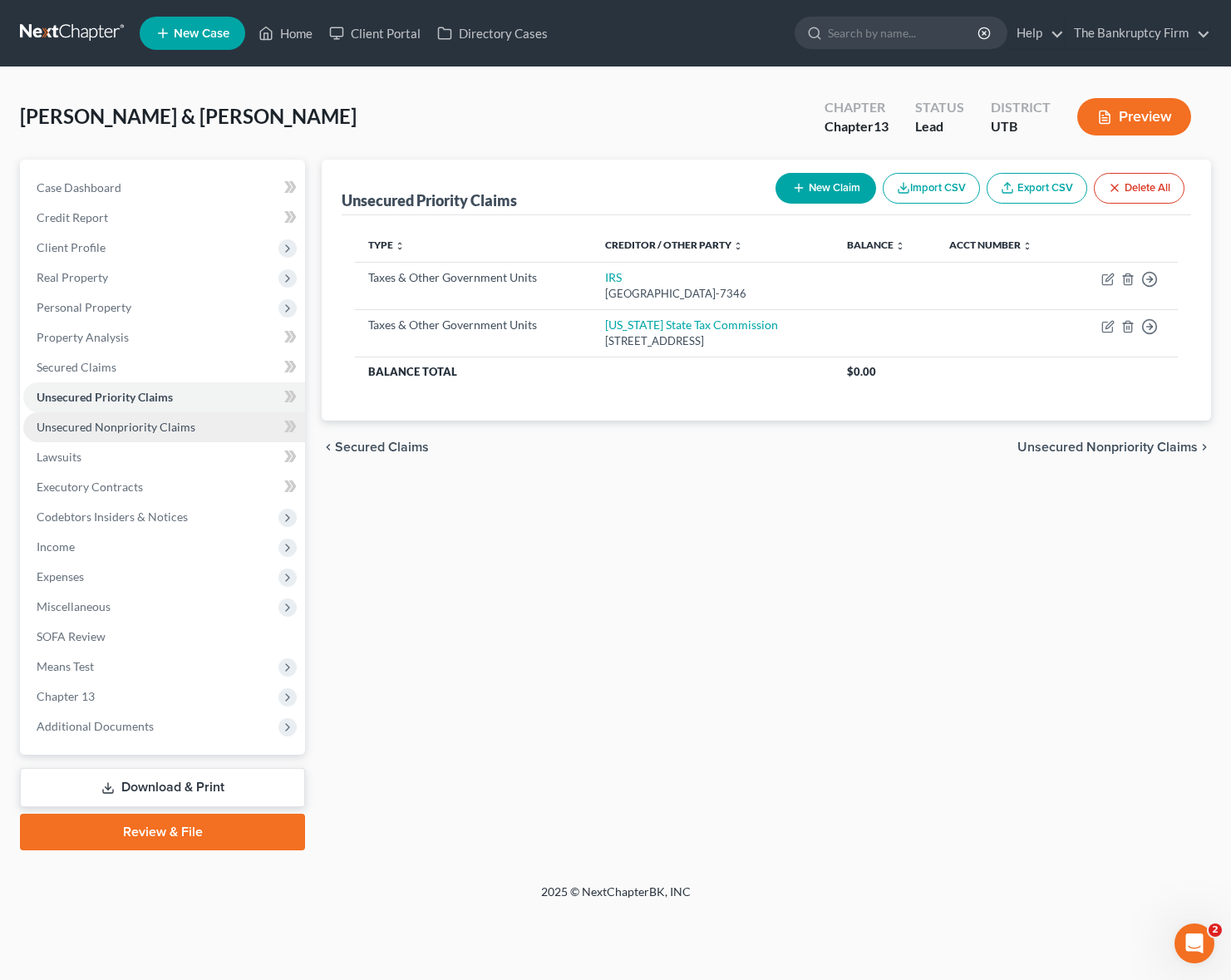
click at [121, 425] on span "Unsecured Nonpriority Claims" at bounding box center [116, 427] width 159 height 14
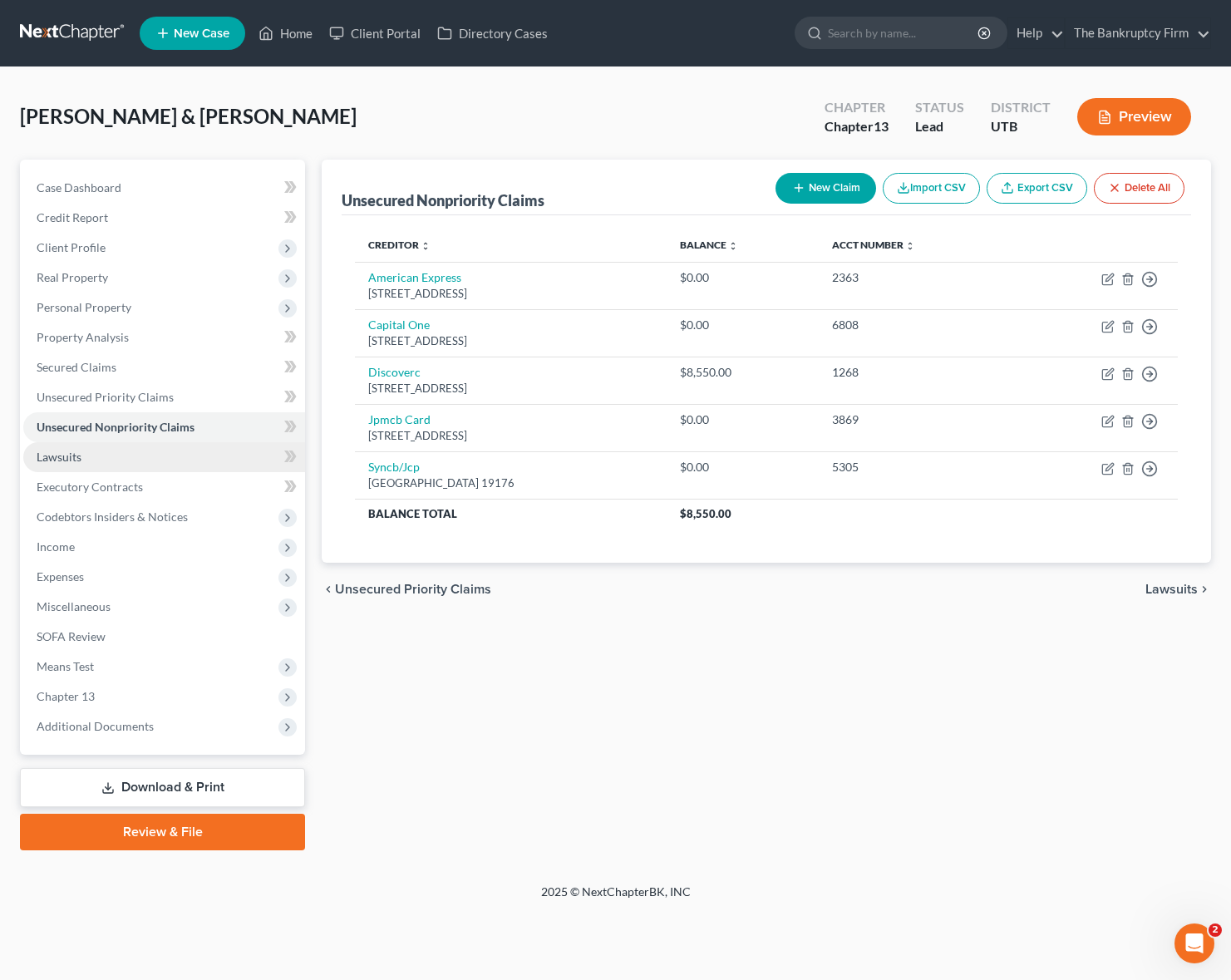
click at [67, 455] on span "Lawsuits" at bounding box center [58, 457] width 45 height 14
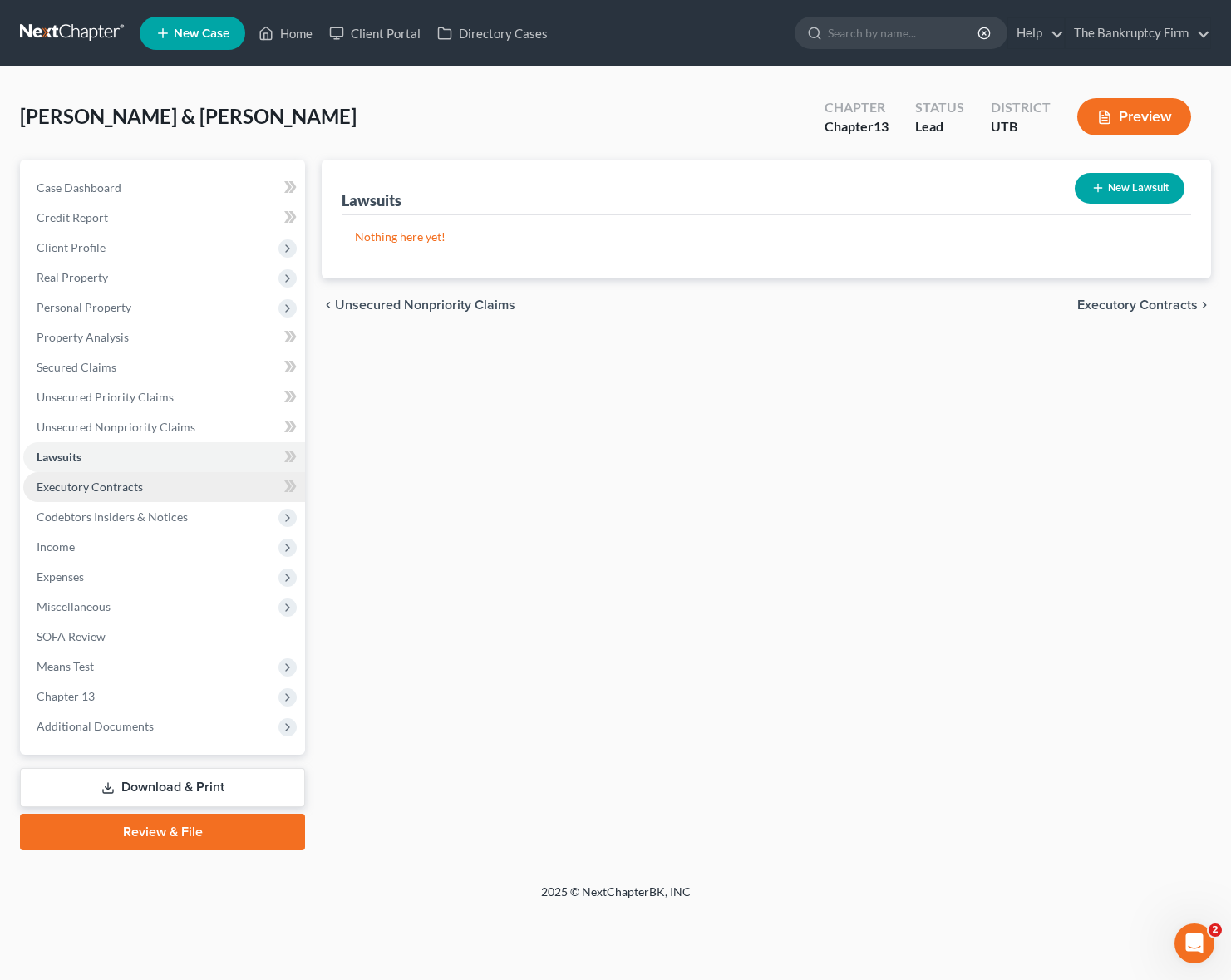
click at [142, 489] on link "Executory Contracts" at bounding box center [163, 487] width 282 height 30
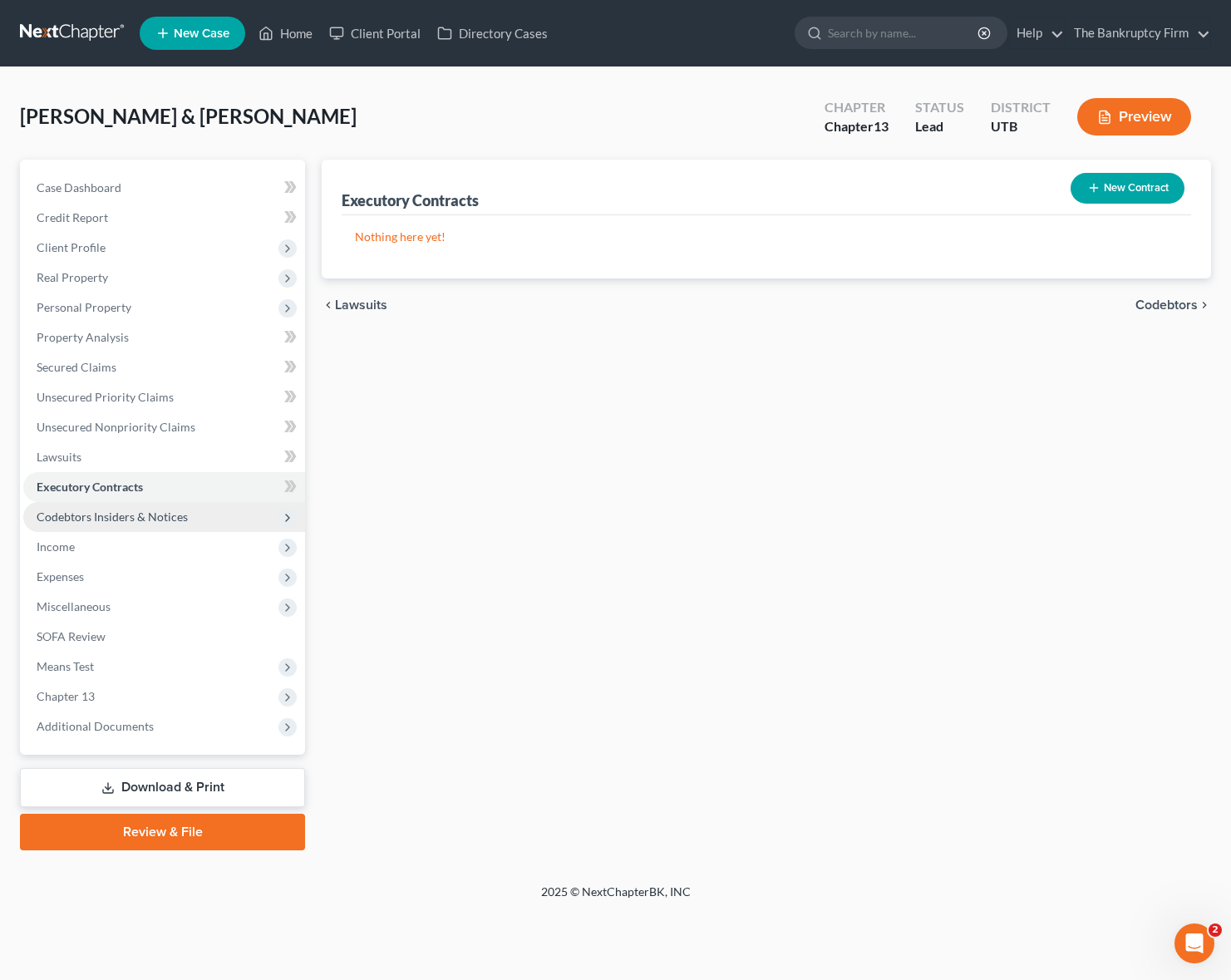
click at [140, 516] on span "Codebtors Insiders & Notices" at bounding box center [111, 517] width 151 height 14
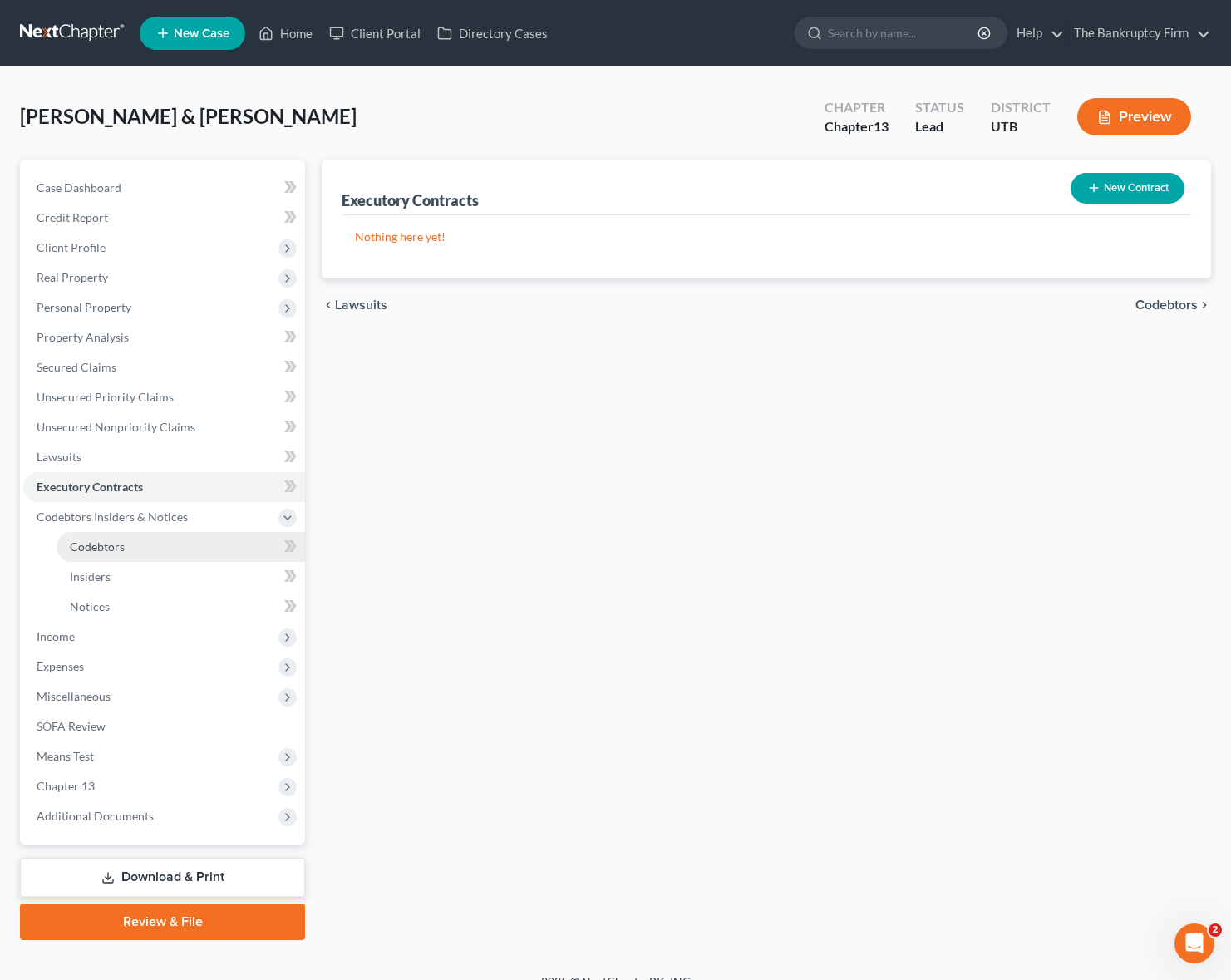
click at [141, 539] on link "Codebtors" at bounding box center [180, 547] width 248 height 30
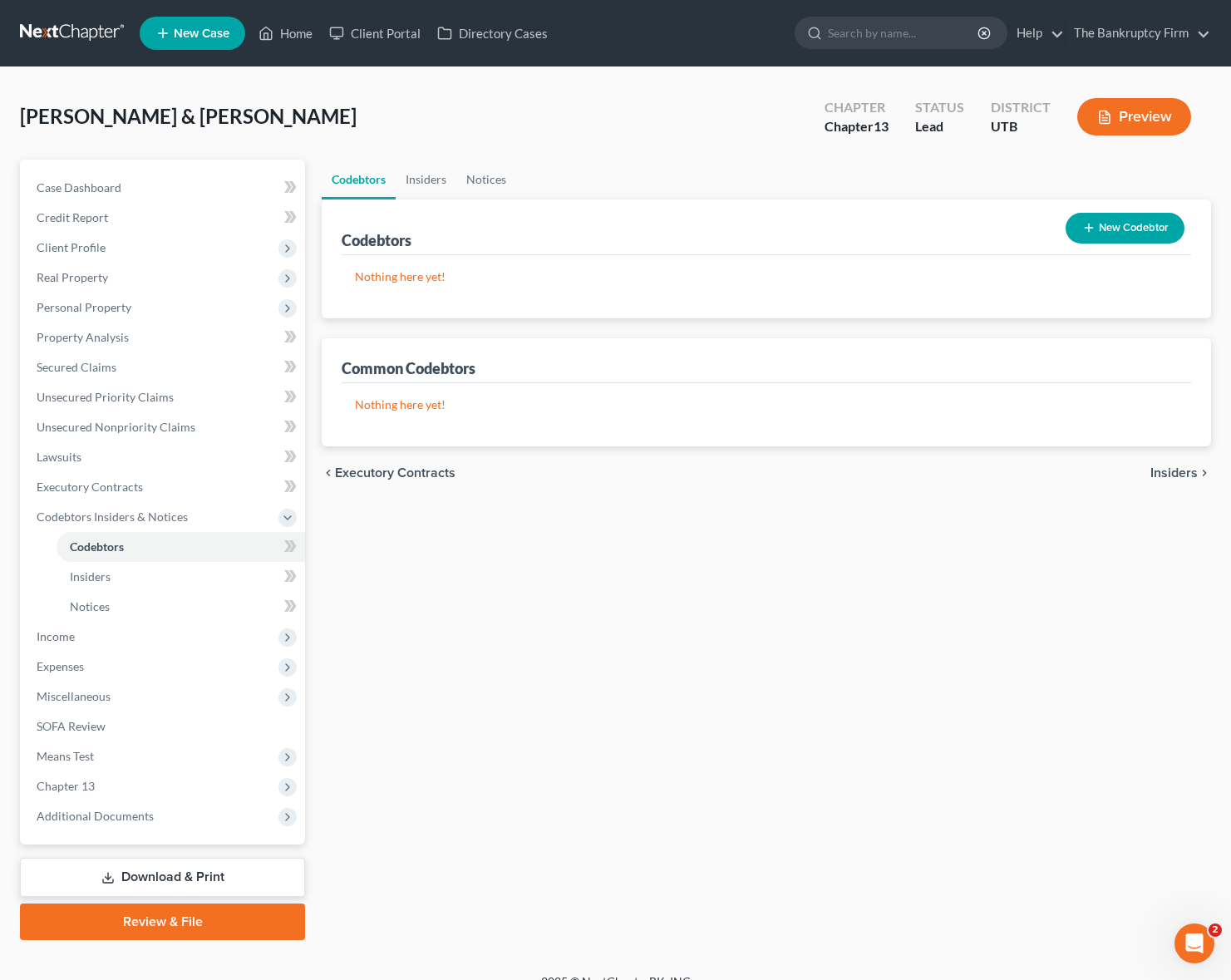
click at [1129, 227] on button "New Codebtor" at bounding box center [1125, 228] width 118 height 31
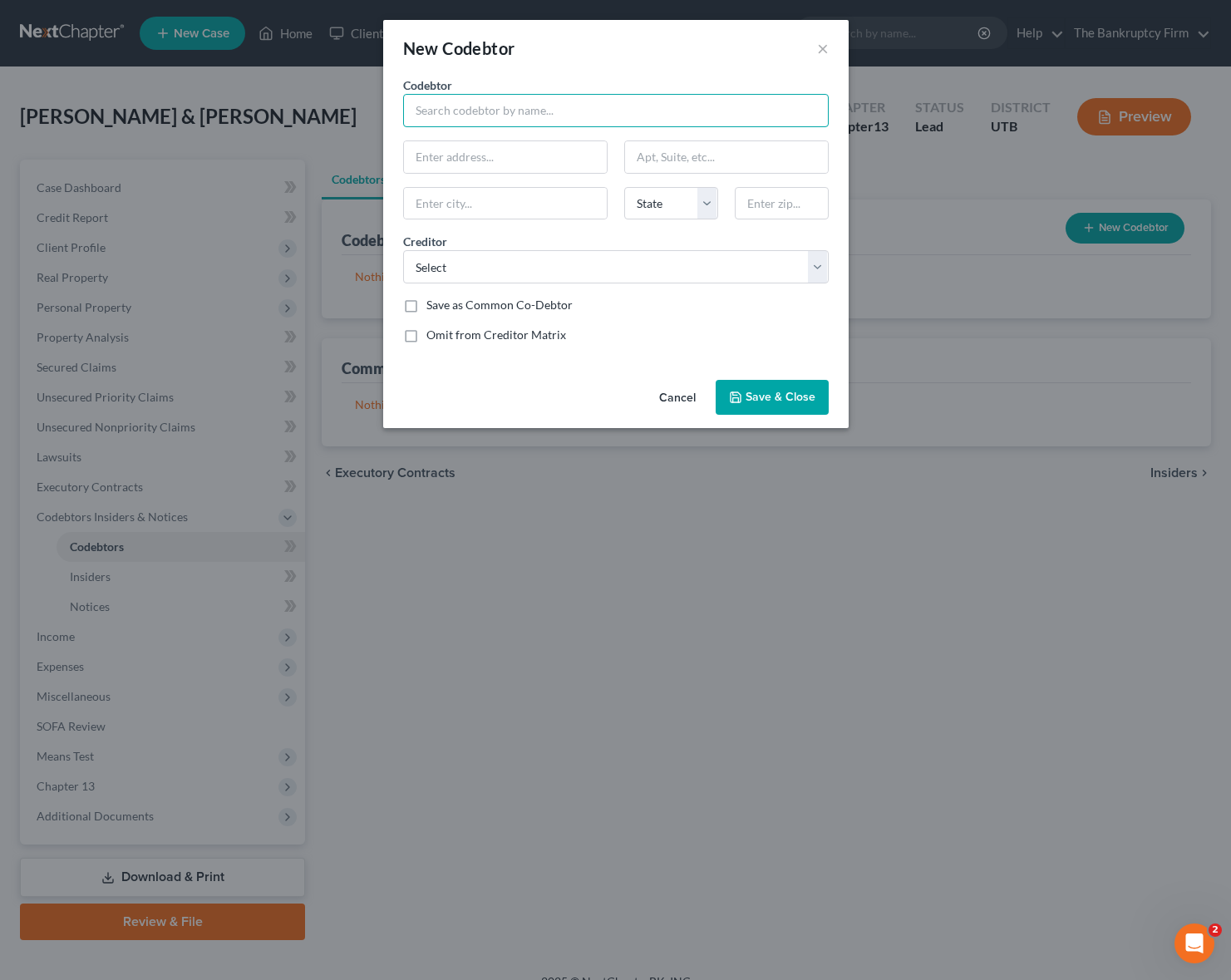
click at [482, 114] on input "text" at bounding box center [616, 110] width 426 height 34
type input "[PERSON_NAME]"
click at [467, 157] on input "text" at bounding box center [505, 157] width 202 height 32
type input "[STREET_ADDRESS]"
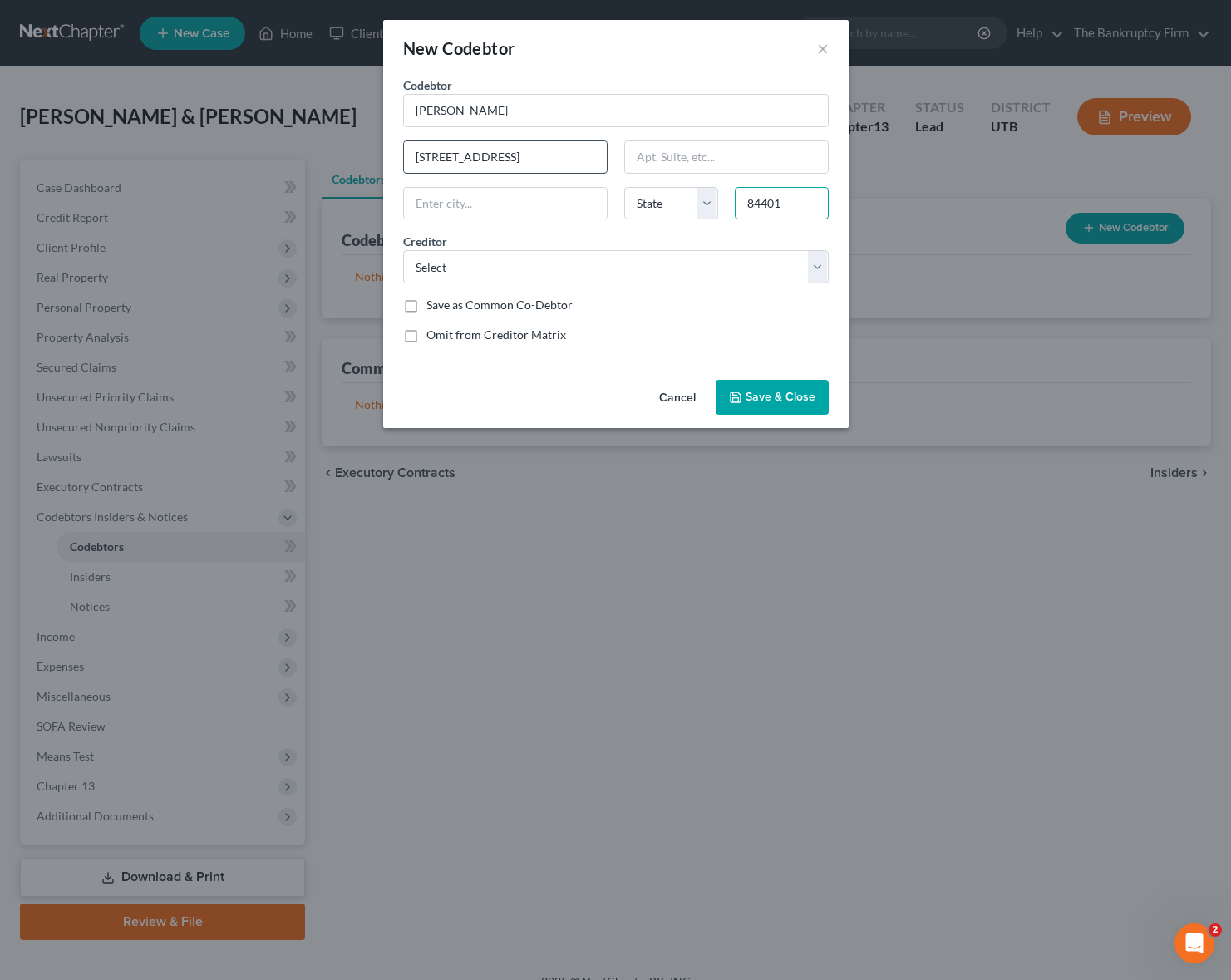
type input "84401"
type input "[PERSON_NAME]"
select select "46"
click at [661, 267] on select "Select 21st Mortgage Corp Discoverc American Express Capital One Jpmcb Card Syn…" at bounding box center [616, 267] width 426 height 34
select select "0"
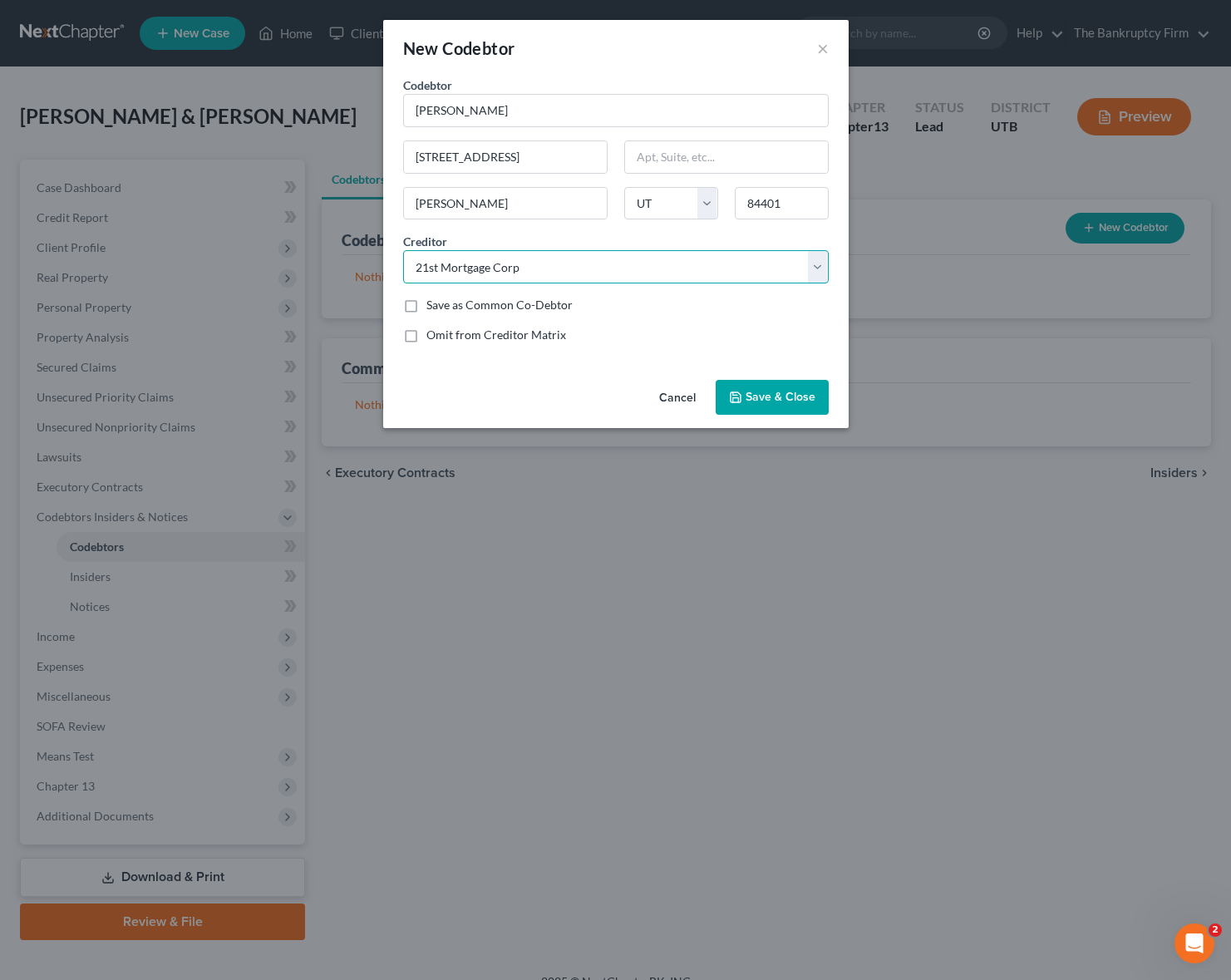
click at [403, 250] on select "Select 21st Mortgage Corp Discoverc American Express Capital One Jpmcb Card Syn…" at bounding box center [616, 267] width 426 height 34
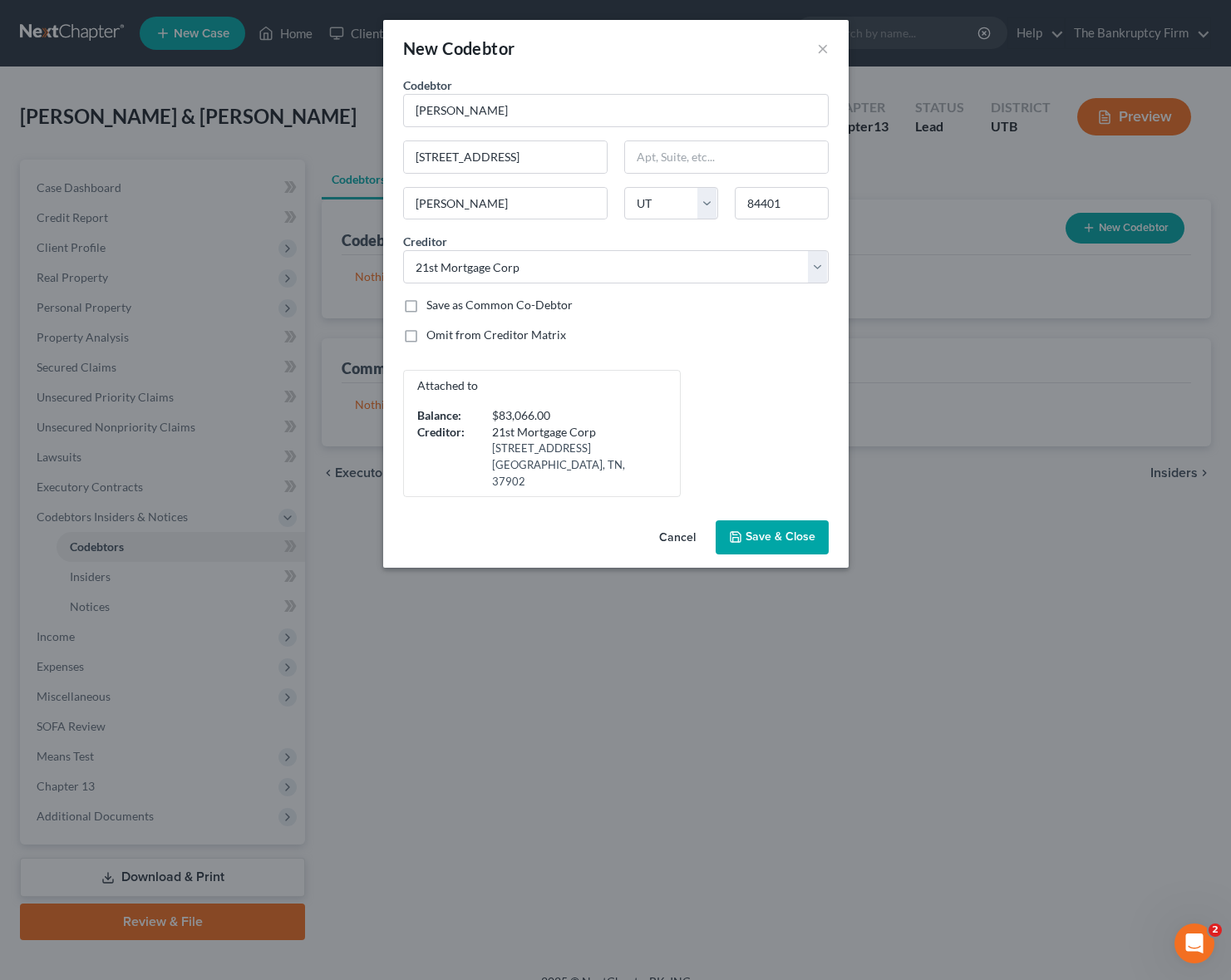
click at [771, 520] on button "Save & Close" at bounding box center [772, 538] width 113 height 35
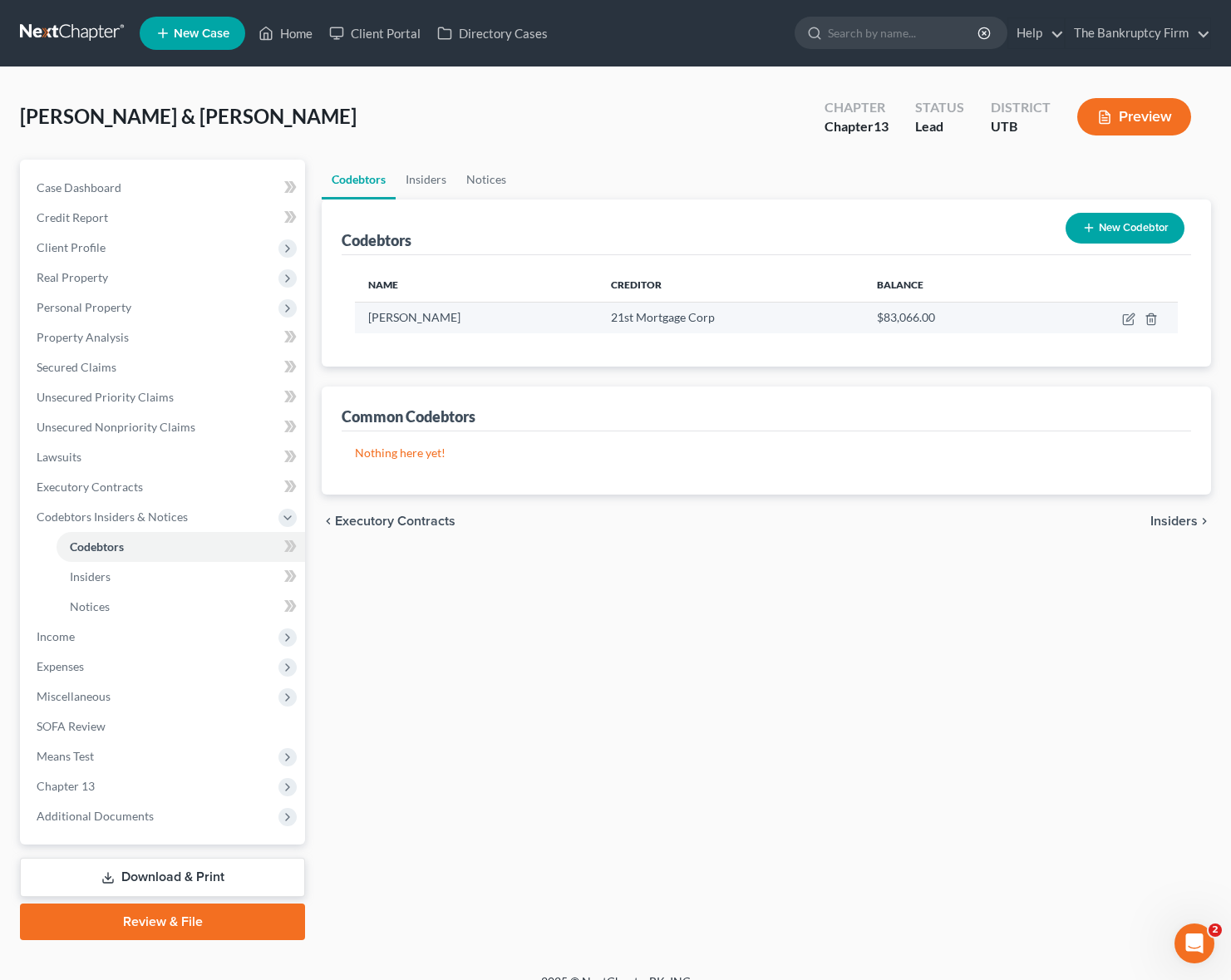
click at [1125, 310] on td at bounding box center [1107, 317] width 141 height 32
click at [1131, 314] on icon "button" at bounding box center [1128, 319] width 13 height 13
select select "46"
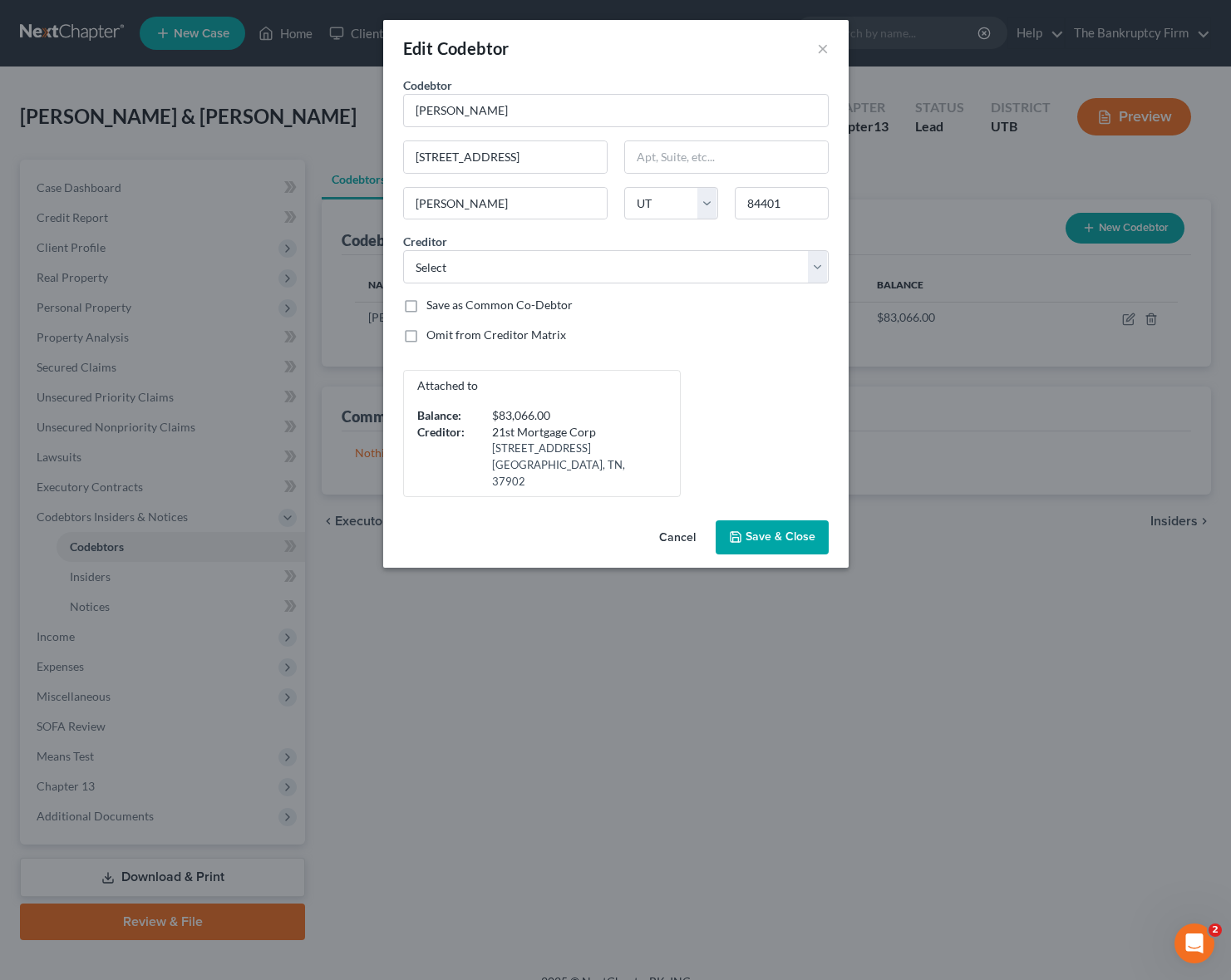
click at [782, 530] on span "Save & Close" at bounding box center [780, 537] width 70 height 14
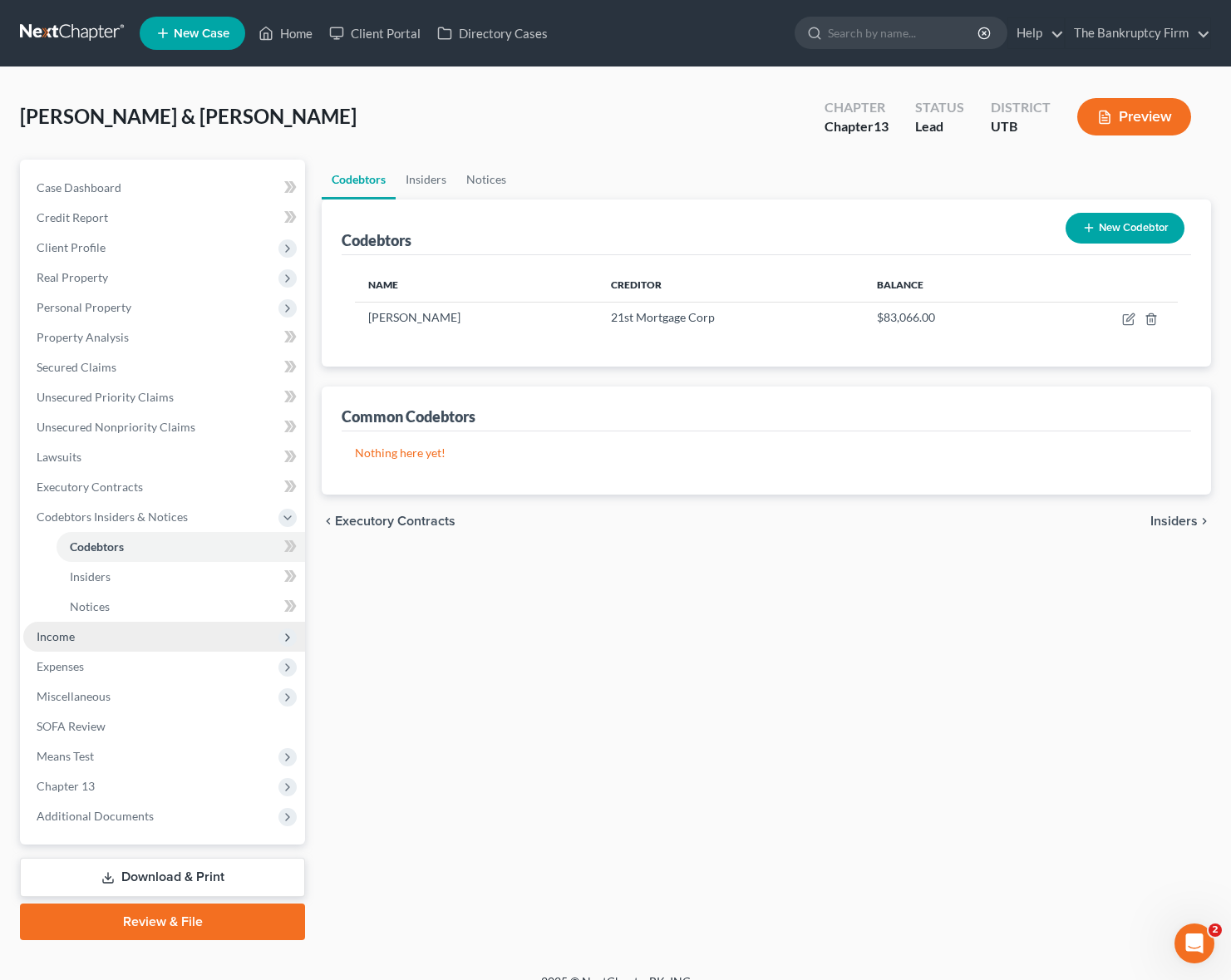
click at [55, 635] on span "Income" at bounding box center [55, 636] width 38 height 14
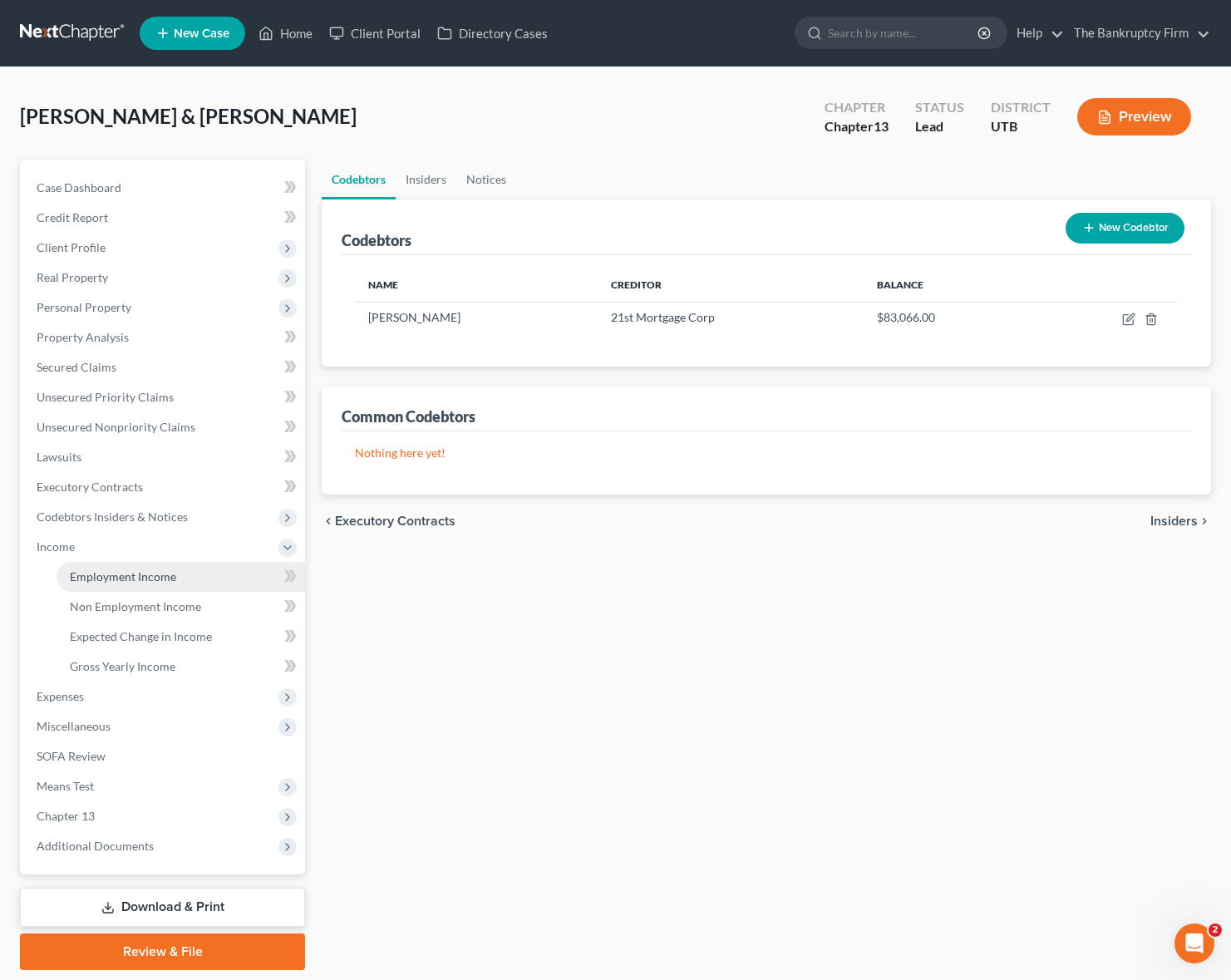
click at [150, 567] on link "Employment Income" at bounding box center [180, 577] width 248 height 30
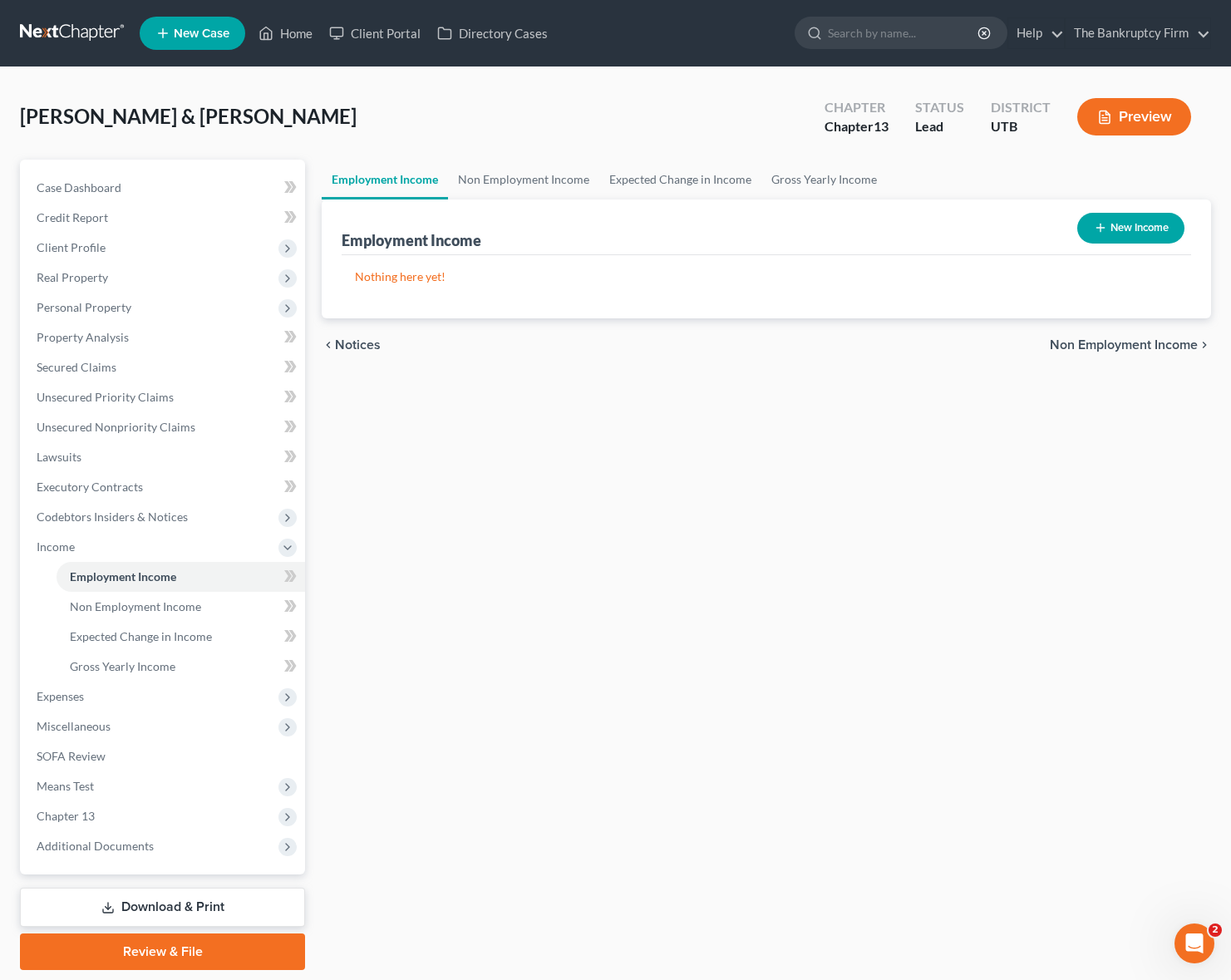
click at [1131, 227] on button "New Income" at bounding box center [1130, 228] width 107 height 31
select select "0"
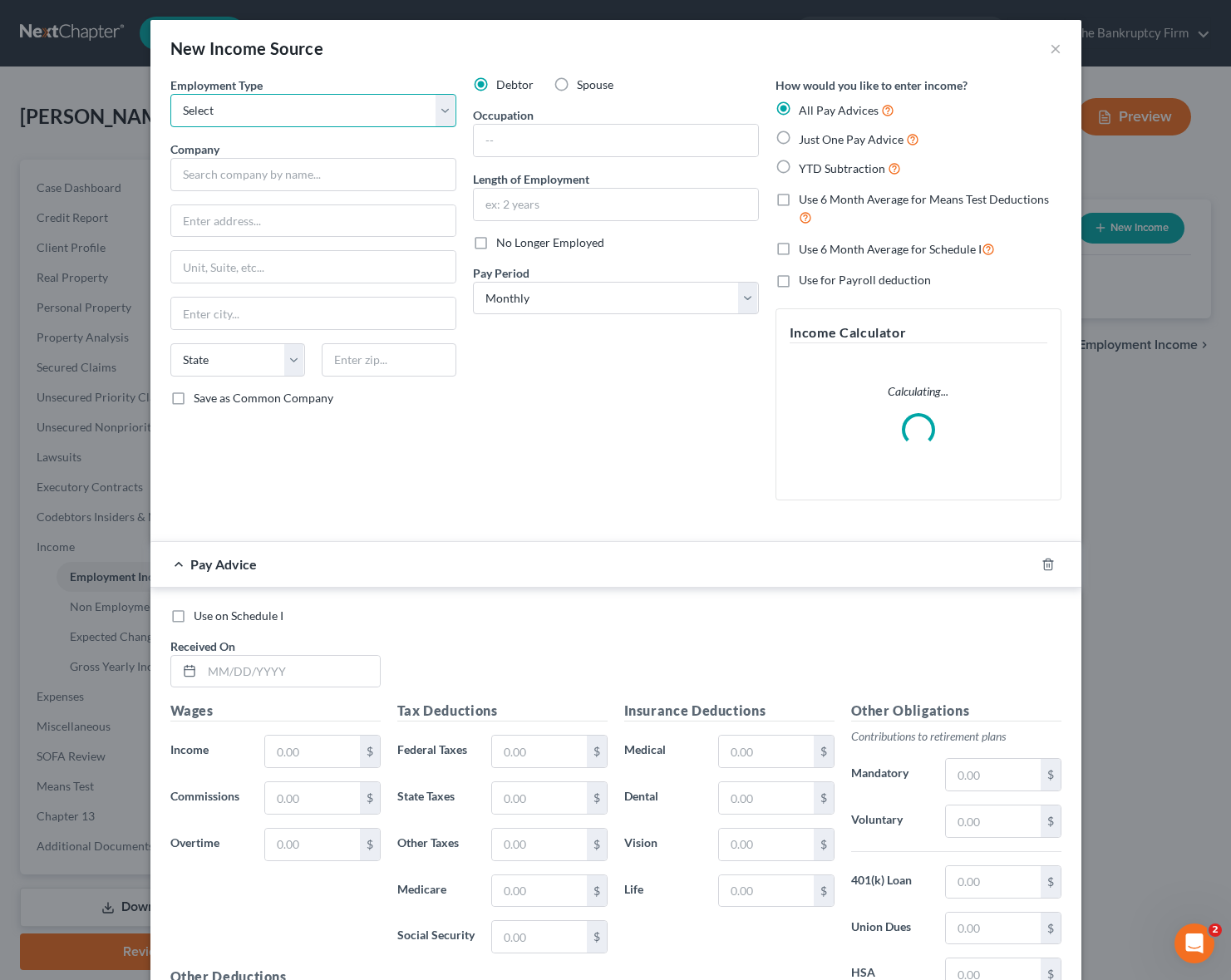
click at [262, 117] on select "Select Full or [DEMOGRAPHIC_DATA] Employment Self Employment" at bounding box center [314, 110] width 286 height 34
select select "0"
click at [171, 94] on select "Select Full or [DEMOGRAPHIC_DATA] Employment Self Employment" at bounding box center [314, 110] width 286 height 34
click at [258, 181] on input "text" at bounding box center [314, 175] width 286 height 34
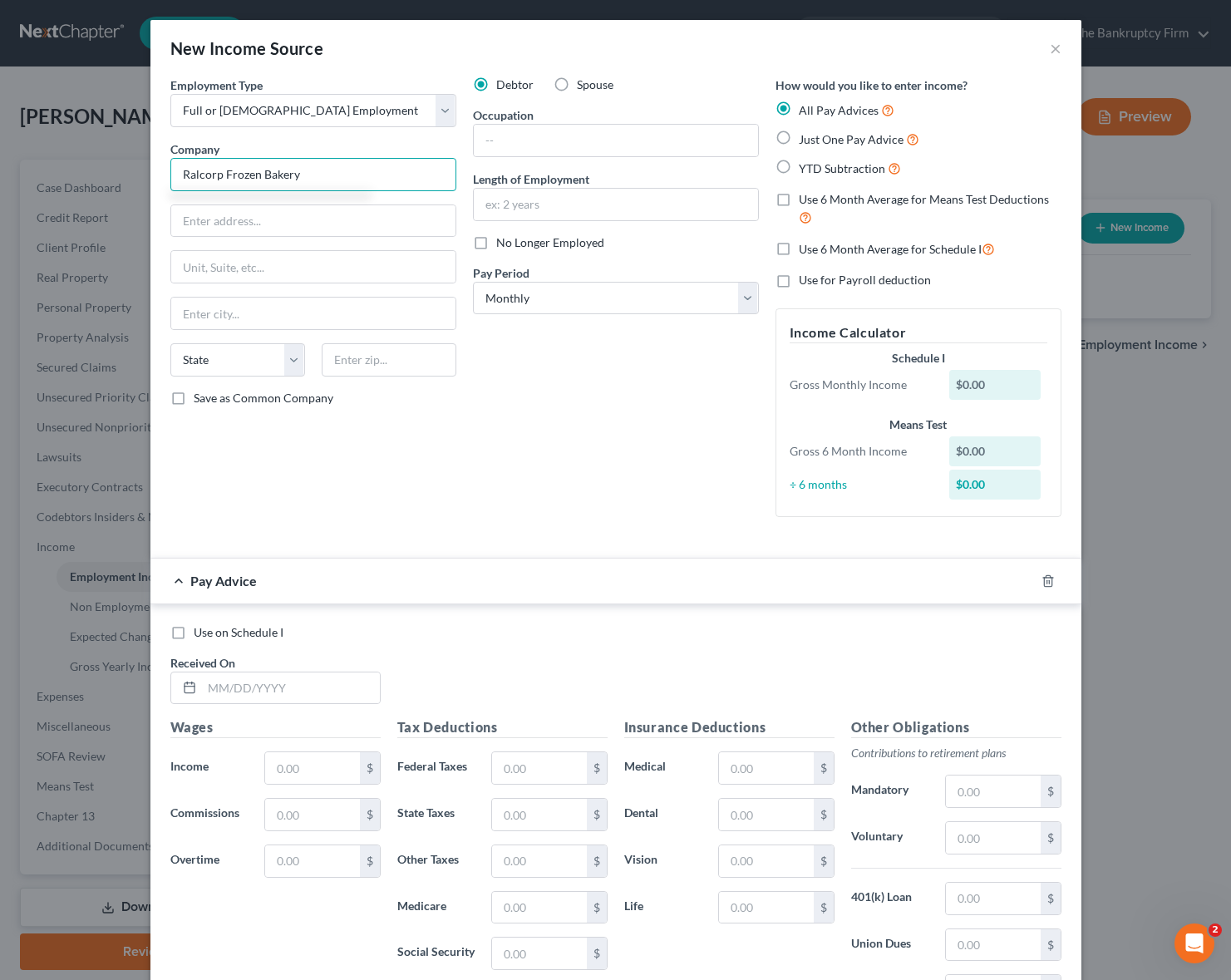
type input "Ralcorp Frozen Bakery"
type input "[STREET_ADDRESS]"
click at [267, 312] on input "text" at bounding box center [314, 314] width 285 height 32
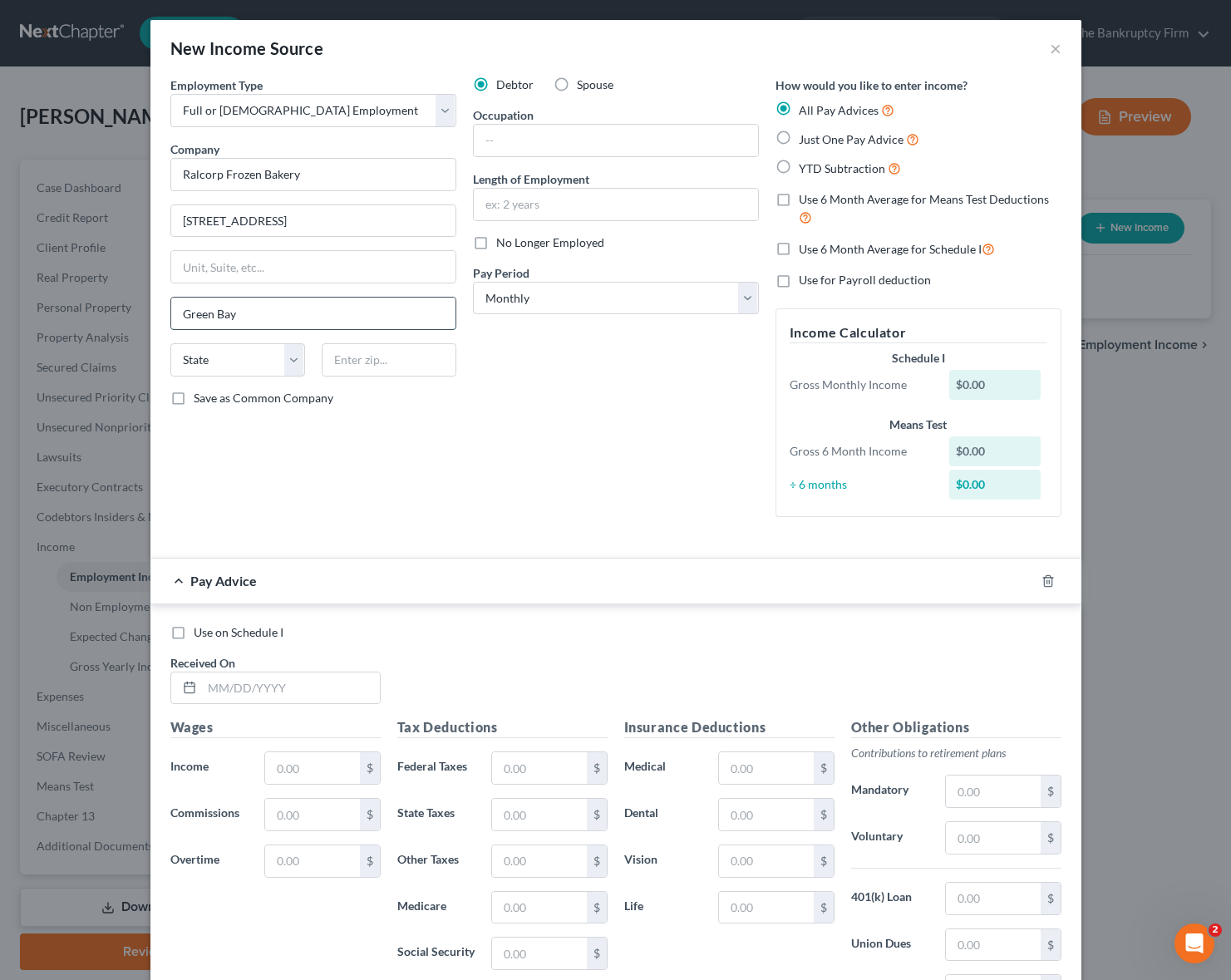
type input "Green Bay"
select select "52"
type input "54307"
click at [574, 140] on input "text" at bounding box center [616, 141] width 285 height 32
type input "Prescale Mixer"
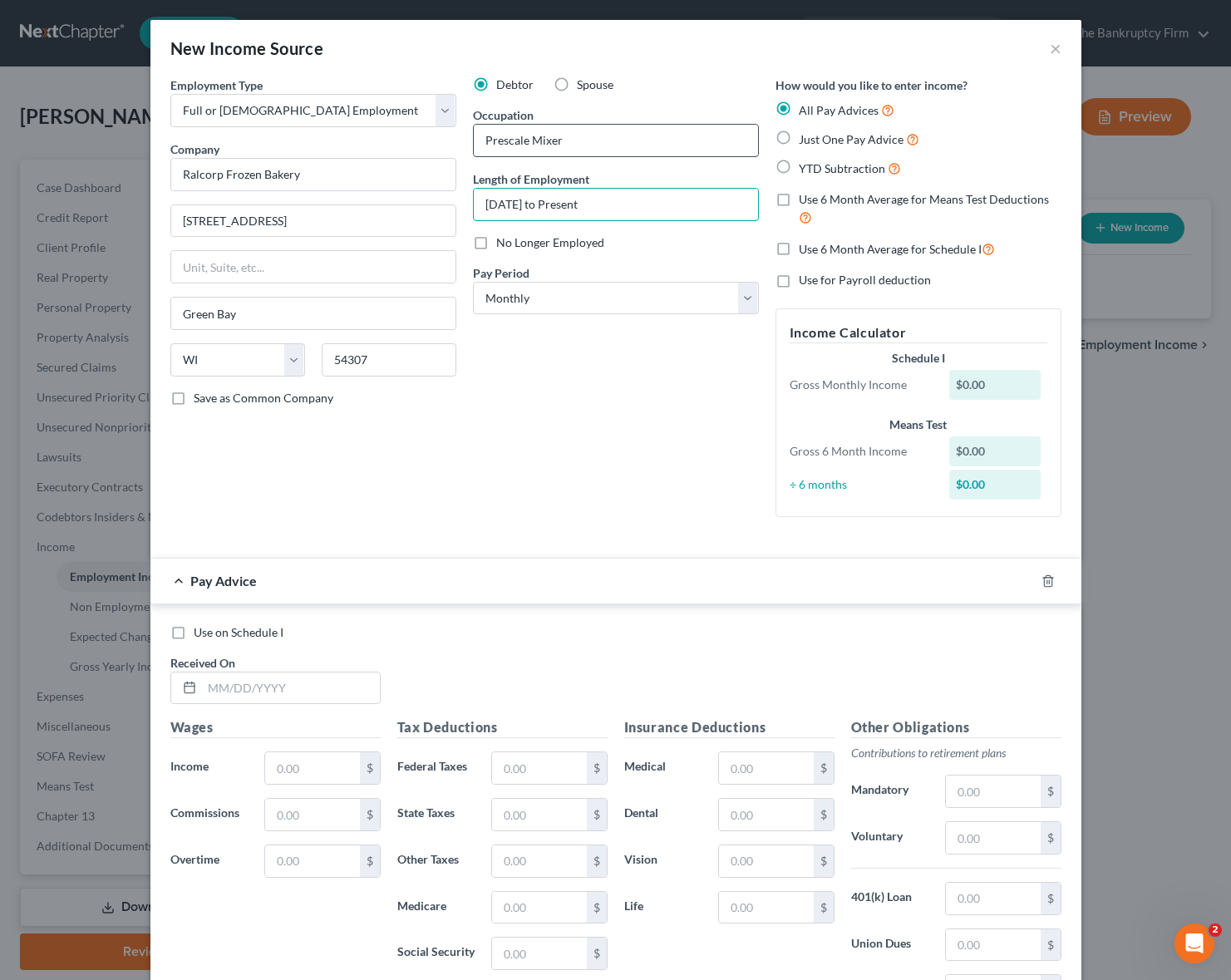
type input "[DATE] to Present"
click at [666, 295] on select "Select Monthly Twice Monthly Every Other Week Weekly" at bounding box center [616, 299] width 286 height 34
select select "3"
click at [473, 282] on select "Select Monthly Twice Monthly Every Other Week Weekly" at bounding box center [616, 299] width 286 height 34
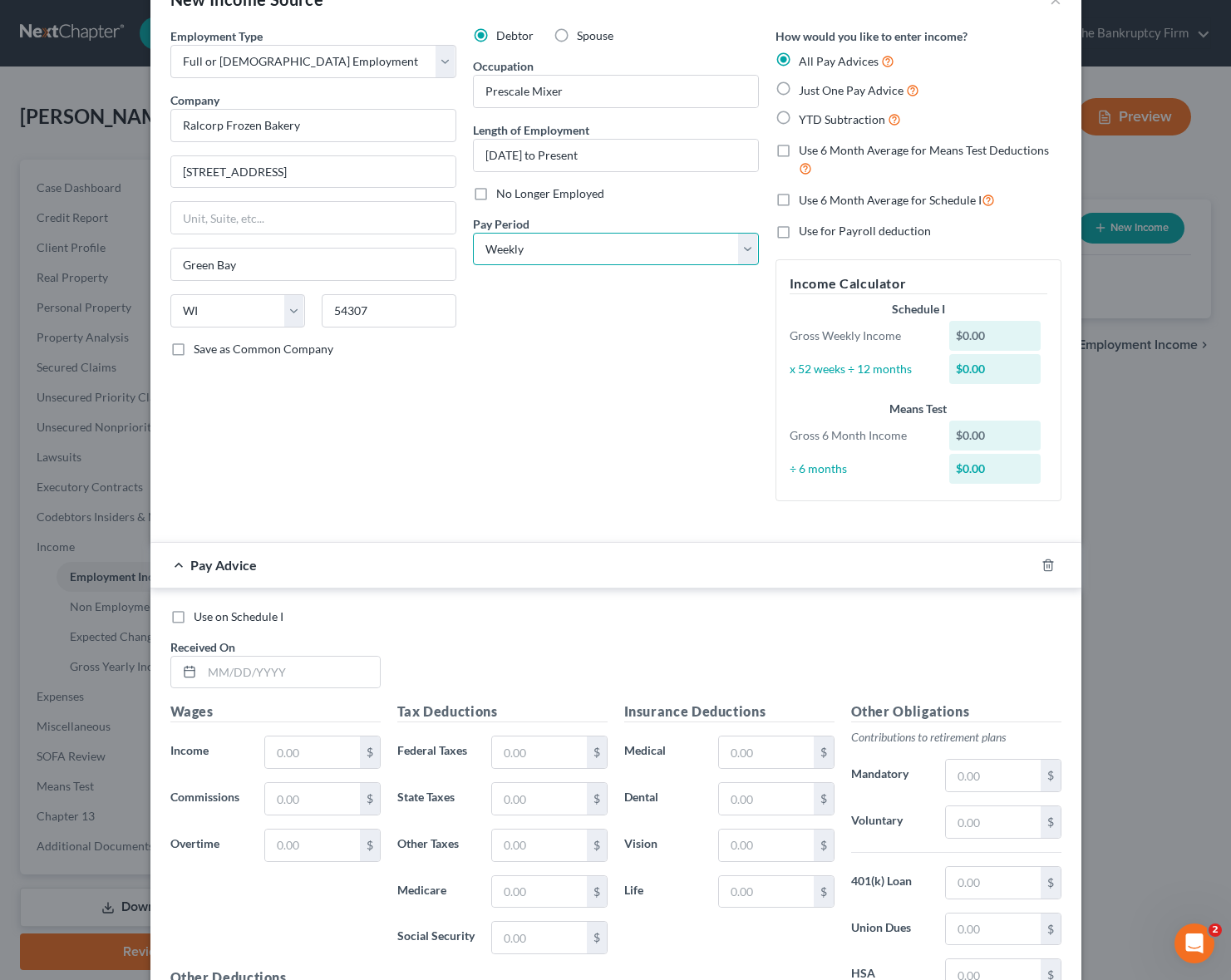
scroll to position [50, 0]
click at [1049, 565] on line "button" at bounding box center [1049, 565] width 0 height 4
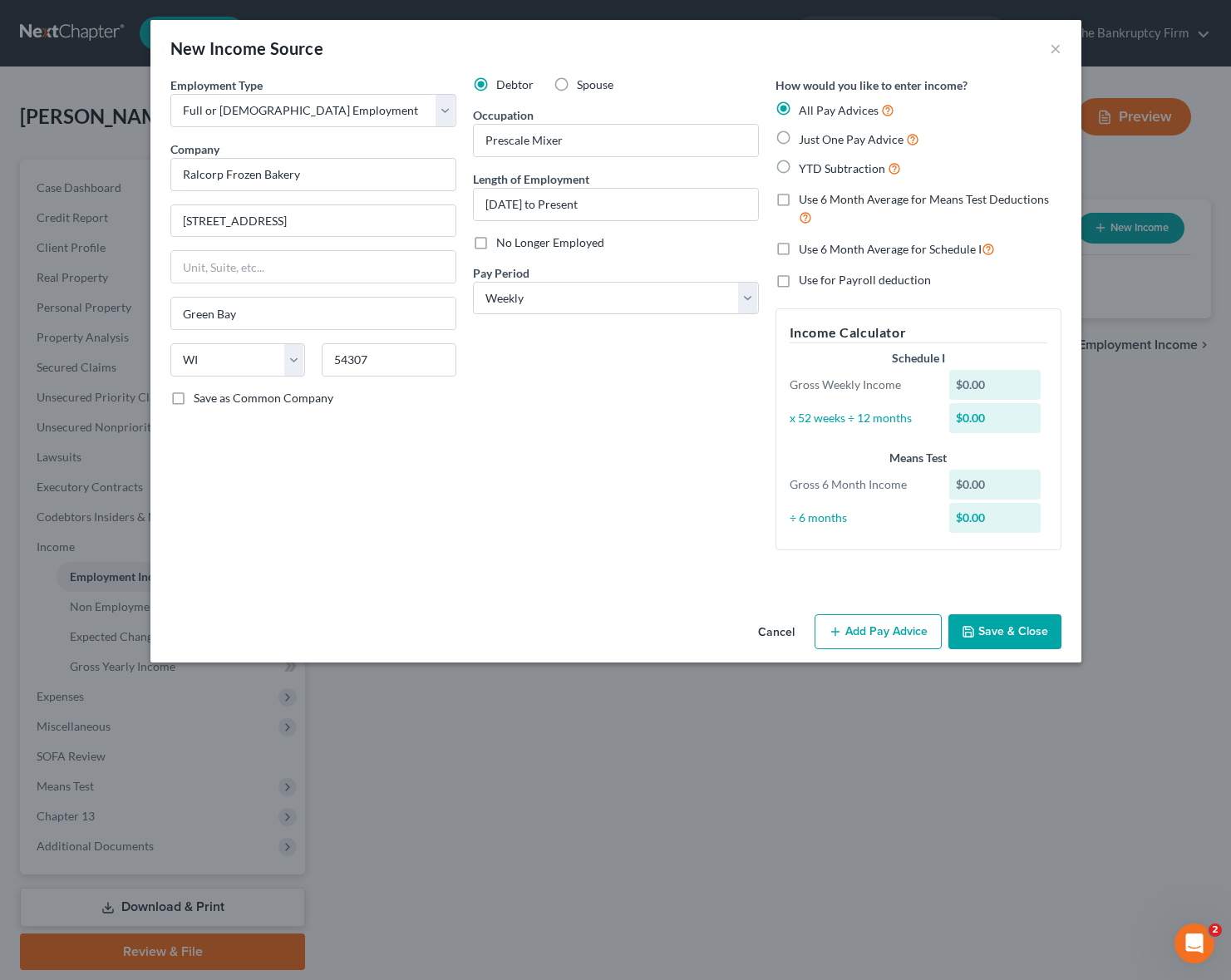
scroll to position [0, 0]
click at [1022, 634] on button "Save & Close" at bounding box center [1005, 632] width 113 height 35
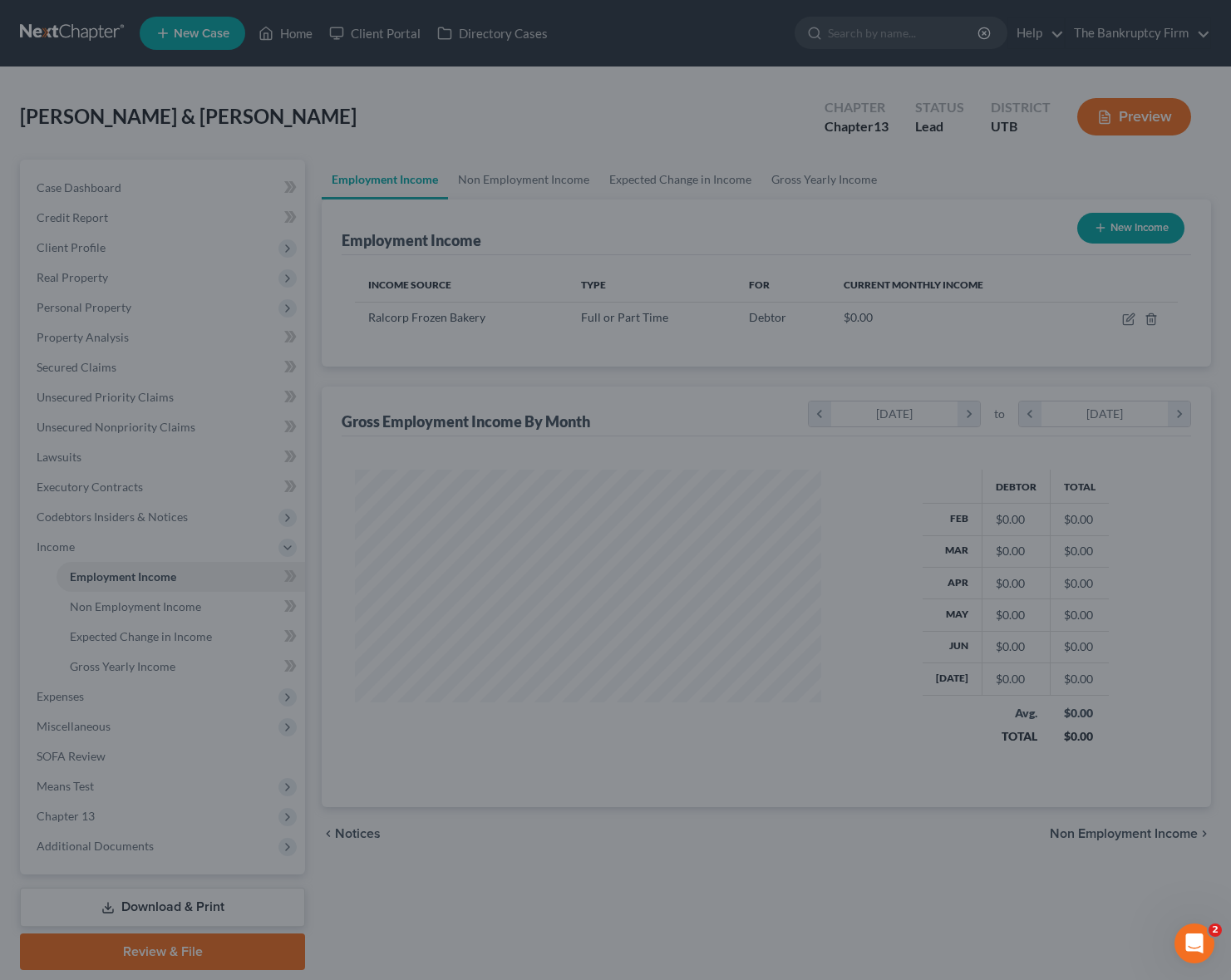
scroll to position [299, 498]
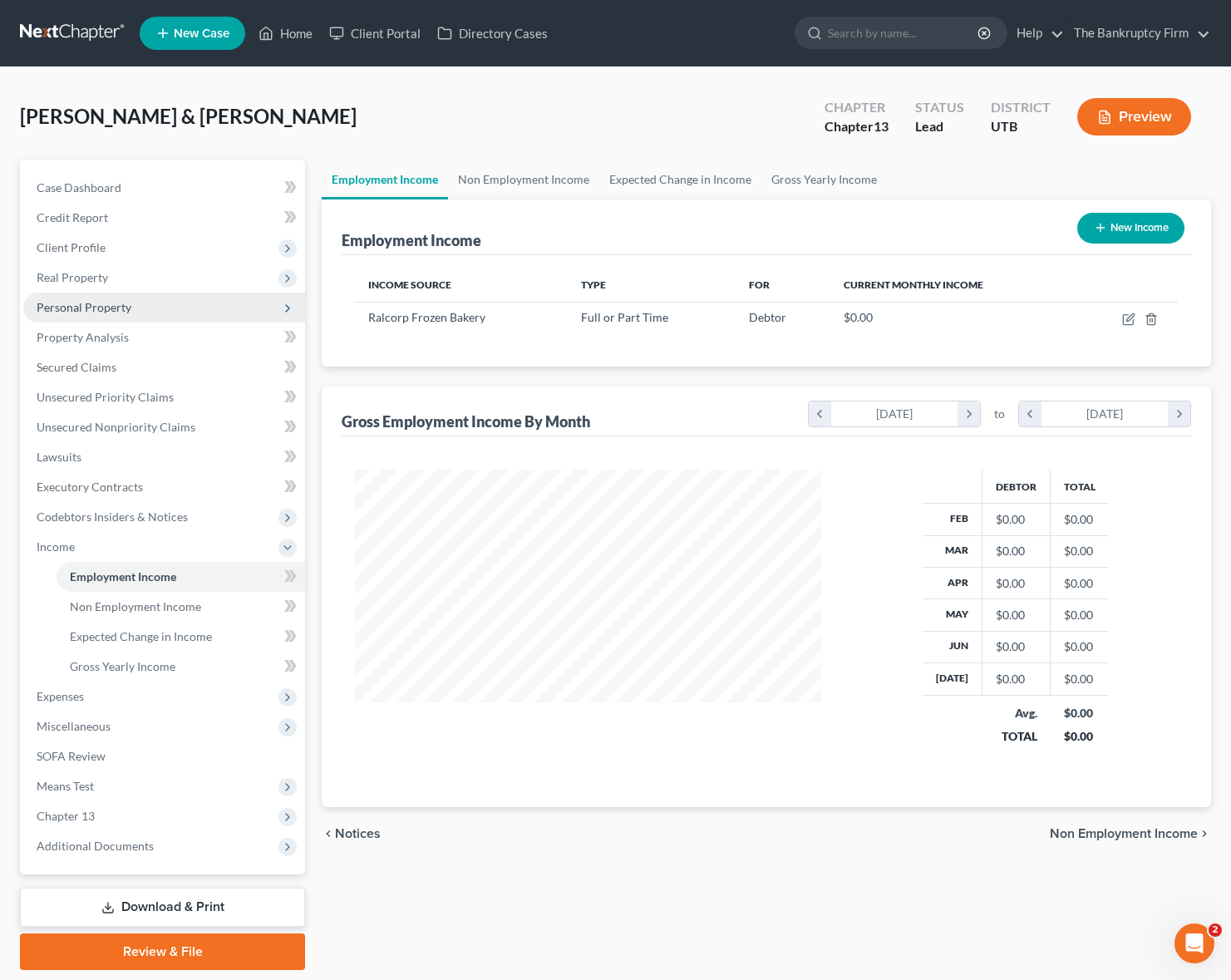
click at [110, 302] on span "Personal Property" at bounding box center [83, 308] width 95 height 14
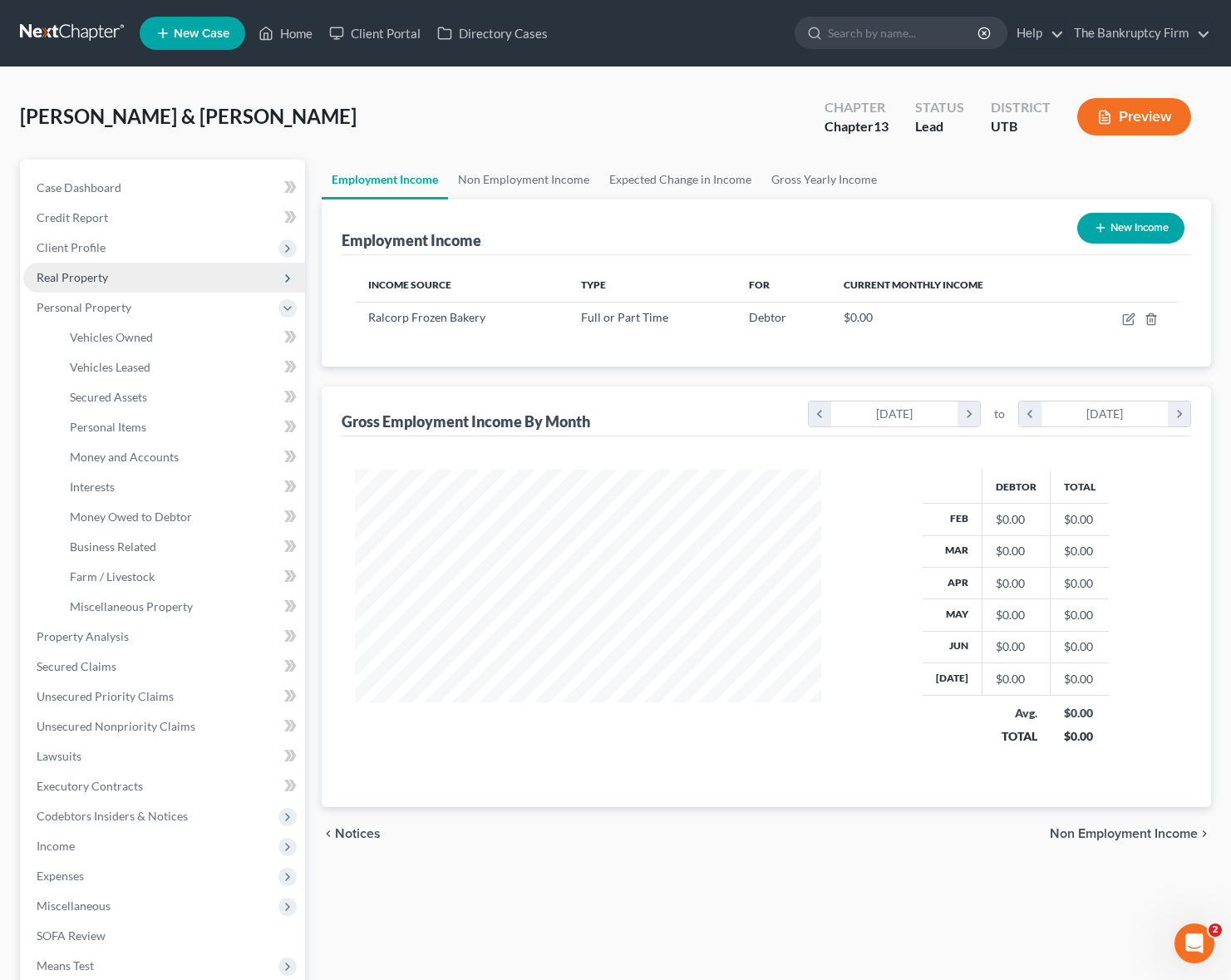
click at [105, 277] on span "Real Property" at bounding box center [72, 277] width 72 height 14
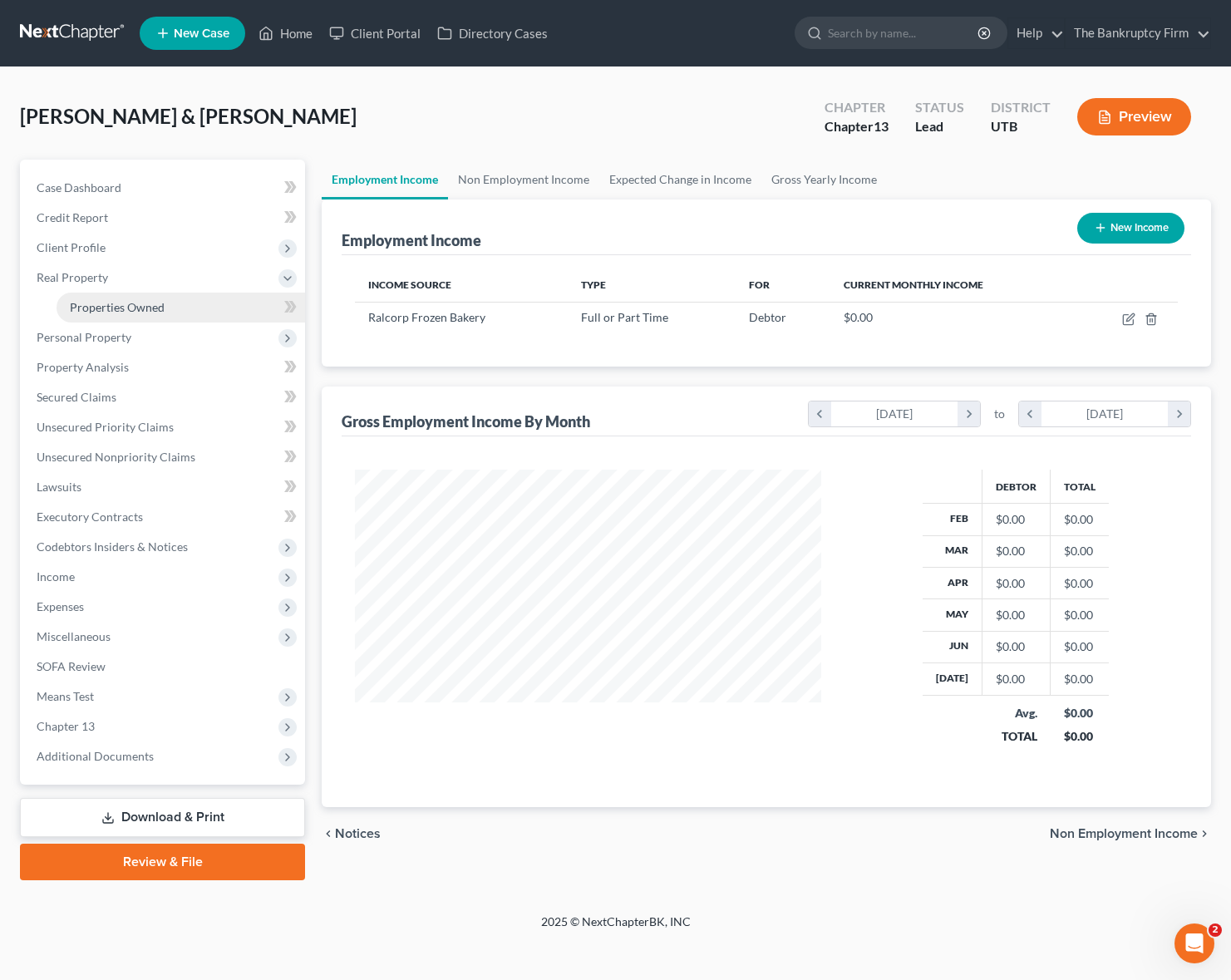
click at [147, 300] on span "Properties Owned" at bounding box center [117, 308] width 95 height 14
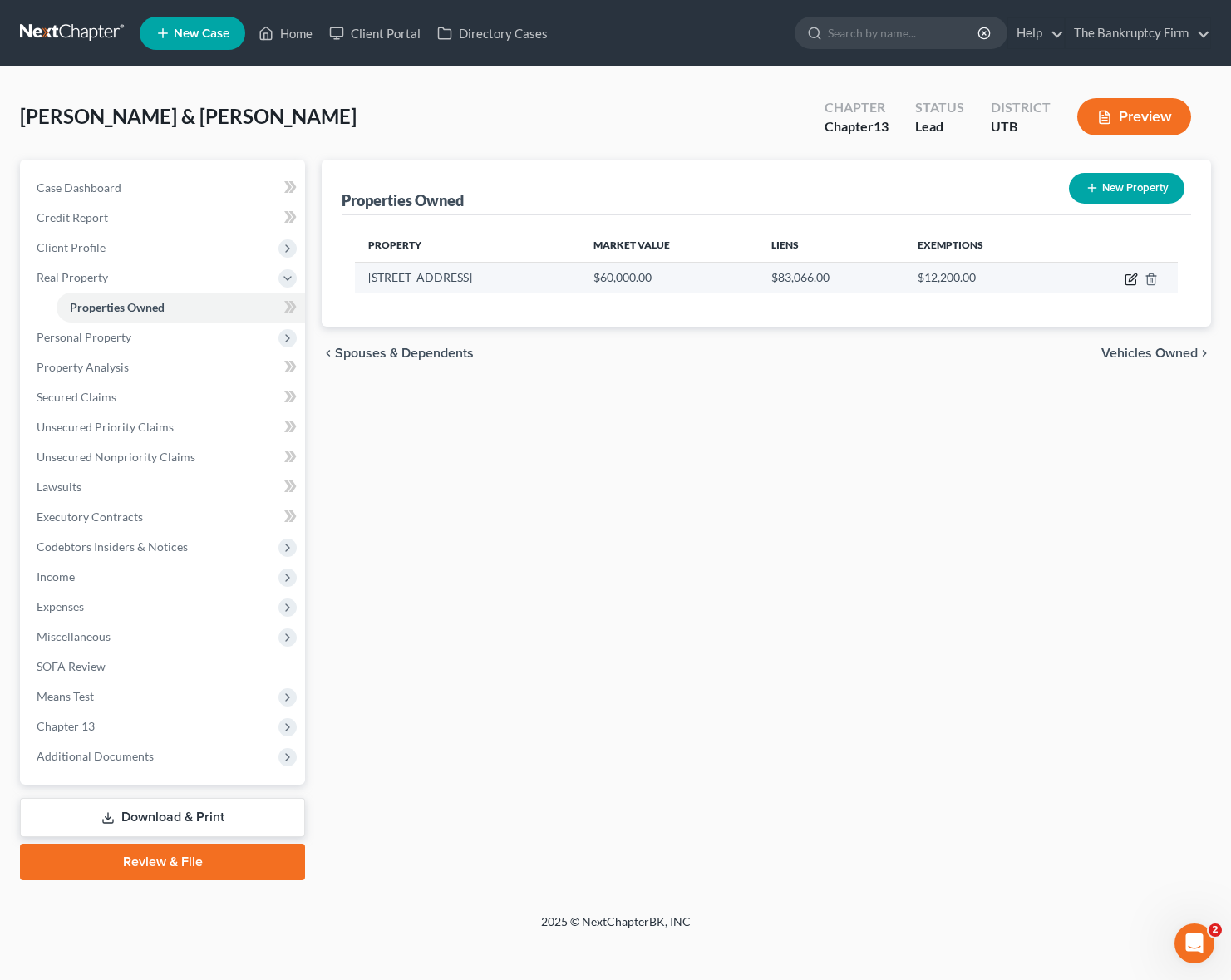
click at [1129, 278] on icon "button" at bounding box center [1132, 277] width 7 height 7
select select "46"
select select "28"
select select "2"
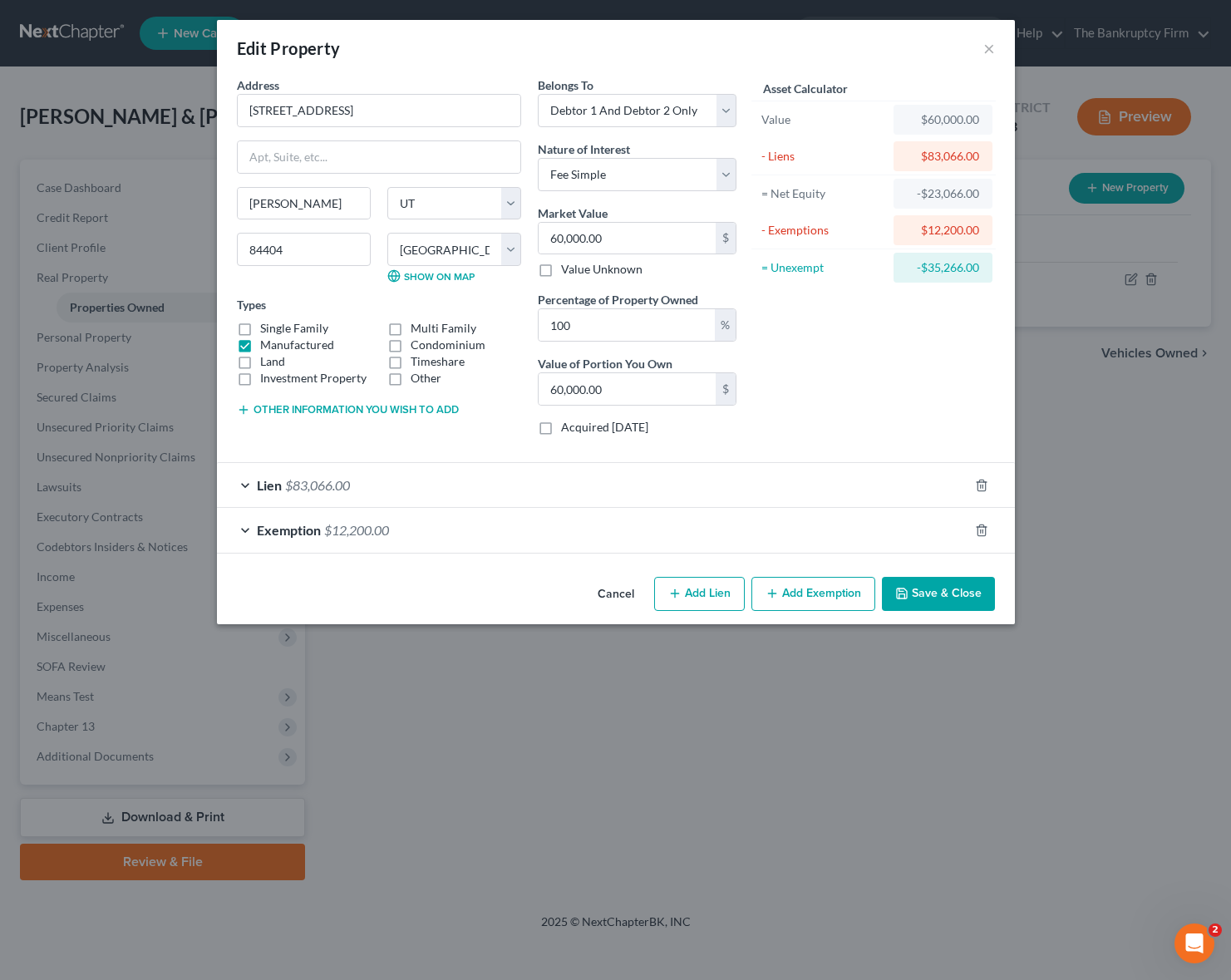
click at [951, 587] on button "Save & Close" at bounding box center [938, 595] width 113 height 35
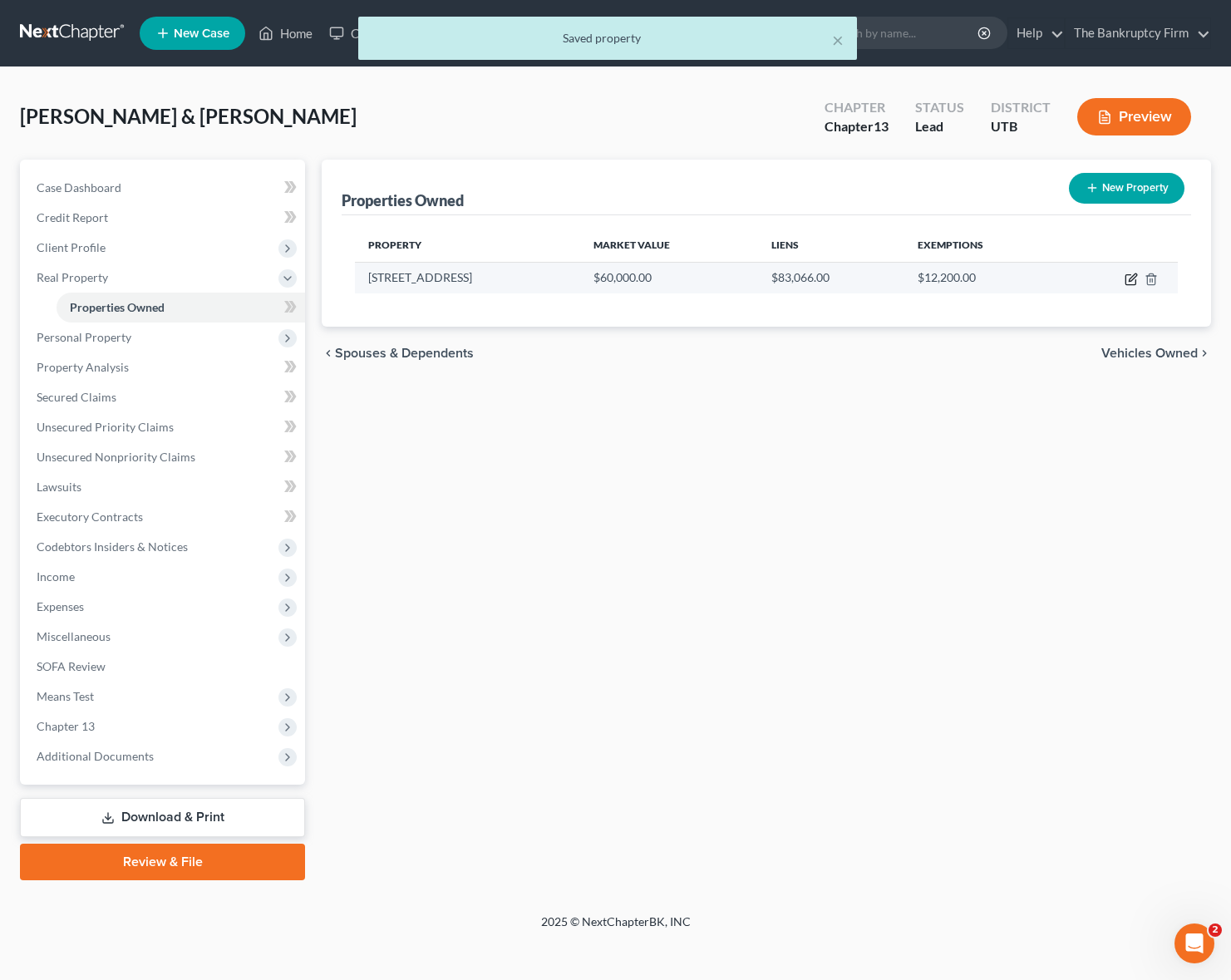
click at [1128, 278] on icon "button" at bounding box center [1130, 278] width 13 height 13
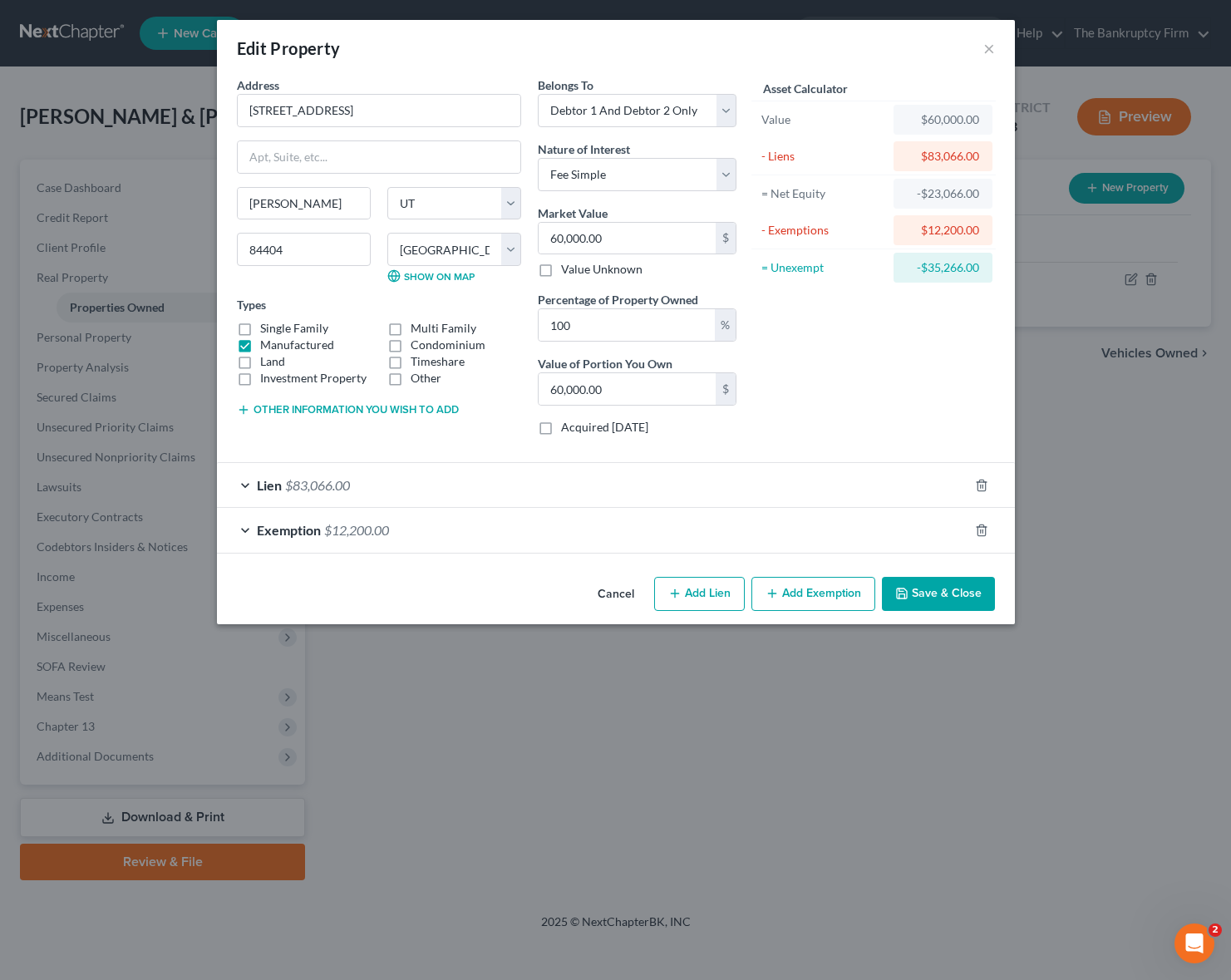
click at [951, 590] on button "Save & Close" at bounding box center [938, 595] width 113 height 35
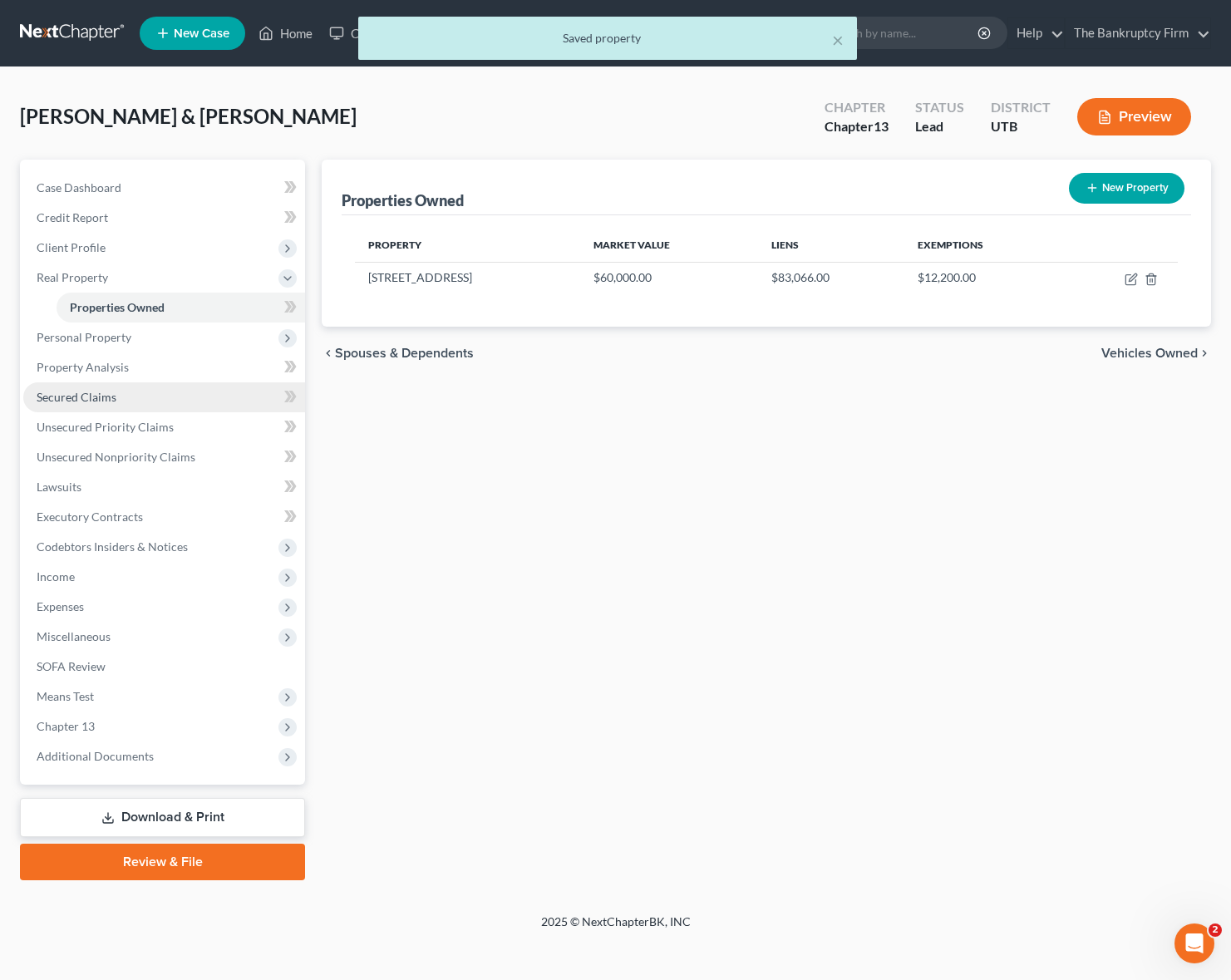
click at [118, 398] on link "Secured Claims" at bounding box center [163, 398] width 282 height 30
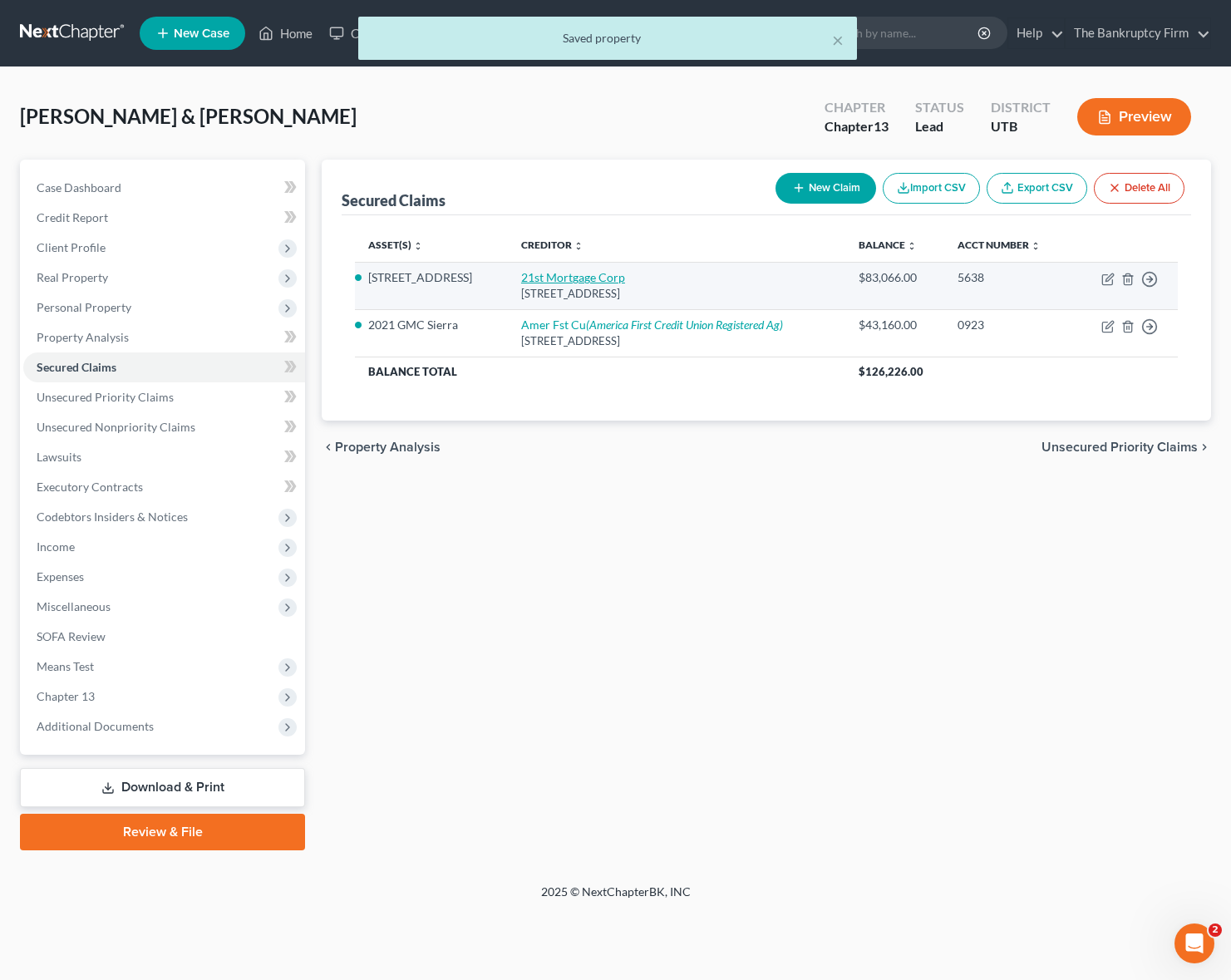
click at [609, 275] on link "21st Mortgage Corp" at bounding box center [574, 277] width 104 height 14
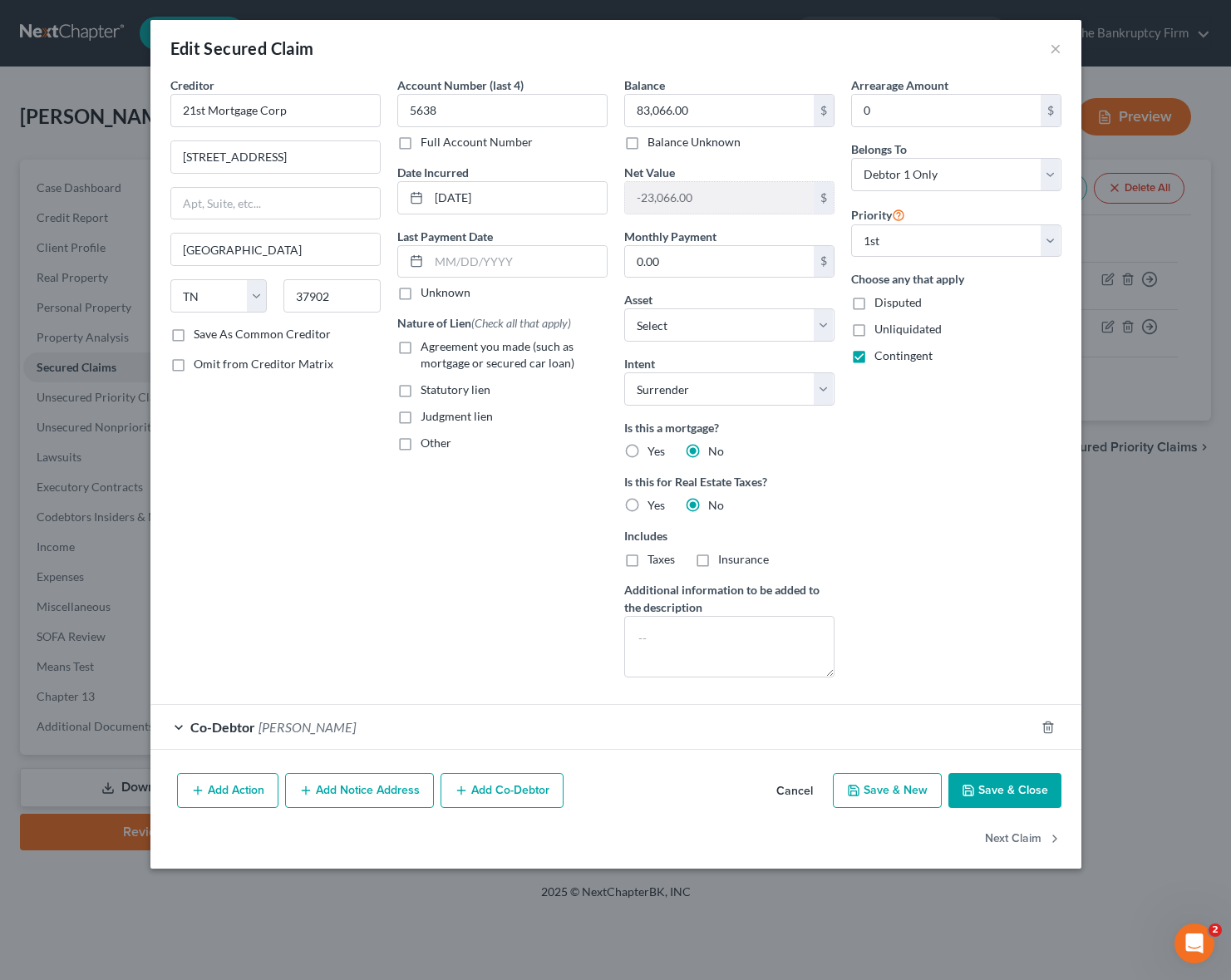
click at [224, 792] on button "Add Action" at bounding box center [227, 791] width 102 height 35
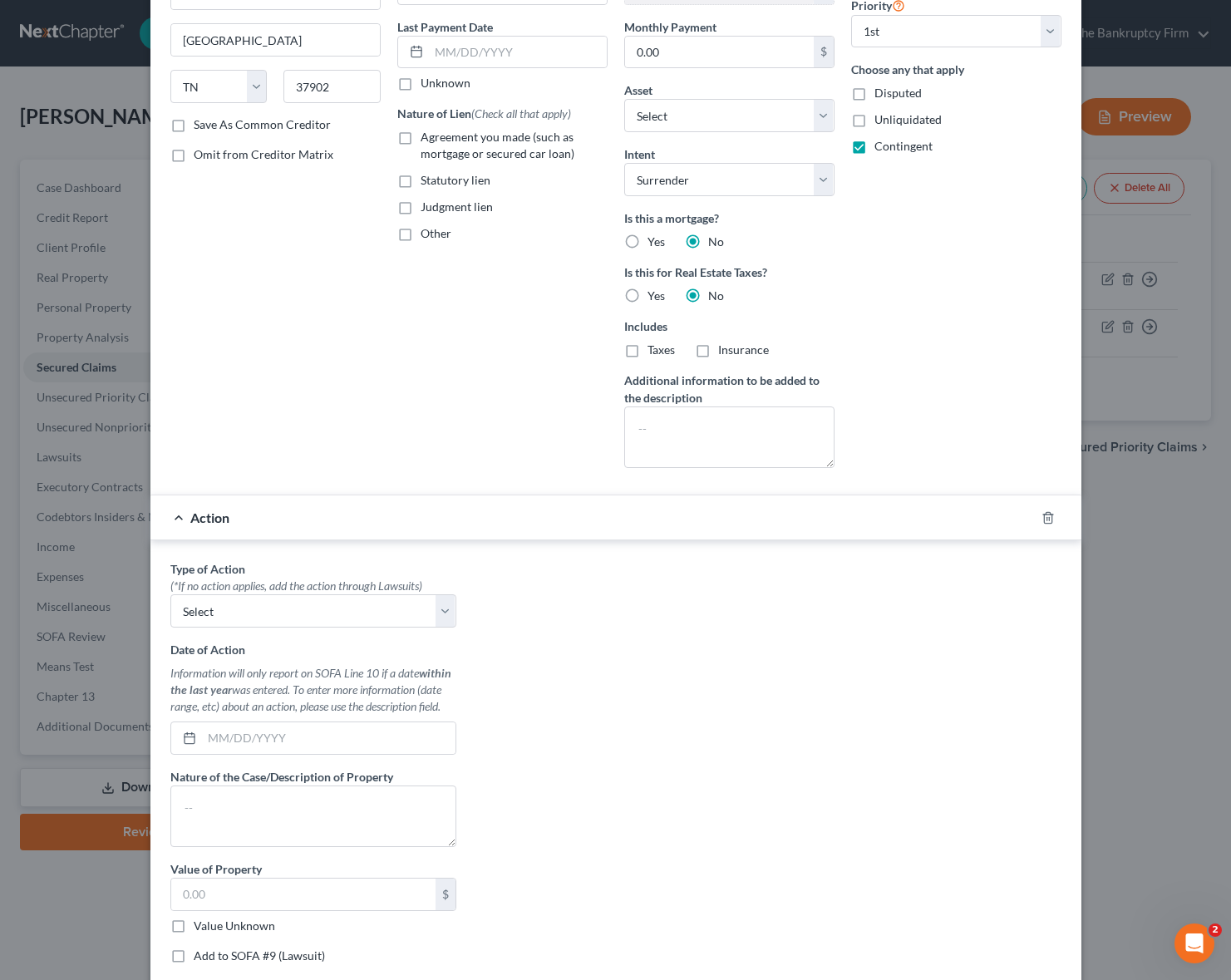
scroll to position [210, 0]
click at [445, 608] on select "Select Repossession Garnishment Foreclosure Personal Injury Attached, Seized, O…" at bounding box center [314, 611] width 286 height 34
click at [171, 594] on select "Select Repossession Garnishment Foreclosure Personal Injury Attached, Seized, O…" at bounding box center [314, 611] width 286 height 34
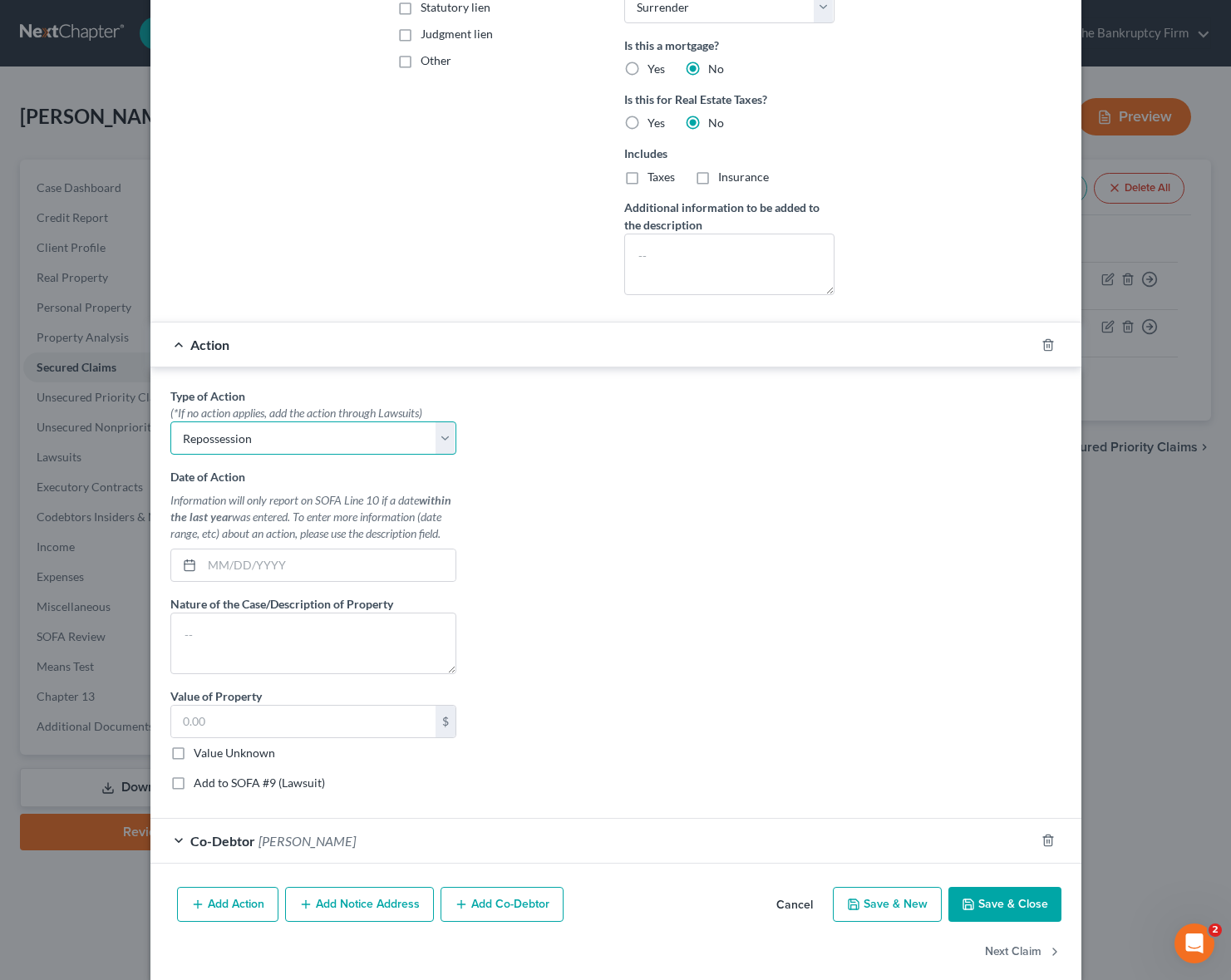
scroll to position [405, 0]
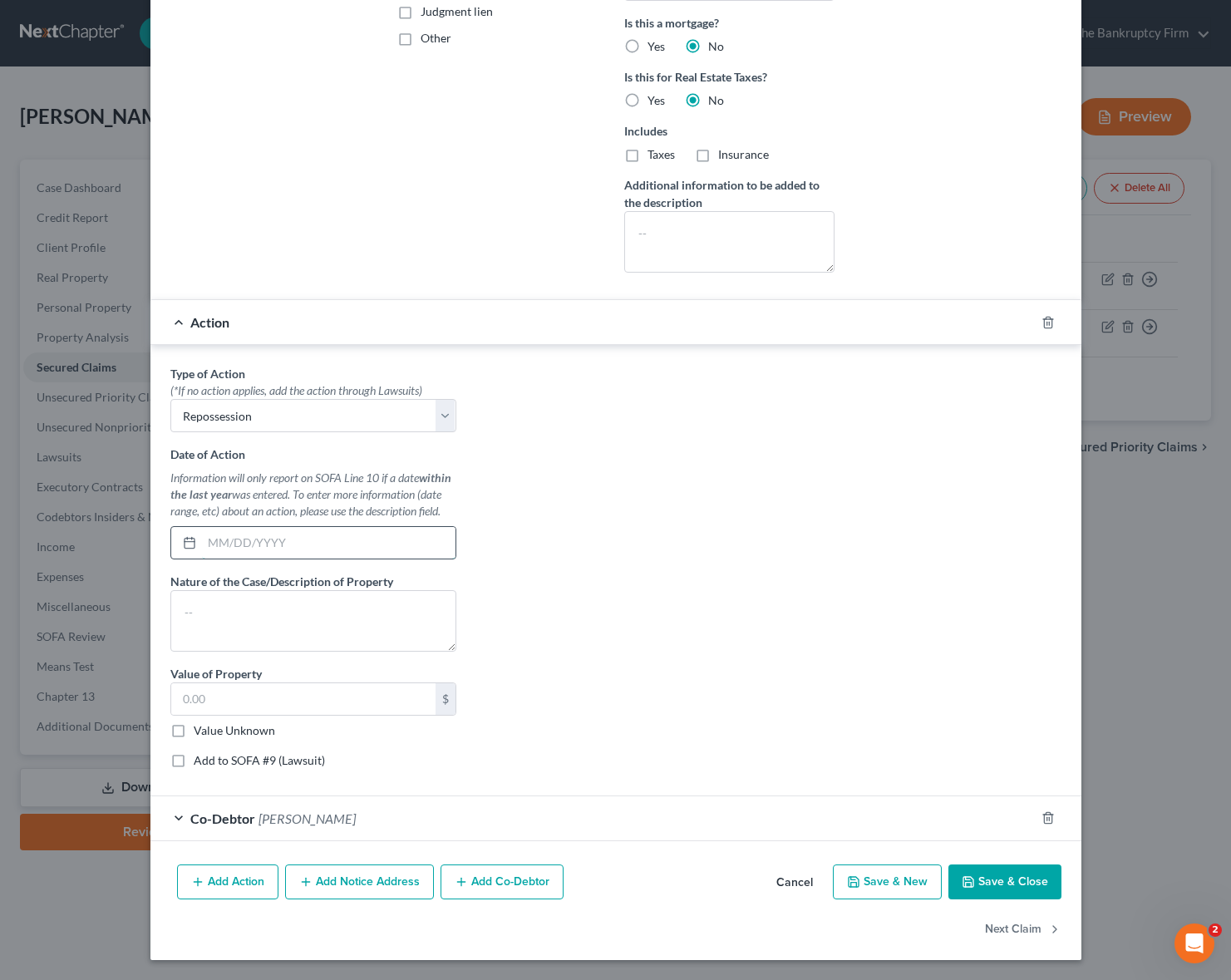
click at [239, 540] on input "text" at bounding box center [329, 543] width 254 height 32
click at [270, 616] on textarea at bounding box center [314, 621] width 286 height 62
drag, startPoint x: 250, startPoint y: 619, endPoint x: 171, endPoint y: 612, distance: 79.3
click at [171, 612] on textarea "Repo" at bounding box center [314, 621] width 286 height 62
drag, startPoint x: 175, startPoint y: 730, endPoint x: 190, endPoint y: 738, distance: 17.0
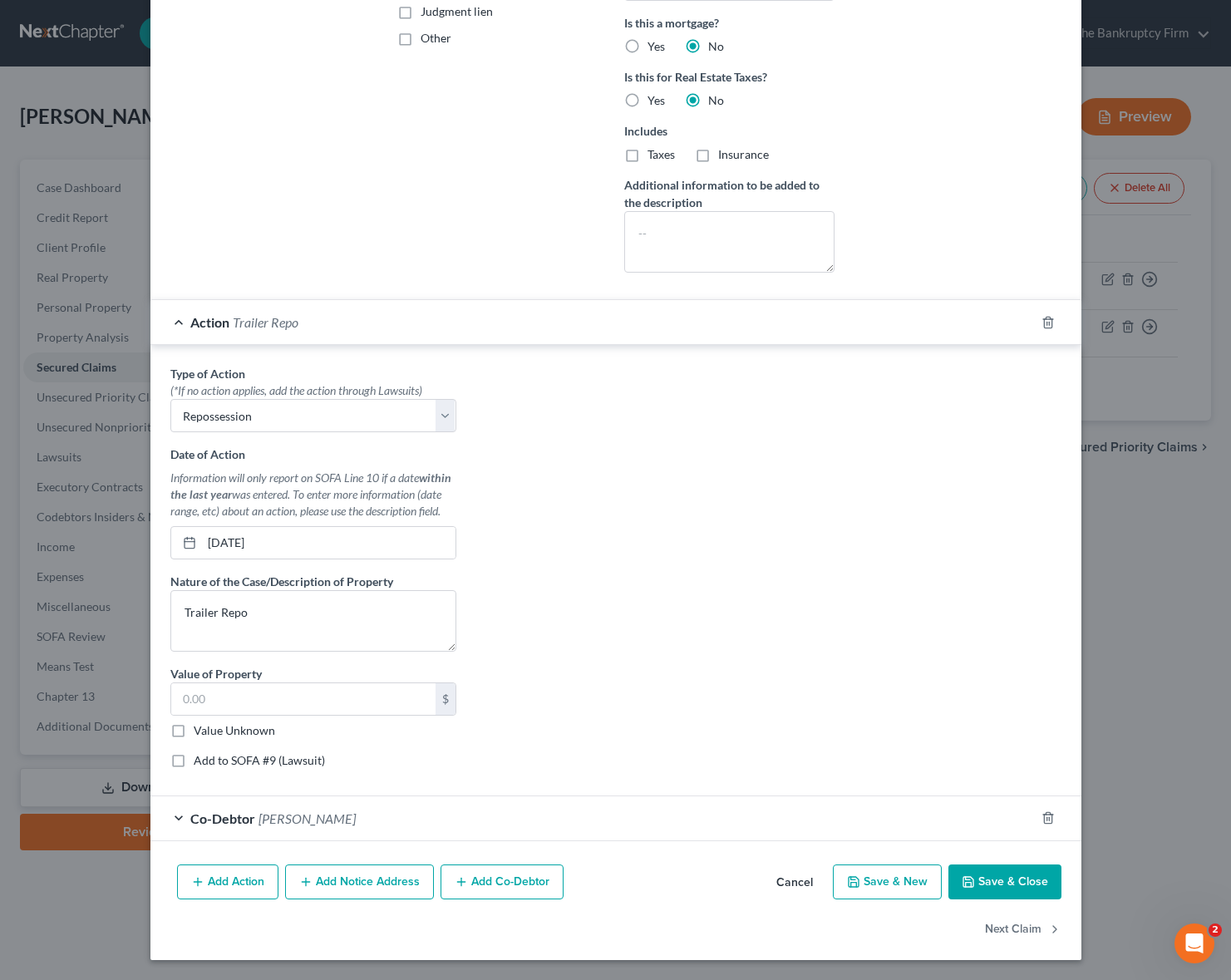
click at [194, 730] on label "Value Unknown" at bounding box center [234, 730] width 81 height 17
click at [201, 730] on input "Value Unknown" at bounding box center [206, 727] width 11 height 11
click at [992, 885] on button "Save & Close" at bounding box center [1005, 882] width 113 height 35
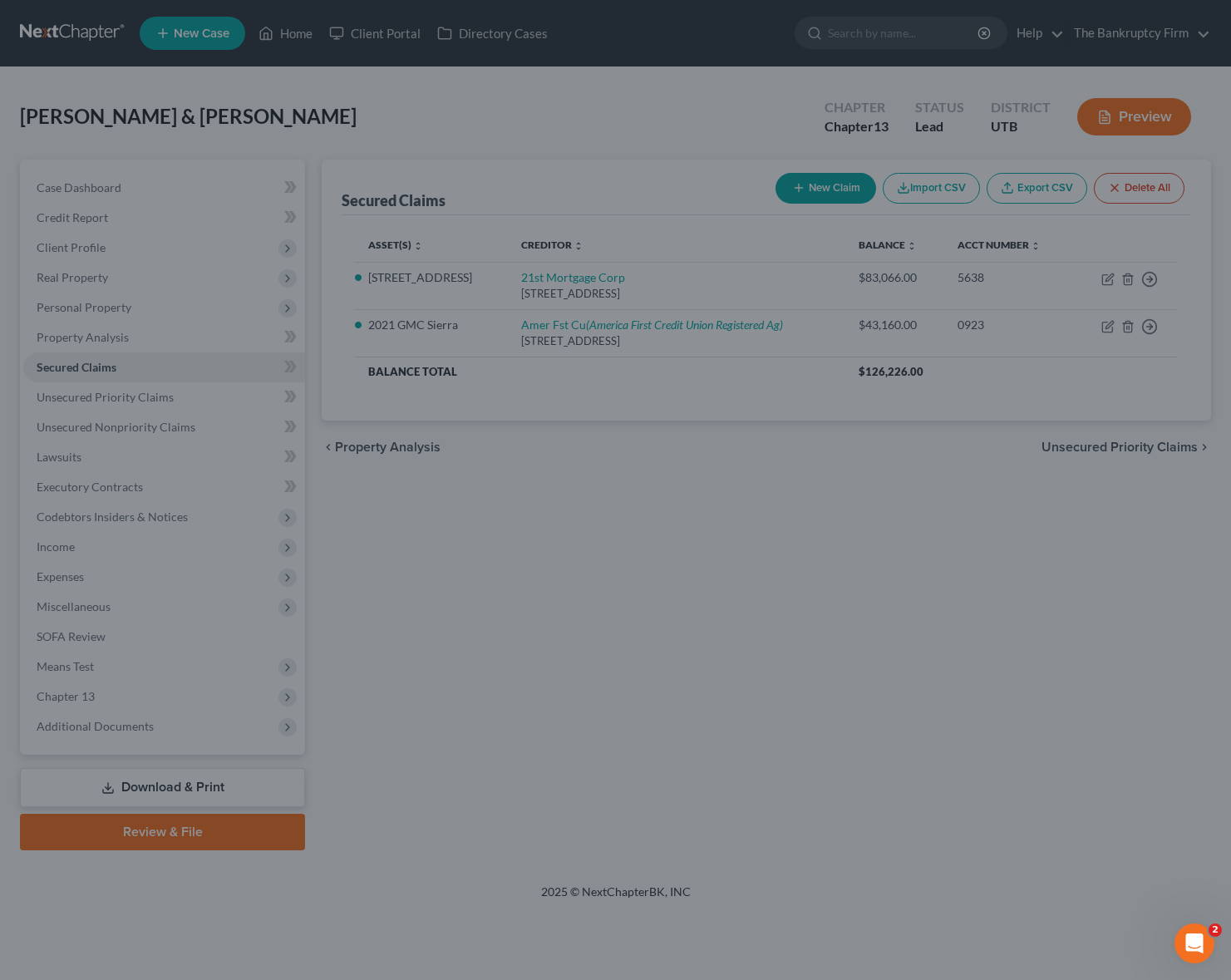
scroll to position [0, 0]
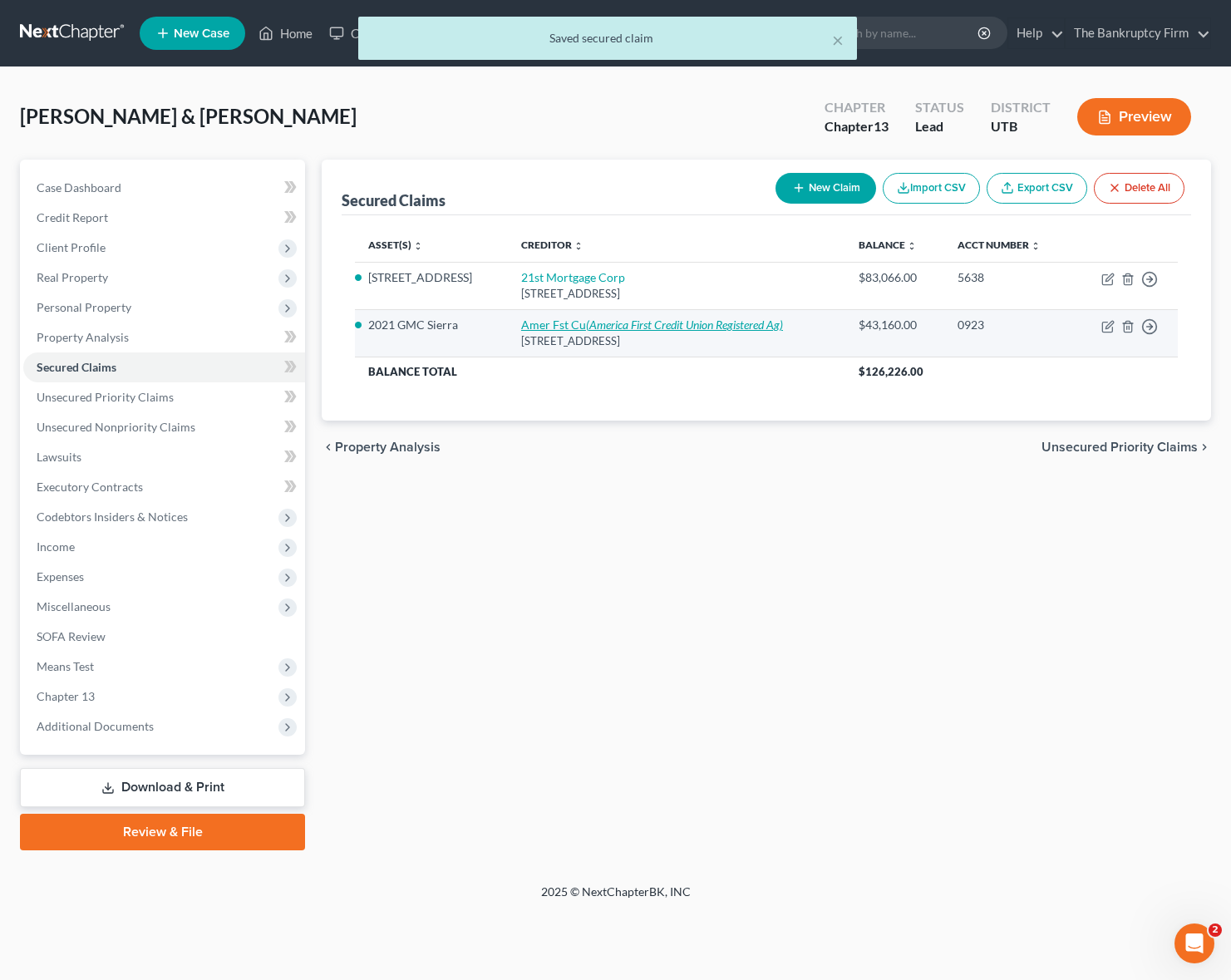
click at [620, 325] on icon "(America First Credit Union Registered Ag)" at bounding box center [684, 324] width 197 height 14
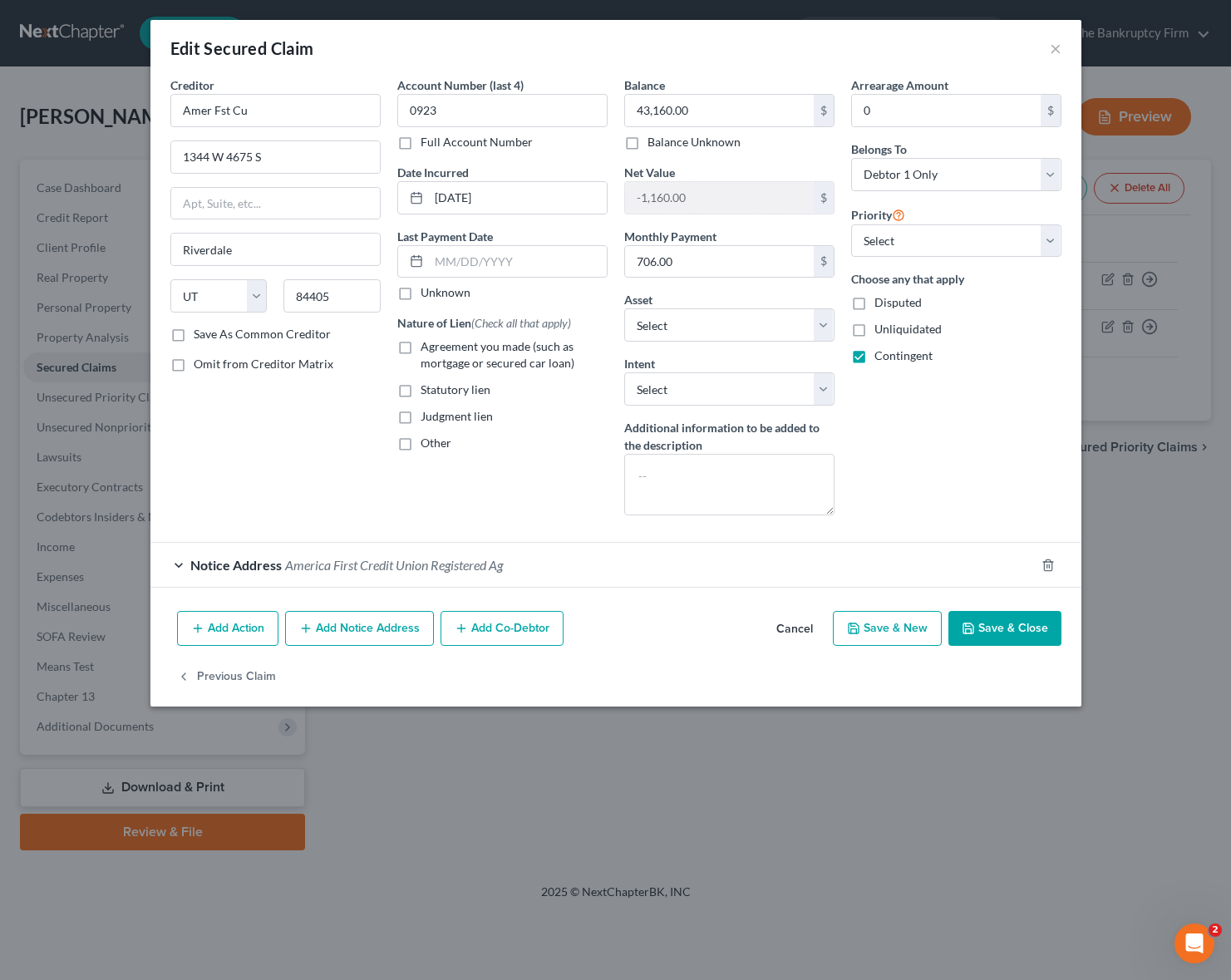
click at [1027, 624] on button "Save & Close" at bounding box center [1005, 628] width 113 height 35
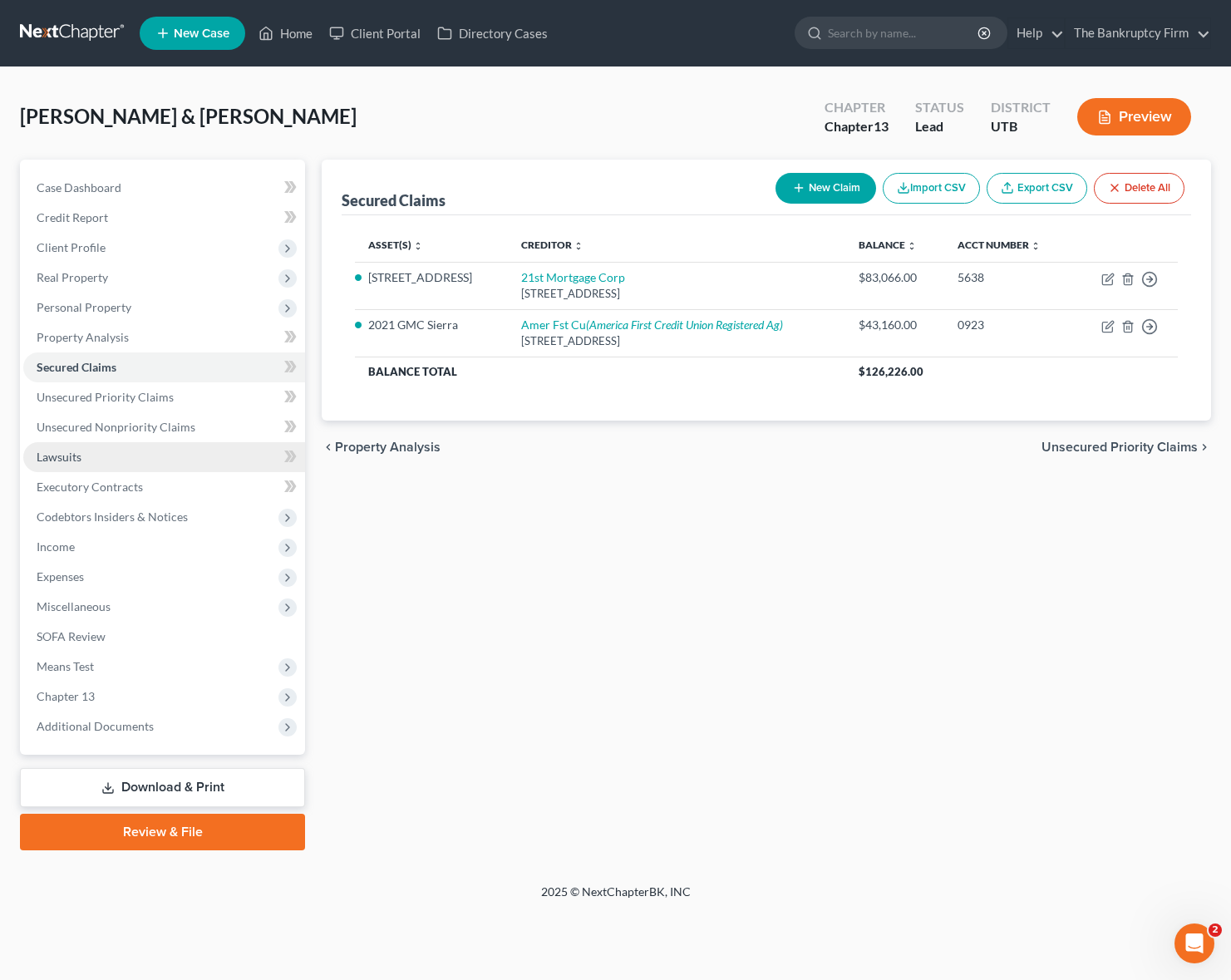
click at [150, 460] on link "Lawsuits" at bounding box center [163, 457] width 282 height 30
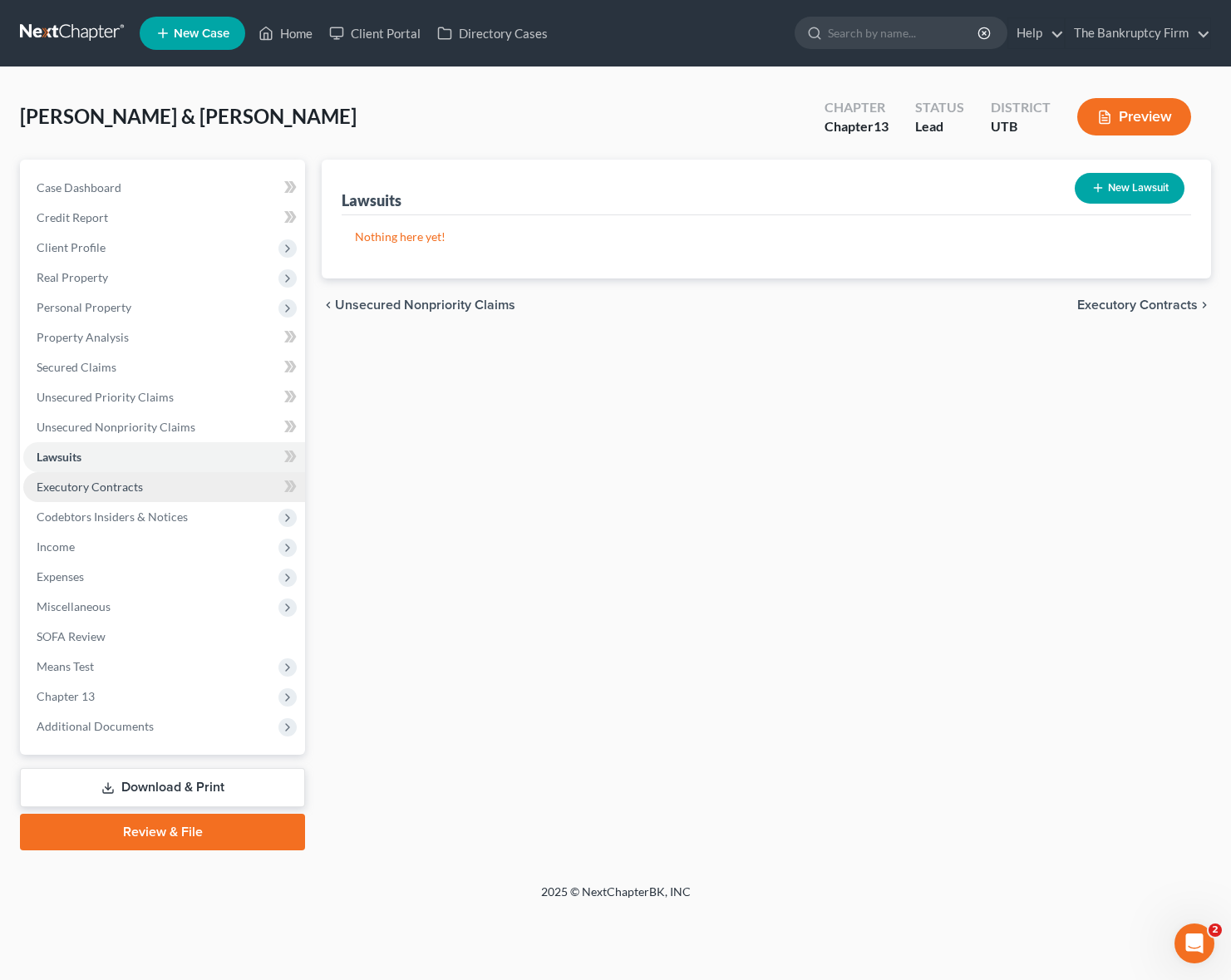
click at [182, 493] on link "Executory Contracts" at bounding box center [163, 487] width 282 height 30
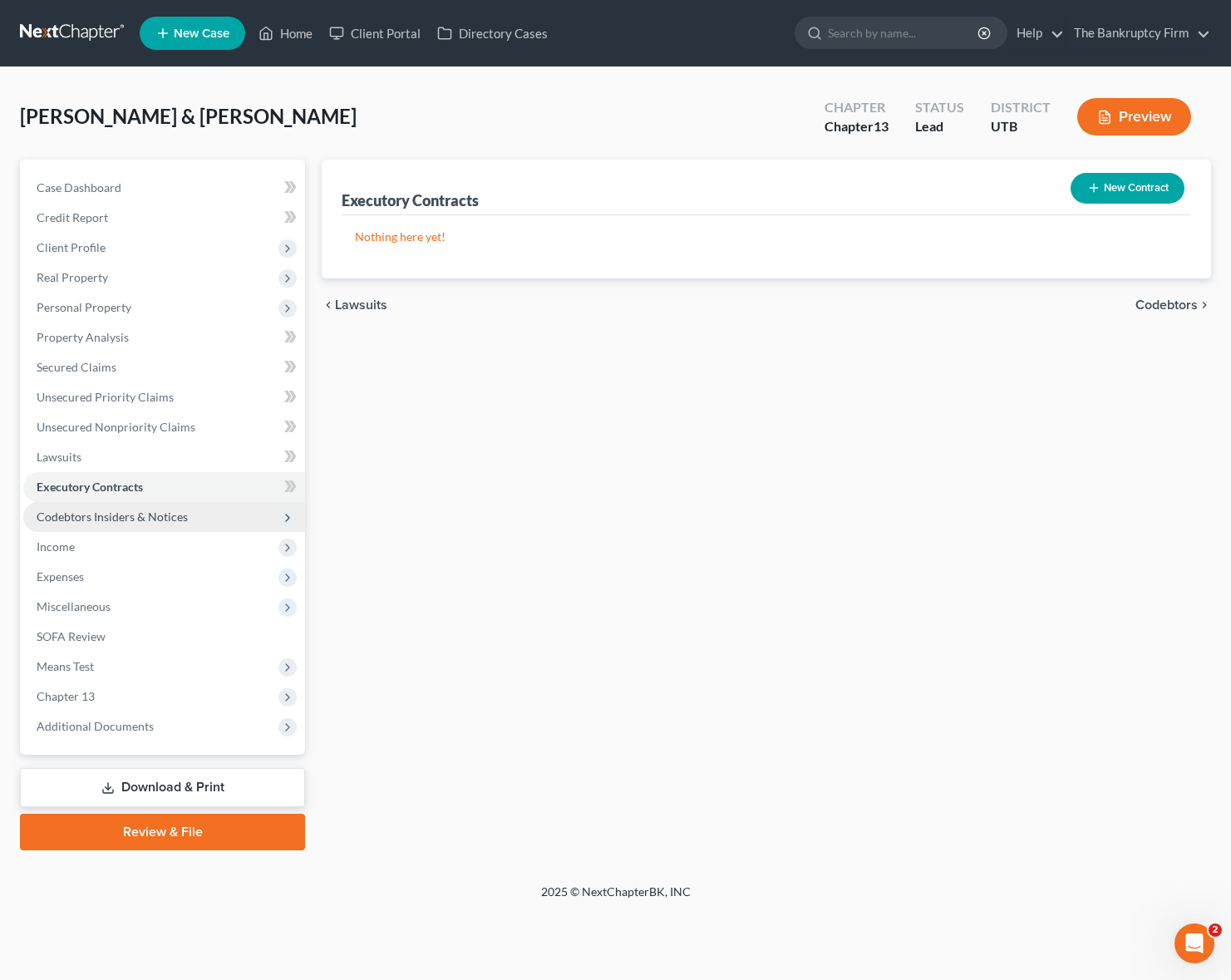
click at [167, 518] on span "Codebtors Insiders & Notices" at bounding box center [111, 517] width 151 height 14
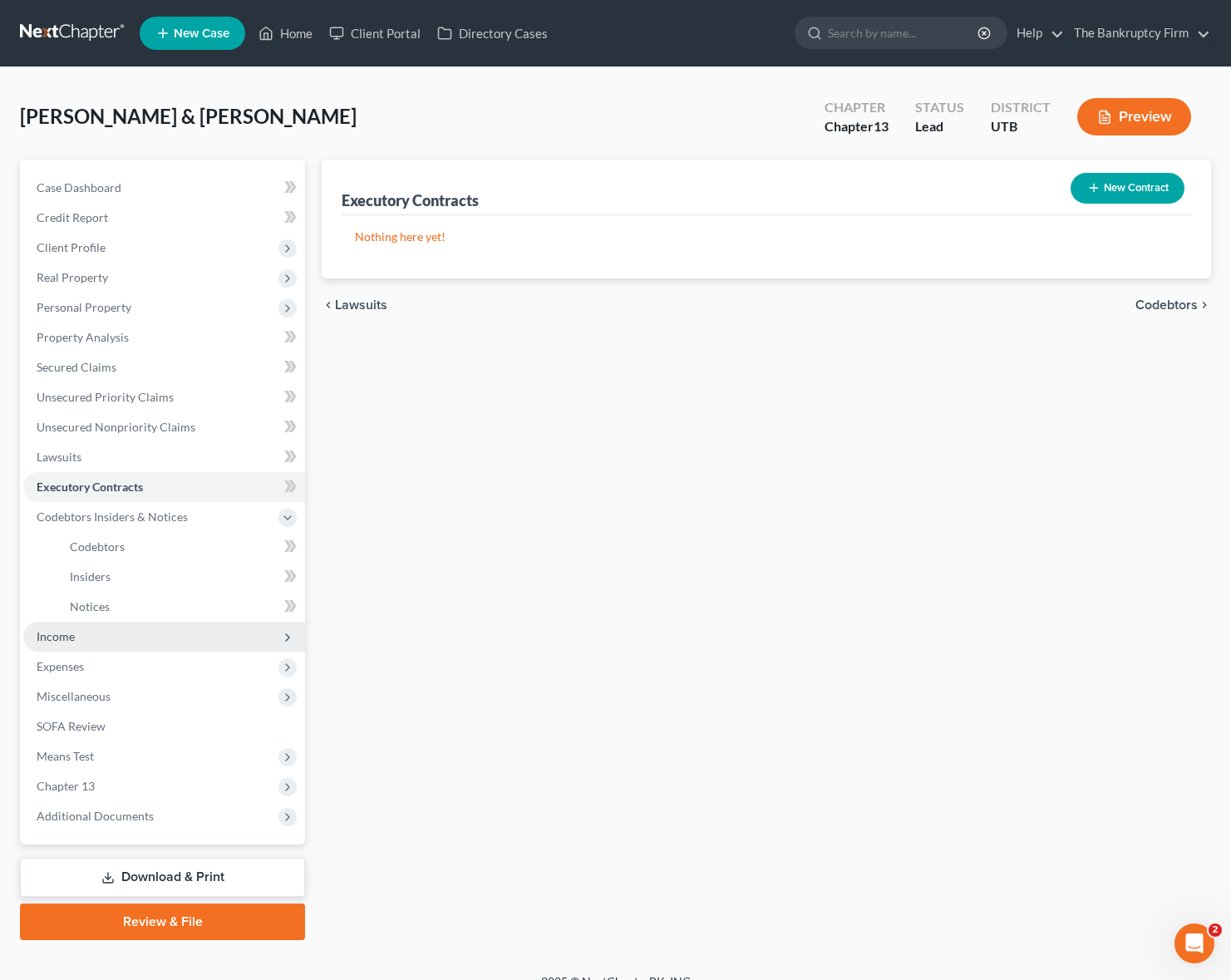
click at [33, 646] on span "Income" at bounding box center [163, 636] width 282 height 30
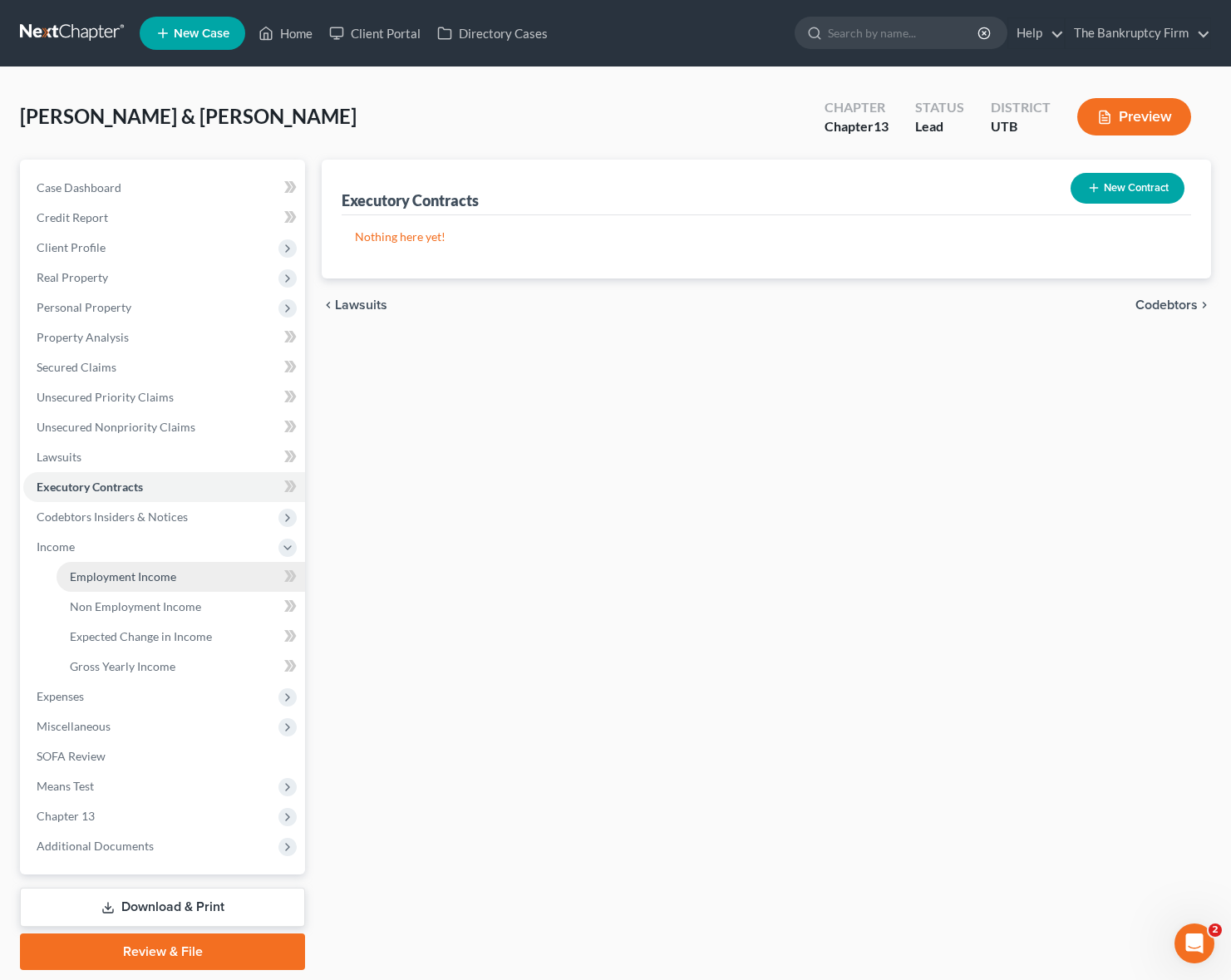
click at [127, 574] on span "Employment Income" at bounding box center [123, 576] width 106 height 14
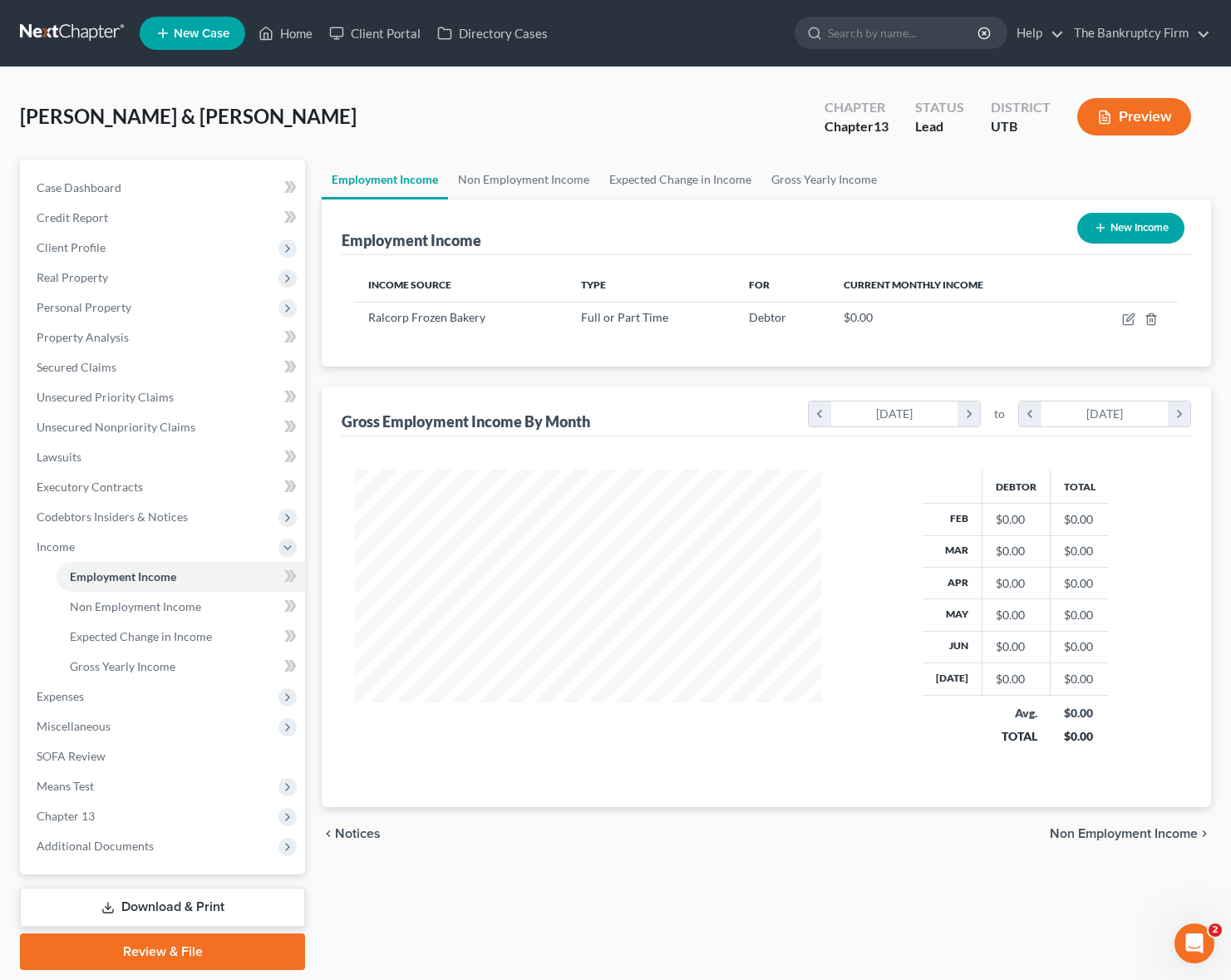
scroll to position [299, 498]
click at [1125, 315] on icon "button" at bounding box center [1128, 319] width 13 height 13
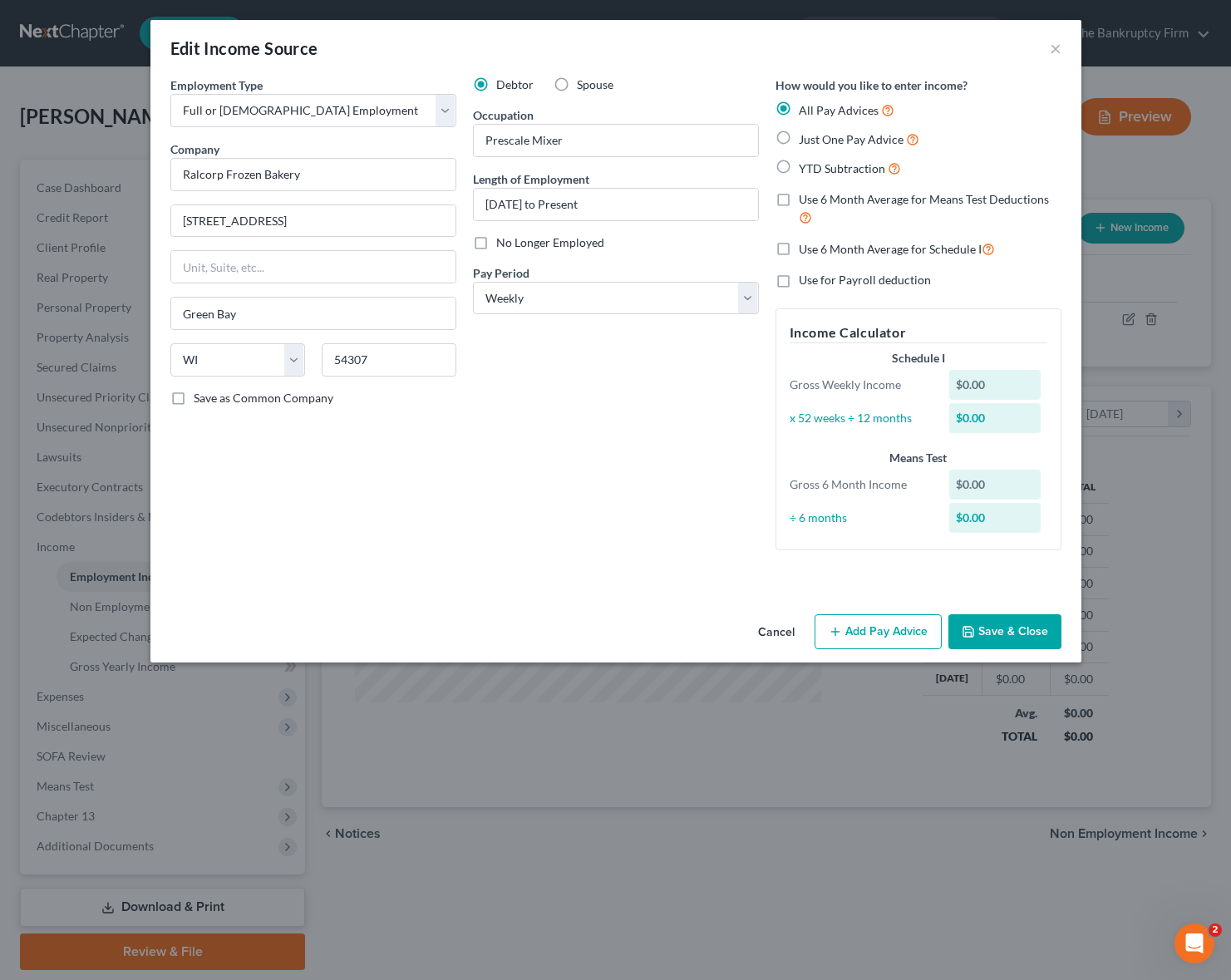
click at [875, 636] on button "Add Pay Advice" at bounding box center [878, 632] width 127 height 35
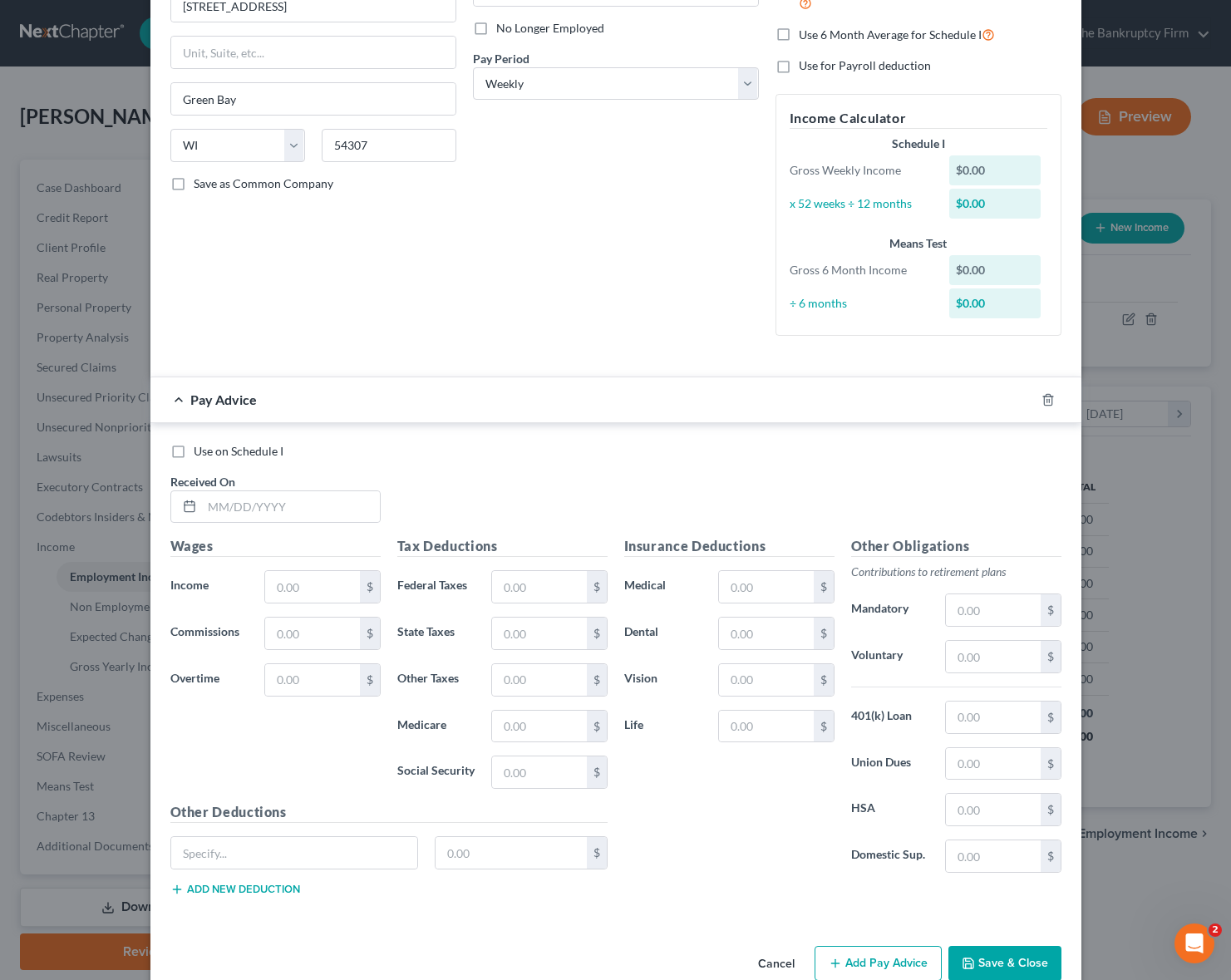
scroll to position [248, 0]
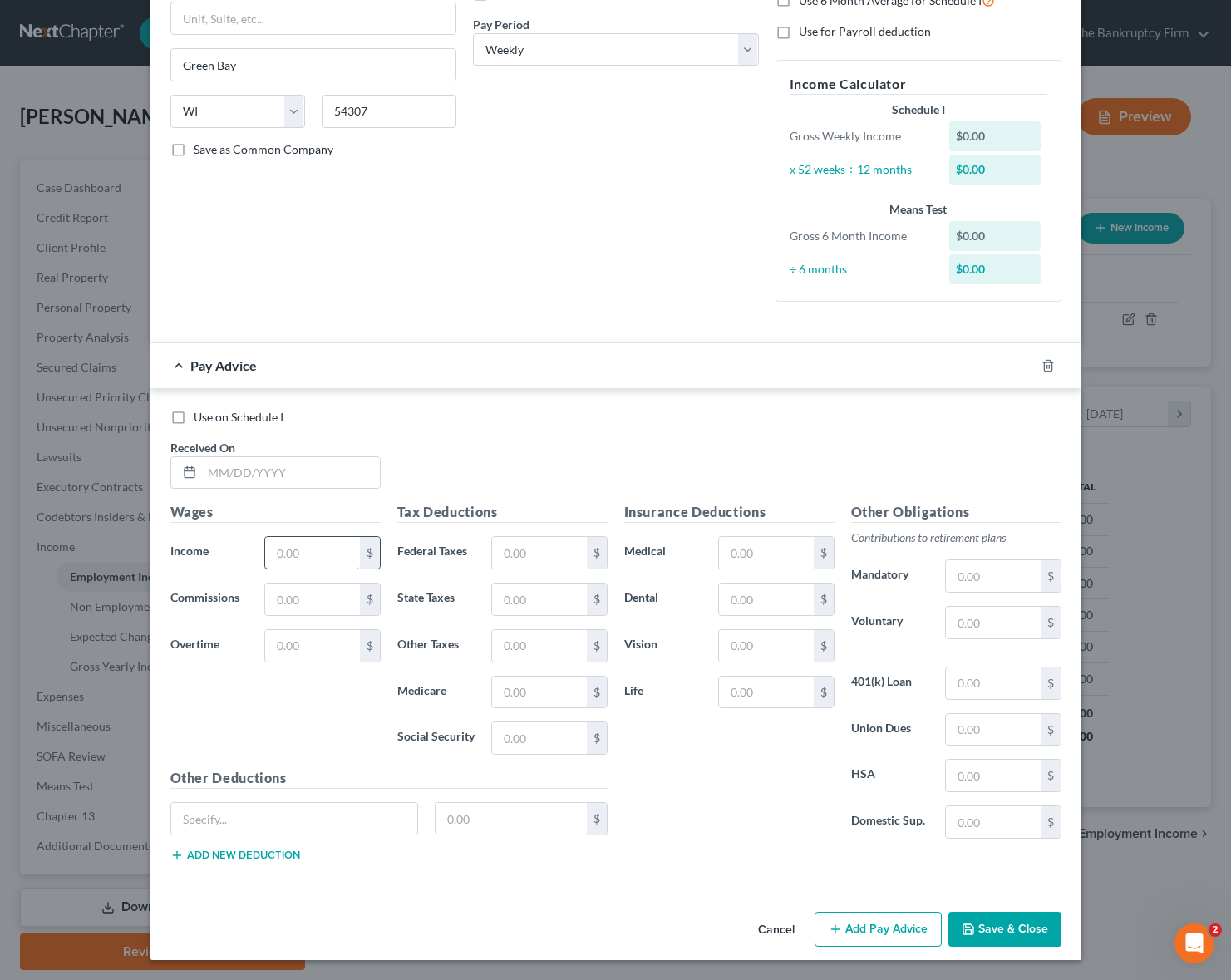
click at [297, 555] on input "text" at bounding box center [312, 553] width 94 height 32
click at [1048, 362] on polyline "button" at bounding box center [1047, 362] width 10 height 0
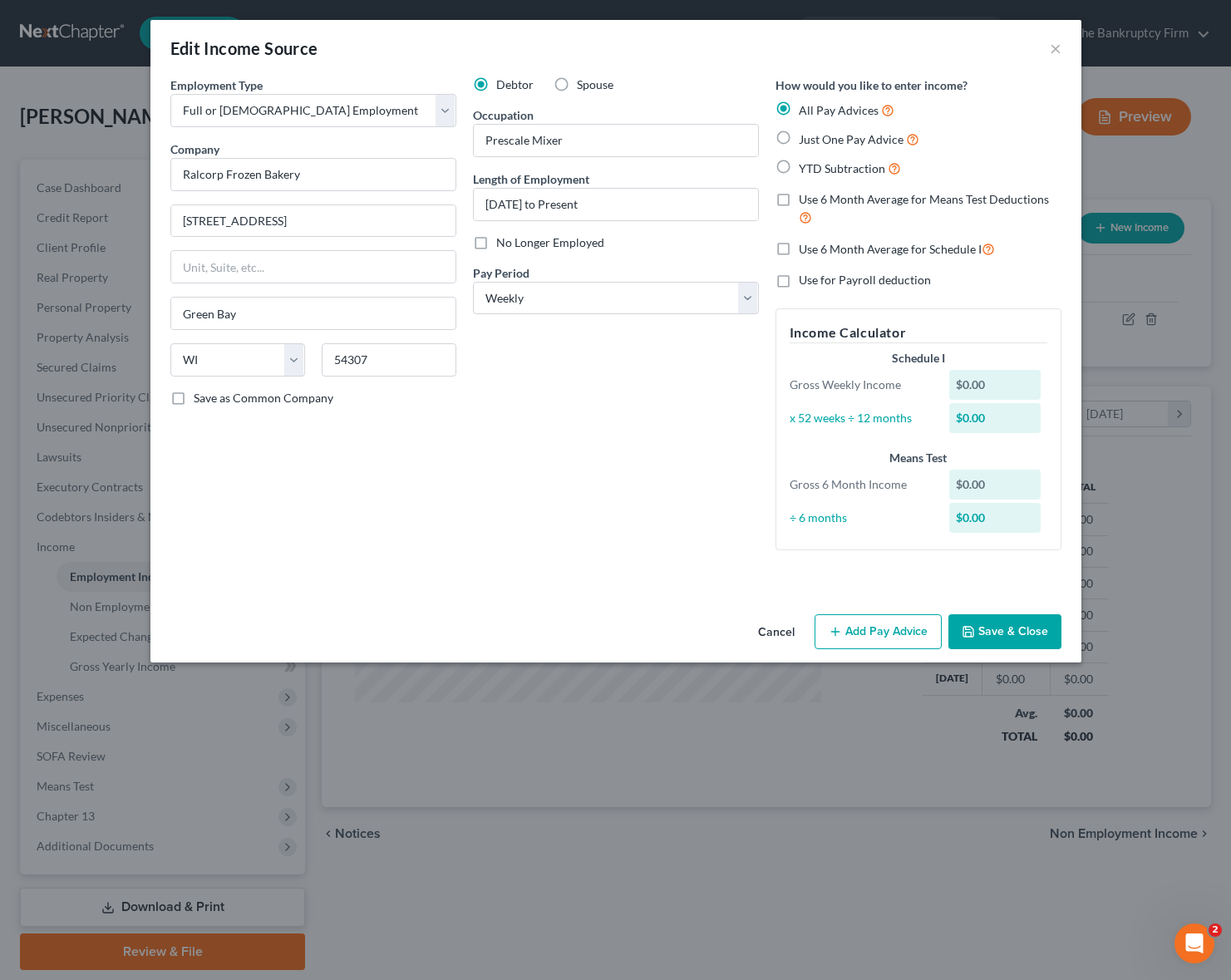
scroll to position [0, 0]
click at [894, 628] on button "Add Pay Advice" at bounding box center [878, 632] width 127 height 35
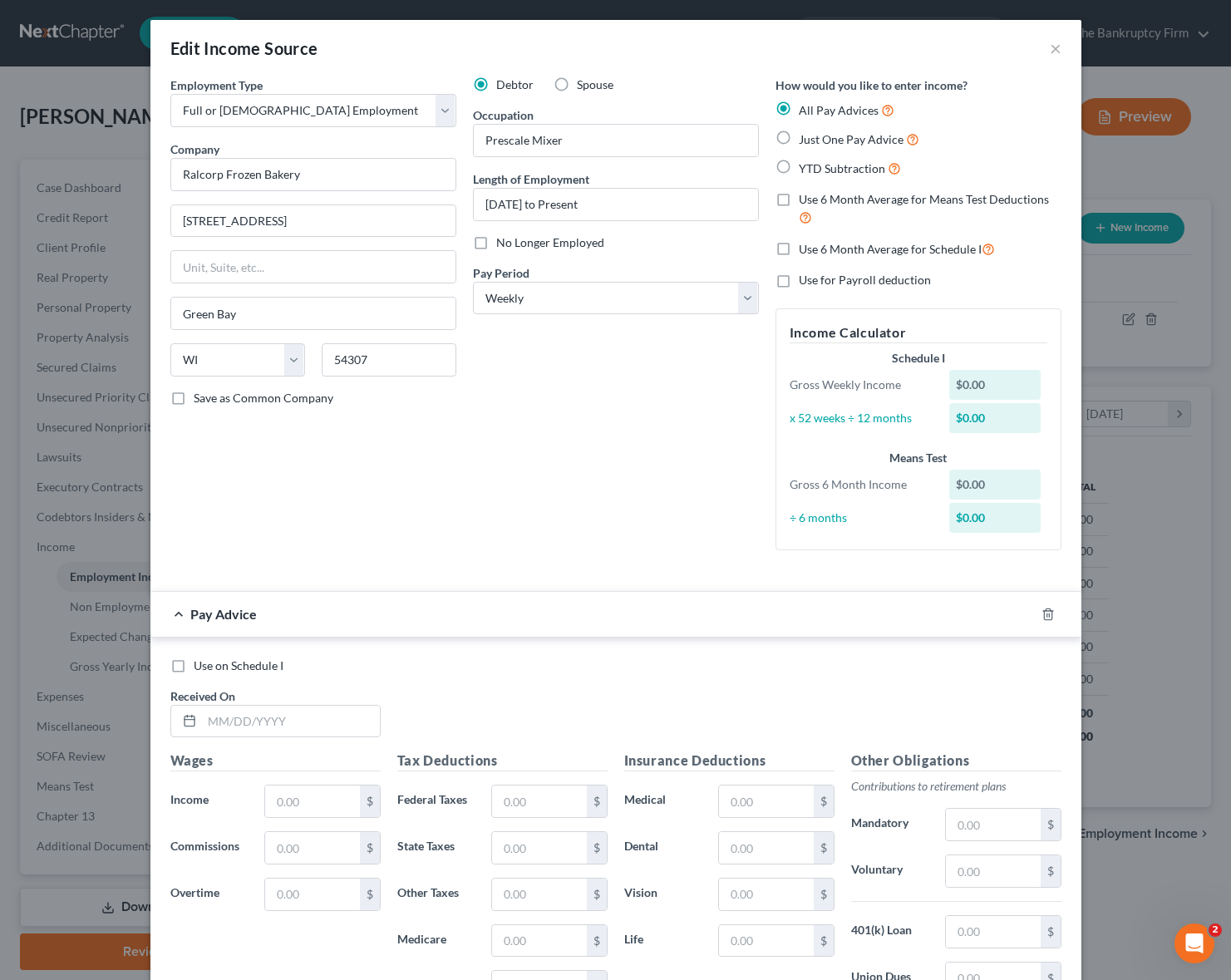
scroll to position [108, 0]
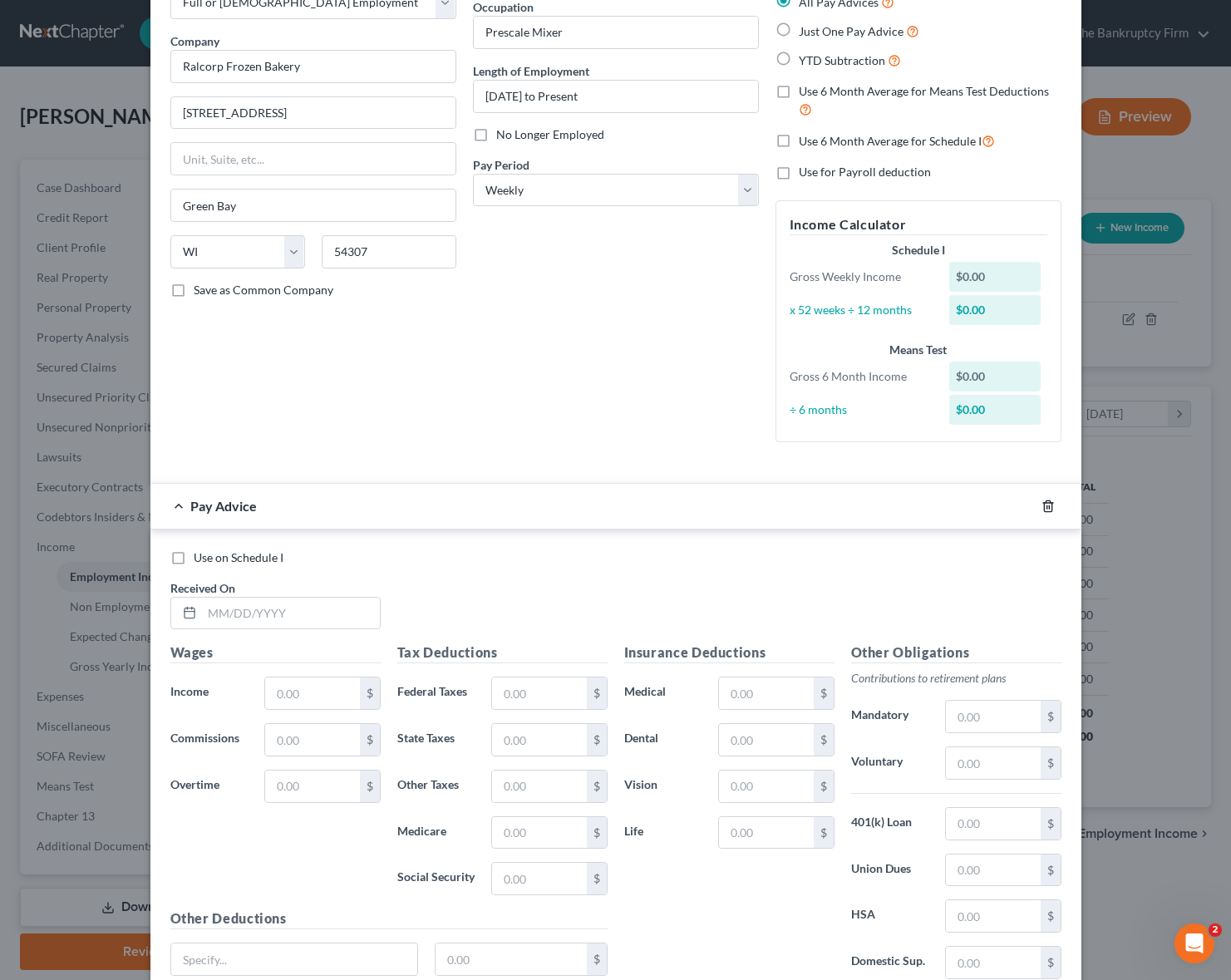
click at [1045, 505] on icon "button" at bounding box center [1047, 505] width 13 height 13
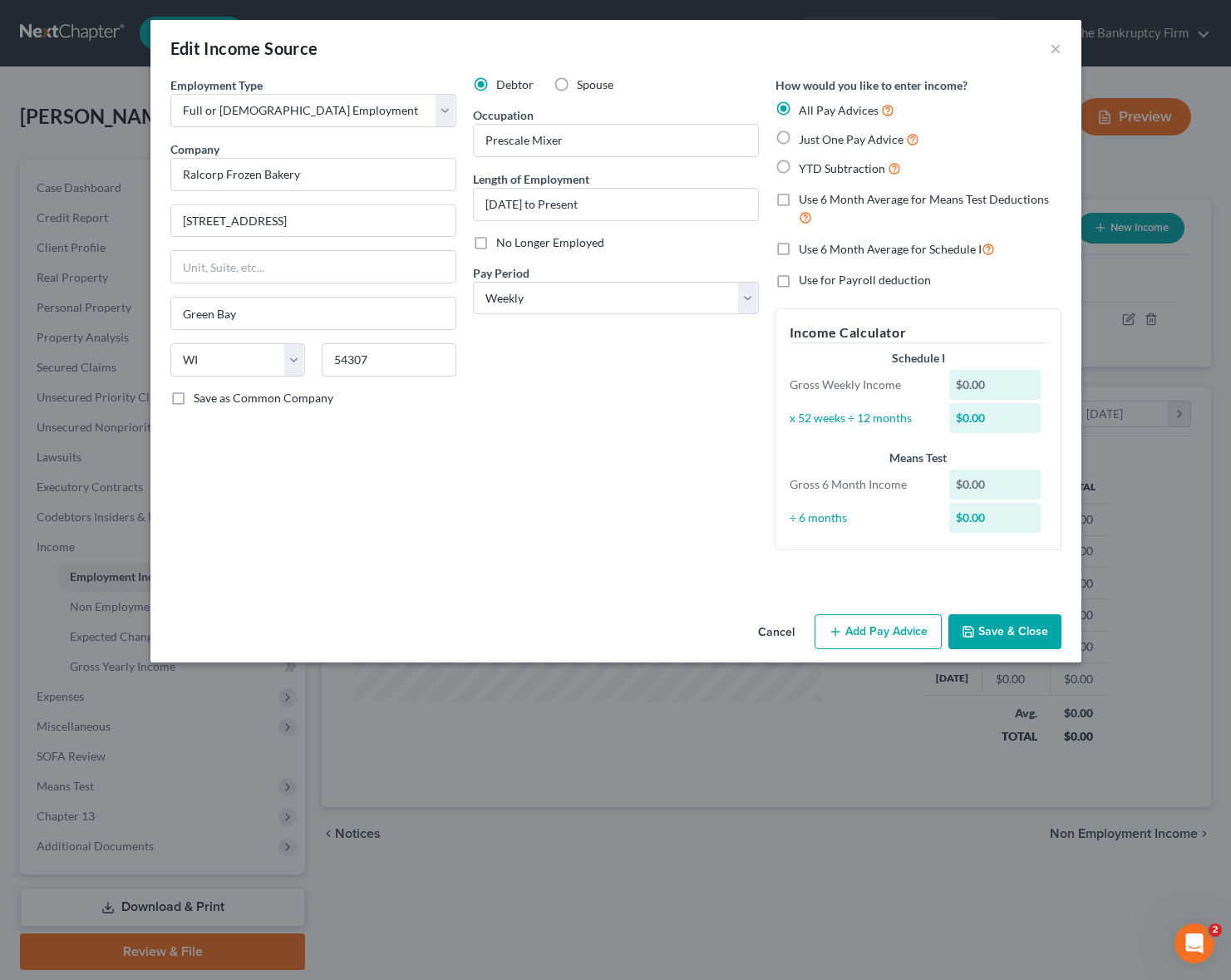
scroll to position [0, 0]
click at [799, 163] on label "YTD Subtraction" at bounding box center [850, 169] width 103 height 19
click at [805, 163] on input "YTD Subtraction" at bounding box center [810, 164] width 11 height 11
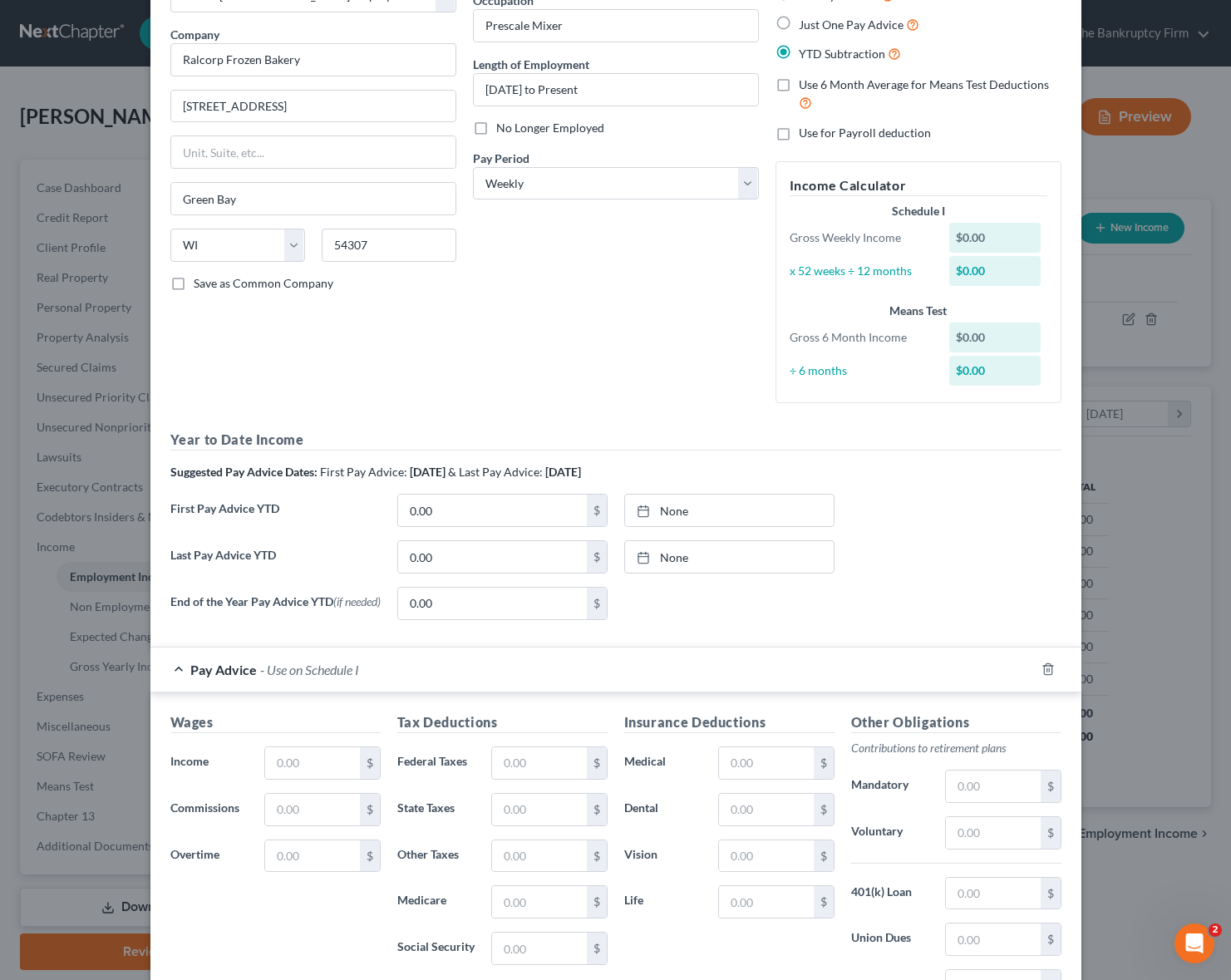
scroll to position [160, 0]
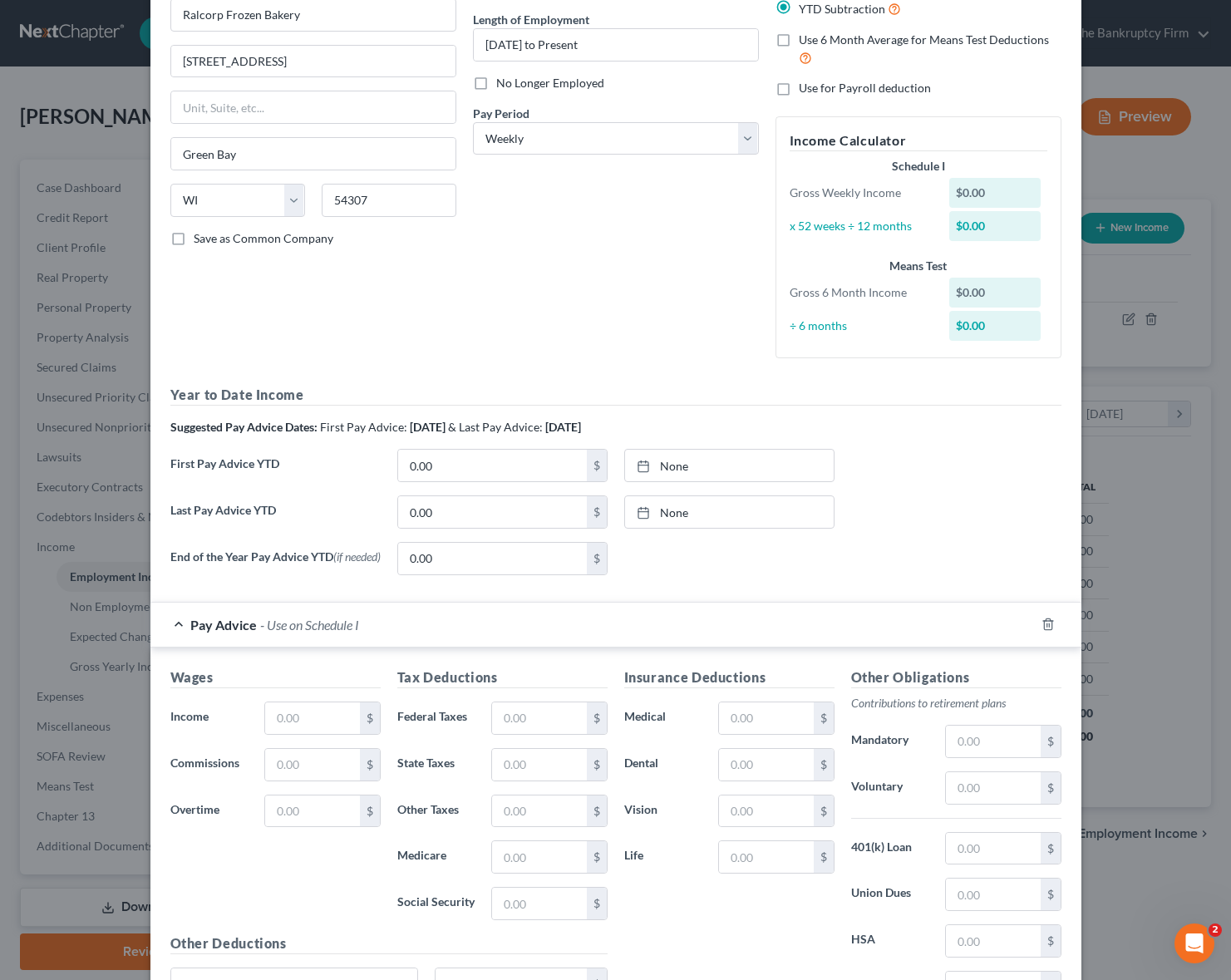
click at [300, 688] on h5 "Wages" at bounding box center [276, 678] width 210 height 21
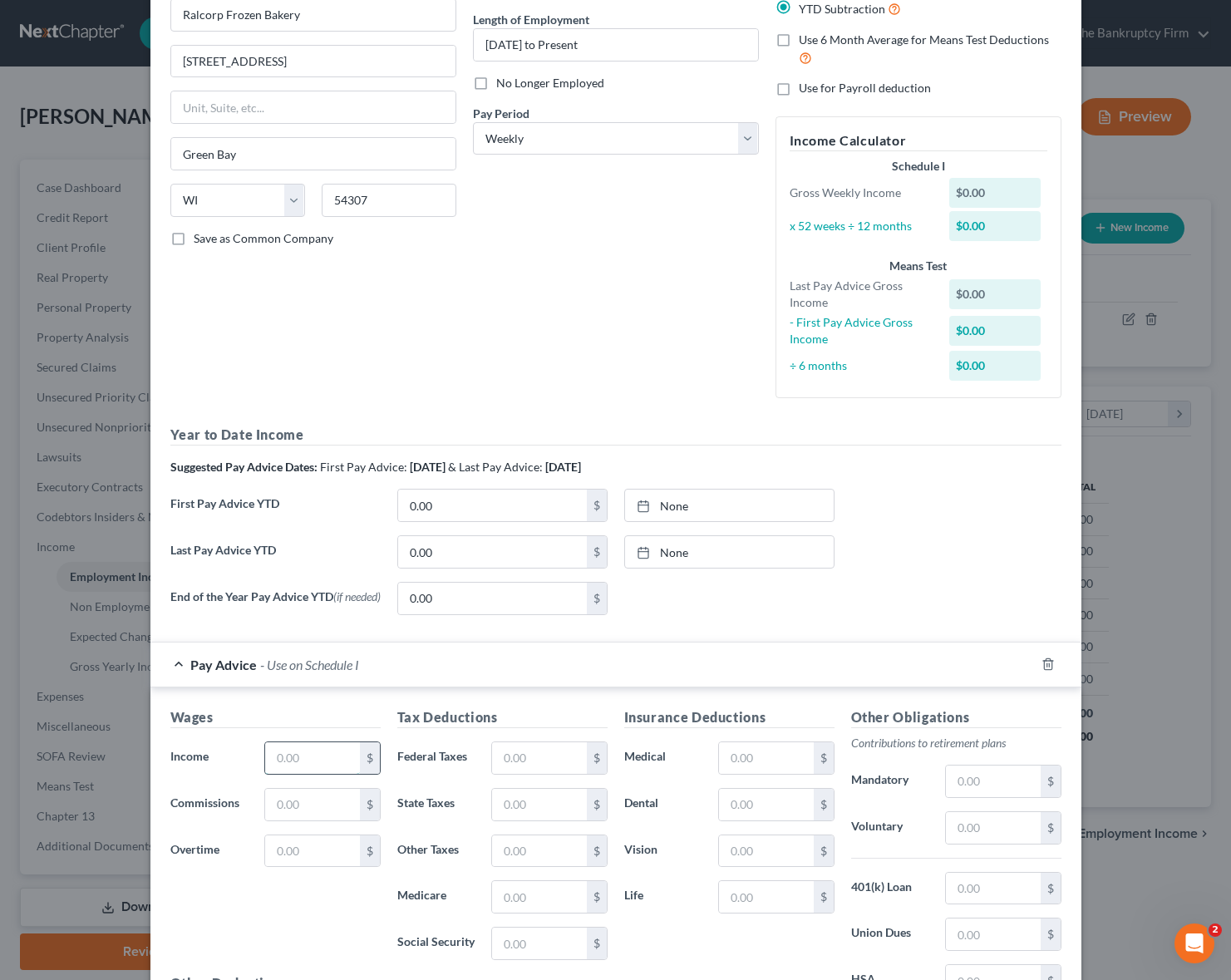
click at [282, 768] on input "text" at bounding box center [312, 758] width 94 height 32
drag, startPoint x: 323, startPoint y: 762, endPoint x: 333, endPoint y: 762, distance: 10.0
click at [323, 762] on input "1,043." at bounding box center [312, 758] width 94 height 32
click at [531, 759] on input "text" at bounding box center [539, 758] width 94 height 32
click at [771, 763] on input "text" at bounding box center [766, 758] width 94 height 32
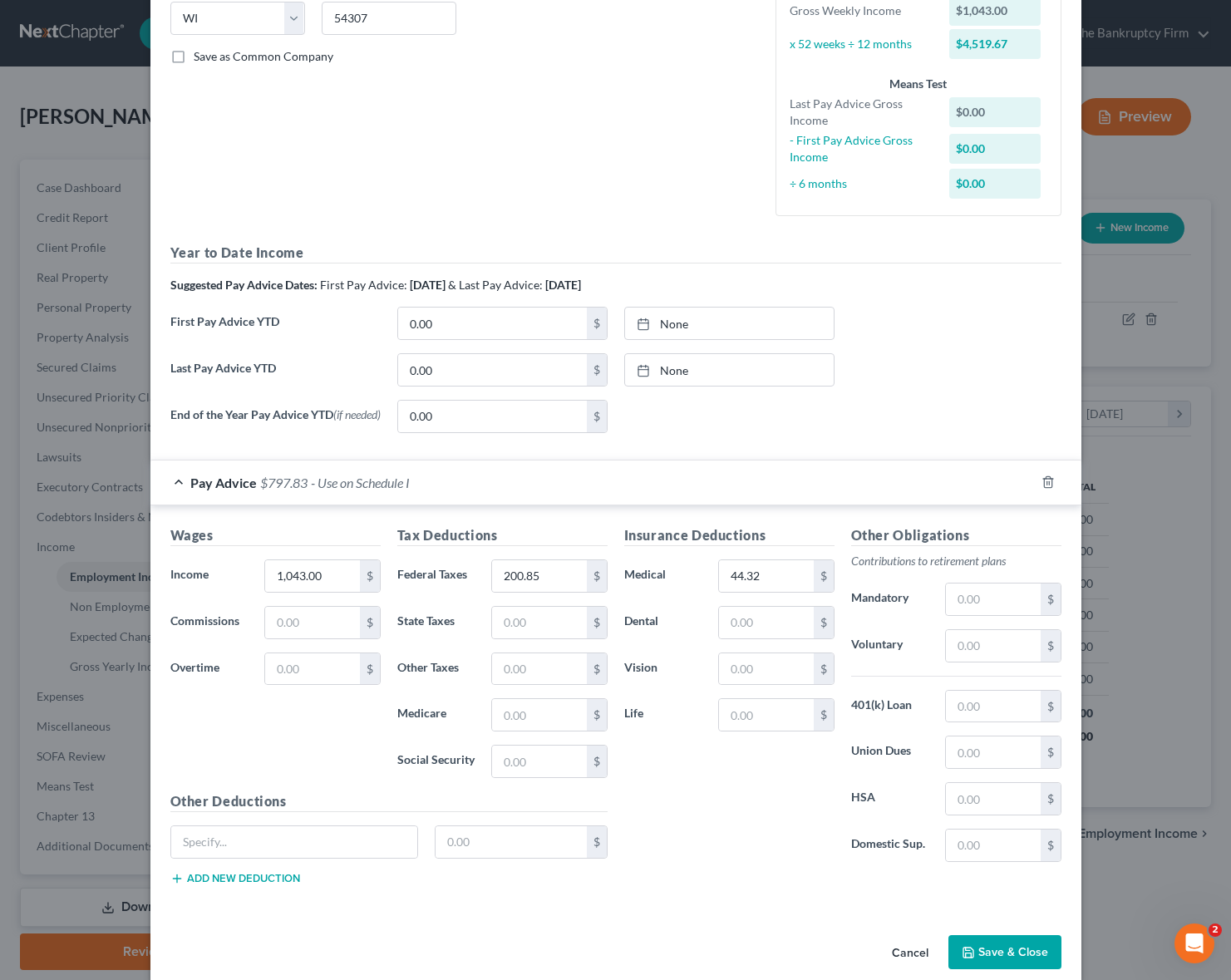
scroll to position [368, 0]
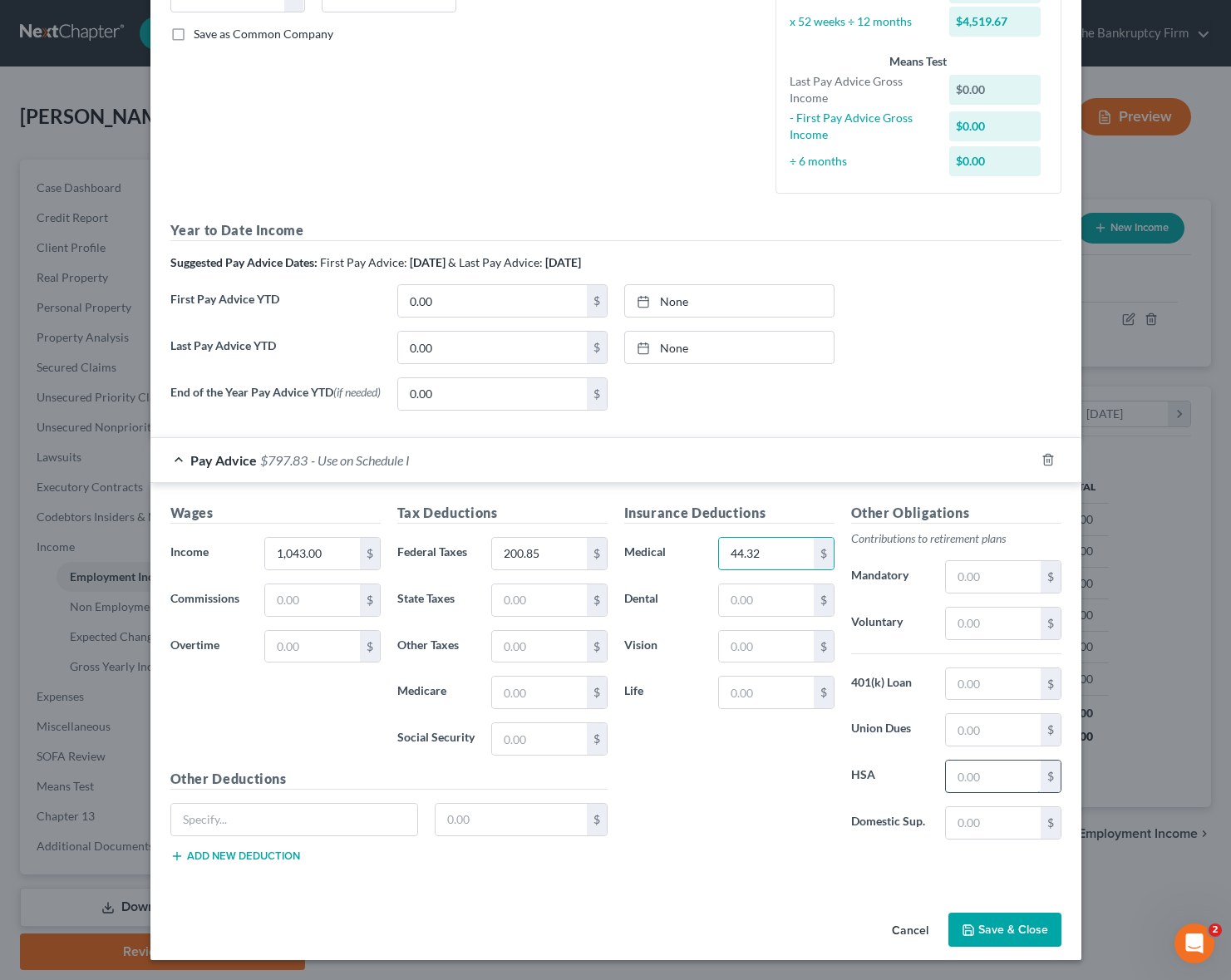
click at [982, 773] on input "text" at bounding box center [992, 777] width 94 height 32
click at [619, 769] on div "Insurance Deductions Medical 44.32 $ Dental $ Vision $ Life $" at bounding box center [729, 678] width 227 height 350
click at [972, 626] on input "text" at bounding box center [992, 624] width 94 height 32
click at [461, 344] on input "0.00" at bounding box center [491, 347] width 188 height 32
click at [460, 300] on input "0.00" at bounding box center [491, 301] width 188 height 32
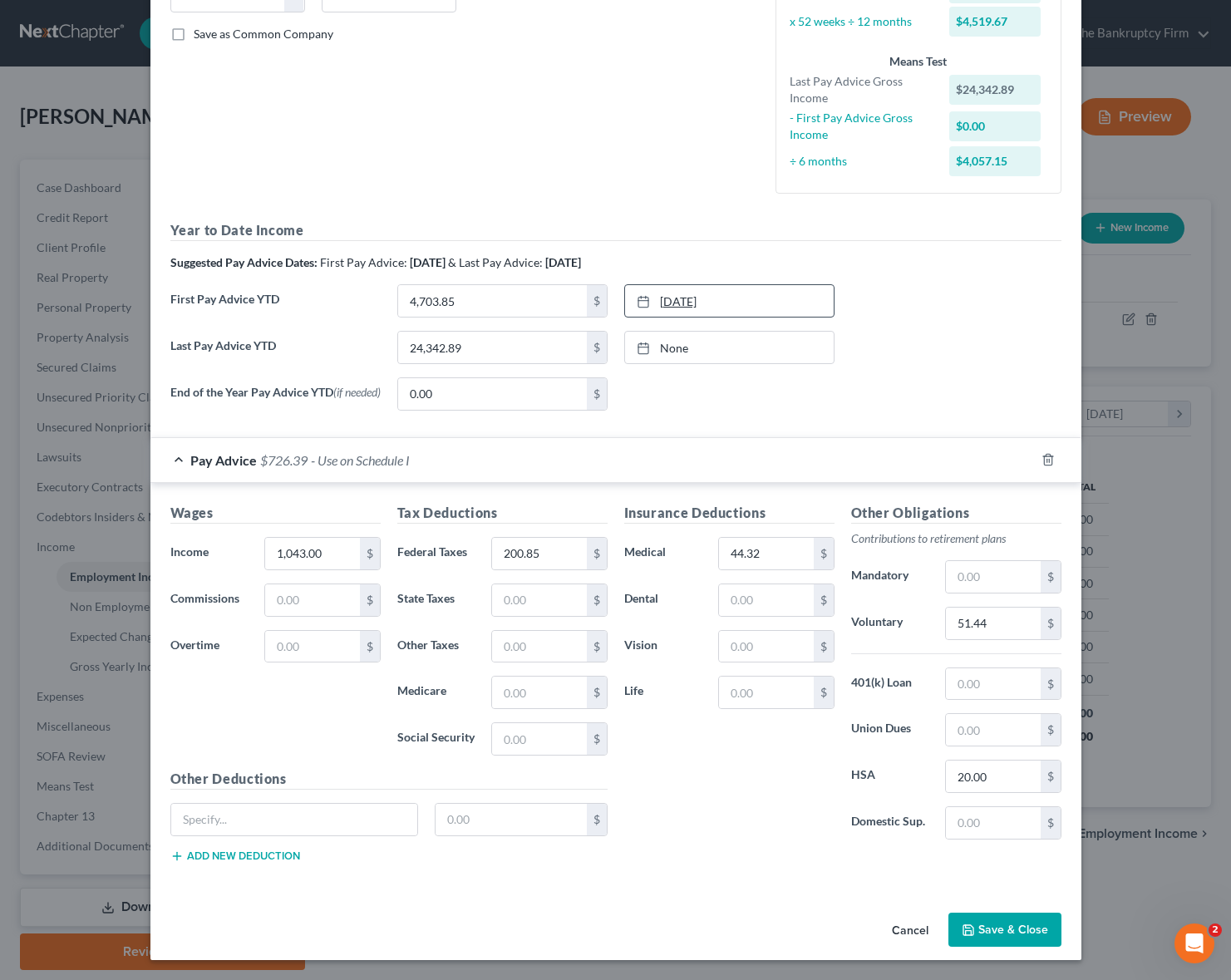
click at [715, 299] on link "[DATE]" at bounding box center [729, 301] width 209 height 32
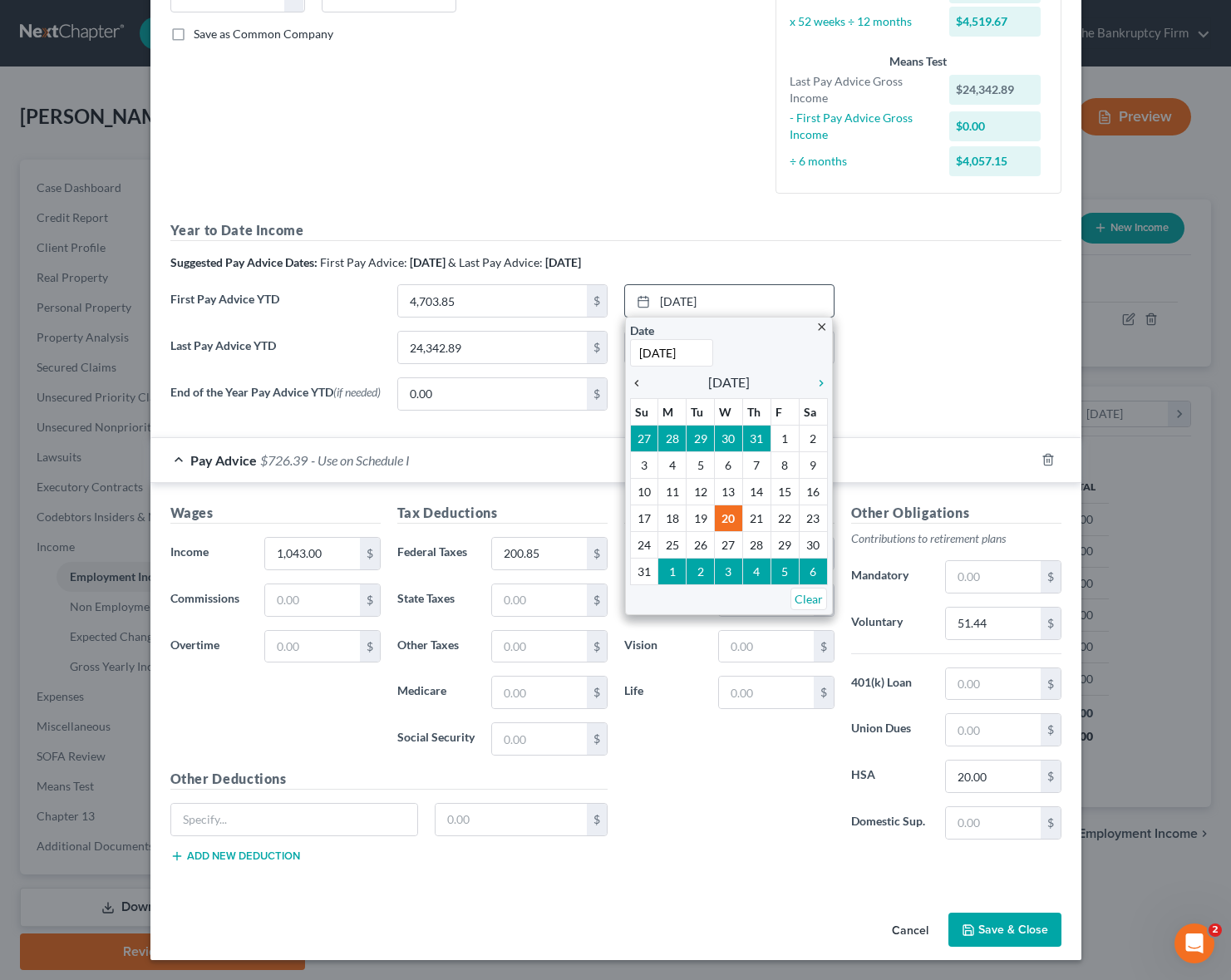
click at [637, 376] on icon "chevron_left" at bounding box center [641, 383] width 21 height 13
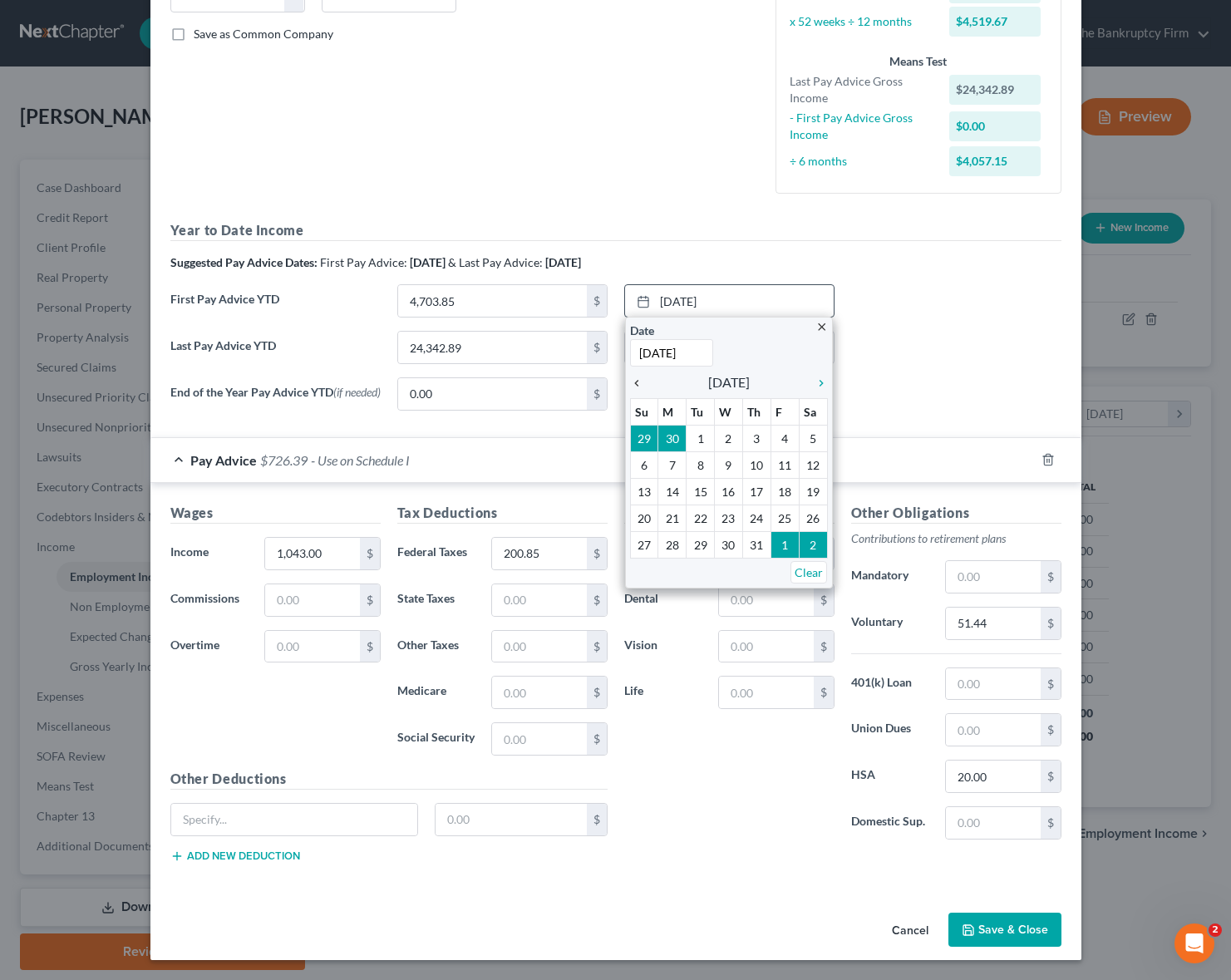
click at [637, 376] on icon "chevron_left" at bounding box center [641, 383] width 21 height 13
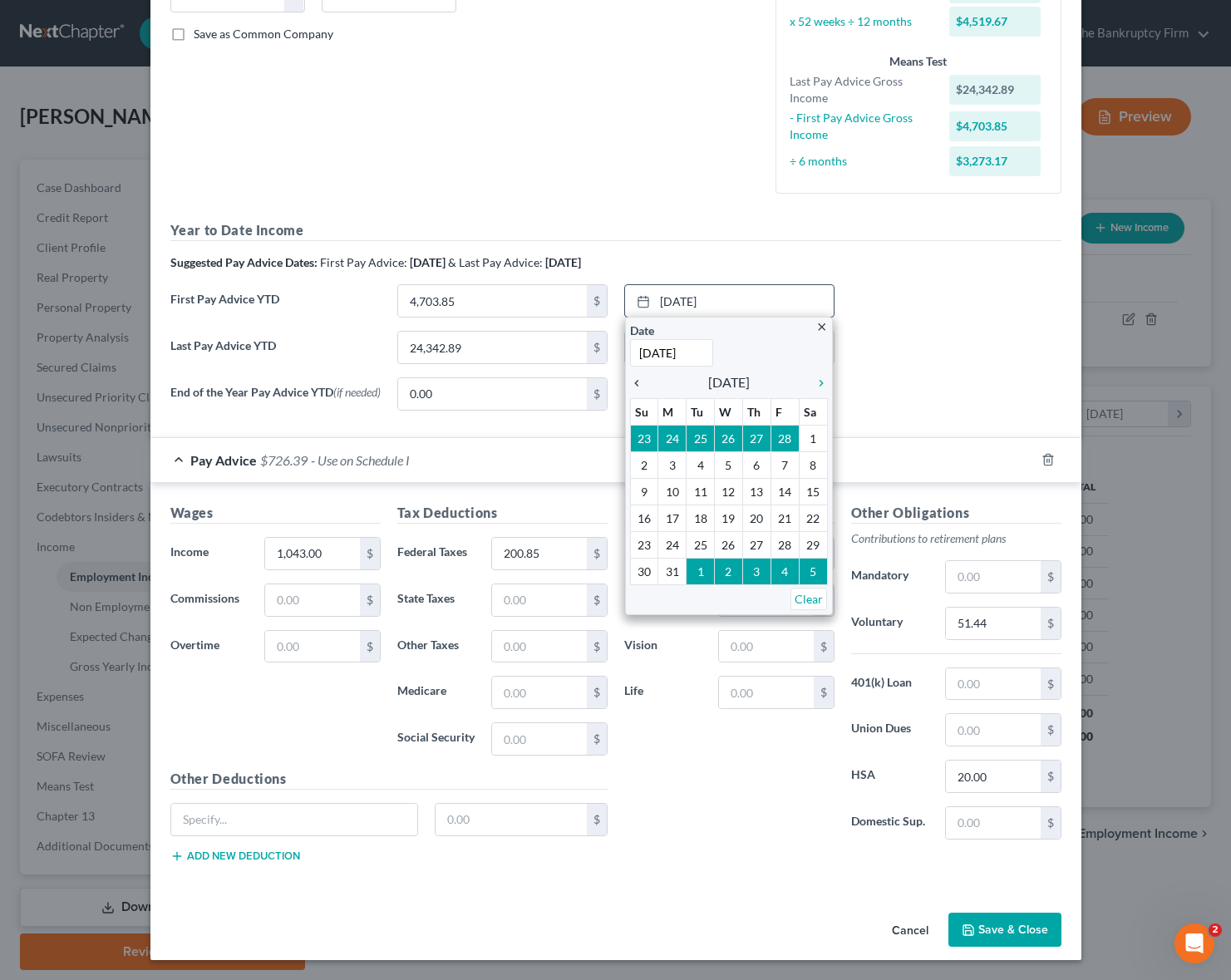
click at [637, 376] on icon "chevron_left" at bounding box center [641, 383] width 21 height 13
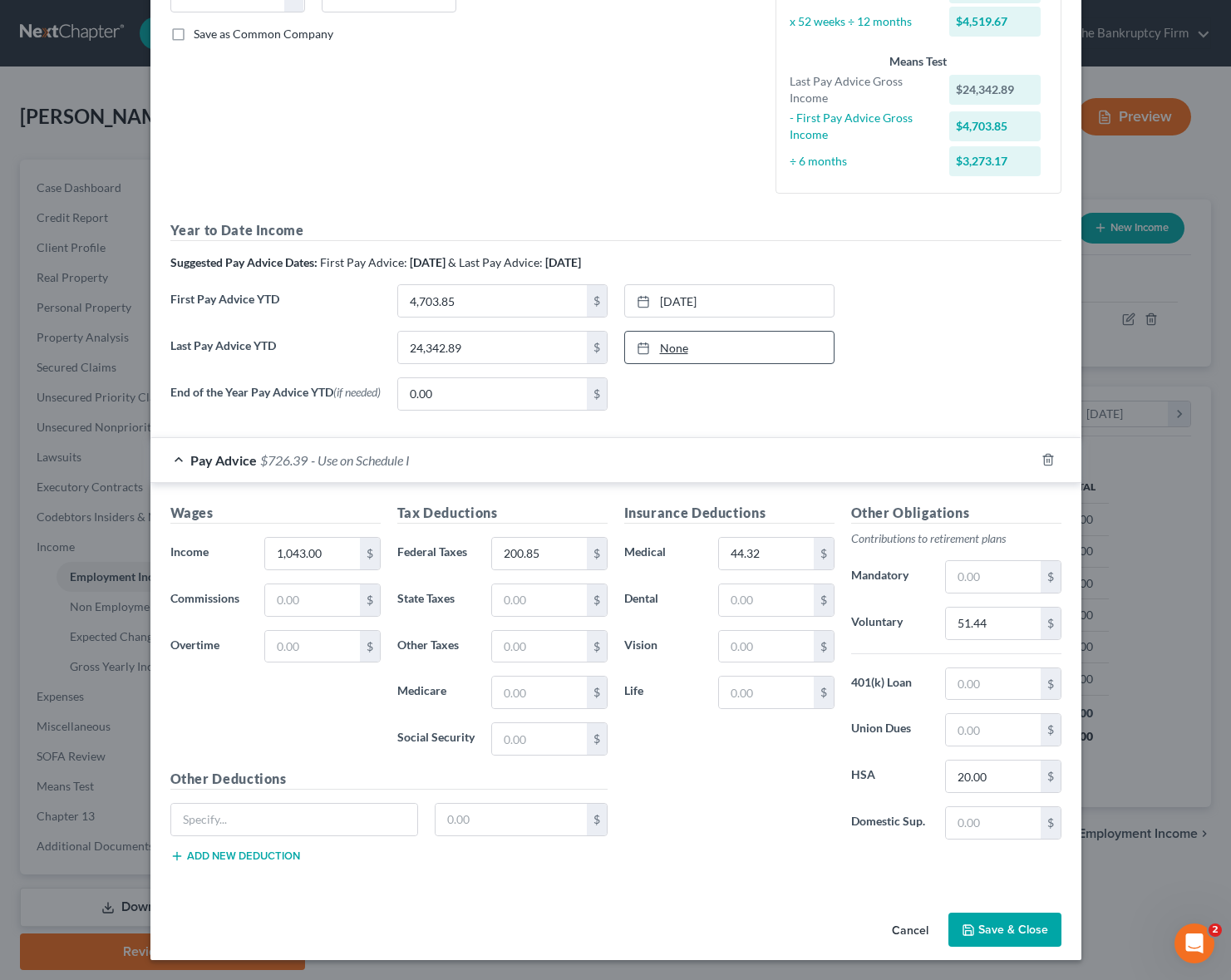
click at [719, 342] on link "None" at bounding box center [729, 347] width 209 height 32
click at [1017, 929] on button "Save & Close" at bounding box center [1005, 931] width 113 height 35
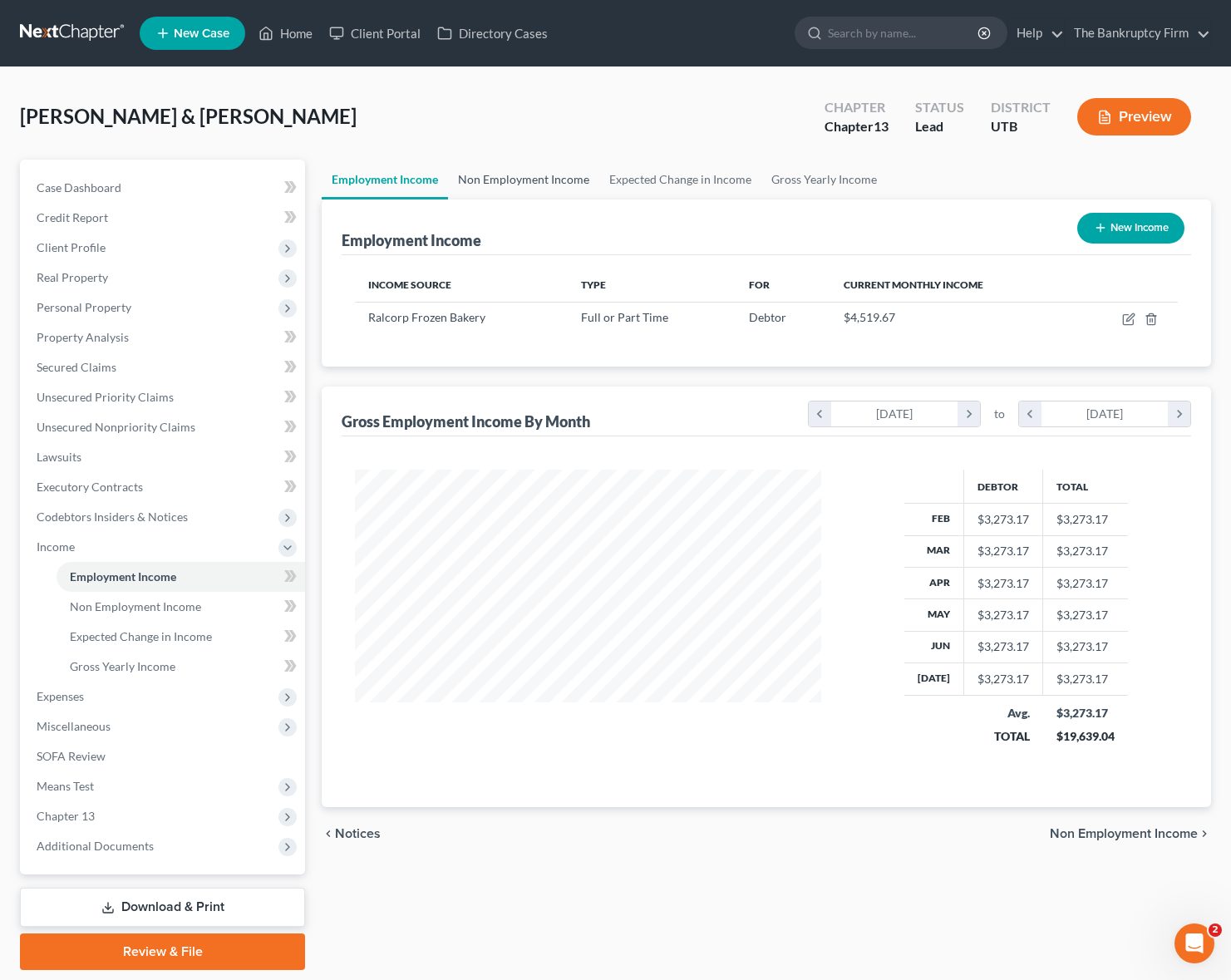
click at [539, 186] on link "Non Employment Income" at bounding box center [523, 179] width 151 height 40
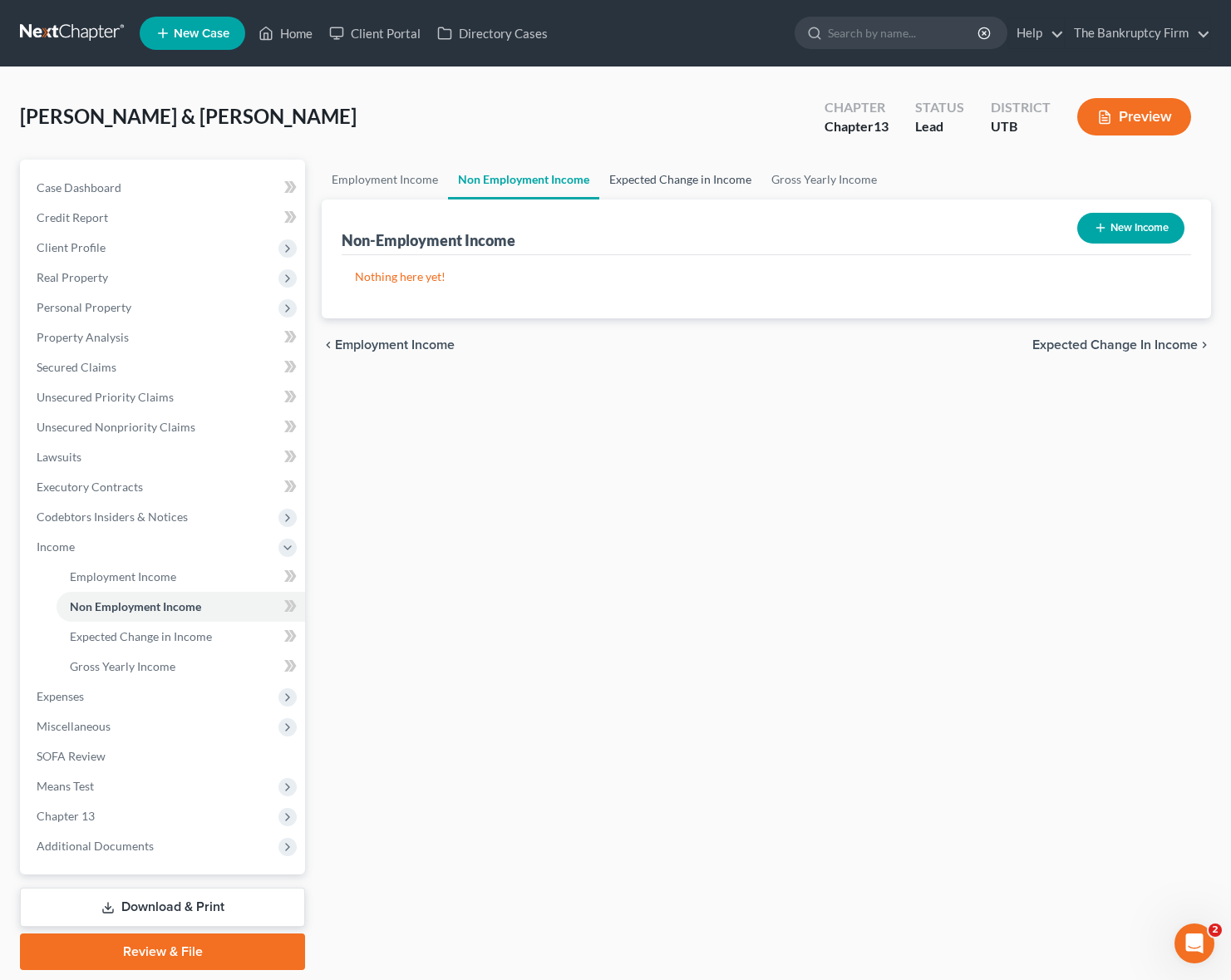
click at [674, 179] on link "Expected Change in Income" at bounding box center [680, 179] width 162 height 40
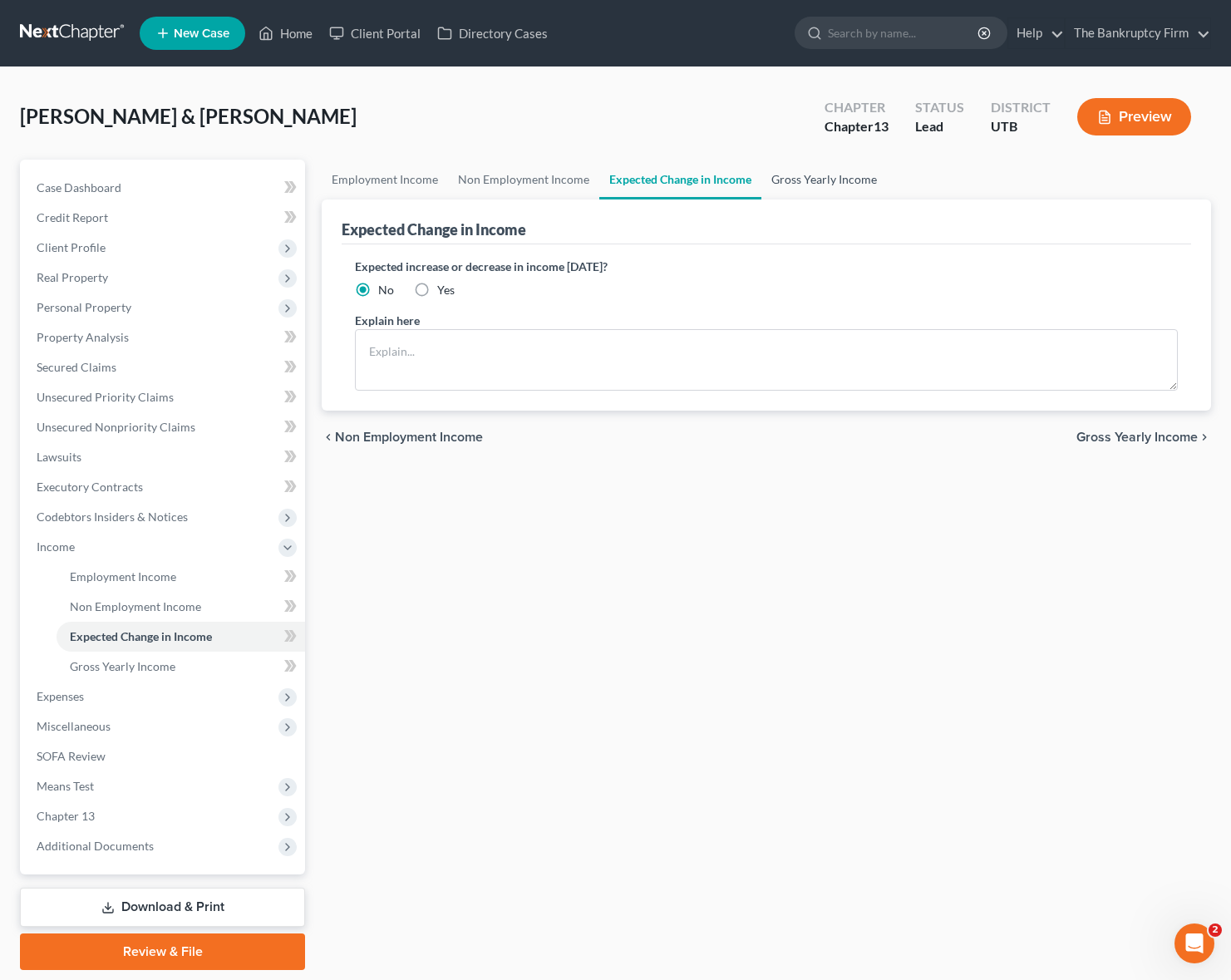
click at [835, 179] on link "Gross Yearly Income" at bounding box center [824, 179] width 125 height 40
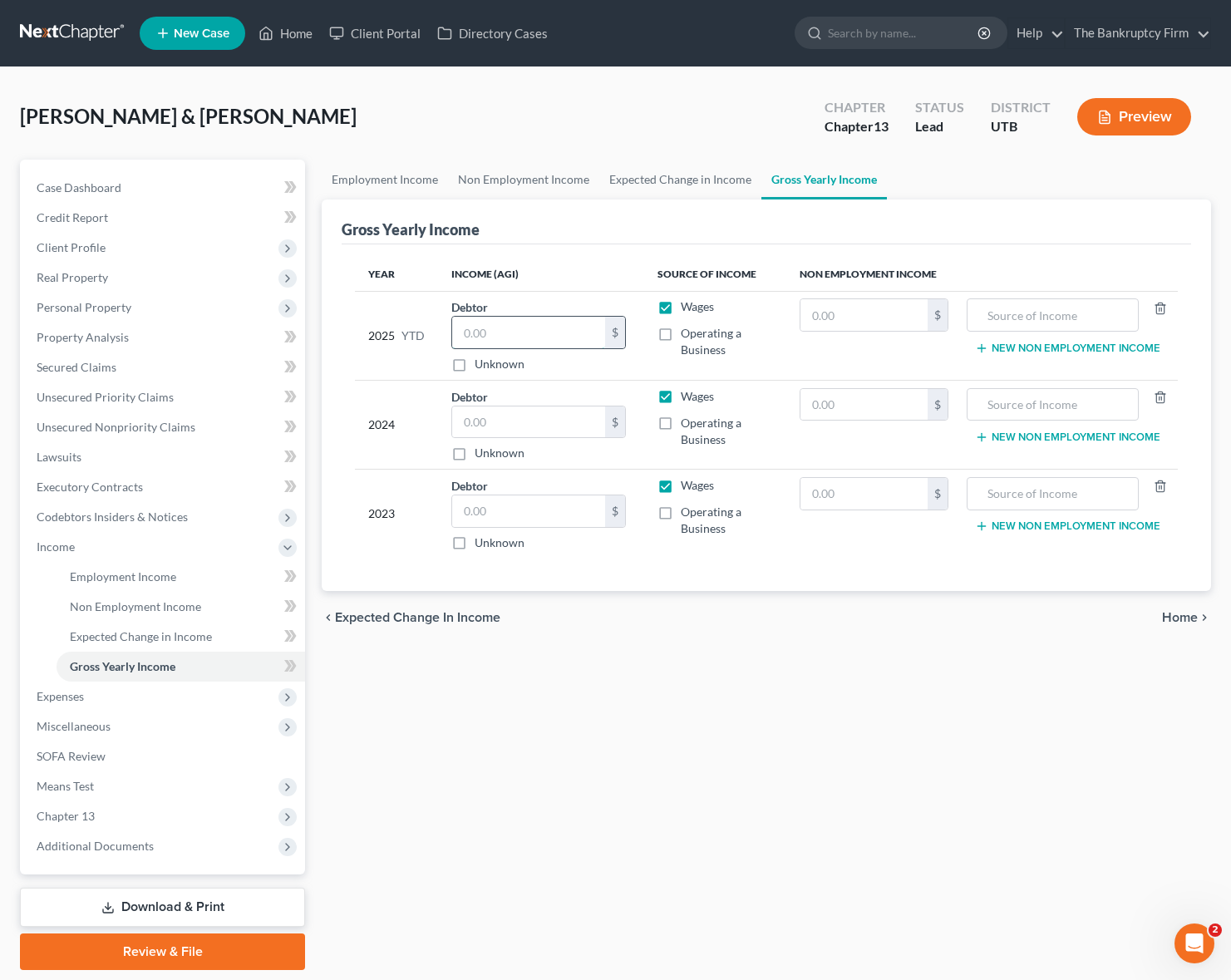
click at [514, 330] on input "text" at bounding box center [528, 332] width 153 height 32
click at [528, 423] on input "text" at bounding box center [528, 422] width 153 height 32
click at [540, 512] on input "text" at bounding box center [528, 512] width 153 height 32
click at [85, 700] on span "Expenses" at bounding box center [163, 696] width 282 height 30
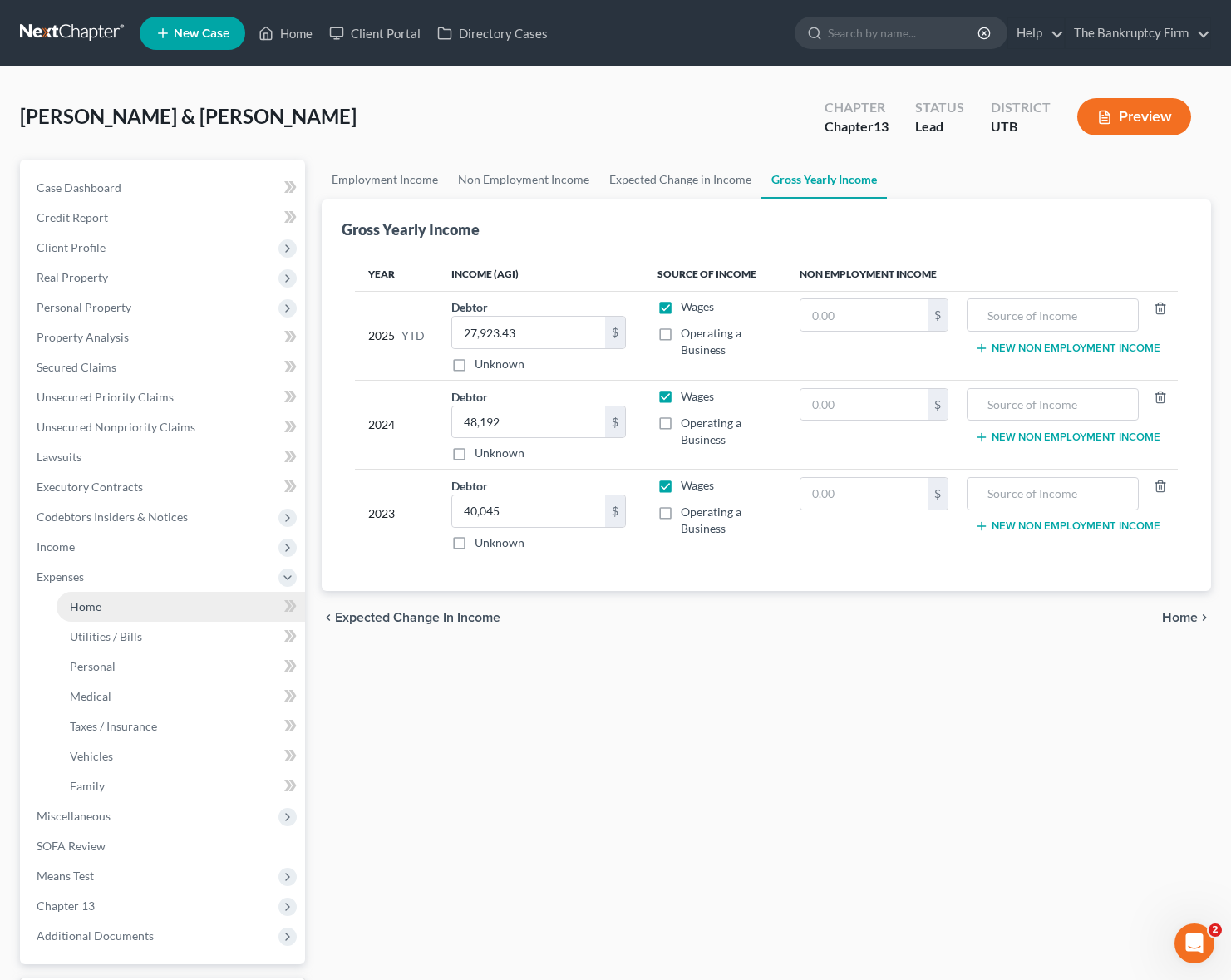
click at [103, 602] on link "Home" at bounding box center [180, 607] width 248 height 30
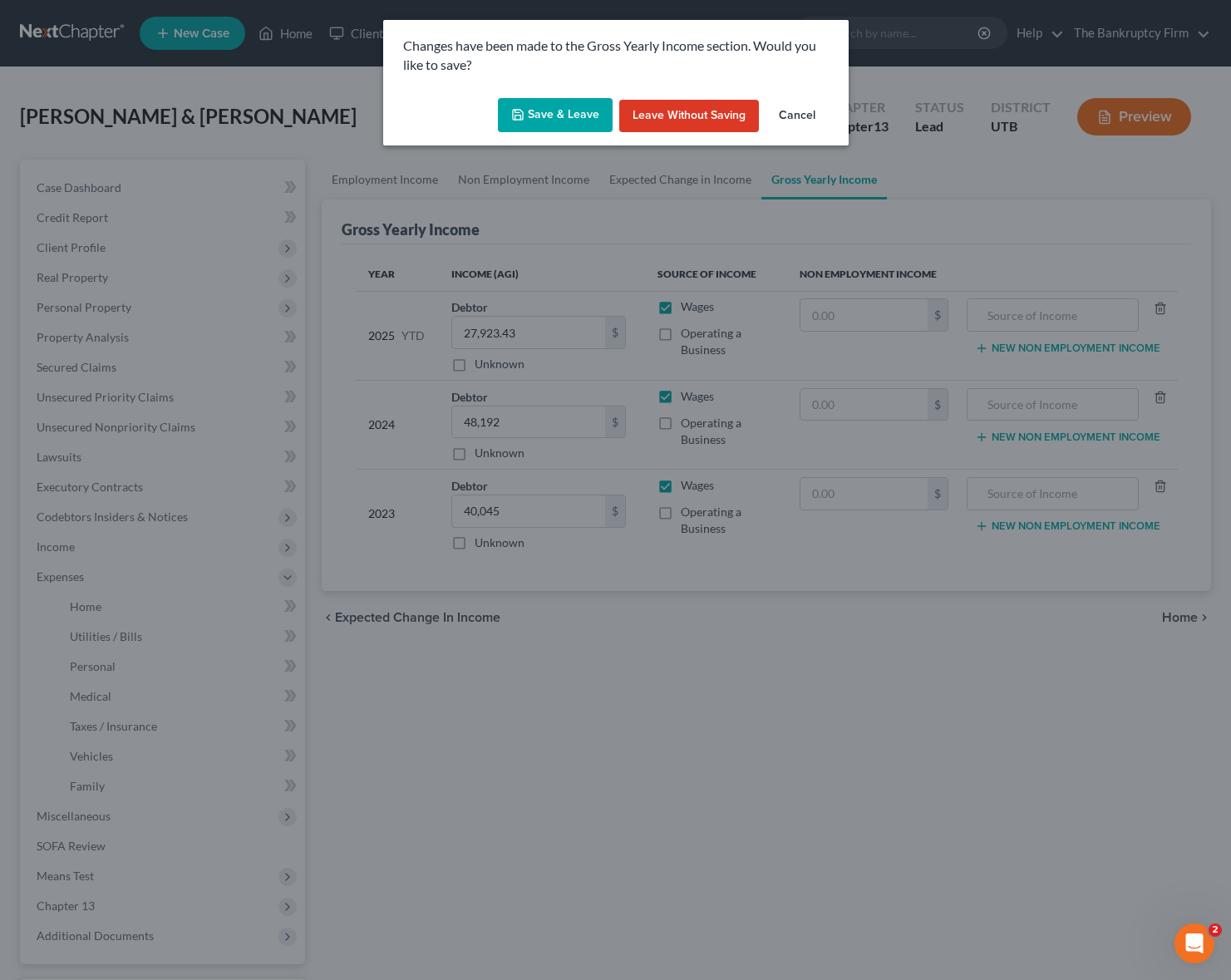
click at [555, 120] on button "Save & Leave" at bounding box center [555, 116] width 115 height 35
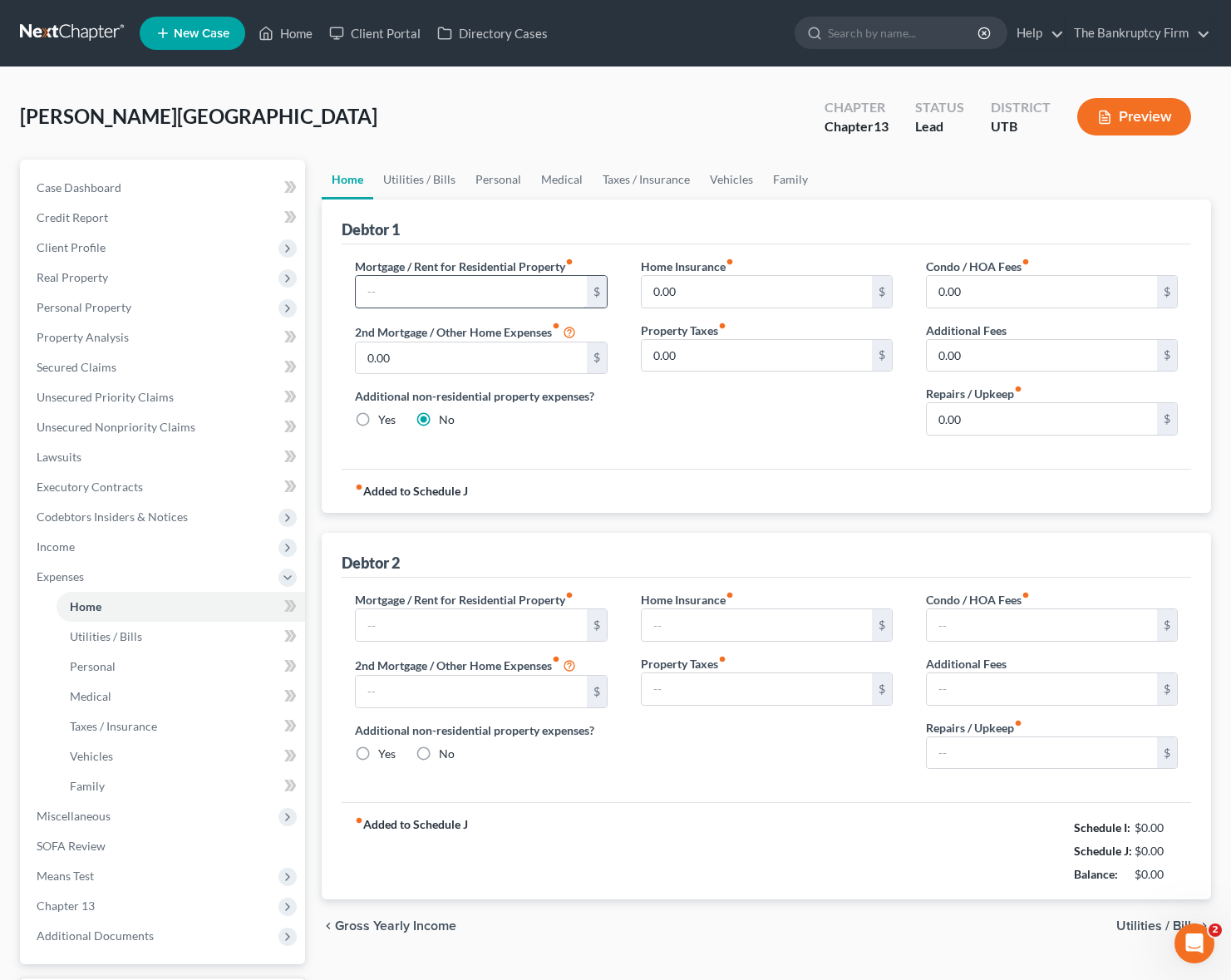
click at [437, 293] on input "text" at bounding box center [471, 292] width 231 height 32
click at [426, 178] on link "Utilities / Bills" at bounding box center [419, 179] width 92 height 40
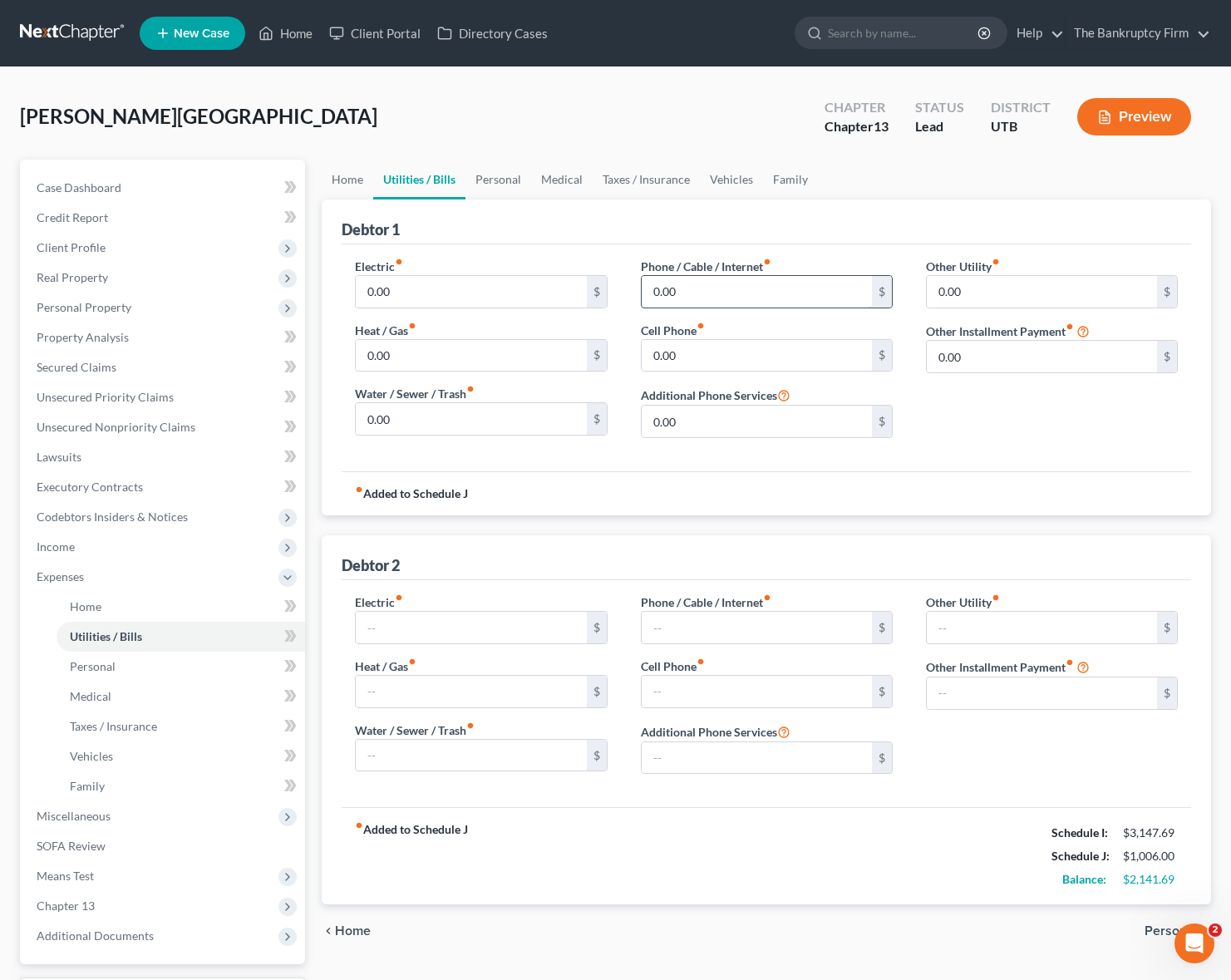
click at [730, 299] on input "0.00" at bounding box center [756, 292] width 231 height 32
click at [691, 359] on input "0.00" at bounding box center [756, 356] width 231 height 32
click at [494, 185] on link "Personal" at bounding box center [498, 179] width 65 height 40
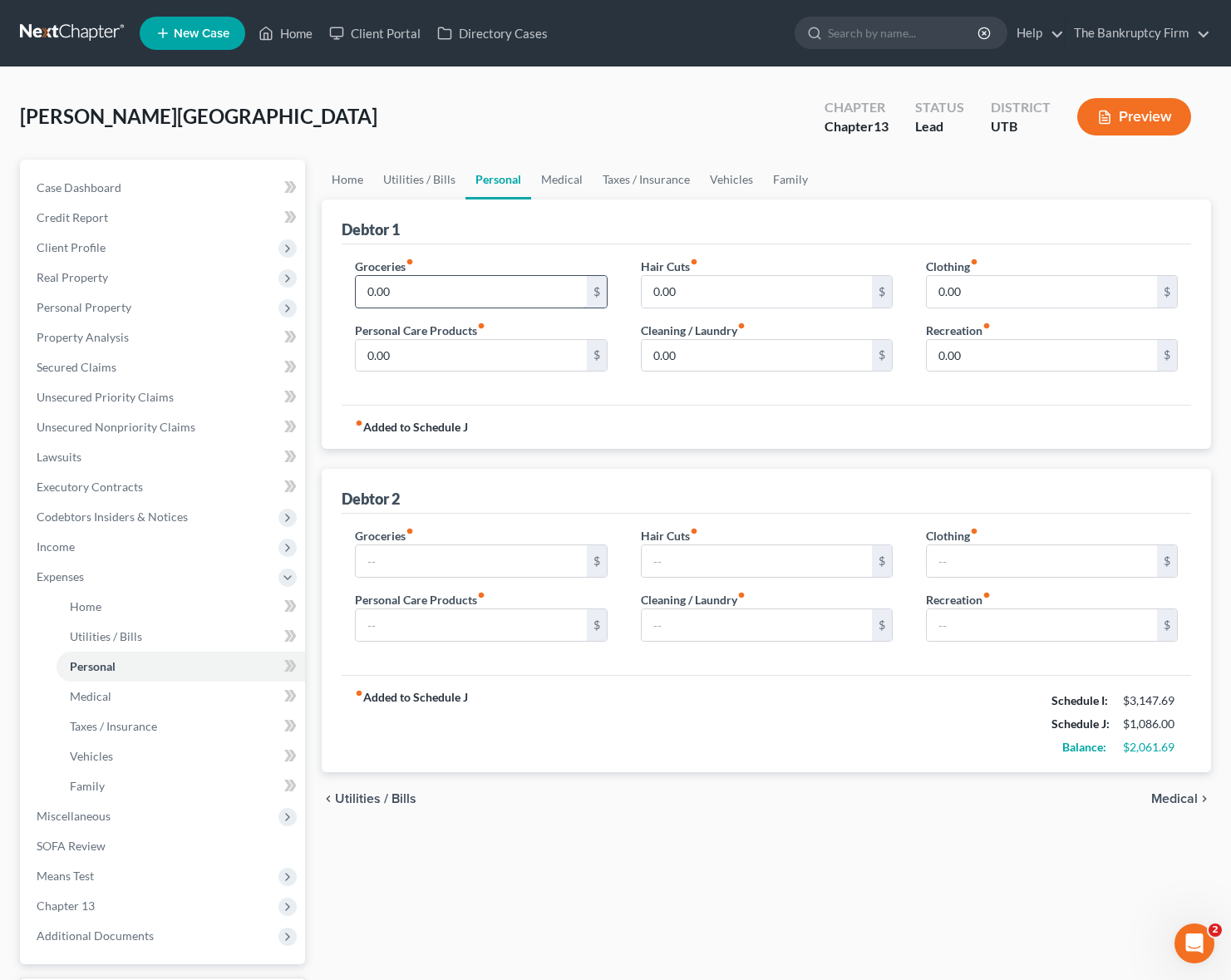
click at [417, 297] on input "0.00" at bounding box center [471, 292] width 231 height 32
click at [338, 175] on link "Home" at bounding box center [347, 179] width 51 height 40
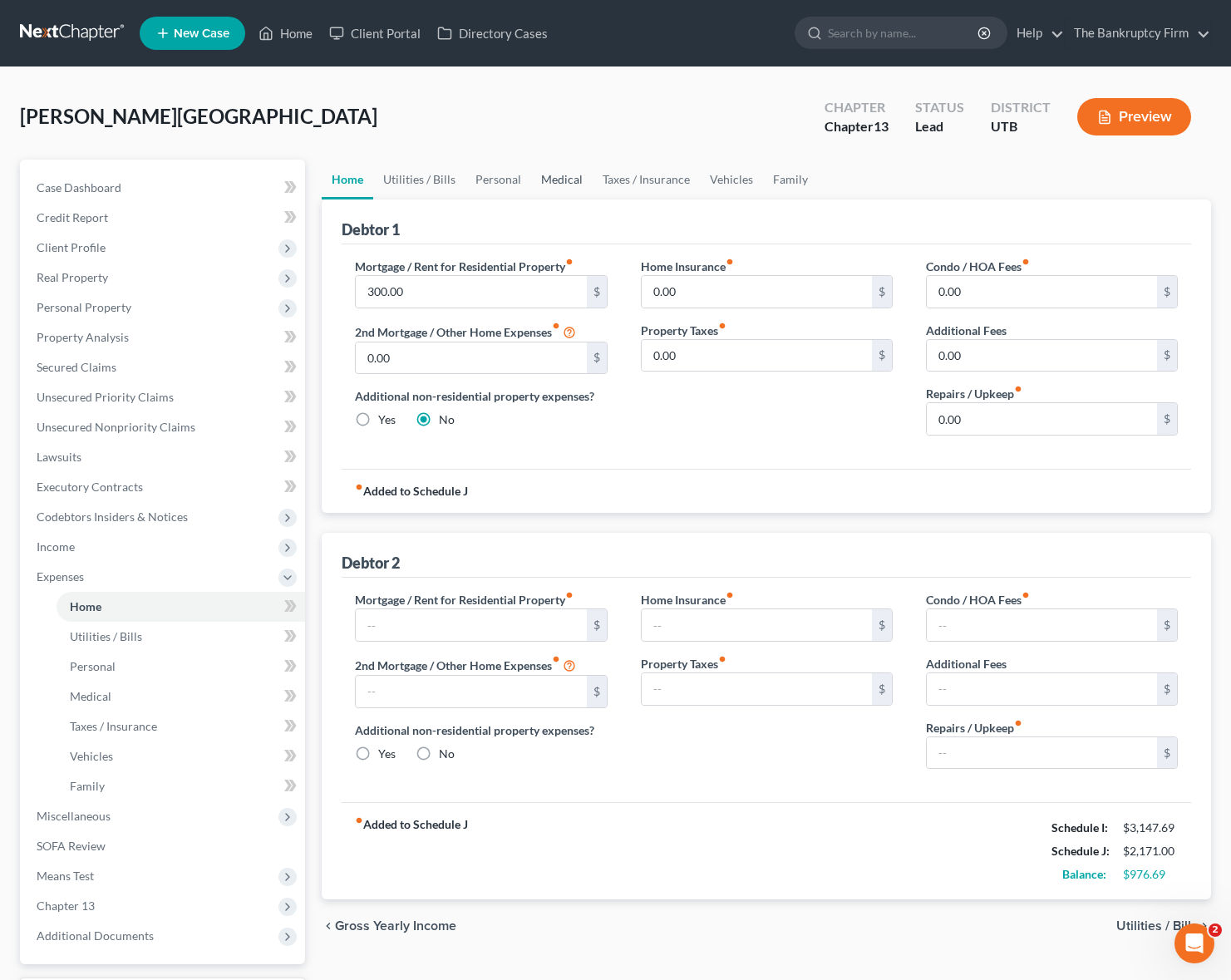
click at [531, 175] on link "Medical" at bounding box center [562, 179] width 62 height 40
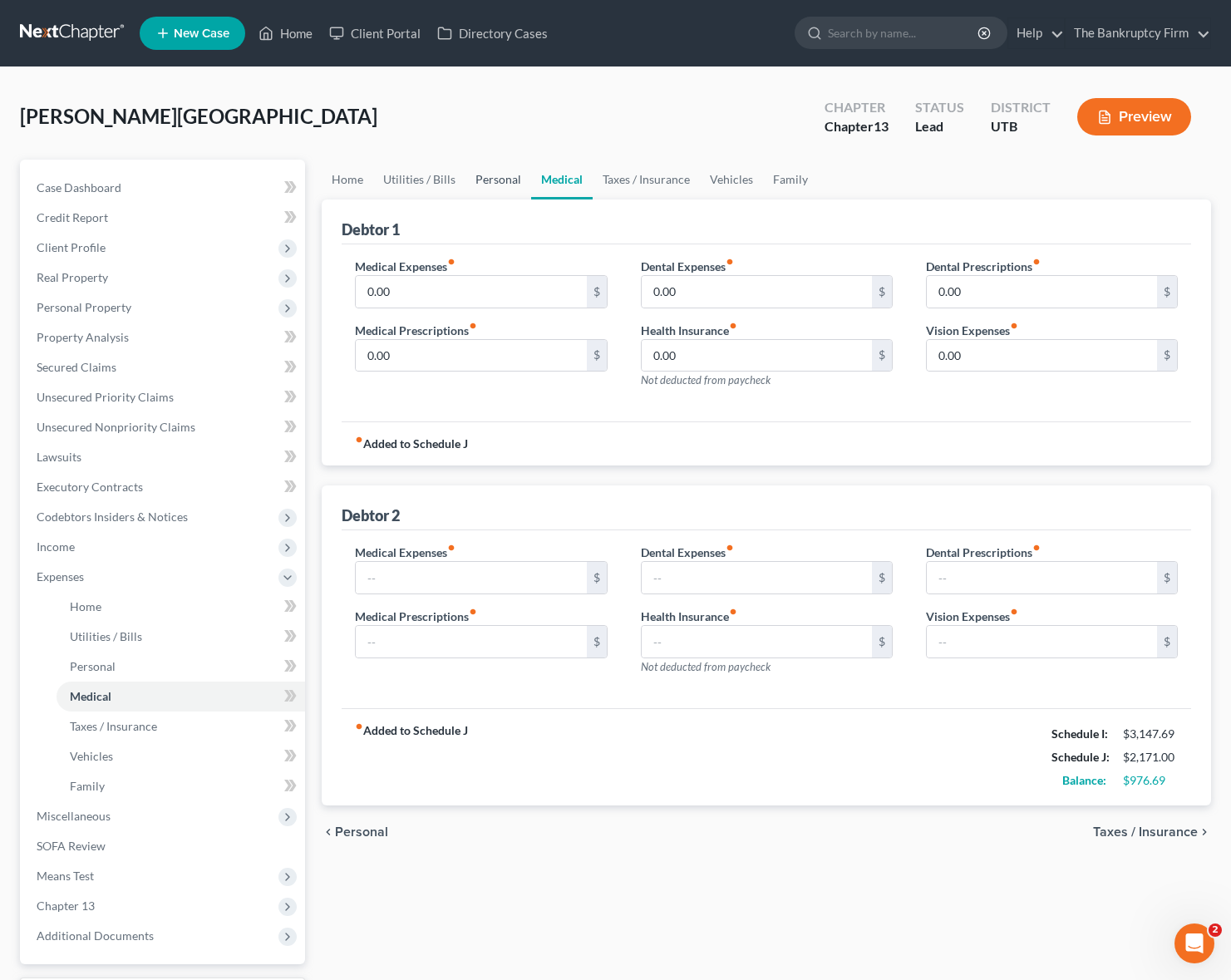
click at [471, 176] on link "Personal" at bounding box center [498, 179] width 65 height 40
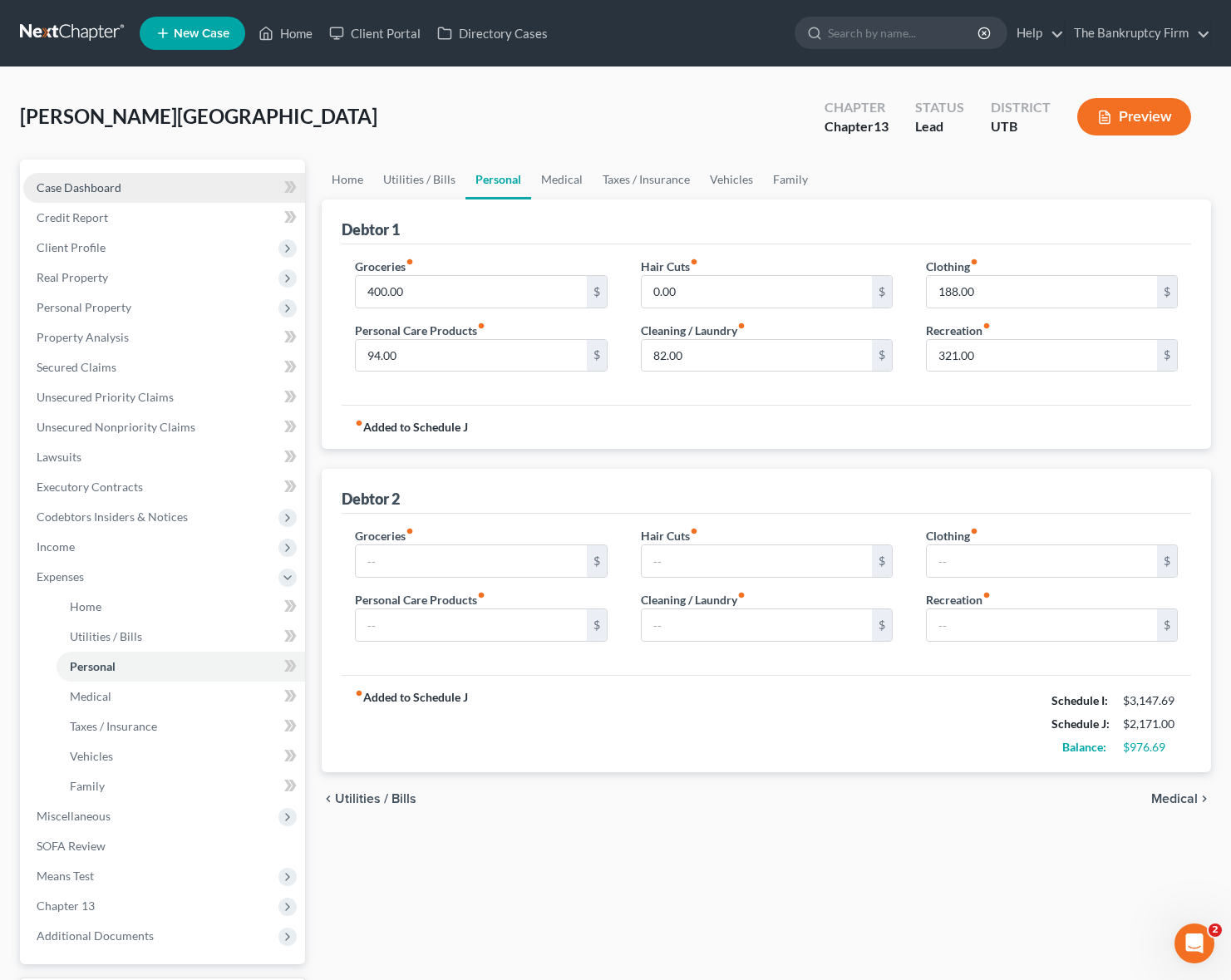
click at [84, 181] on span "Case Dashboard" at bounding box center [79, 187] width 85 height 14
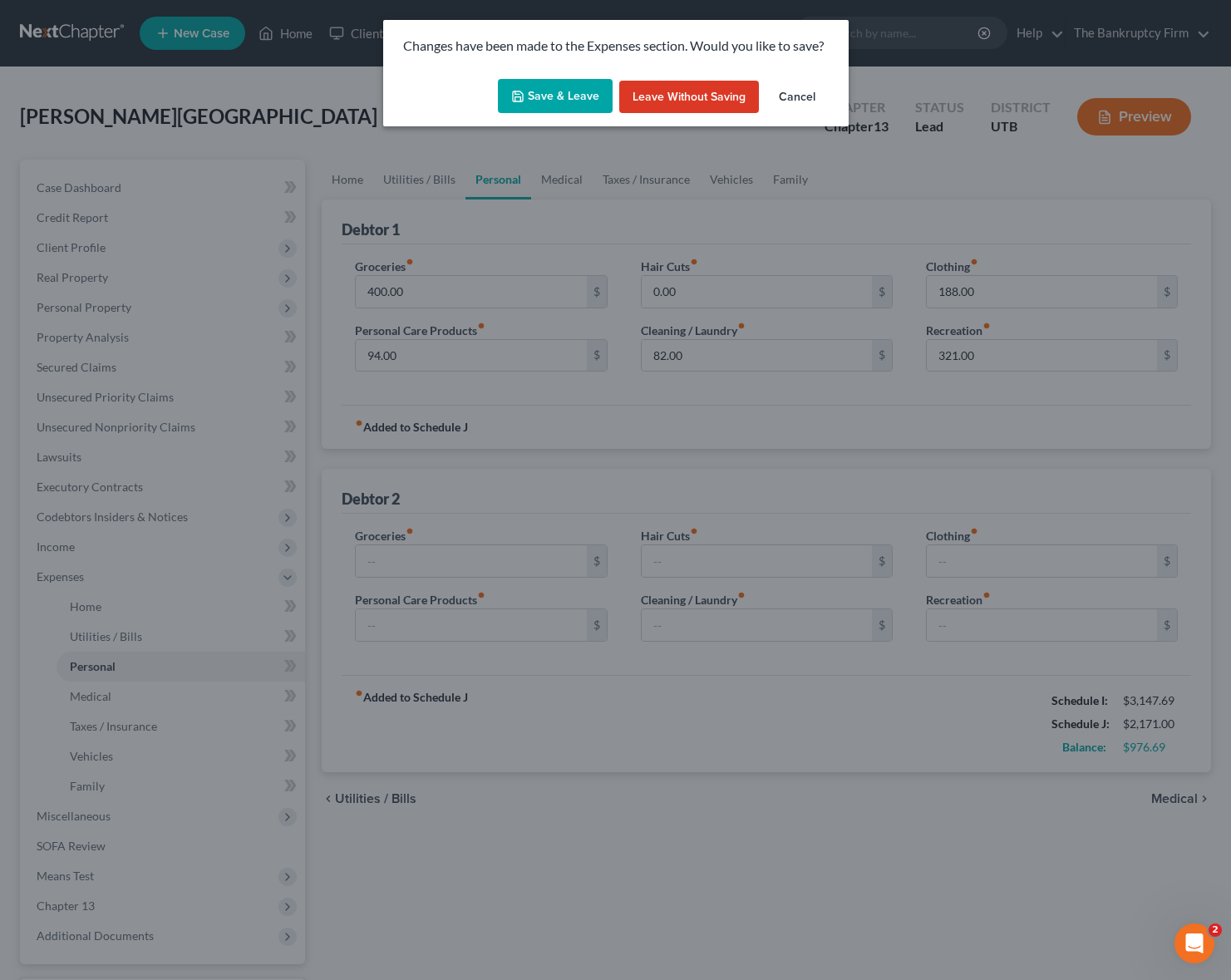
click at [551, 99] on button "Save & Leave" at bounding box center [555, 96] width 115 height 35
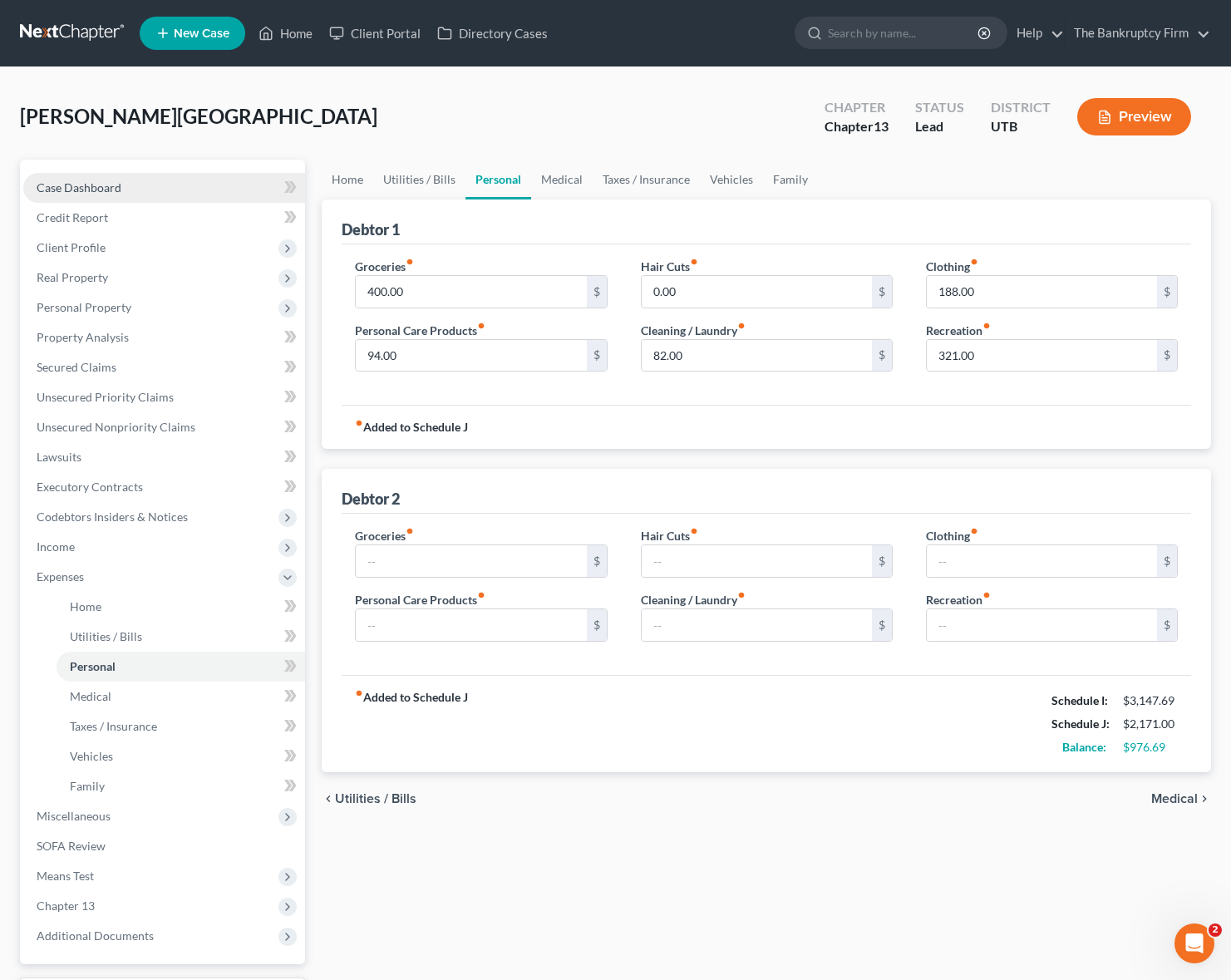
click at [71, 186] on span "Case Dashboard" at bounding box center [79, 187] width 85 height 14
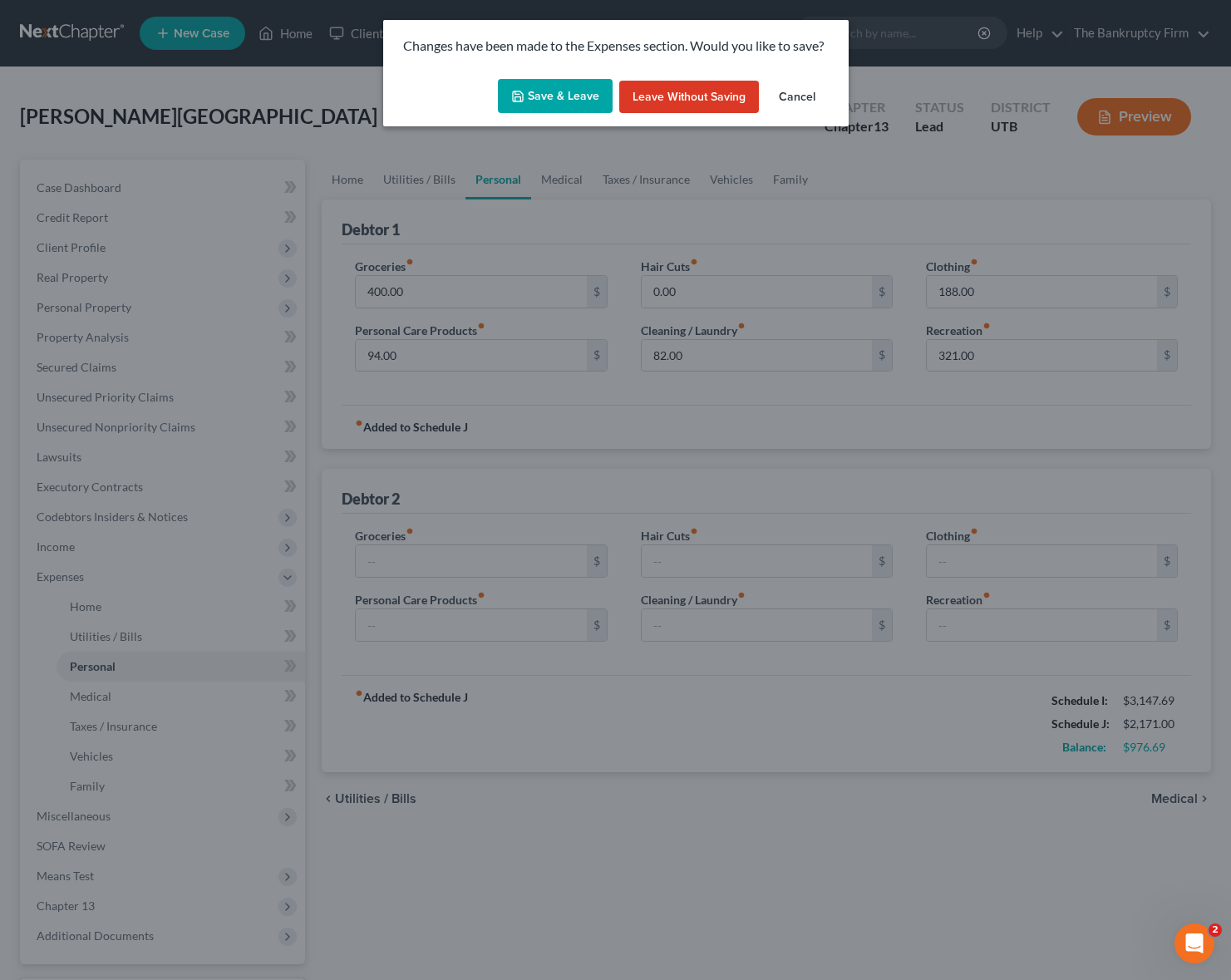
click at [576, 95] on button "Save & Leave" at bounding box center [555, 96] width 115 height 35
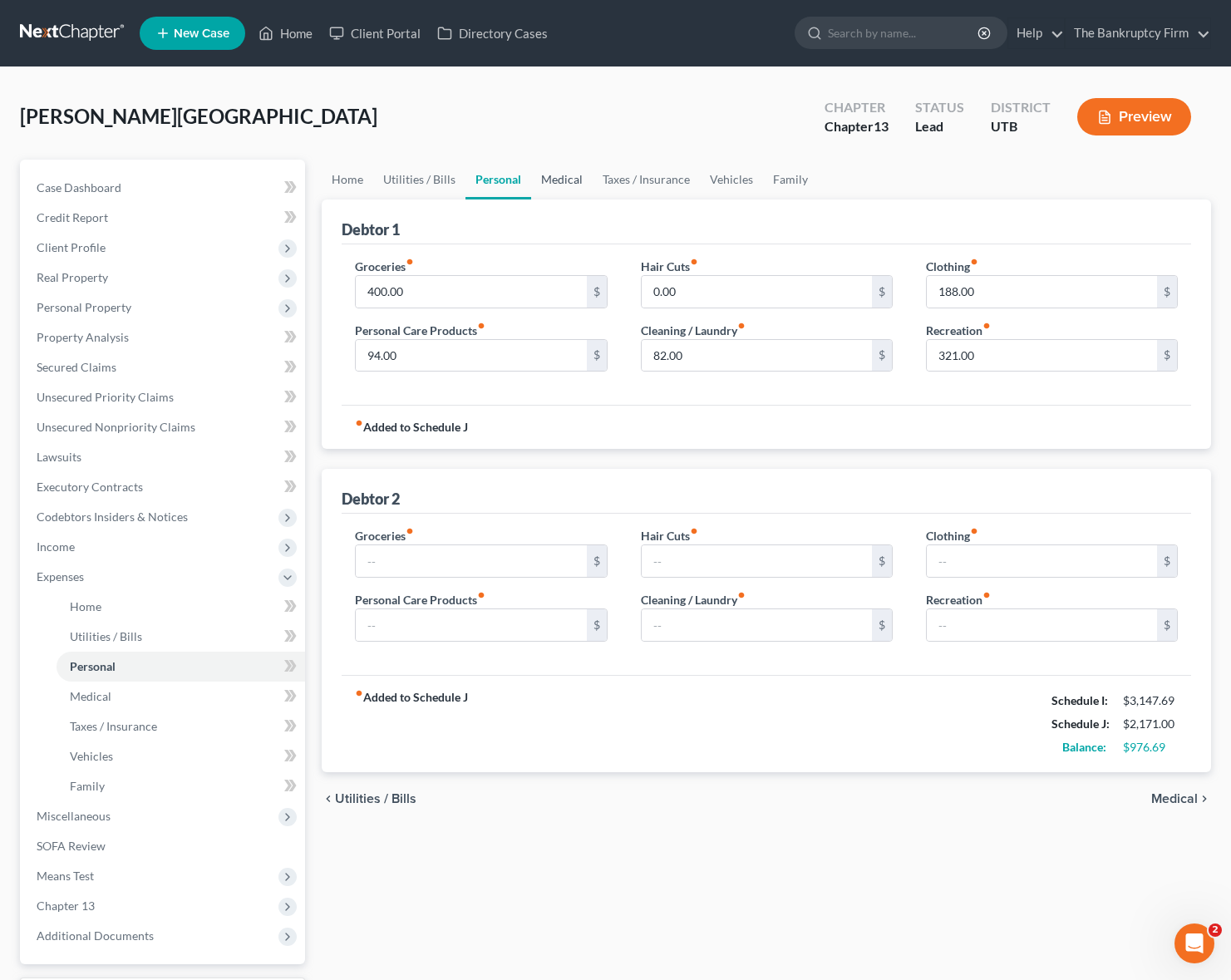
click at [567, 179] on link "Medical" at bounding box center [562, 179] width 62 height 40
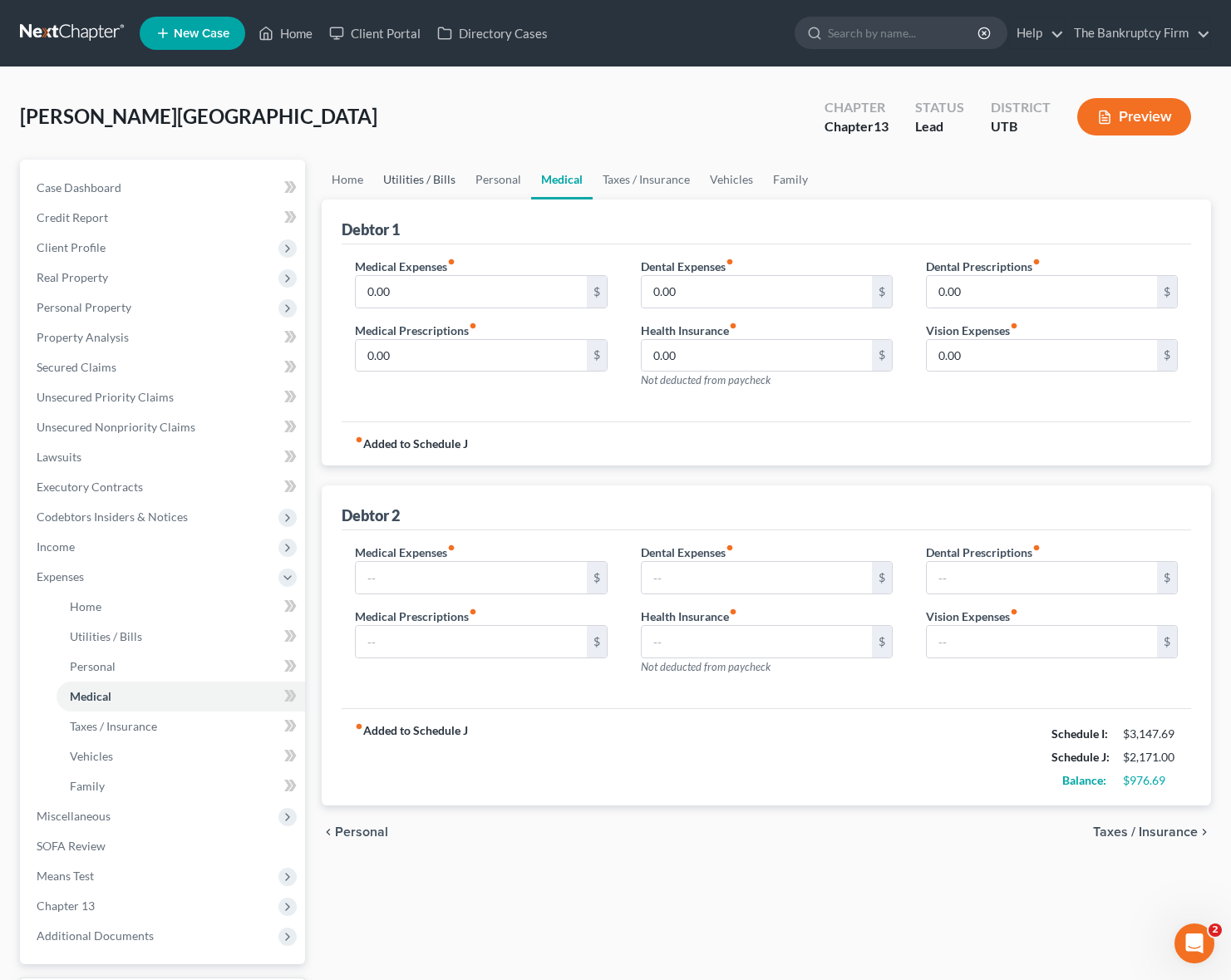
click at [400, 179] on link "Utilities / Bills" at bounding box center [419, 179] width 92 height 40
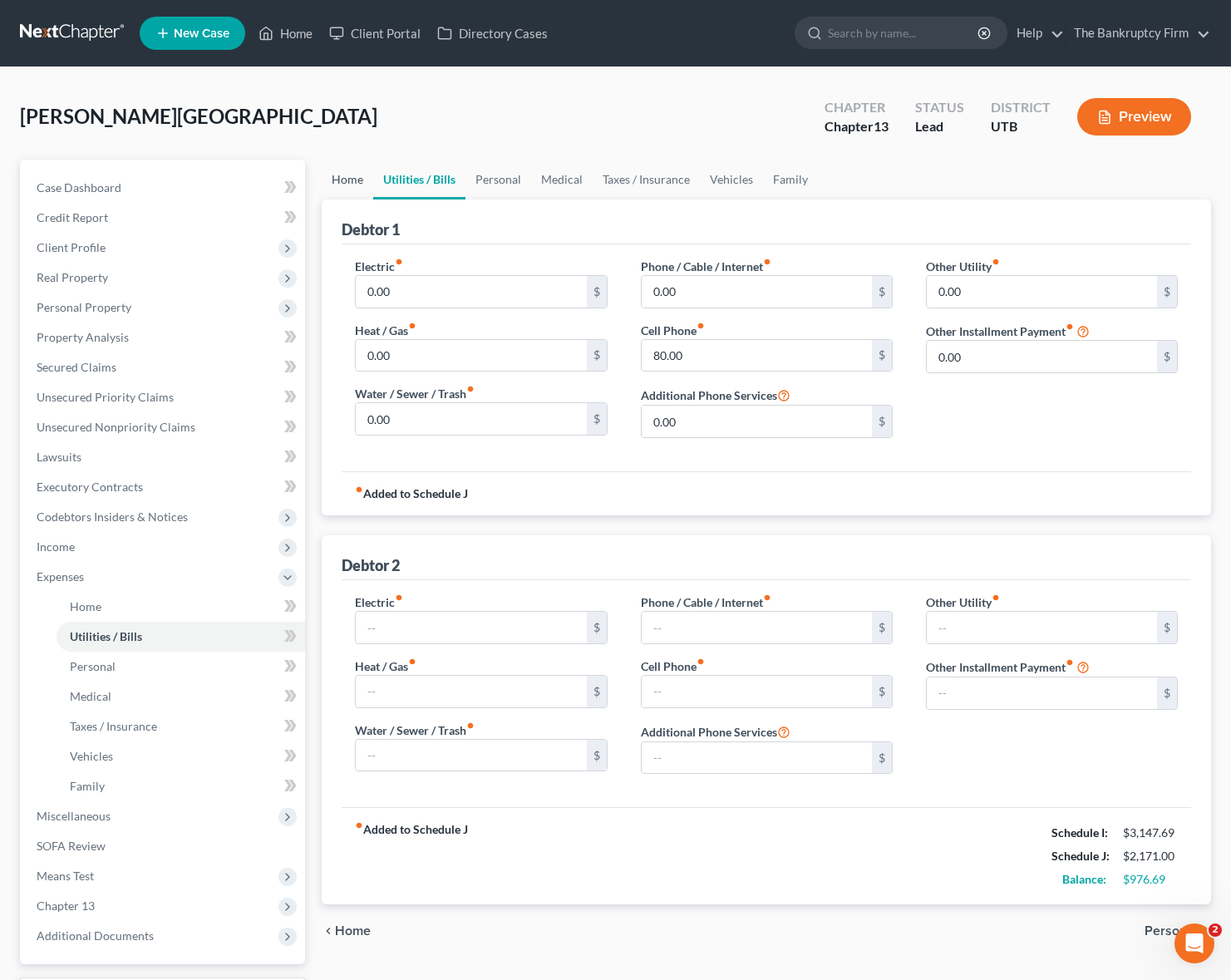
click at [346, 177] on link "Home" at bounding box center [347, 179] width 51 height 40
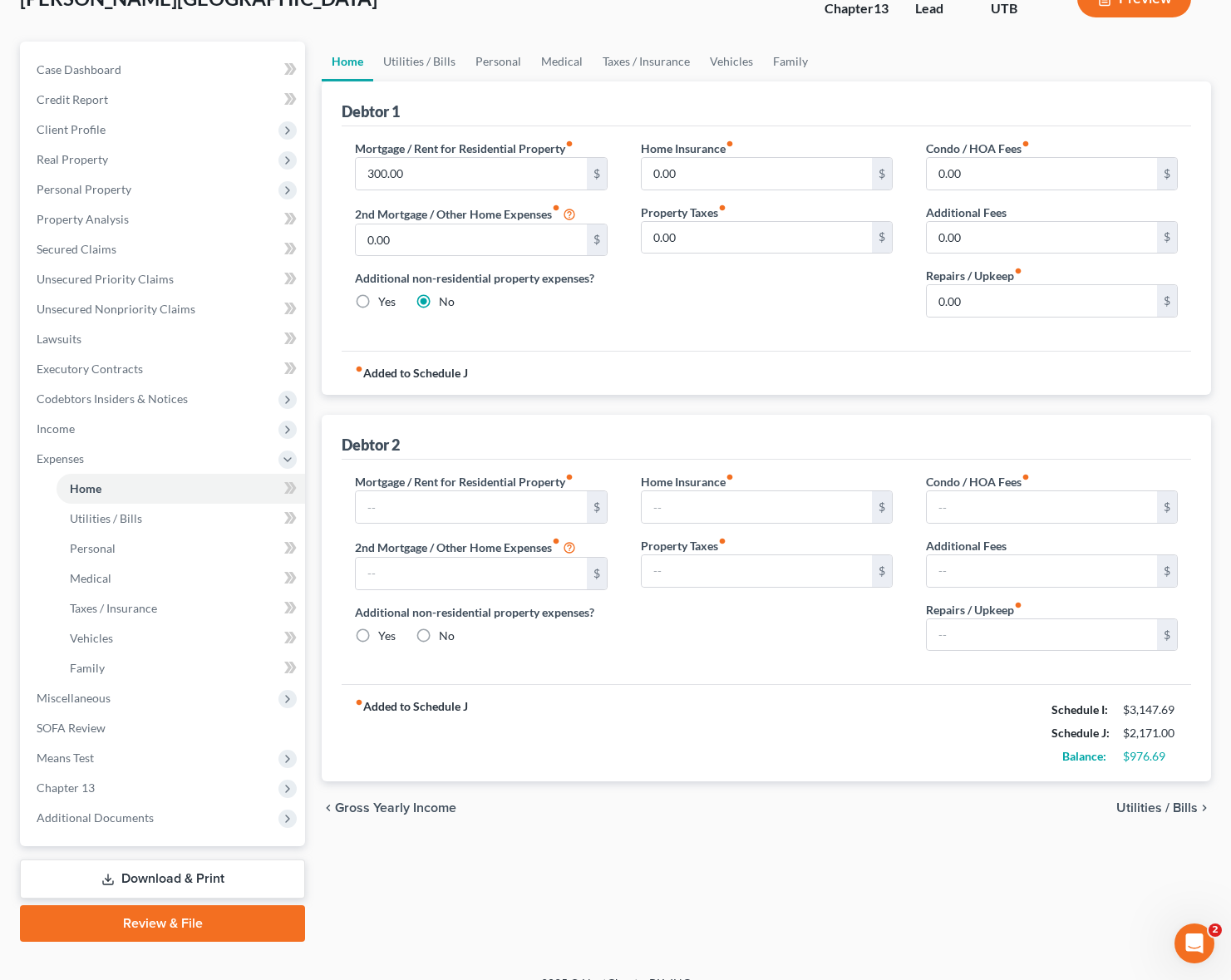
scroll to position [143, 0]
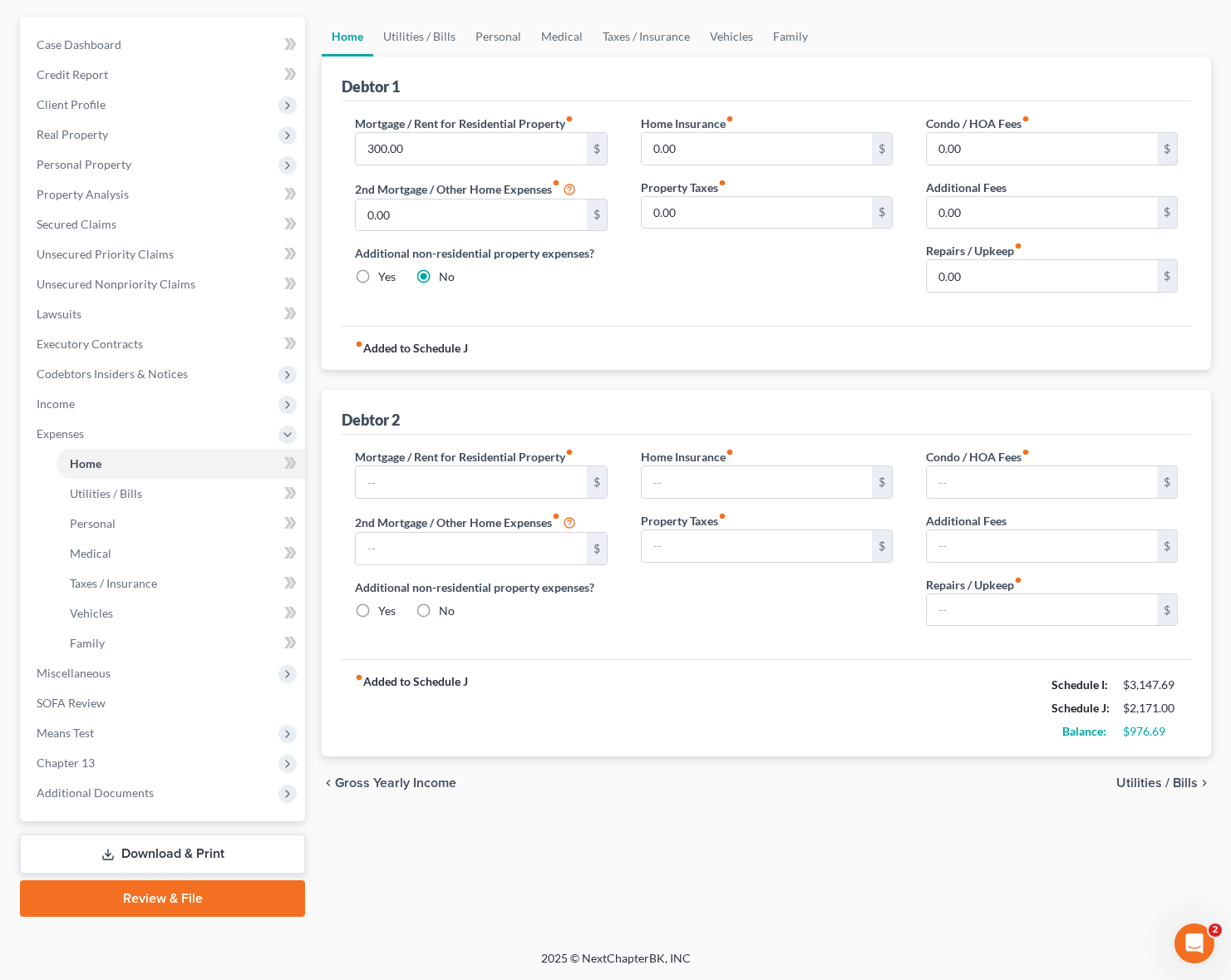
click at [413, 777] on span "Gross Yearly Income" at bounding box center [395, 782] width 121 height 13
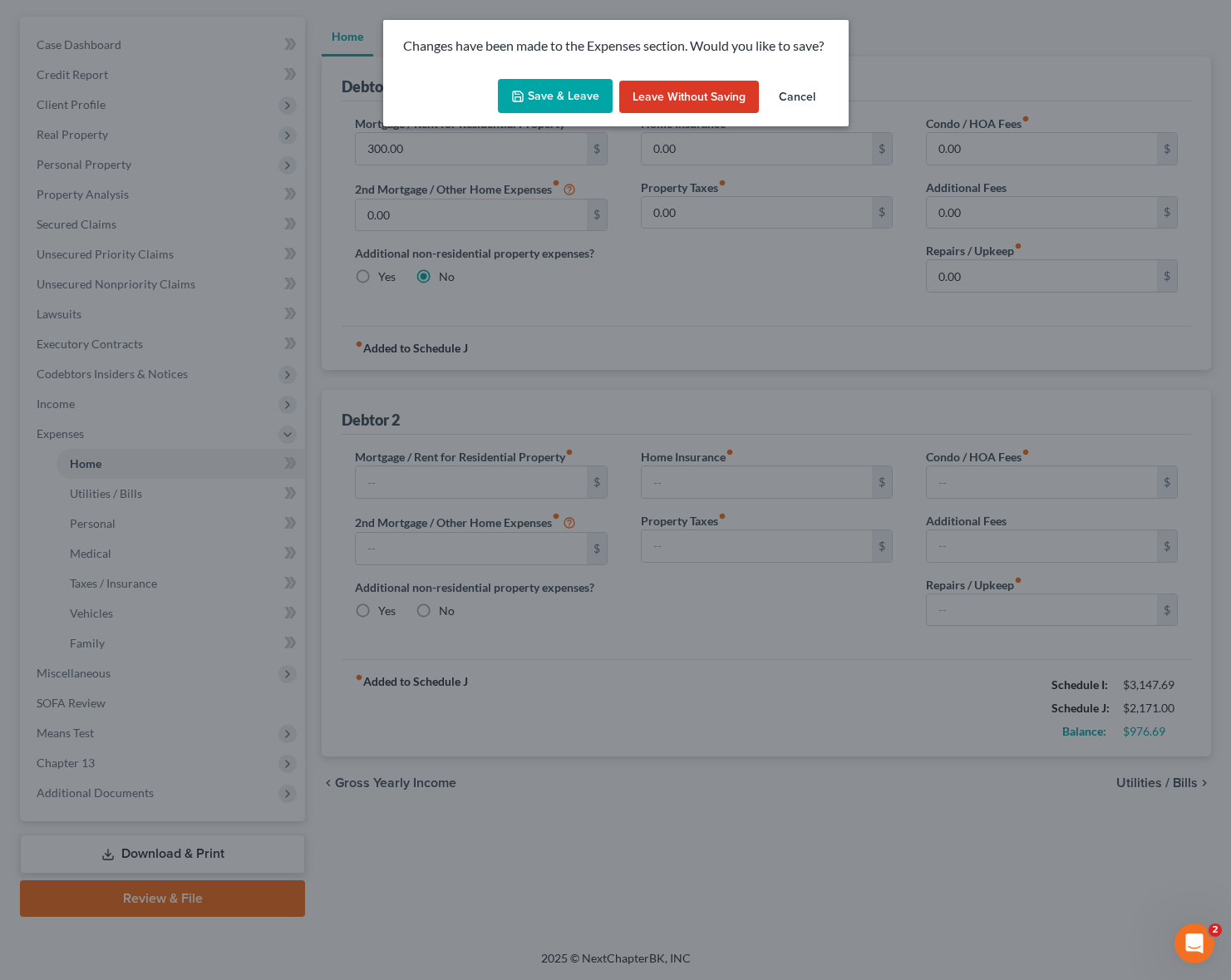
click at [557, 91] on button "Save & Leave" at bounding box center [555, 96] width 115 height 35
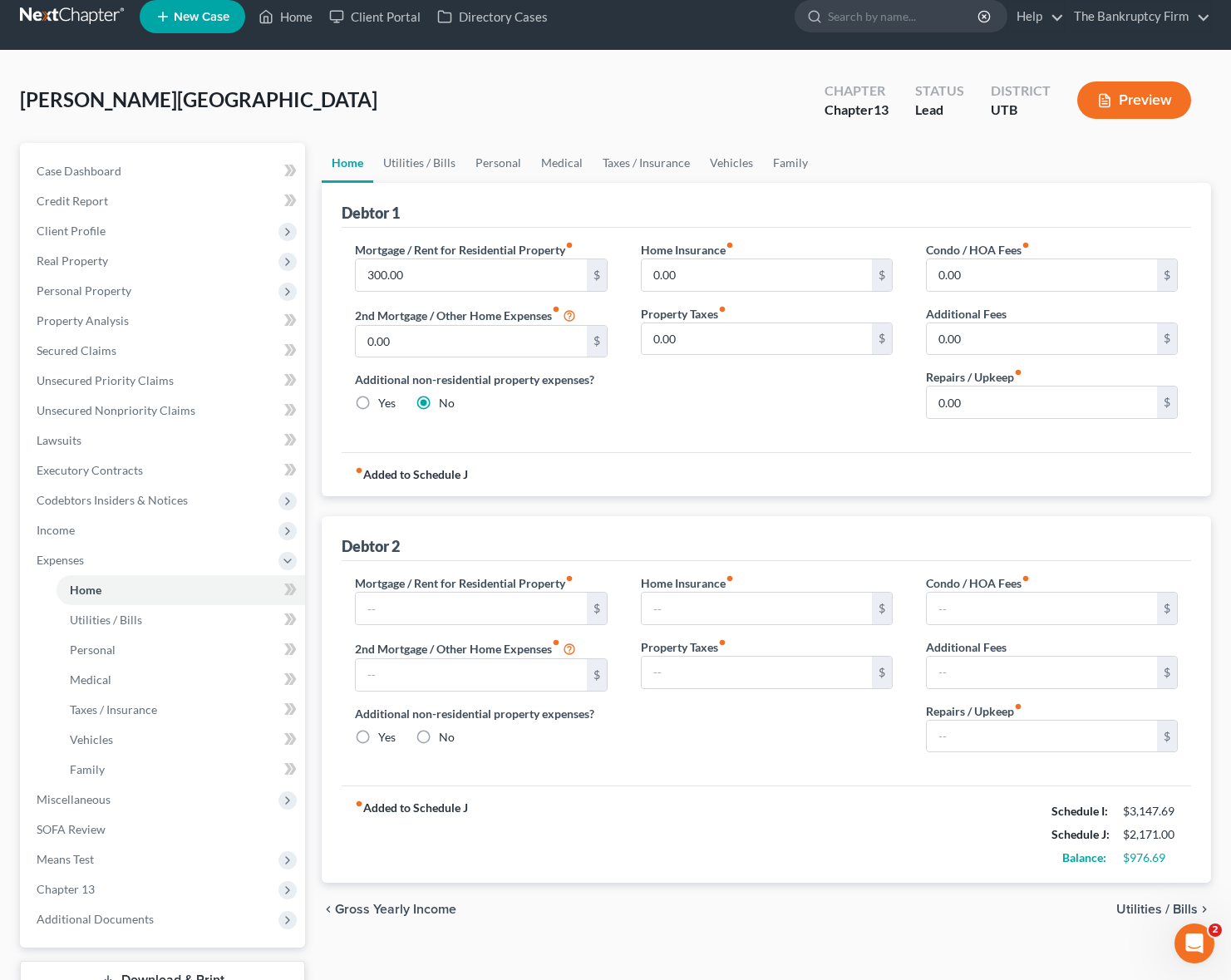
scroll to position [0, 0]
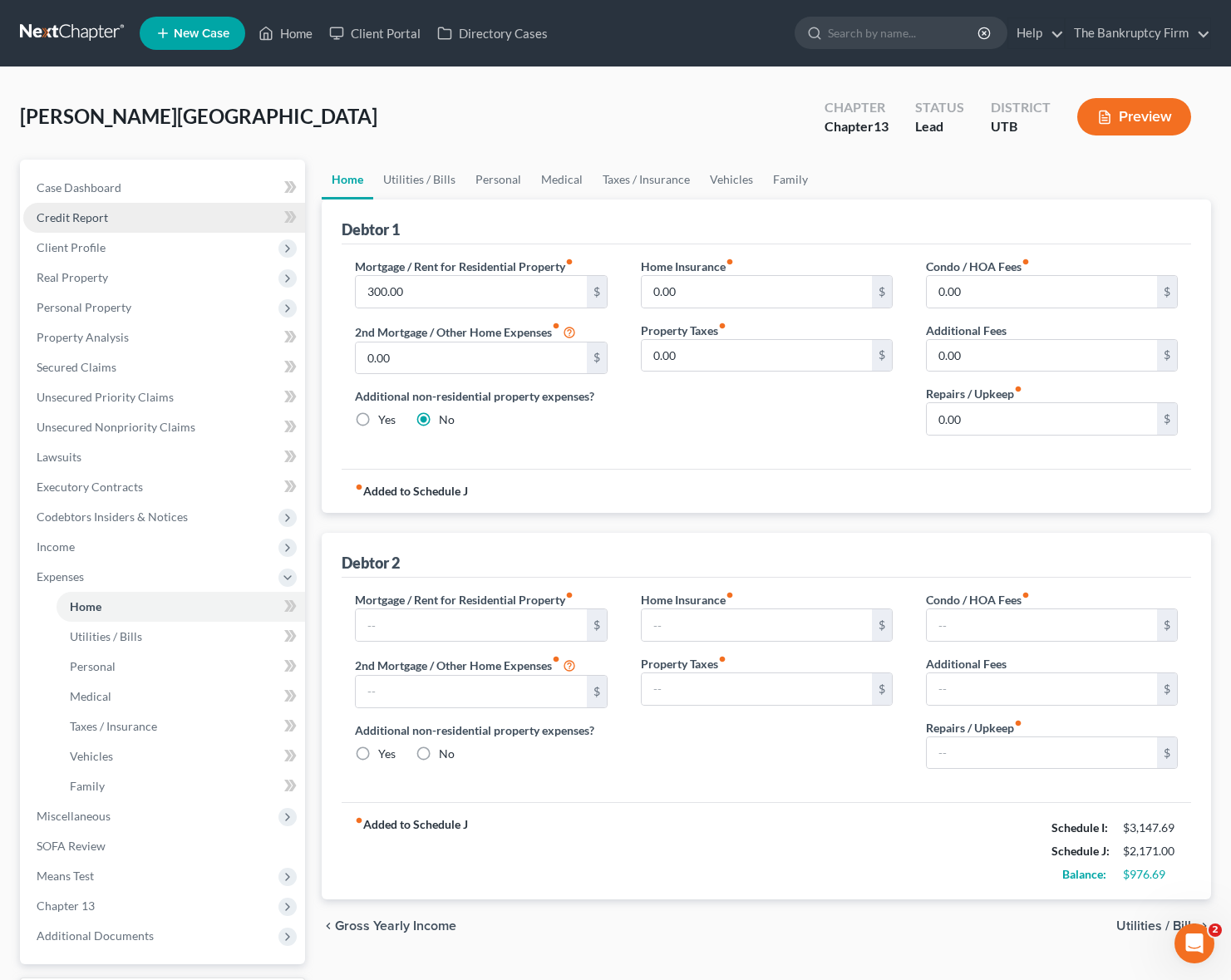
click at [63, 216] on span "Credit Report" at bounding box center [72, 217] width 72 height 14
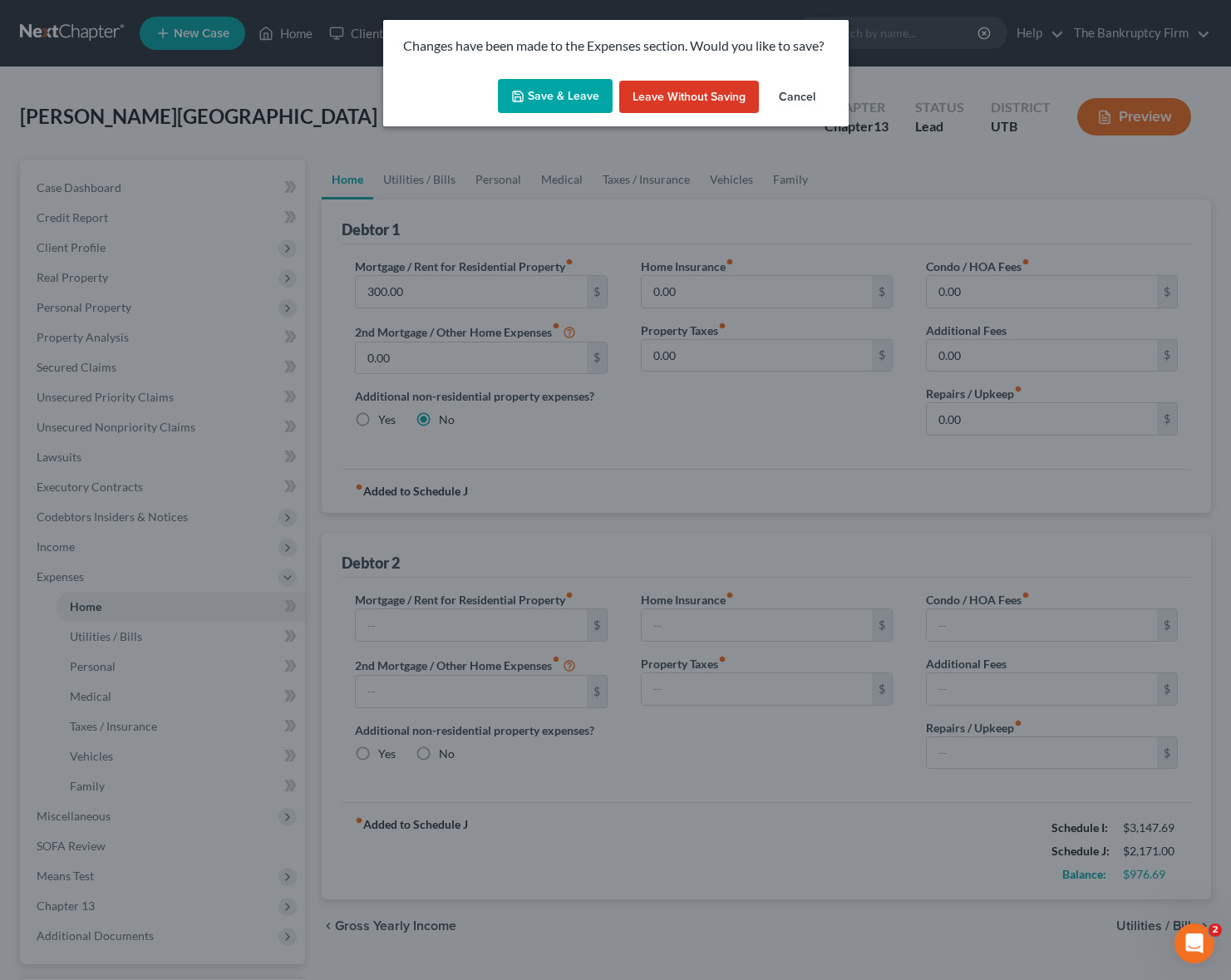
click at [556, 97] on button "Save & Leave" at bounding box center [555, 96] width 115 height 35
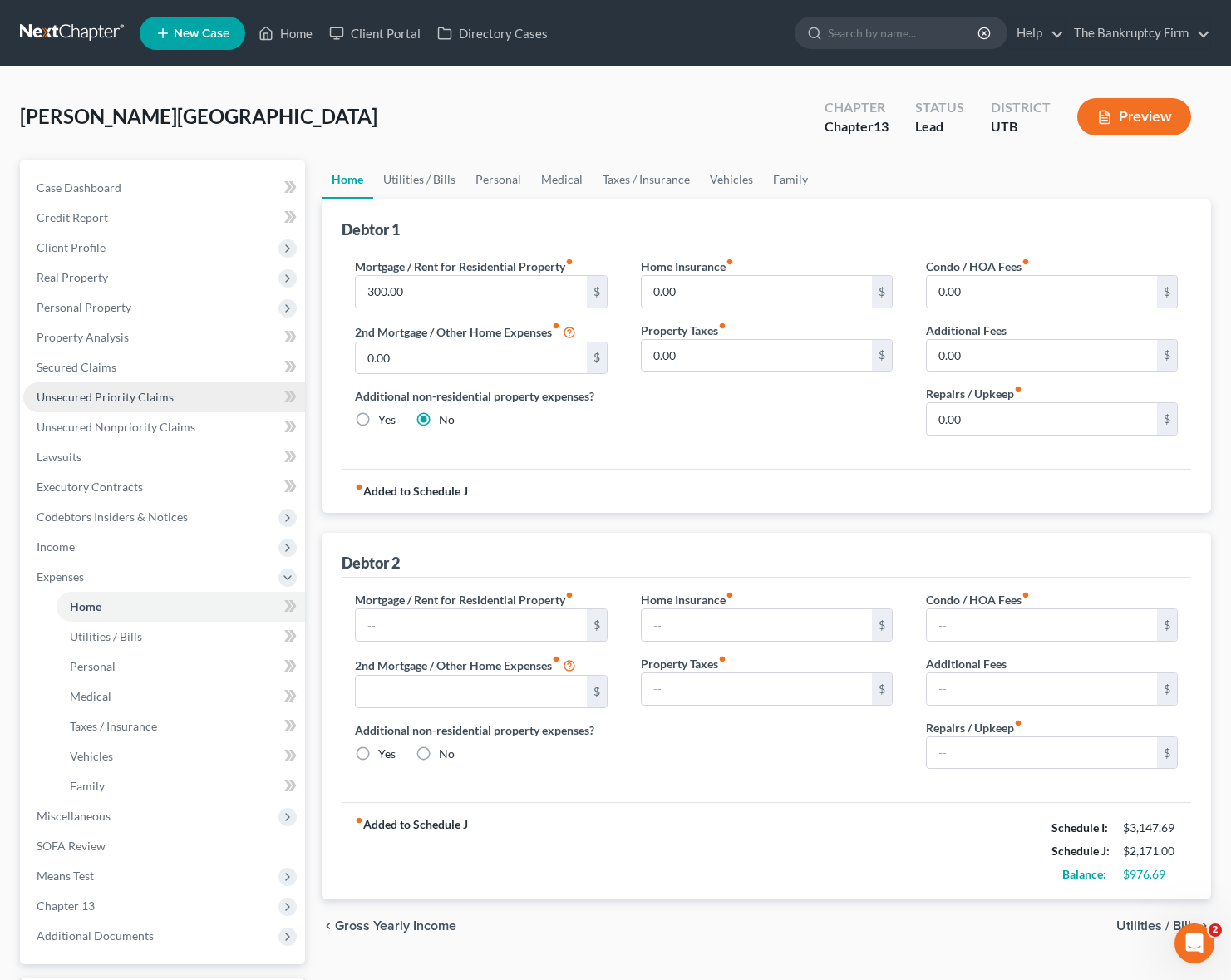
click at [113, 399] on span "Unsecured Priority Claims" at bounding box center [104, 397] width 137 height 14
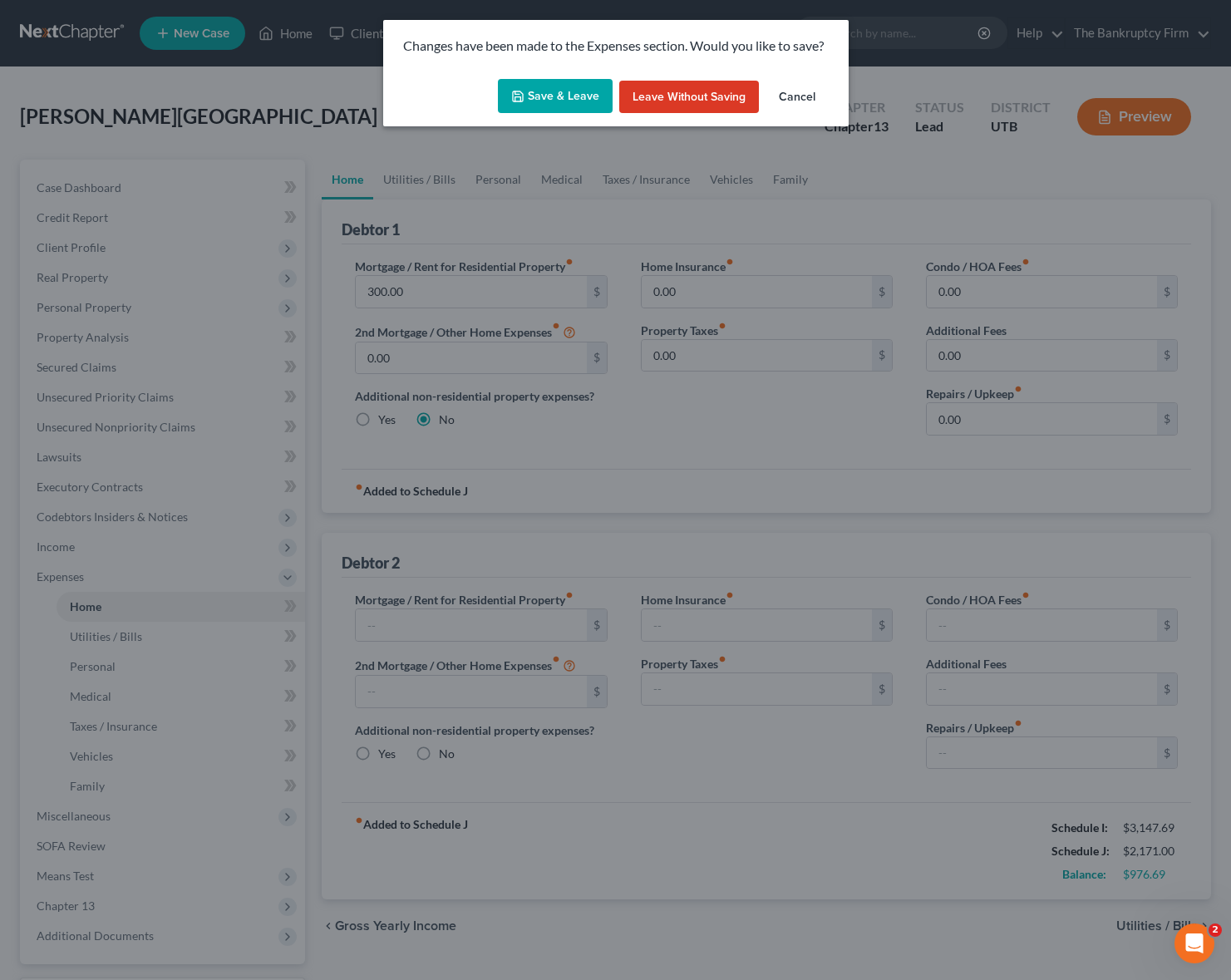
click at [566, 91] on button "Save & Leave" at bounding box center [555, 96] width 115 height 35
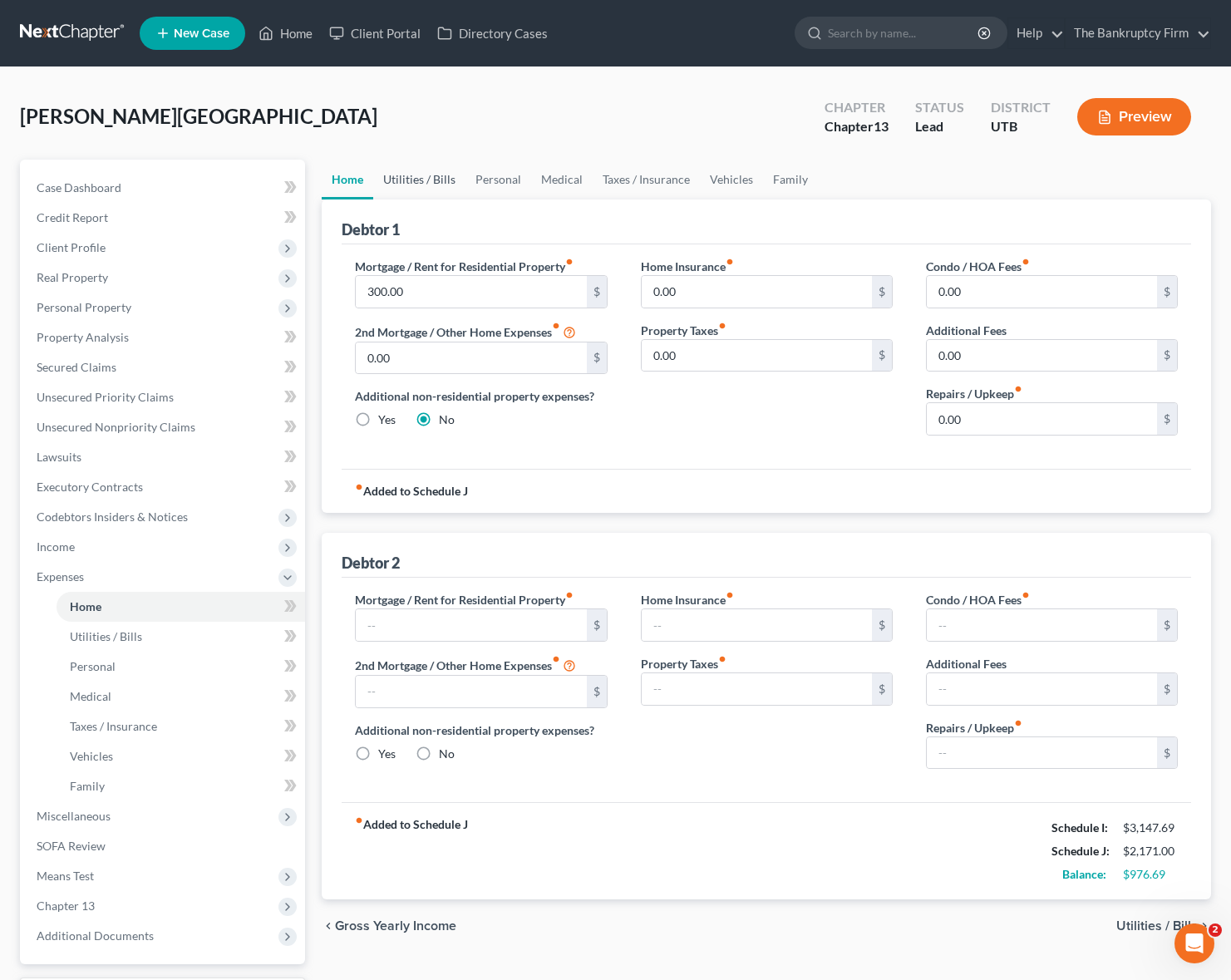
click at [421, 171] on link "Utilities / Bills" at bounding box center [419, 179] width 92 height 40
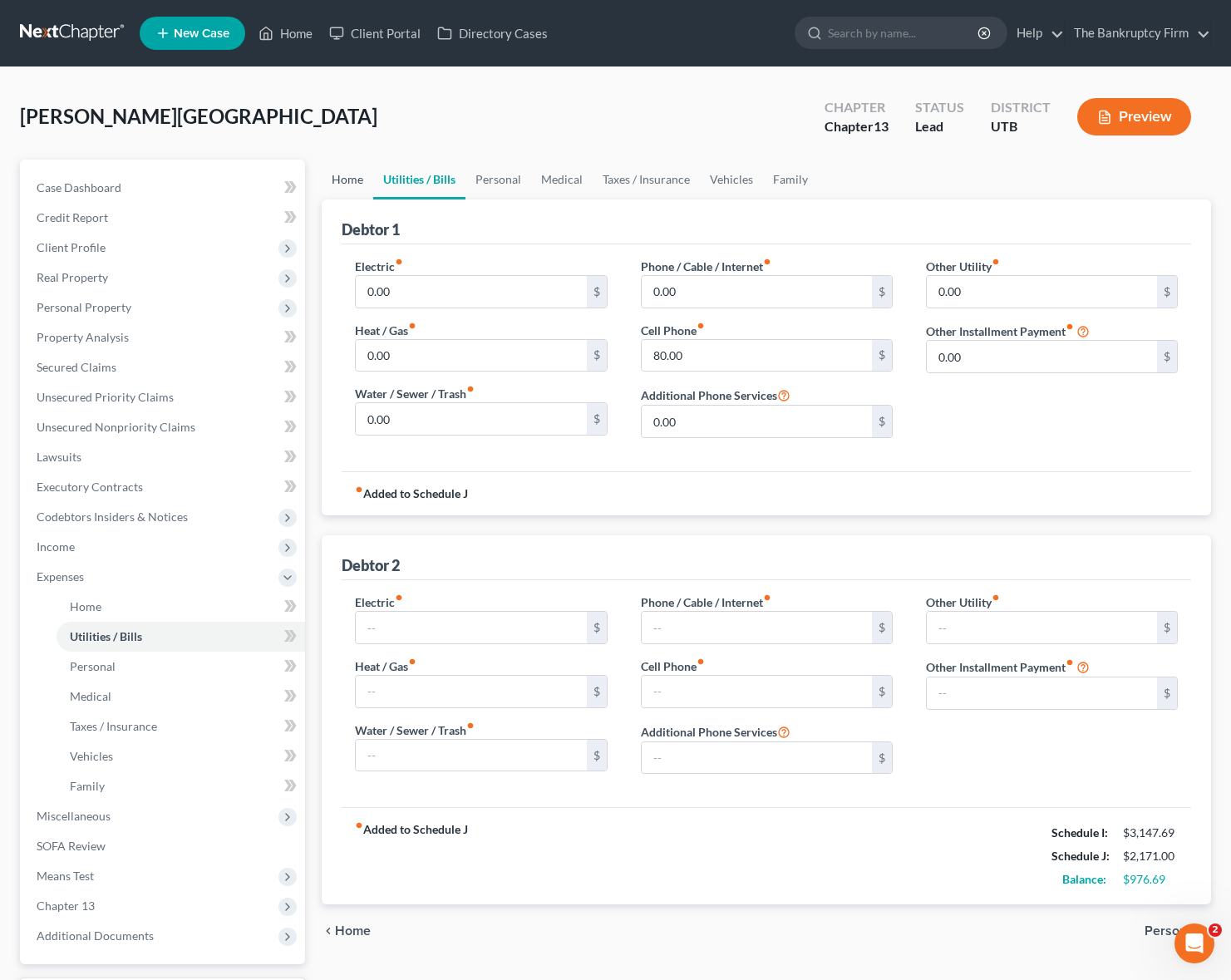
click at [339, 178] on link "Home" at bounding box center [347, 179] width 51 height 40
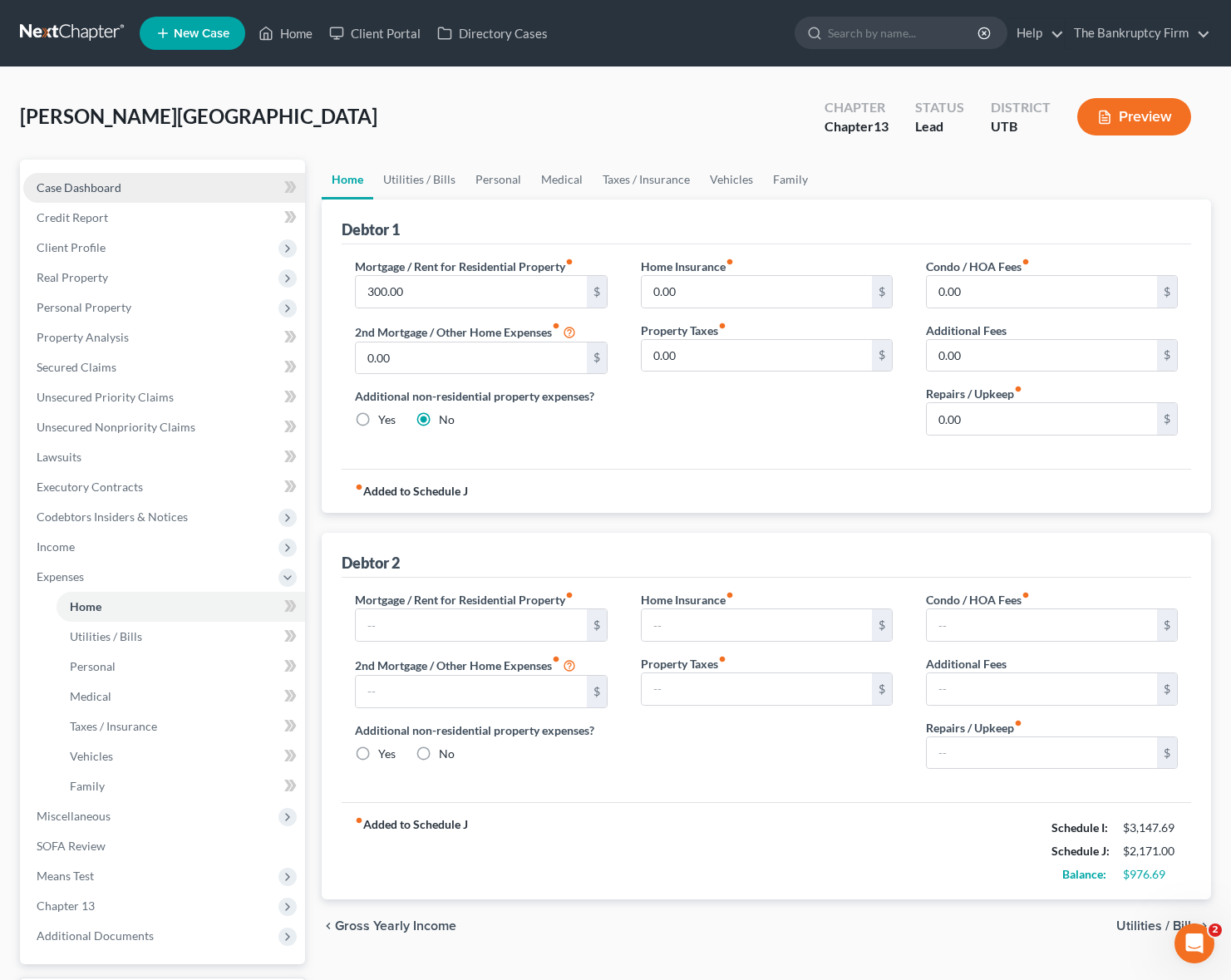
click at [91, 183] on span "Case Dashboard" at bounding box center [79, 187] width 85 height 14
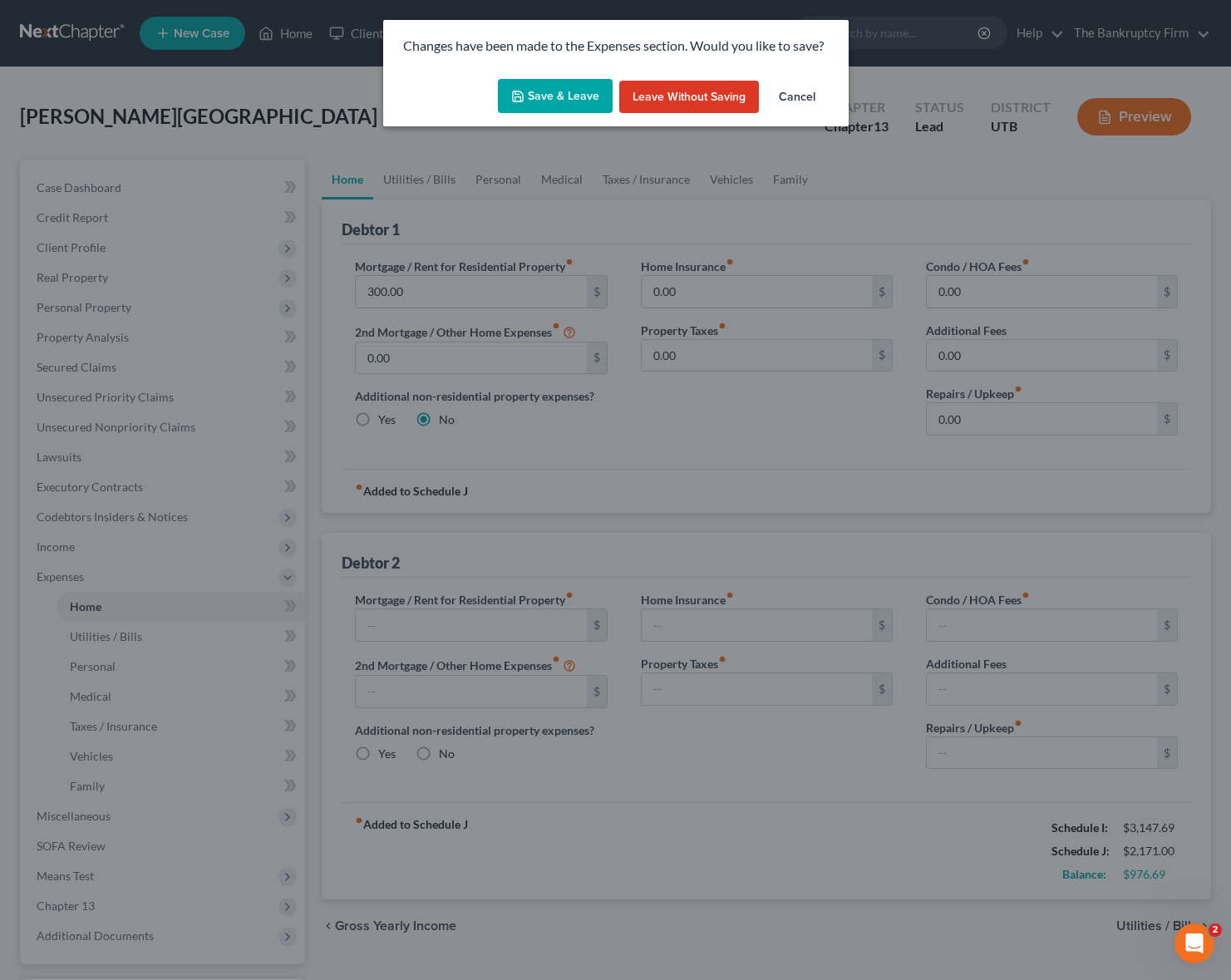
click at [552, 90] on button "Save & Leave" at bounding box center [555, 96] width 115 height 35
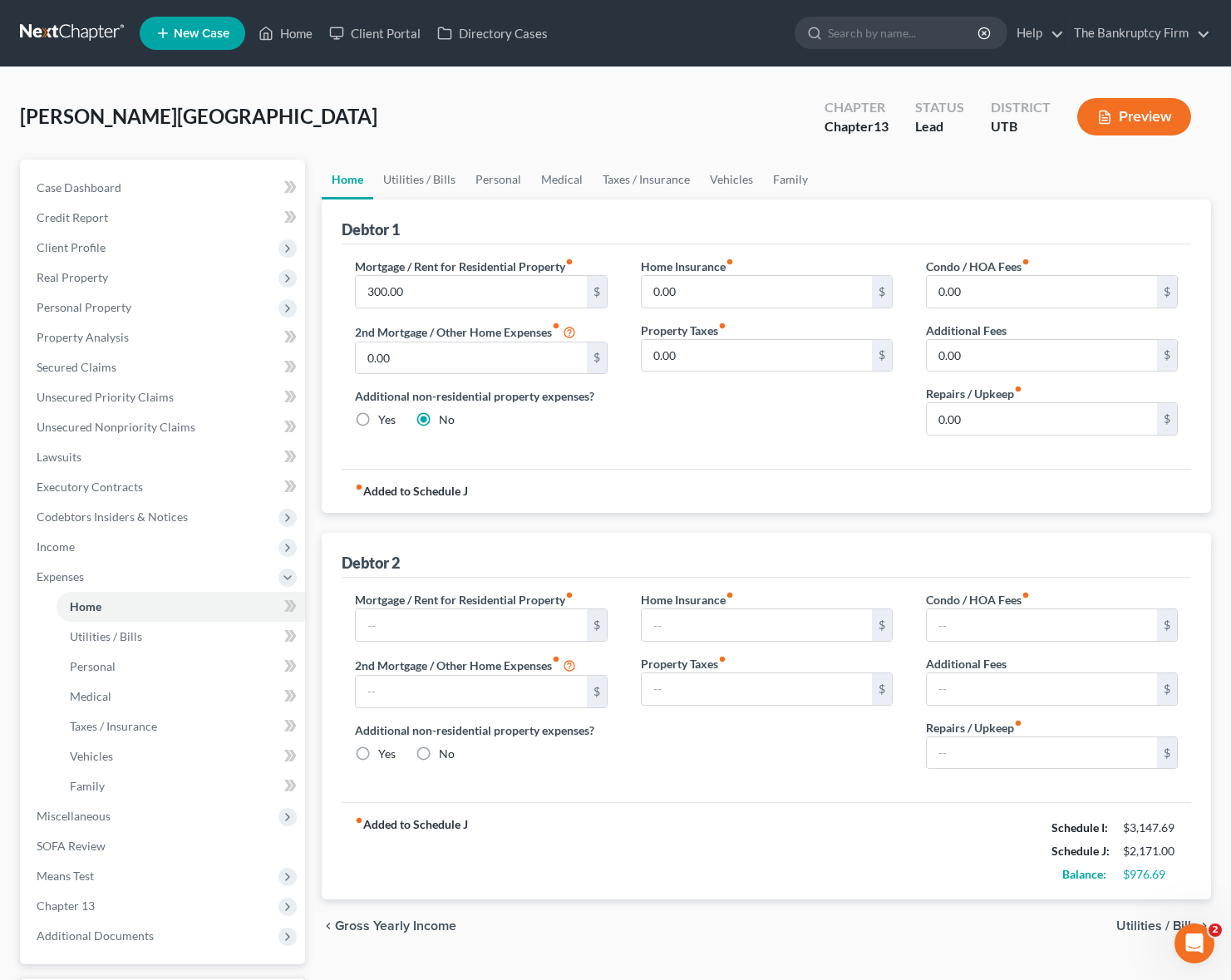
click at [445, 108] on div "[PERSON_NAME][GEOGRAPHIC_DATA] Upgraded Chapter Chapter 13 Status Lead District…" at bounding box center [616, 124] width 1191 height 72
click at [272, 30] on icon at bounding box center [266, 34] width 11 height 12
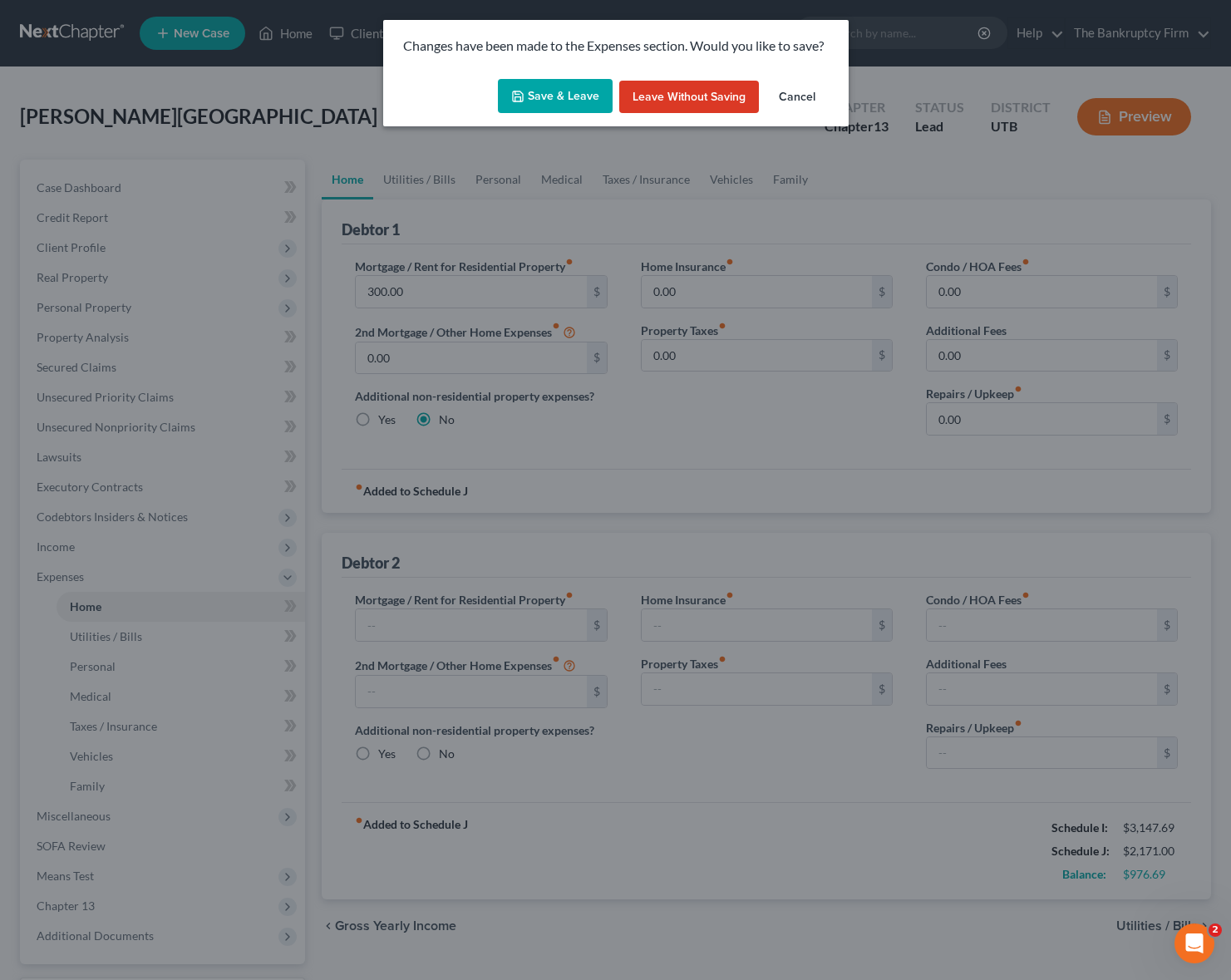
click at [567, 93] on button "Save & Leave" at bounding box center [555, 96] width 115 height 35
